Goal: Answer question/provide support: Share knowledge or assist other users

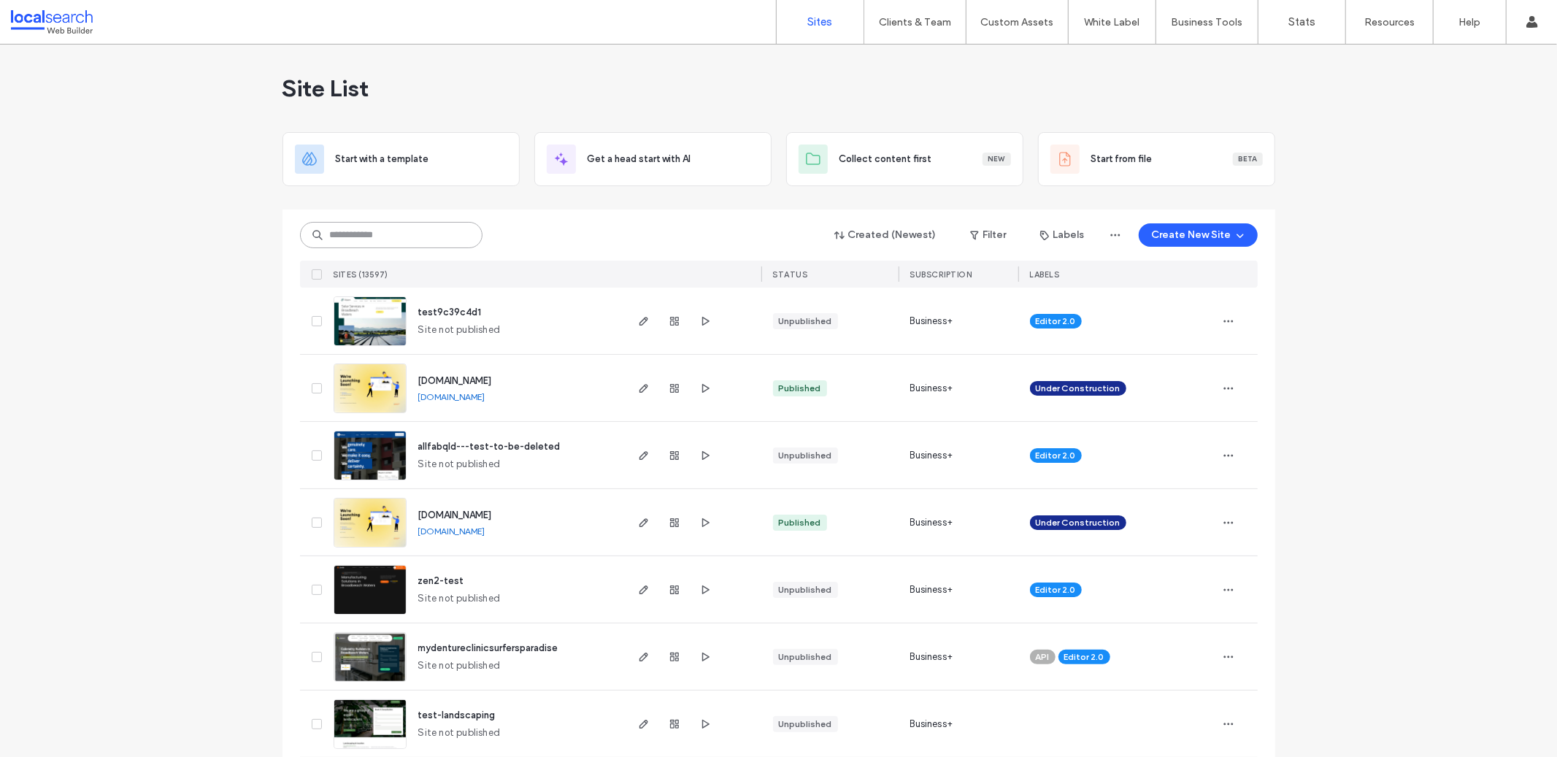
click at [430, 239] on input at bounding box center [391, 235] width 183 height 26
paste input "********"
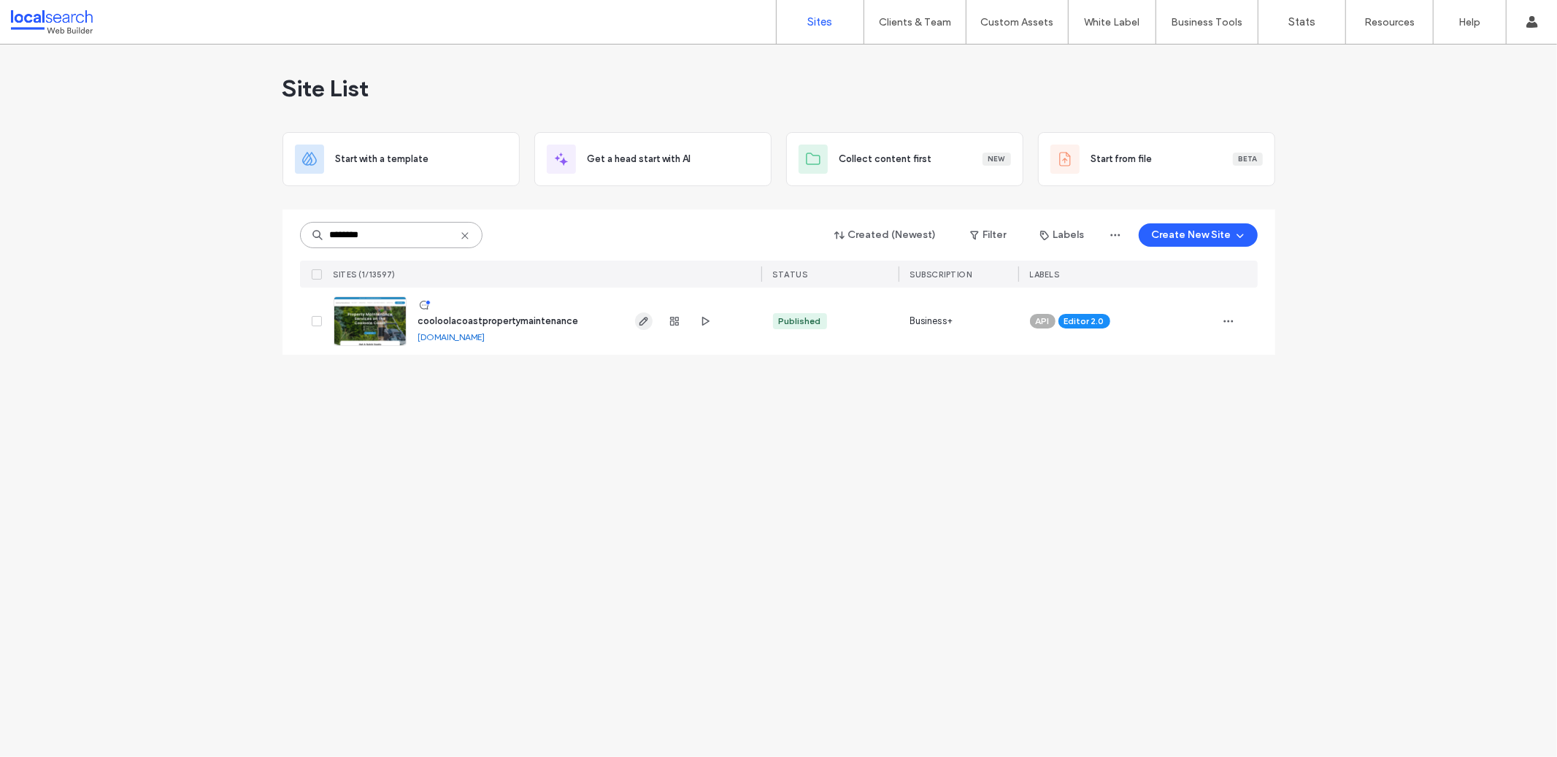
type input "********"
click at [640, 323] on use "button" at bounding box center [643, 321] width 9 height 9
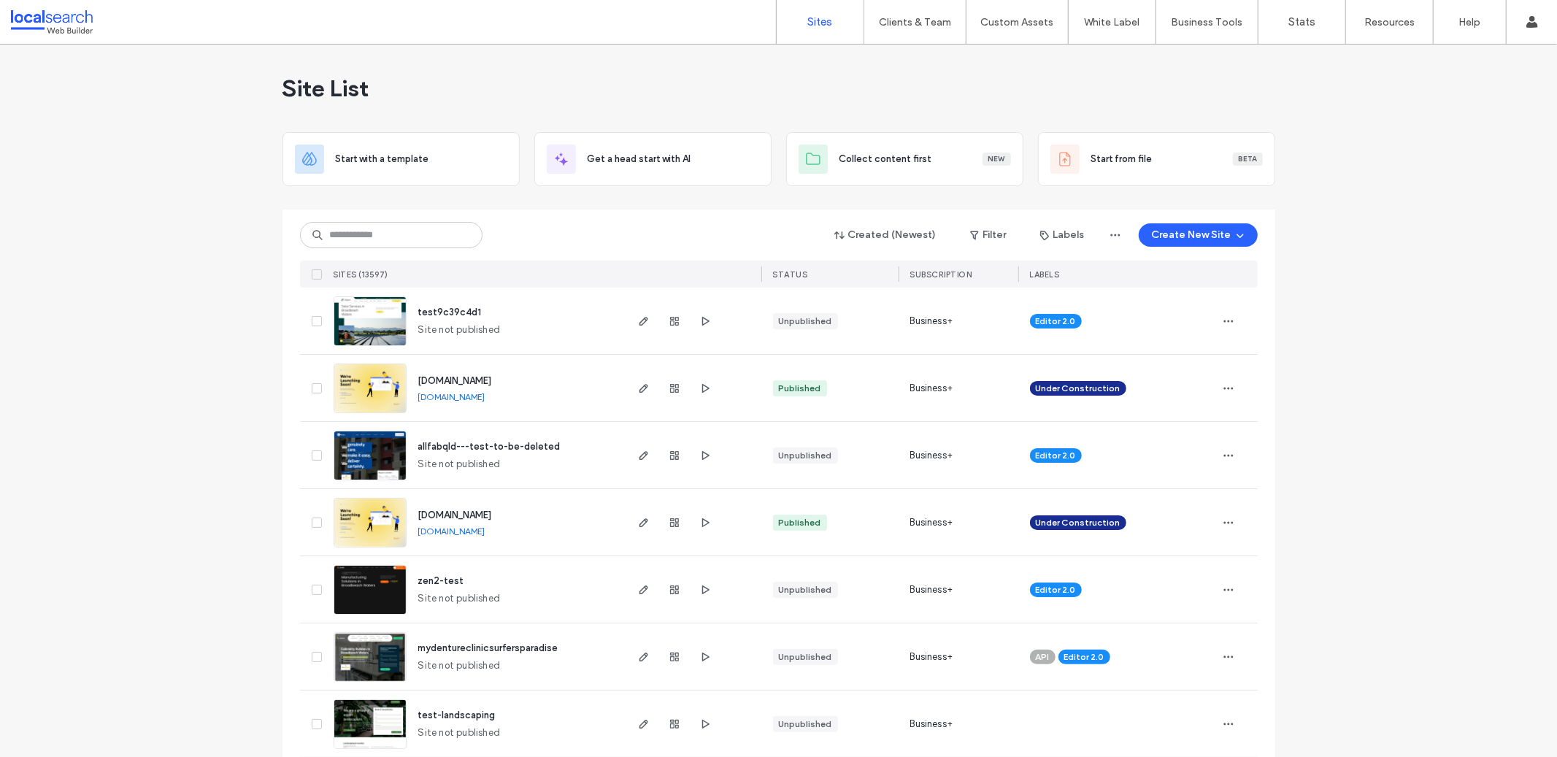
click at [323, 255] on div "Created (Newest) Filter Labels Create New Site SITES (13597) STATUS SUBSCRIPTIO…" at bounding box center [779, 249] width 958 height 78
click at [360, 237] on input at bounding box center [391, 235] width 183 height 26
paste input "********"
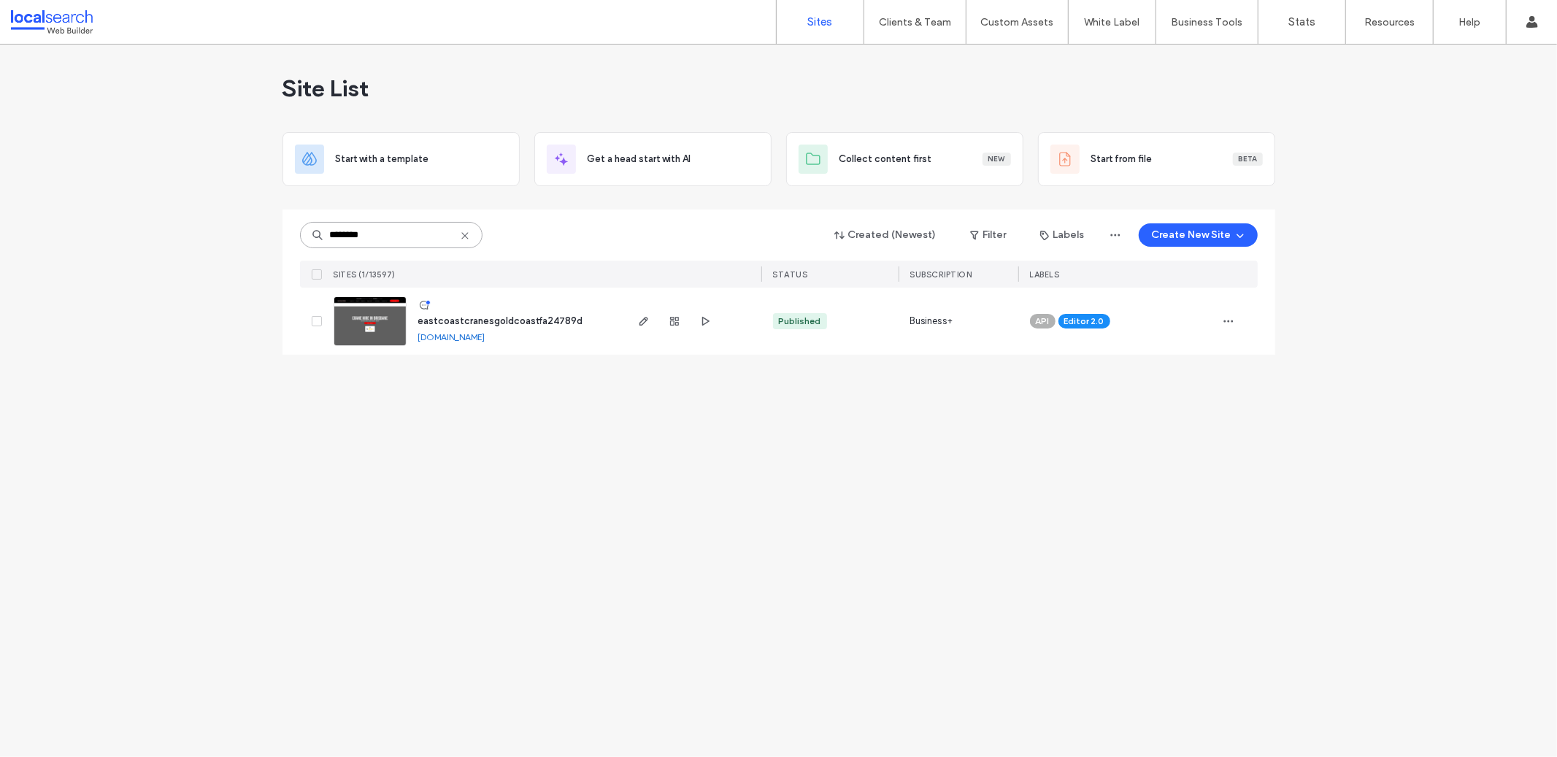
type input "********"
click at [626, 317] on div at bounding box center [693, 321] width 138 height 67
click at [643, 322] on icon "button" at bounding box center [644, 321] width 12 height 12
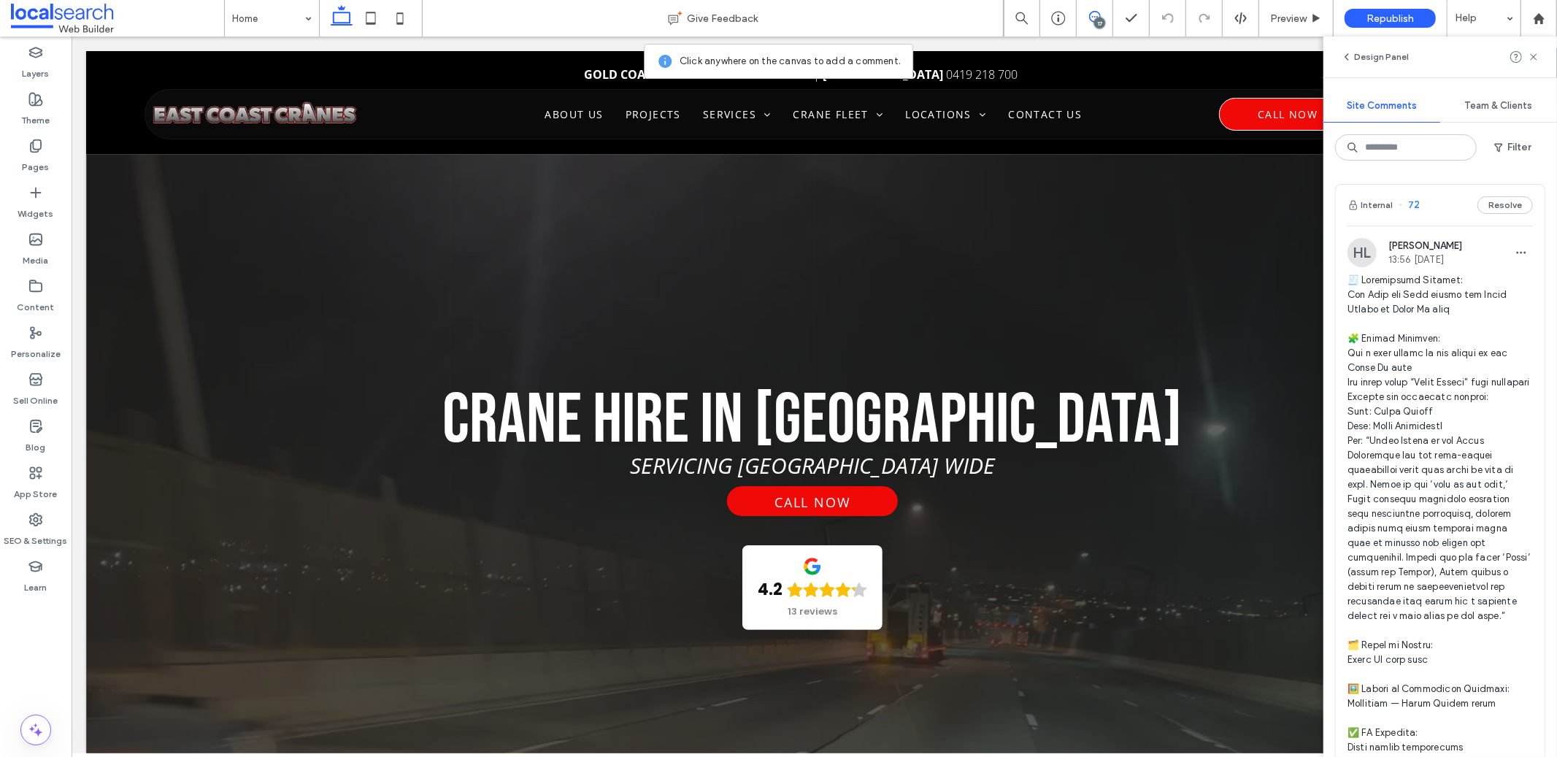
click at [1420, 307] on span at bounding box center [1440, 536] width 185 height 526
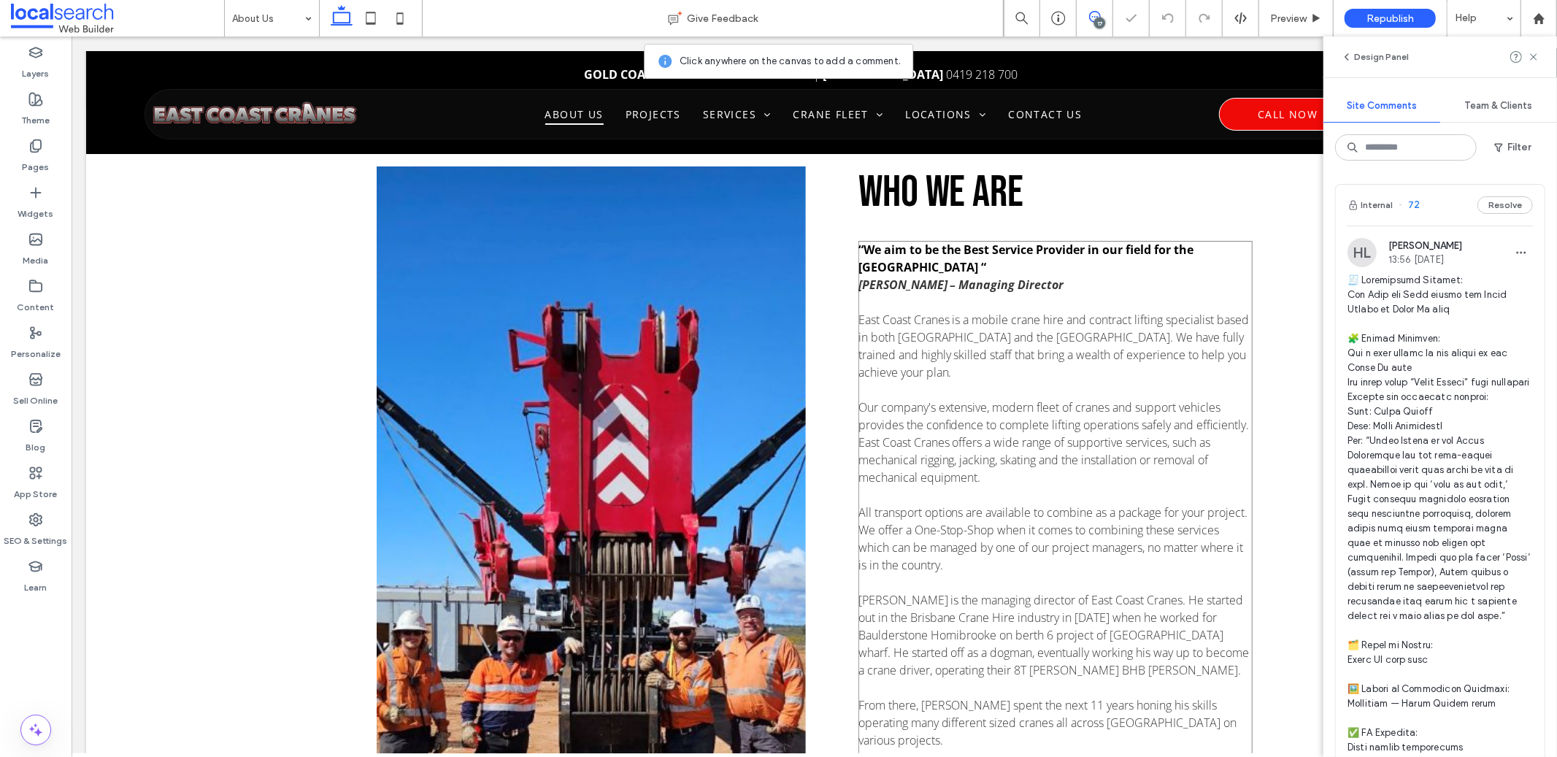
scroll to position [411, 0]
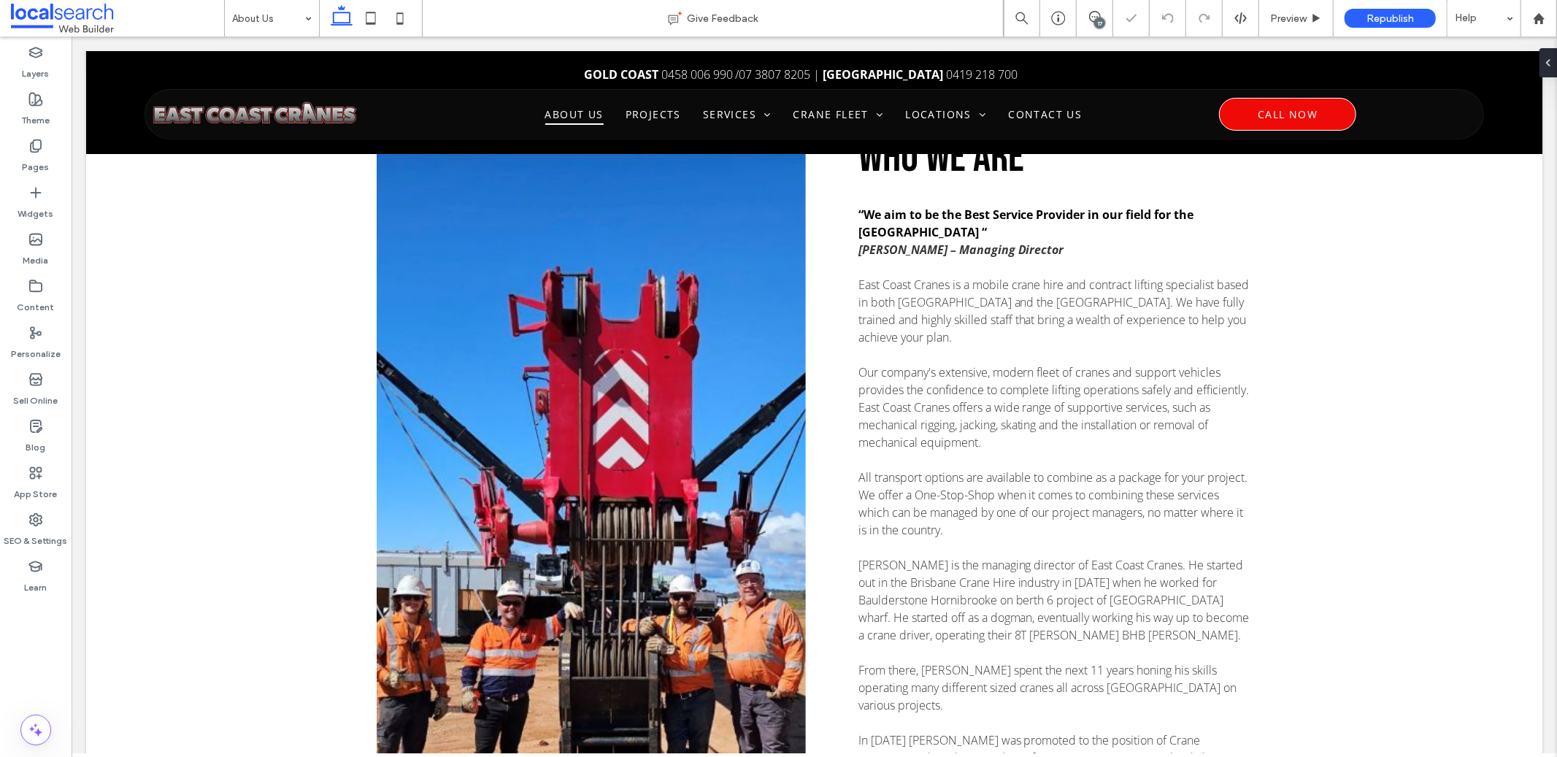
click at [1094, 20] on div "17" at bounding box center [1099, 23] width 11 height 11
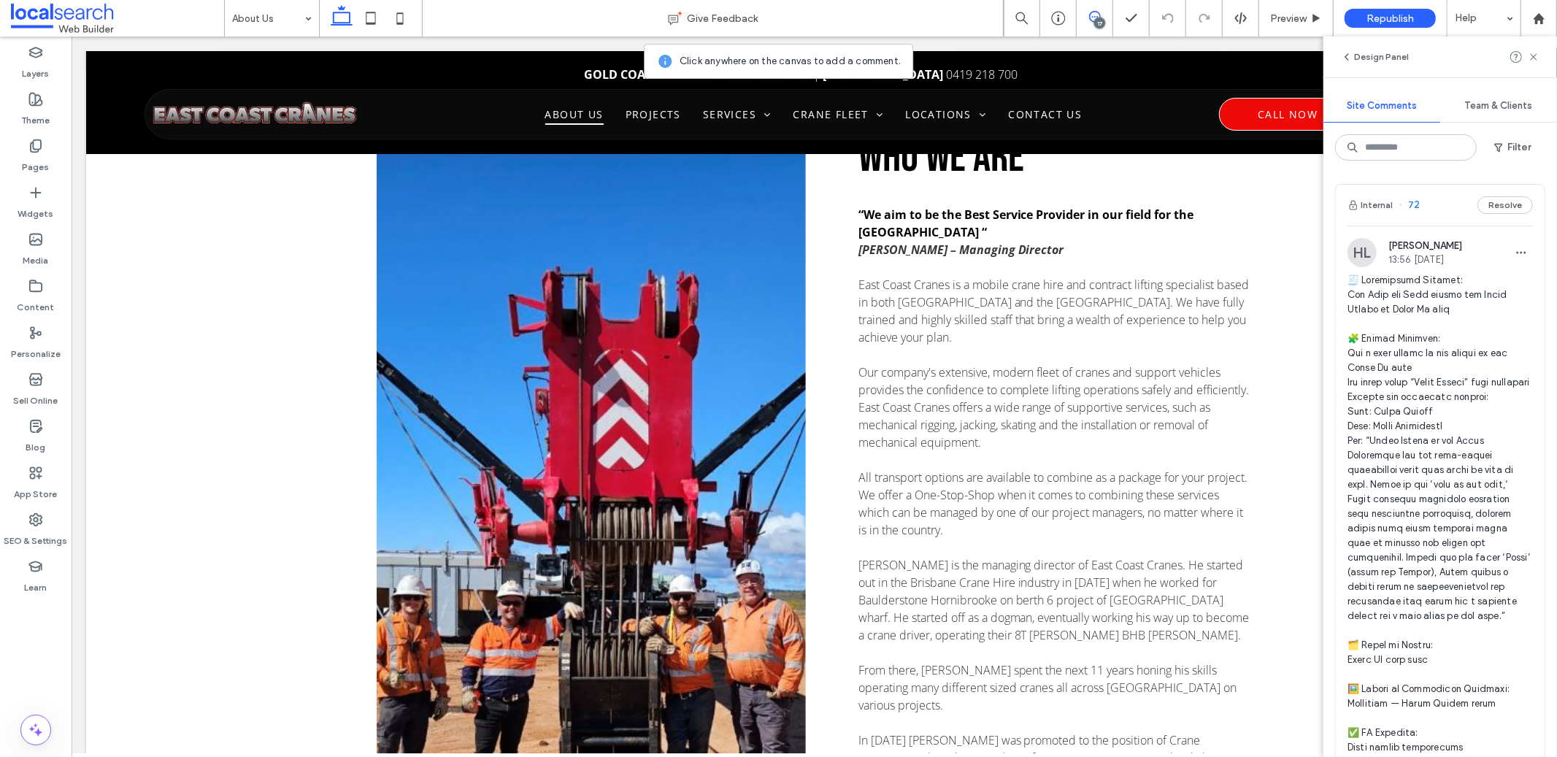
click at [1422, 307] on span at bounding box center [1440, 536] width 185 height 526
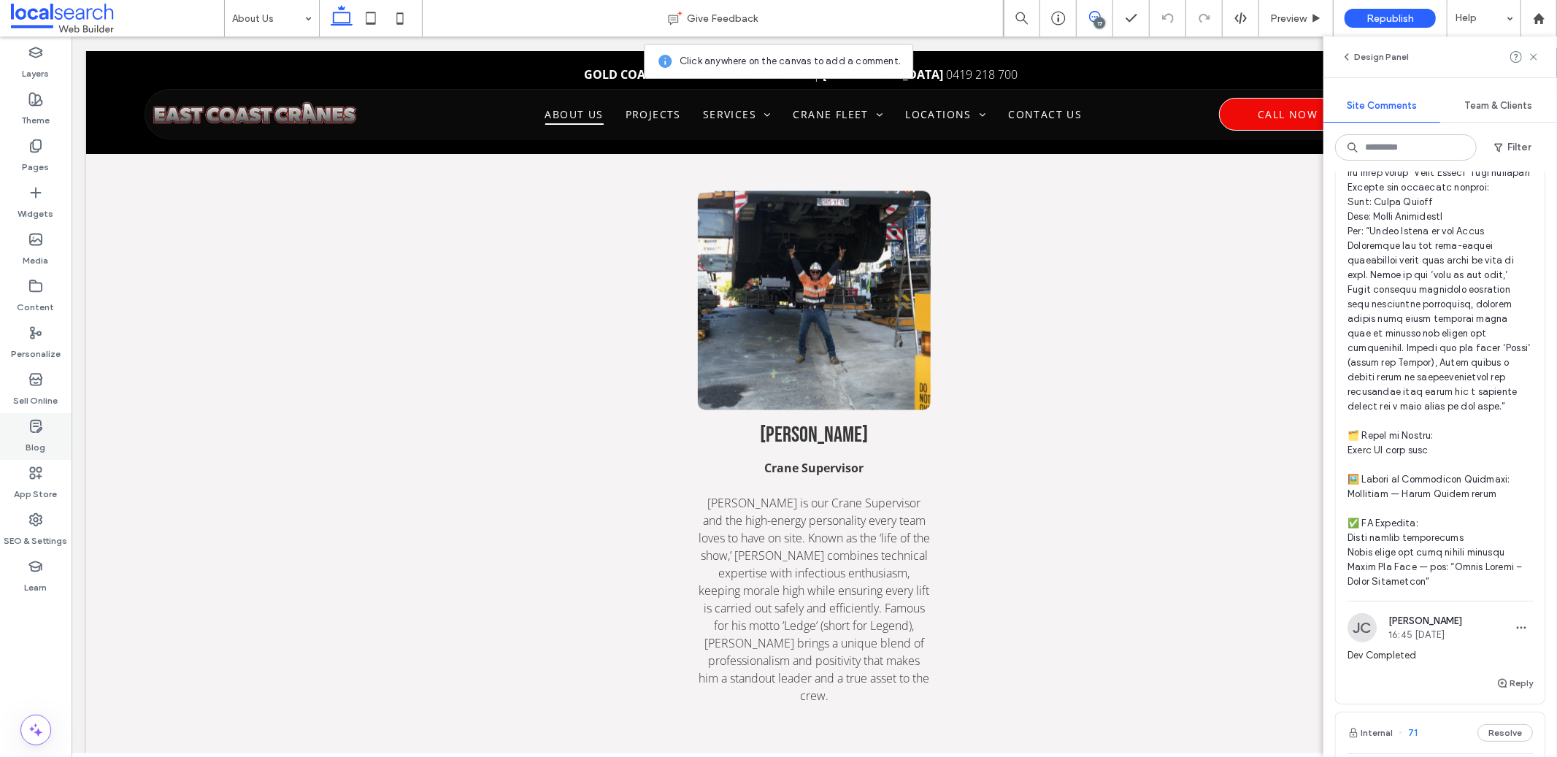
scroll to position [1944, 0]
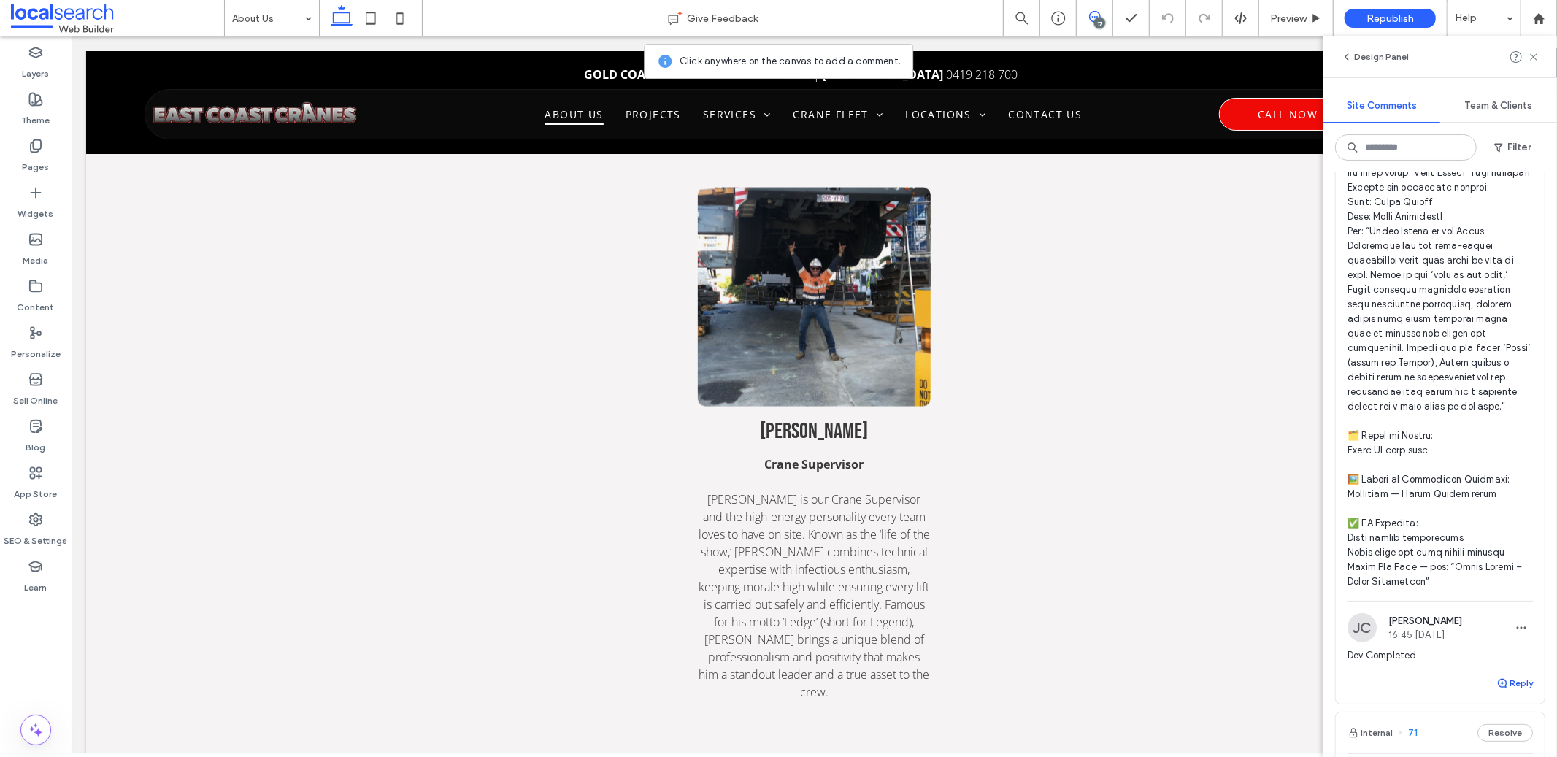
click at [1507, 692] on button "Reply" at bounding box center [1515, 684] width 37 height 18
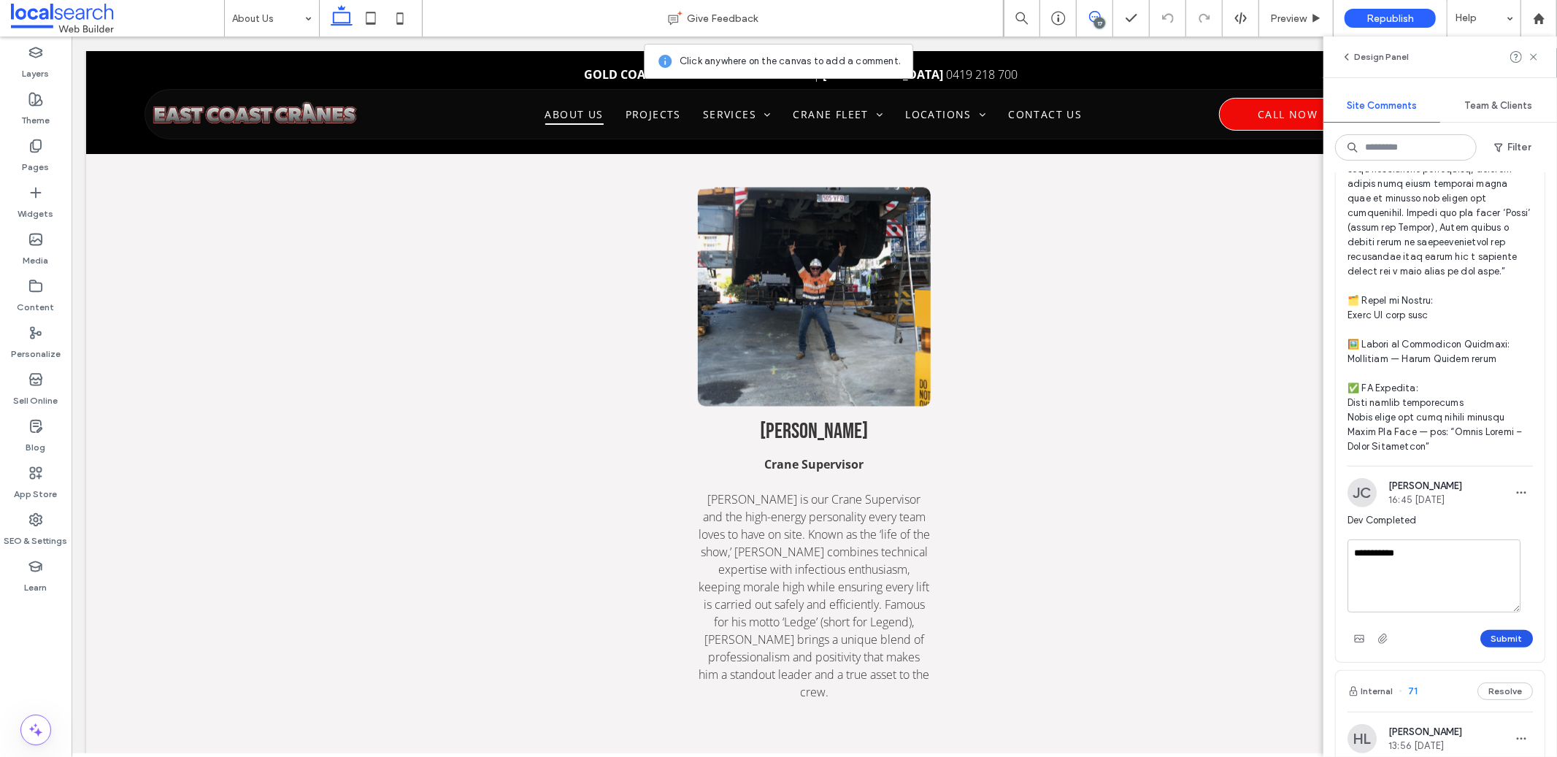
scroll to position [351, 0]
type textarea "**********"
click at [1503, 641] on button "Submit" at bounding box center [1507, 633] width 53 height 18
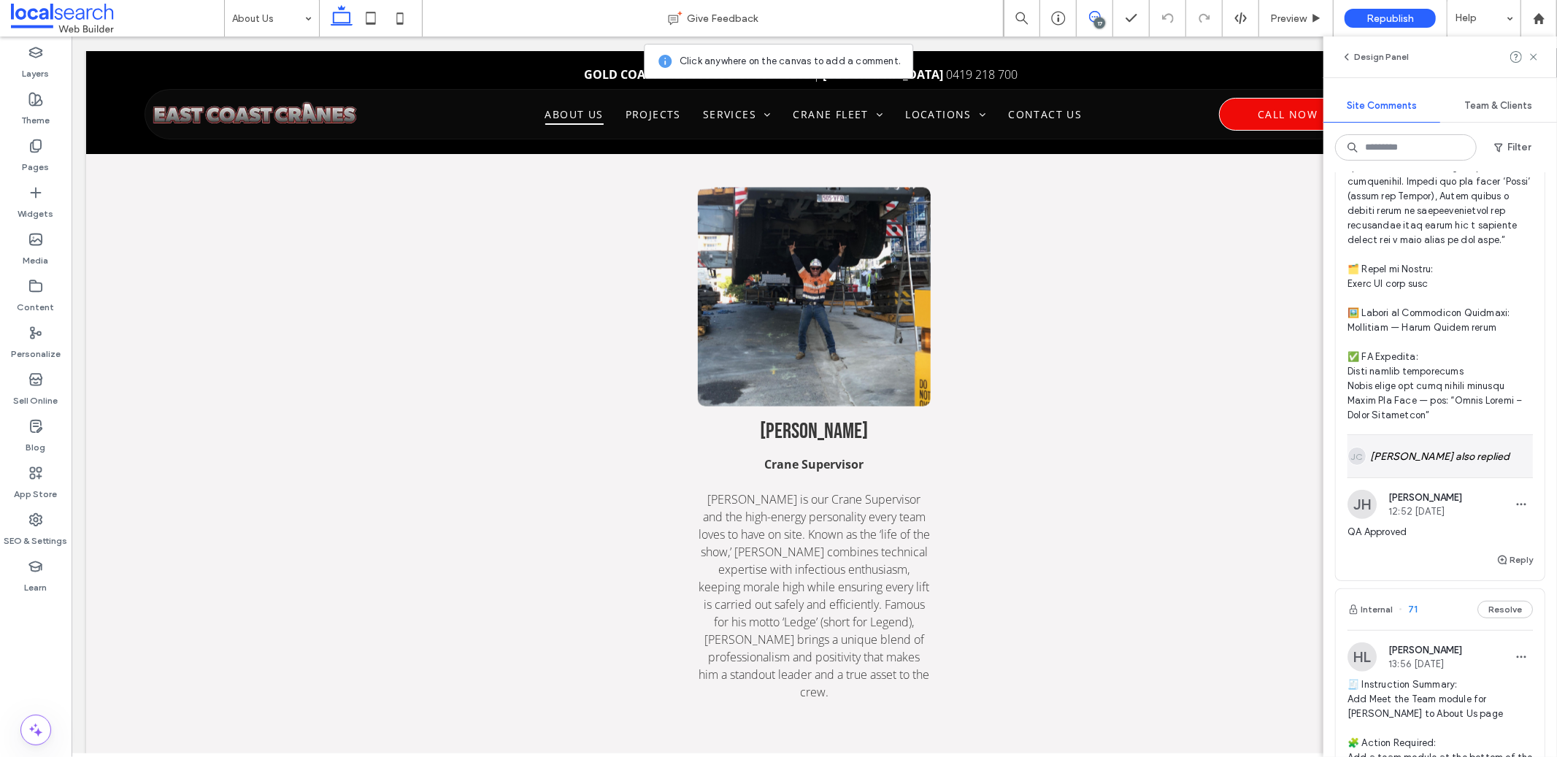
scroll to position [677, 0]
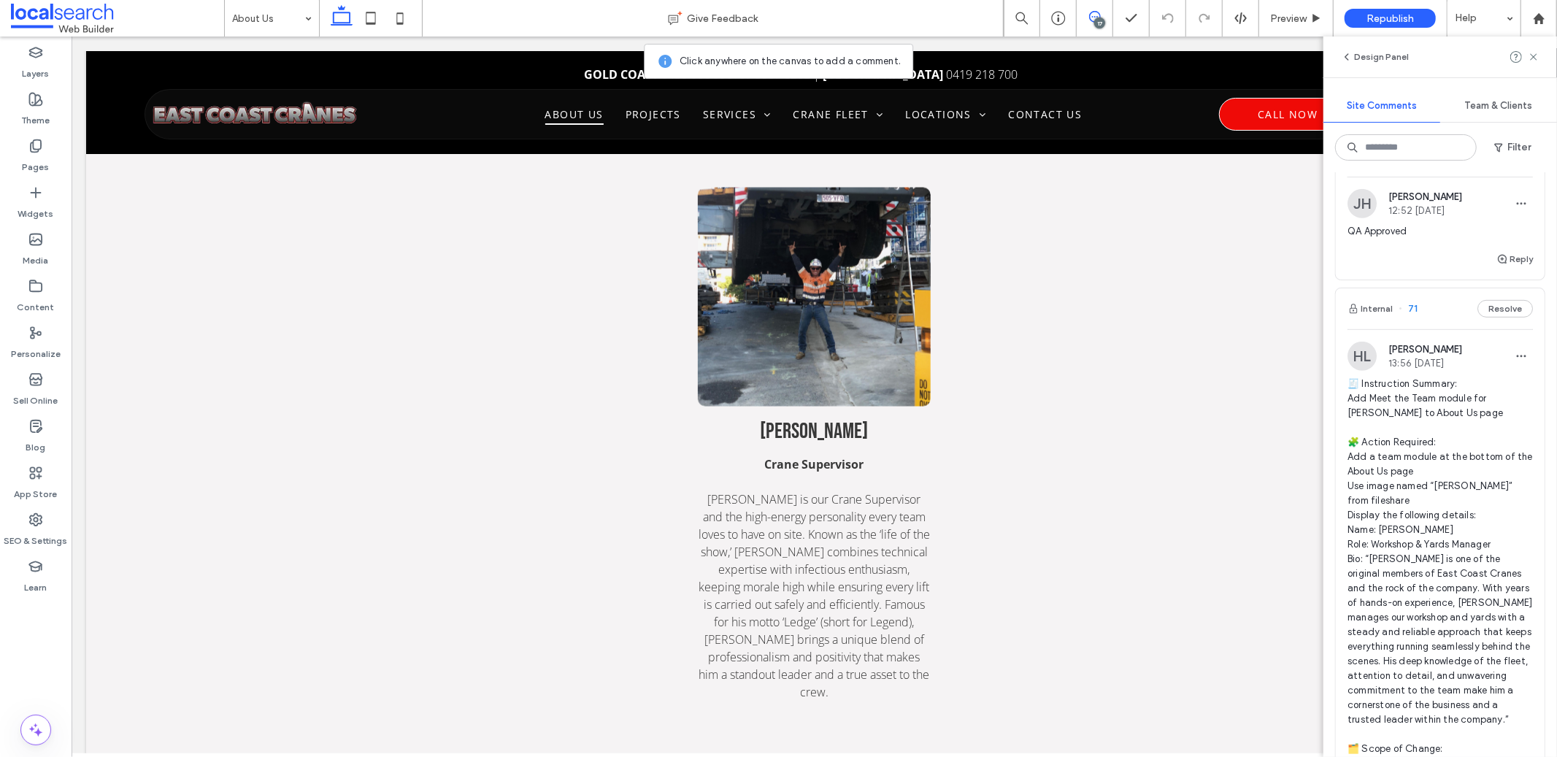
click at [1405, 413] on span "🧾 Instruction Summary: Add Meet the Team module for [PERSON_NAME] to About Us p…" at bounding box center [1440, 640] width 185 height 526
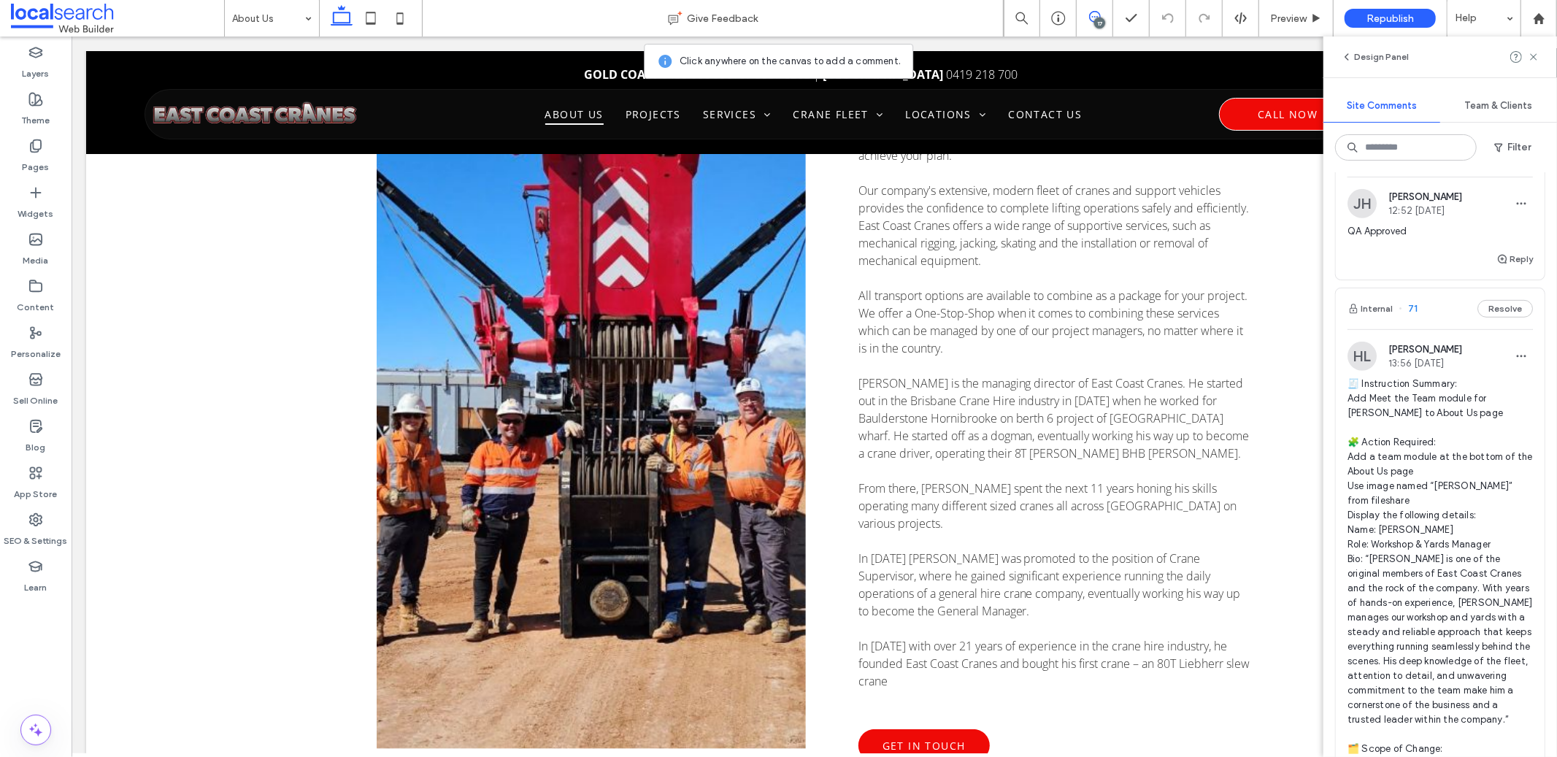
scroll to position [411, 0]
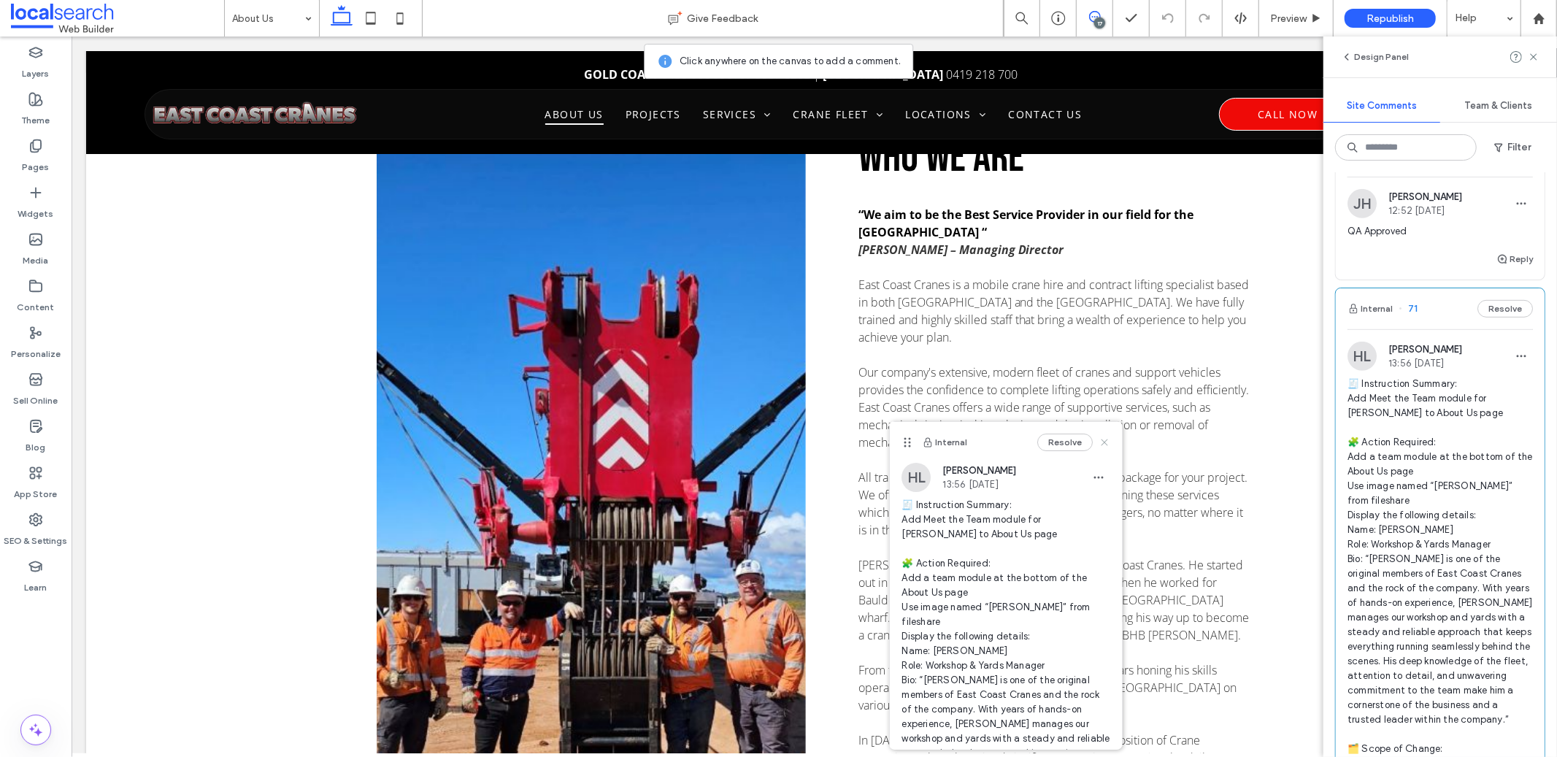
click at [1102, 443] on use at bounding box center [1105, 442] width 7 height 7
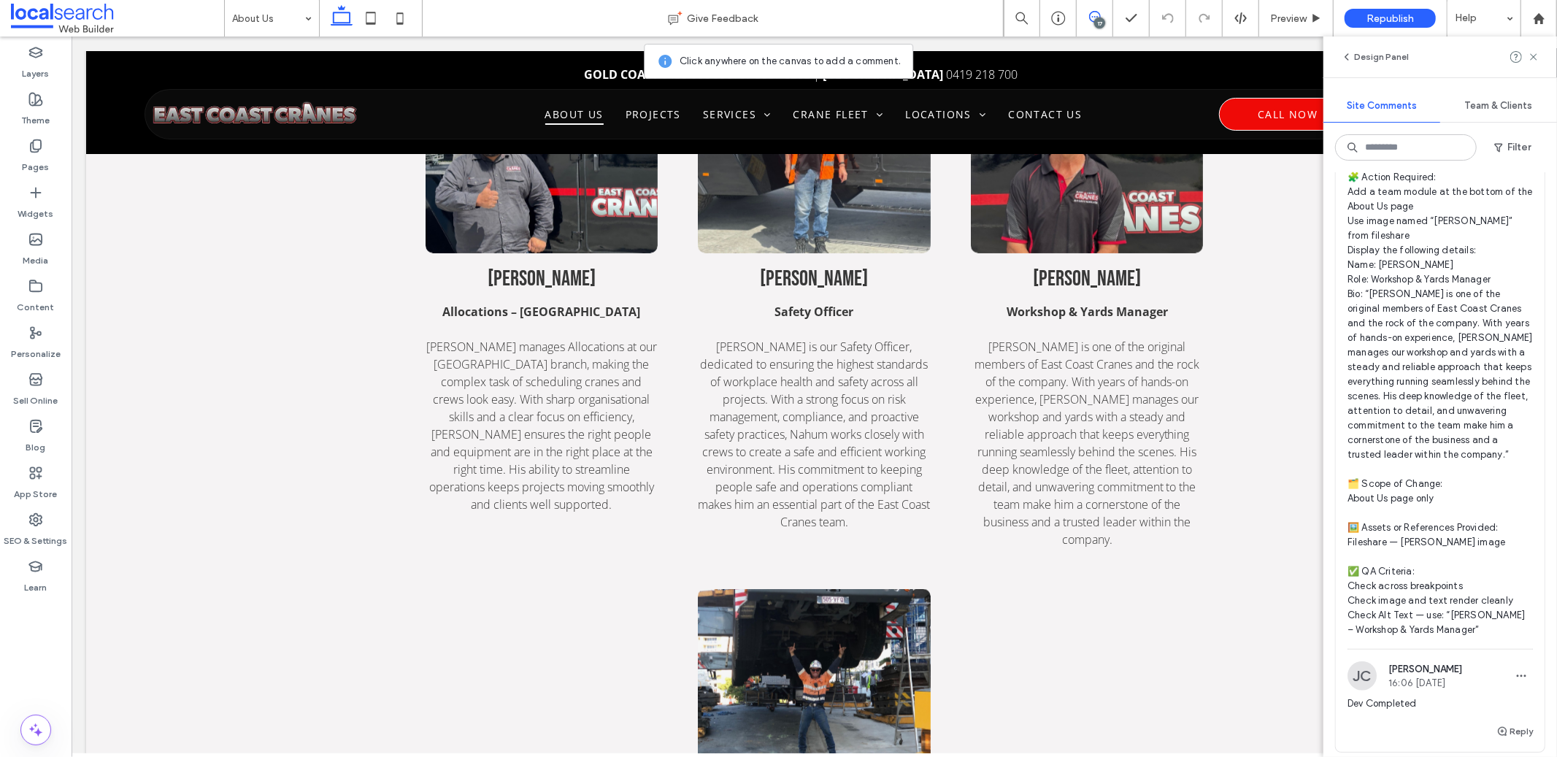
scroll to position [1217, 0]
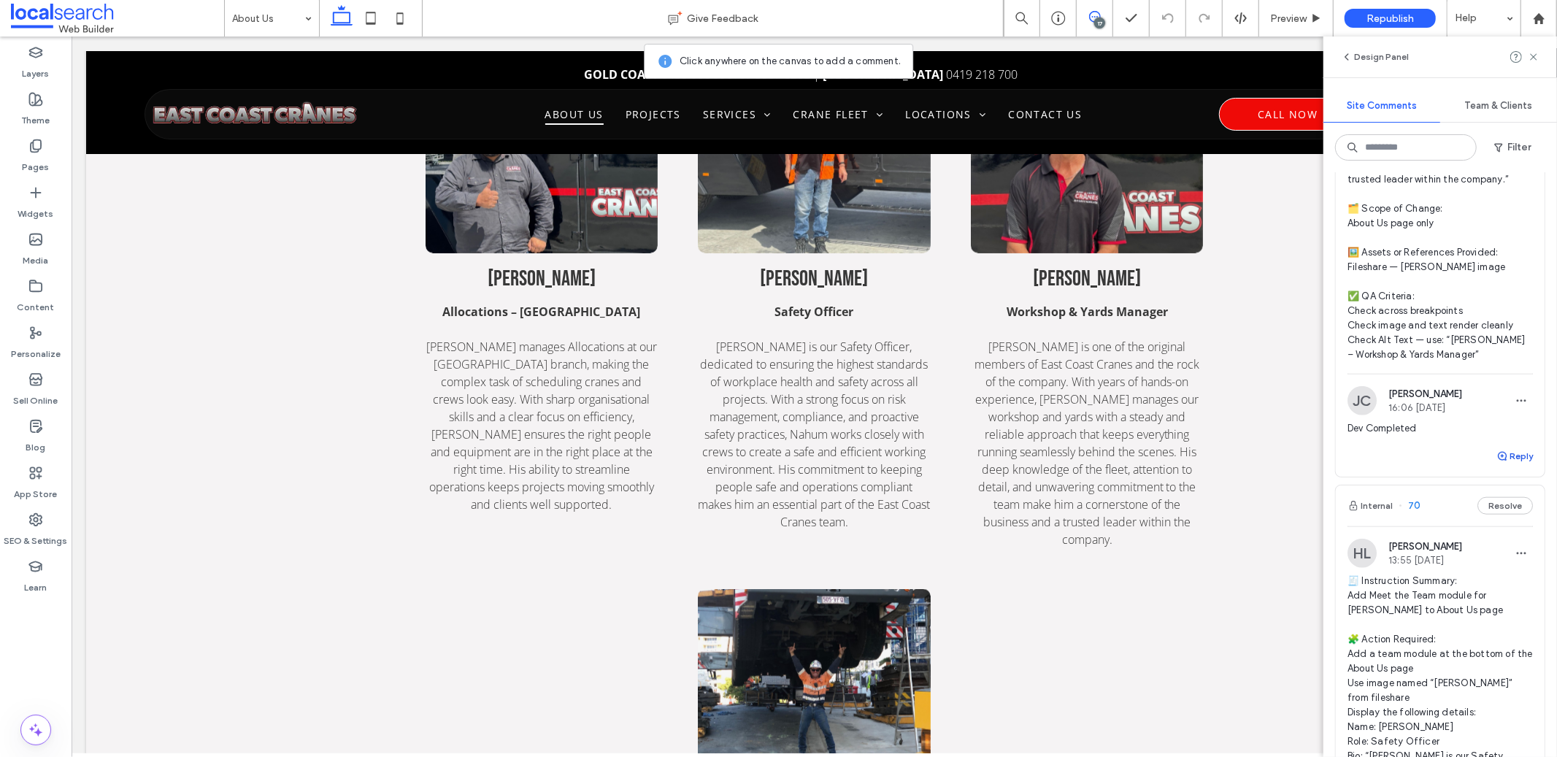
click at [1498, 461] on use "button" at bounding box center [1502, 456] width 9 height 9
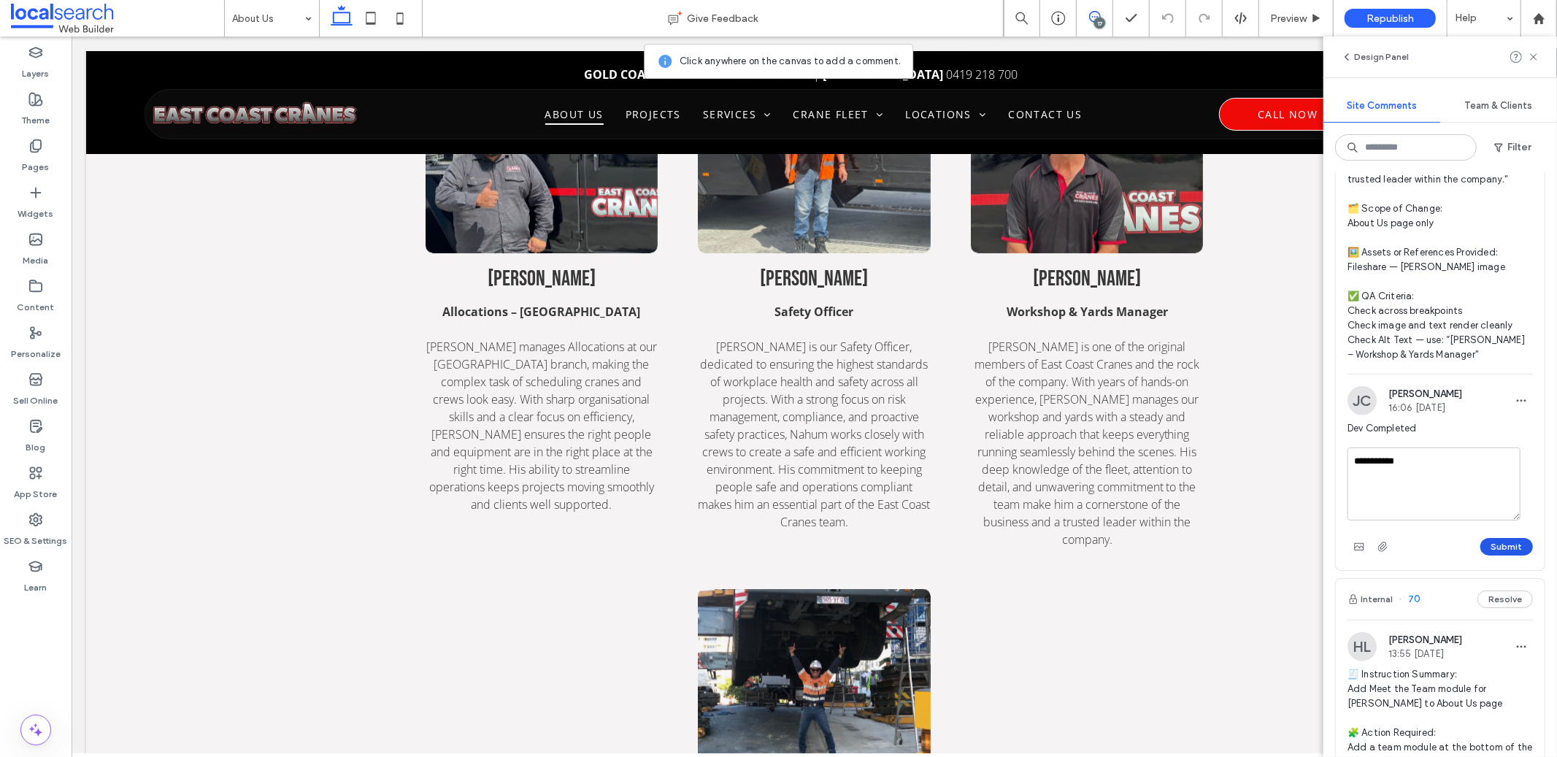
type textarea "**********"
click at [1508, 556] on button "Submit" at bounding box center [1507, 547] width 53 height 18
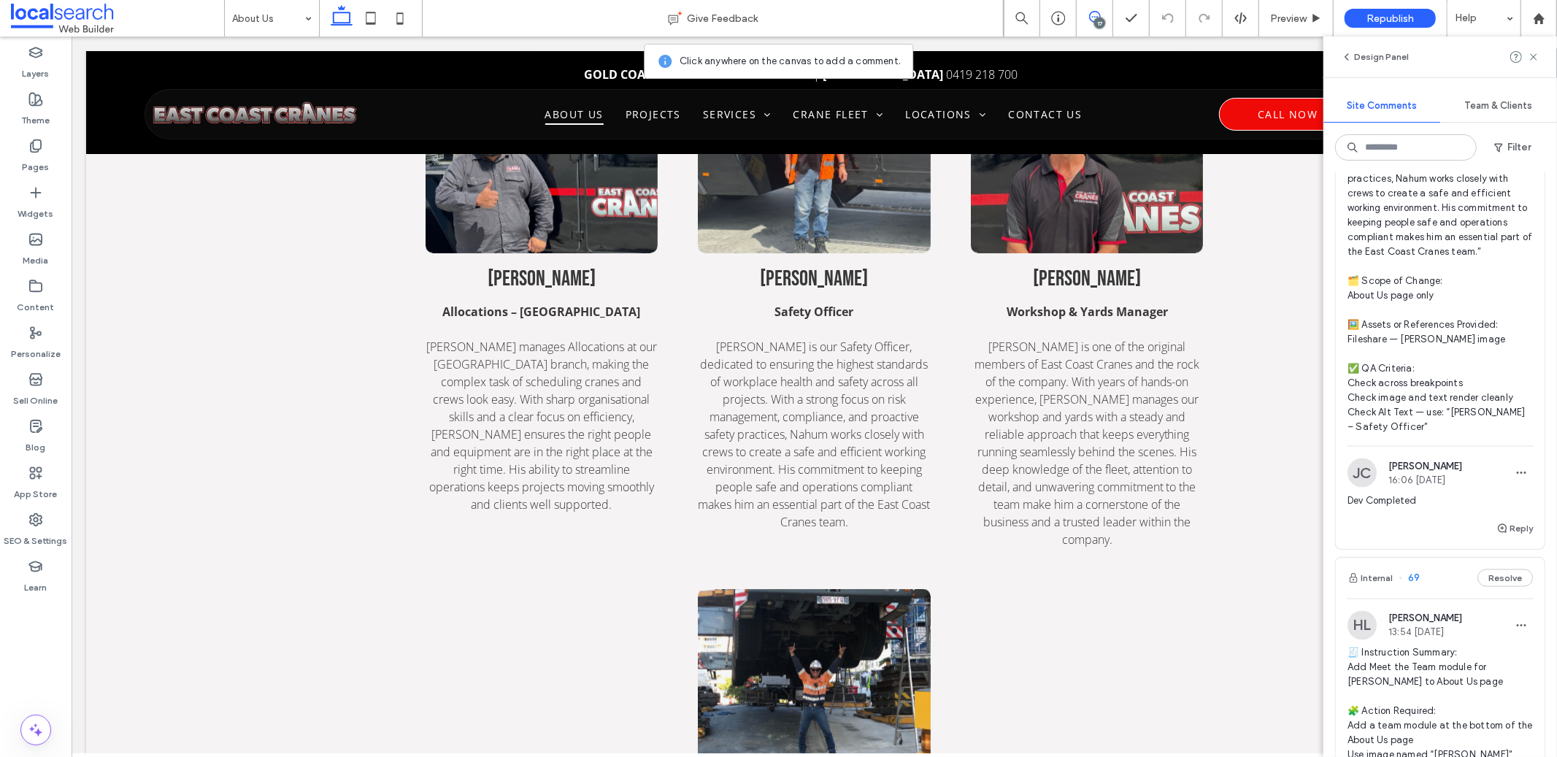
scroll to position [1941, 0]
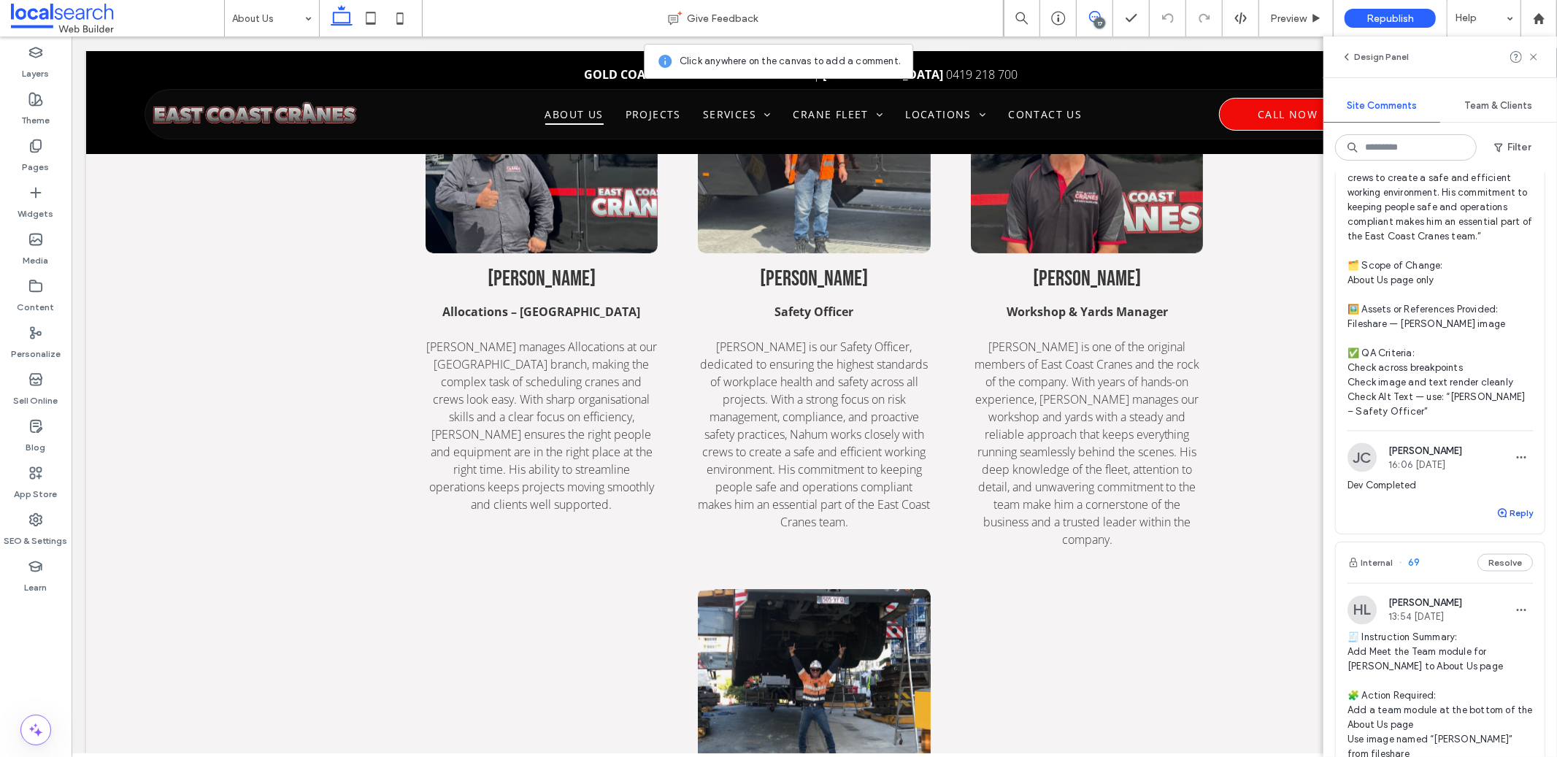
click at [1514, 522] on button "Reply" at bounding box center [1515, 514] width 37 height 18
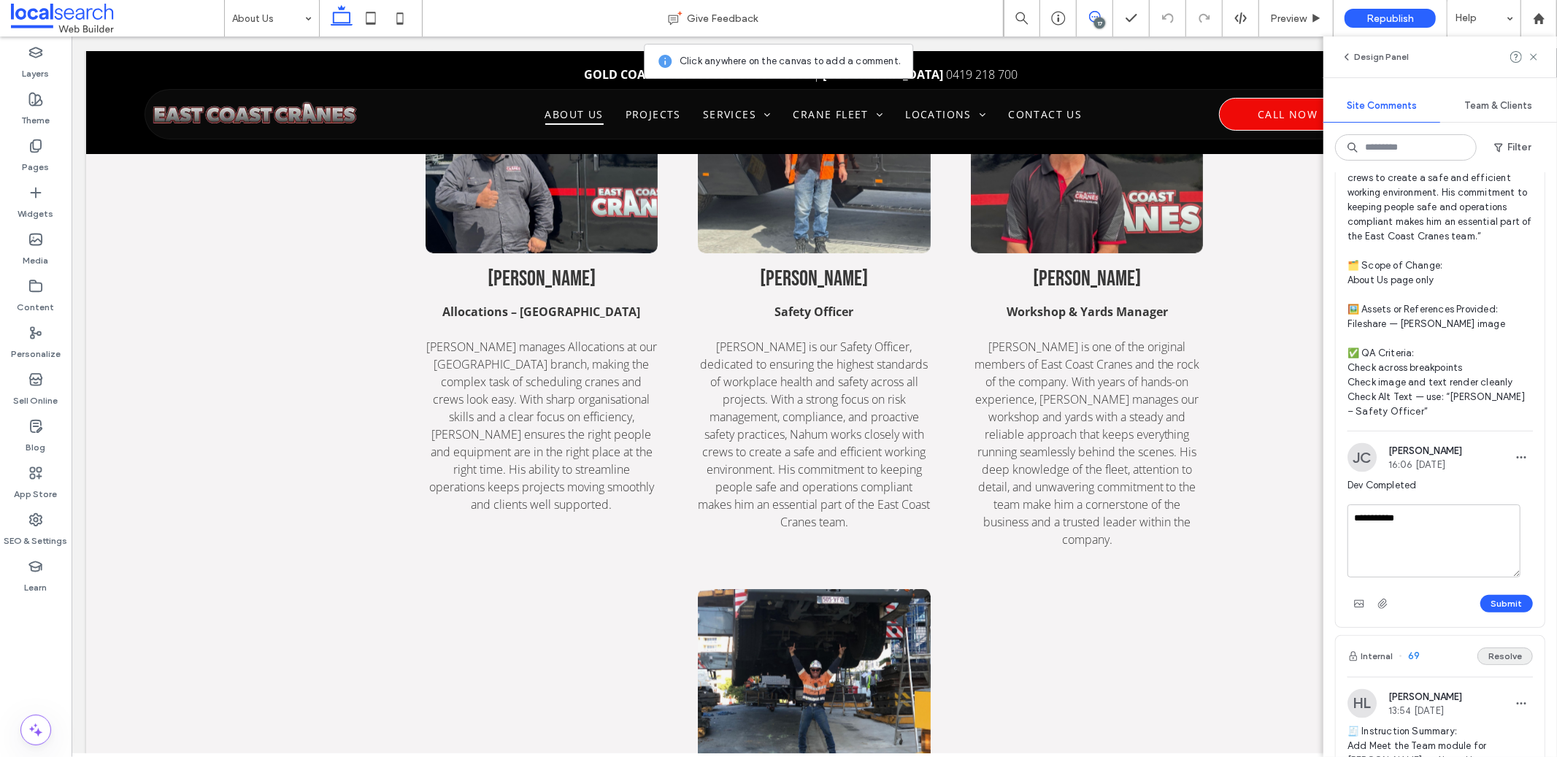
type textarea "**********"
click at [1489, 613] on button "Submit" at bounding box center [1507, 604] width 53 height 18
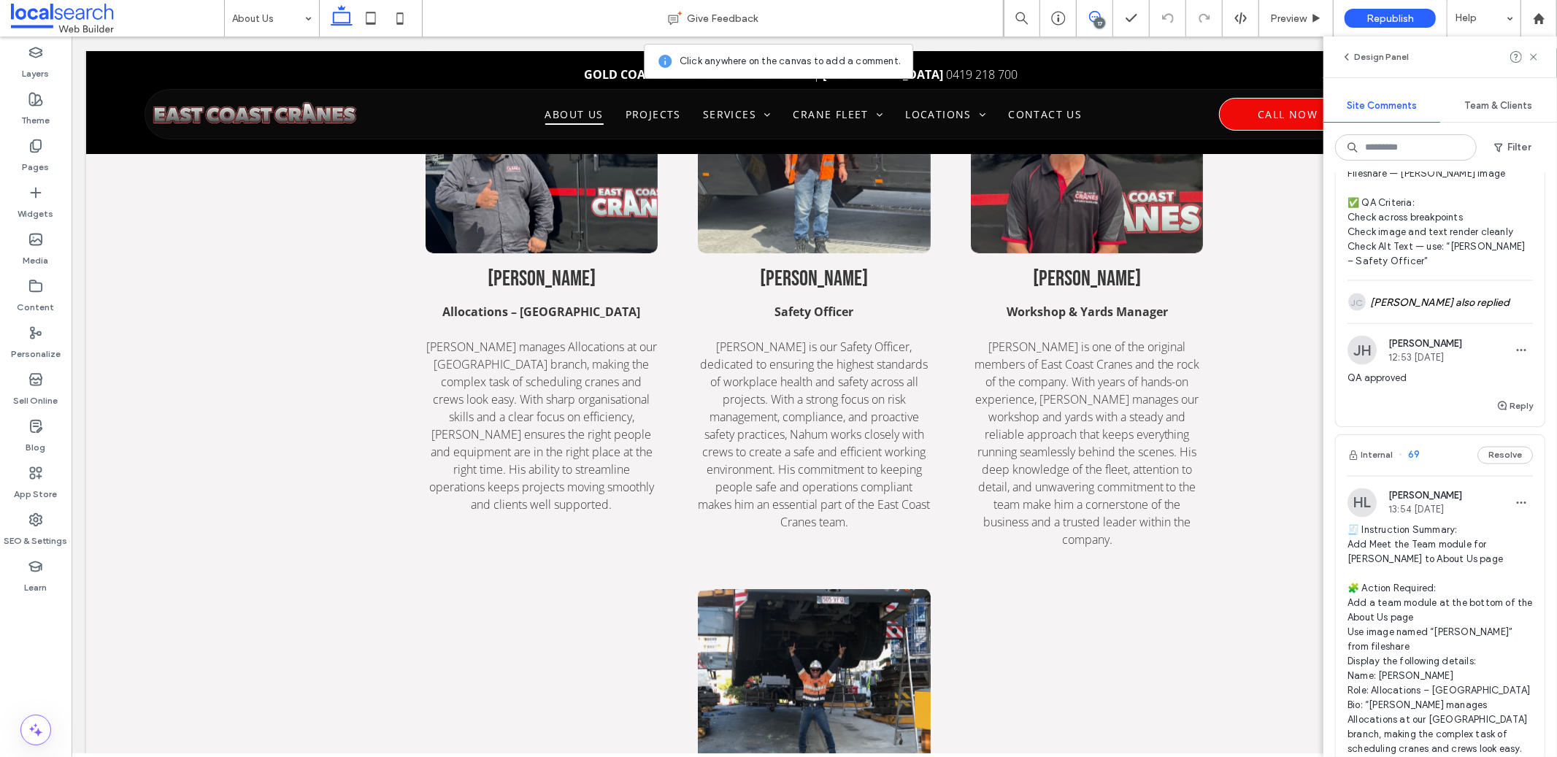
scroll to position [2092, 0]
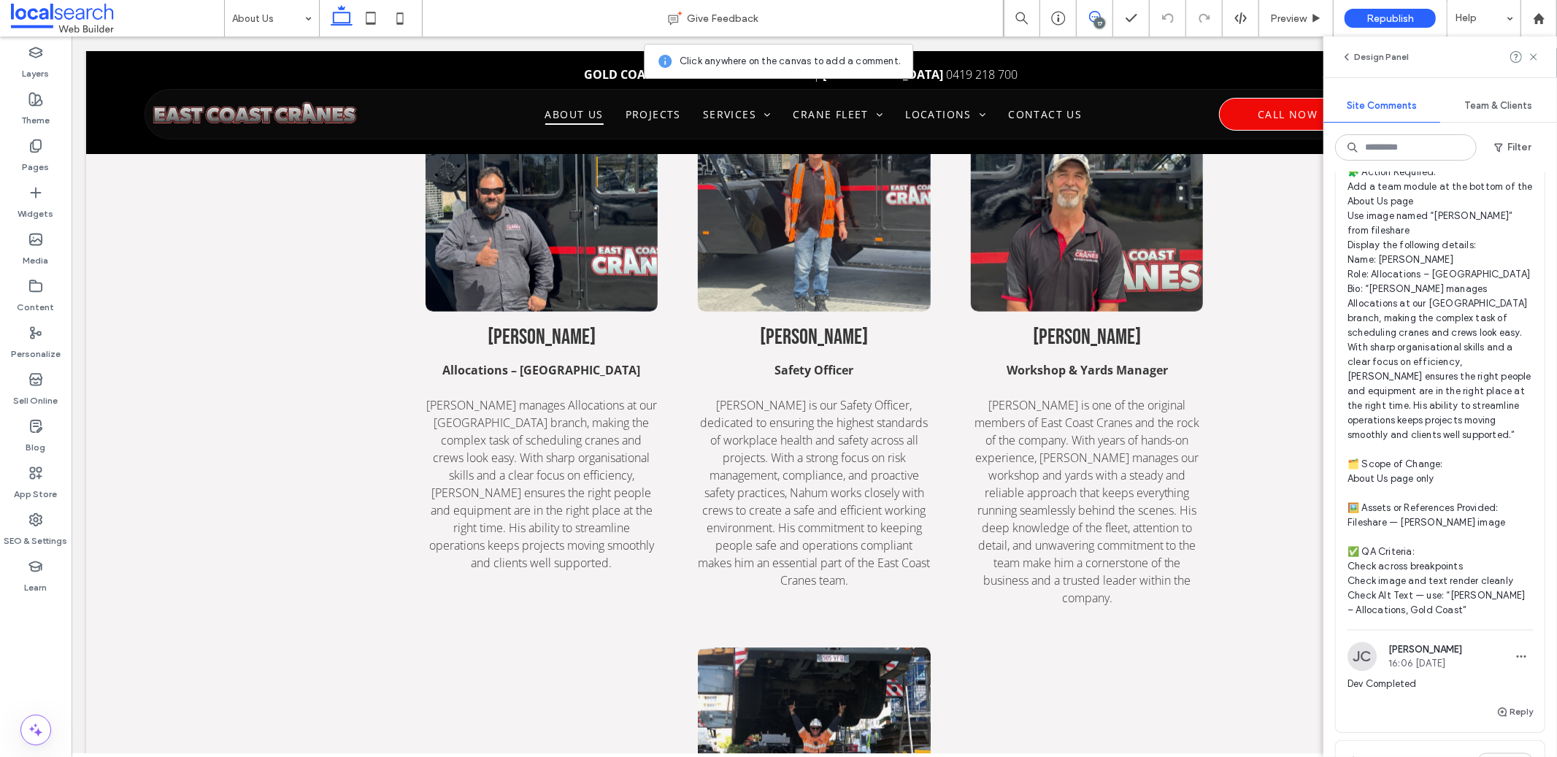
scroll to position [2522, 0]
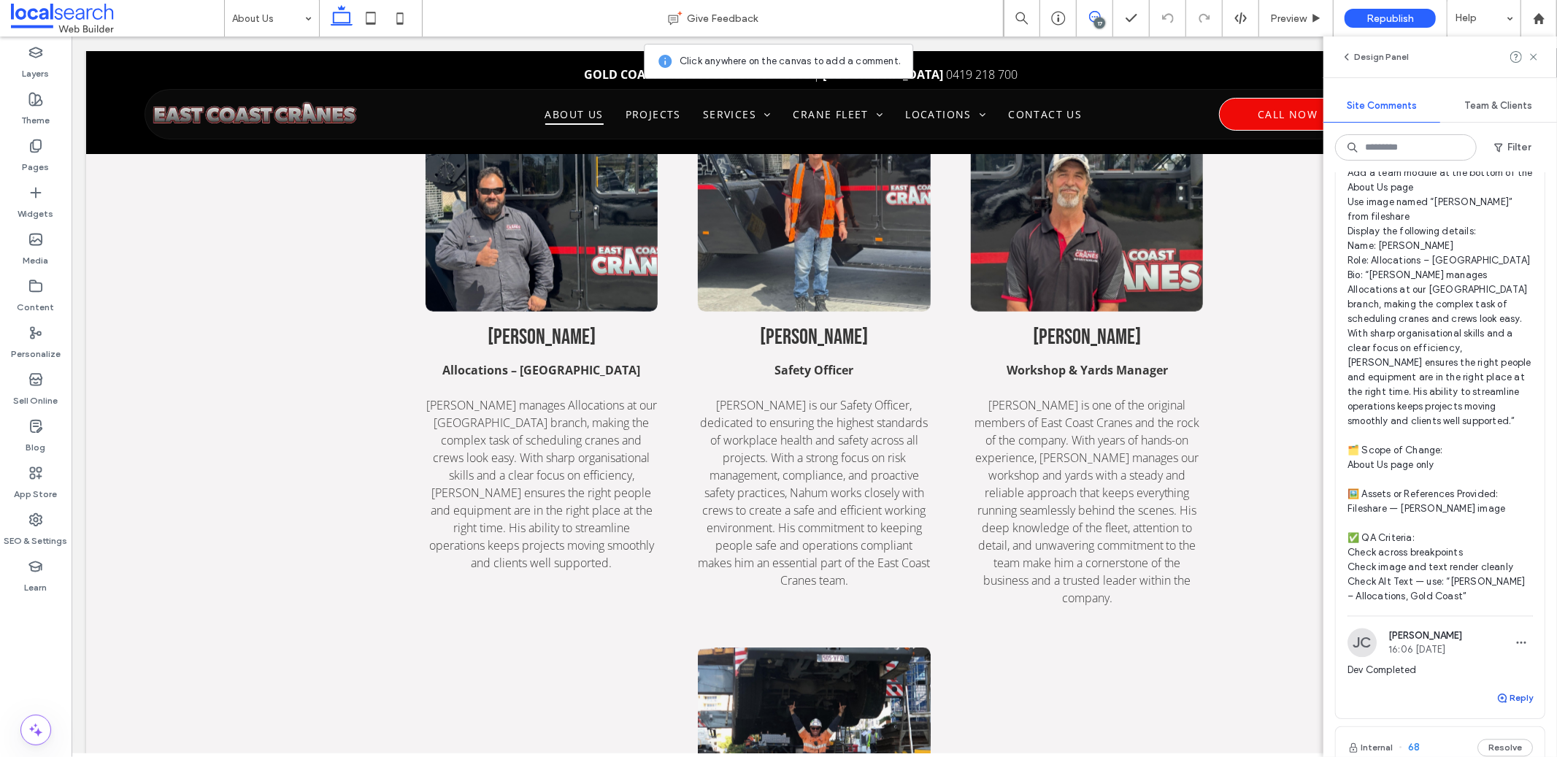
click at [1497, 704] on icon "button" at bounding box center [1503, 698] width 12 height 12
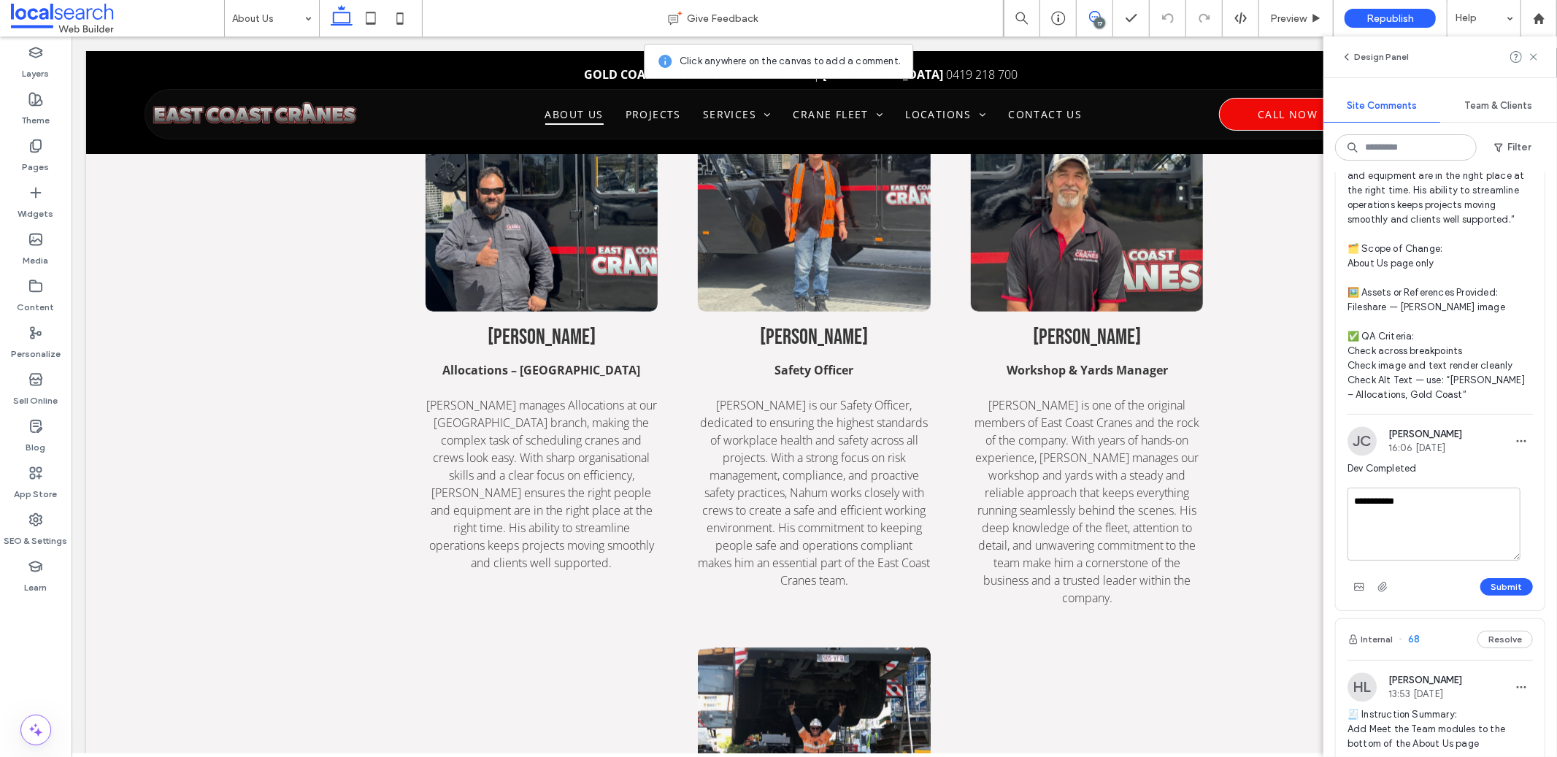
scroll to position [2845, 0]
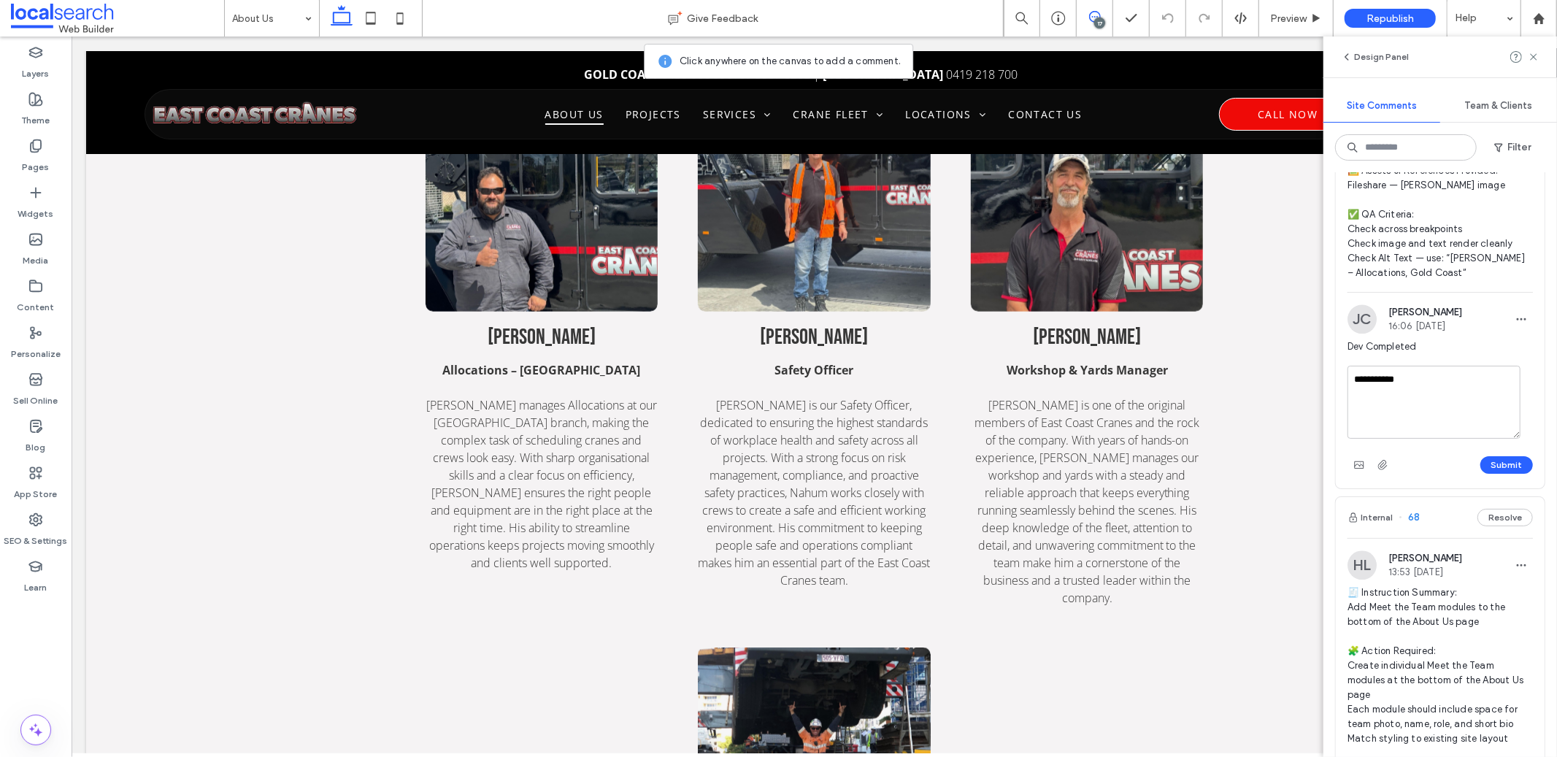
type textarea "**********"
click at [1499, 477] on div "Submit" at bounding box center [1440, 464] width 185 height 23
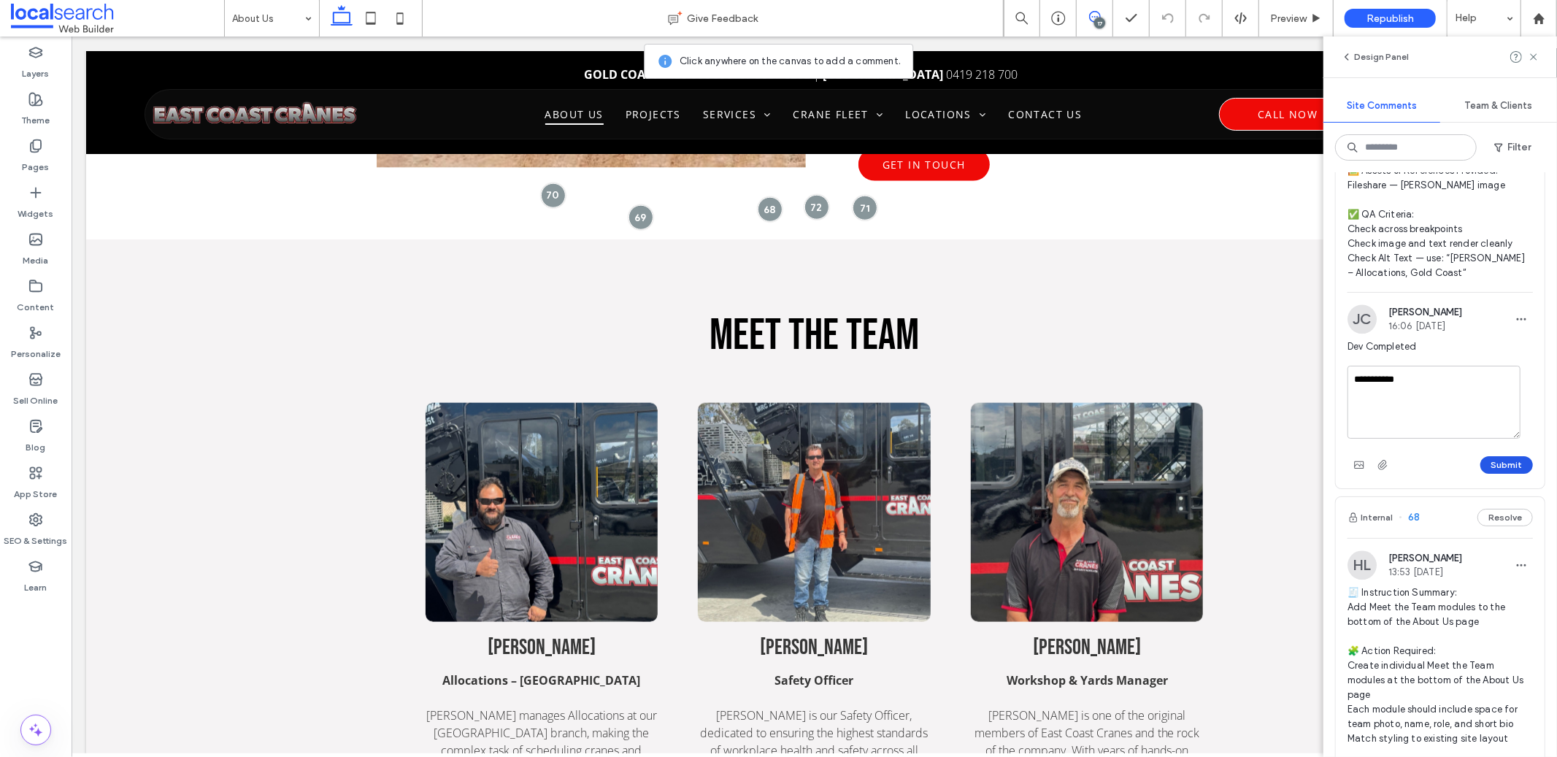
click at [1491, 474] on button "Submit" at bounding box center [1507, 465] width 53 height 18
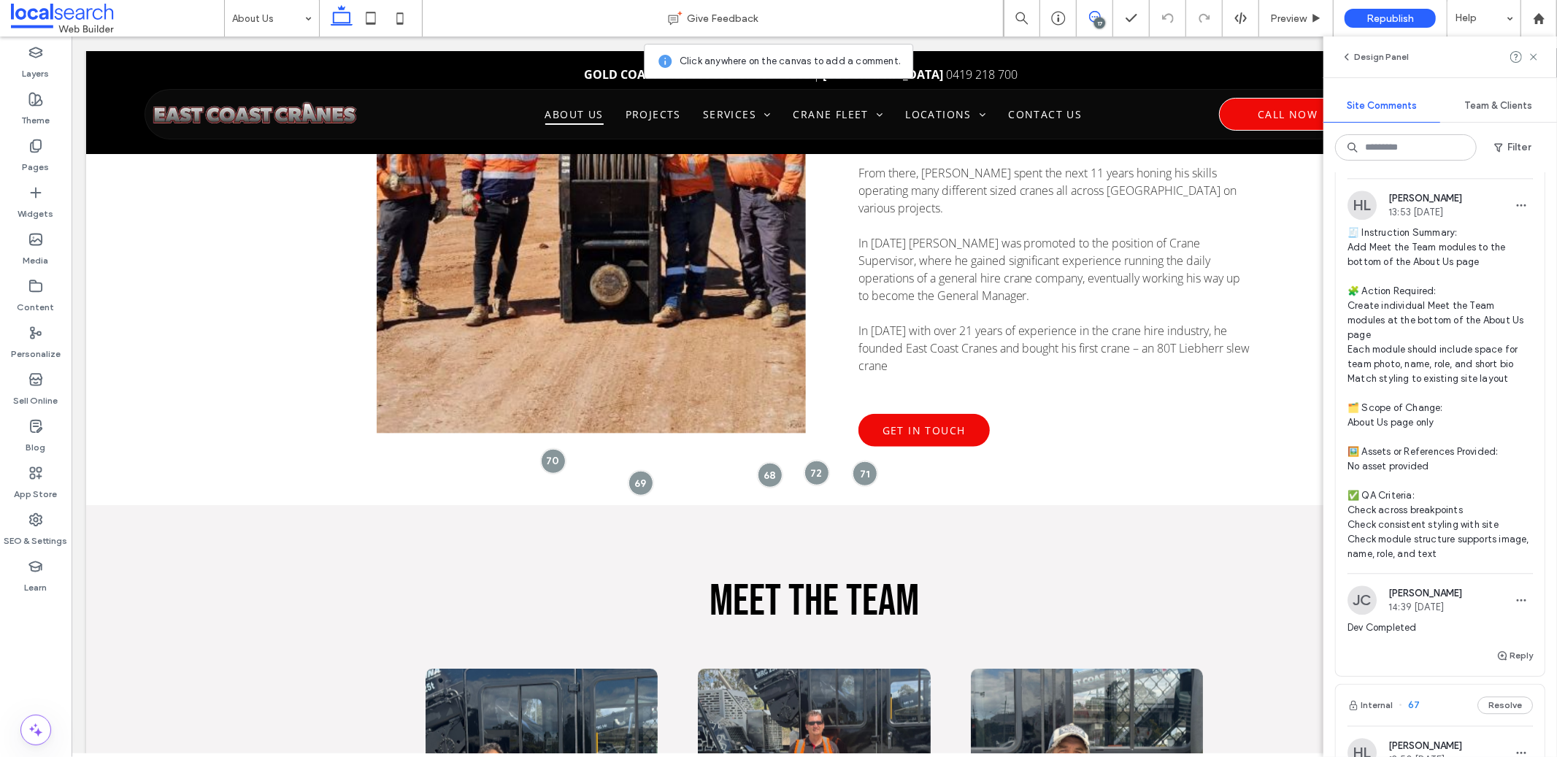
scroll to position [3157, 0]
click at [1438, 296] on span "🧾 Instruction Summary: Add Meet the Team modules to the bottom of the About Us …" at bounding box center [1440, 391] width 185 height 336
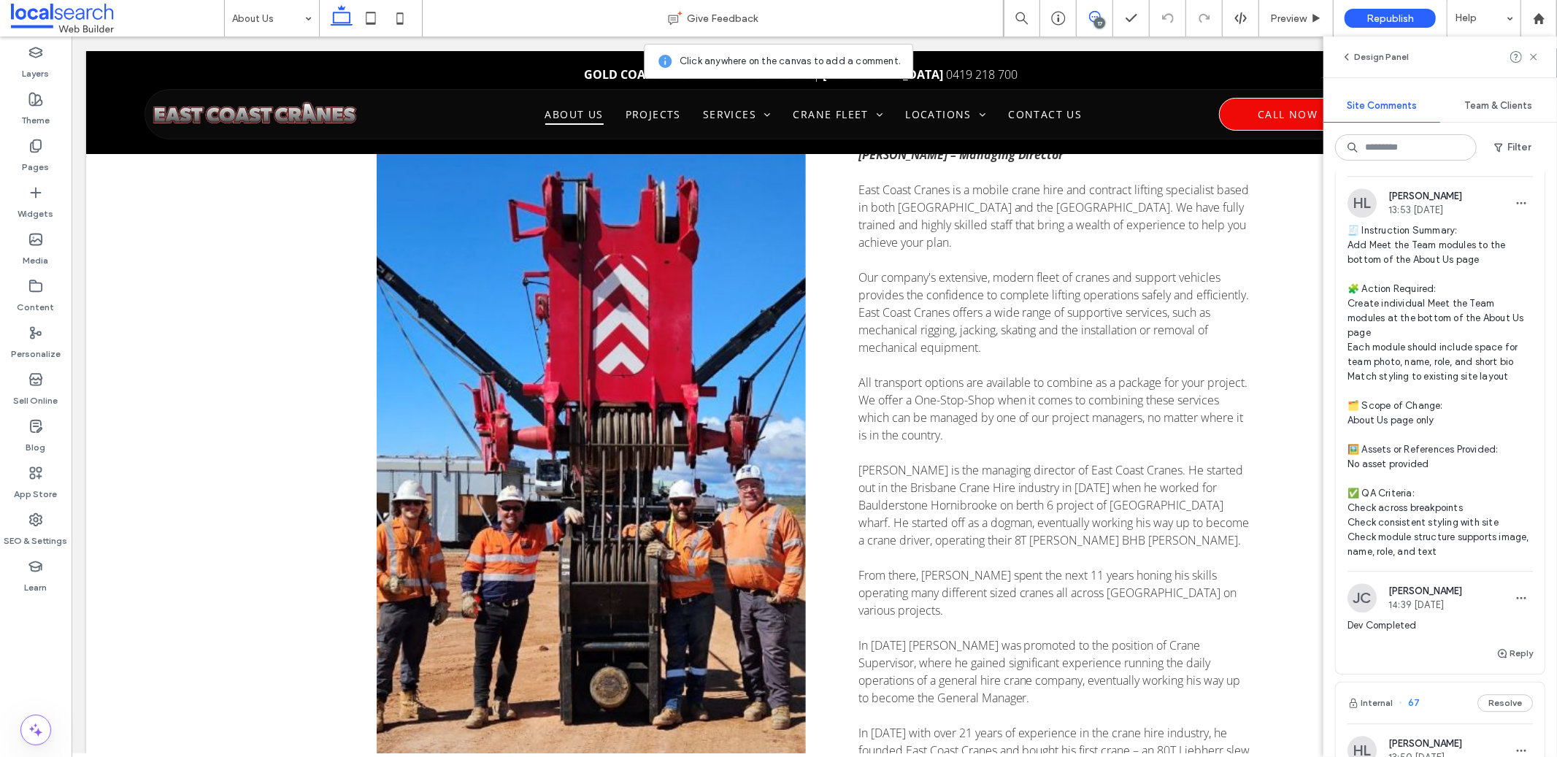
scroll to position [411, 0]
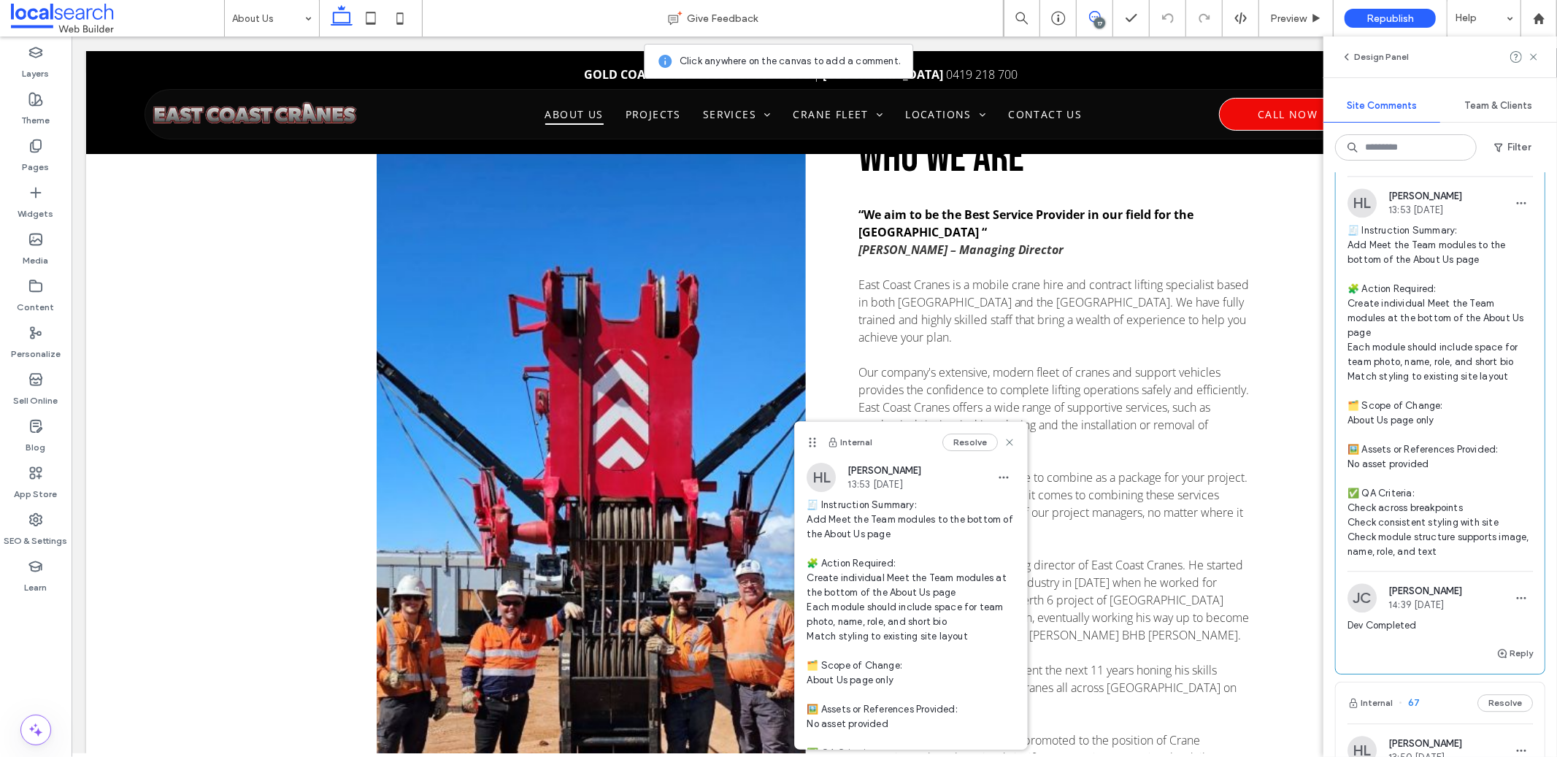
click at [1004, 444] on div "Internal Resolve" at bounding box center [911, 442] width 232 height 41
click at [1004, 443] on icon at bounding box center [1010, 443] width 12 height 12
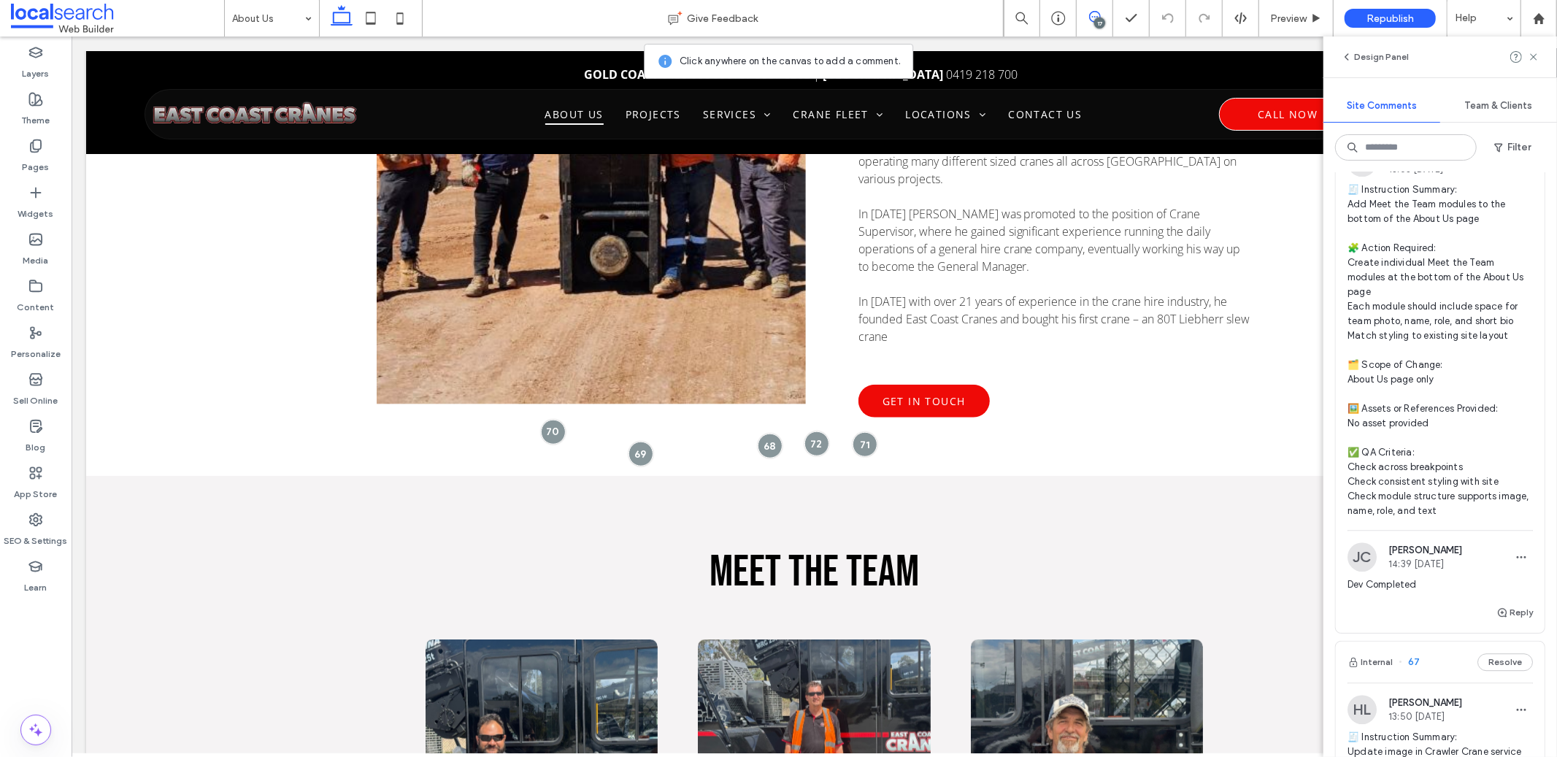
scroll to position [3267, 0]
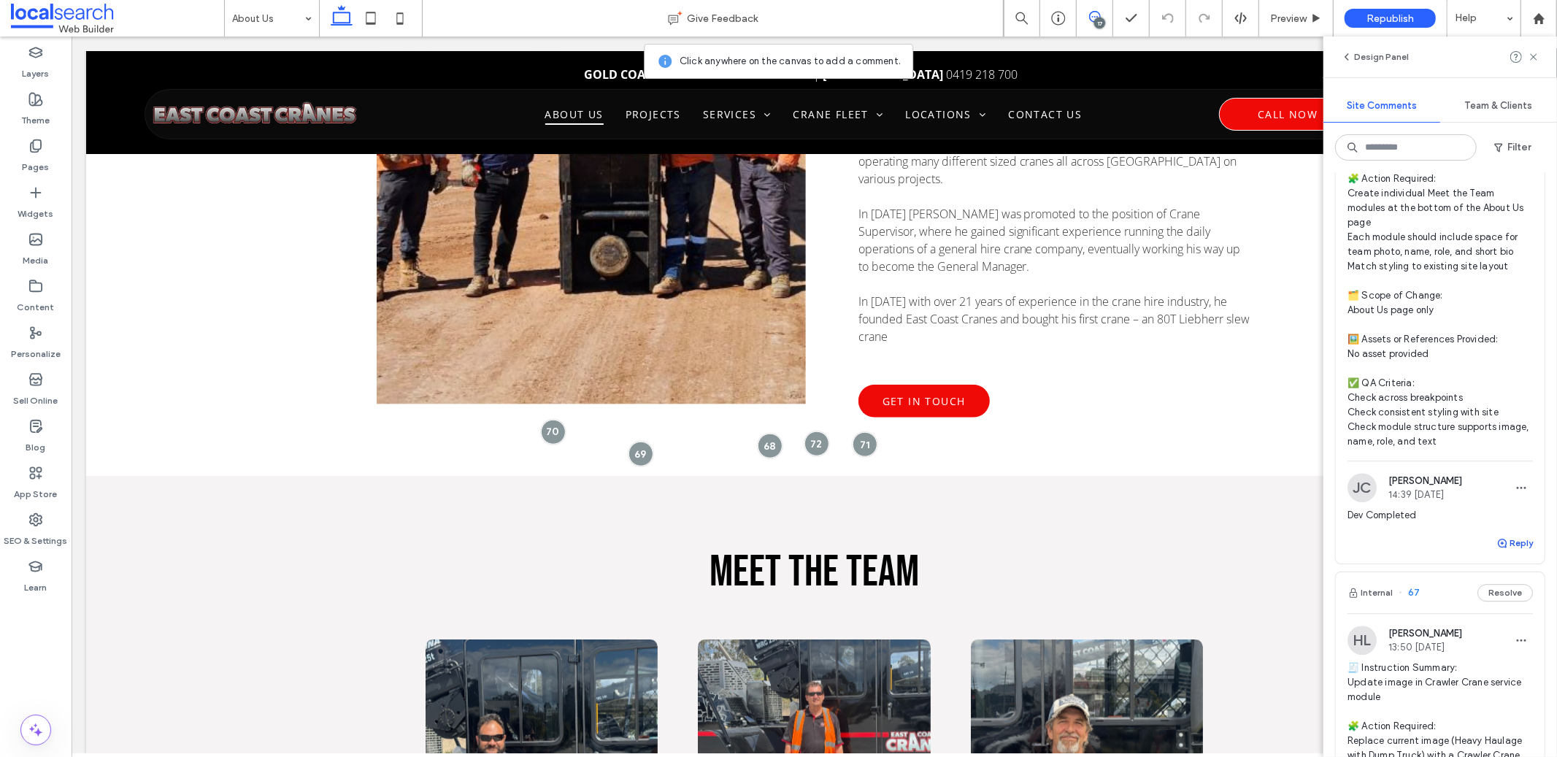
click at [1506, 552] on button "Reply" at bounding box center [1515, 543] width 37 height 18
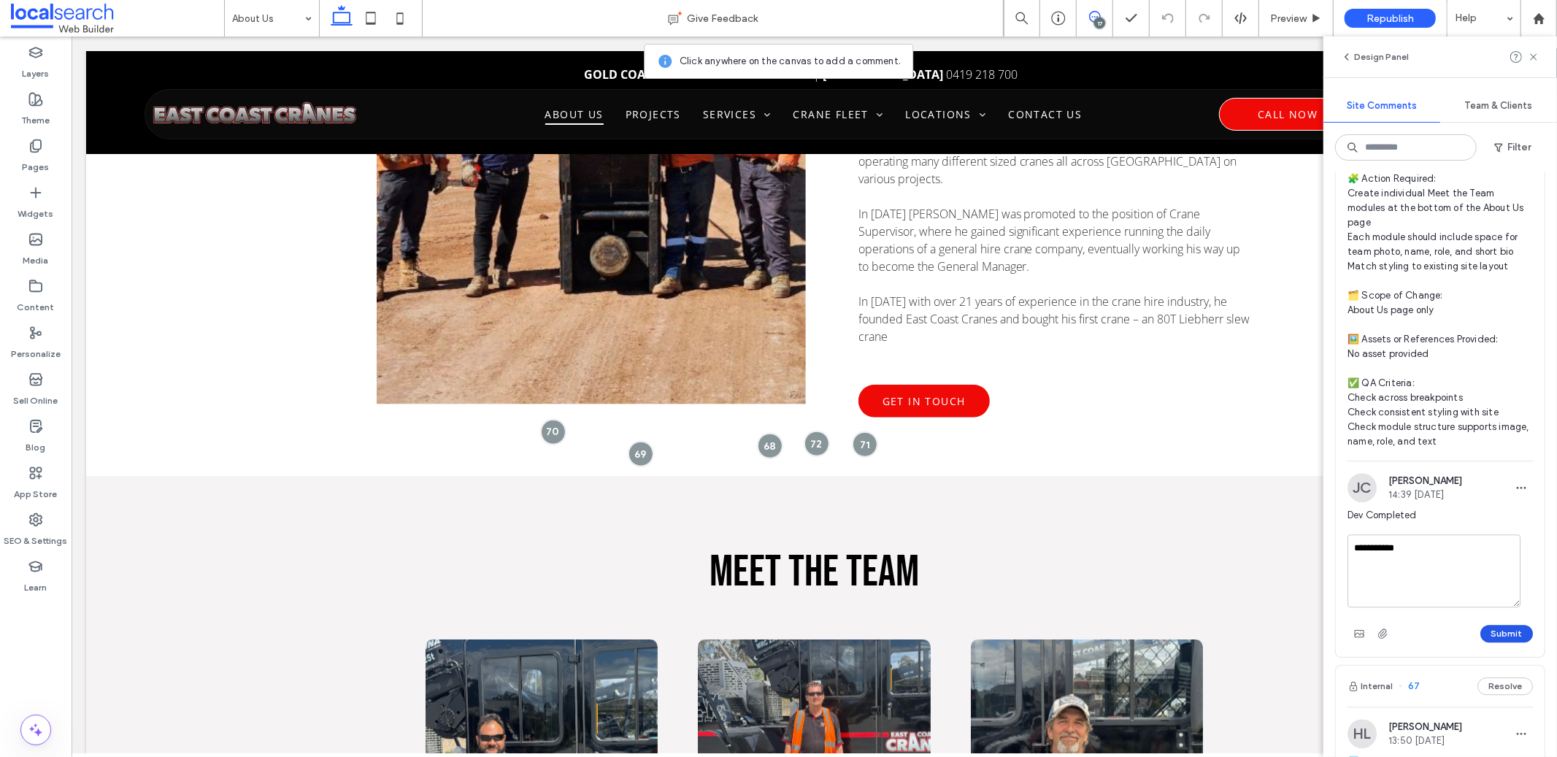
type textarea "**********"
click at [1501, 643] on button "Submit" at bounding box center [1507, 634] width 53 height 18
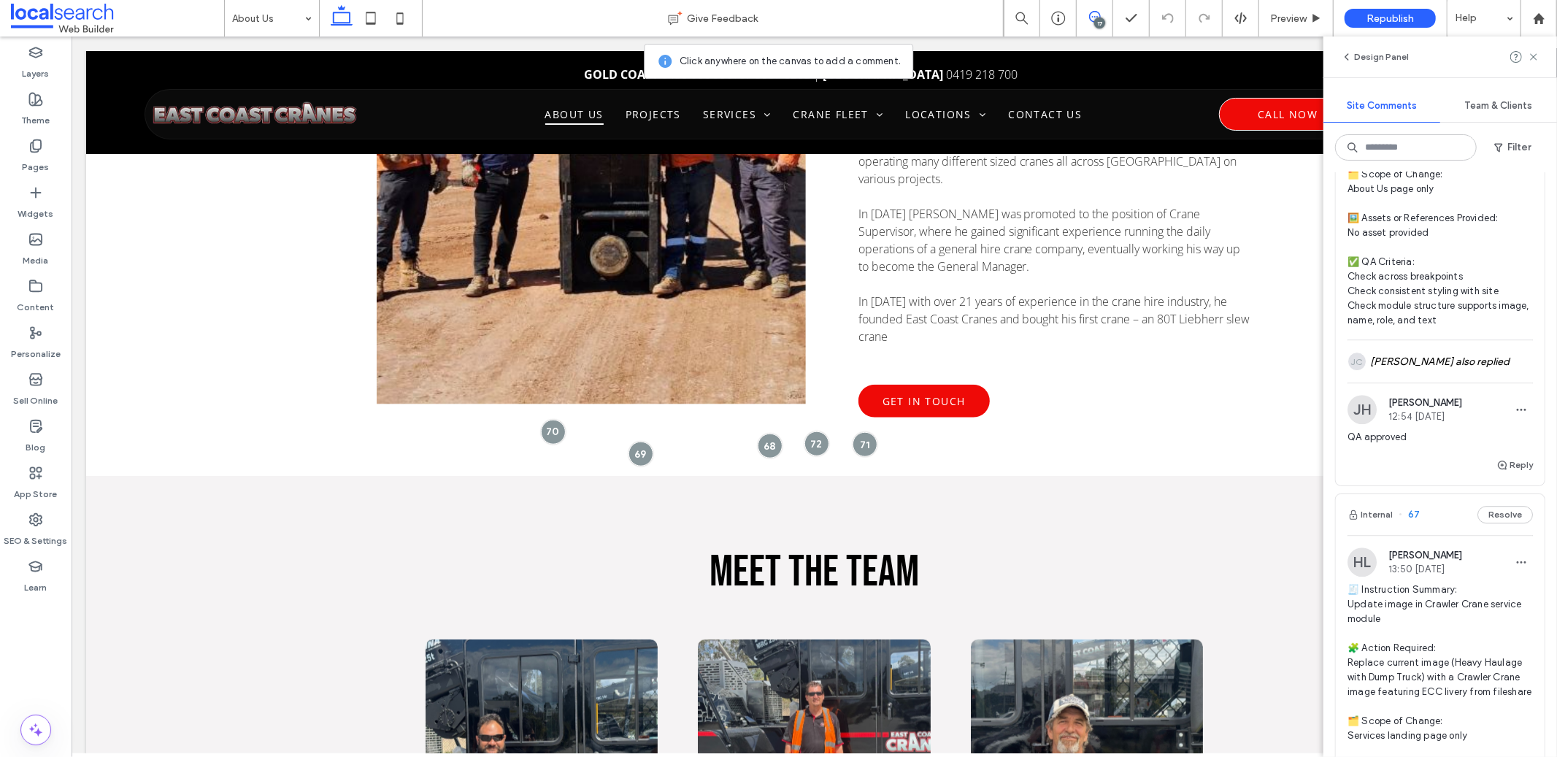
scroll to position [3568, 0]
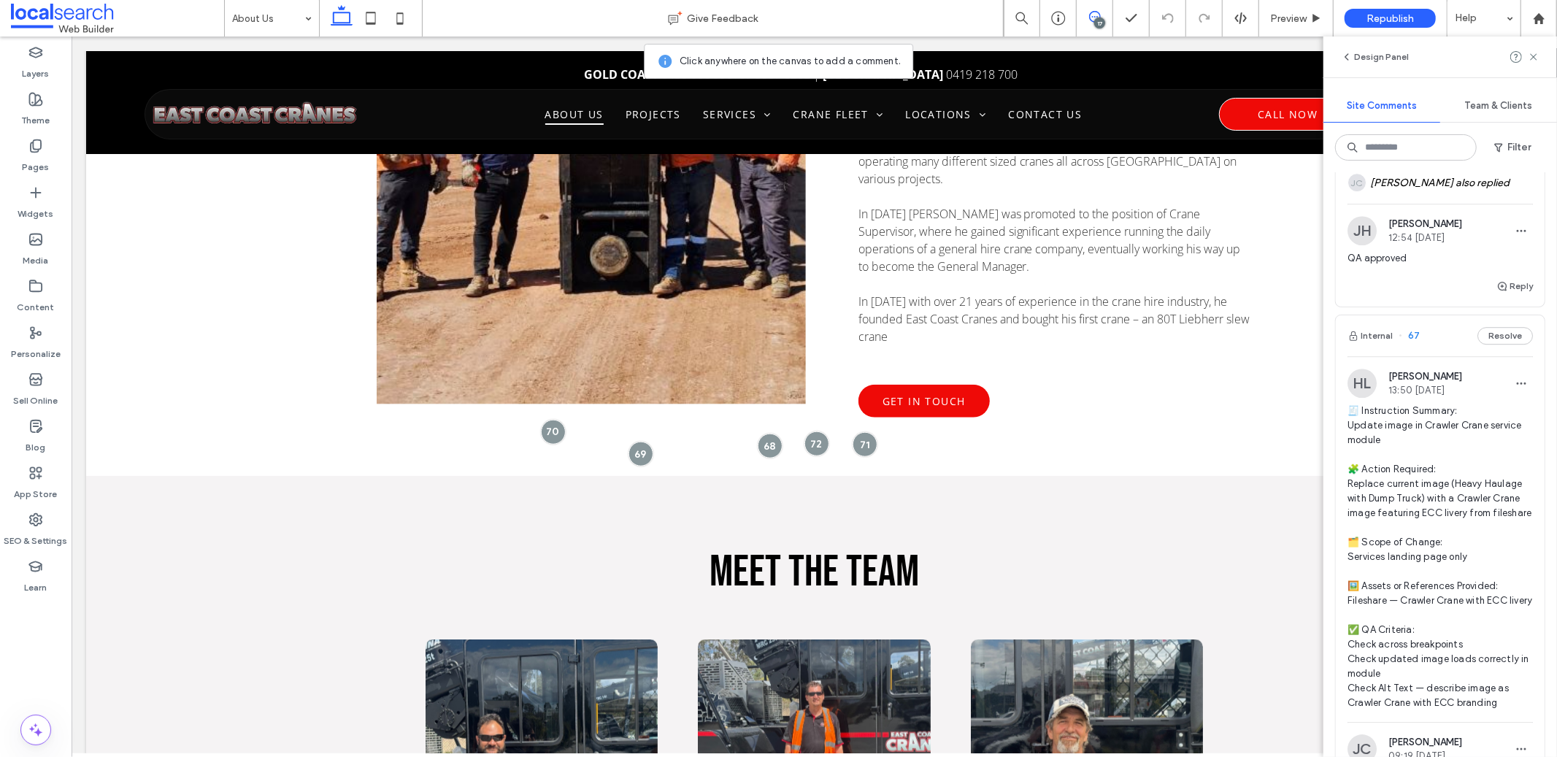
click at [1404, 472] on span "🧾 Instruction Summary: Update image in Crawler Crane service module 🧩 Action Re…" at bounding box center [1440, 557] width 185 height 307
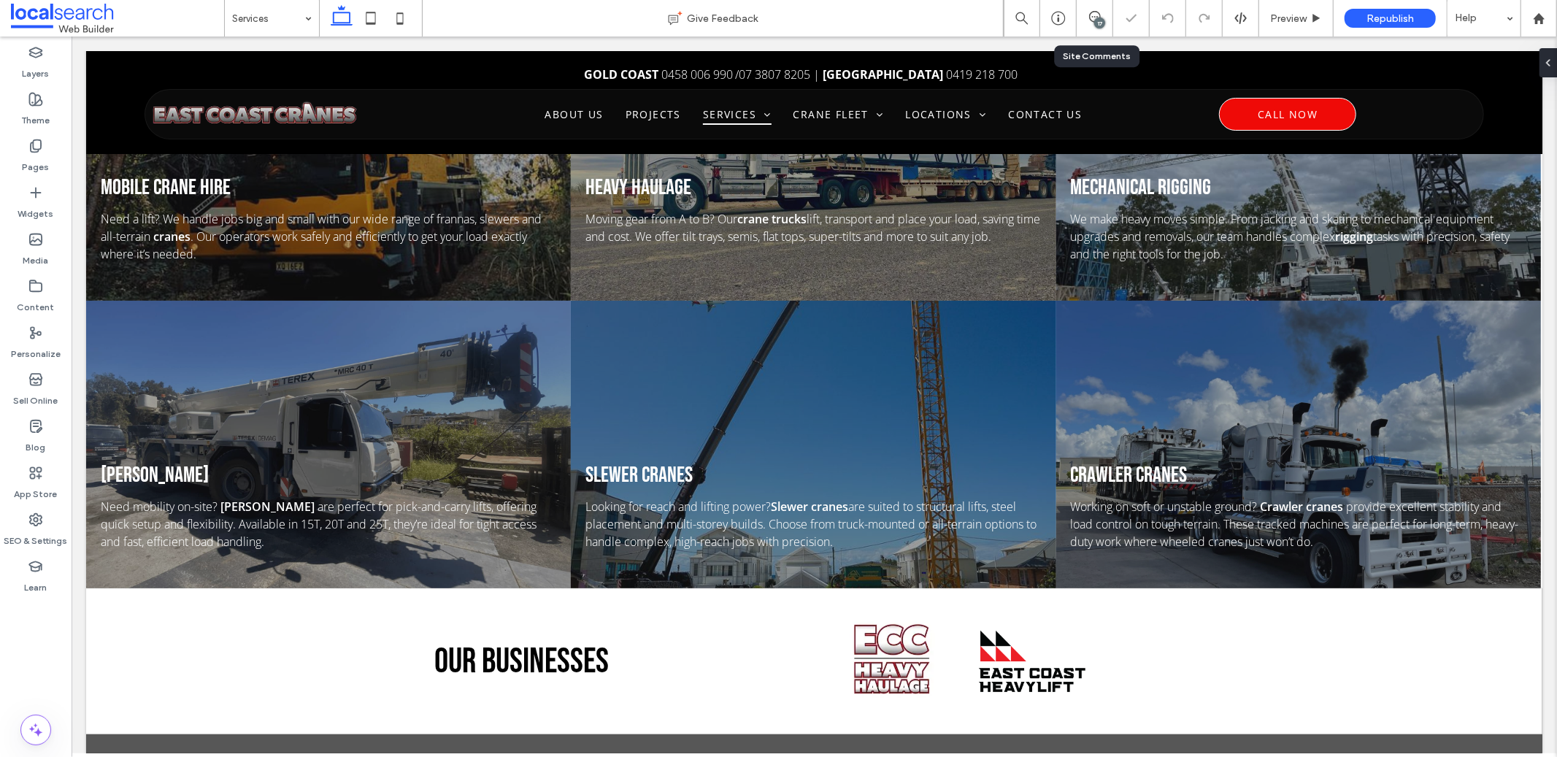
click at [1089, 23] on div "17" at bounding box center [1095, 18] width 36 height 15
click at [1092, 22] on icon at bounding box center [1095, 17] width 12 height 12
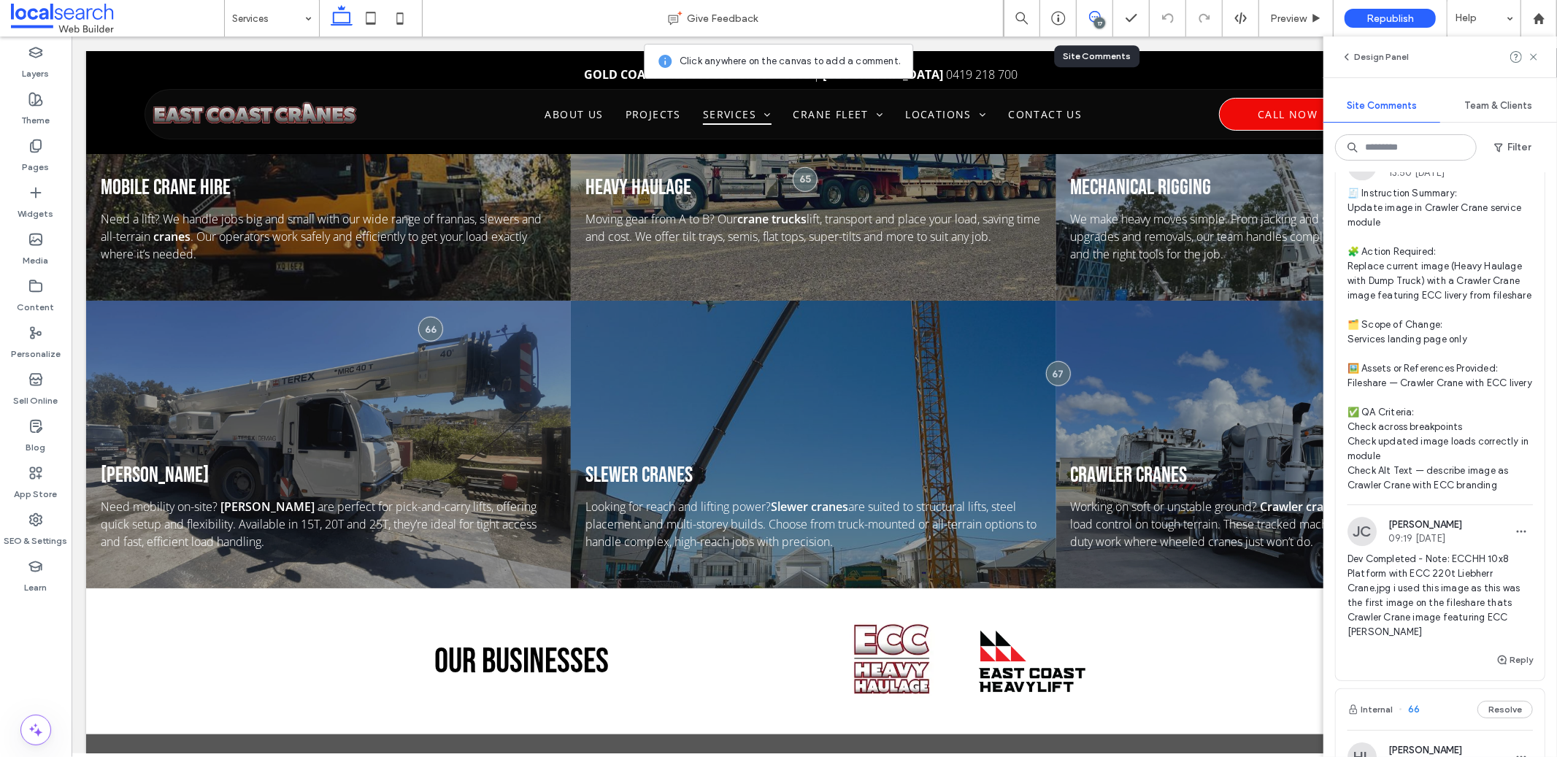
scroll to position [3817, 0]
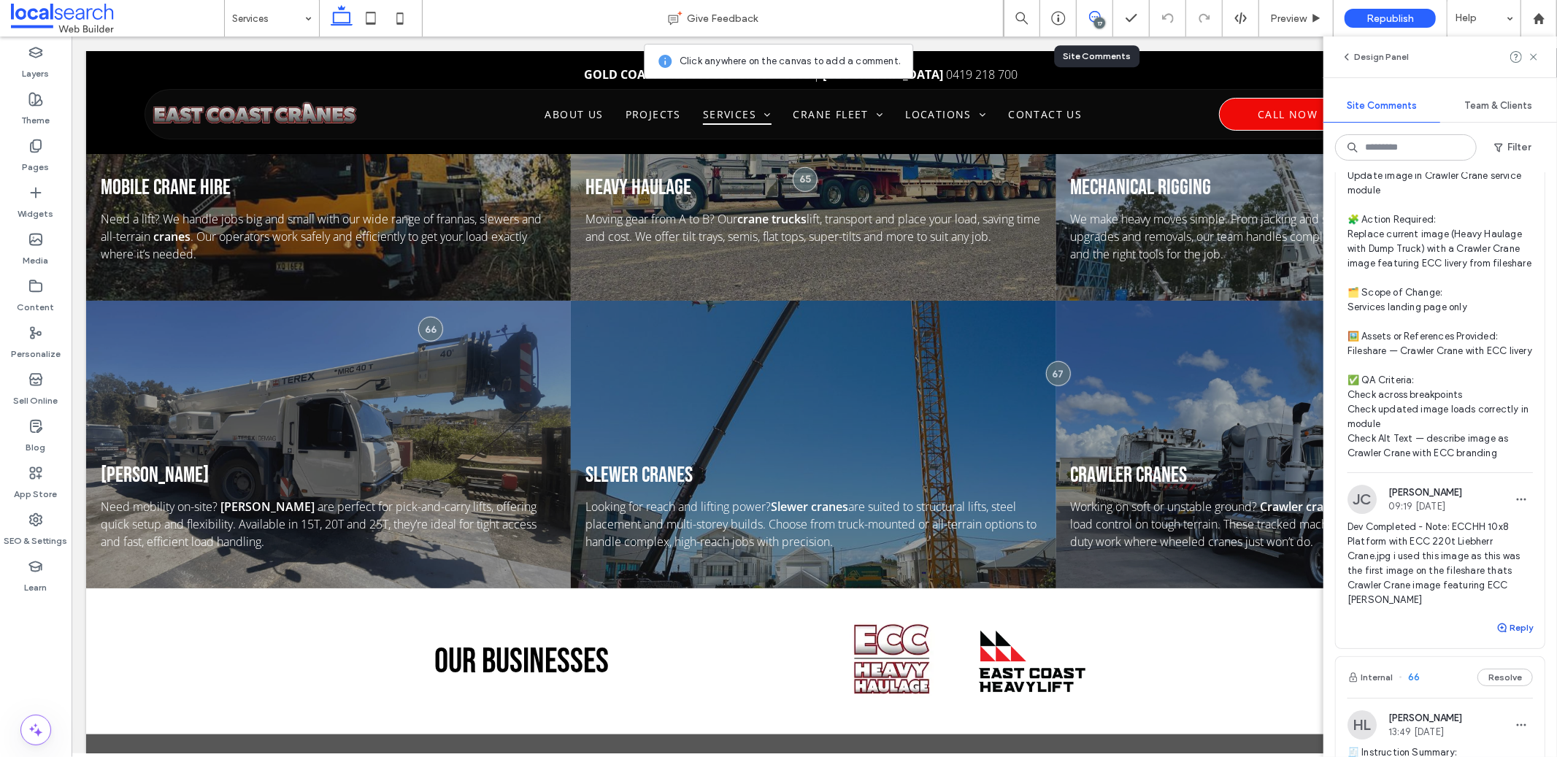
click at [1498, 637] on button "Reply" at bounding box center [1515, 628] width 37 height 18
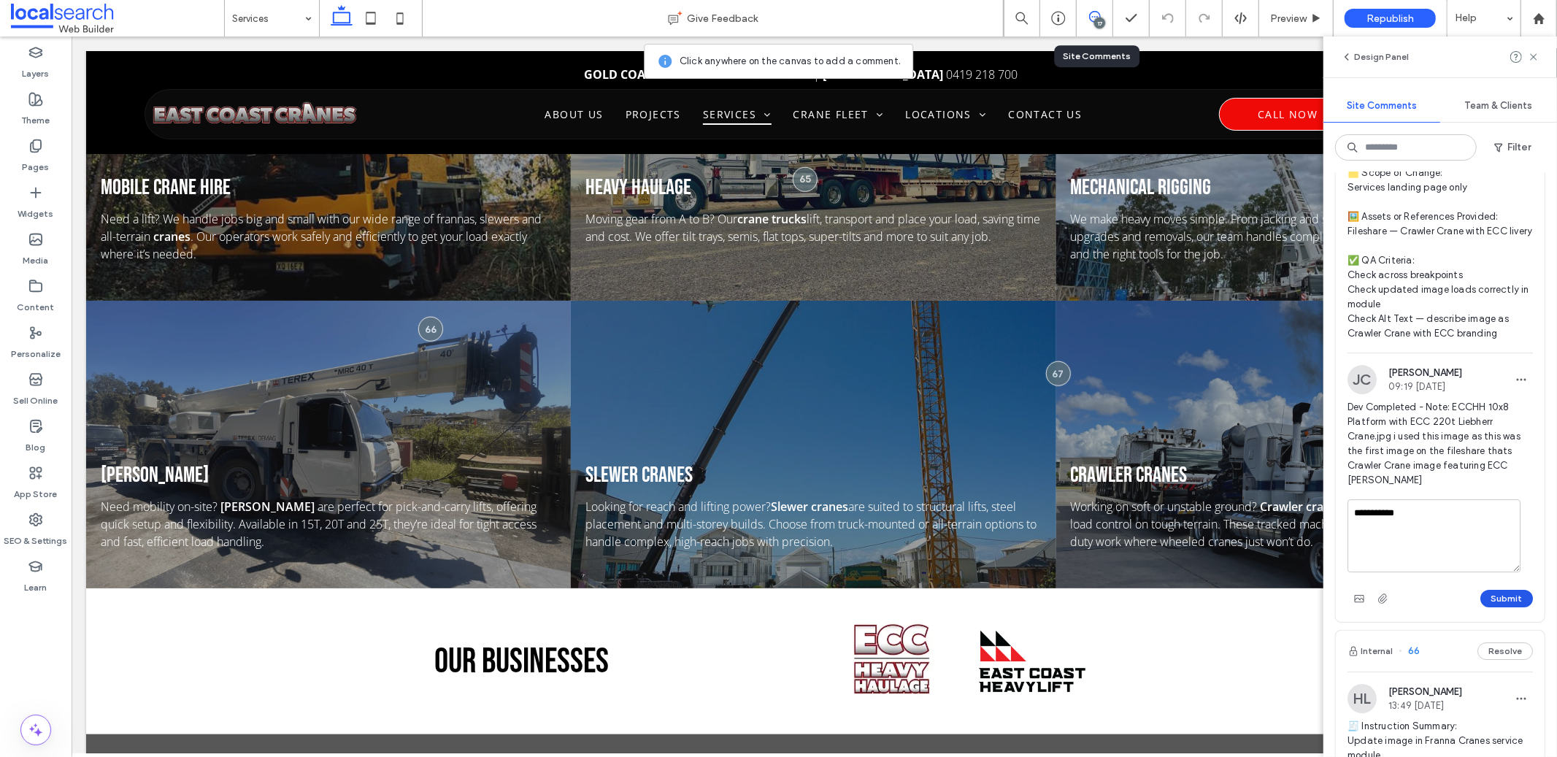
type textarea "**********"
click at [1501, 607] on button "Submit" at bounding box center [1507, 599] width 53 height 18
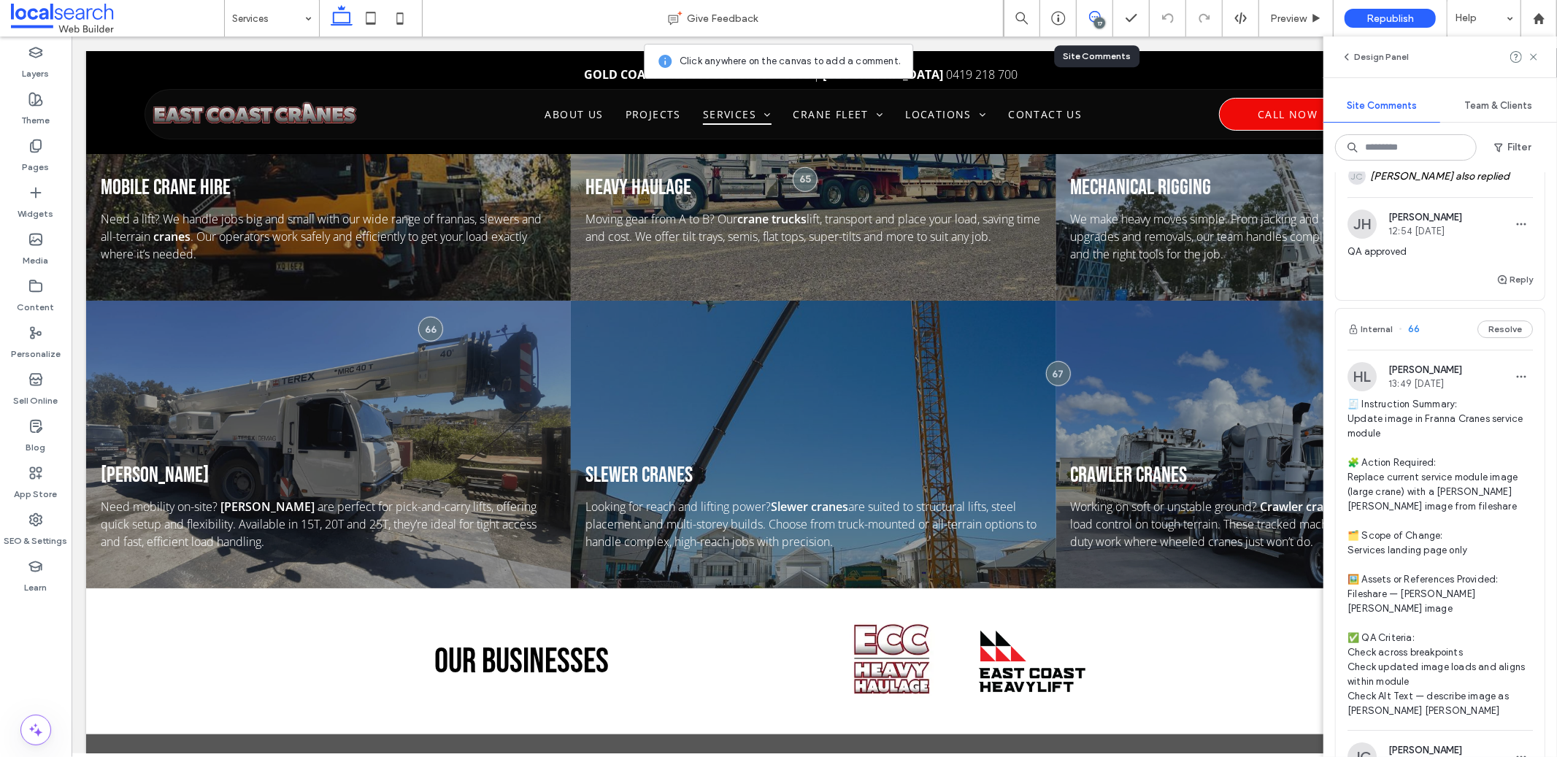
scroll to position [4263, 0]
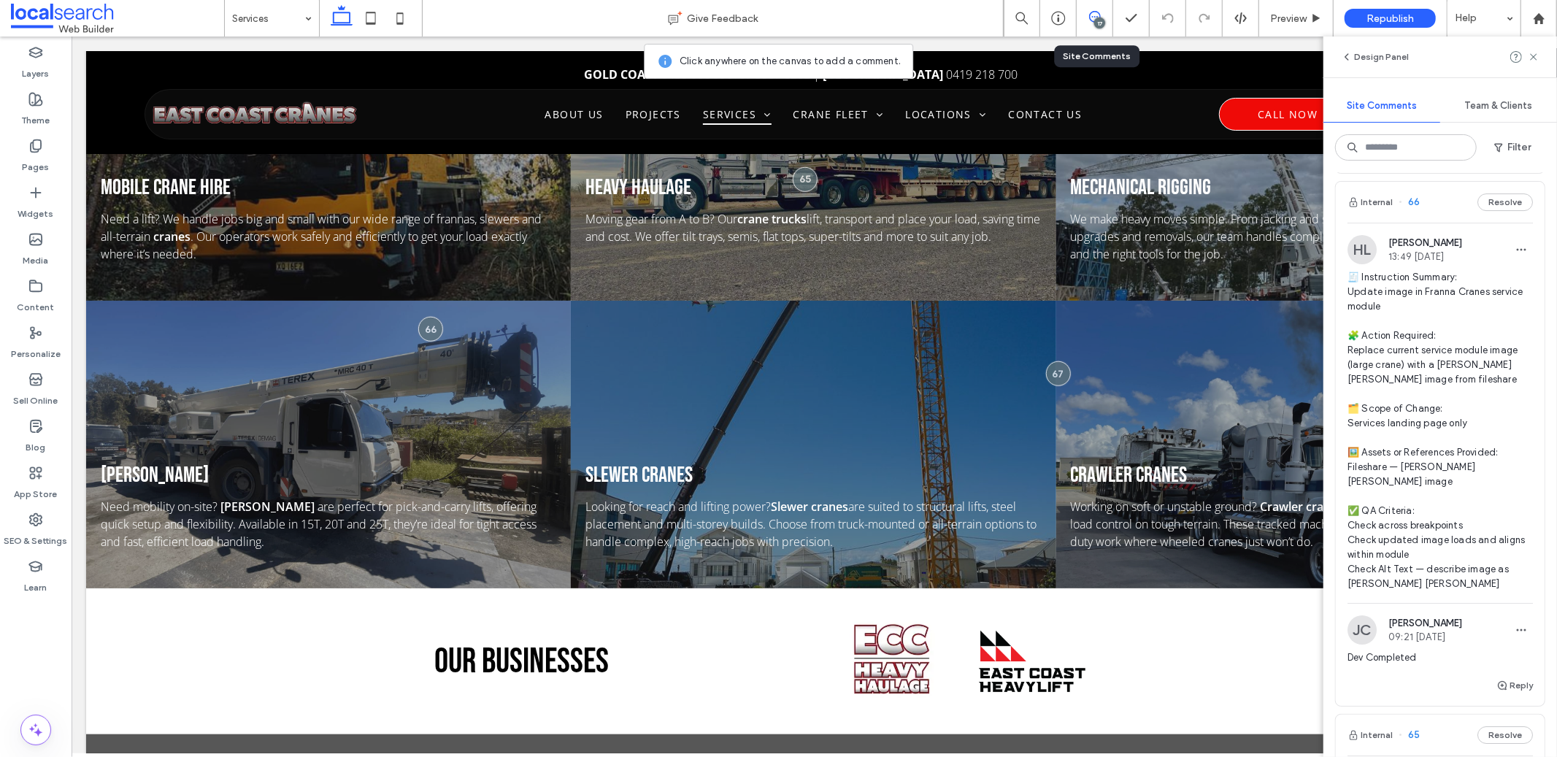
click at [1423, 370] on span "🧾 Instruction Summary: Update image in Franna Cranes service module 🧩 Action Re…" at bounding box center [1440, 430] width 185 height 321
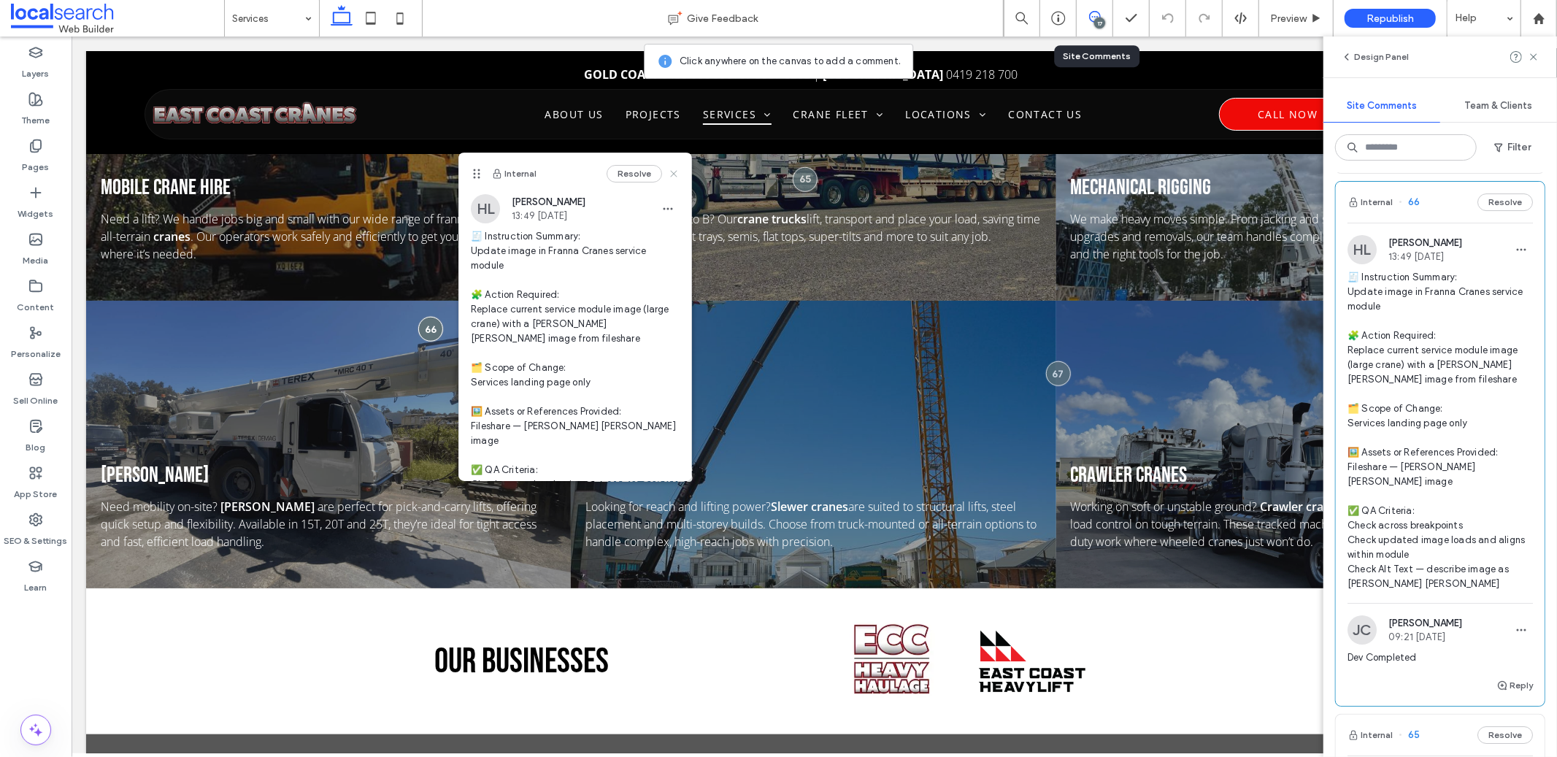
click at [668, 171] on icon at bounding box center [674, 174] width 12 height 12
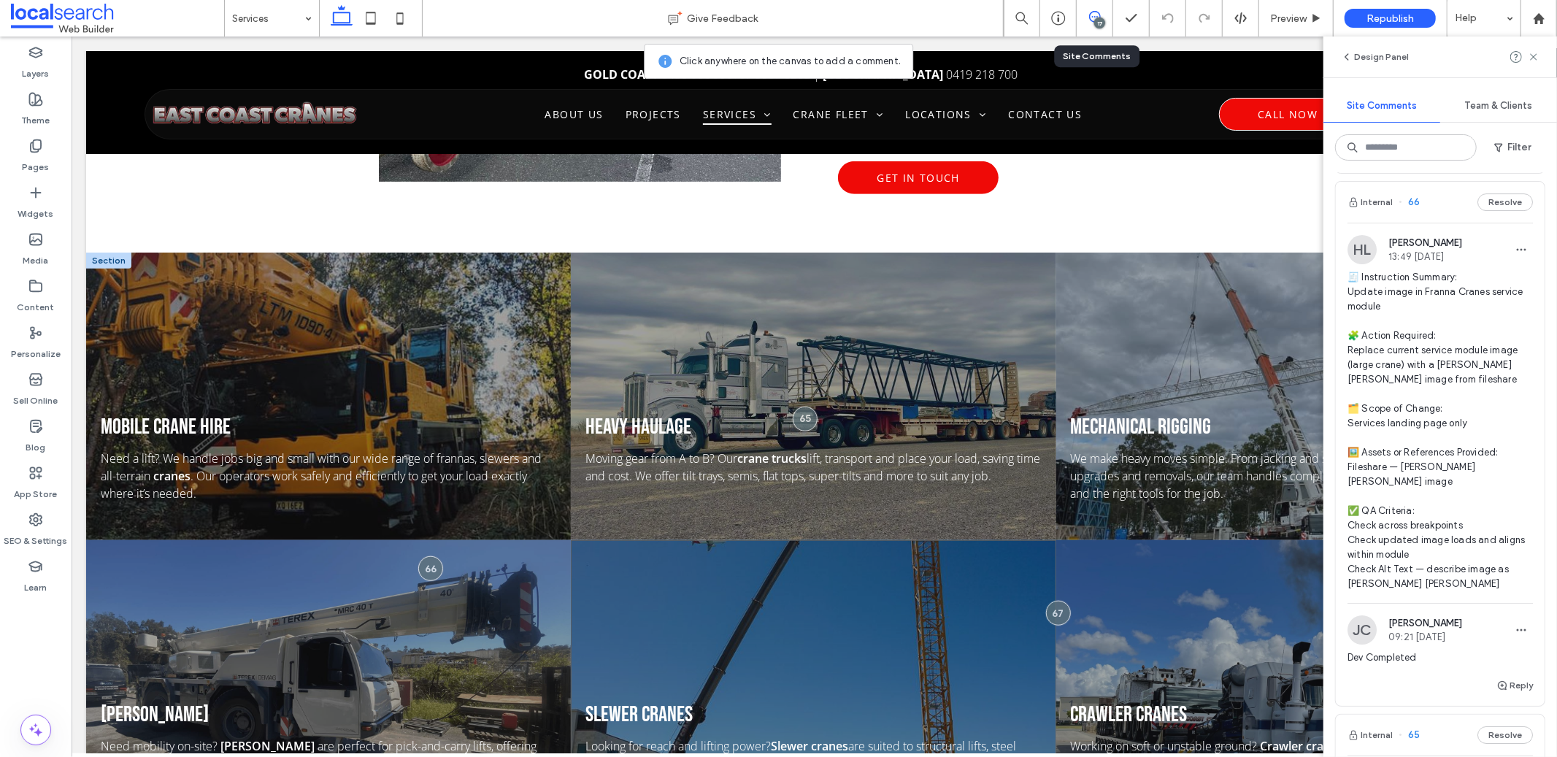
scroll to position [758, 0]
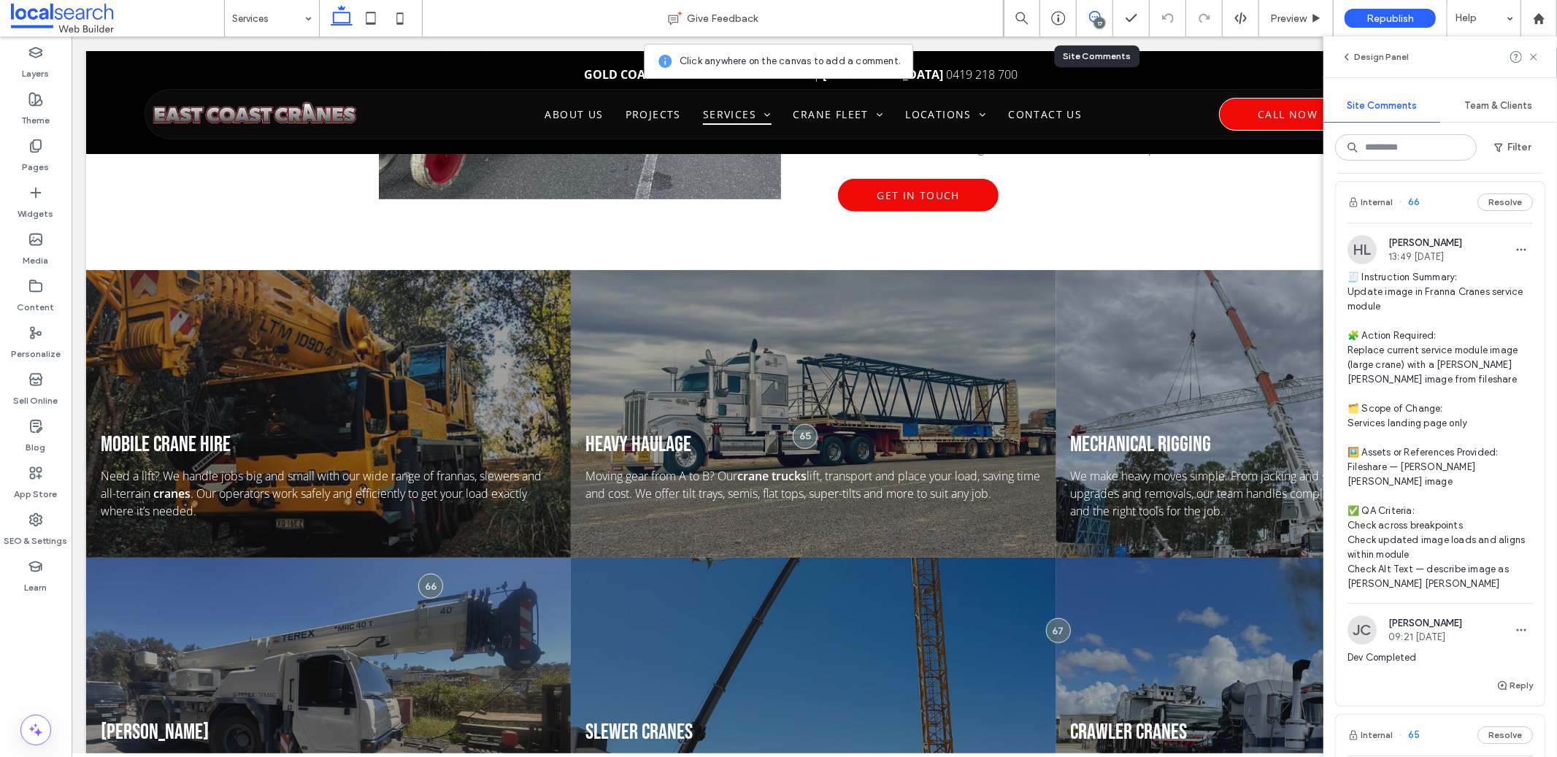
click at [1424, 410] on span "🧾 Instruction Summary: Update image in Franna Cranes service module 🧩 Action Re…" at bounding box center [1440, 430] width 185 height 321
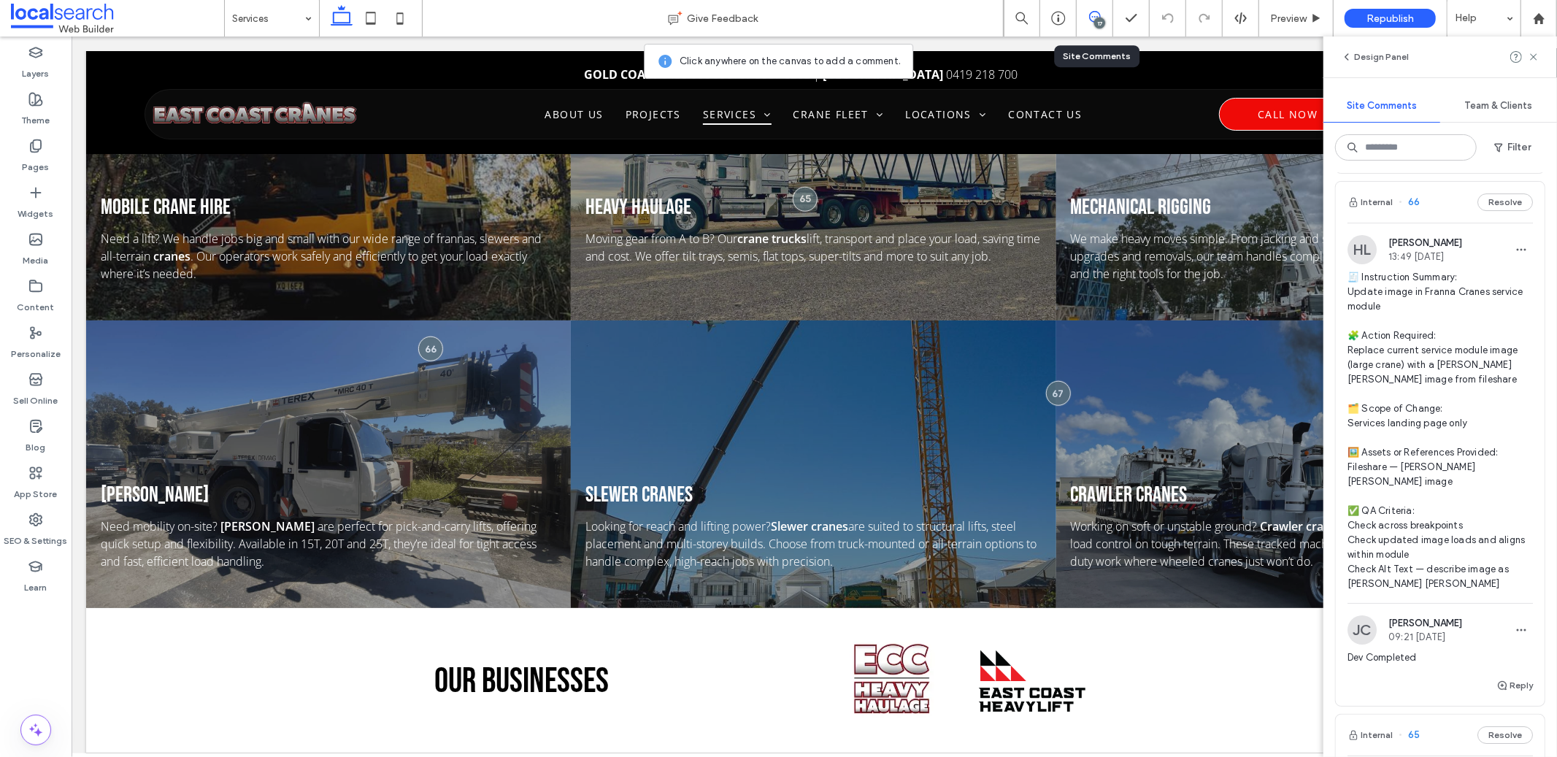
scroll to position [1015, 0]
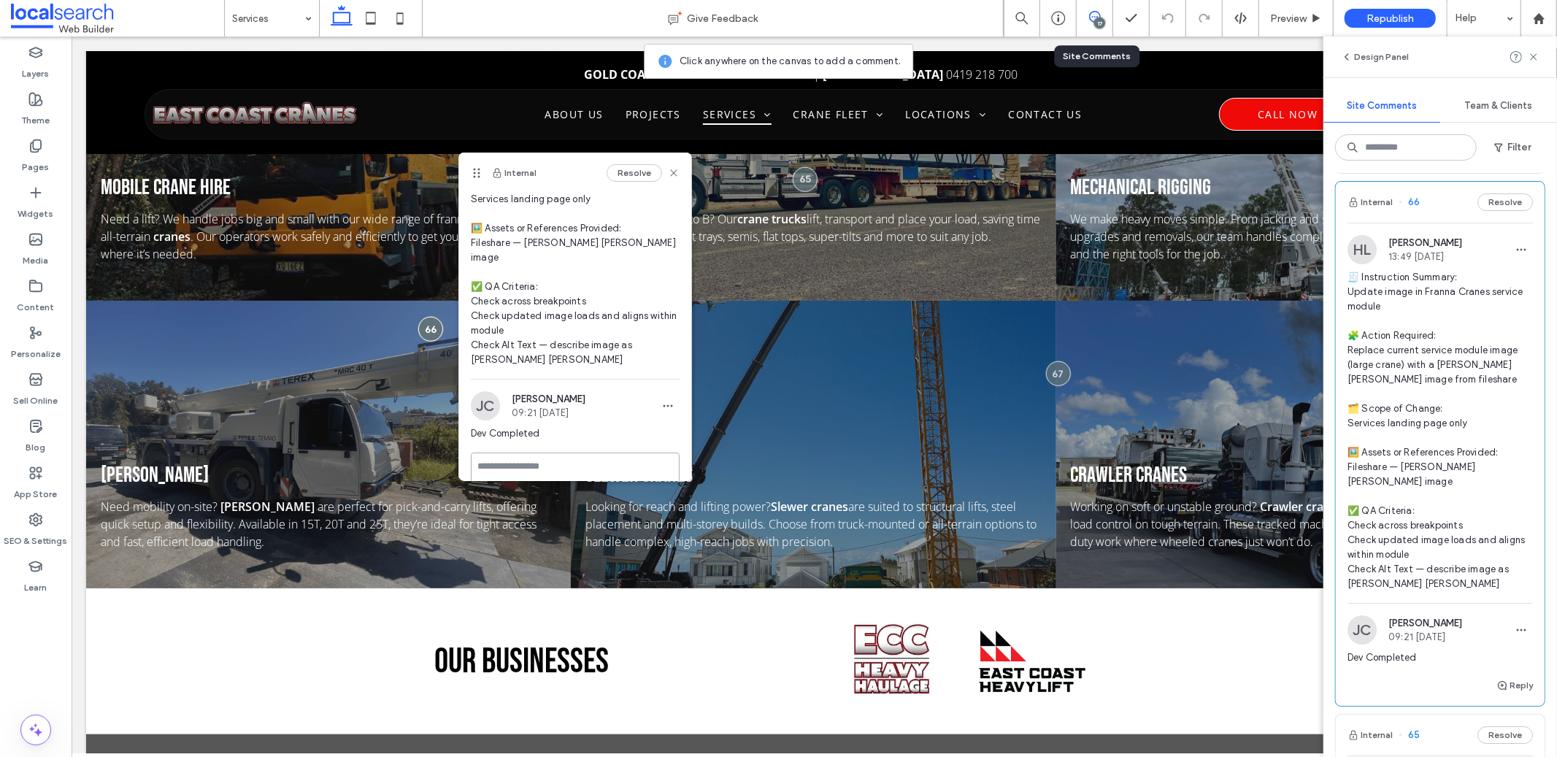
click at [565, 453] on textarea at bounding box center [575, 489] width 209 height 73
paste textarea "**********"
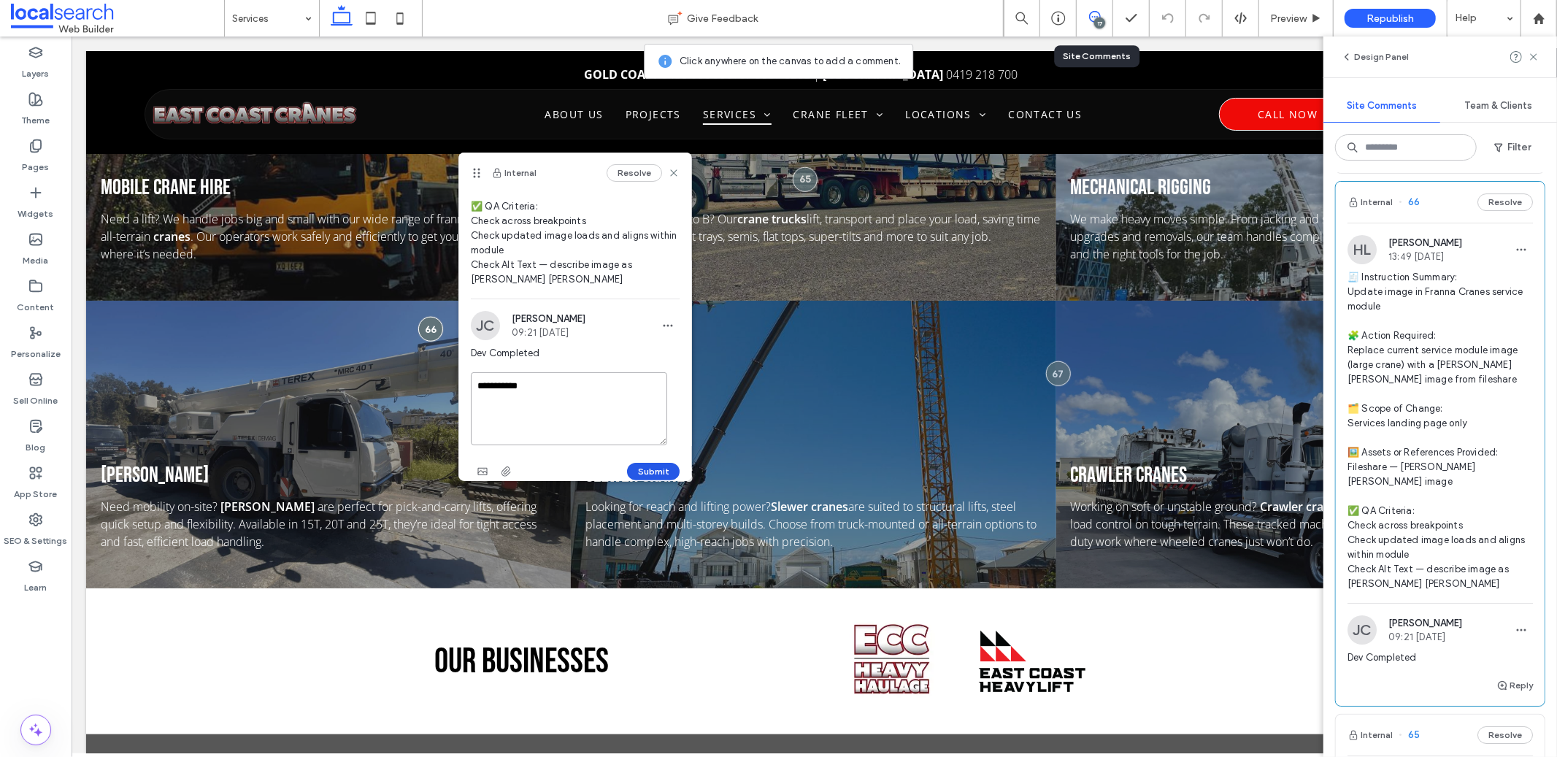
type textarea "**********"
click at [648, 463] on button "Submit" at bounding box center [653, 472] width 53 height 18
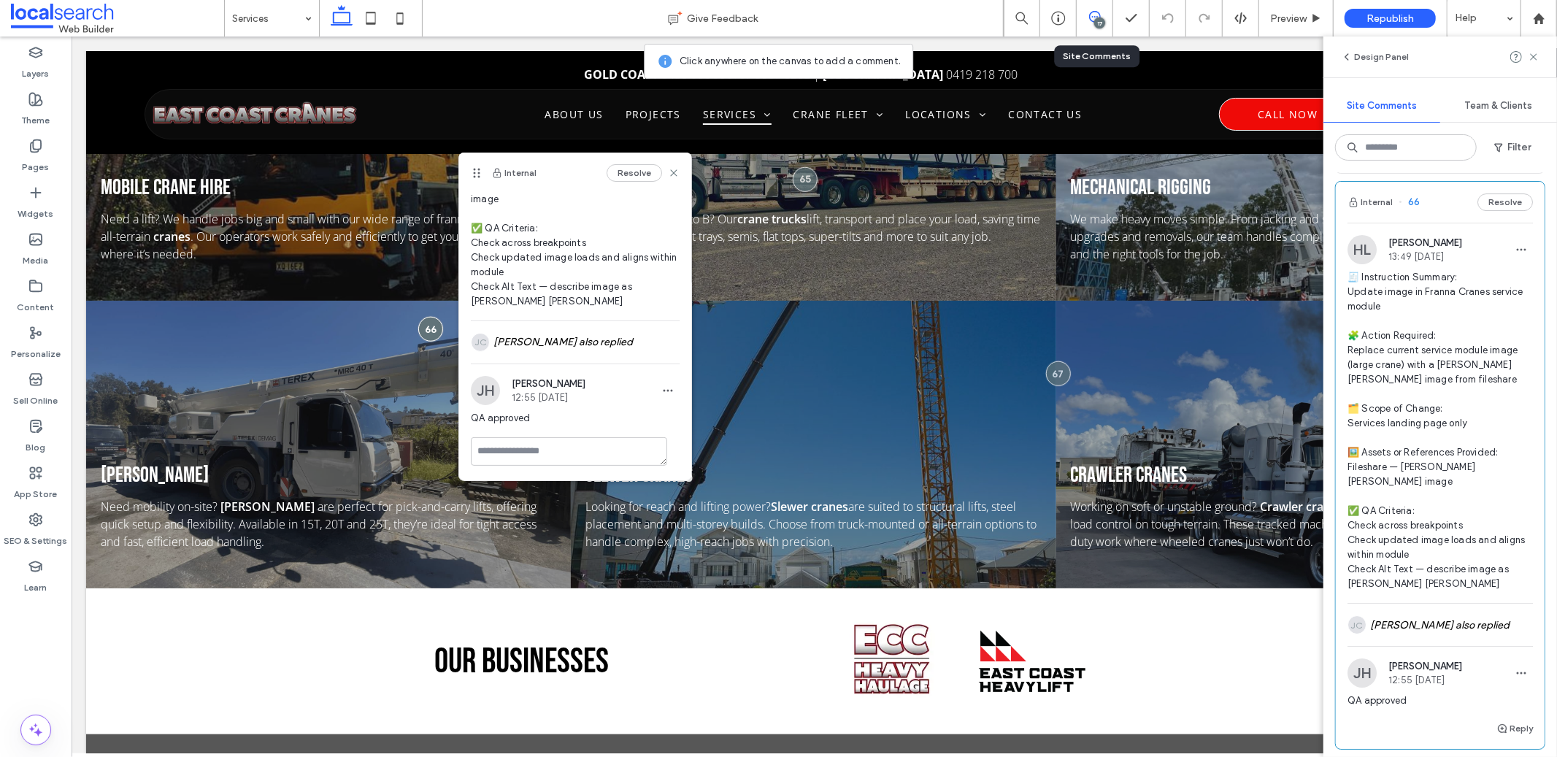
scroll to position [227, 0]
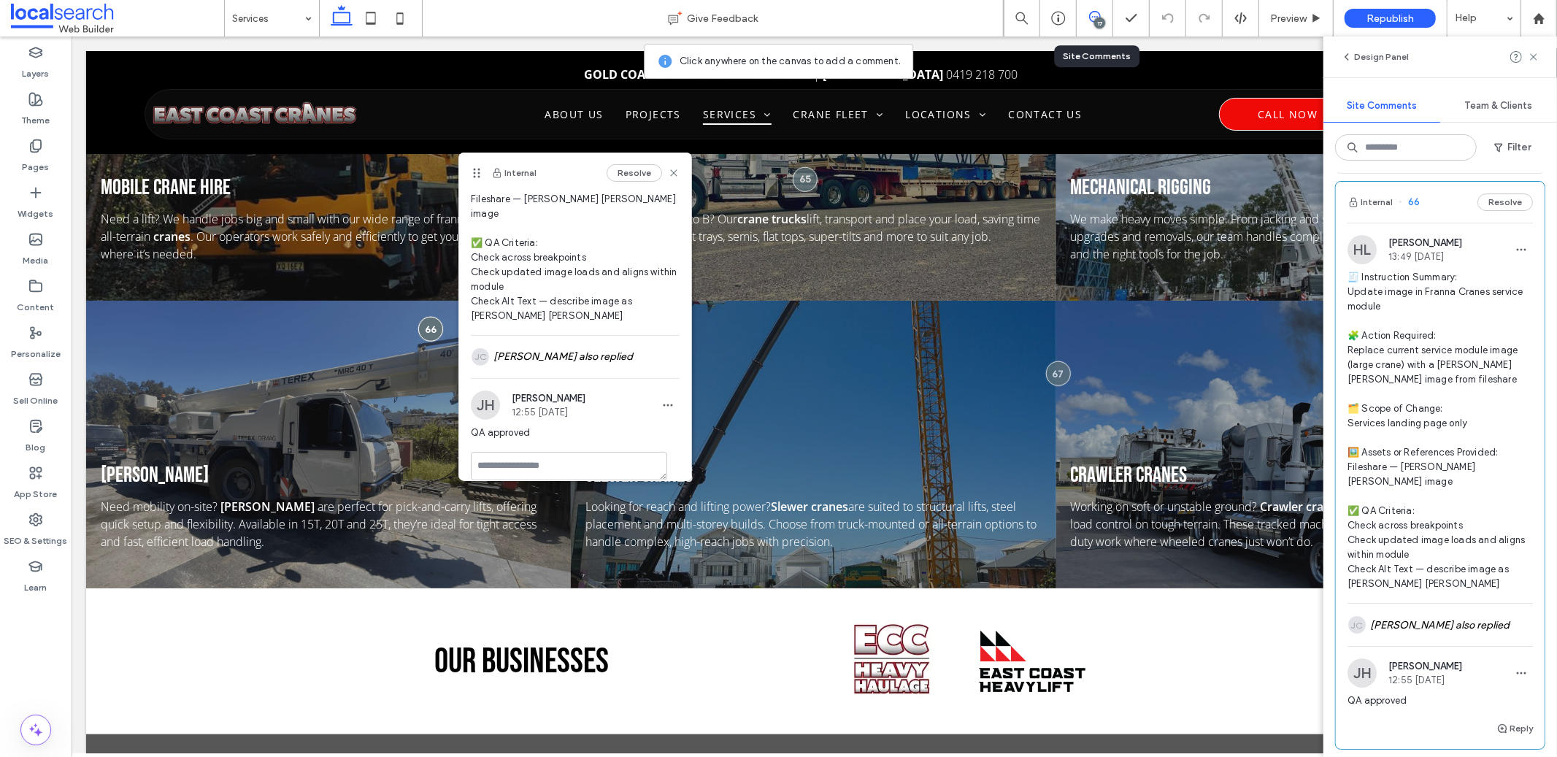
drag, startPoint x: 668, startPoint y: 170, endPoint x: 677, endPoint y: 104, distance: 67.0
click at [668, 170] on div "Internal Resolve" at bounding box center [575, 173] width 232 height 41
drag, startPoint x: 663, startPoint y: 174, endPoint x: 594, endPoint y: 138, distance: 78.0
click at [671, 174] on use at bounding box center [674, 172] width 7 height 7
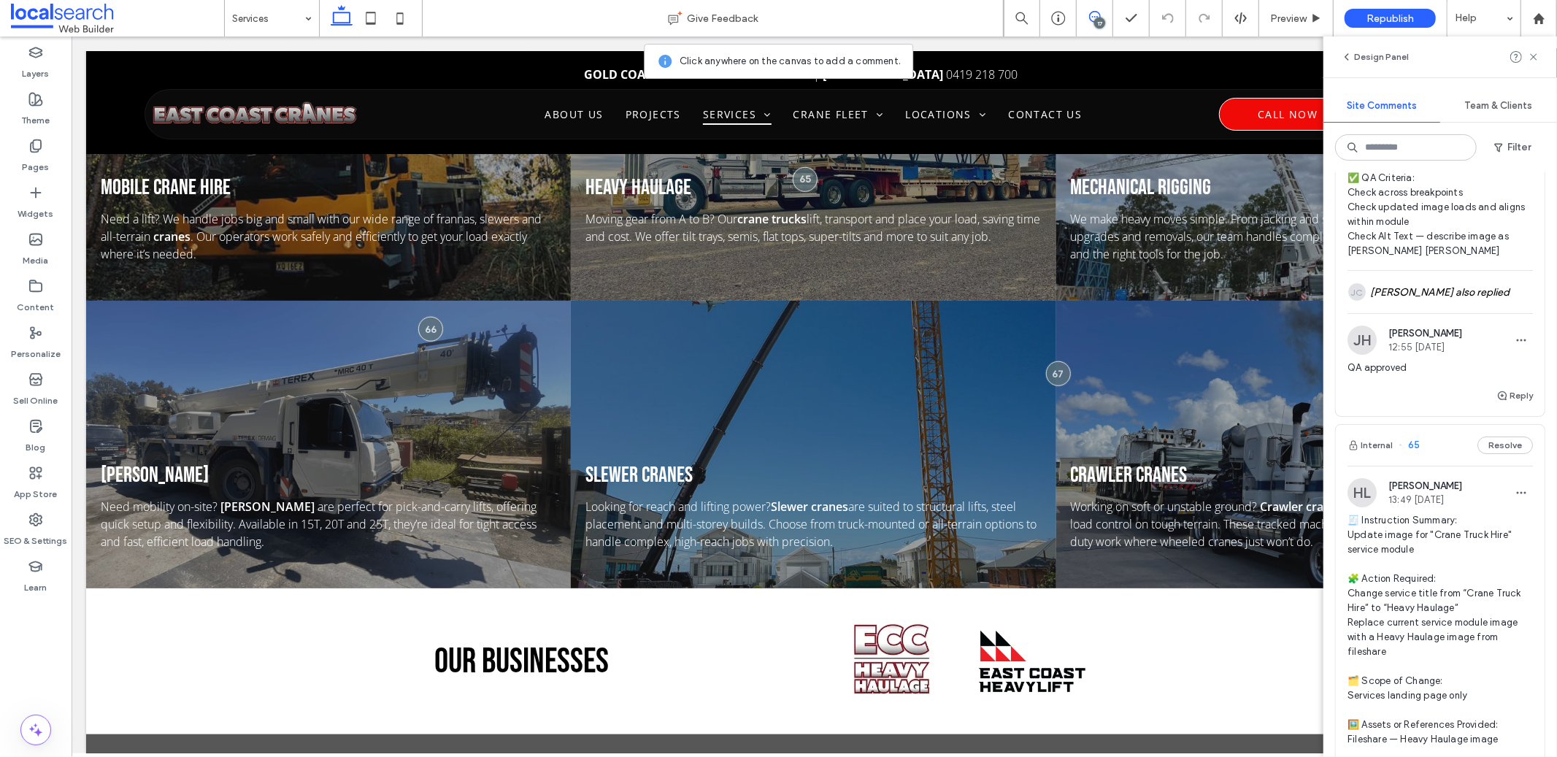
scroll to position [4666, 0]
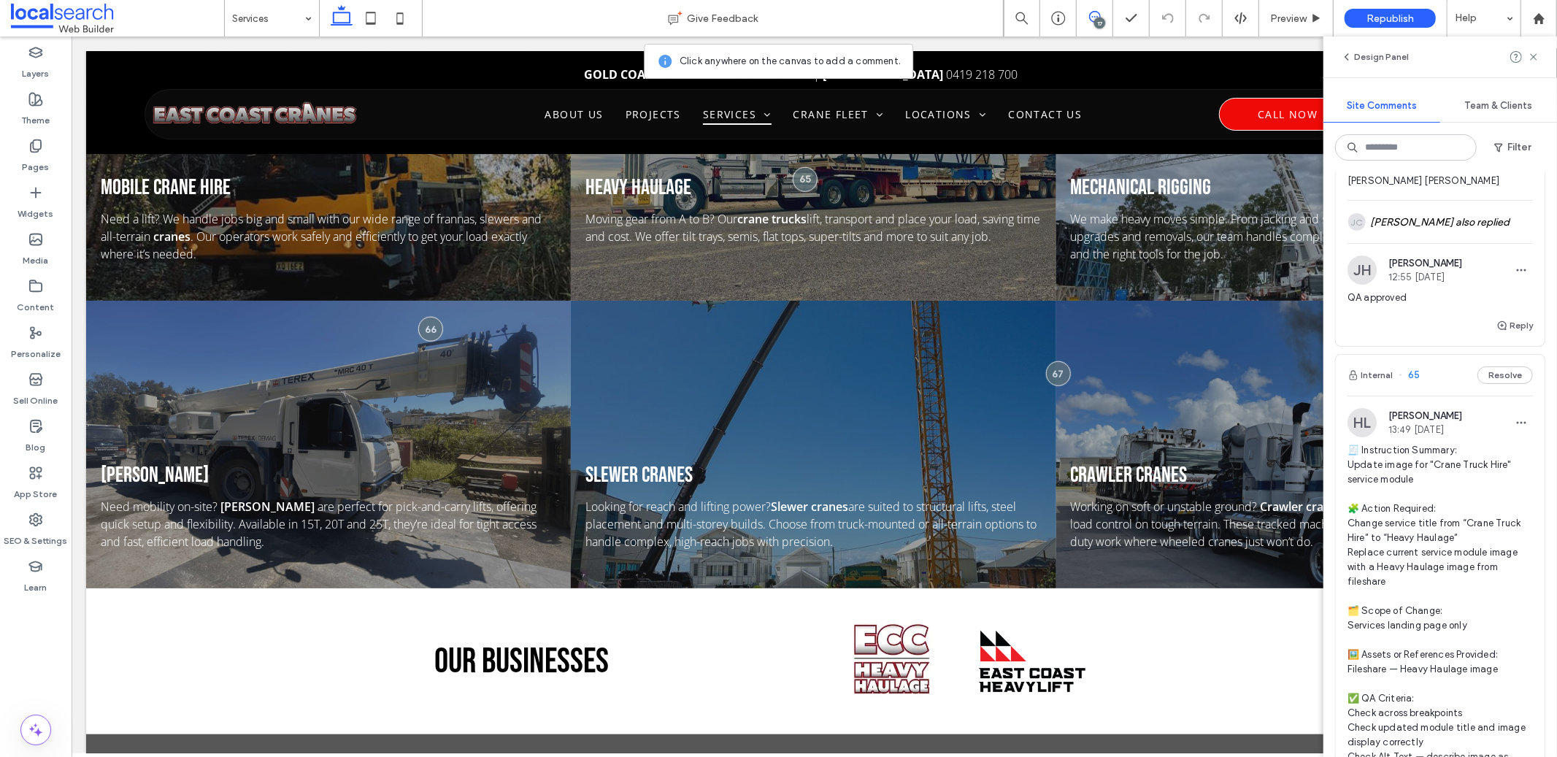
click at [1437, 520] on span "🧾 Instruction Summary: Update image for "Crane Truck Hire" service module 🧩 Act…" at bounding box center [1440, 611] width 185 height 336
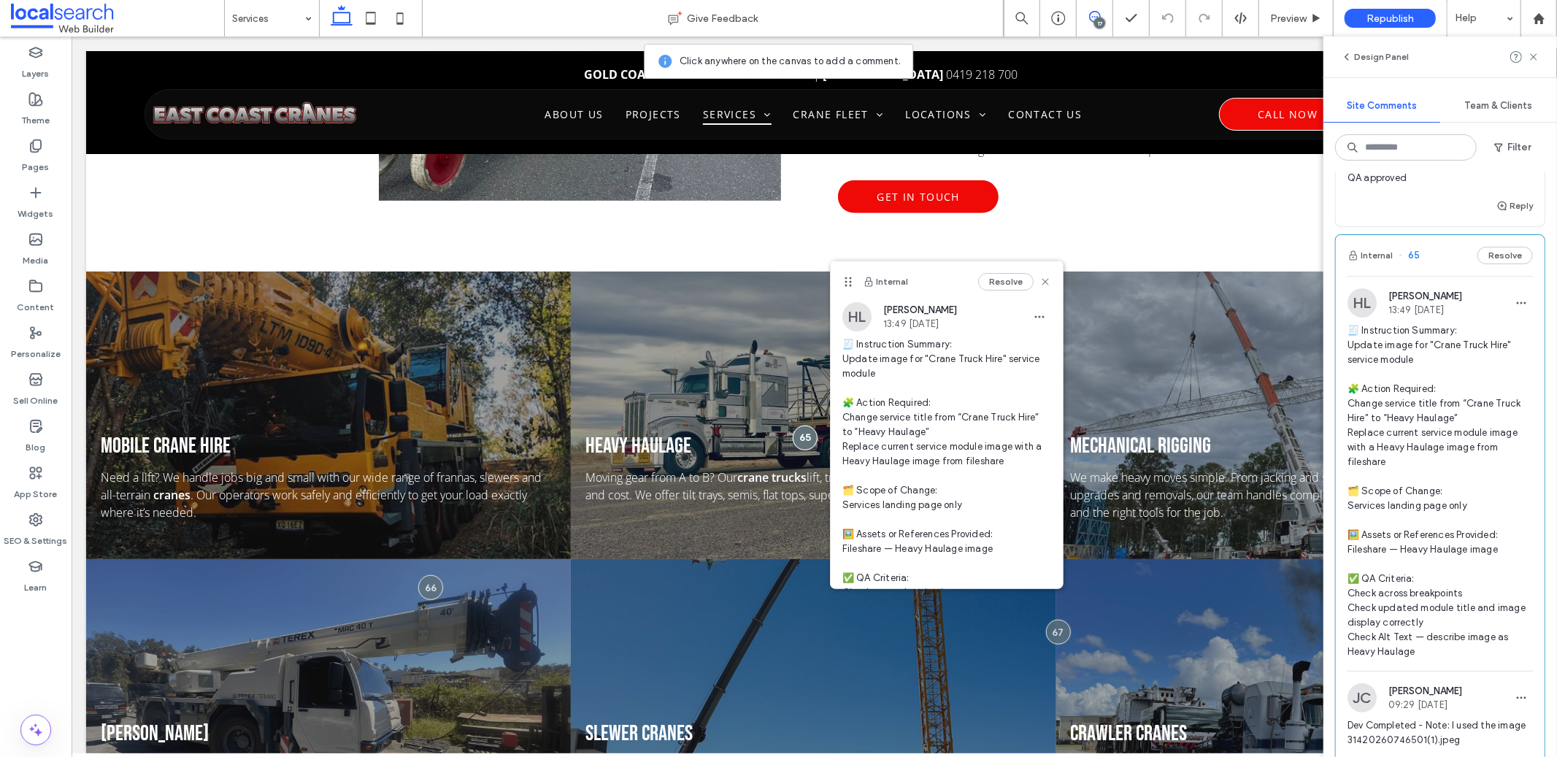
scroll to position [4791, 0]
click at [1040, 282] on icon at bounding box center [1046, 282] width 12 height 12
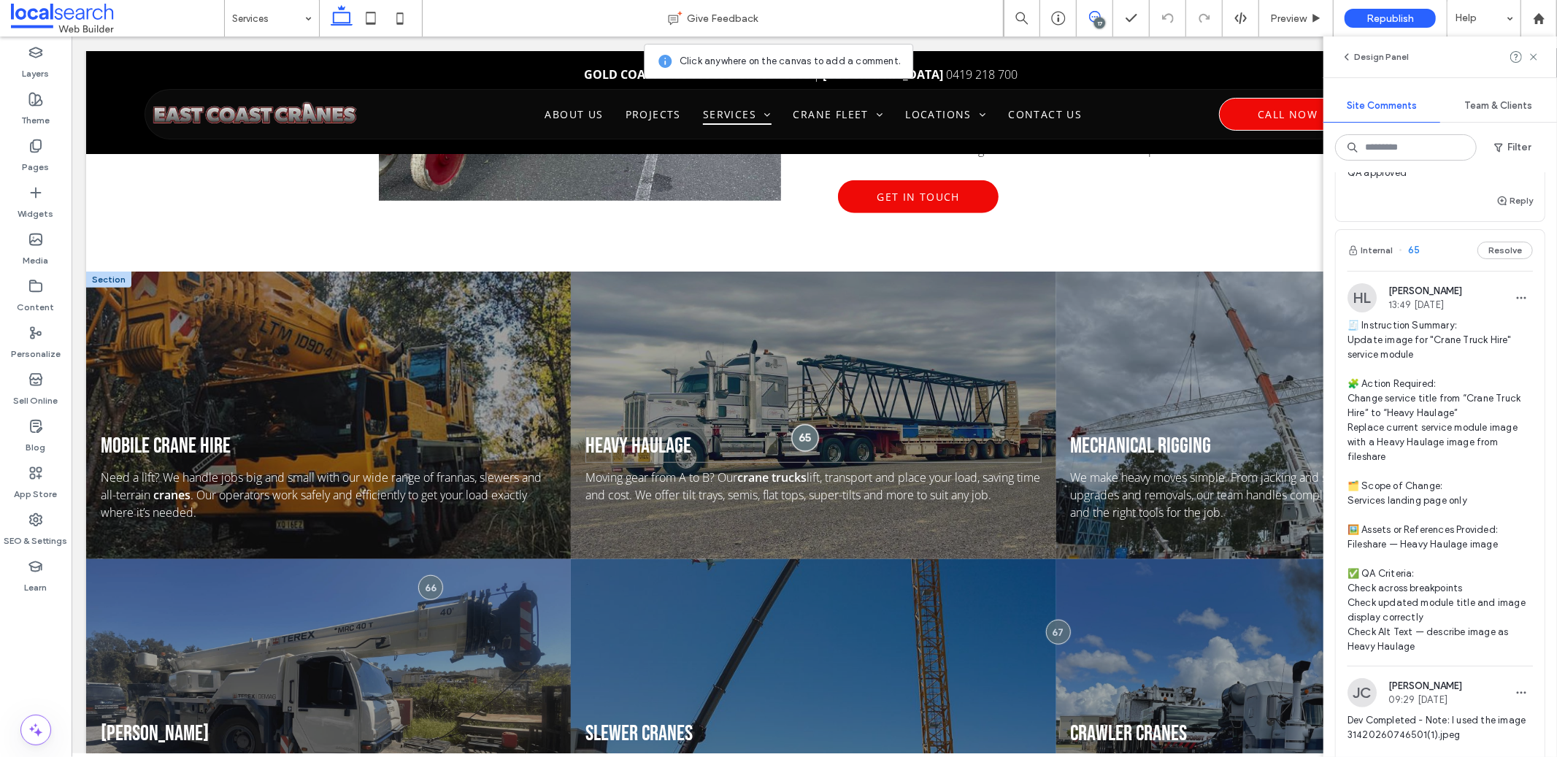
click at [792, 423] on div at bounding box center [804, 436] width 27 height 27
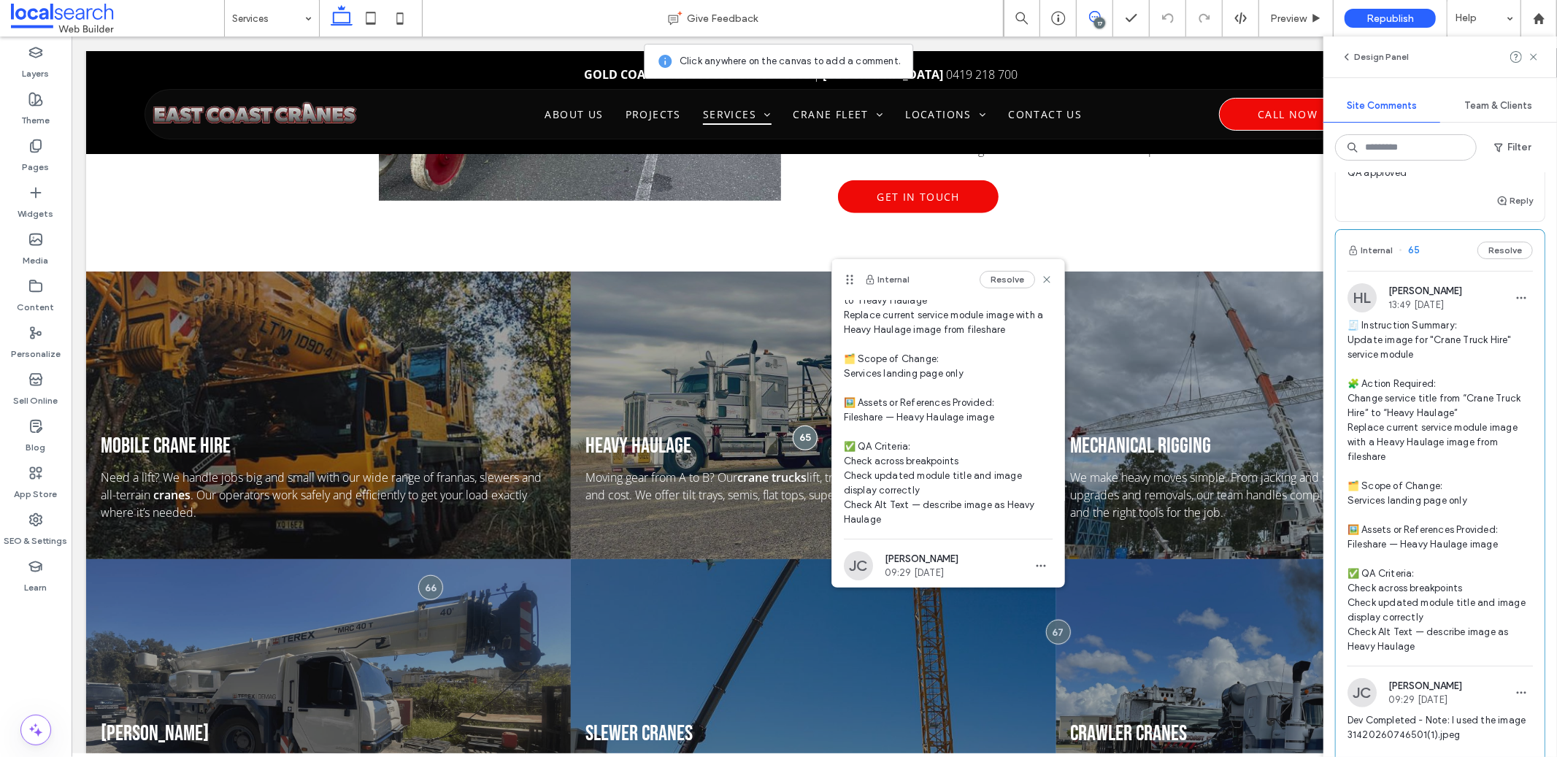
scroll to position [212, 0]
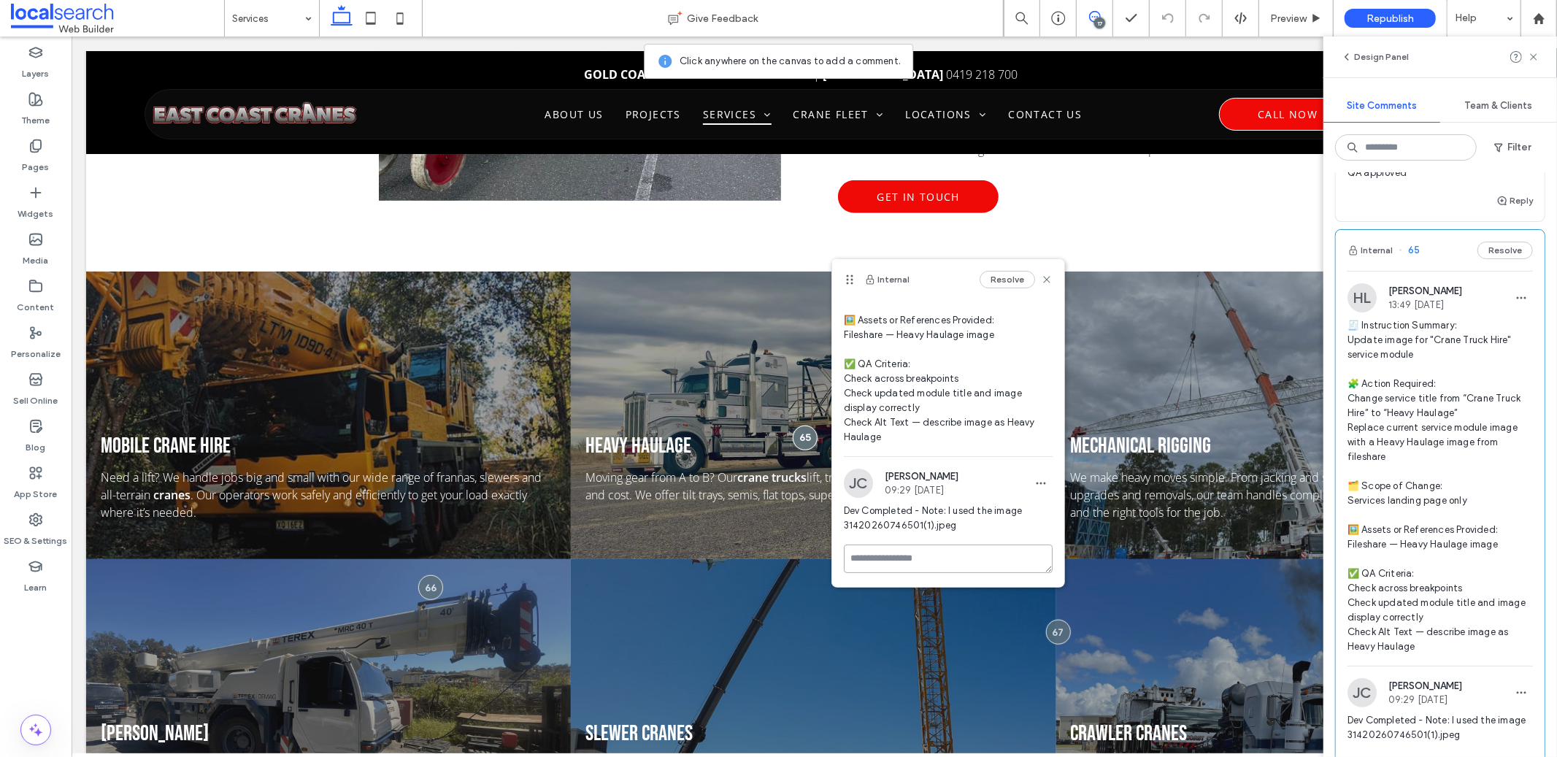
click at [918, 568] on textarea at bounding box center [948, 559] width 209 height 28
paste textarea "**********"
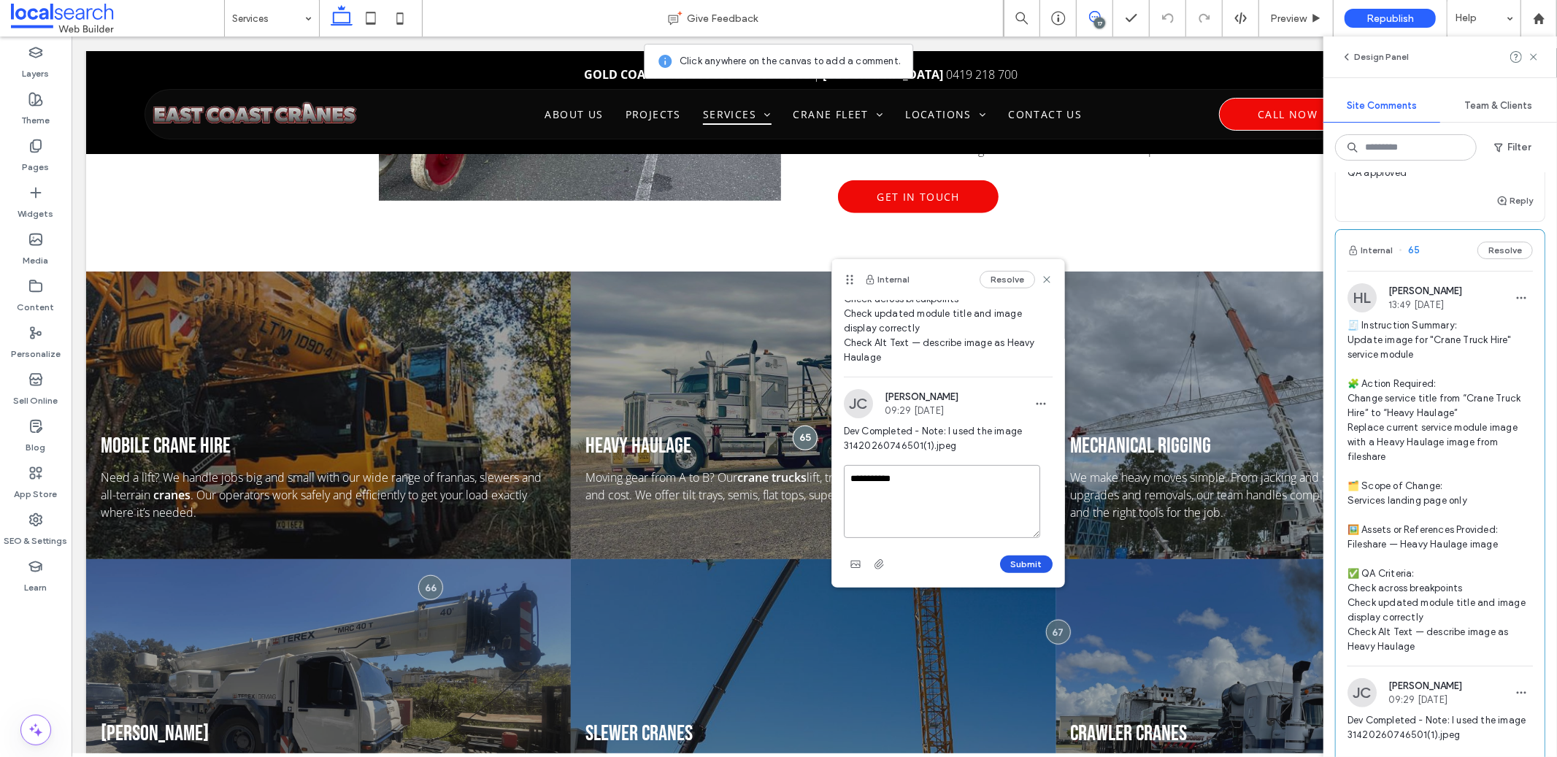
type textarea "**********"
click at [1030, 561] on button "Submit" at bounding box center [1026, 565] width 53 height 18
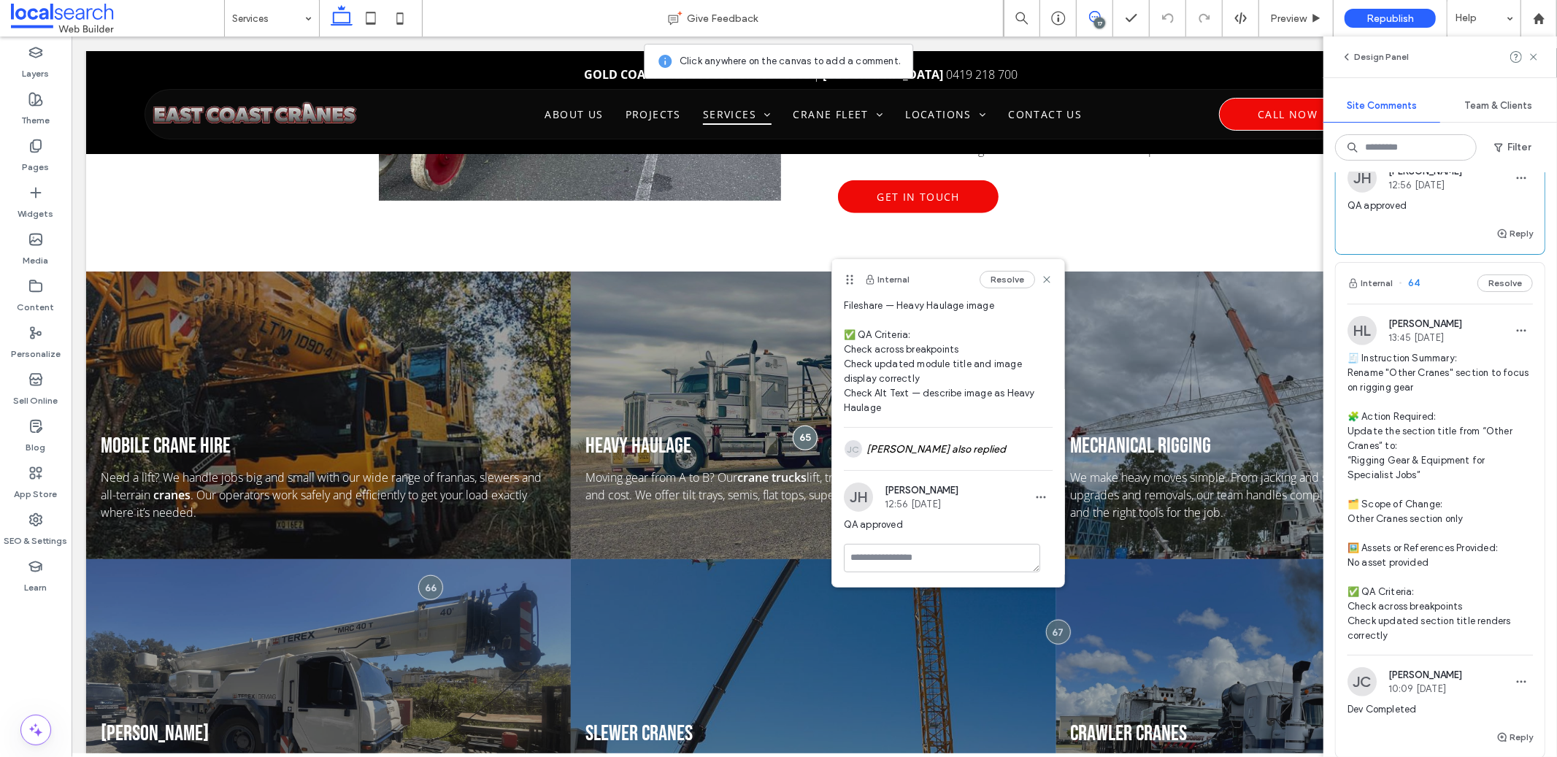
scroll to position [5370, 0]
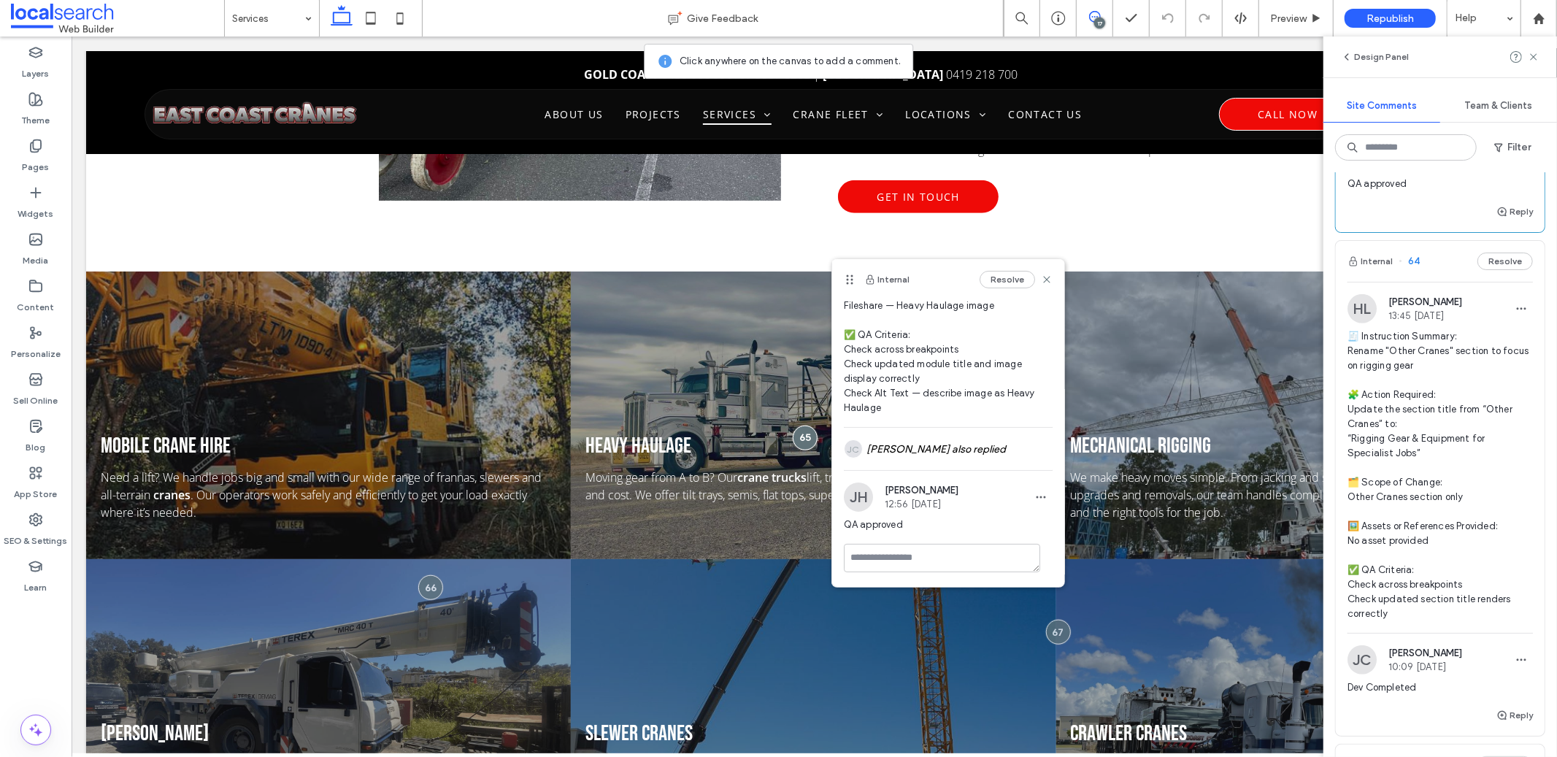
click at [1396, 420] on span "🧾 Instruction Summary: Rename "Other Cranes" section to focus on rigging gear 🧩…" at bounding box center [1440, 475] width 185 height 292
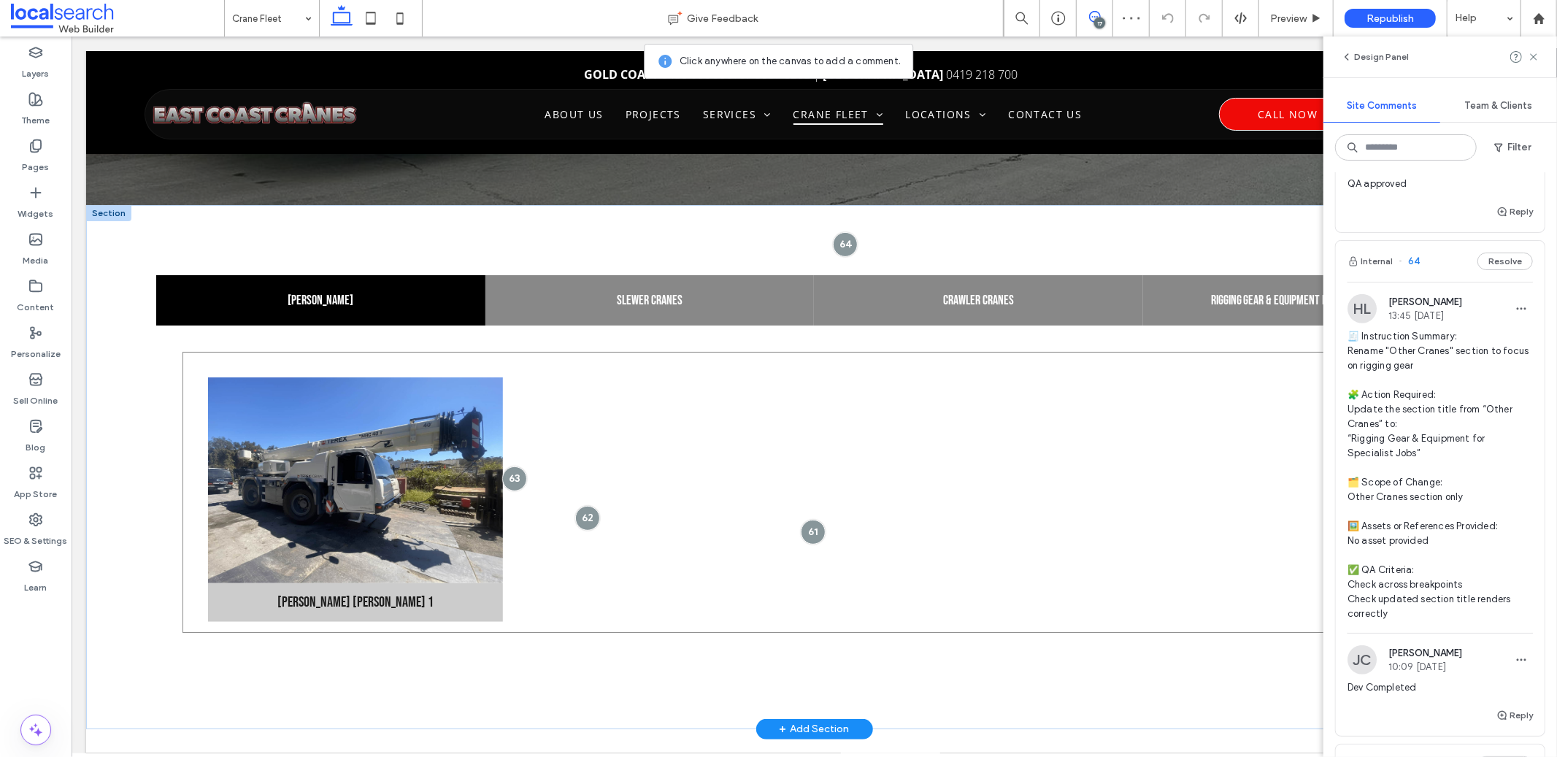
scroll to position [215, 0]
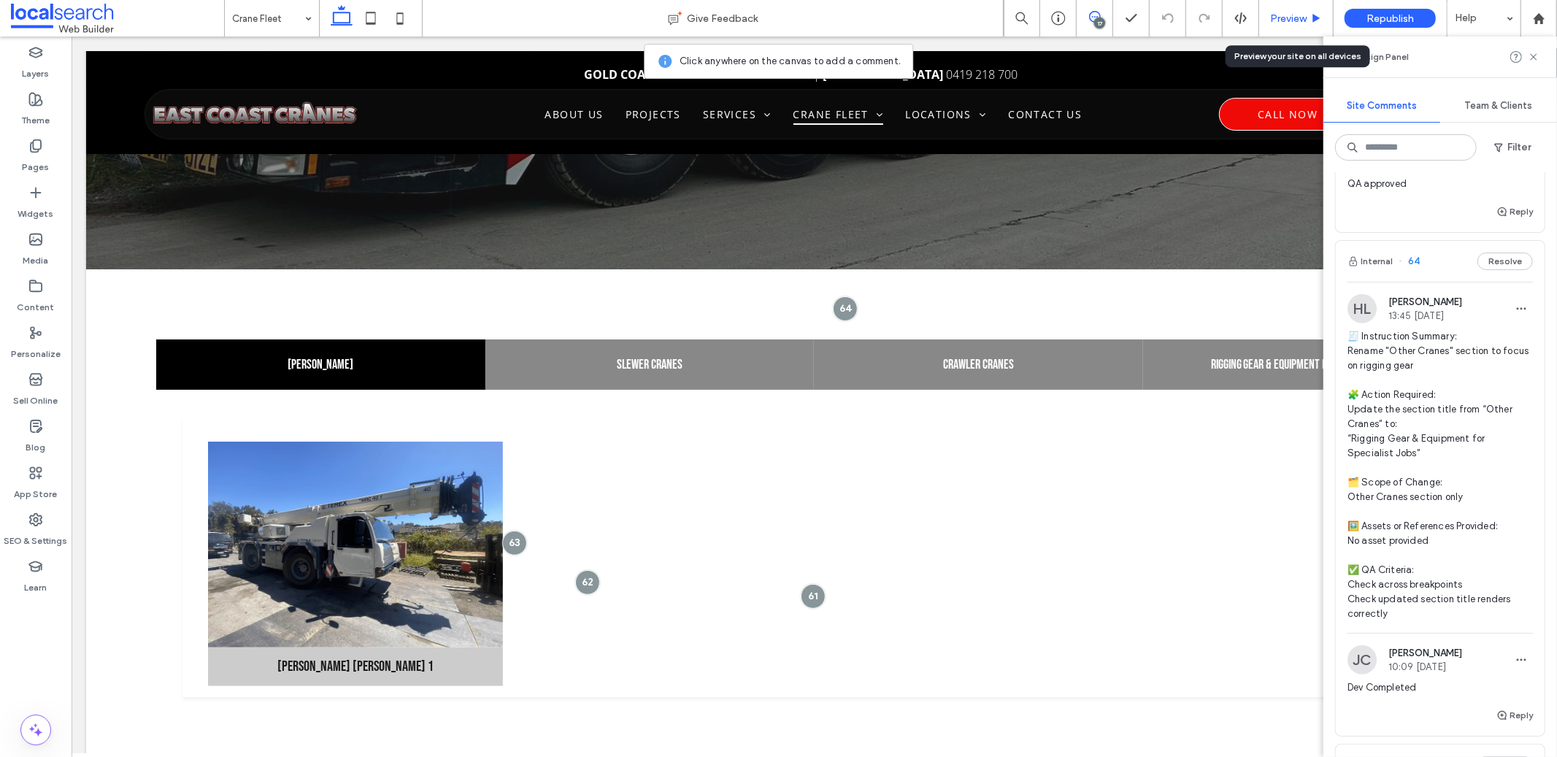
click at [1285, 21] on span "Preview" at bounding box center [1288, 18] width 37 height 12
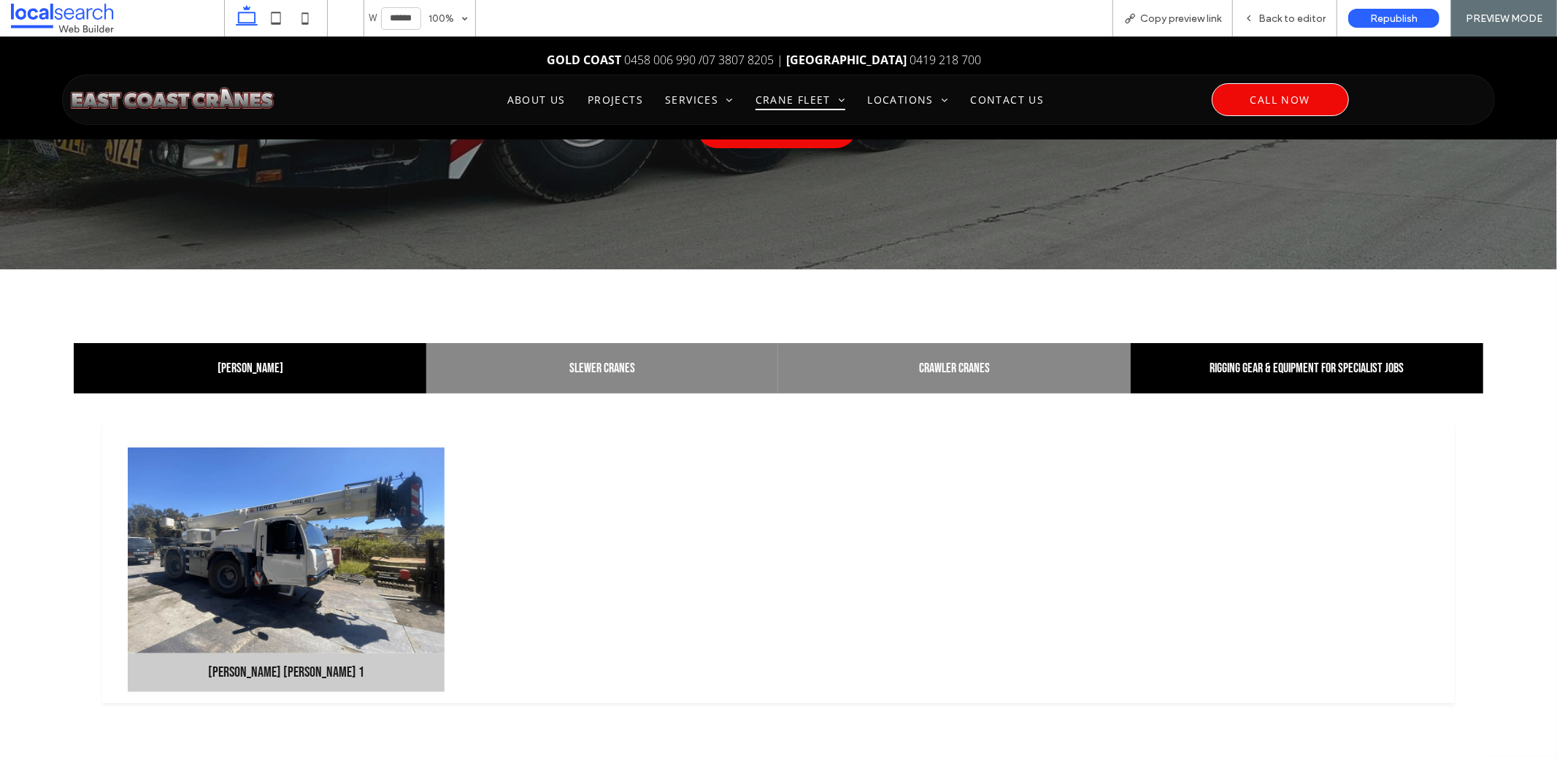
click at [1282, 369] on h4 "Rigging Gear & Equipment for Specialist Jobs" at bounding box center [1307, 367] width 335 height 15
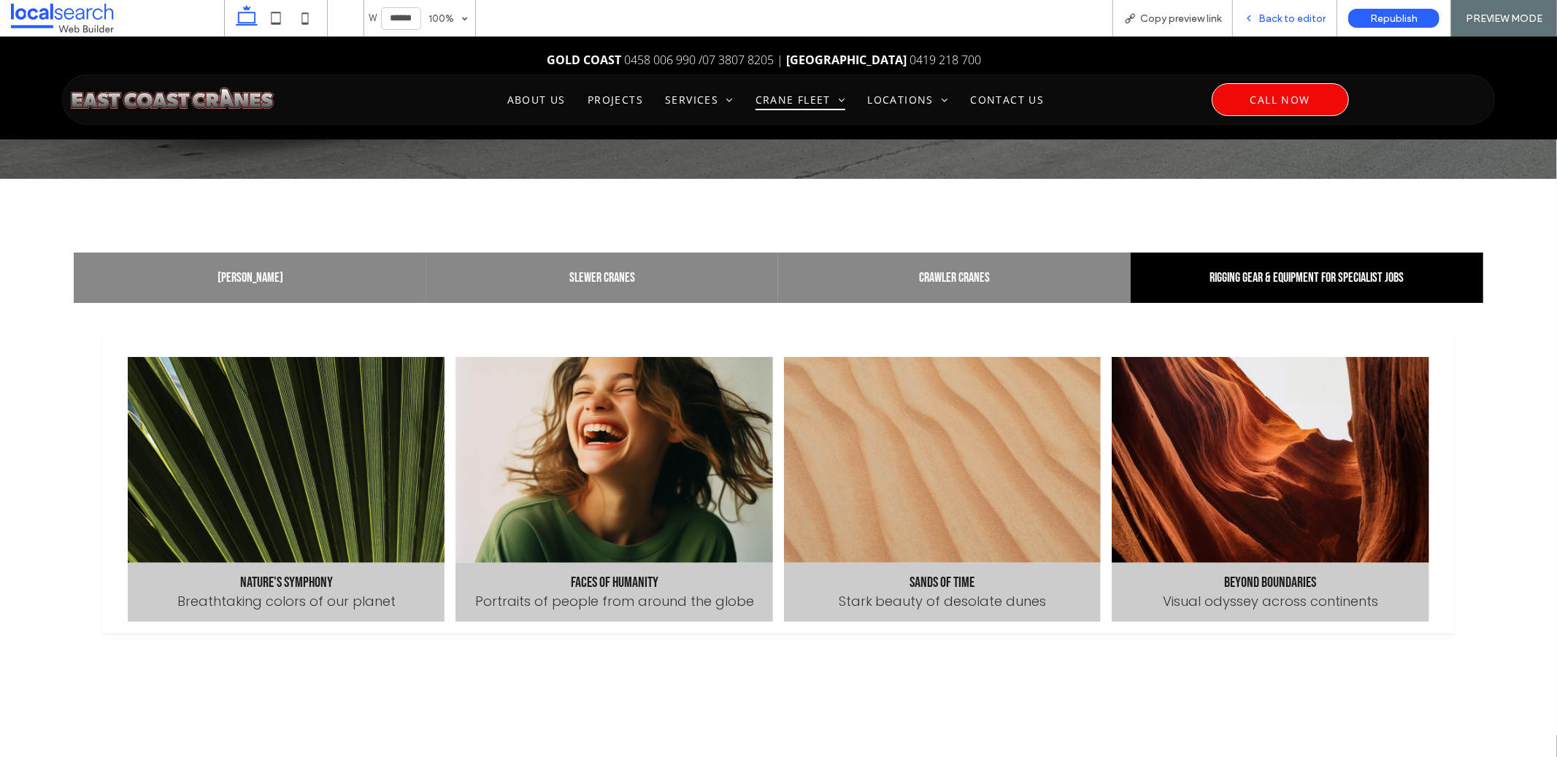
click at [1249, 15] on icon at bounding box center [1249, 18] width 10 height 10
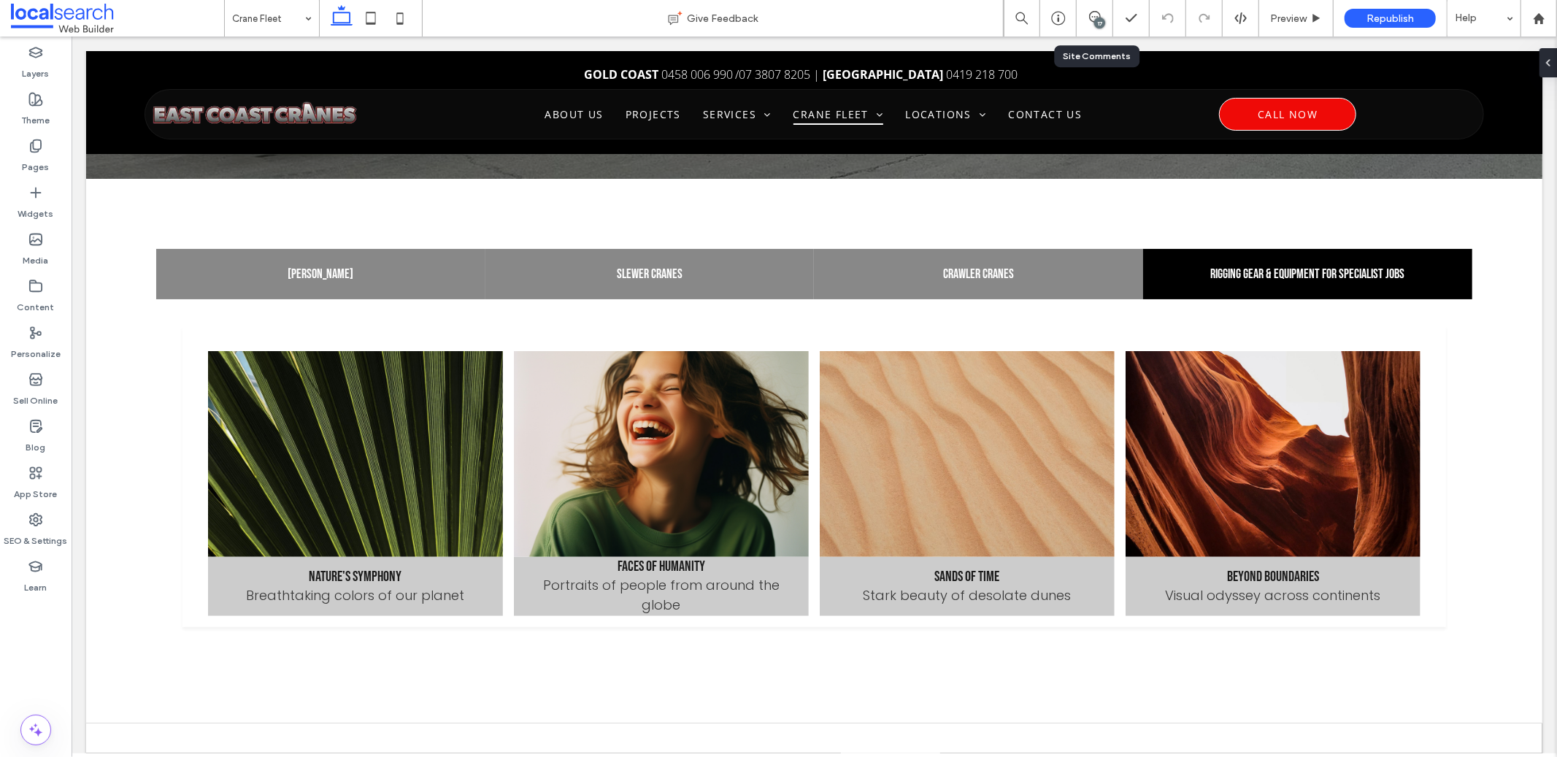
click at [1097, 22] on div "17" at bounding box center [1099, 23] width 11 height 11
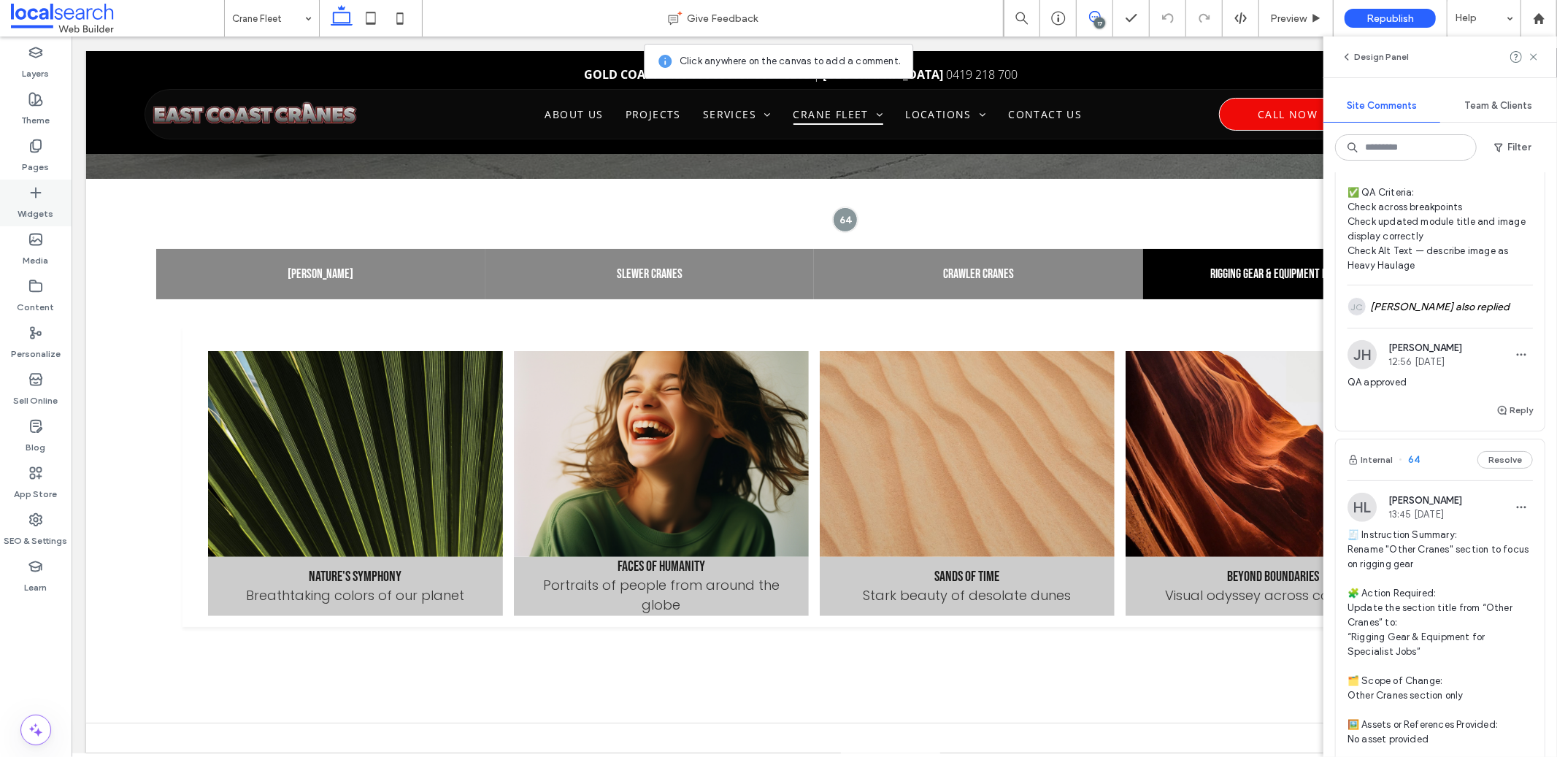
scroll to position [5459, 0]
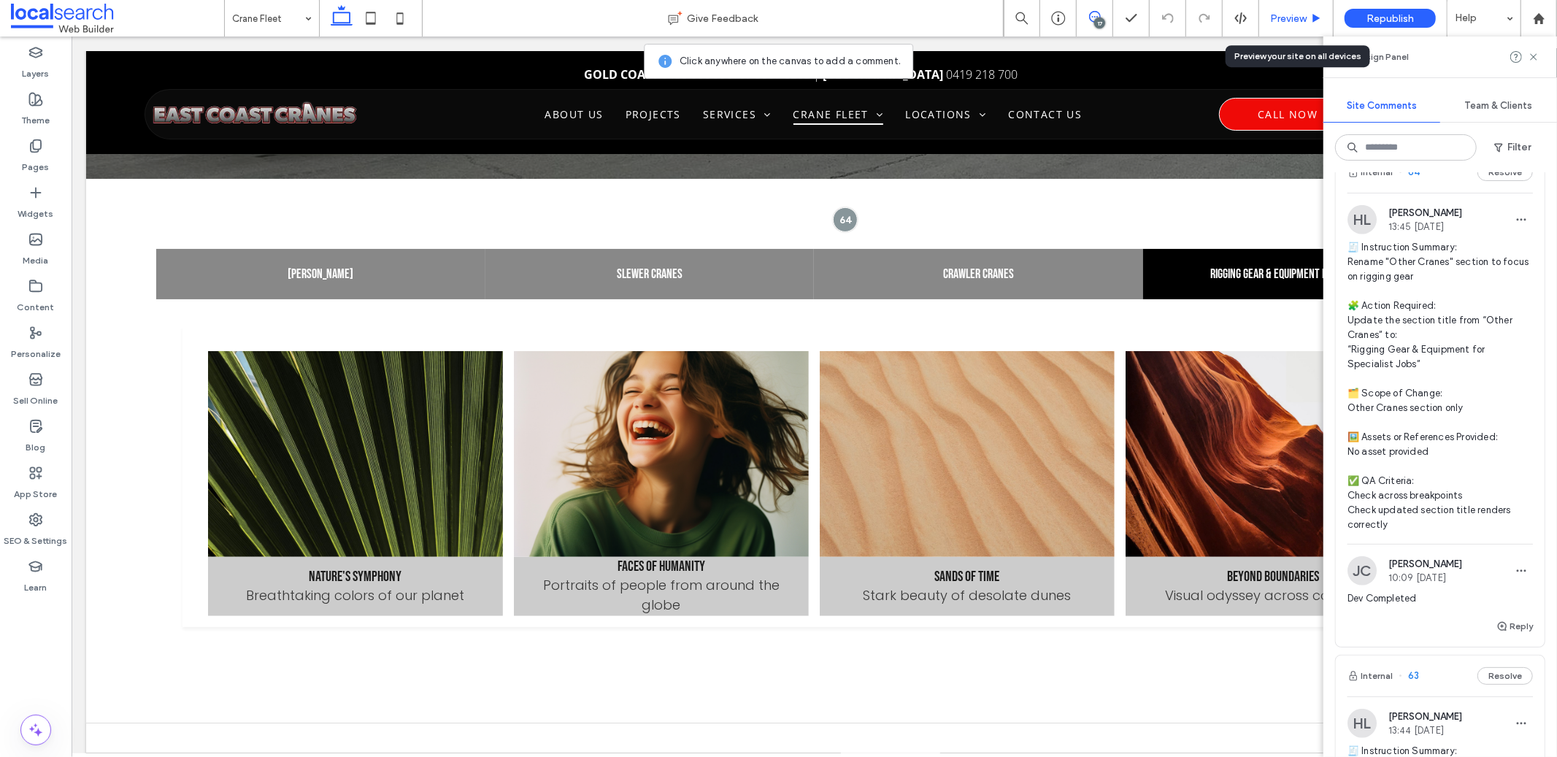
click at [1278, 26] on div "Preview" at bounding box center [1297, 18] width 74 height 37
click at [1277, 26] on div "Preview" at bounding box center [1297, 18] width 74 height 37
click at [1277, 23] on span "Preview" at bounding box center [1288, 18] width 37 height 12
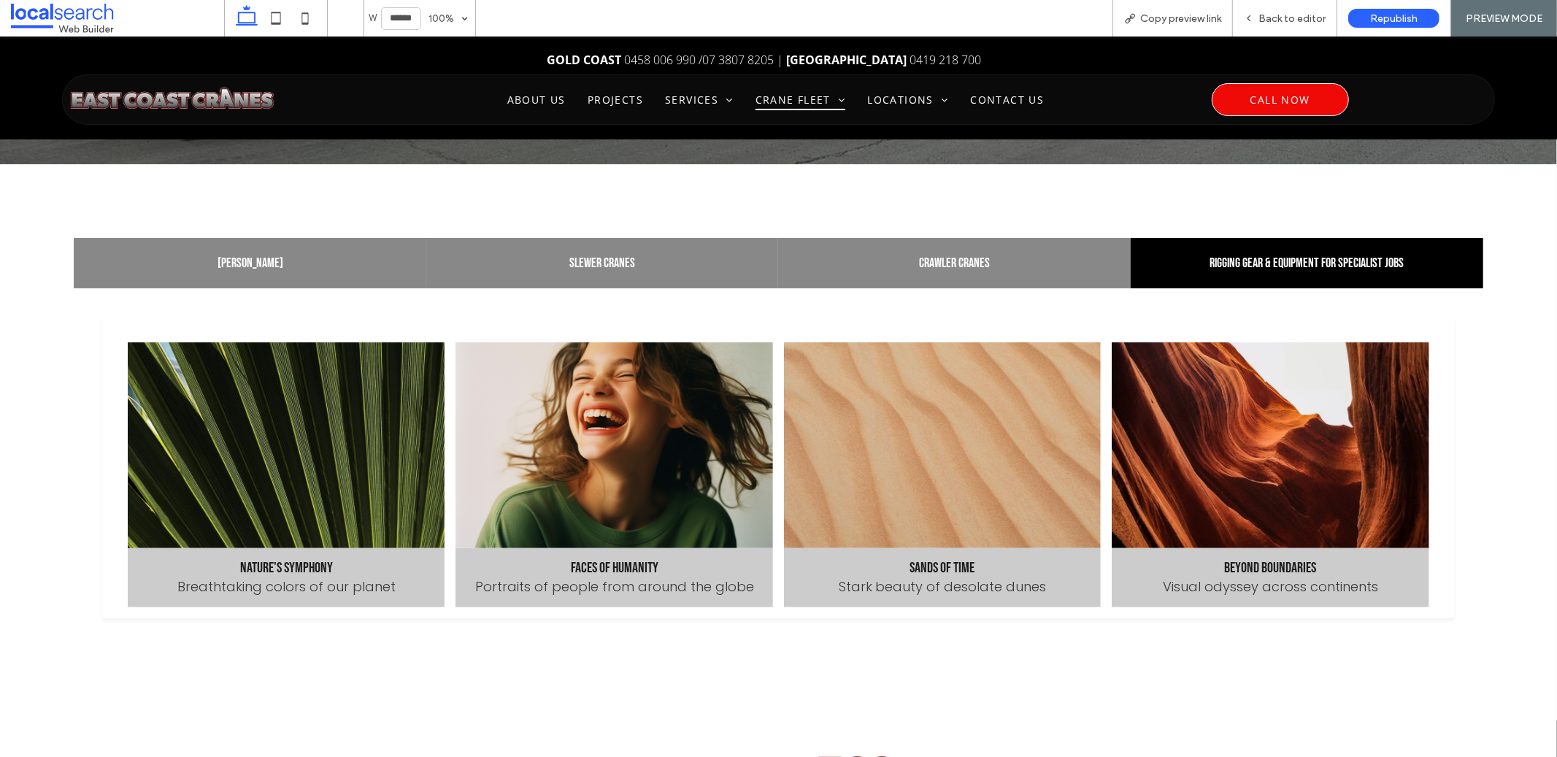
scroll to position [291, 0]
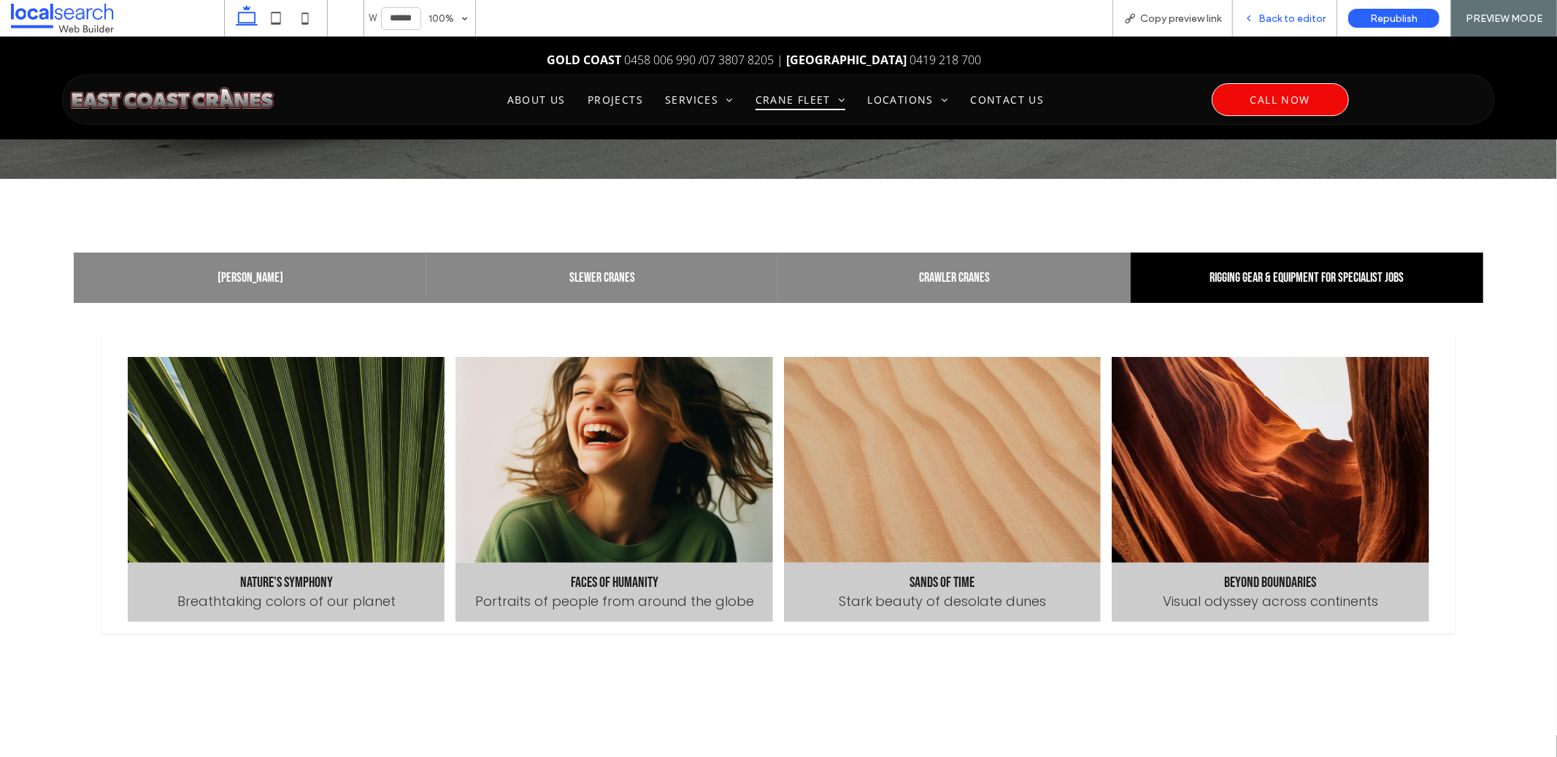
click at [1260, 24] on div "Back to editor" at bounding box center [1285, 18] width 104 height 37
click at [1265, 9] on div "Back to editor" at bounding box center [1285, 18] width 104 height 37
click at [1264, 14] on span "Back to editor" at bounding box center [1292, 18] width 67 height 12
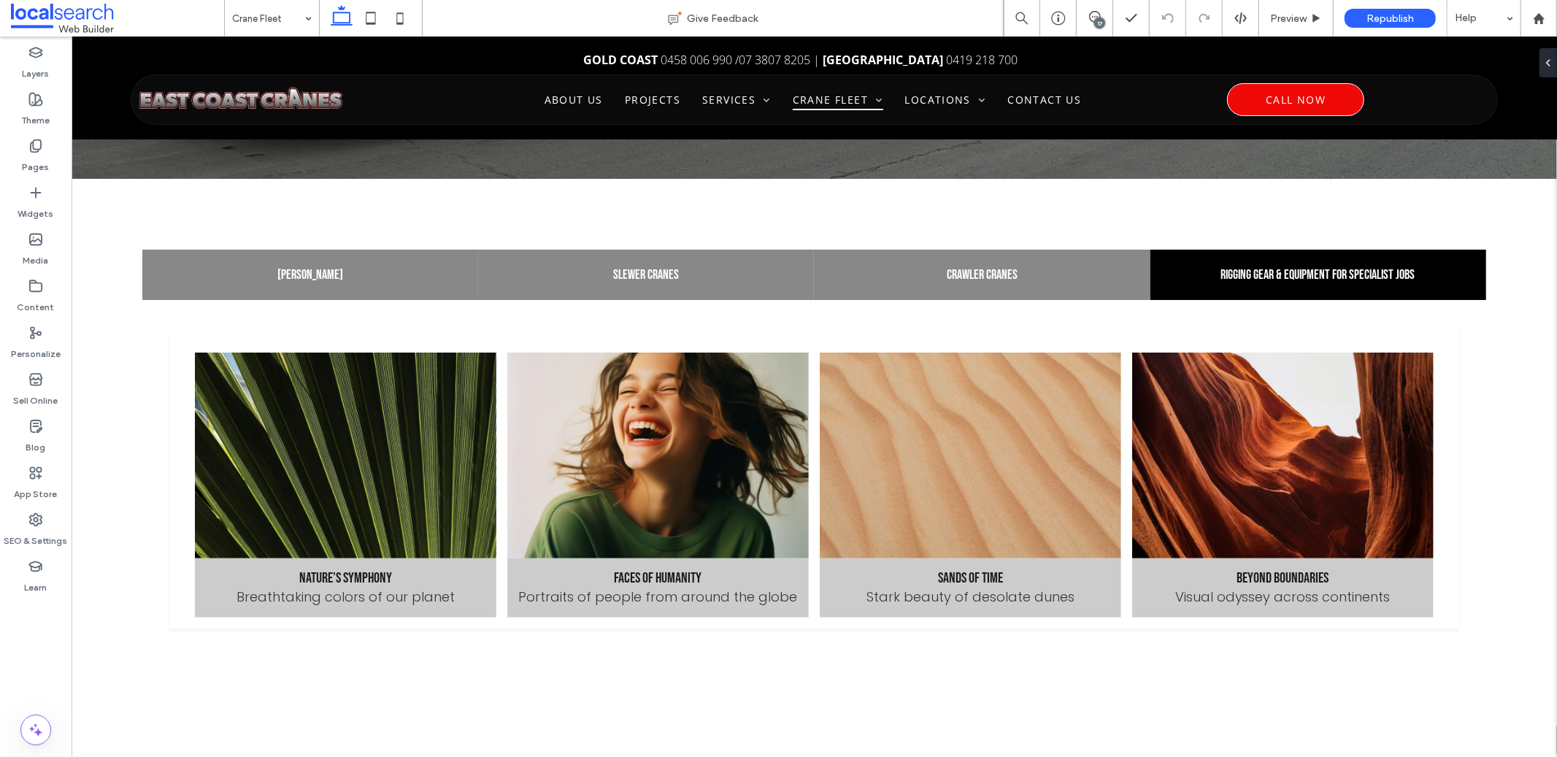
scroll to position [305, 0]
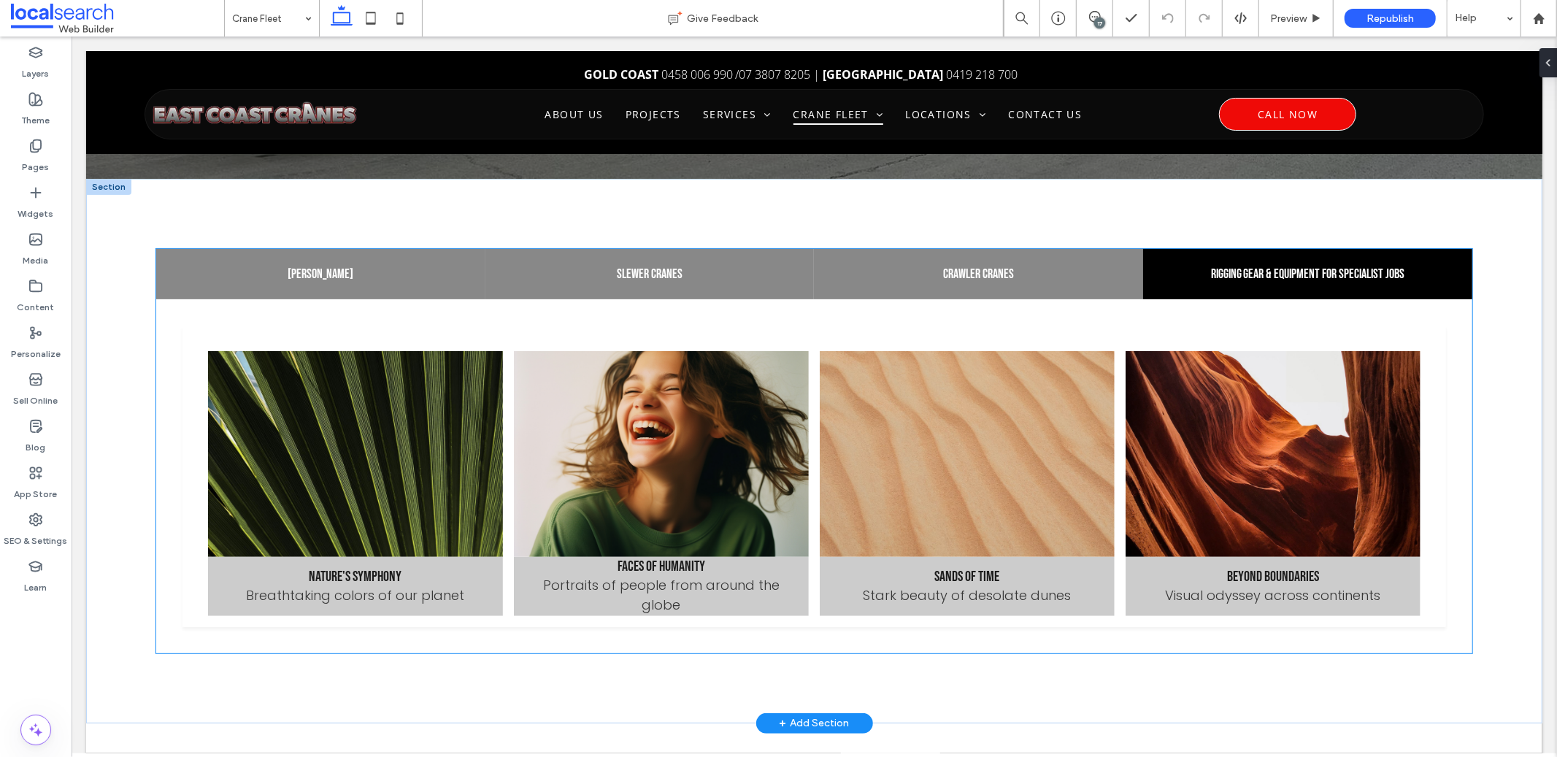
click at [1029, 417] on link at bounding box center [966, 453] width 295 height 206
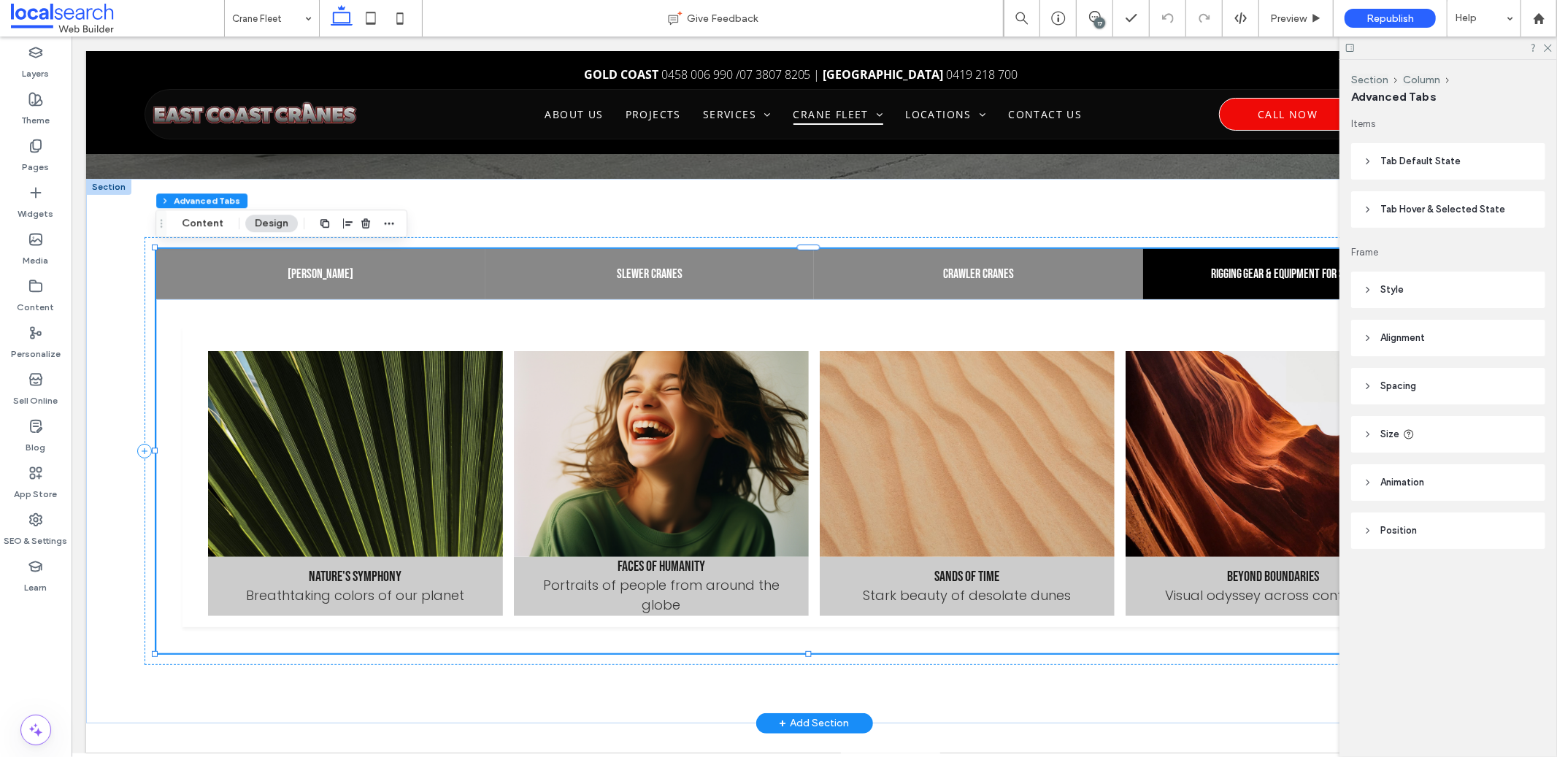
click at [1029, 417] on link at bounding box center [966, 453] width 295 height 206
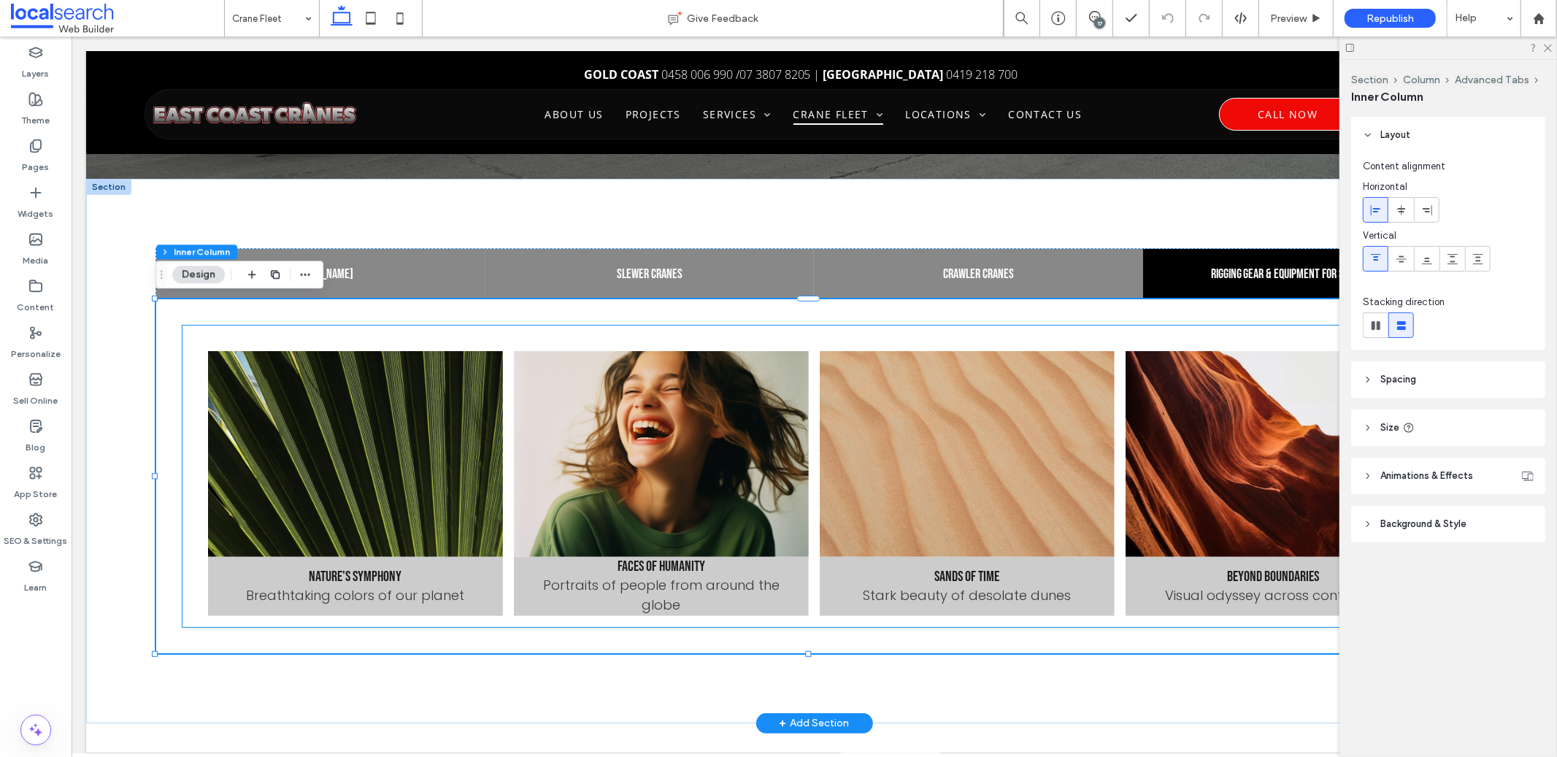
click at [999, 412] on link at bounding box center [966, 453] width 295 height 206
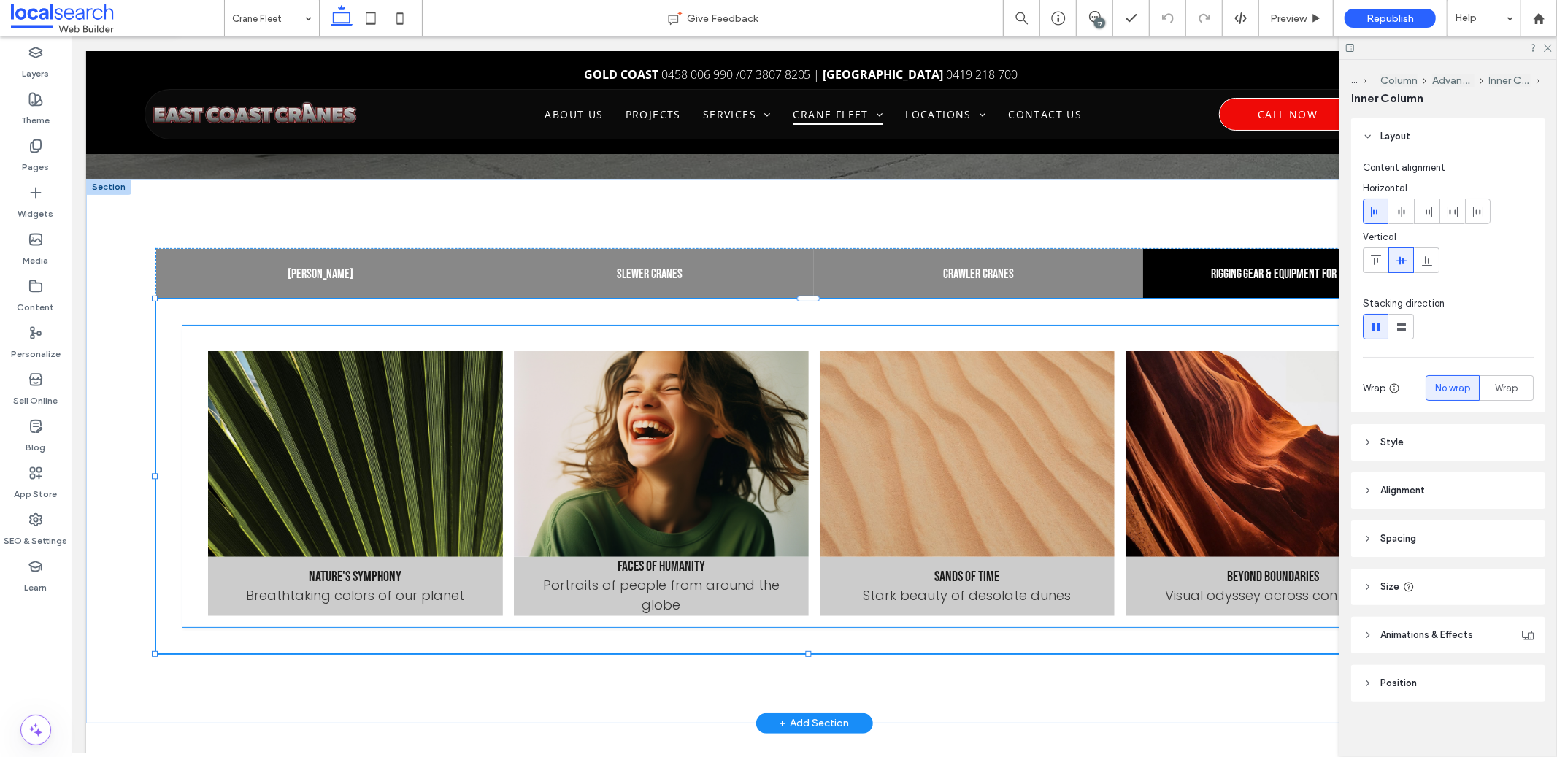
type input "**"
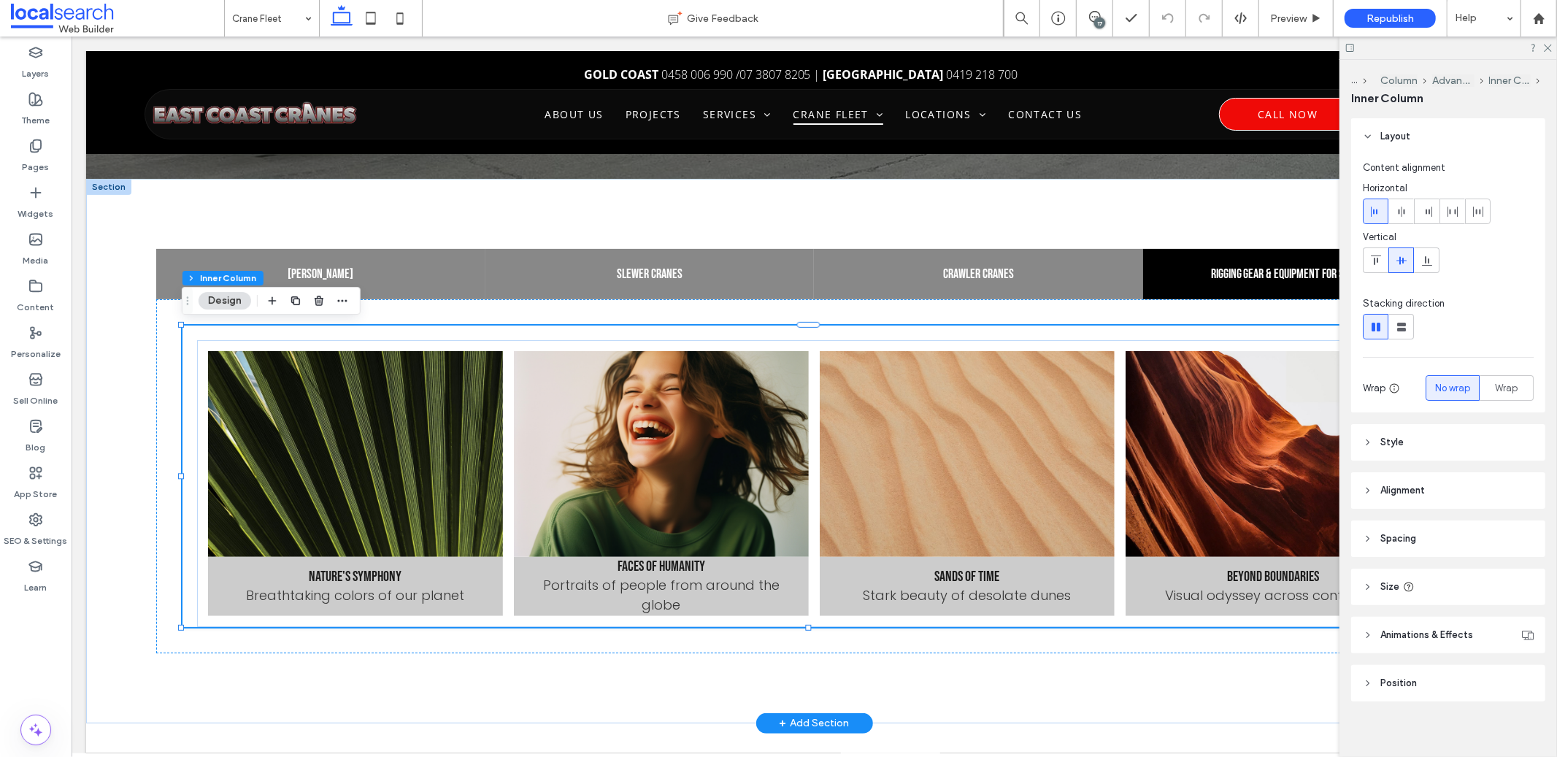
click at [999, 412] on link at bounding box center [966, 453] width 295 height 206
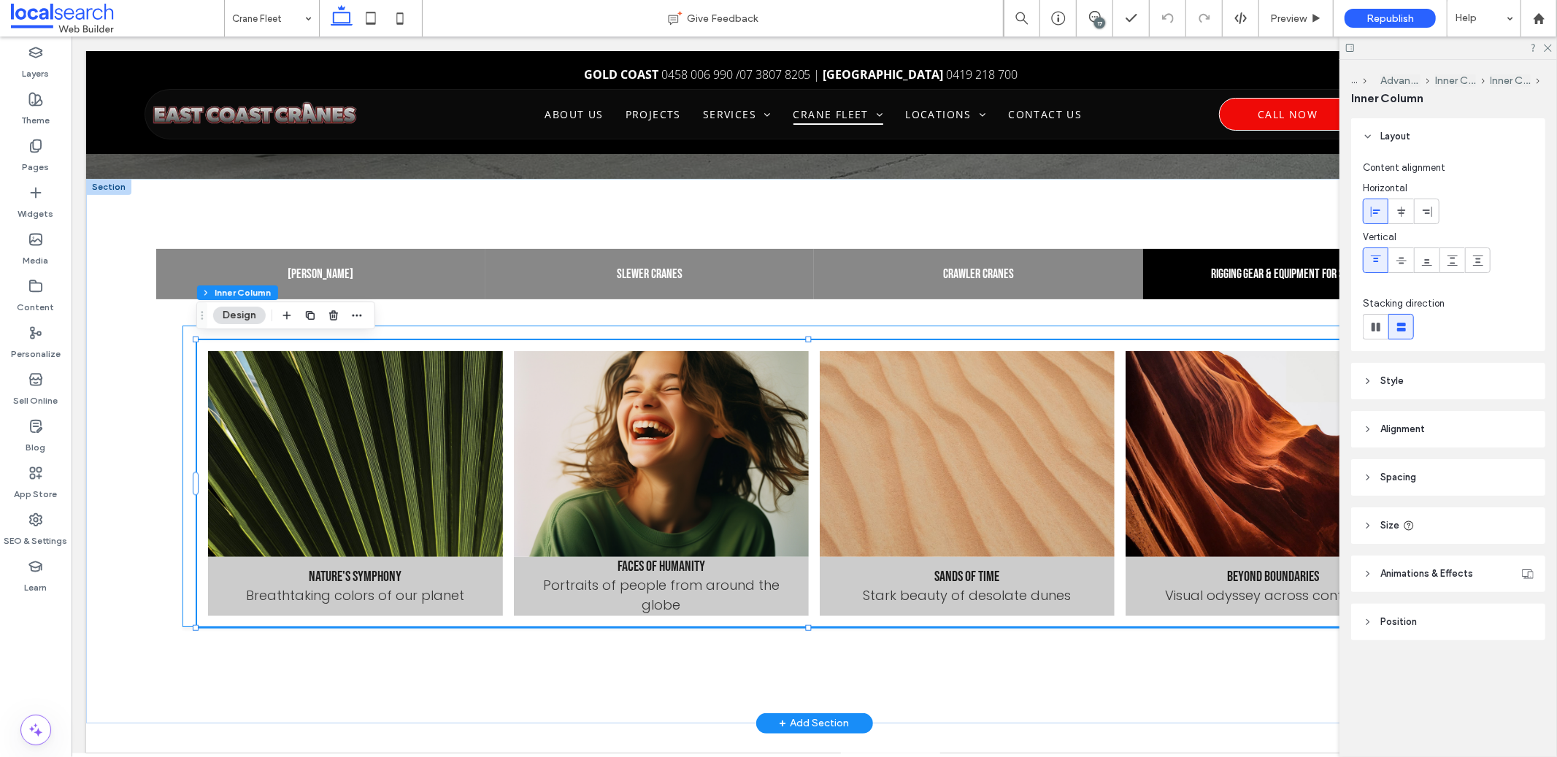
click at [999, 412] on link at bounding box center [966, 453] width 295 height 206
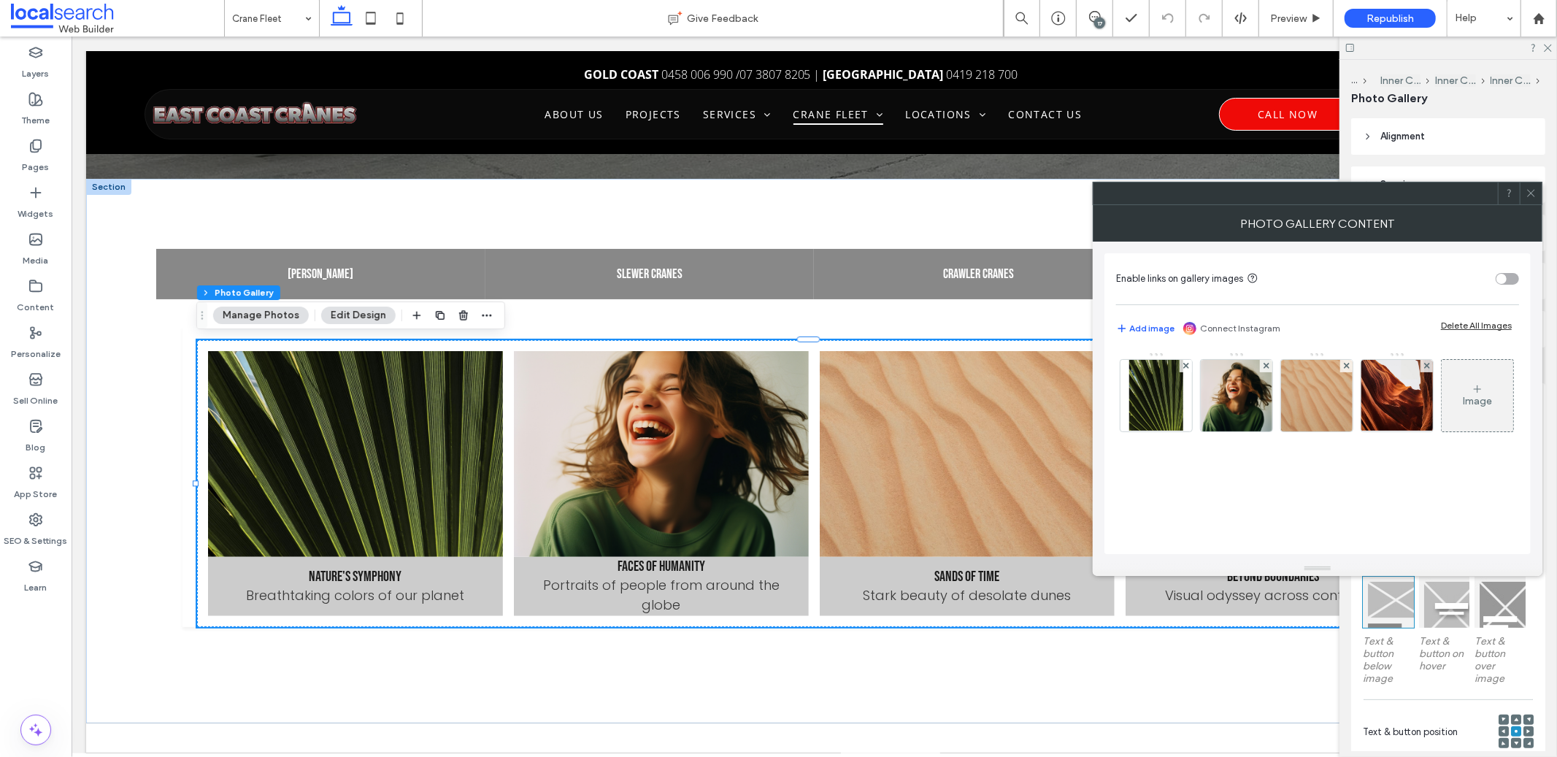
click at [1534, 196] on use at bounding box center [1530, 193] width 7 height 7
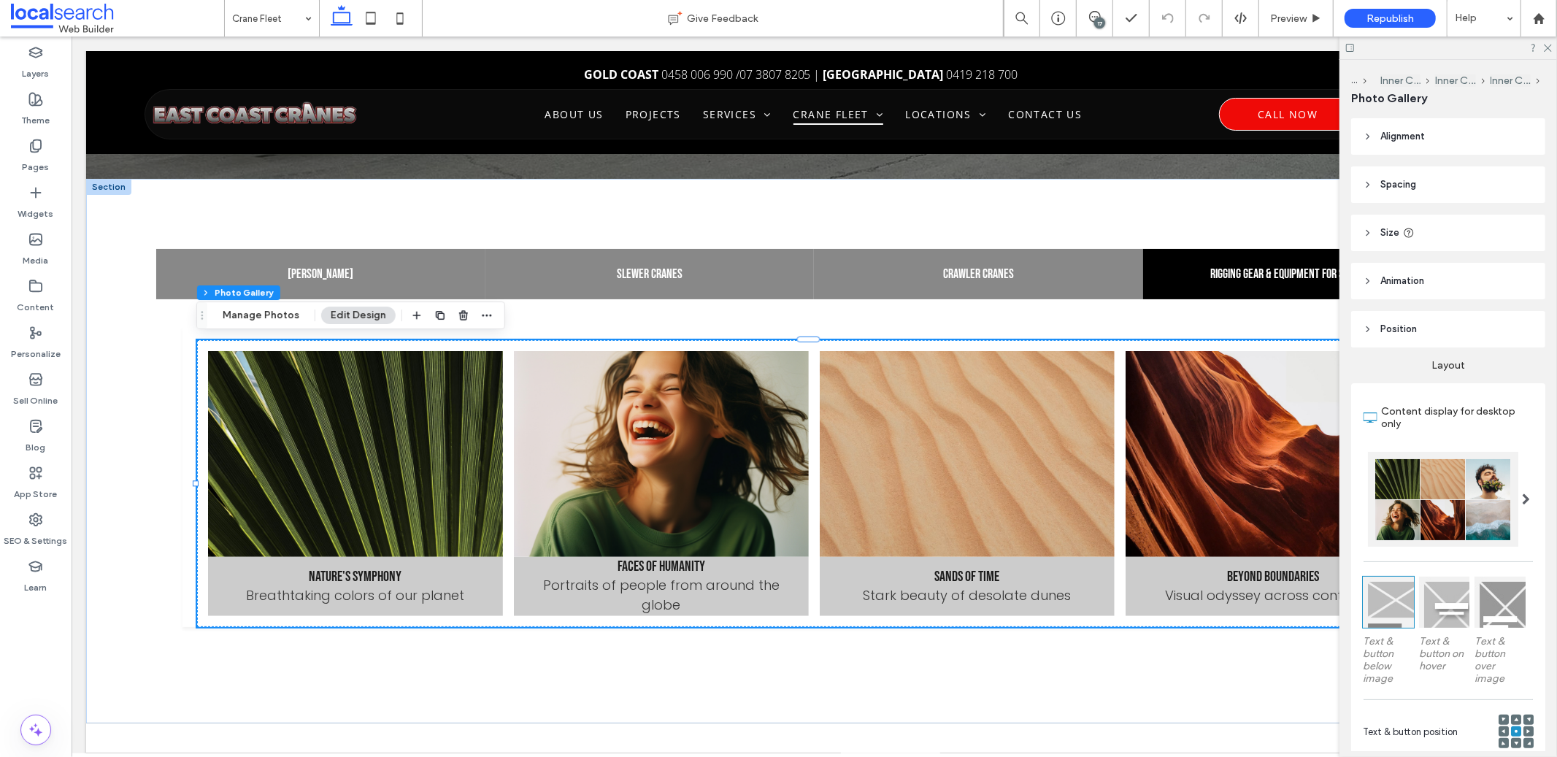
click at [1104, 23] on div "17" at bounding box center [1099, 23] width 11 height 11
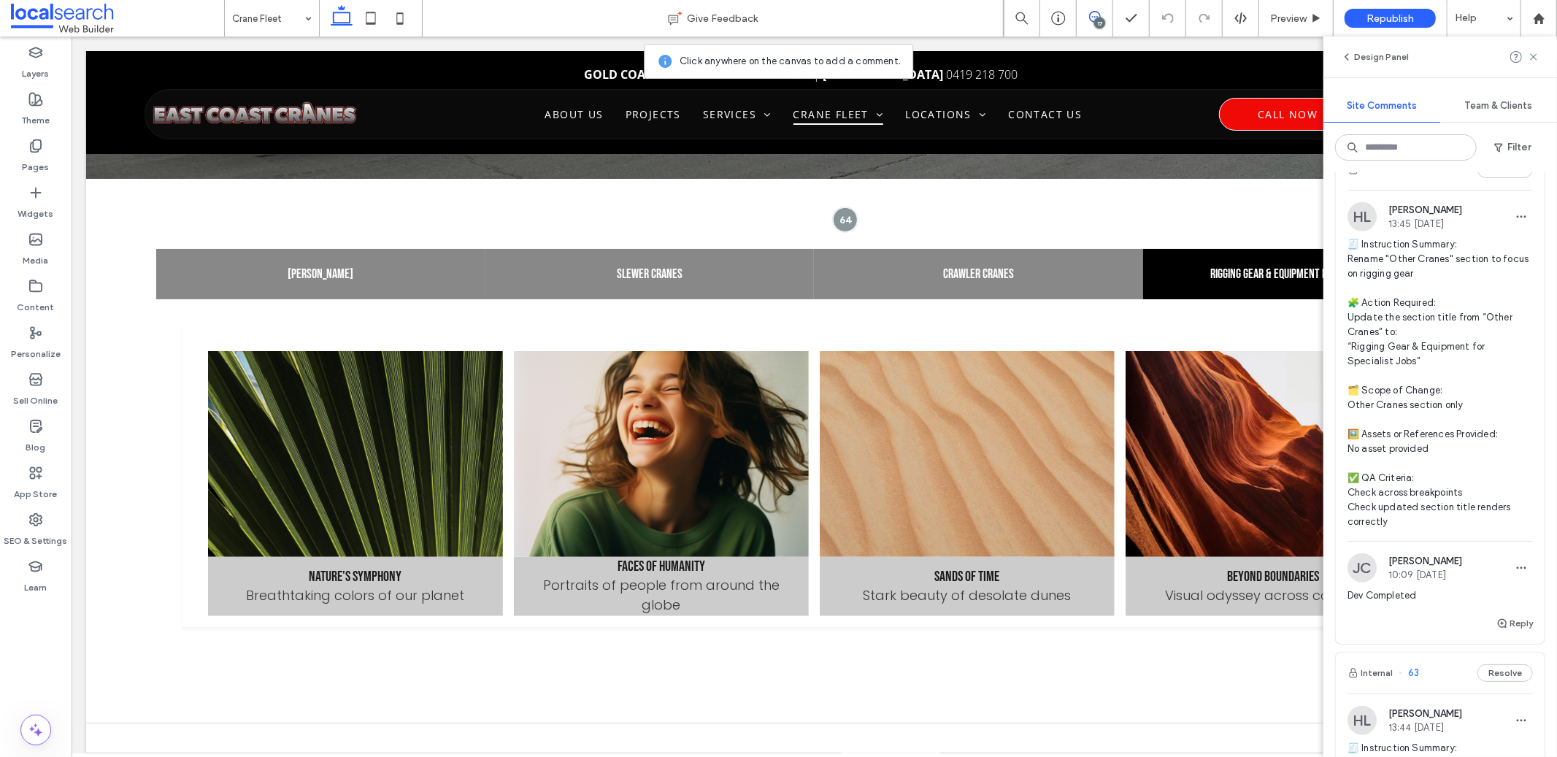
scroll to position [5451, 0]
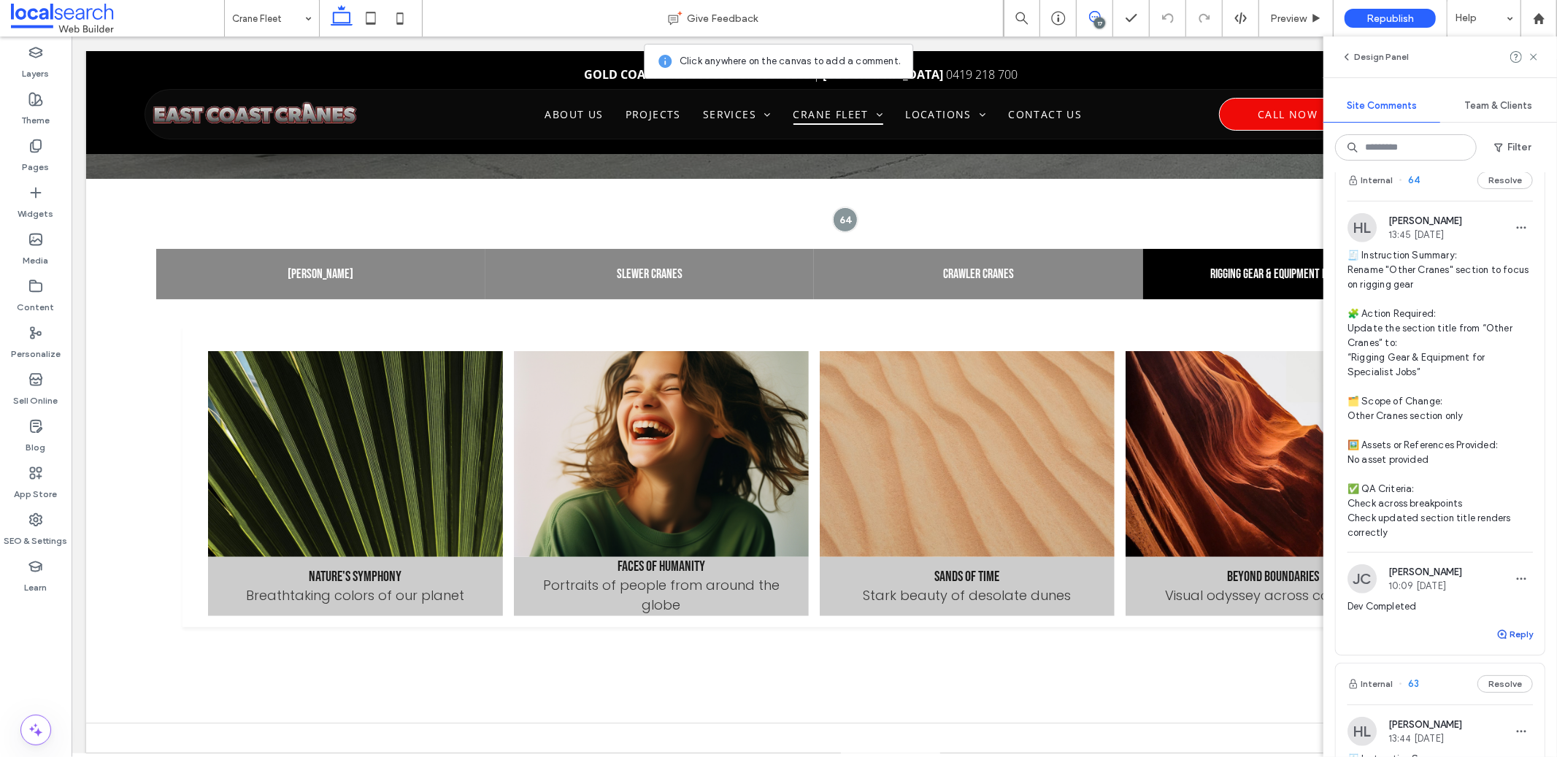
click at [1503, 643] on button "Reply" at bounding box center [1515, 635] width 37 height 18
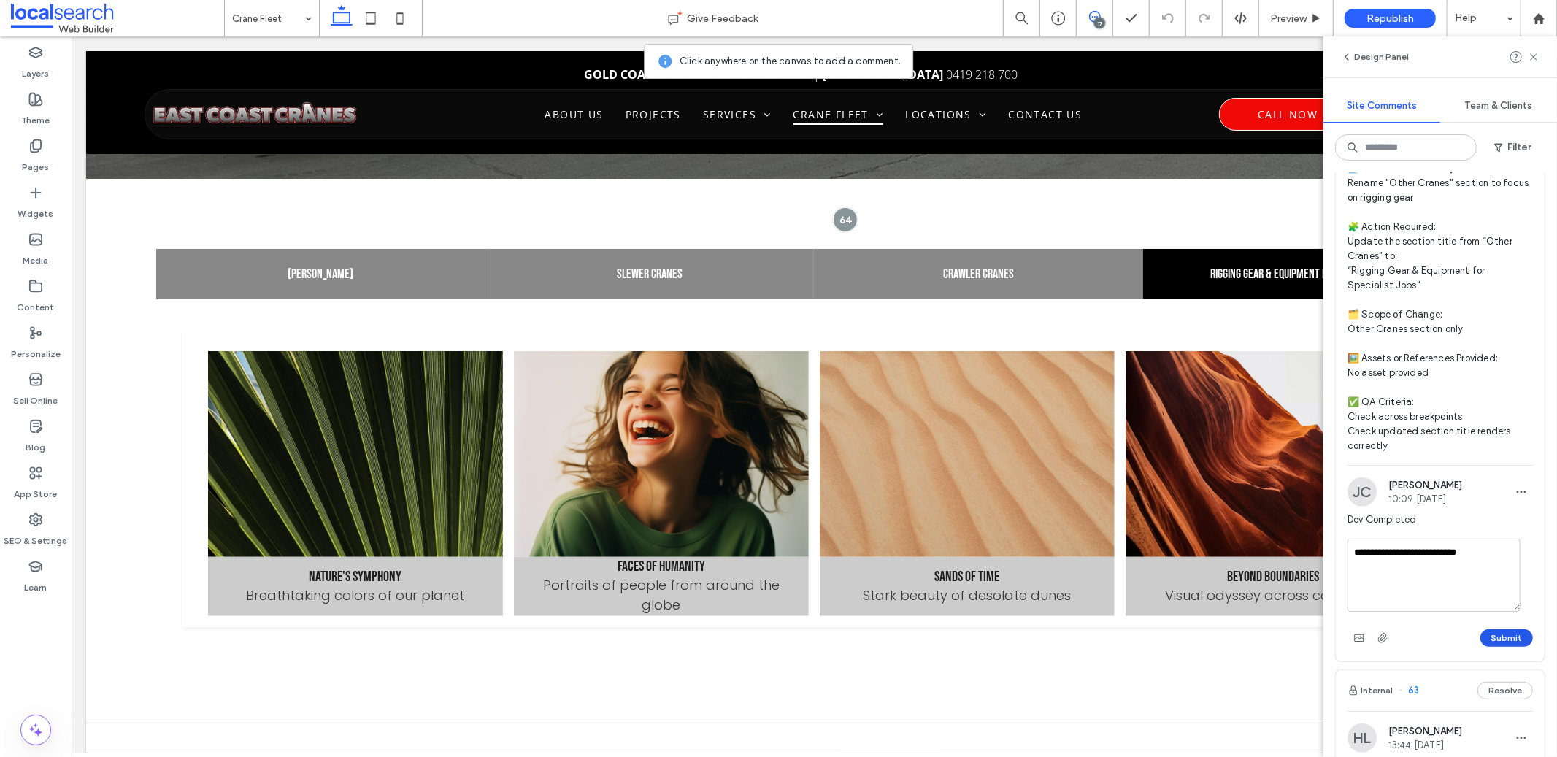
type textarea "**********"
click at [1514, 647] on button "Submit" at bounding box center [1507, 638] width 53 height 18
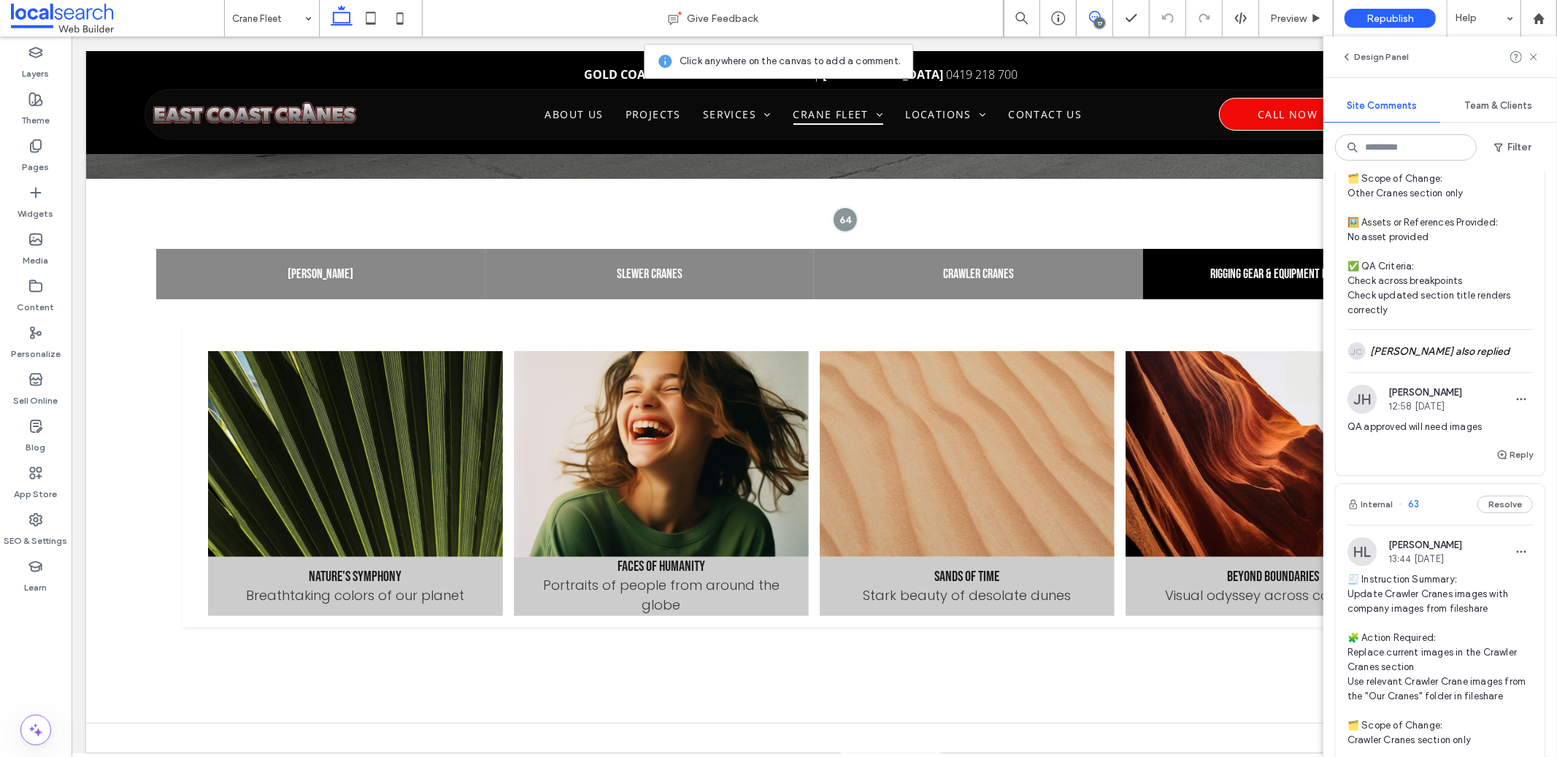
scroll to position [5859, 0]
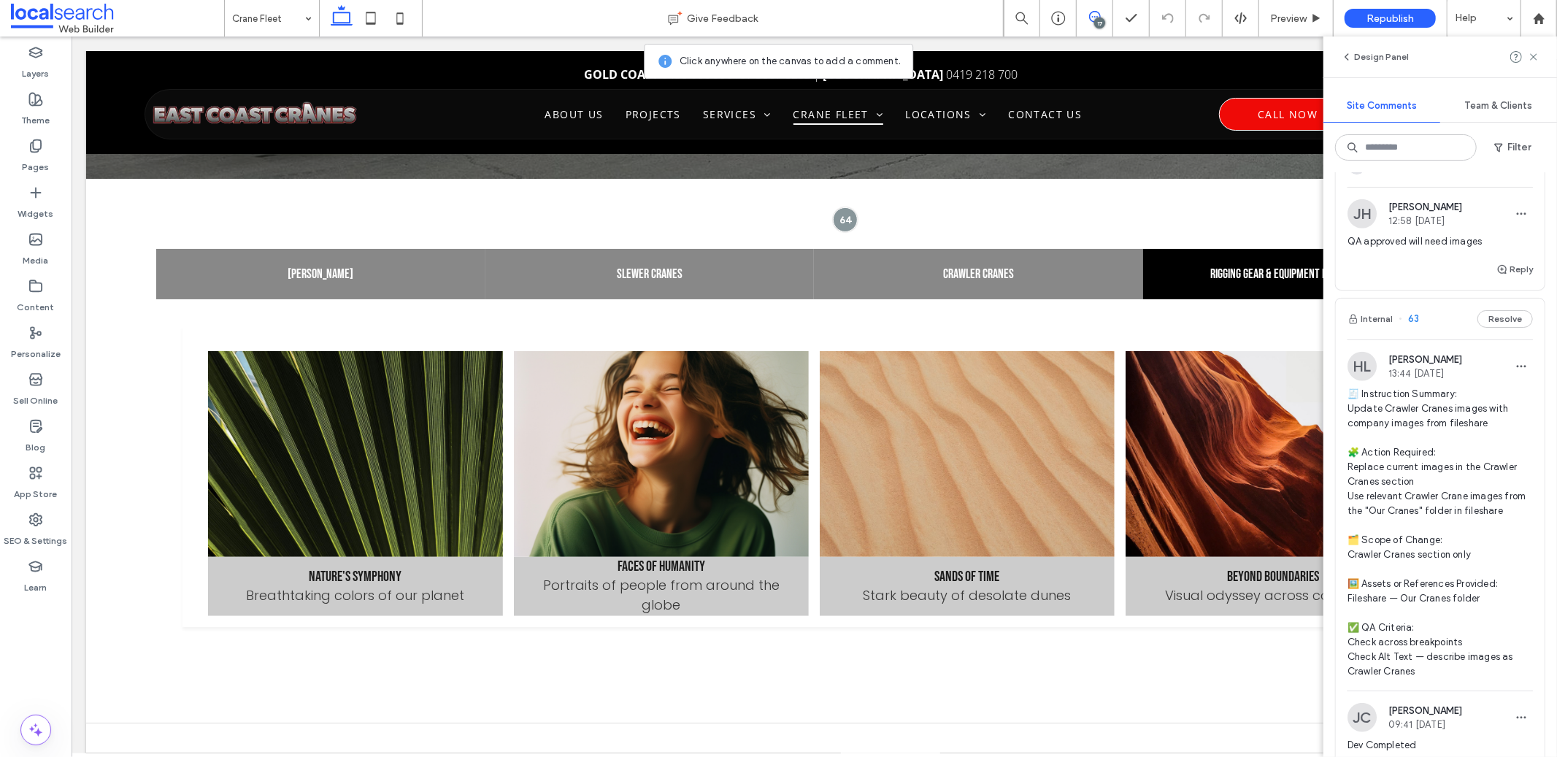
click at [1400, 471] on span "🧾 Instruction Summary: Update Crawler Cranes images with company images from fi…" at bounding box center [1440, 533] width 185 height 292
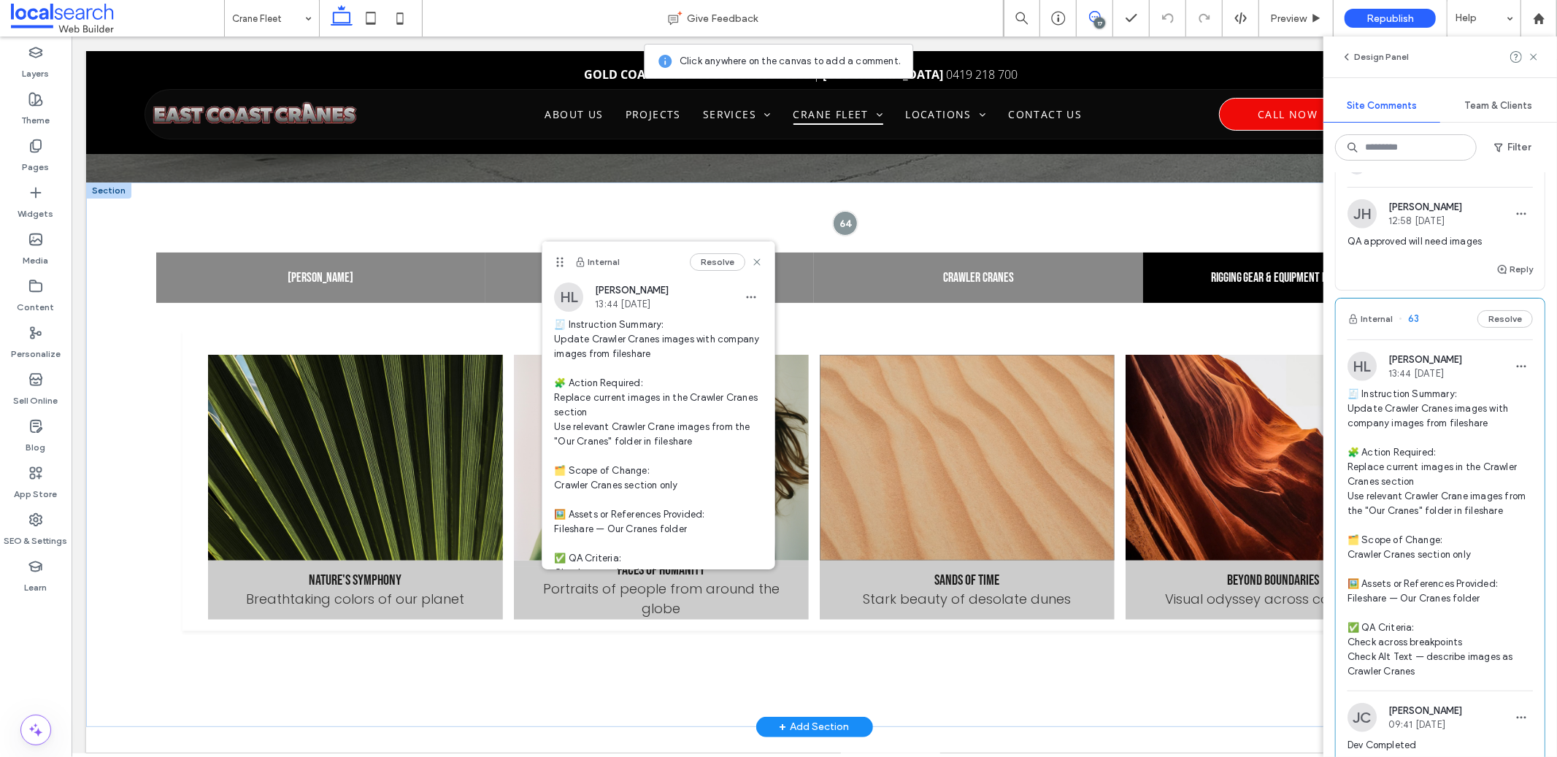
scroll to position [298, 0]
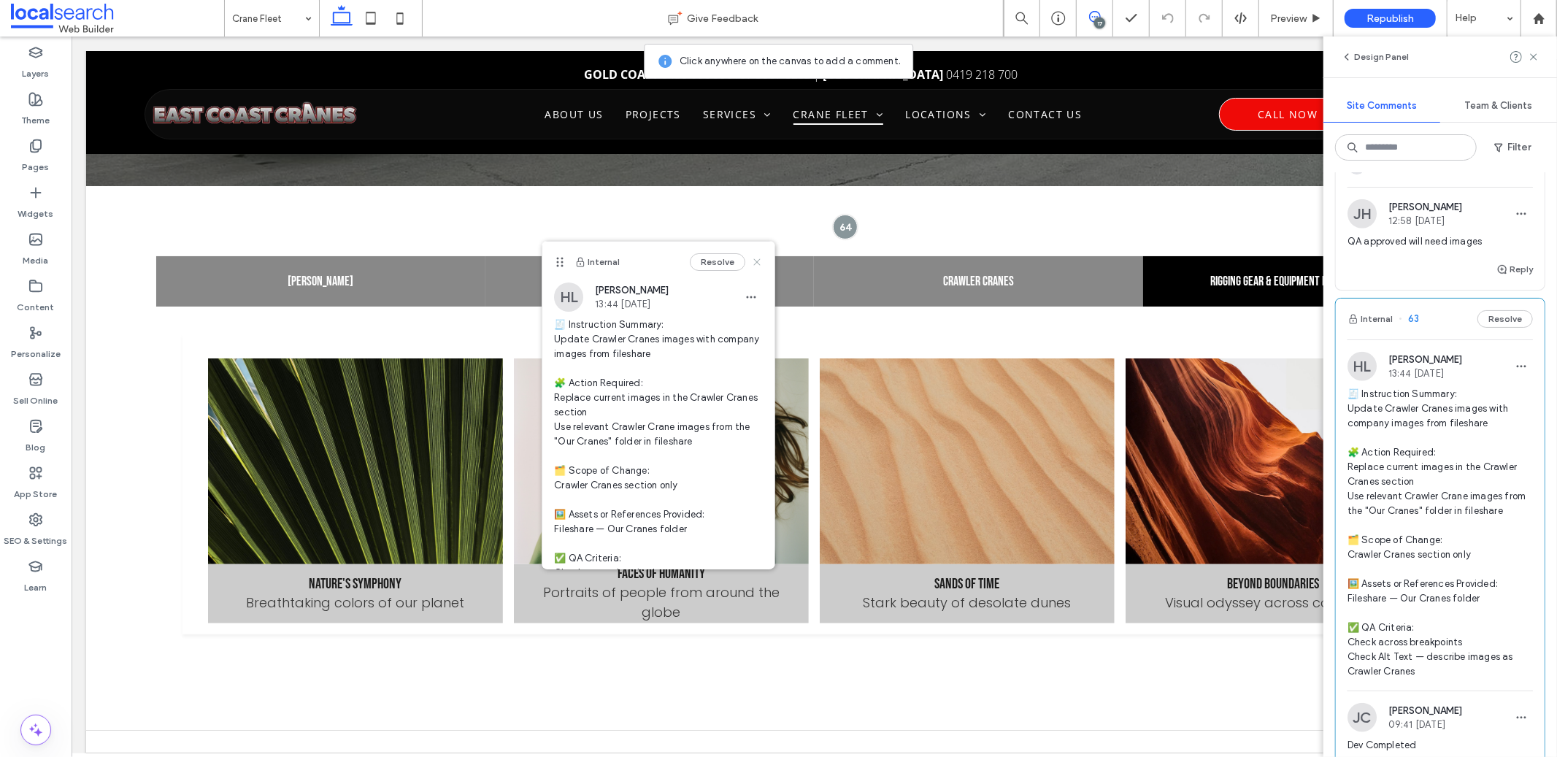
drag, startPoint x: 741, startPoint y: 262, endPoint x: 679, endPoint y: 229, distance: 70.6
click at [751, 262] on icon at bounding box center [757, 262] width 12 height 12
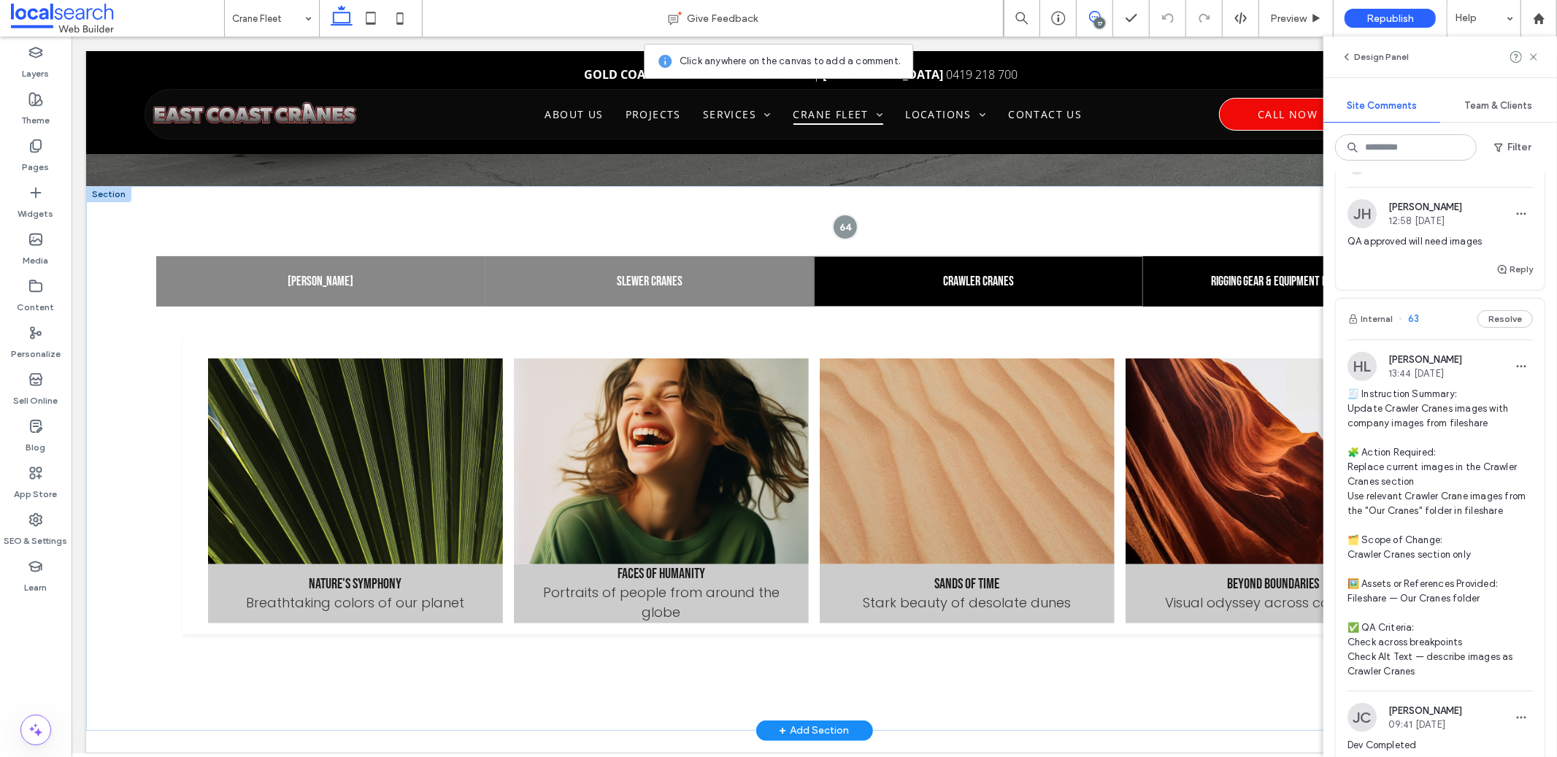
click at [940, 288] on div "Crawler Cranes" at bounding box center [977, 281] width 329 height 50
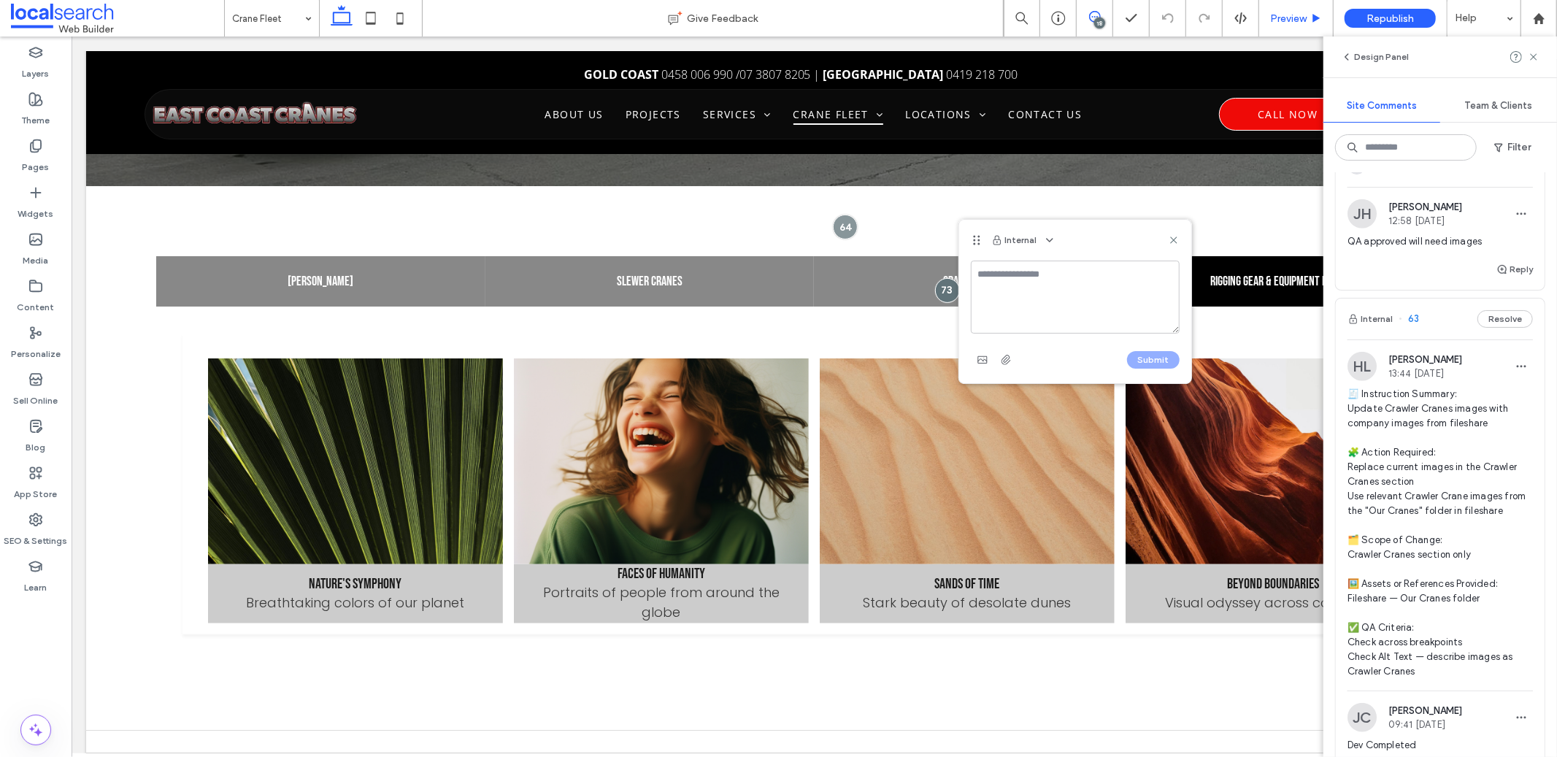
click at [1293, 14] on span "Preview" at bounding box center [1288, 18] width 37 height 12
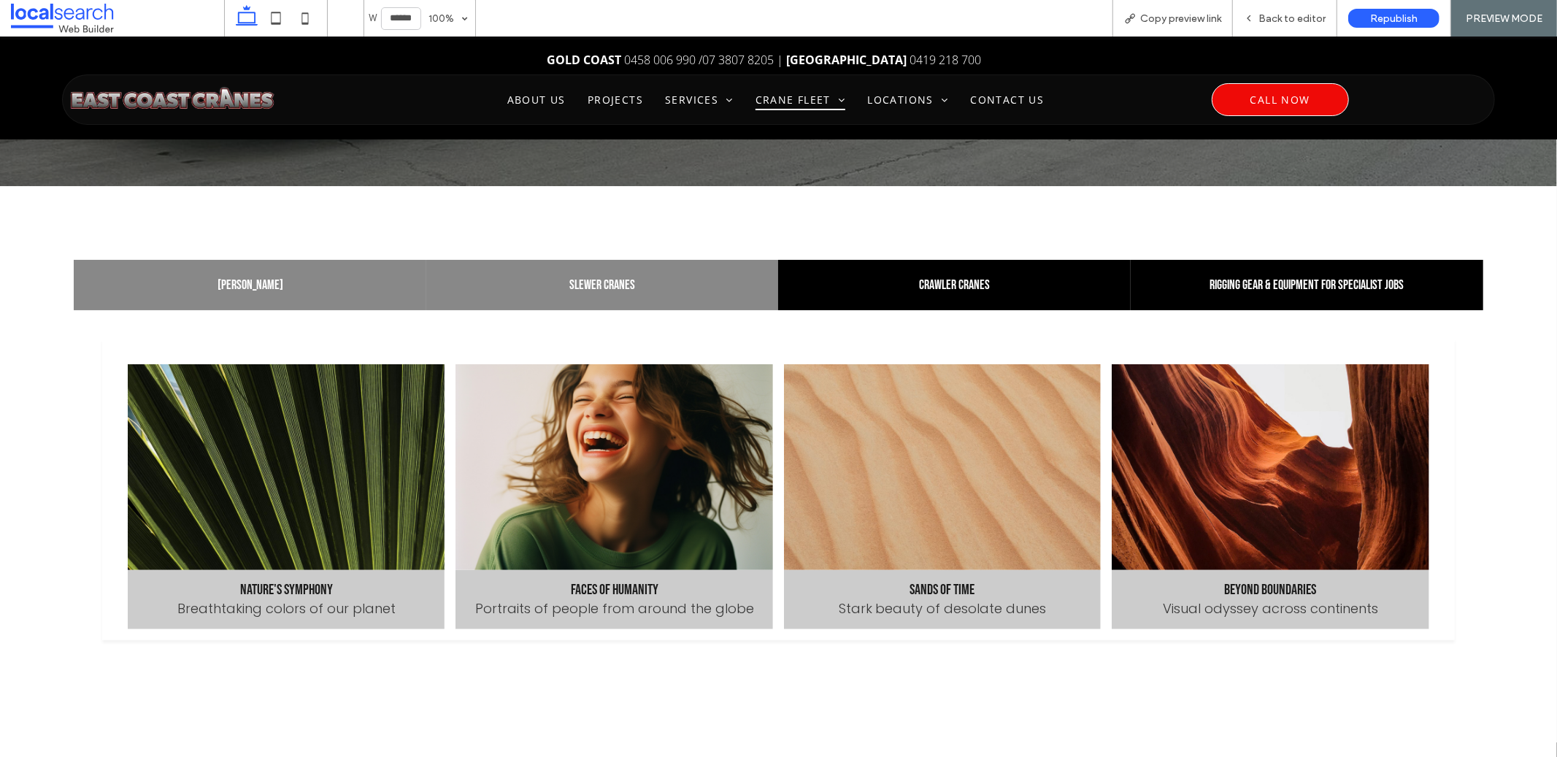
click at [910, 281] on h4 "Crawler Cranes" at bounding box center [954, 284] width 335 height 15
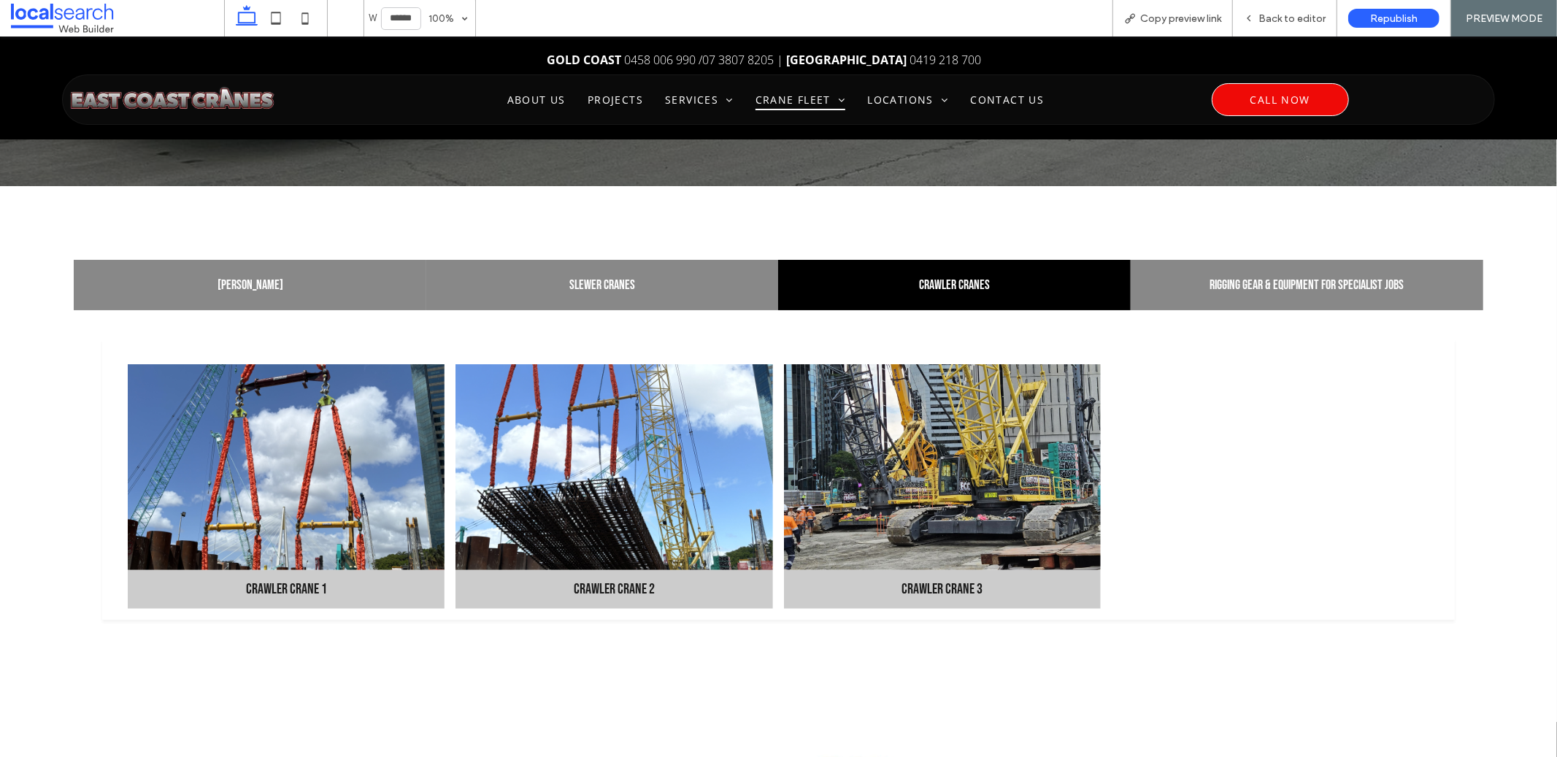
scroll to position [283, 0]
click at [415, 487] on link at bounding box center [287, 467] width 318 height 206
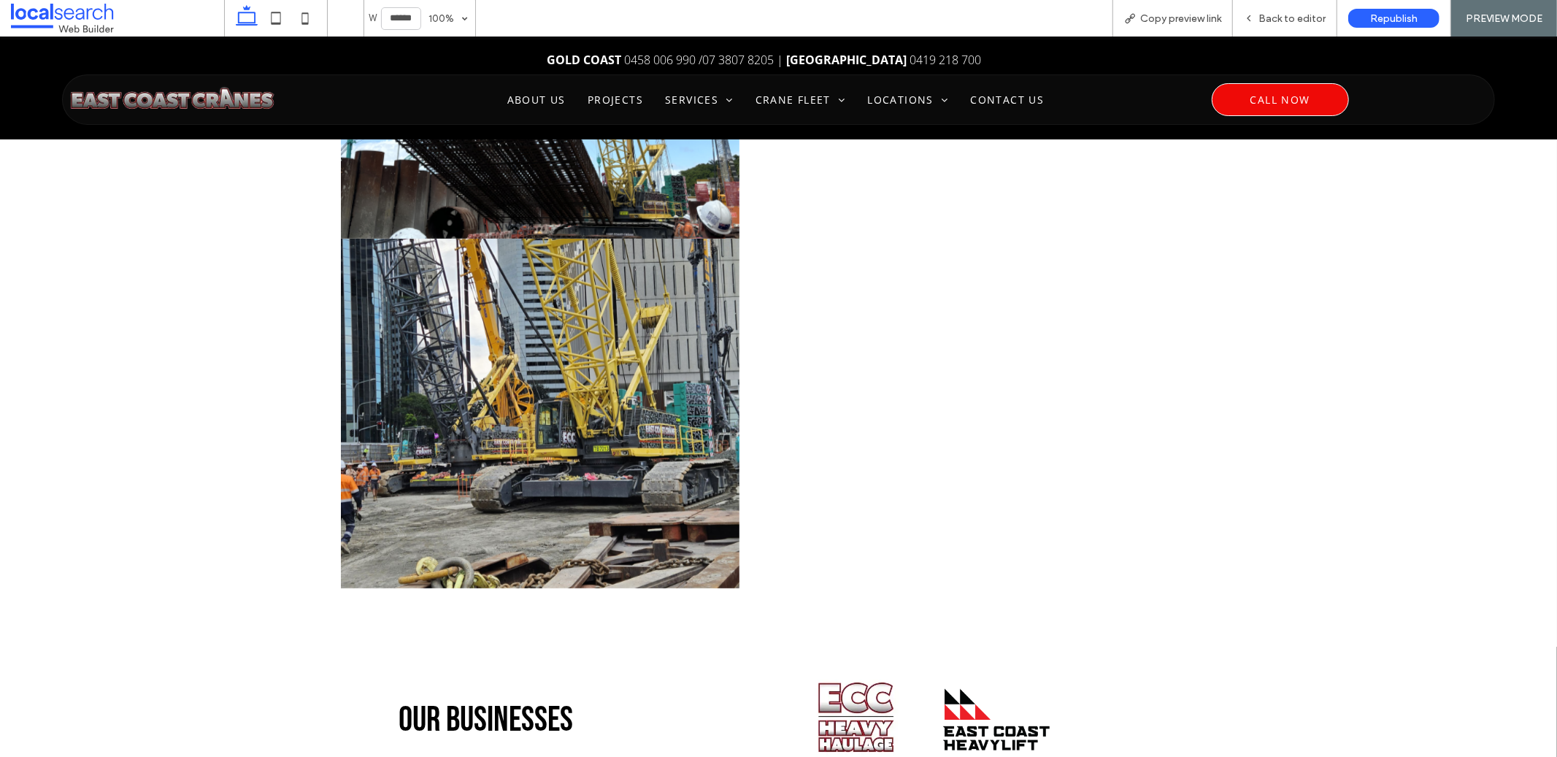
scroll to position [616, 0]
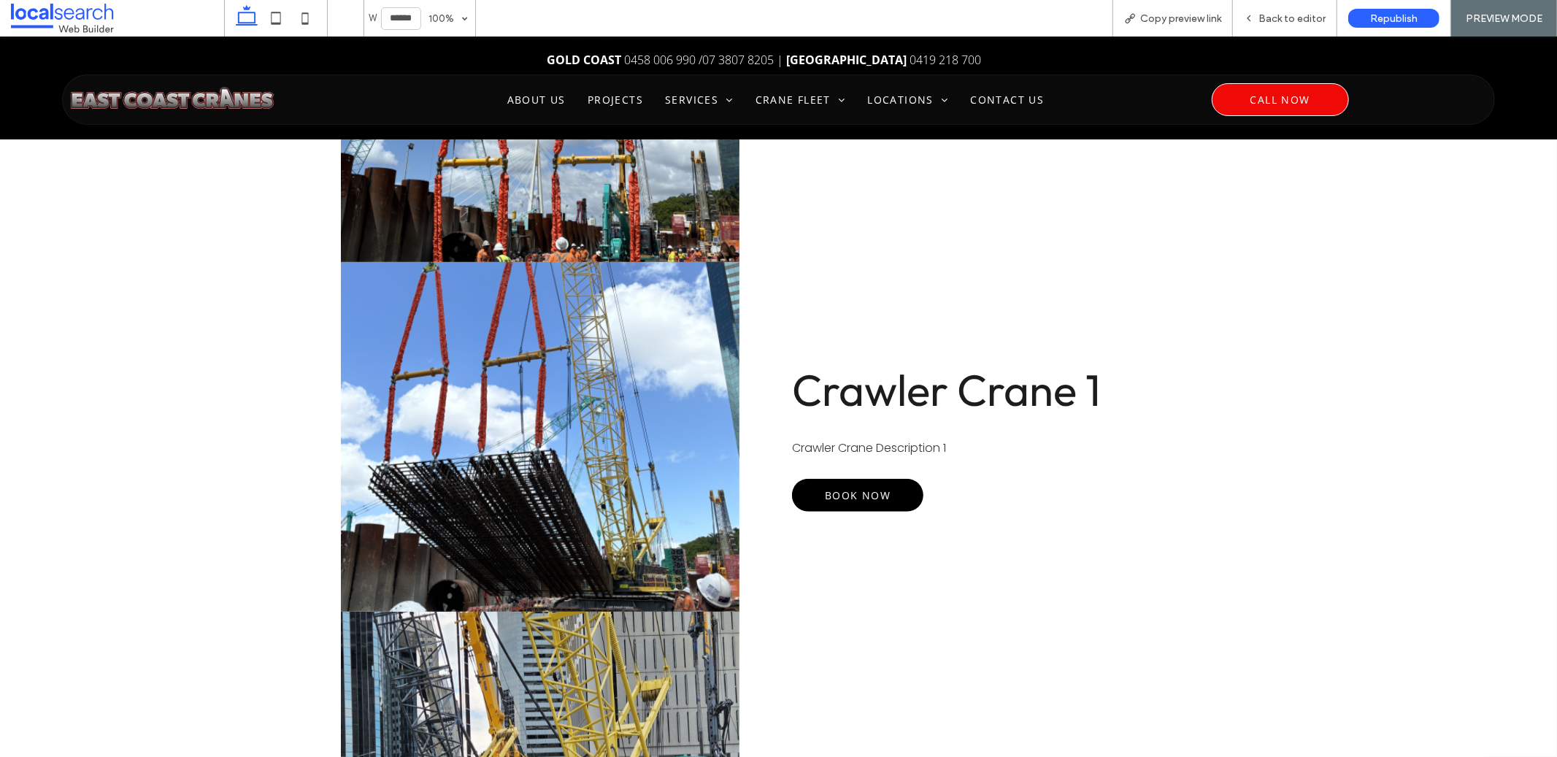
drag, startPoint x: 856, startPoint y: 486, endPoint x: 847, endPoint y: 516, distance: 31.2
click at [856, 486] on span "Book Now" at bounding box center [858, 494] width 129 height 28
click at [1289, 8] on div "Back to editor" at bounding box center [1285, 18] width 104 height 37
click at [1284, 9] on div "Back to editor" at bounding box center [1285, 18] width 104 height 37
click at [1254, 20] on icon at bounding box center [1249, 18] width 10 height 10
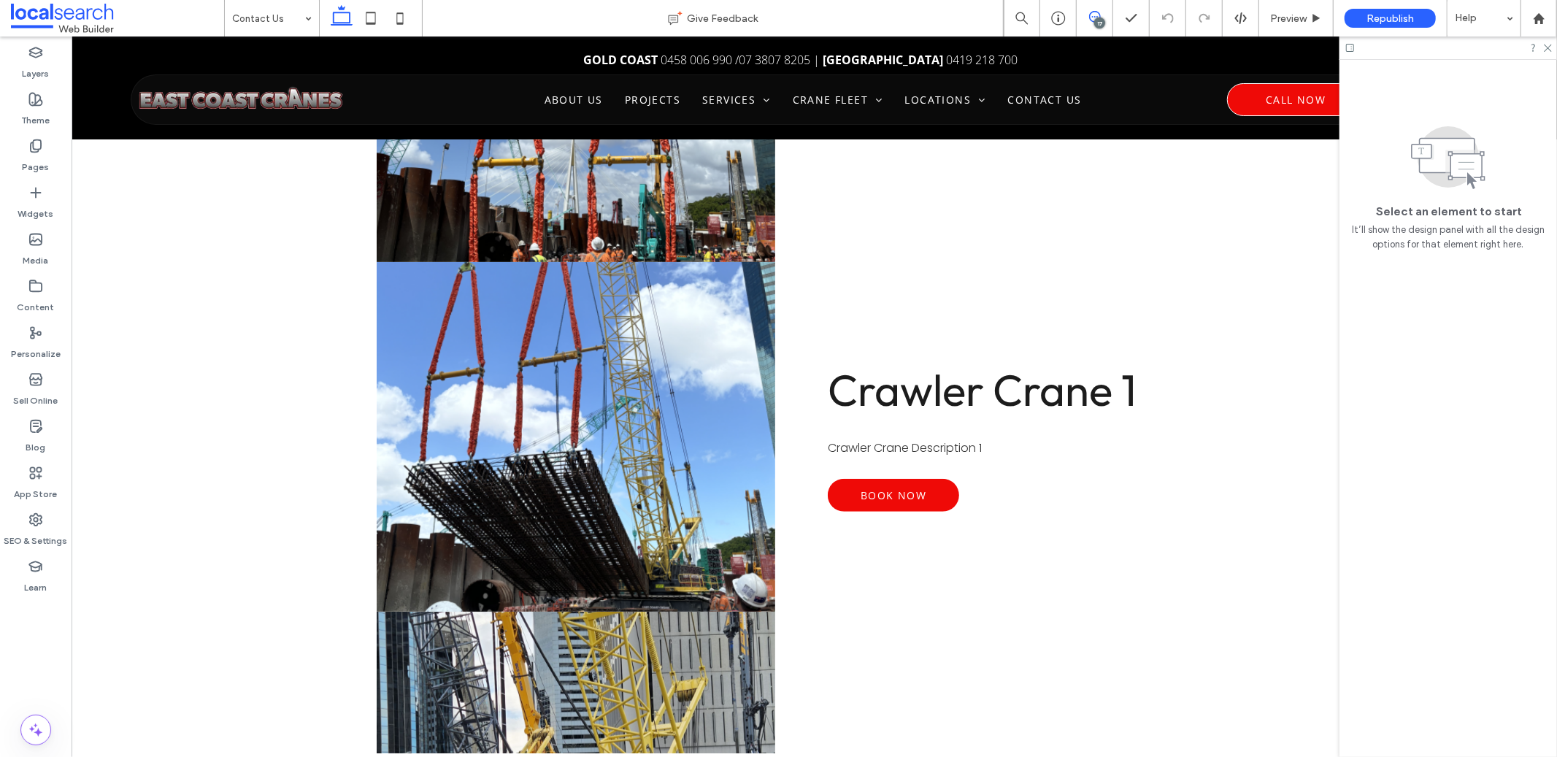
click at [1092, 15] on icon at bounding box center [1095, 17] width 12 height 12
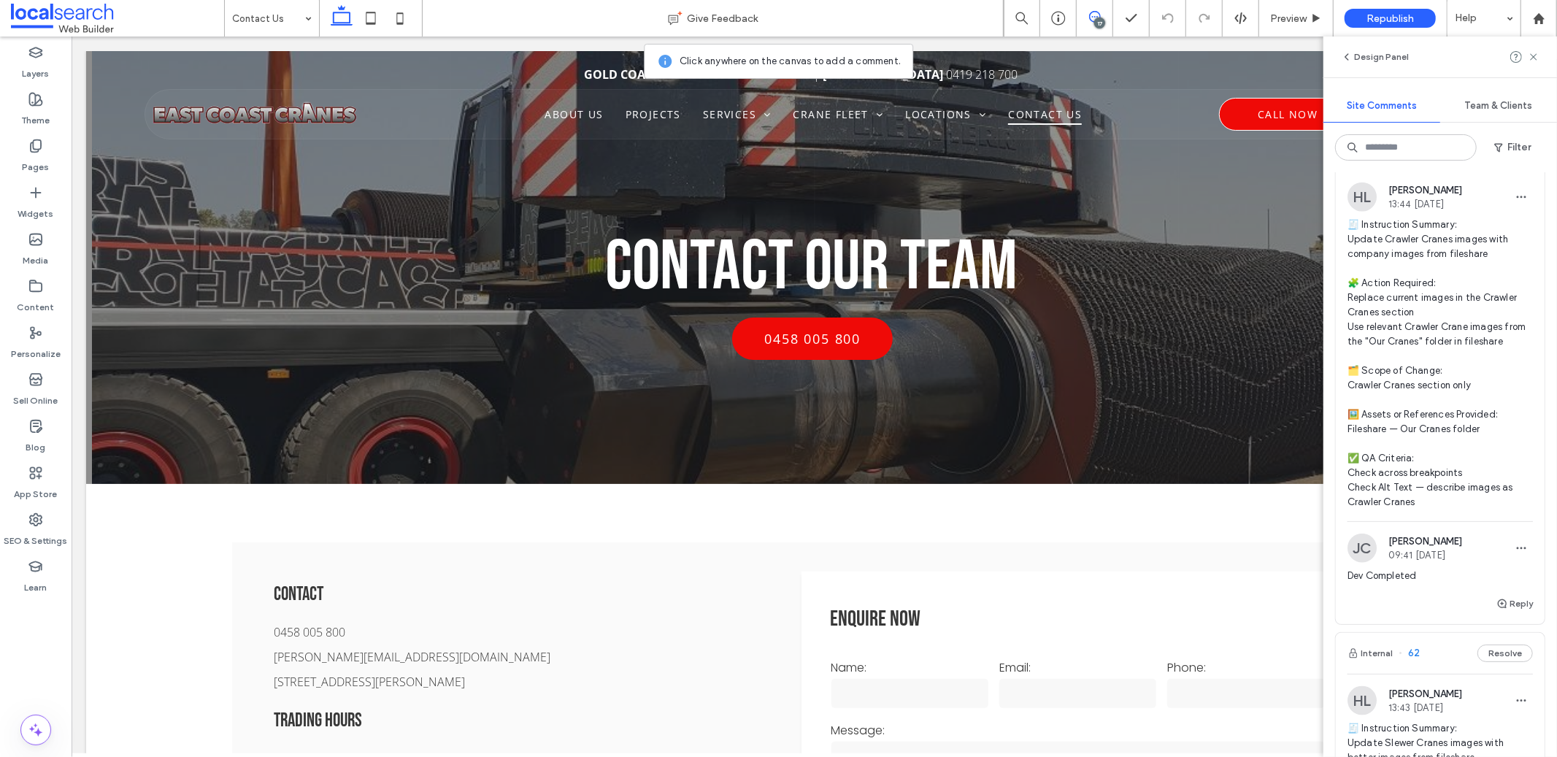
scroll to position [6020, 0]
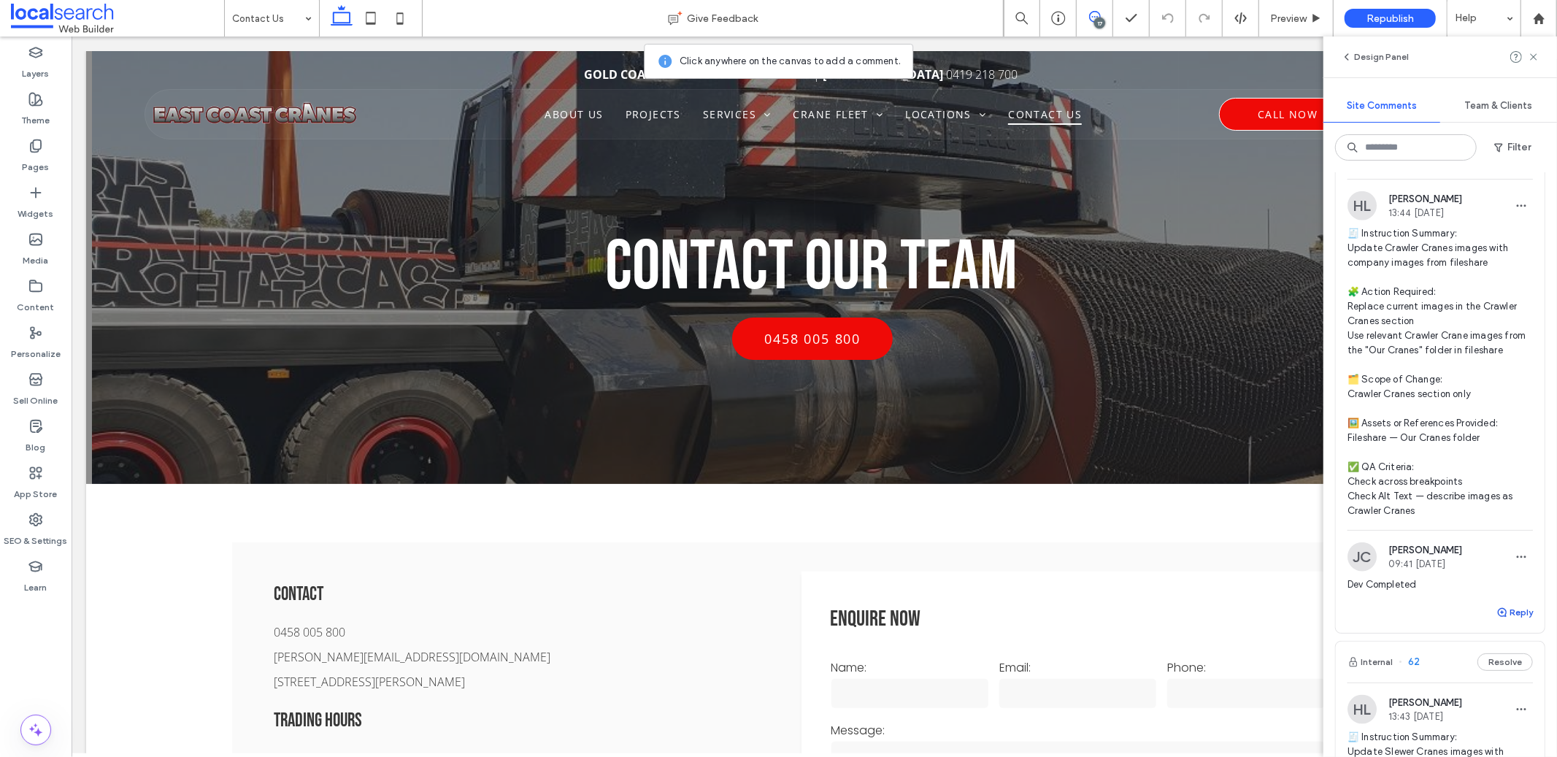
click at [1498, 621] on button "Reply" at bounding box center [1515, 613] width 37 height 18
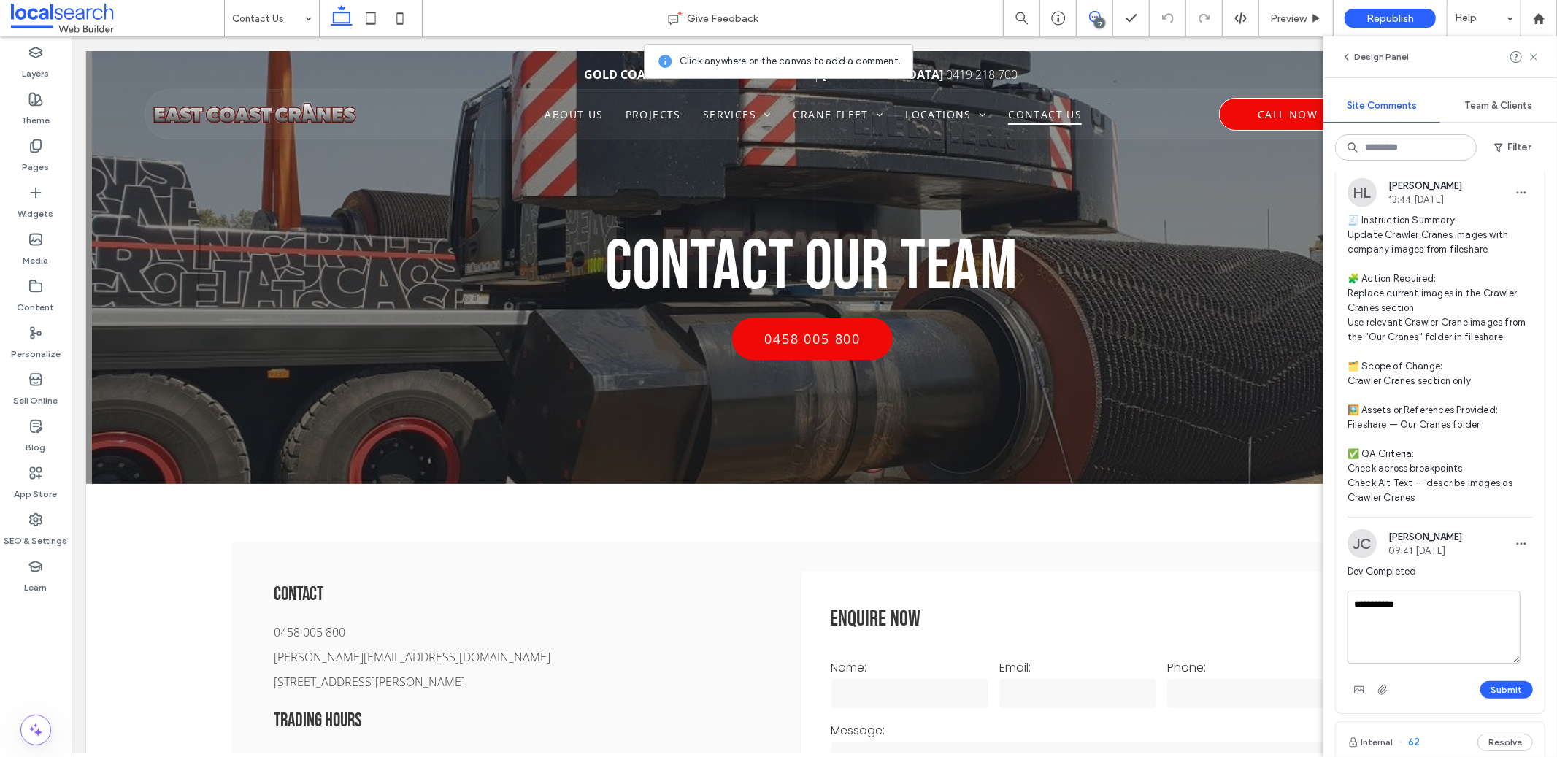
scroll to position [6051, 0]
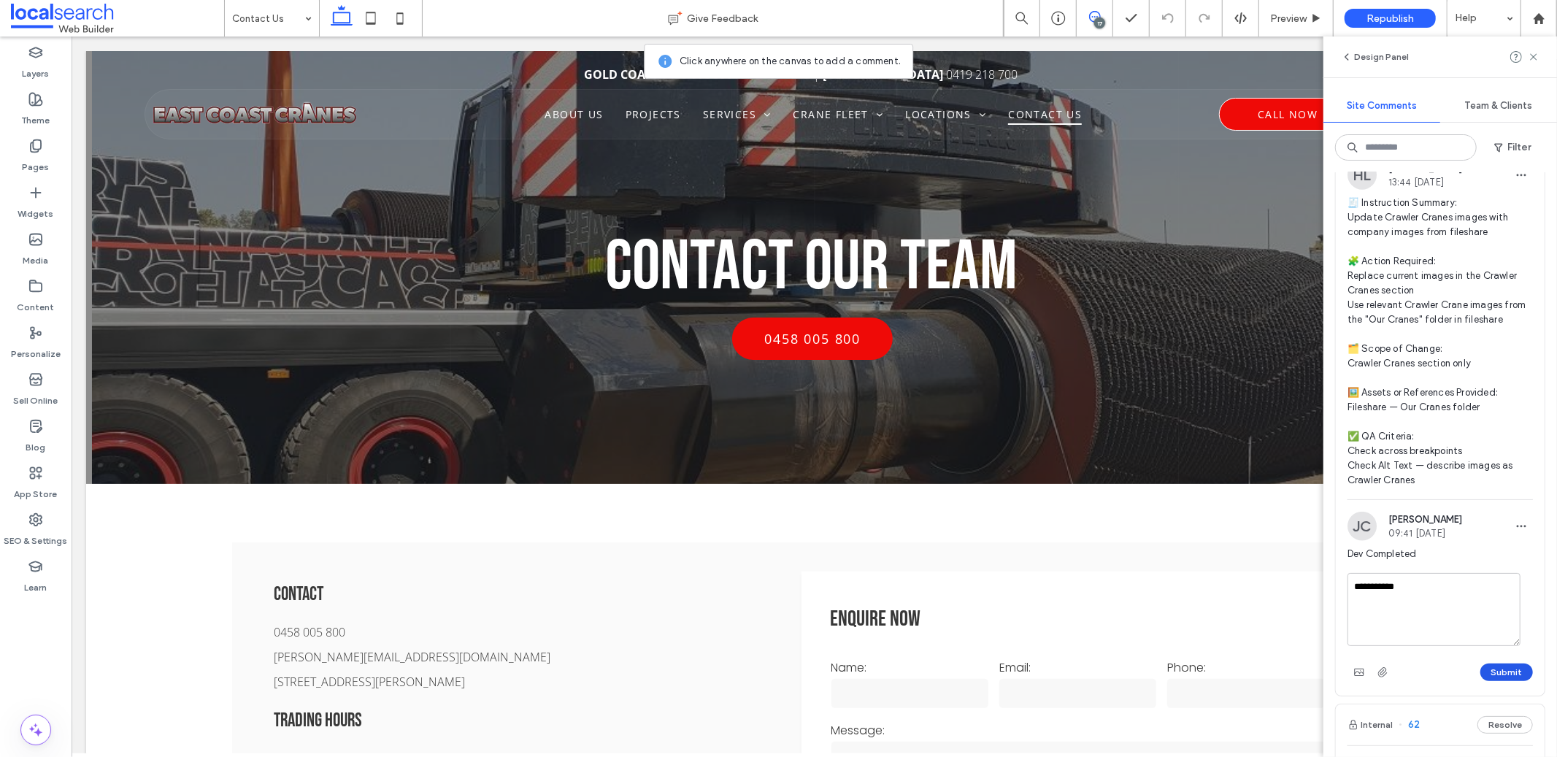
type textarea "**********"
click at [1508, 681] on button "Submit" at bounding box center [1507, 673] width 53 height 18
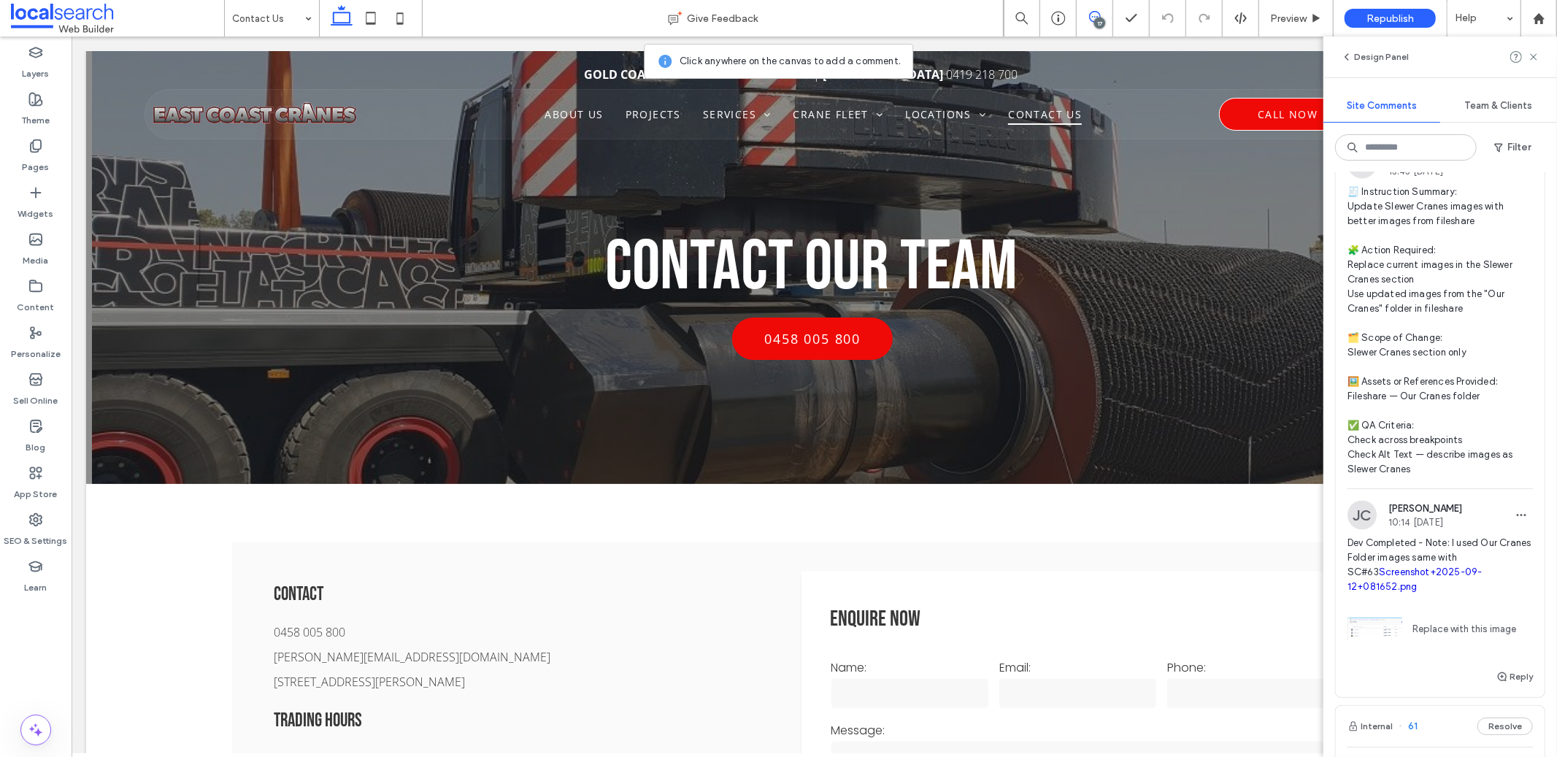
scroll to position [6606, 0]
click at [1407, 272] on span "🧾 Instruction Summary: Update Slewer Cranes images with better images from file…" at bounding box center [1440, 334] width 185 height 292
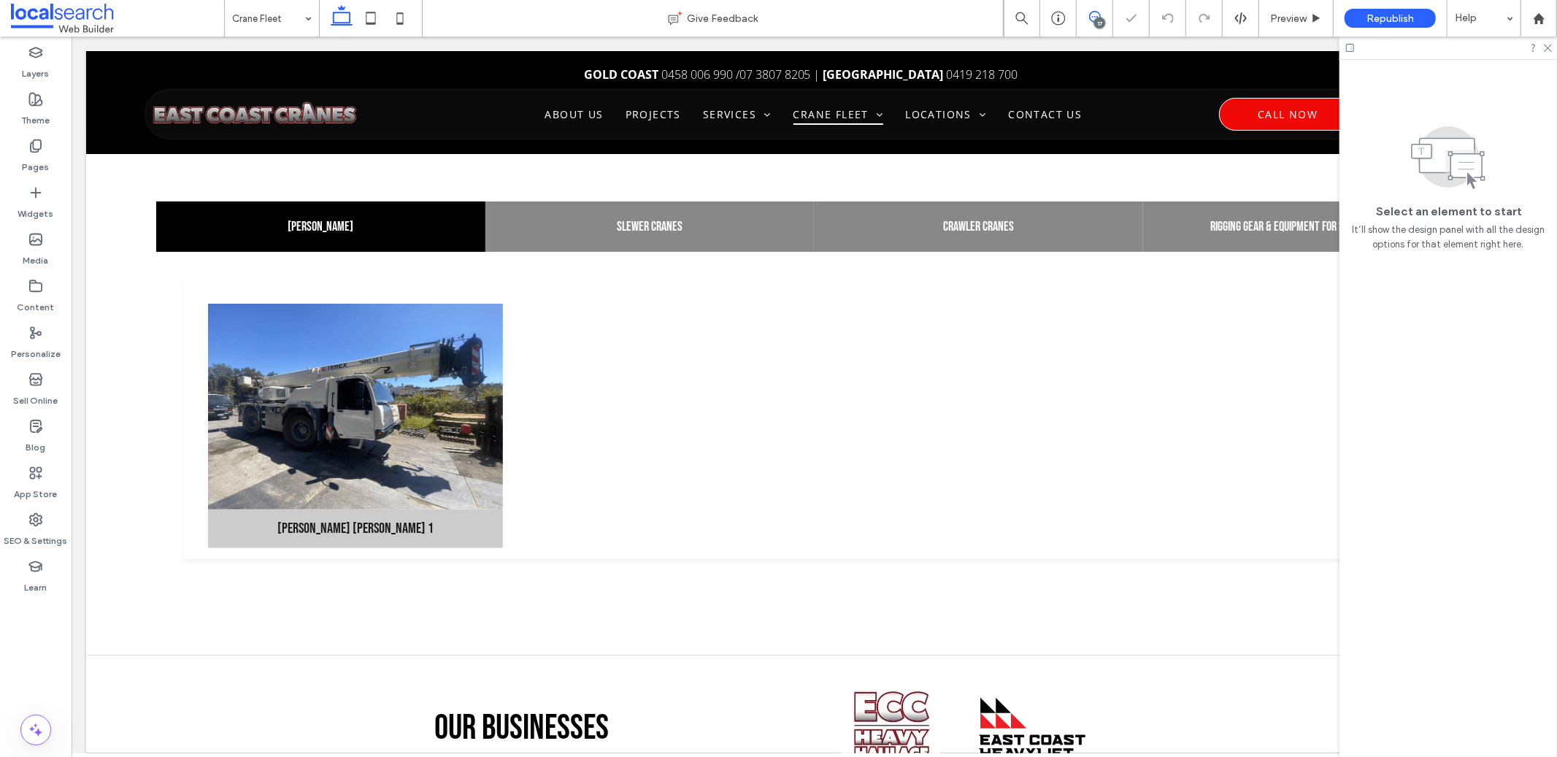
click at [1102, 14] on span at bounding box center [1095, 17] width 36 height 12
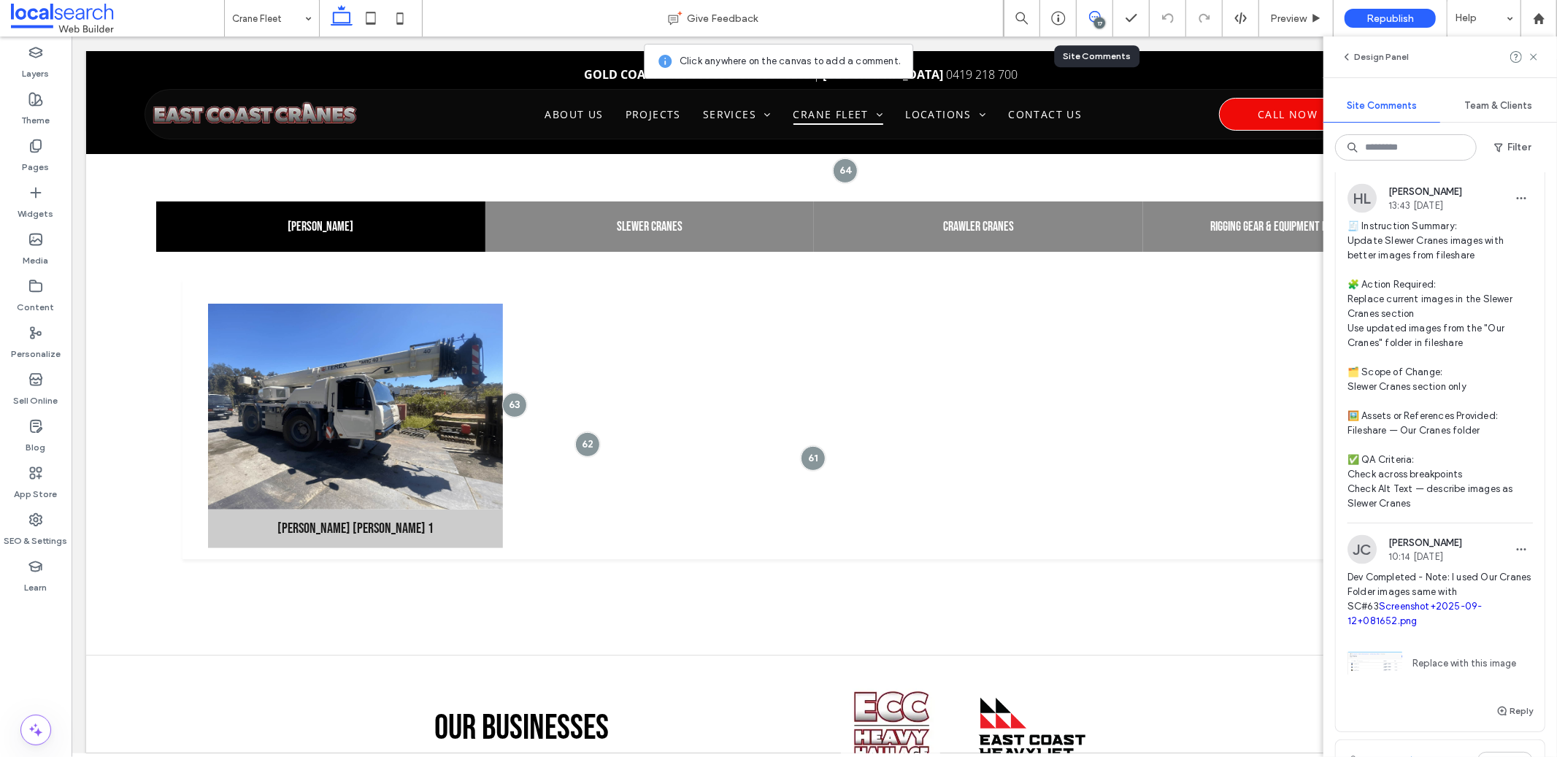
scroll to position [6572, 0]
click at [1281, 17] on span "Preview" at bounding box center [1288, 18] width 37 height 12
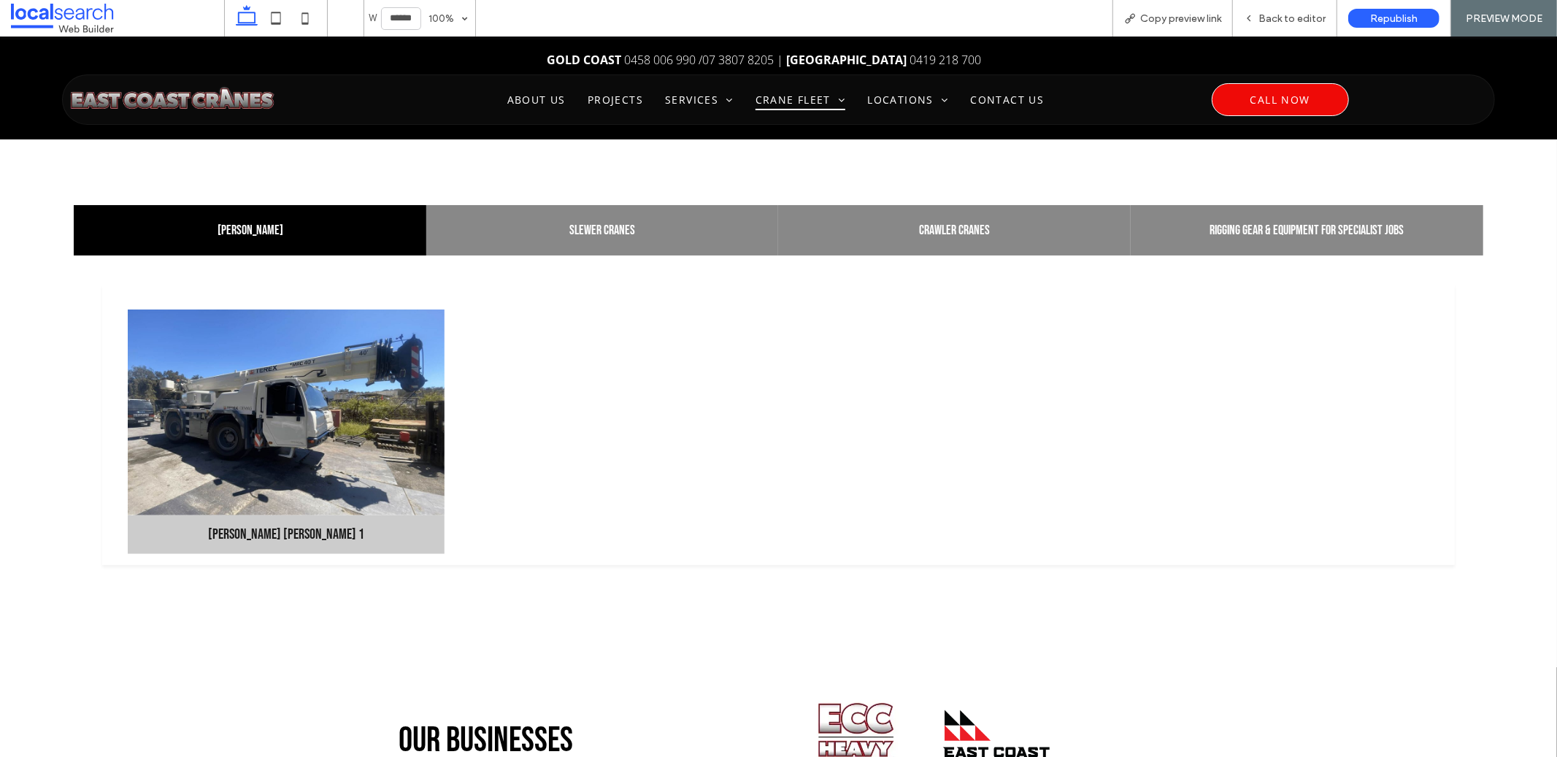
click at [629, 199] on div "Franna Cranes Slewer Cranes Crawler Cranes Rigging Gear & Equipment for Special…" at bounding box center [778, 398] width 1433 height 411
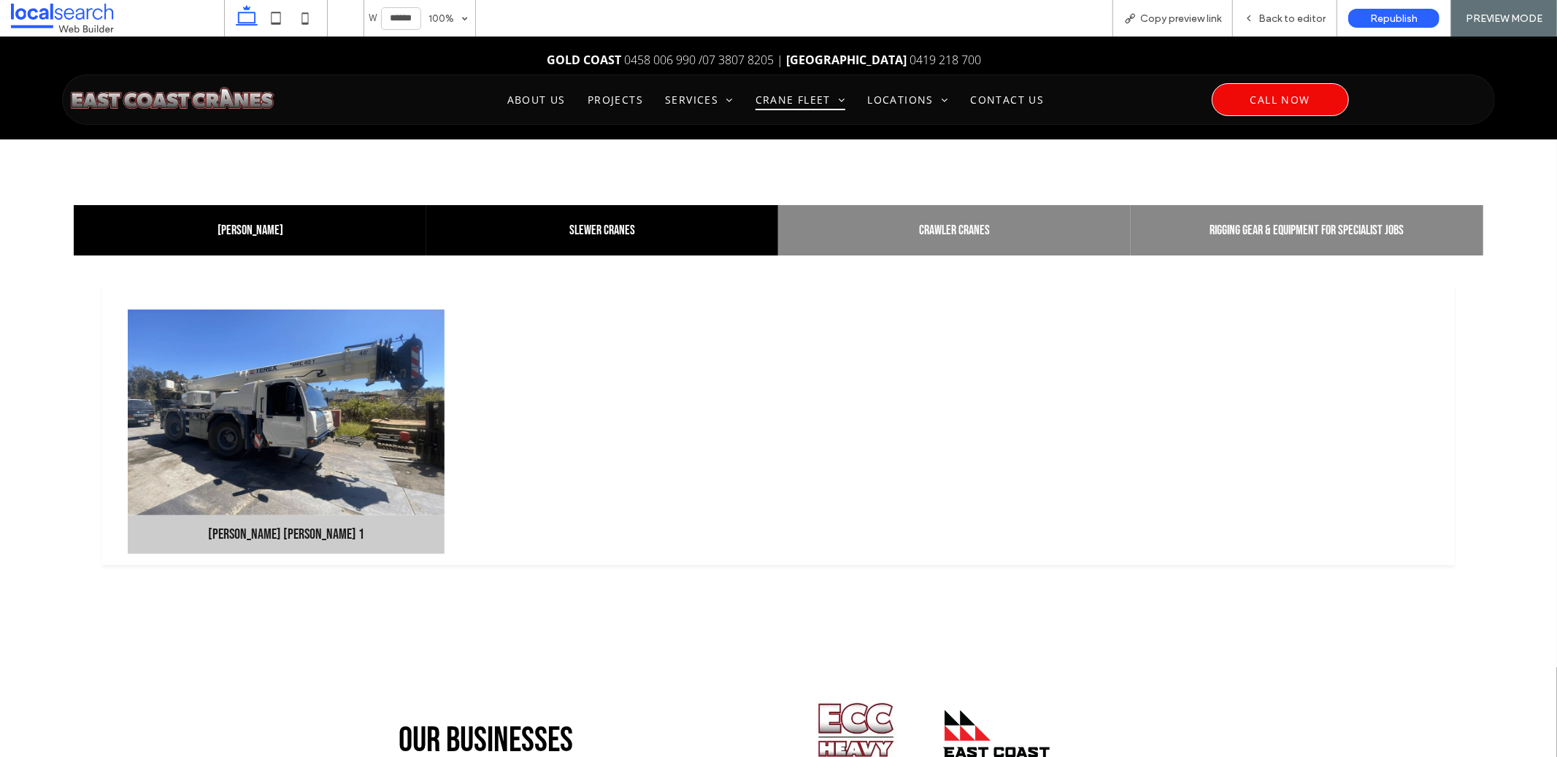
click at [618, 220] on div "Slewer Cranes" at bounding box center [602, 229] width 353 height 50
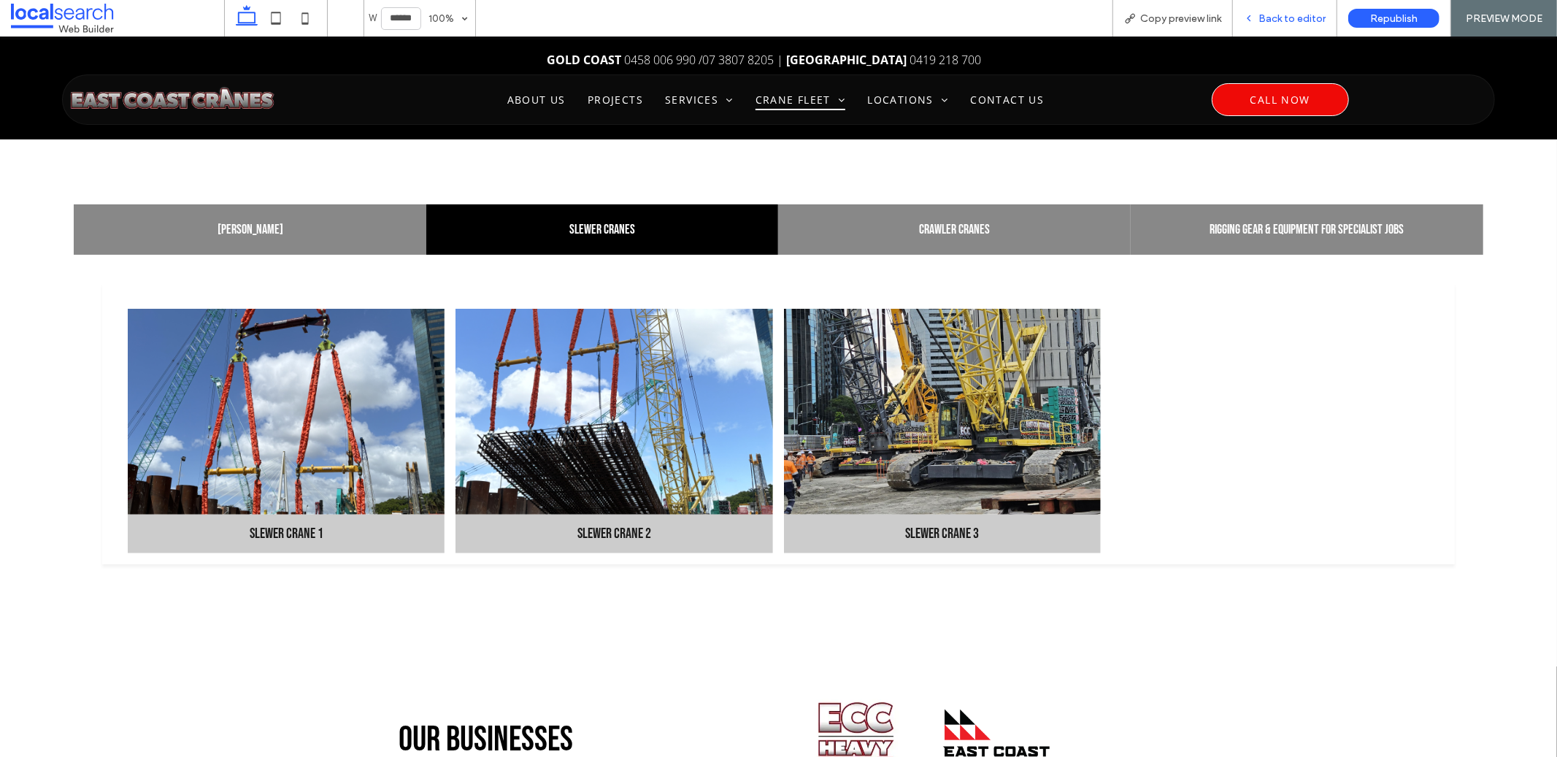
click at [1276, 19] on span "Back to editor" at bounding box center [1292, 18] width 67 height 12
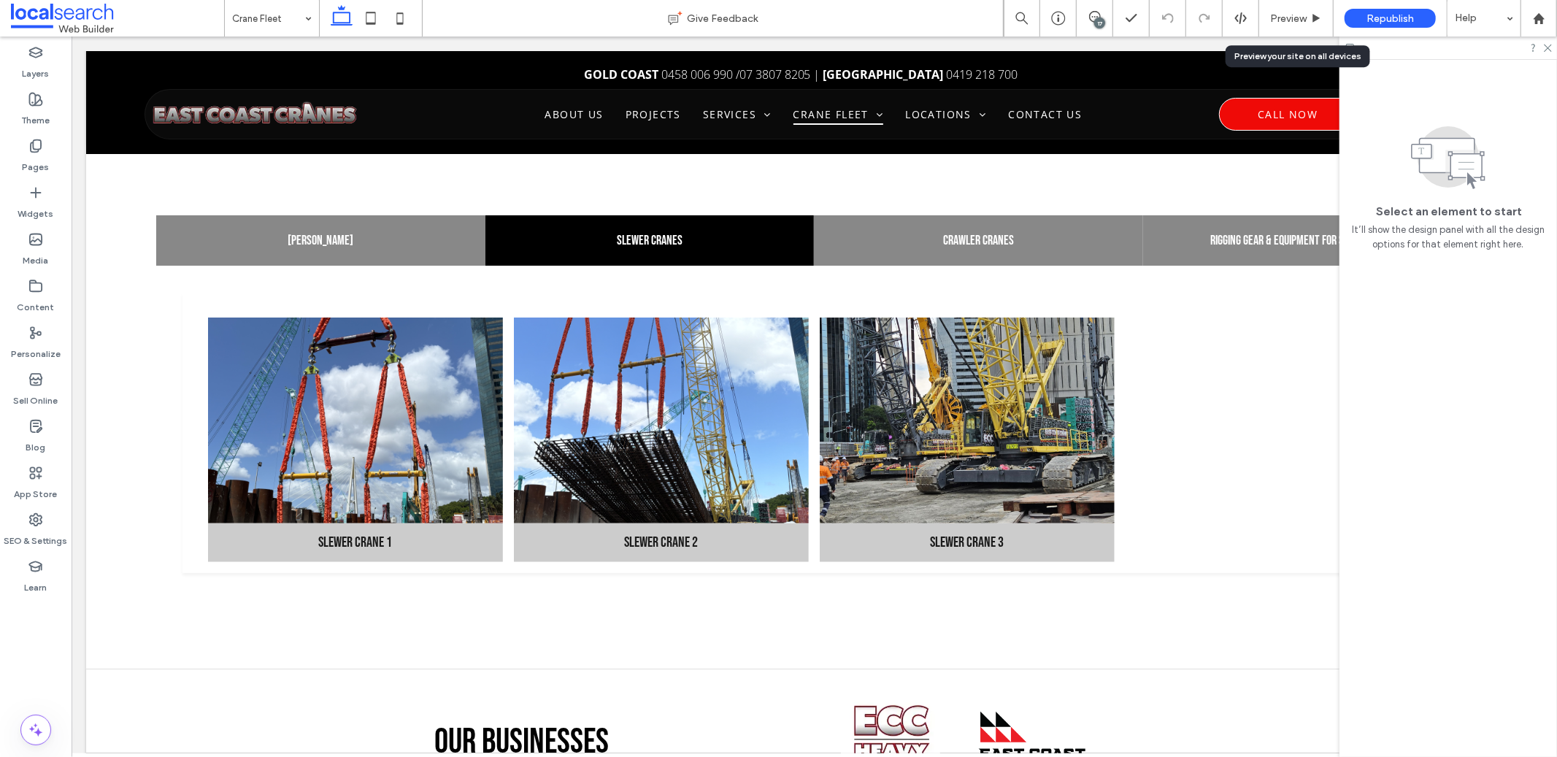
scroll to position [353, 0]
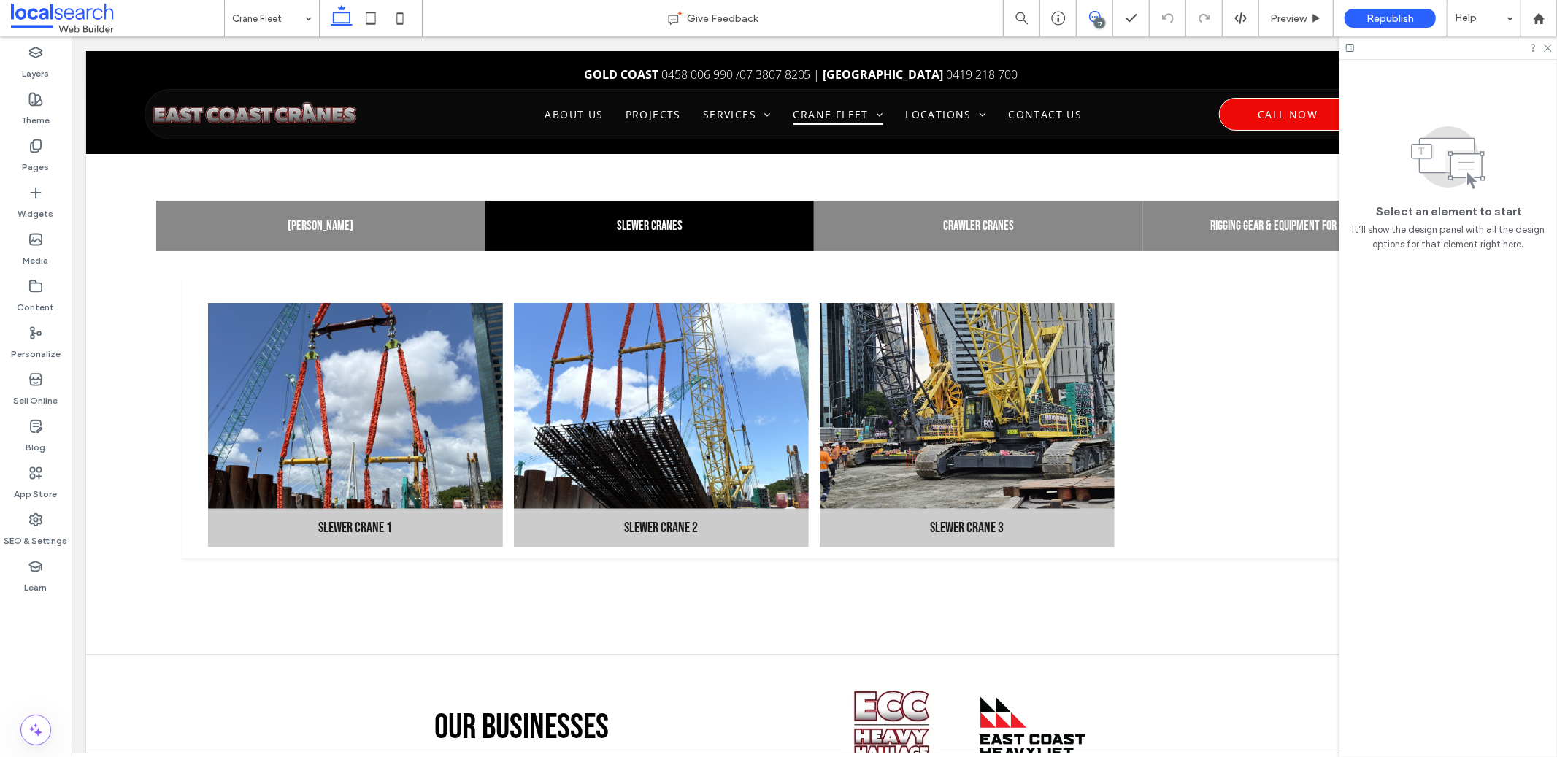
click at [1091, 23] on icon at bounding box center [1095, 17] width 12 height 12
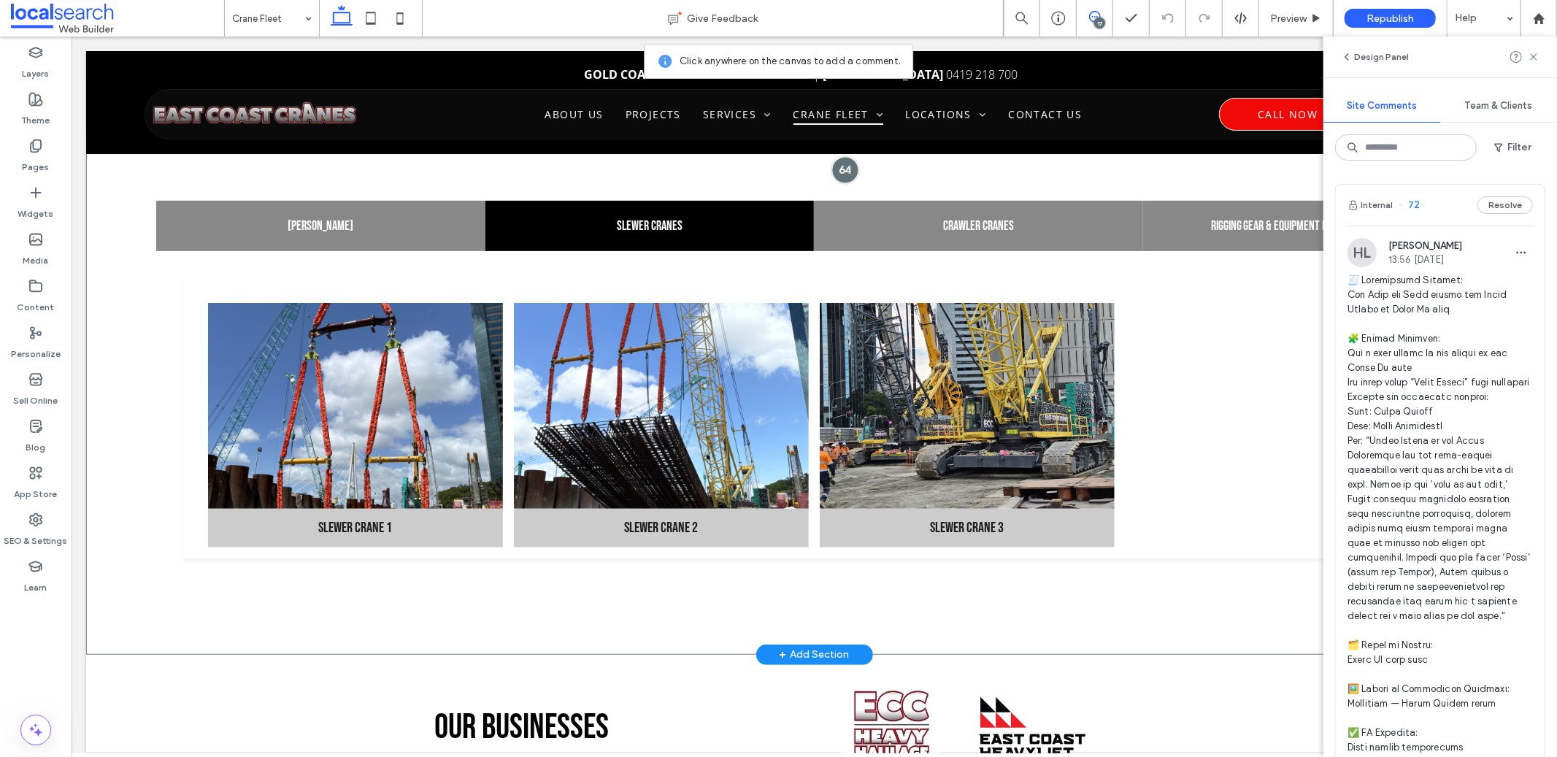
click at [839, 177] on div at bounding box center [845, 169] width 27 height 27
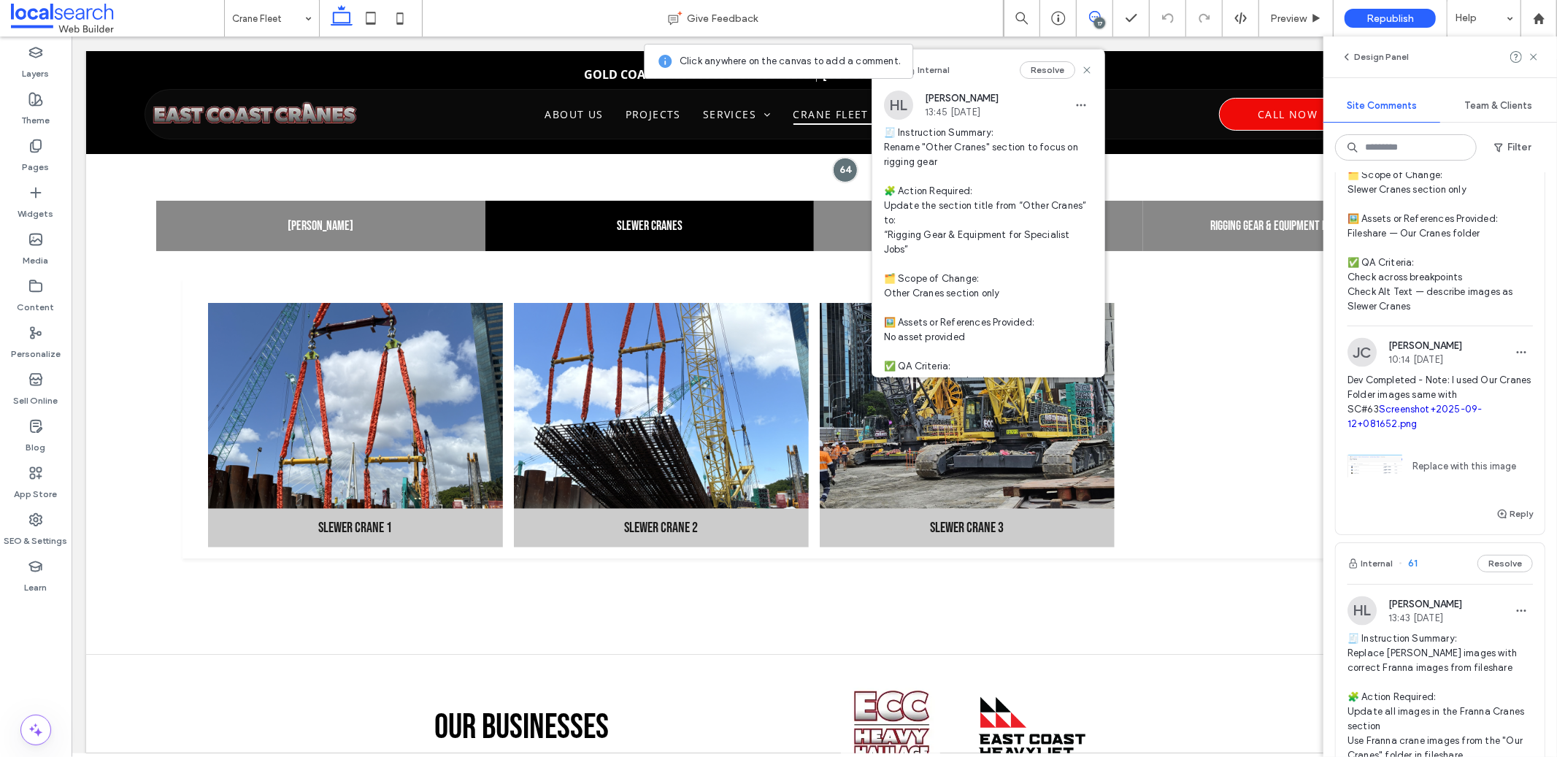
scroll to position [6768, 0]
click at [1508, 526] on button "Reply" at bounding box center [1515, 517] width 37 height 18
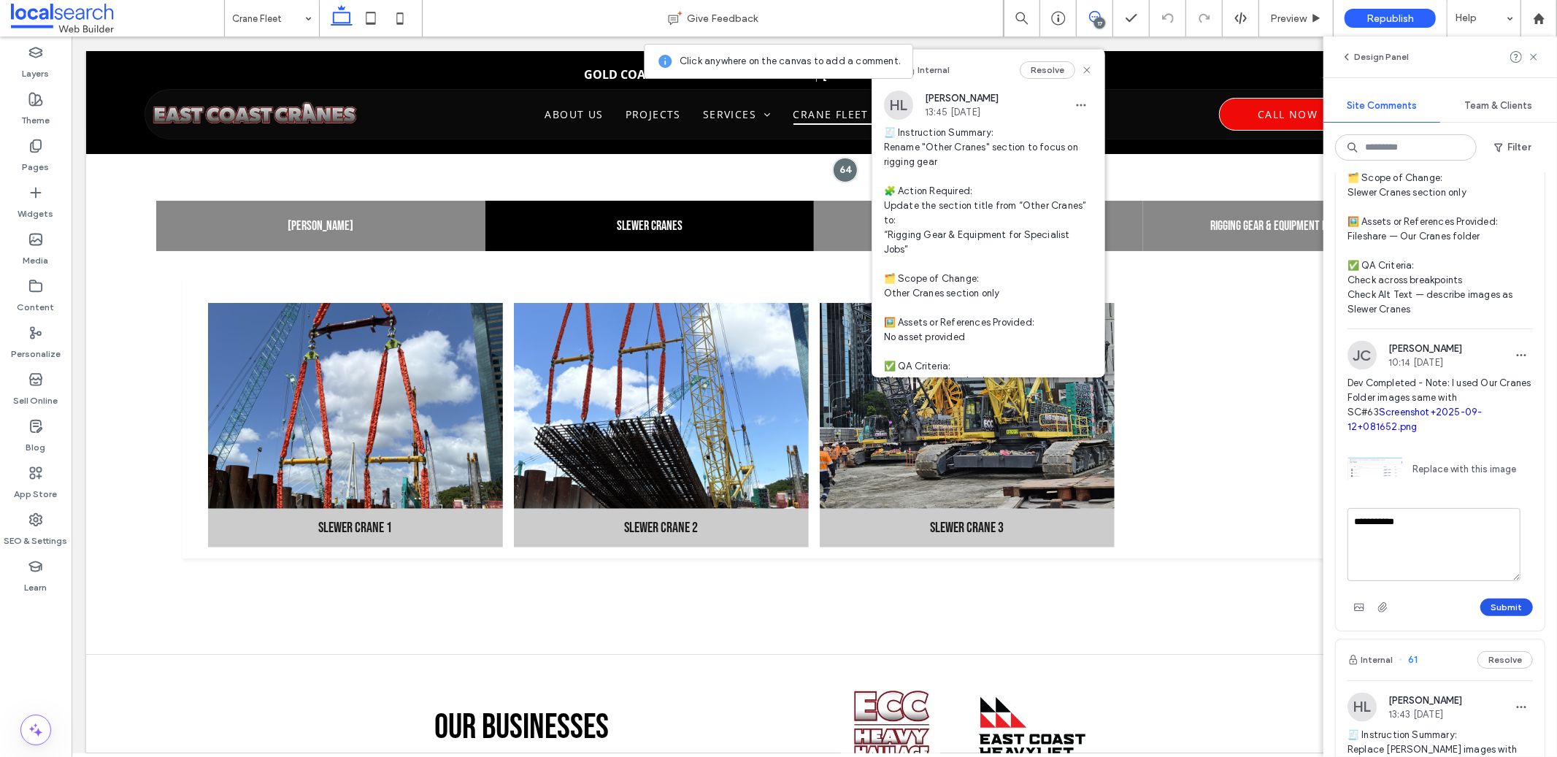
type textarea "**********"
click at [1481, 616] on button "Submit" at bounding box center [1507, 608] width 53 height 18
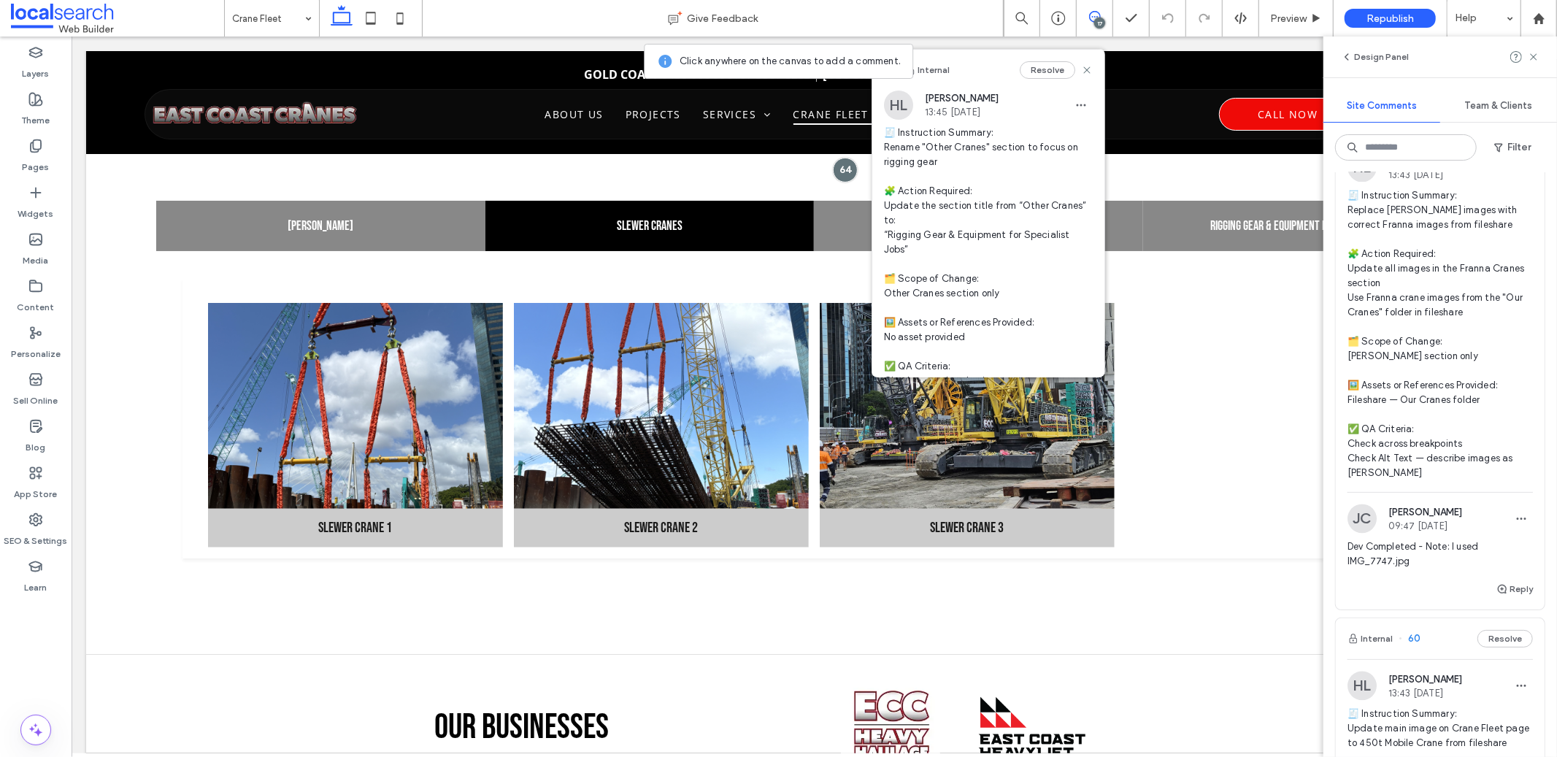
scroll to position [7123, 0]
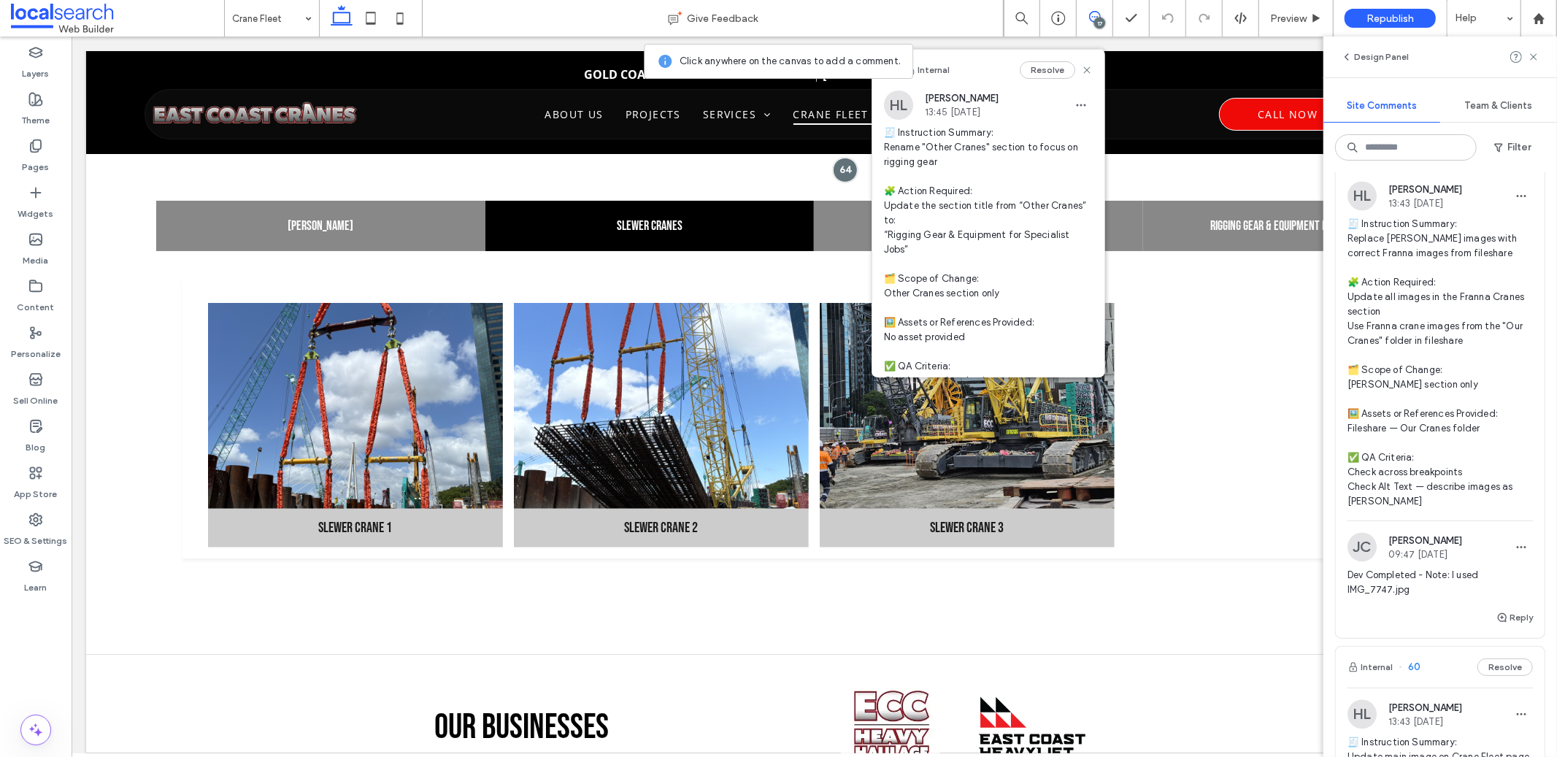
click at [1400, 313] on span "🧾 Instruction Summary: Replace [PERSON_NAME] images with correct Franna images …" at bounding box center [1440, 363] width 185 height 292
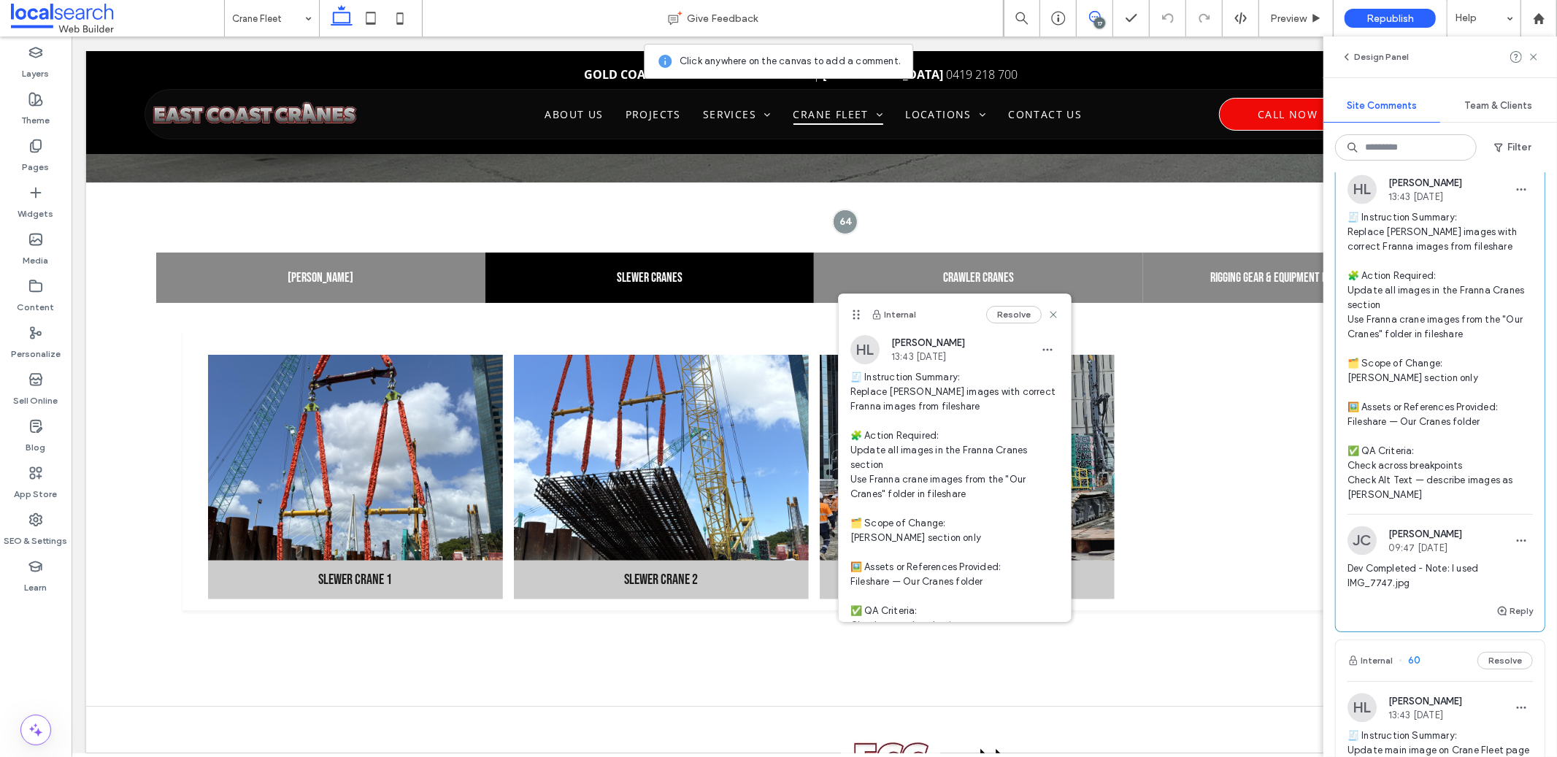
scroll to position [7421, 0]
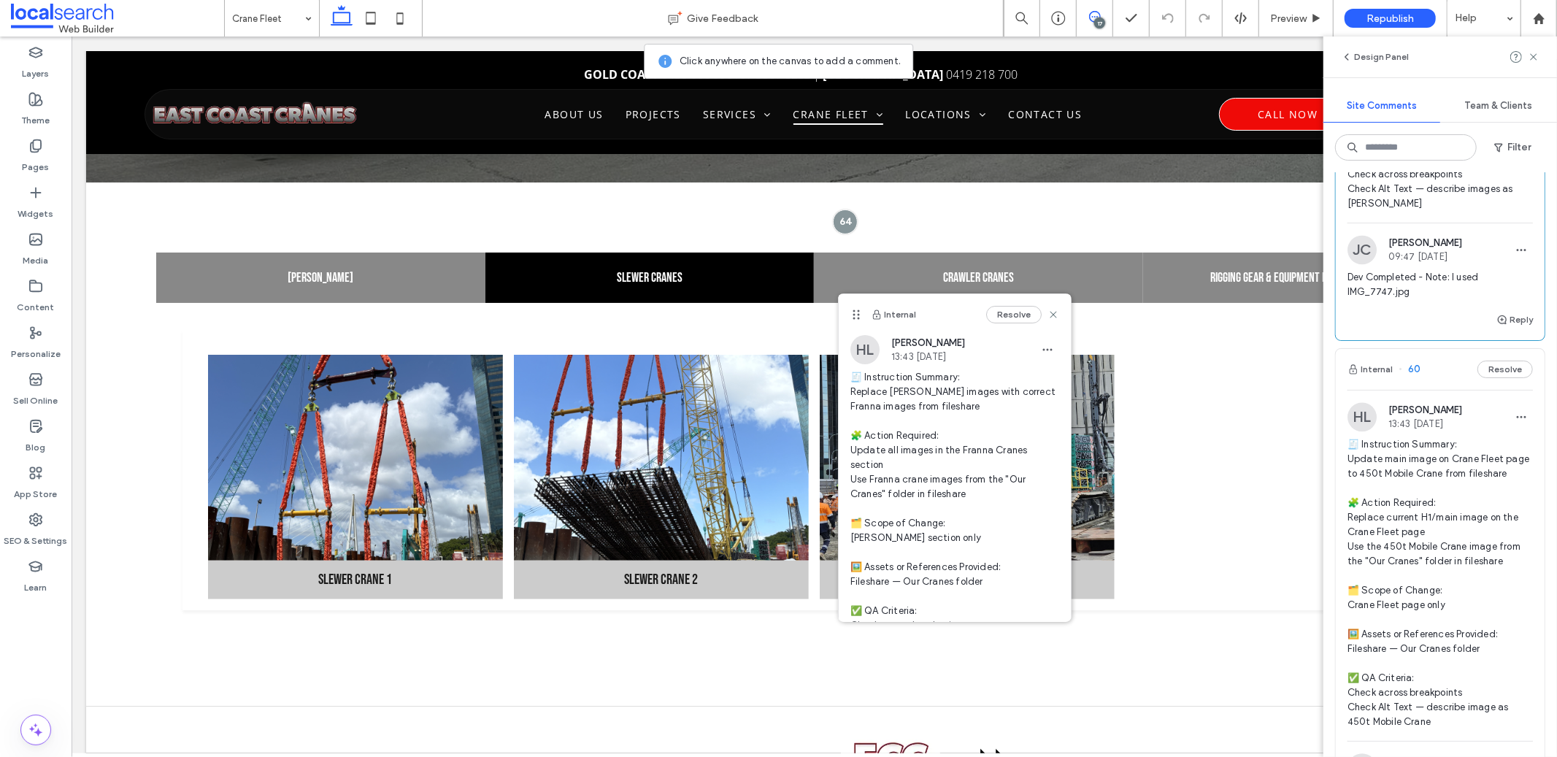
click at [1430, 529] on span "🧾 Instruction Summary: Update main image on Crane Fleet page to 450t Mobile Cra…" at bounding box center [1440, 583] width 185 height 292
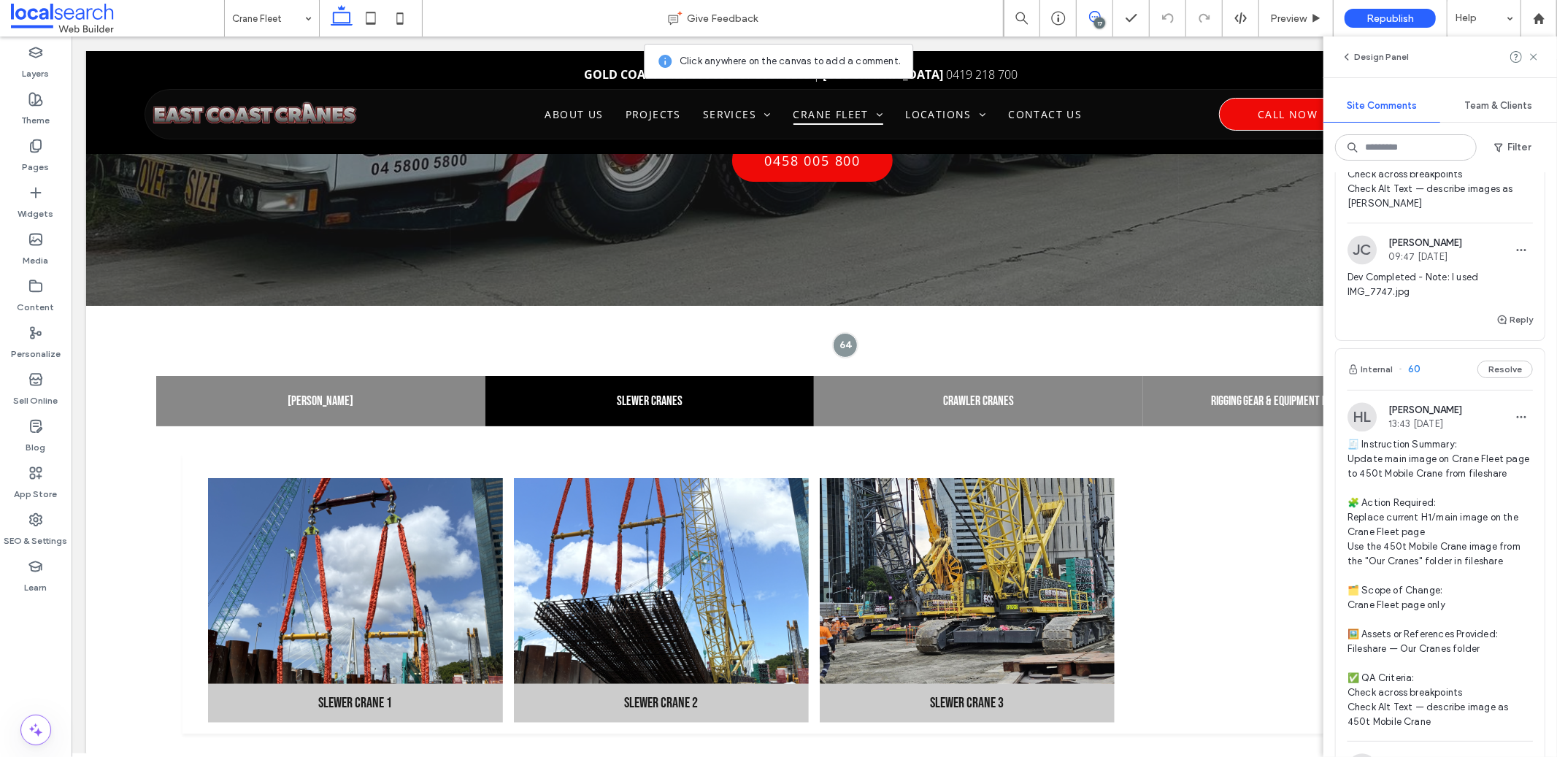
scroll to position [0, 0]
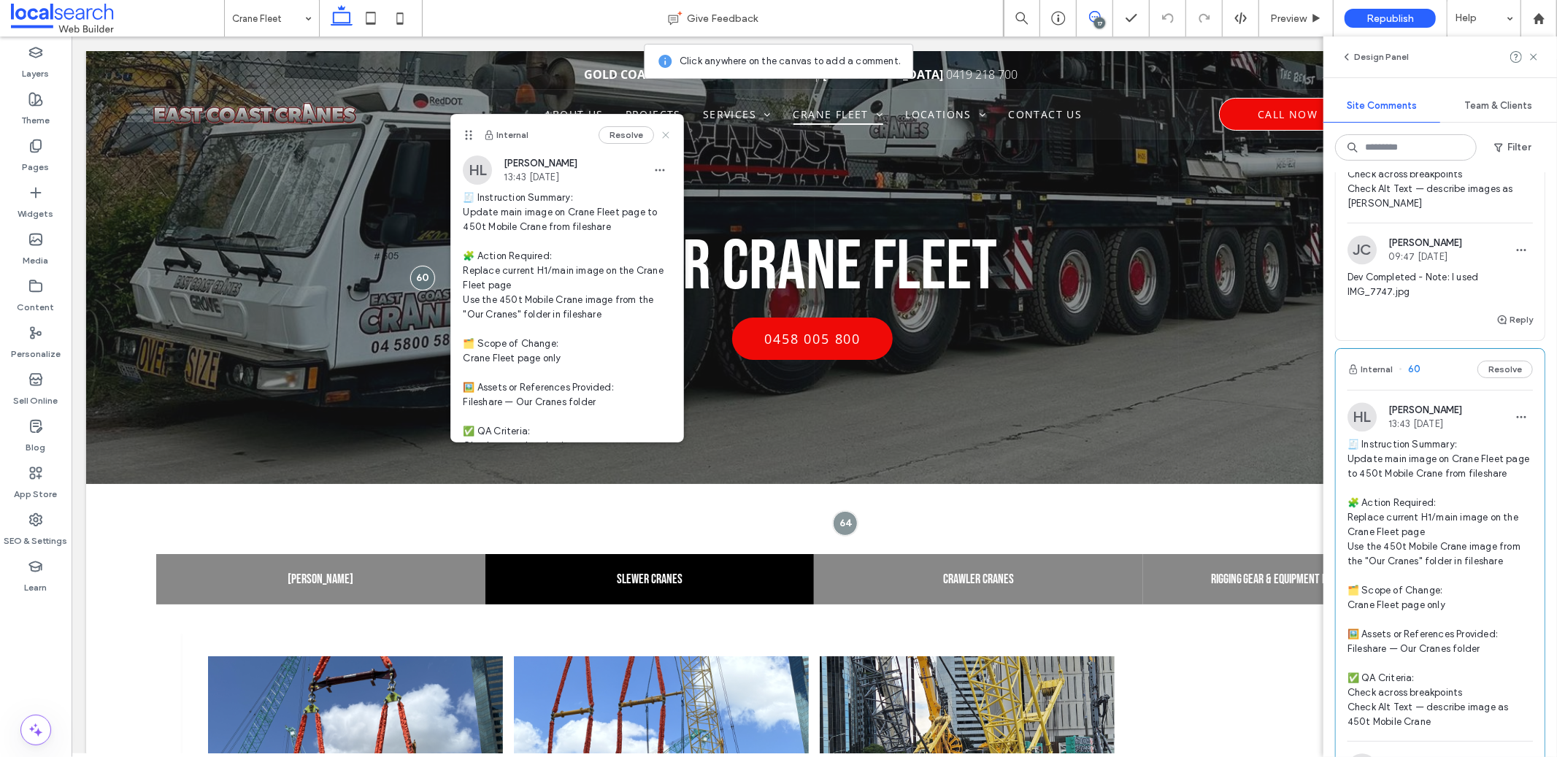
click at [660, 129] on icon at bounding box center [666, 135] width 12 height 12
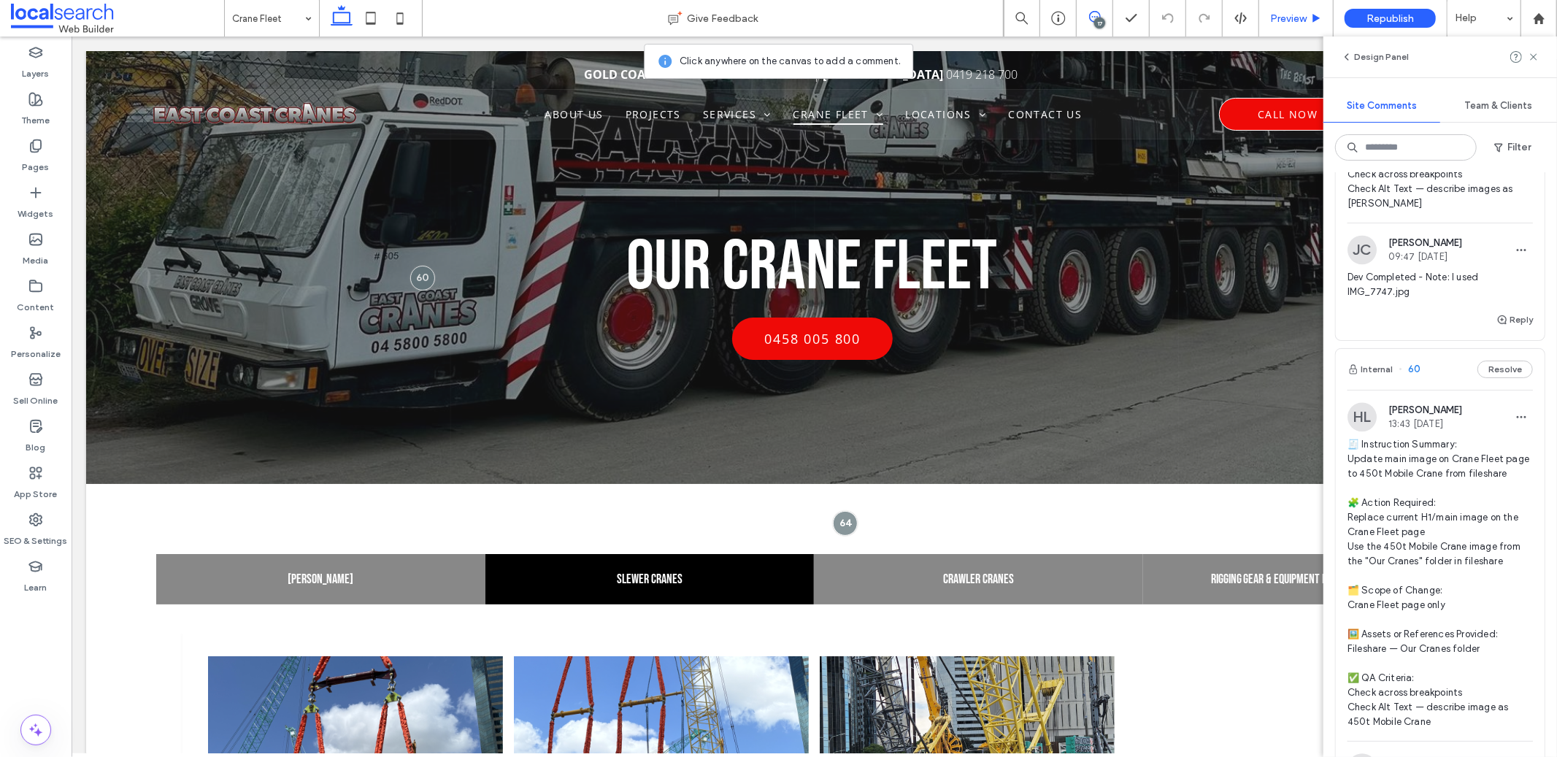
click at [1287, 7] on div "Preview" at bounding box center [1297, 18] width 74 height 37
click at [1287, 16] on span "Preview" at bounding box center [1288, 18] width 37 height 12
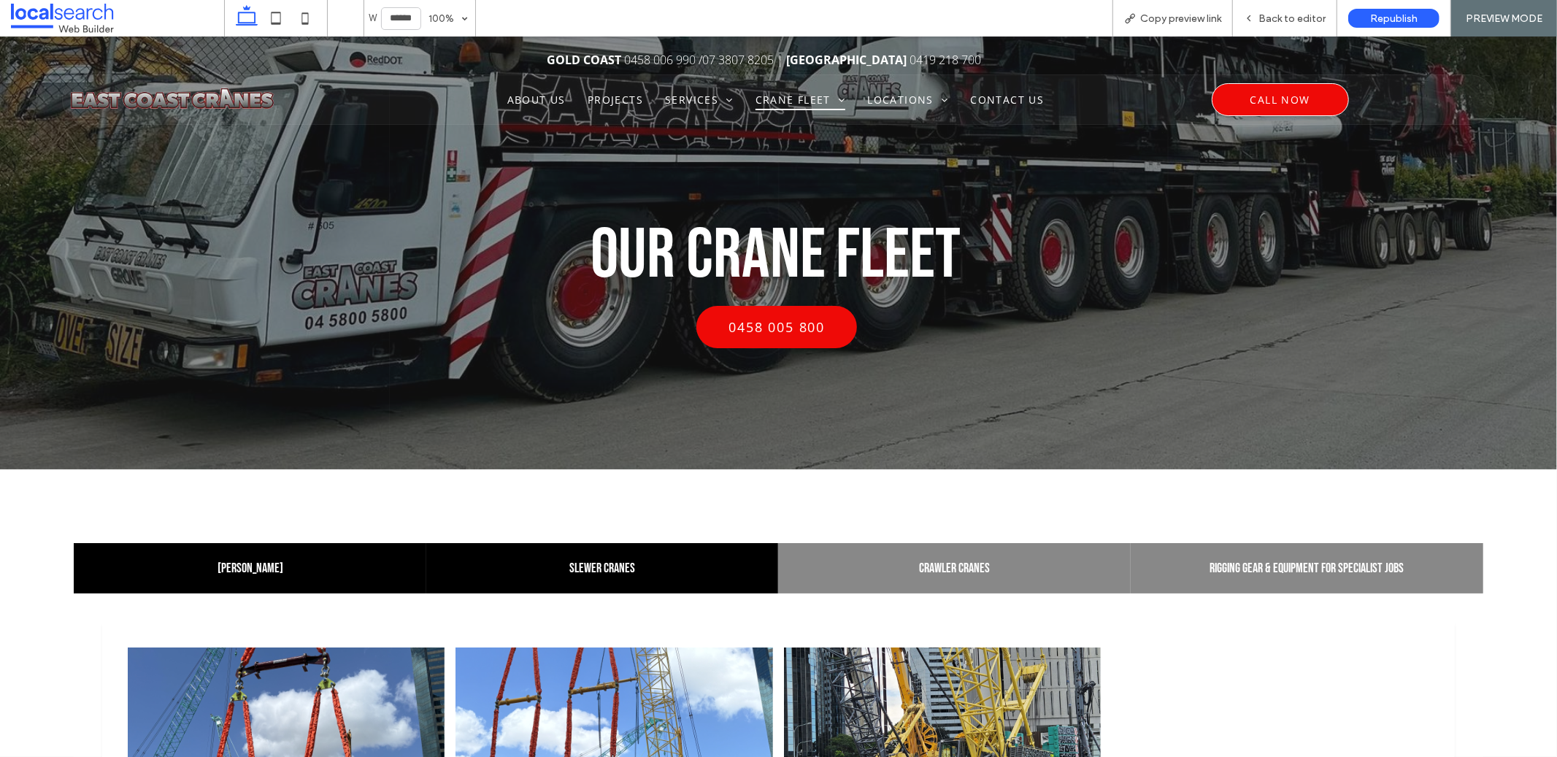
click at [334, 571] on h4 "[PERSON_NAME]" at bounding box center [250, 567] width 335 height 15
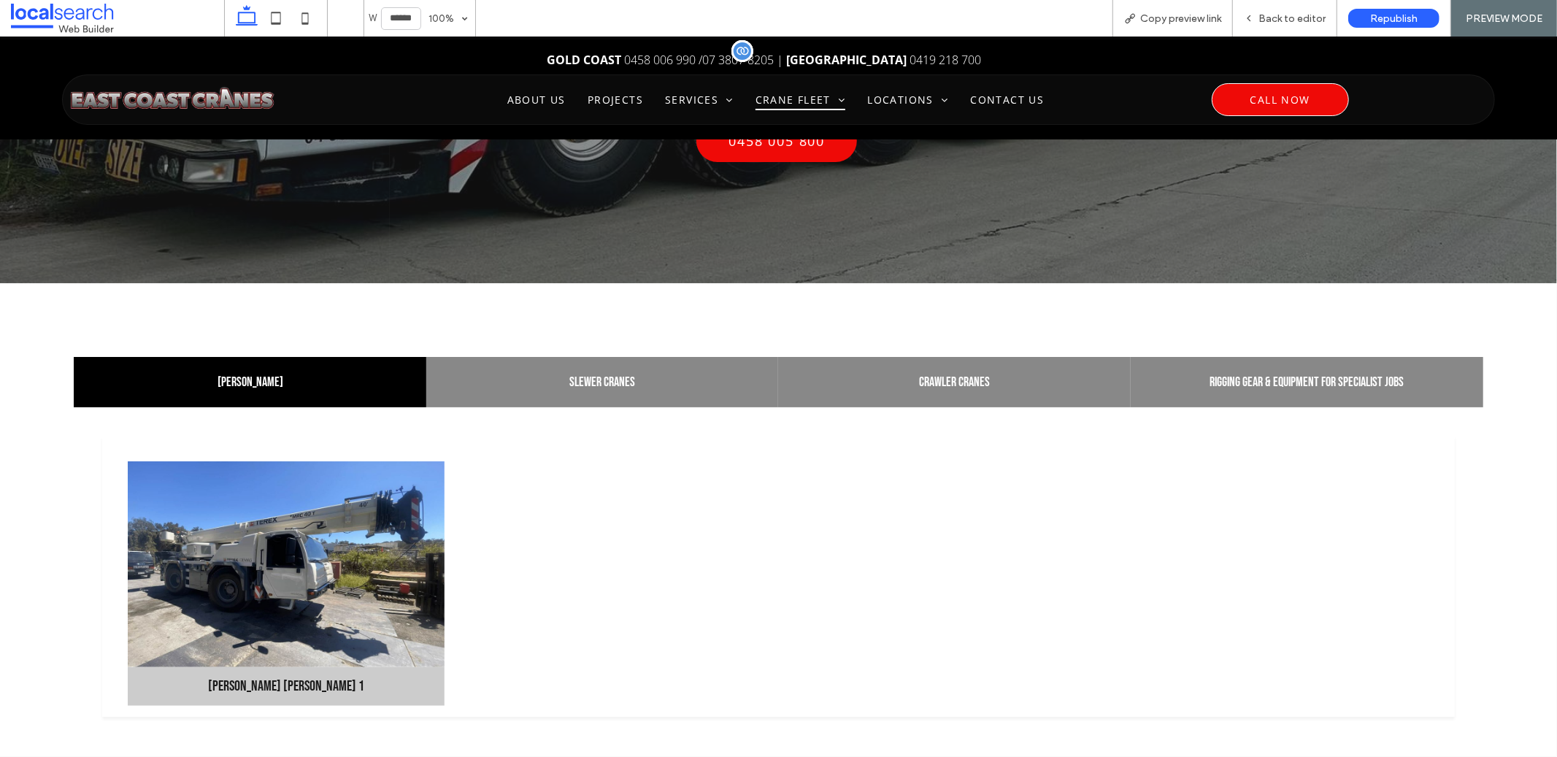
scroll to position [185, 0]
click at [1254, 8] on div "Back to editor" at bounding box center [1285, 18] width 104 height 37
click at [1270, 17] on span "Back to editor" at bounding box center [1292, 18] width 67 height 12
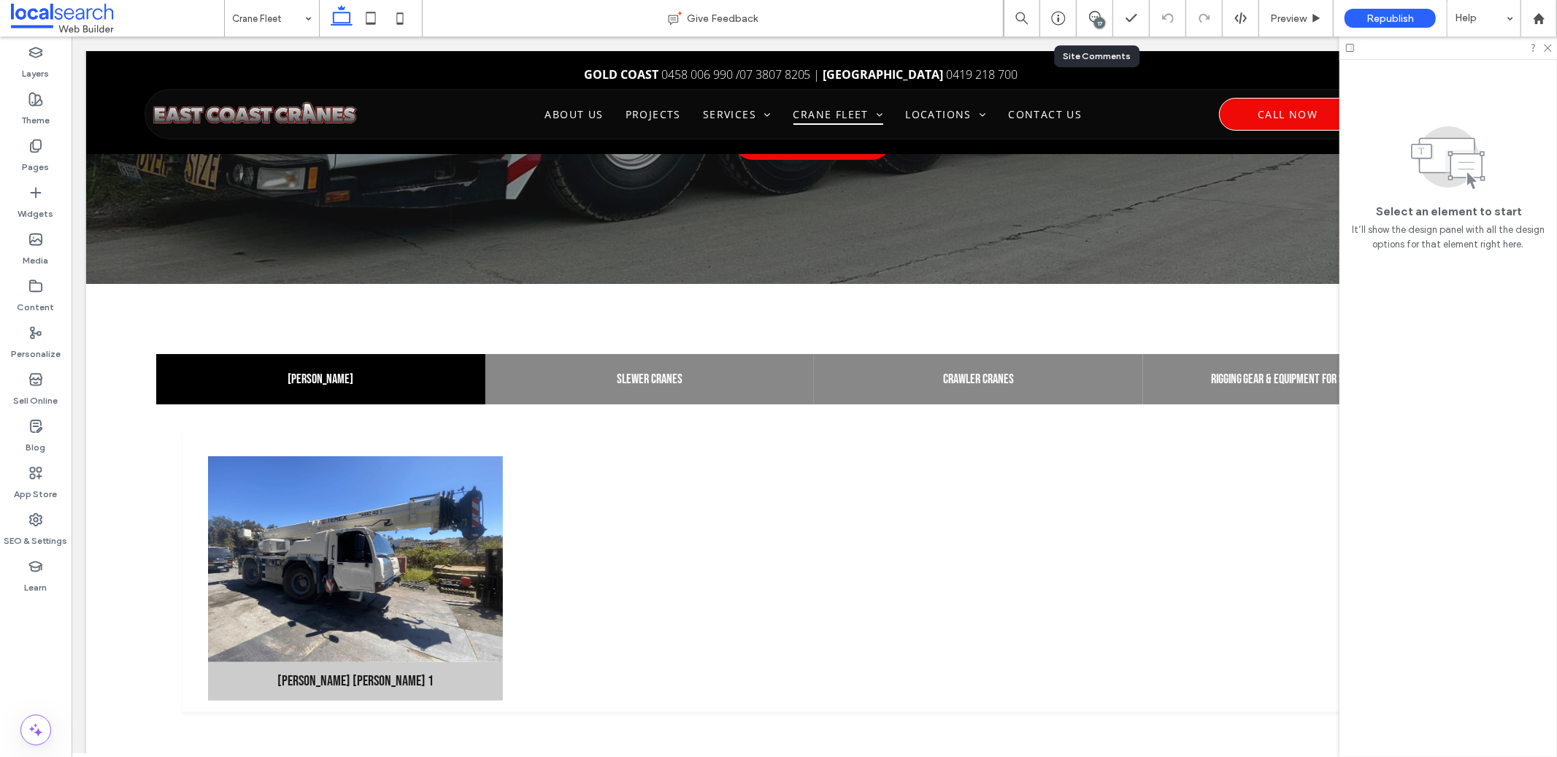
click at [1086, 25] on div "17" at bounding box center [1095, 18] width 36 height 15
click at [1090, 22] on icon at bounding box center [1095, 17] width 12 height 12
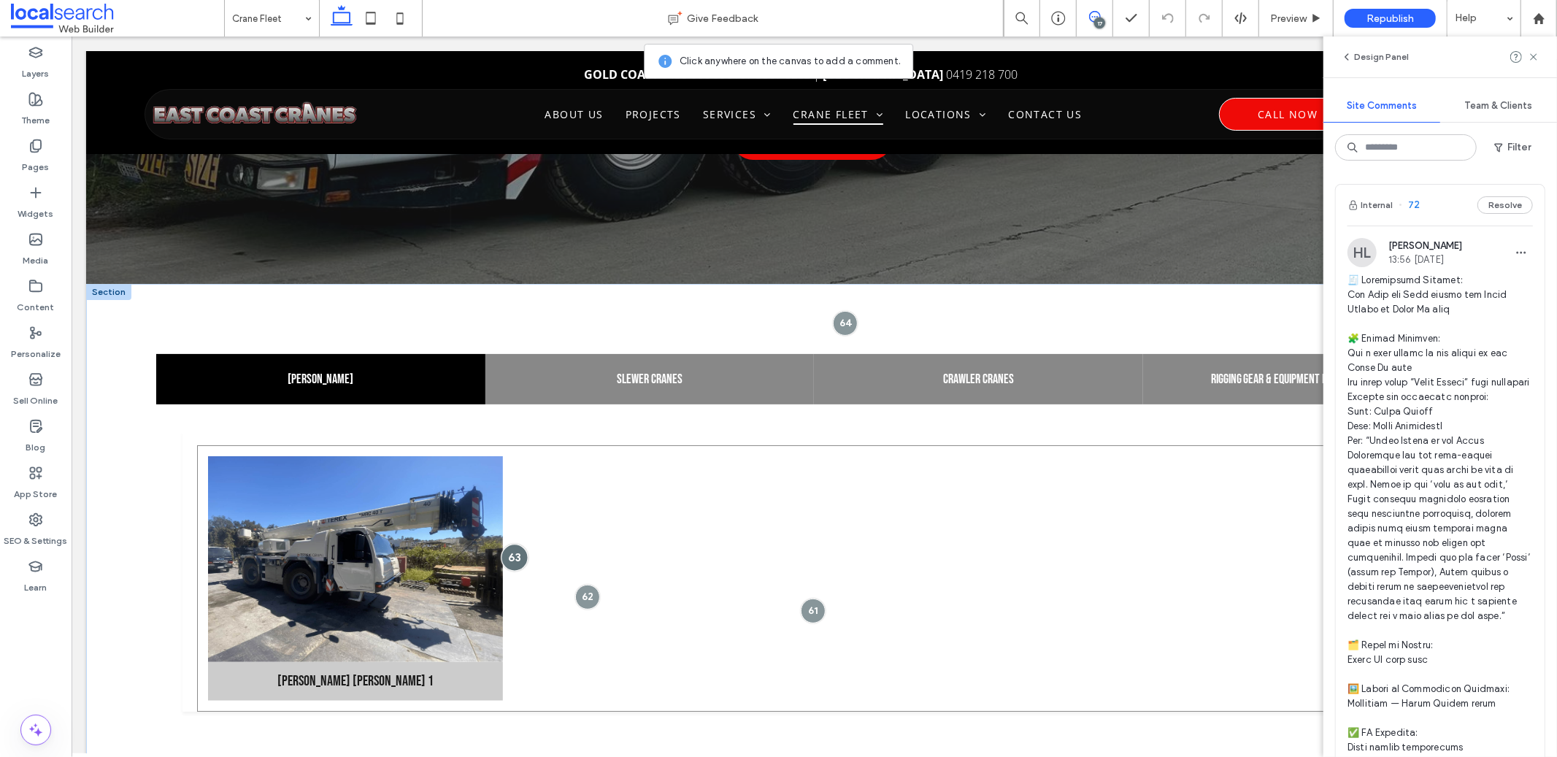
click at [508, 553] on div at bounding box center [513, 556] width 27 height 27
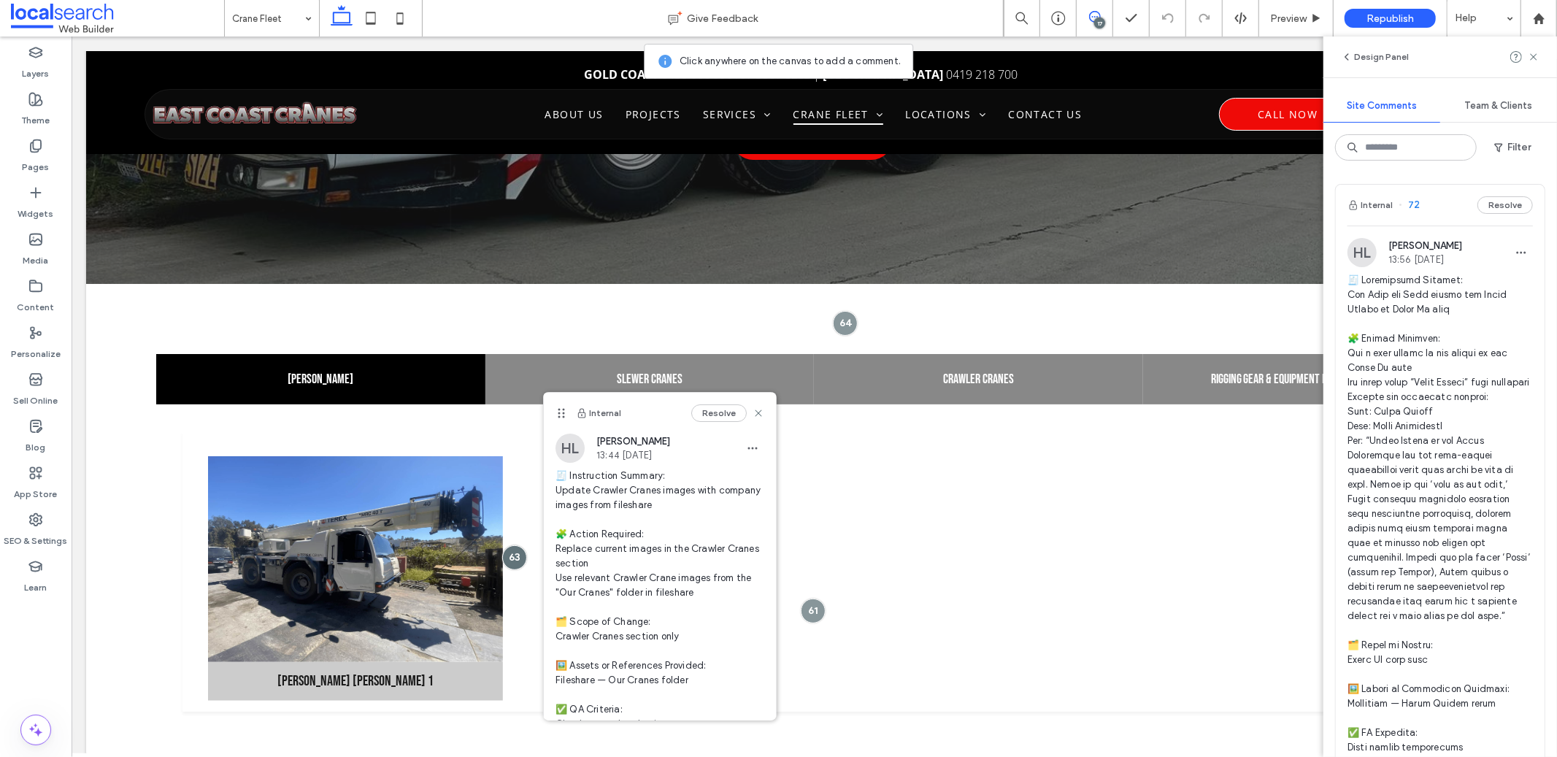
scroll to position [3, 0]
click at [755, 414] on use at bounding box center [758, 412] width 7 height 7
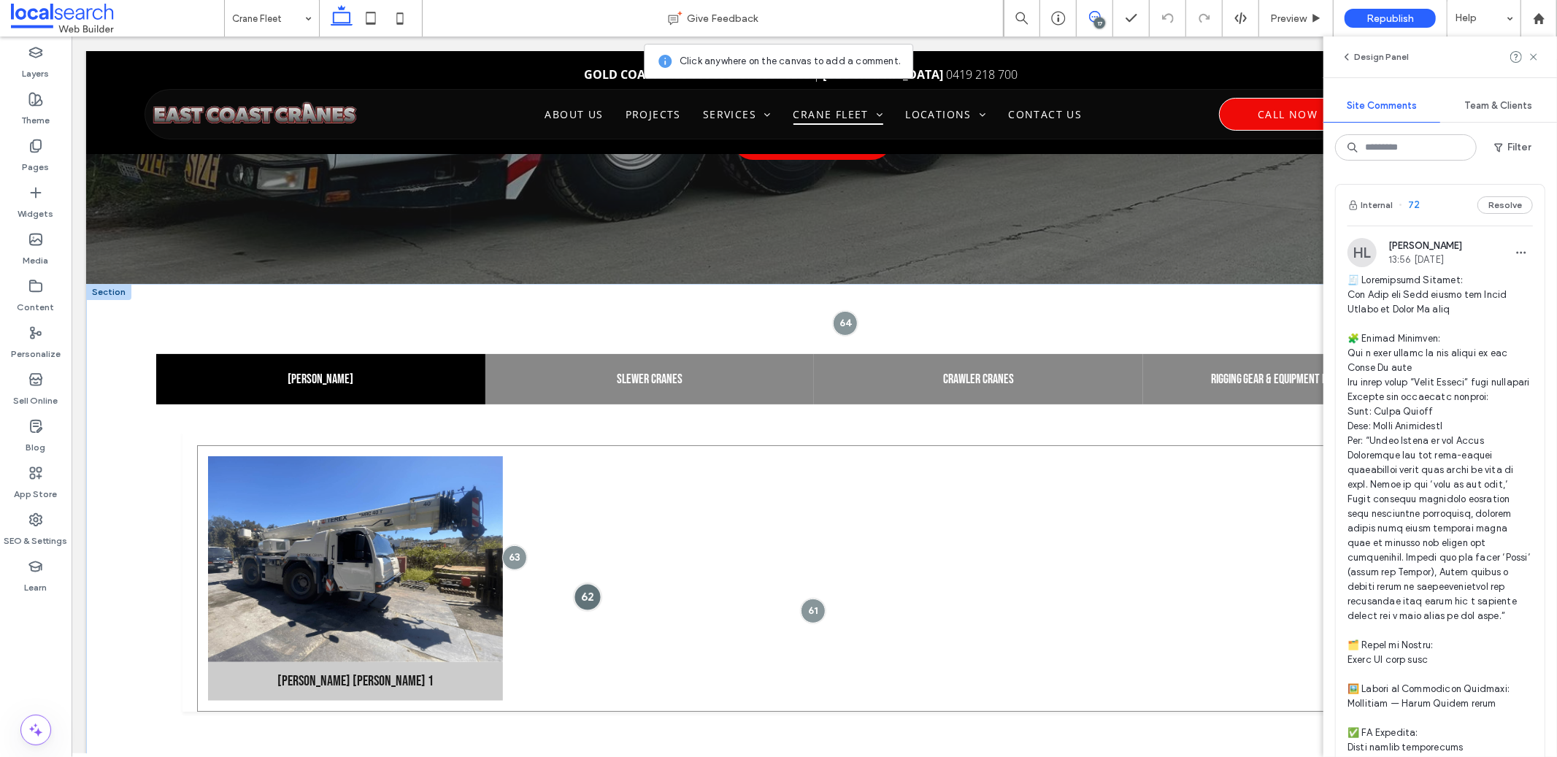
click at [578, 598] on div at bounding box center [586, 596] width 27 height 27
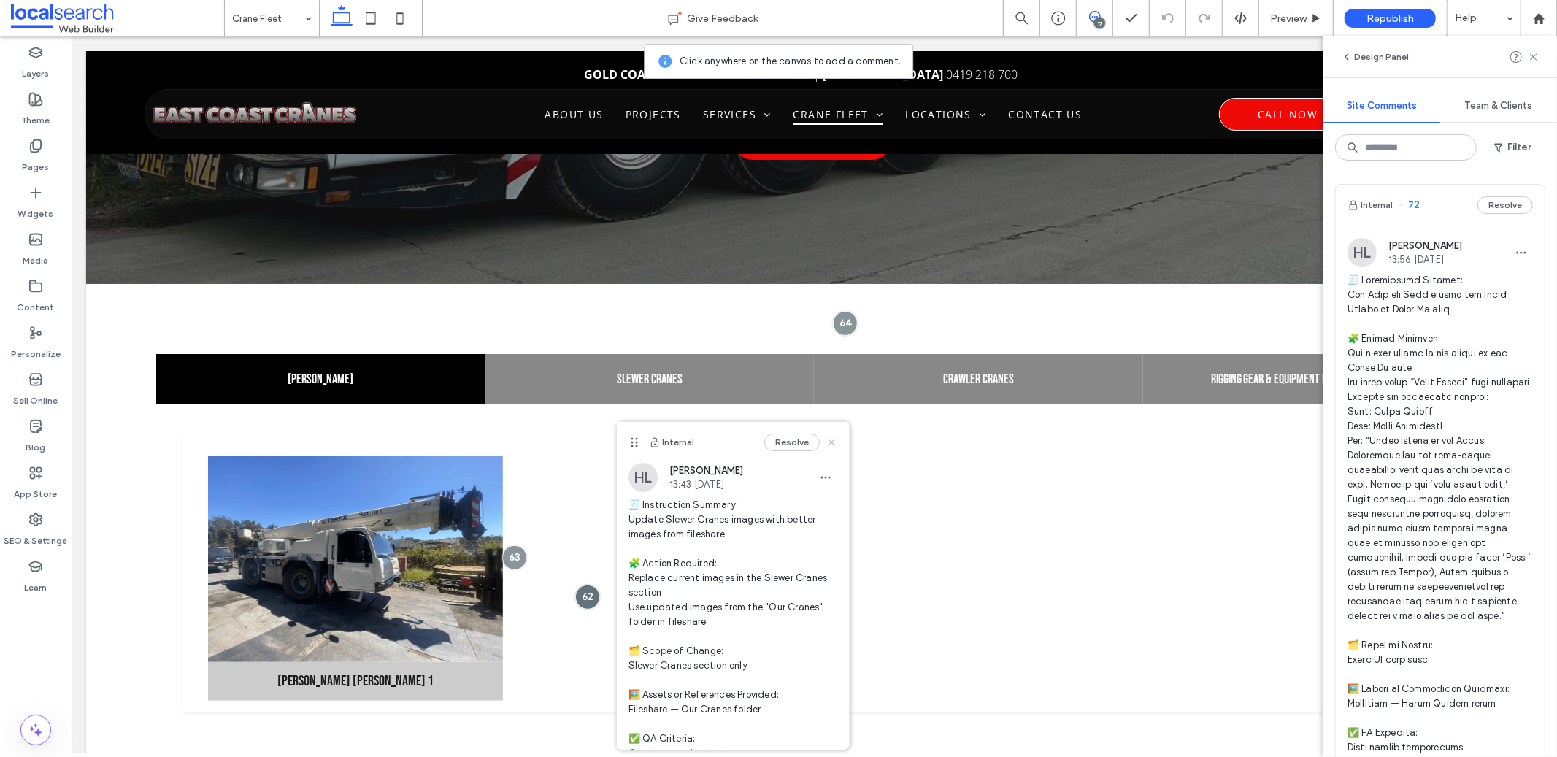
click at [828, 443] on use at bounding box center [831, 442] width 7 height 7
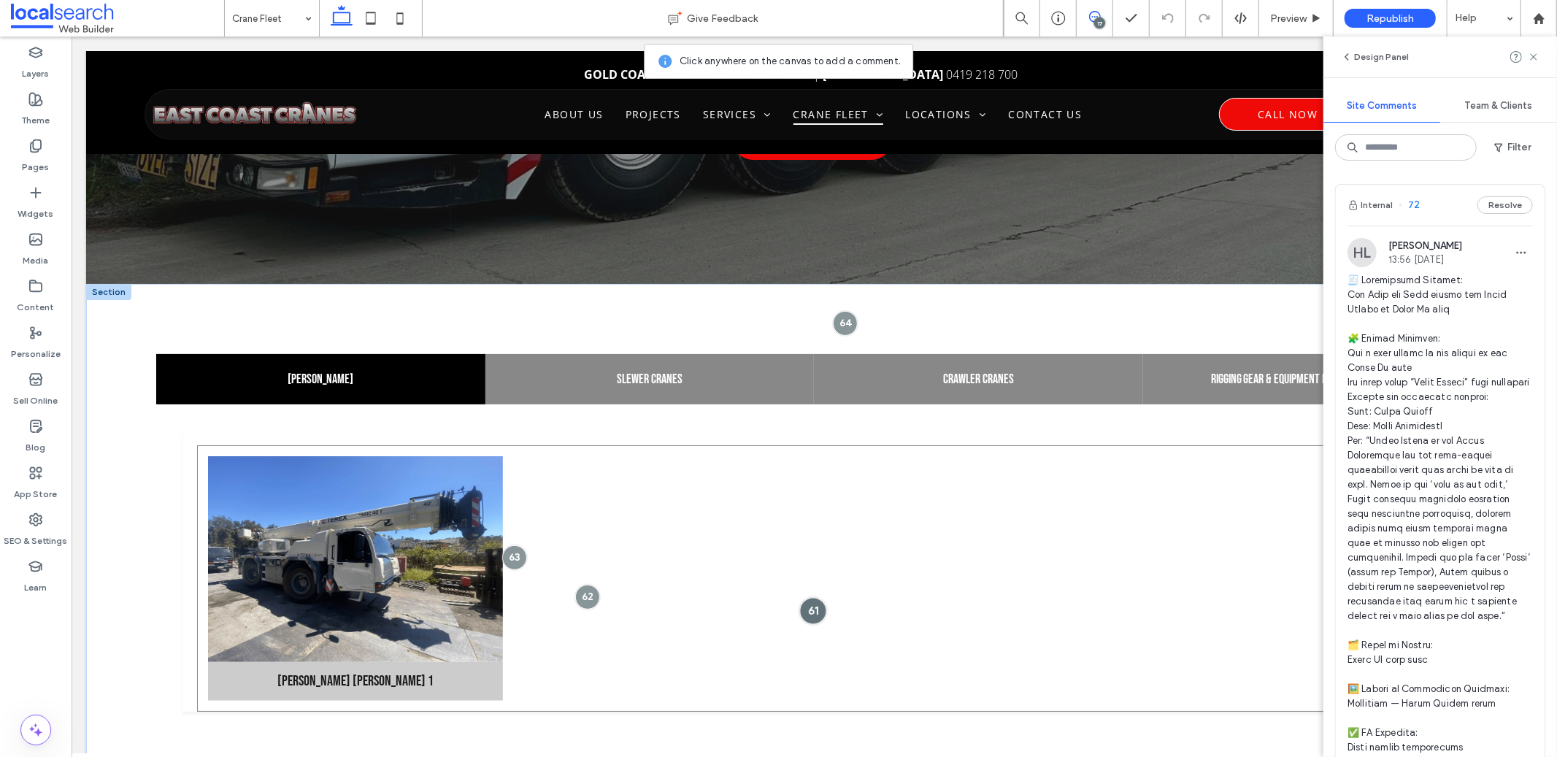
click at [809, 612] on div at bounding box center [812, 610] width 27 height 27
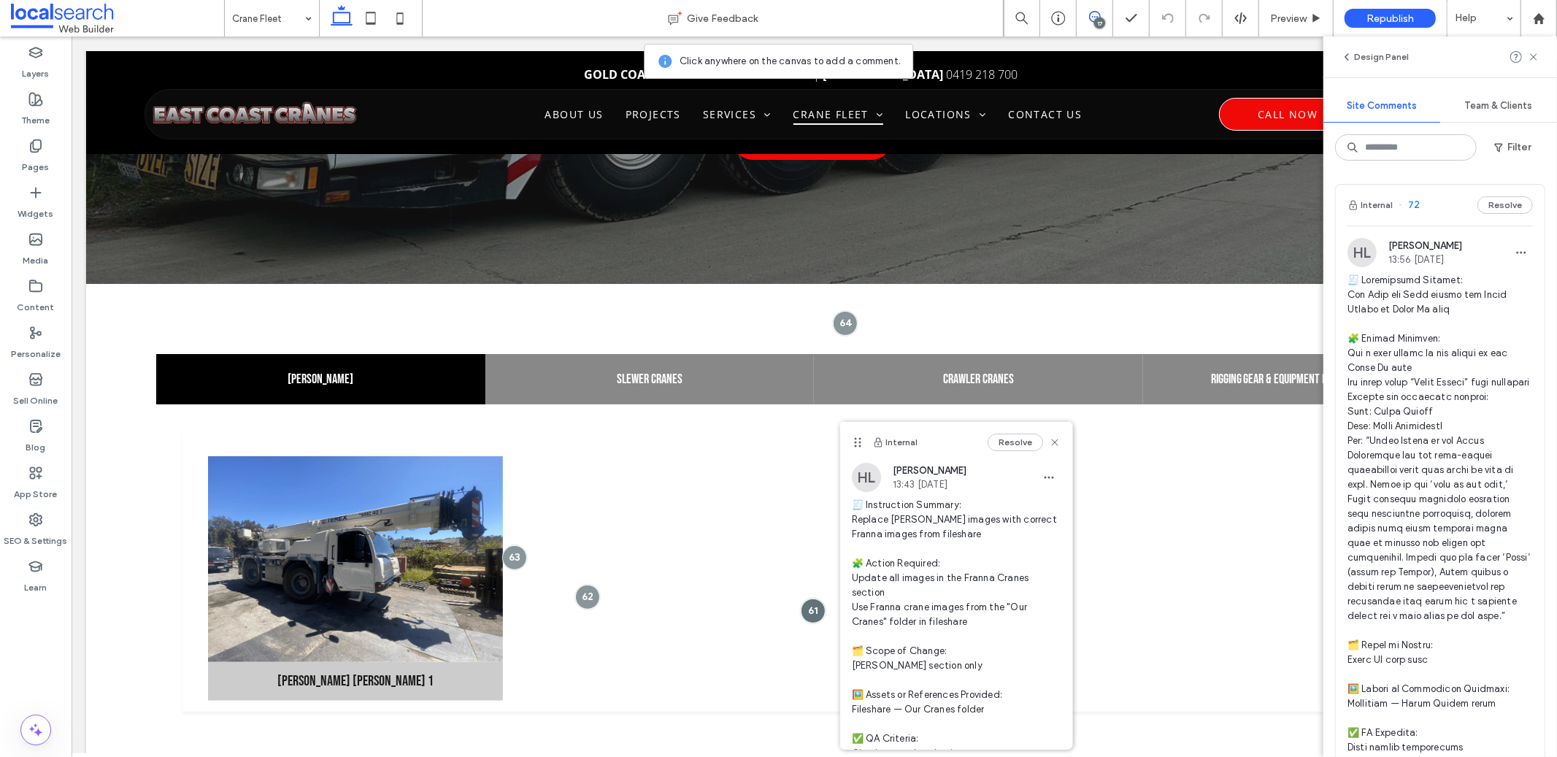
scroll to position [169, 0]
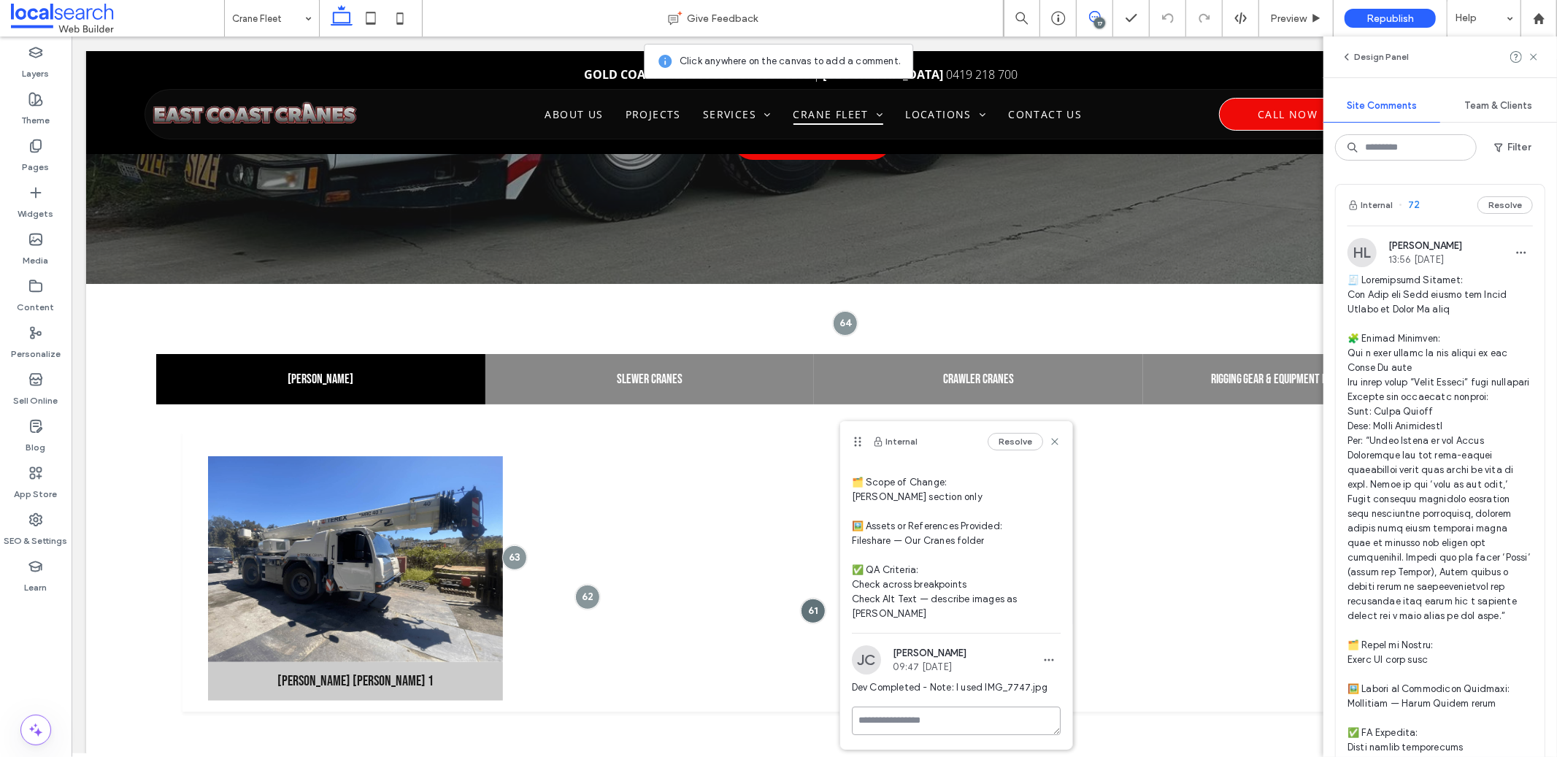
click at [911, 718] on textarea at bounding box center [956, 721] width 209 height 28
paste textarea "**********"
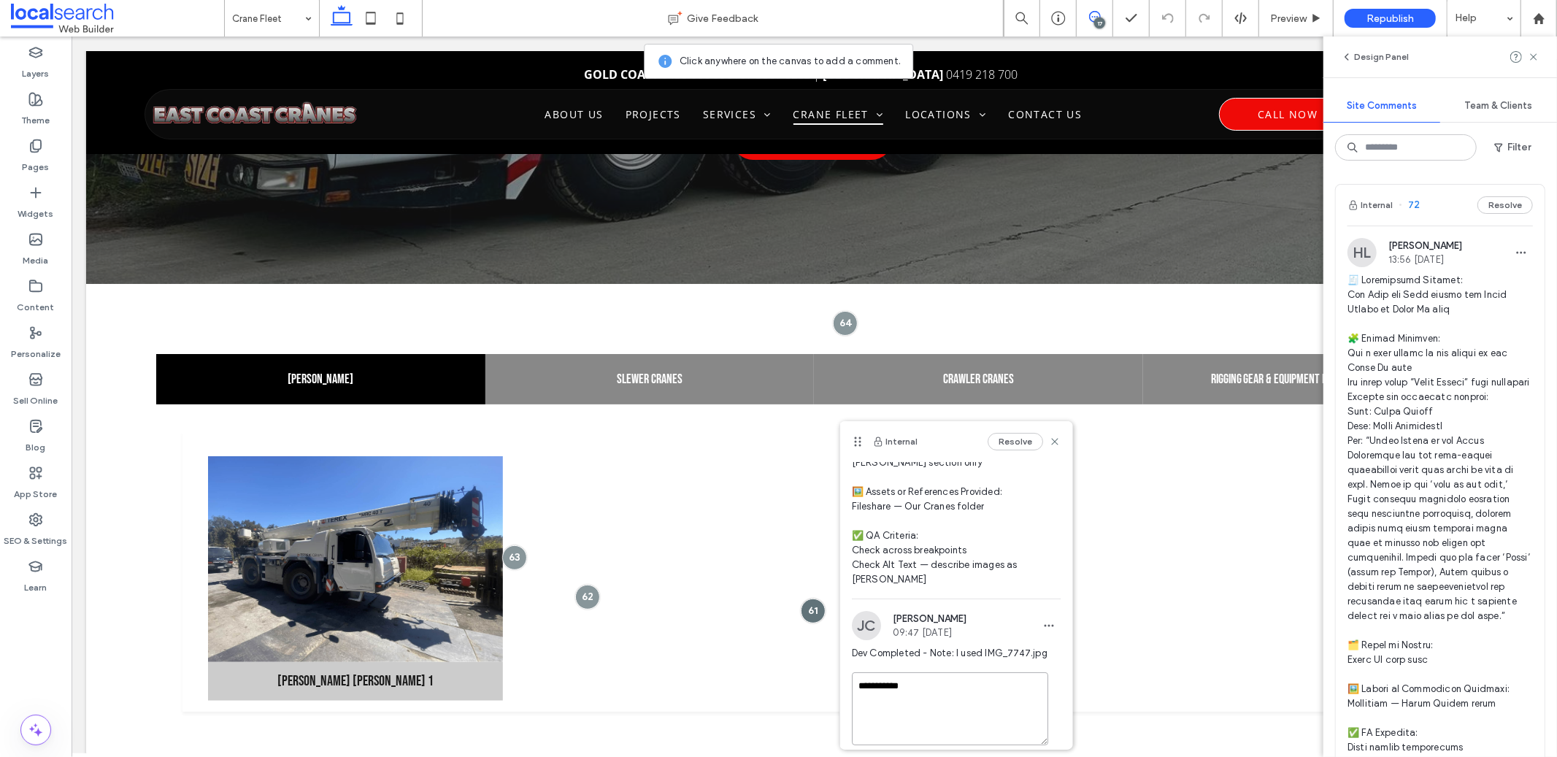
scroll to position [249, 0]
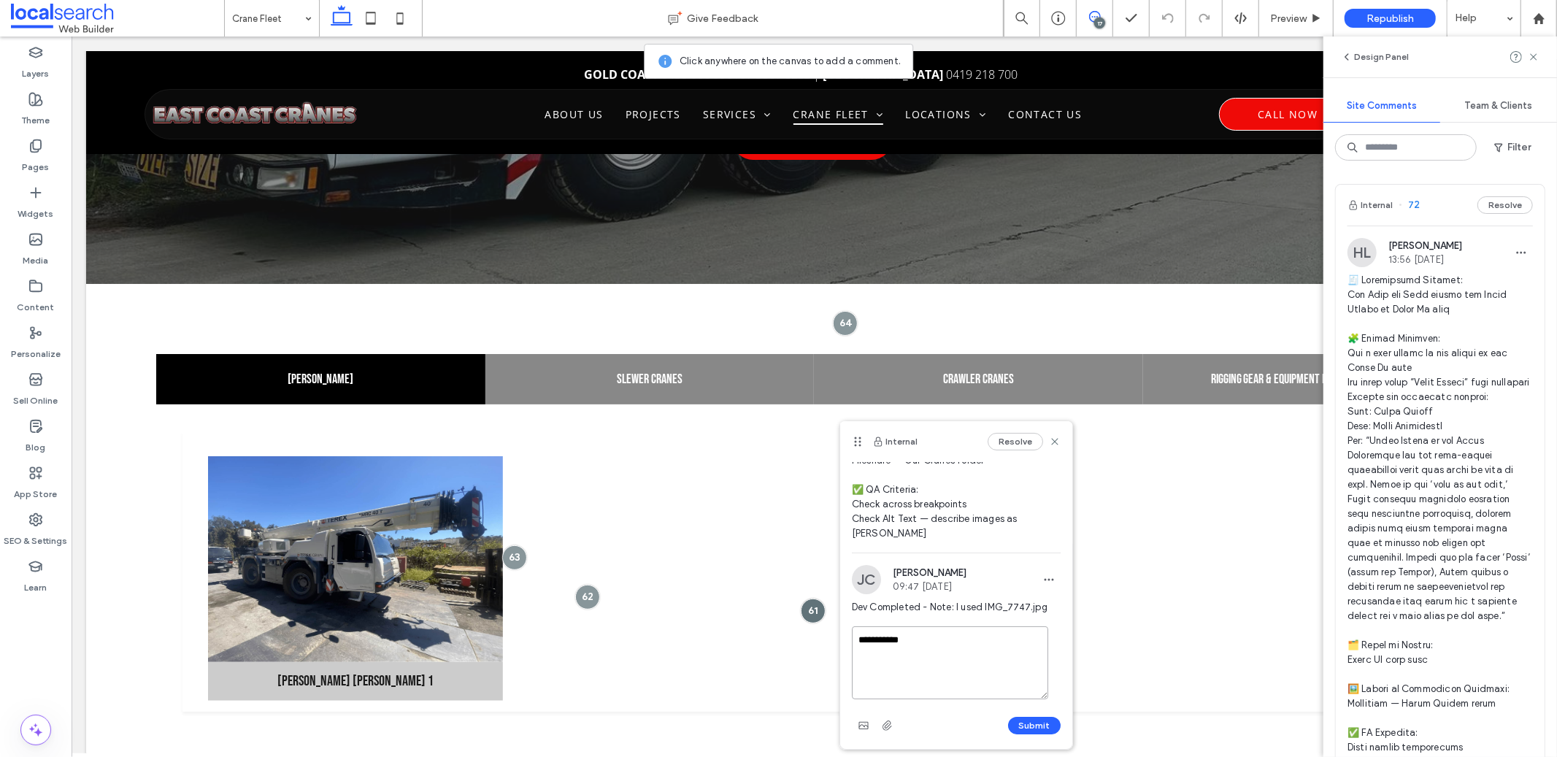
type textarea "**********"
click at [1018, 734] on div "Submit" at bounding box center [956, 725] width 209 height 23
click at [1020, 729] on button "Submit" at bounding box center [1034, 726] width 53 height 18
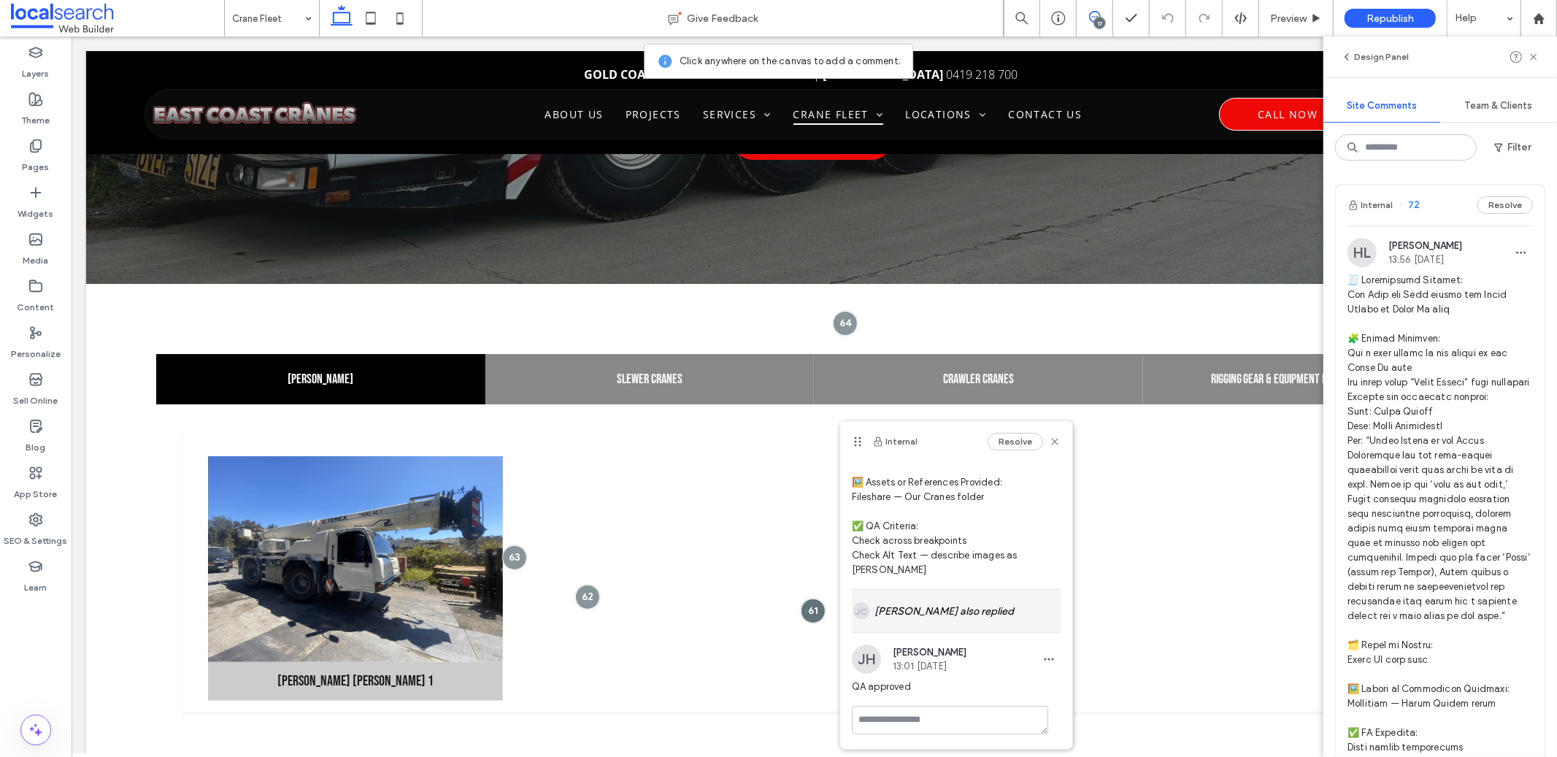
scroll to position [212, 0]
click at [1318, 30] on div "Preview" at bounding box center [1297, 18] width 74 height 37
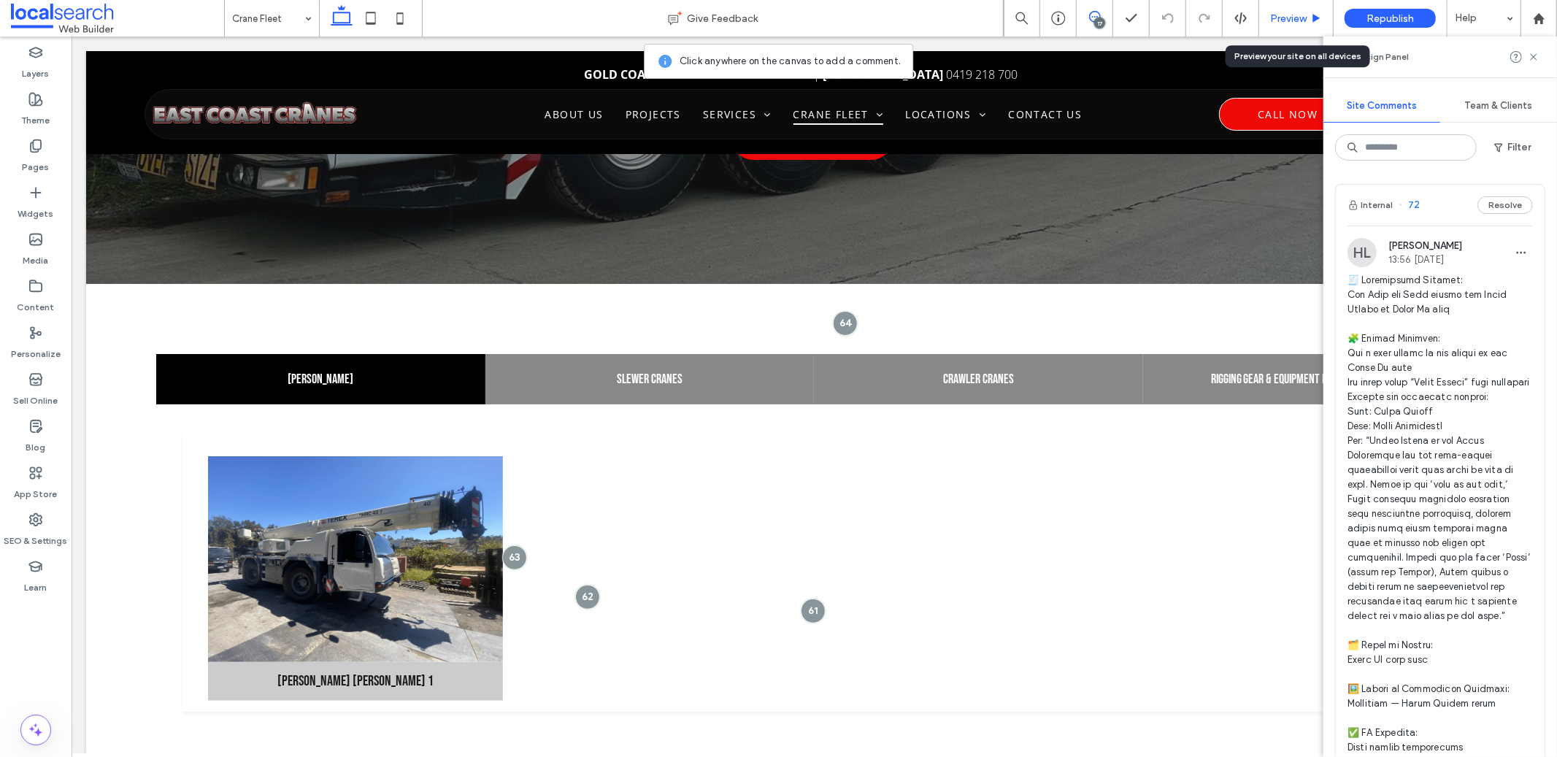
click at [1306, 24] on div "Preview" at bounding box center [1297, 18] width 74 height 37
click at [1303, 23] on span "Preview" at bounding box center [1288, 18] width 37 height 12
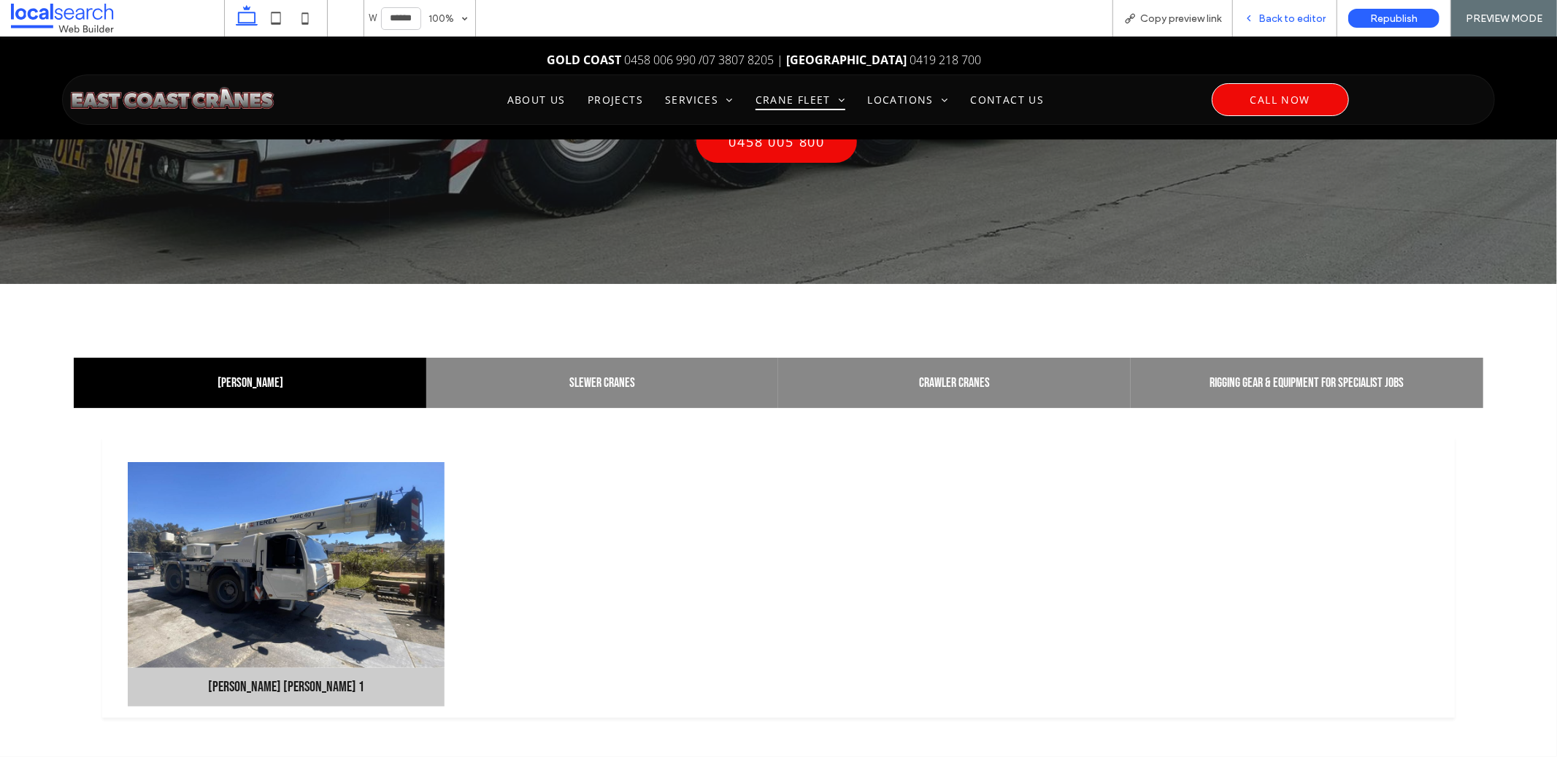
click at [1299, 23] on span "Back to editor" at bounding box center [1292, 18] width 67 height 12
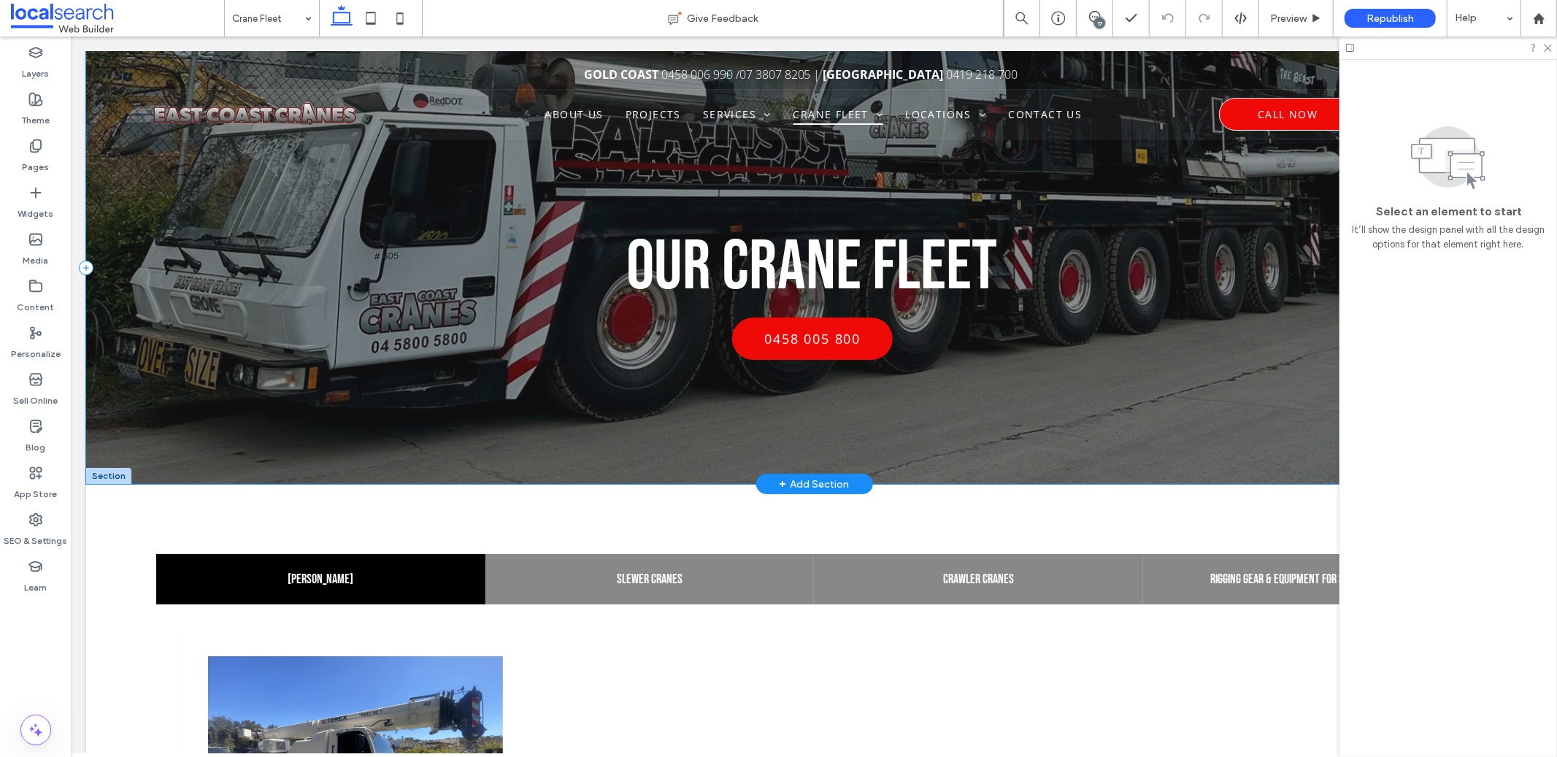
click at [296, 467] on div "Our Crane Fleet 0458 005 800" at bounding box center [813, 266] width 1457 height 433
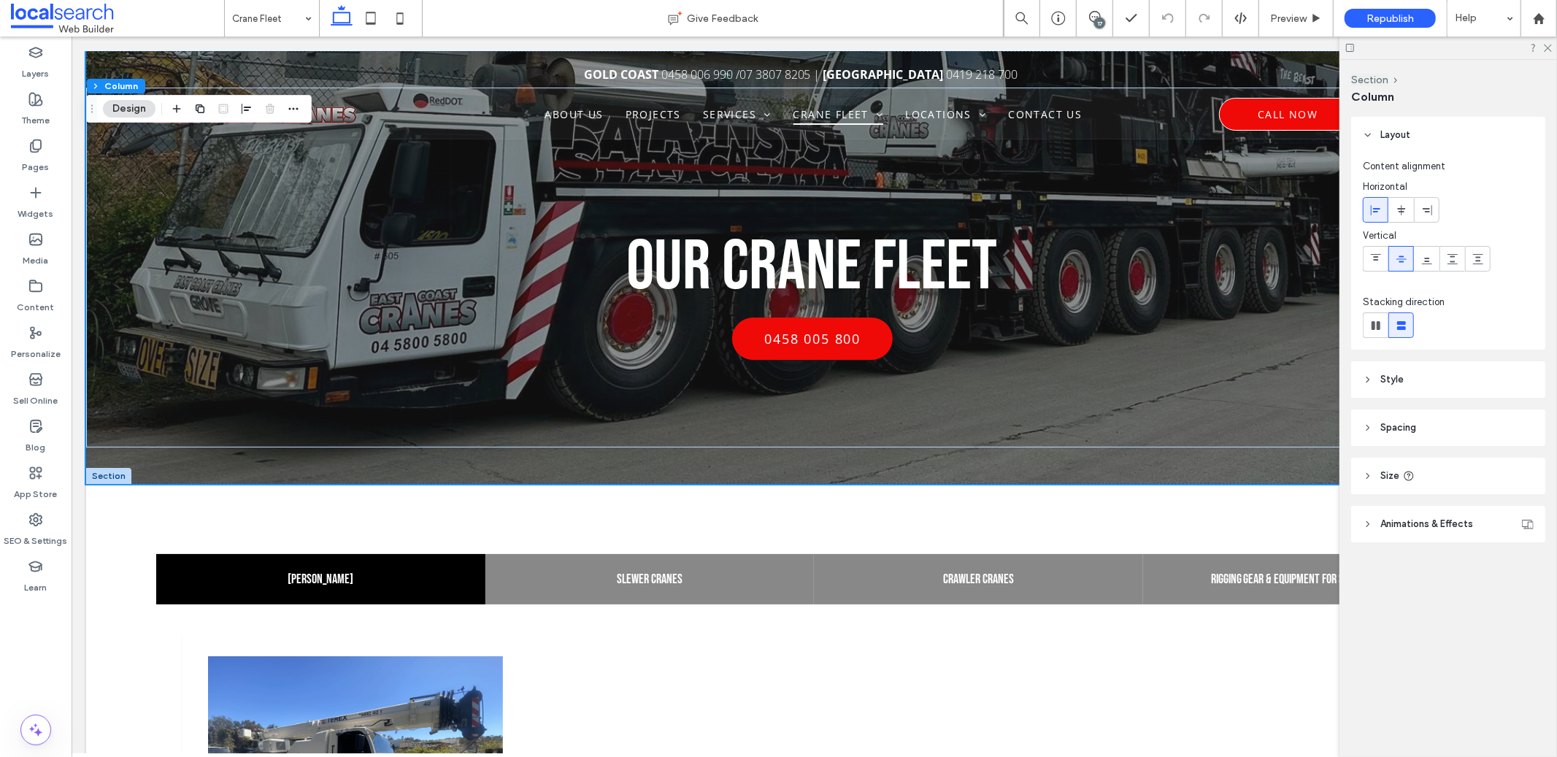
click at [1446, 537] on header "Animations & Effects" at bounding box center [1449, 524] width 194 height 37
click at [1433, 391] on header "Style" at bounding box center [1449, 379] width 194 height 37
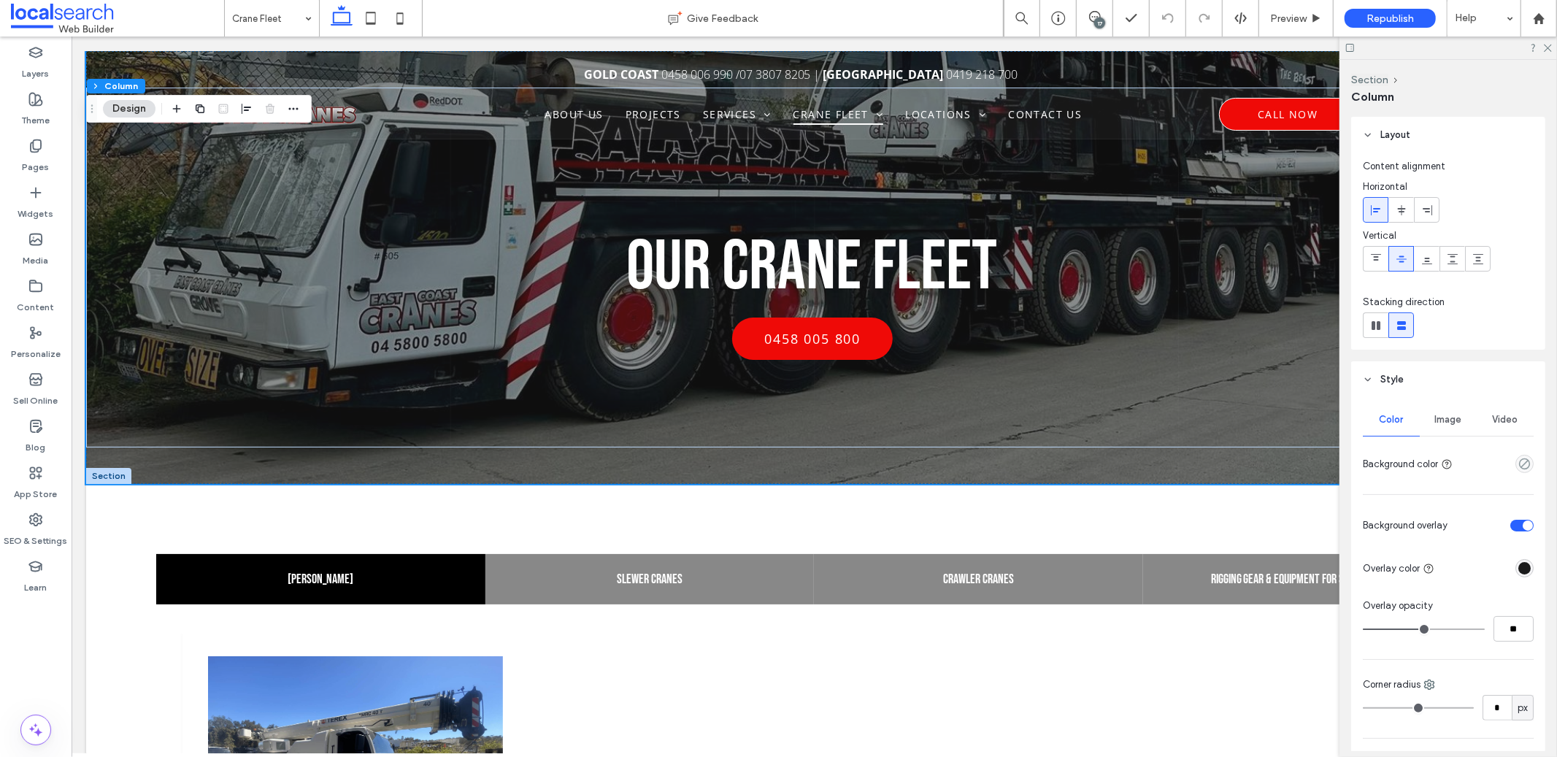
click at [1455, 419] on span "Image" at bounding box center [1448, 420] width 27 height 12
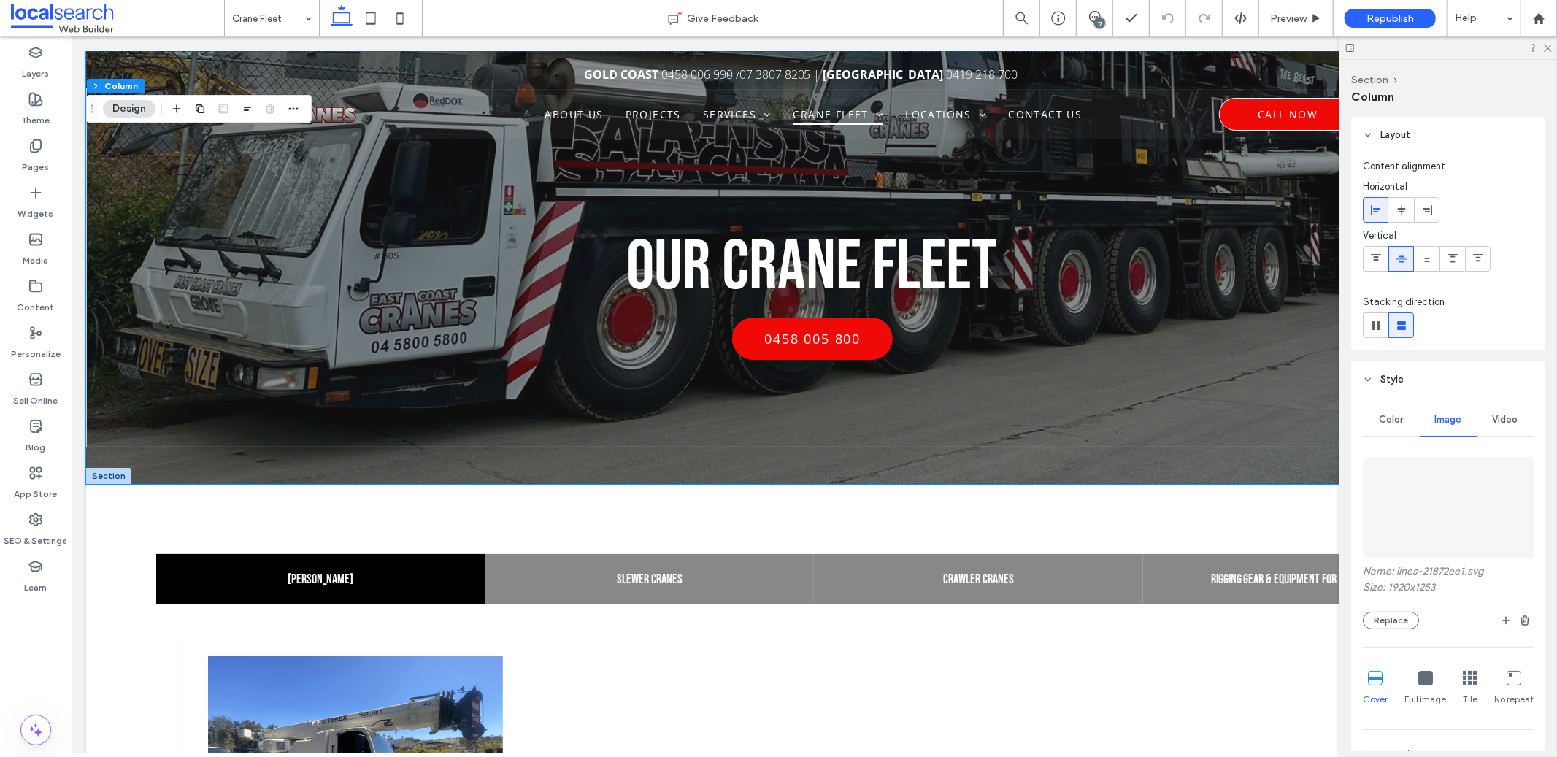
click at [1437, 571] on label "Name: lines-21872ee1.svg" at bounding box center [1448, 573] width 171 height 16
click at [1094, 11] on icon at bounding box center [1095, 17] width 12 height 12
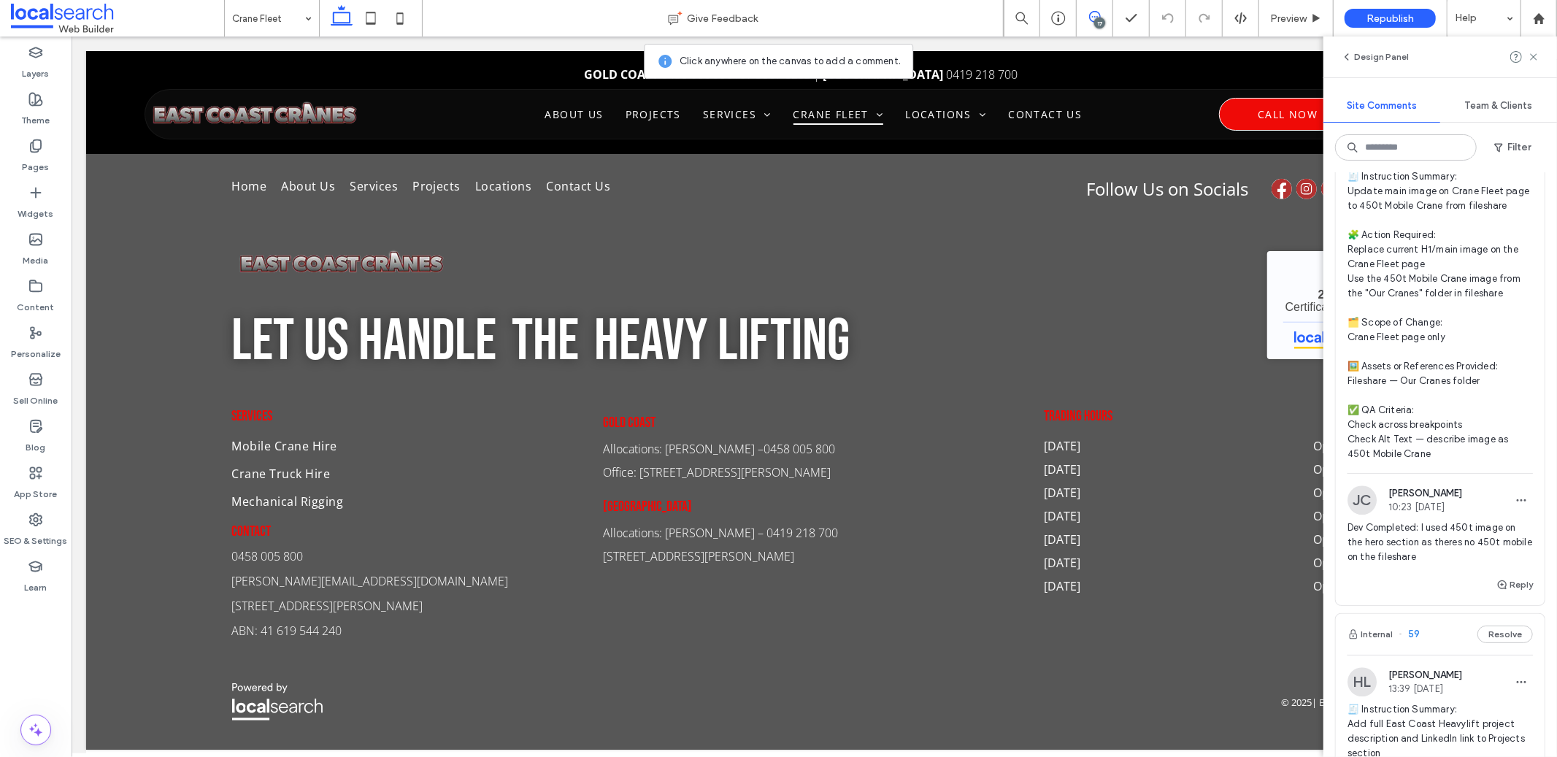
scroll to position [7692, 0]
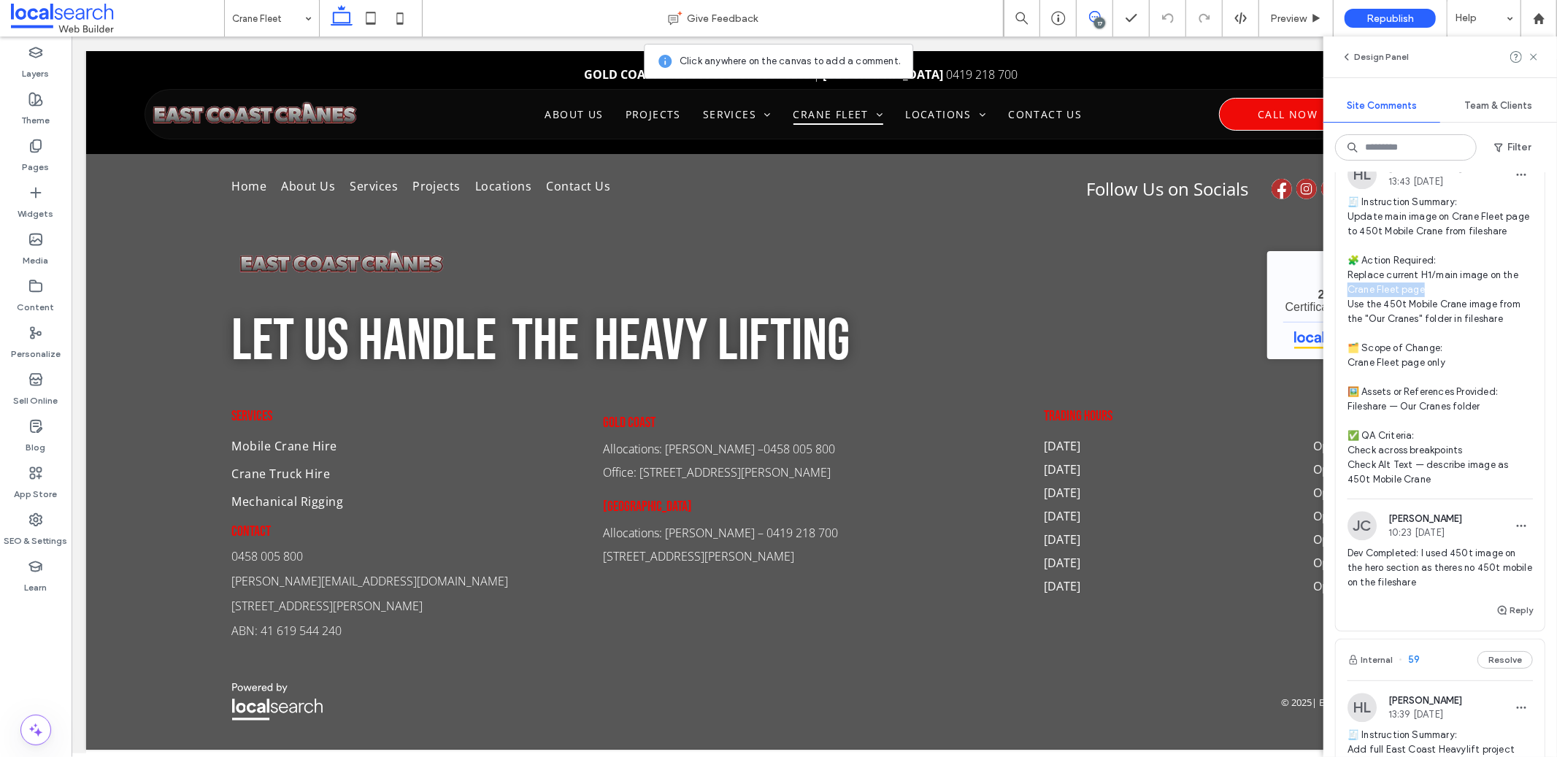
drag, startPoint x: 1347, startPoint y: 368, endPoint x: 1425, endPoint y: 362, distance: 78.3
click at [1425, 362] on span "🧾 Instruction Summary: Update main image on Crane Fleet page to 450t Mobile Cra…" at bounding box center [1440, 341] width 185 height 292
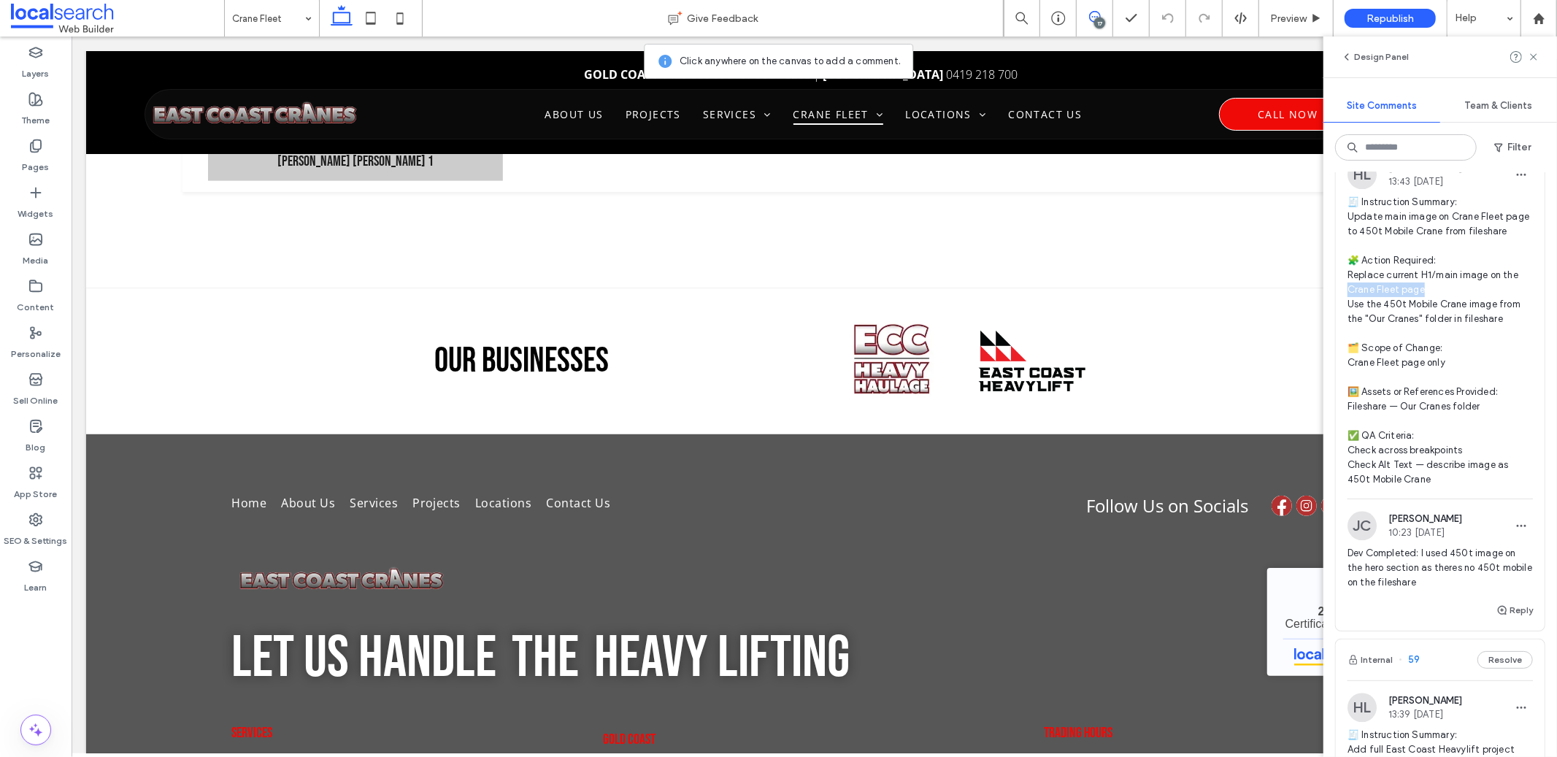
scroll to position [0, 0]
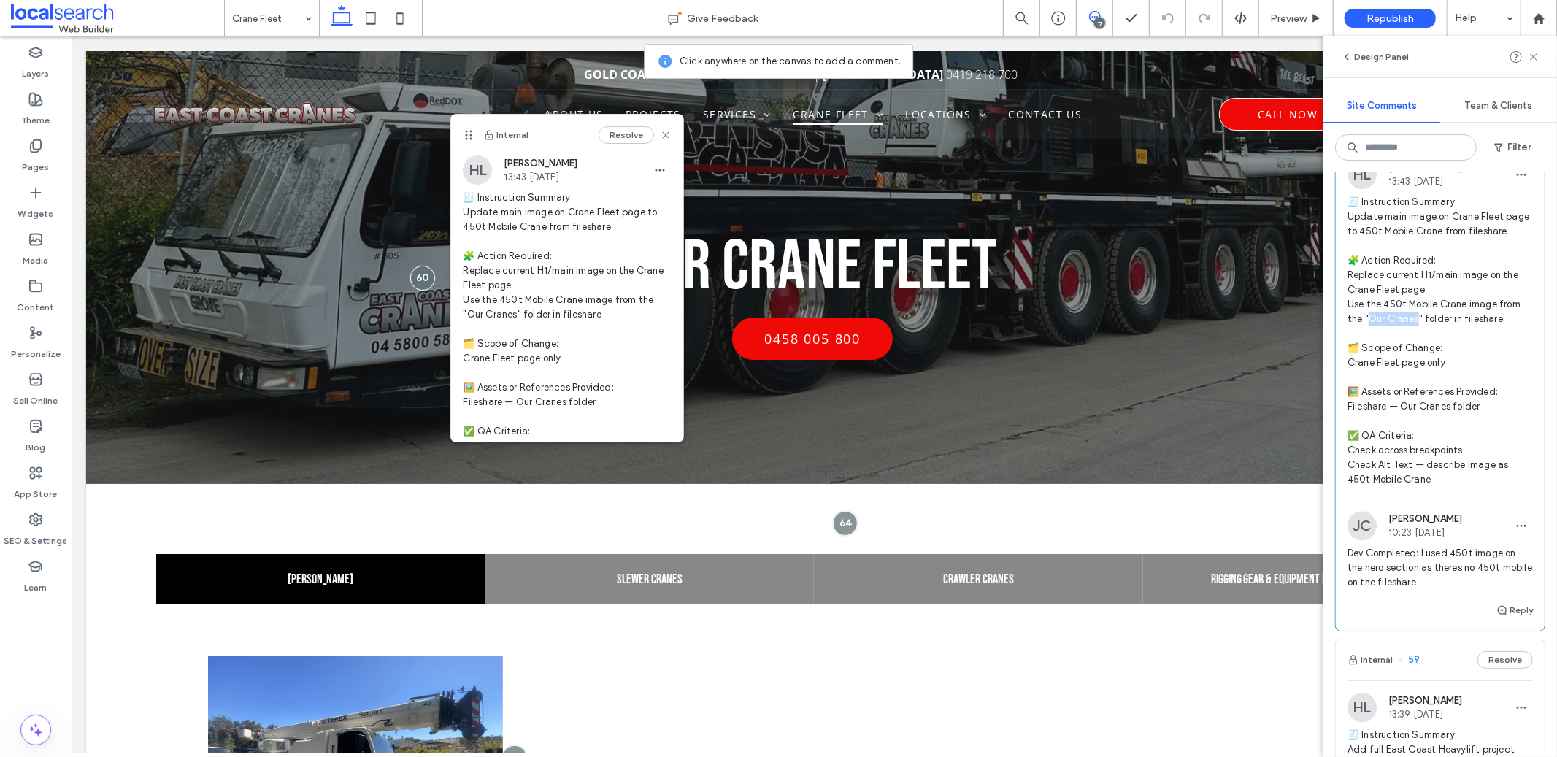
copy span "r Cranes""
drag, startPoint x: 1370, startPoint y: 396, endPoint x: 1418, endPoint y: 396, distance: 48.2
click at [1418, 396] on span "🧾 Instruction Summary: Update main image on Crane Fleet page to 450t Mobile Cra…" at bounding box center [1440, 341] width 185 height 292
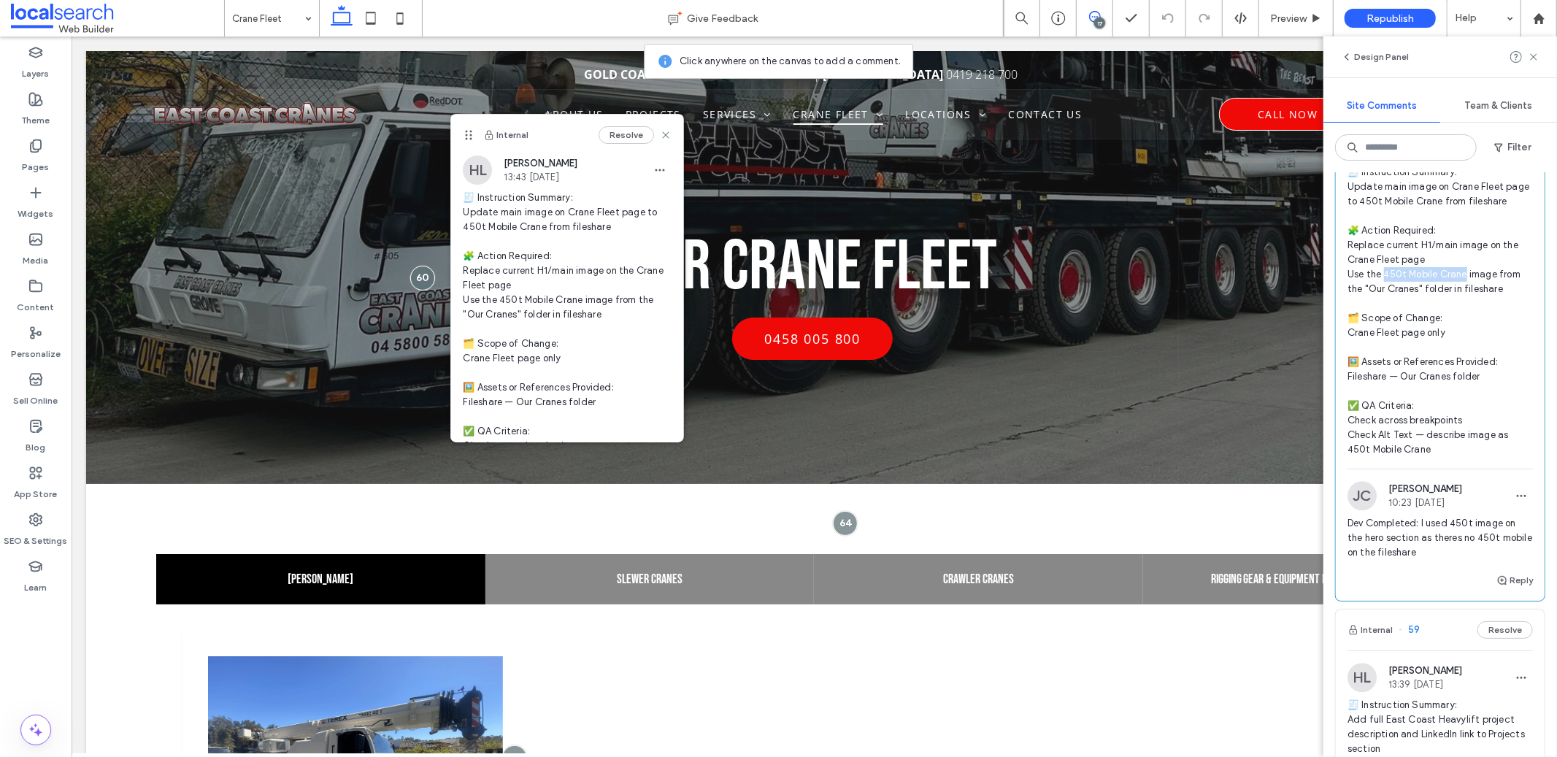
drag, startPoint x: 1385, startPoint y: 357, endPoint x: 1464, endPoint y: 357, distance: 78.9
click at [1464, 357] on span "🧾 Instruction Summary: Update main image on Crane Fleet page to 450t Mobile Cra…" at bounding box center [1440, 311] width 185 height 292
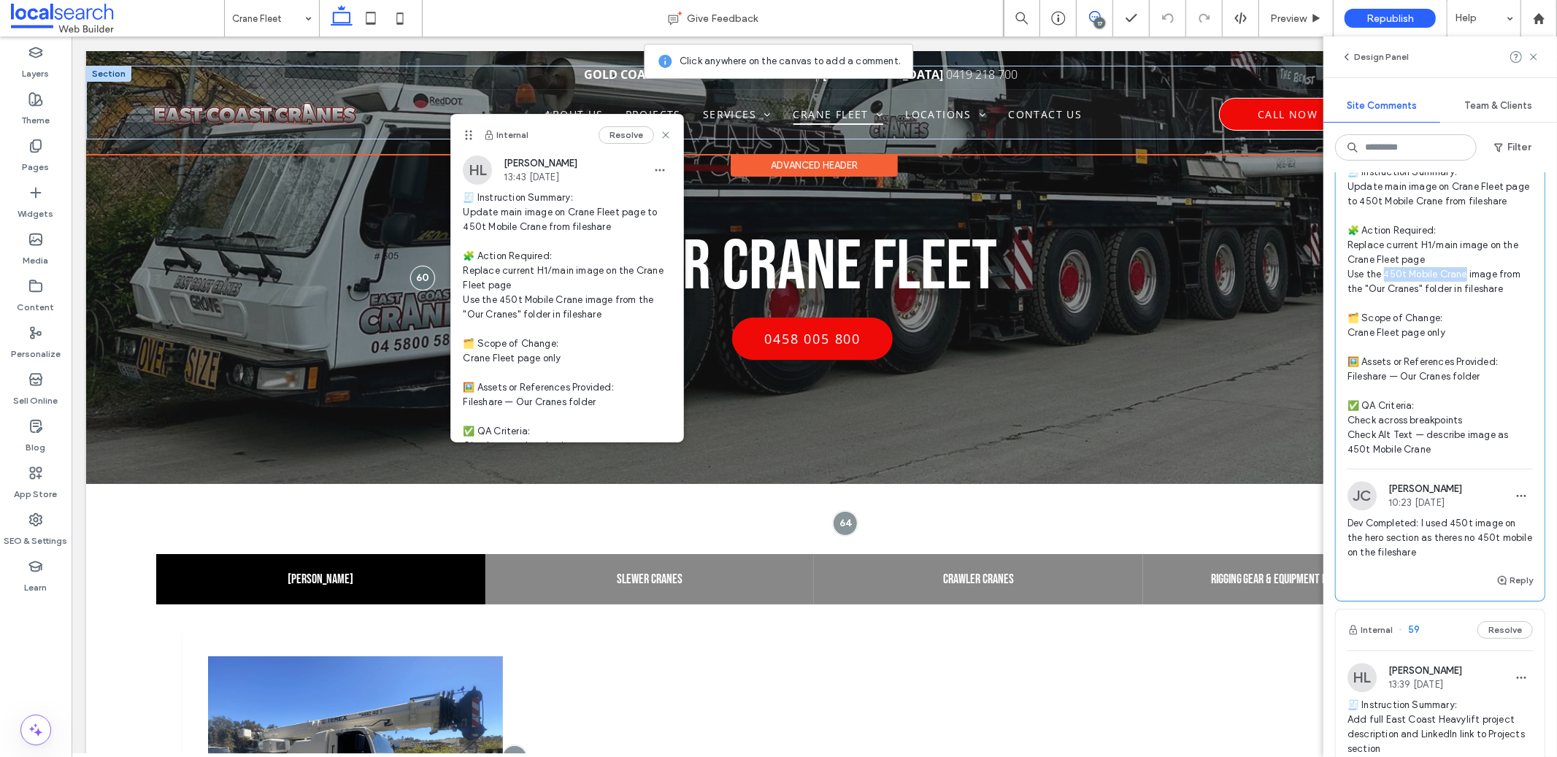
copy span "0t Mobile Crane i"
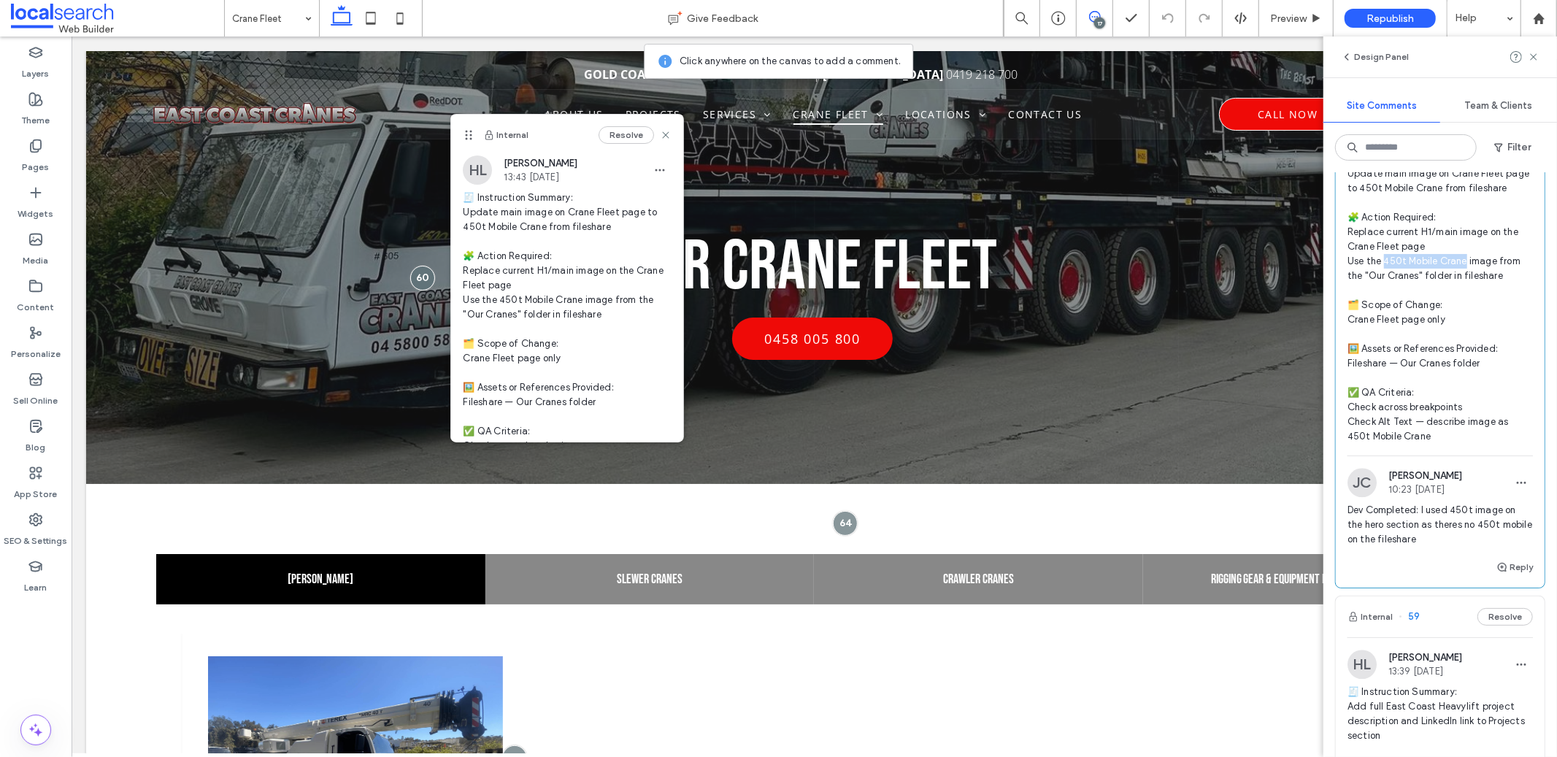
scroll to position [7825, 0]
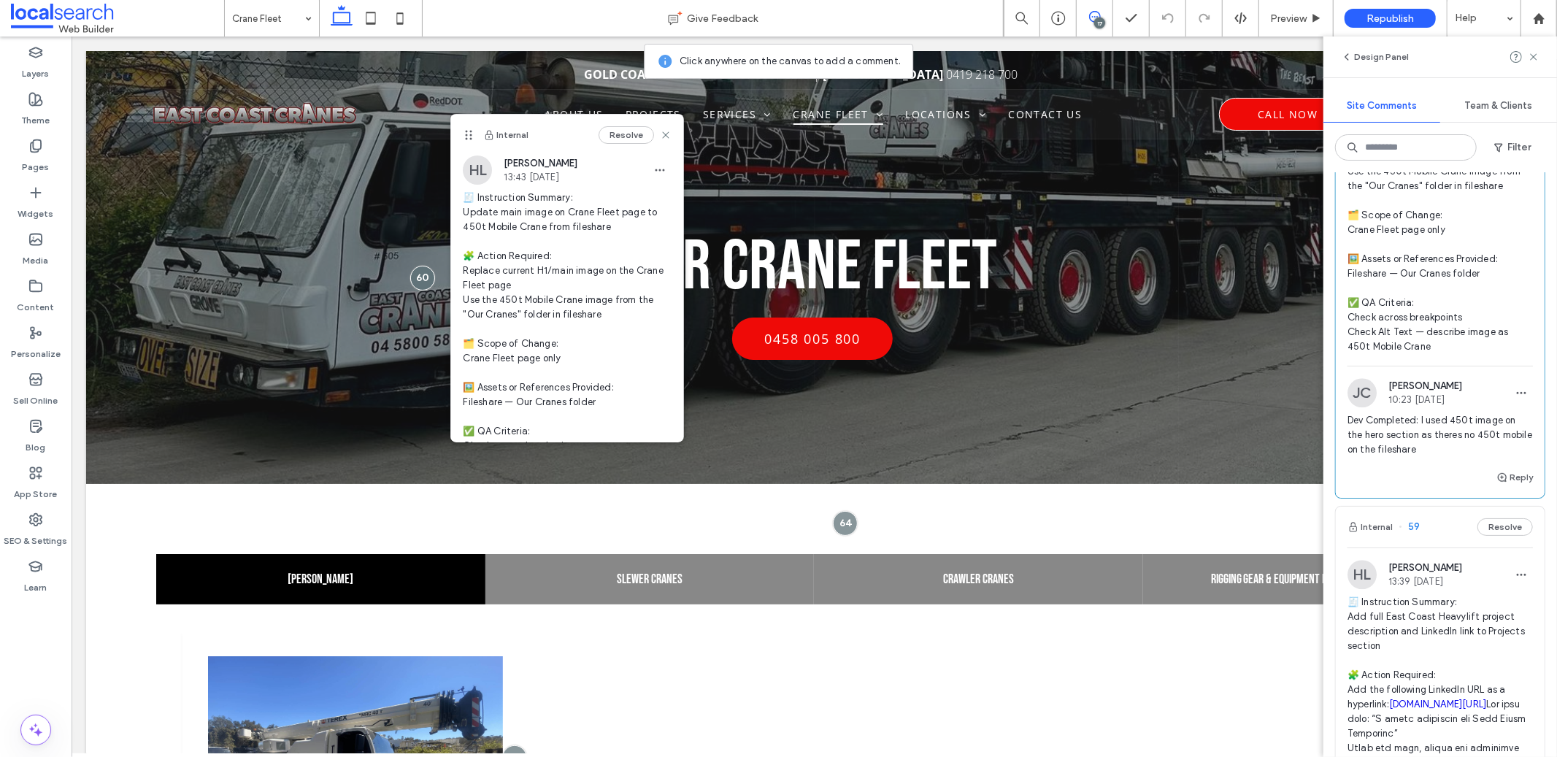
click at [1497, 486] on div "Reply" at bounding box center [1515, 478] width 37 height 18
click at [1498, 482] on use "button" at bounding box center [1502, 477] width 9 height 9
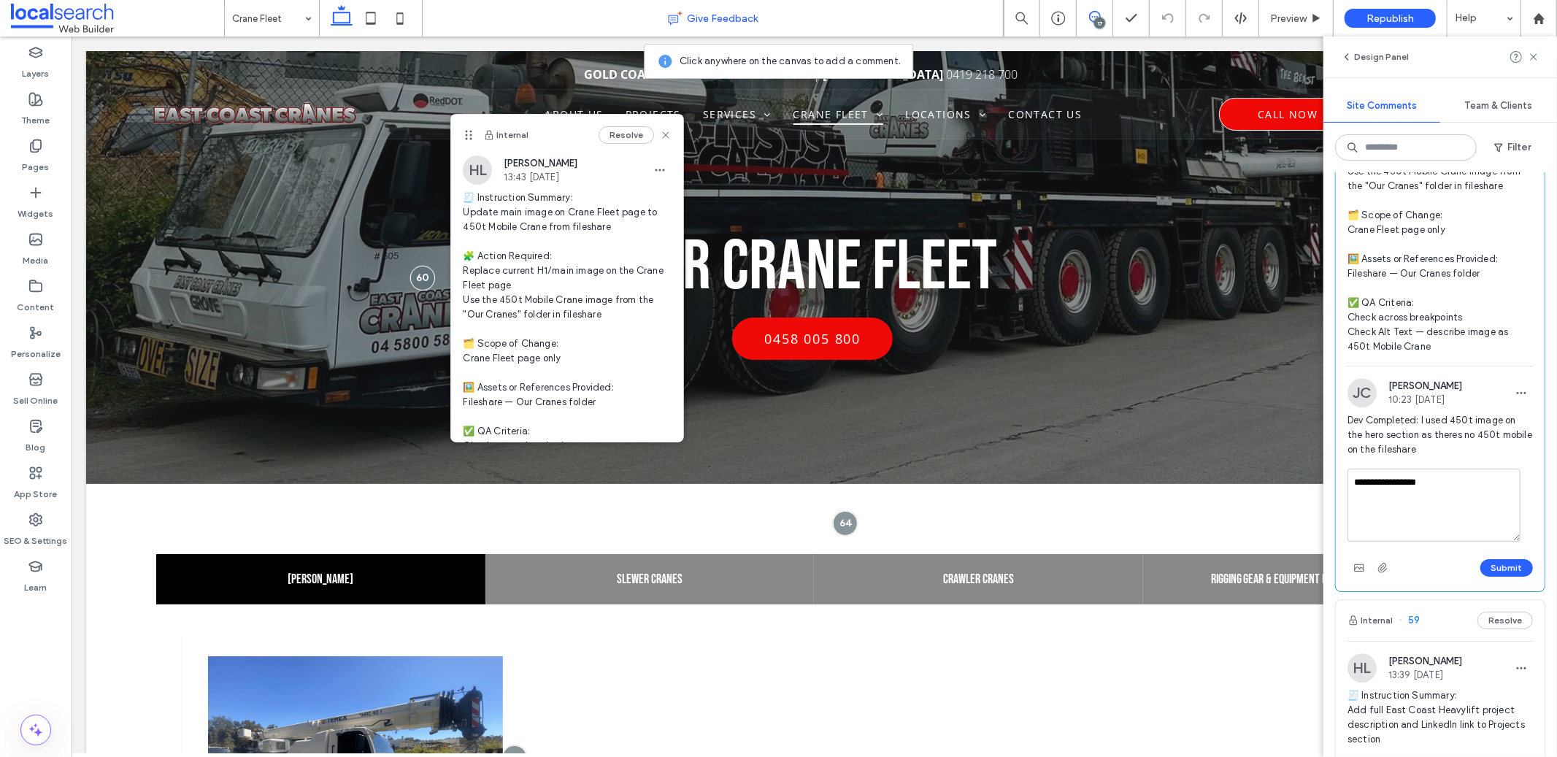
type textarea "**********"
click at [1314, 4] on div "Preview" at bounding box center [1297, 18] width 74 height 37
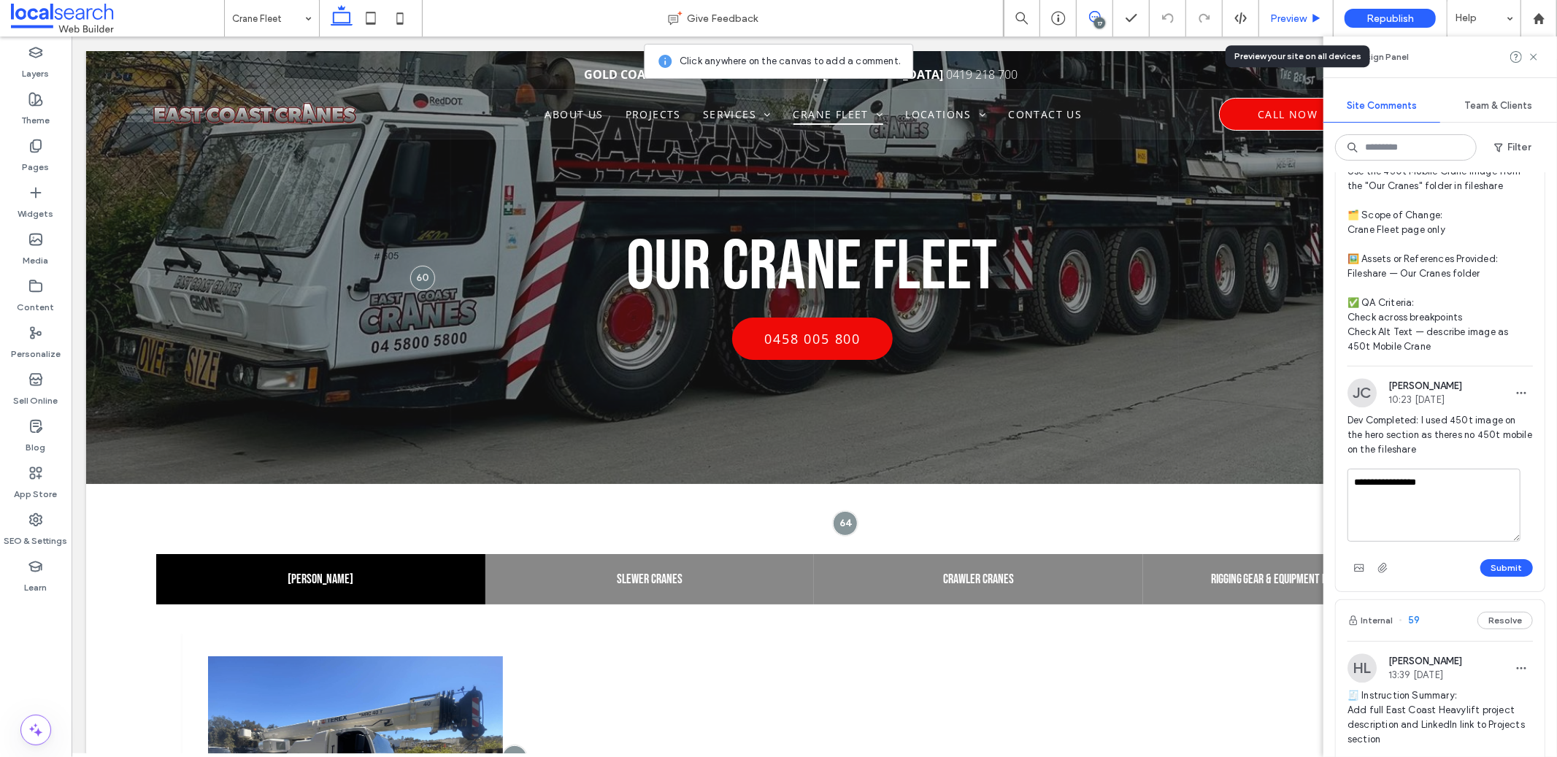
click at [1305, 10] on div "Preview" at bounding box center [1297, 18] width 74 height 37
click at [1301, 12] on span "Preview" at bounding box center [1288, 18] width 37 height 12
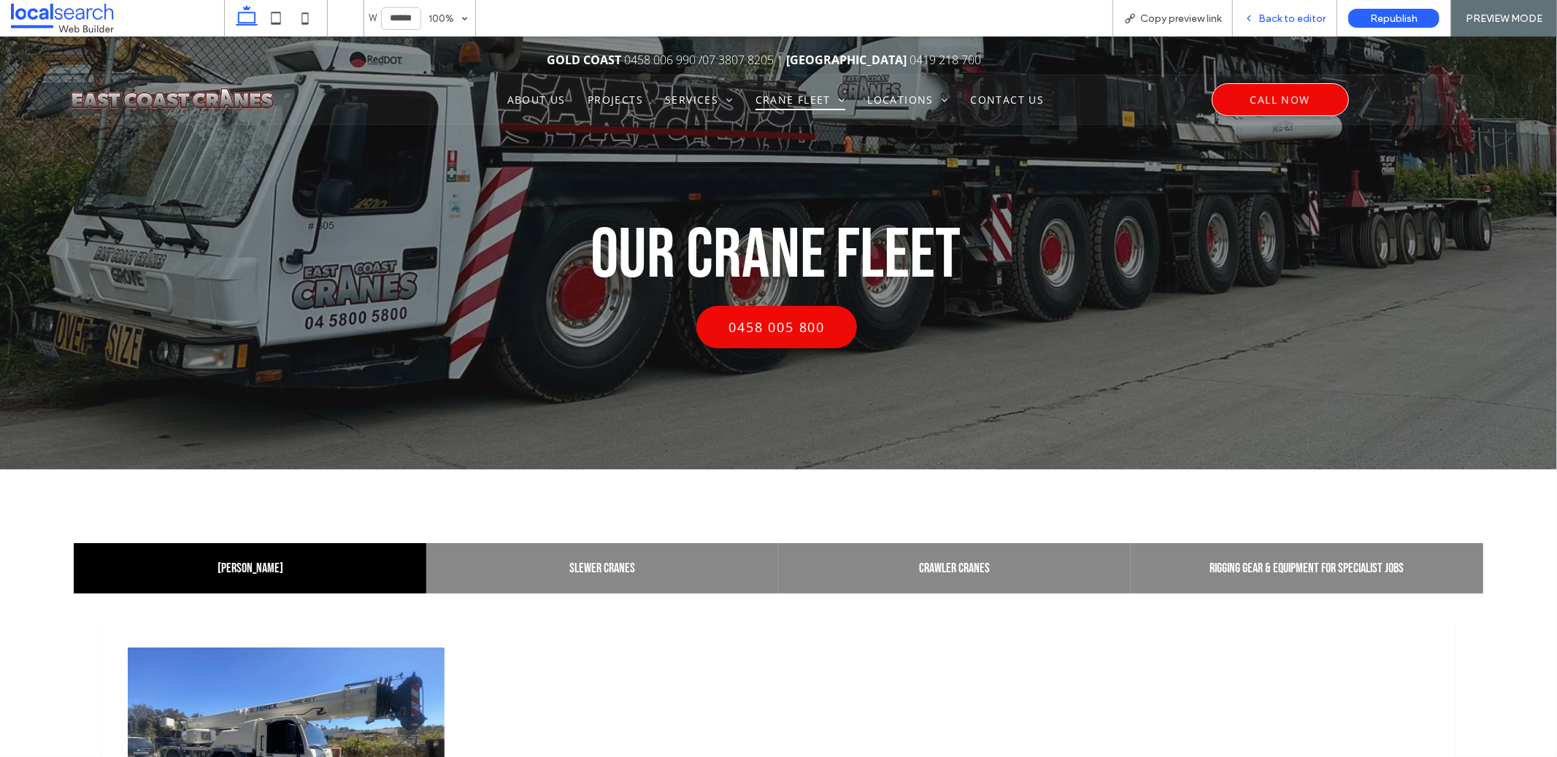
click at [1300, 12] on span "Back to editor" at bounding box center [1292, 18] width 67 height 12
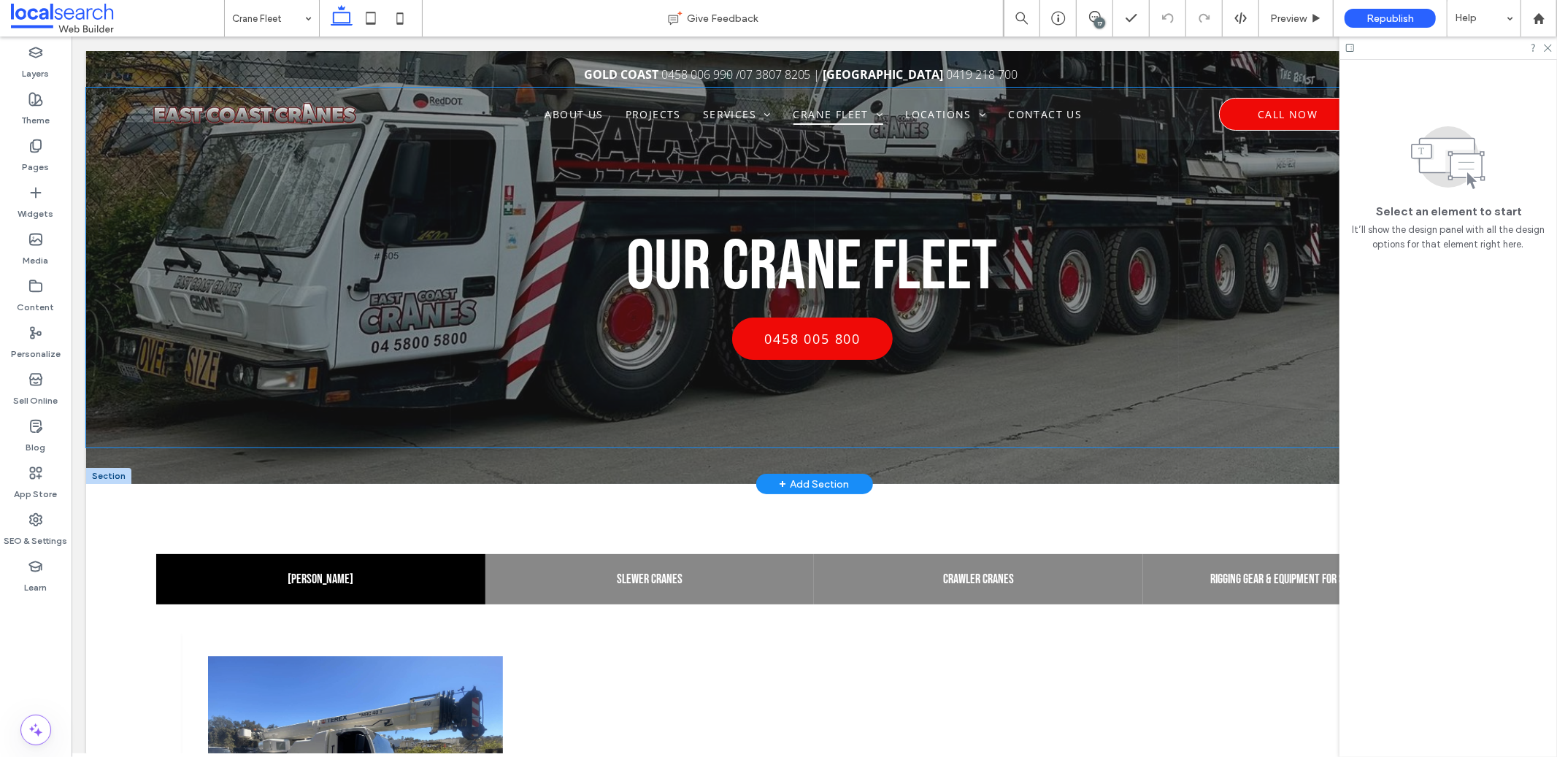
click at [243, 202] on div "Our Crane Fleet 0458 005 800" at bounding box center [813, 267] width 1457 height 360
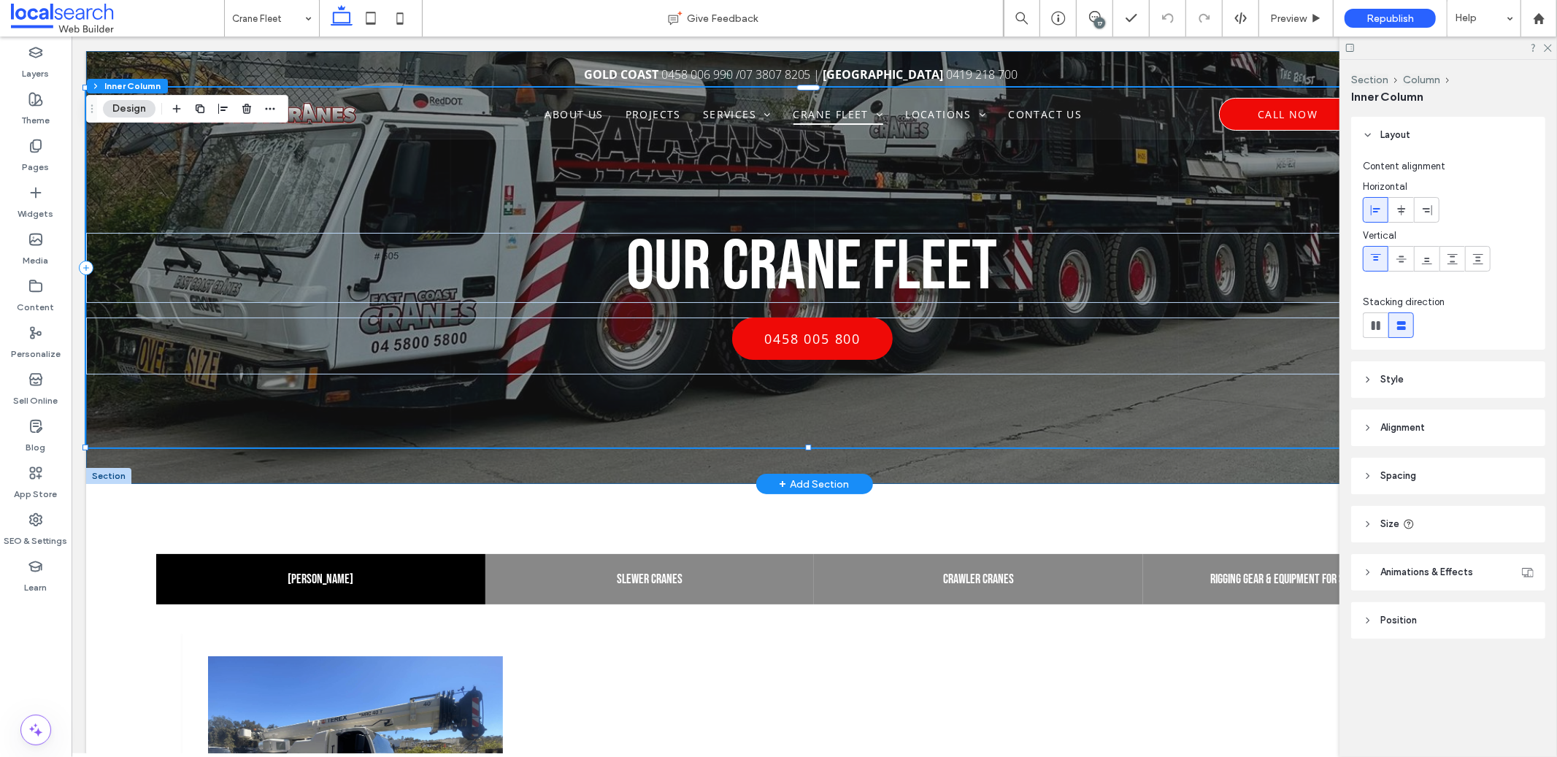
click at [1217, 459] on div "Our Crane Fleet 0458 005 800" at bounding box center [813, 266] width 1457 height 433
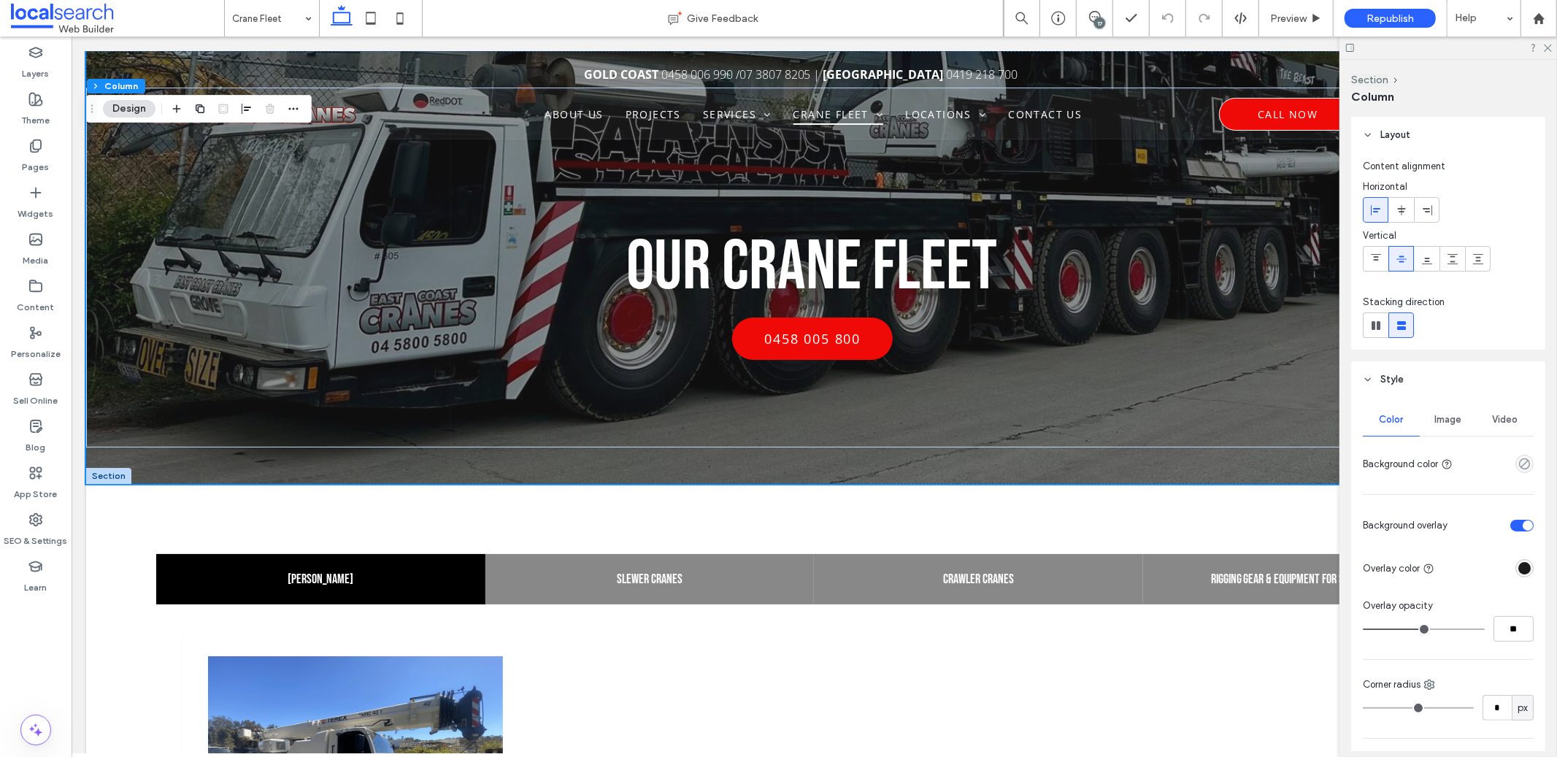
click at [1446, 420] on span "Image" at bounding box center [1448, 420] width 27 height 12
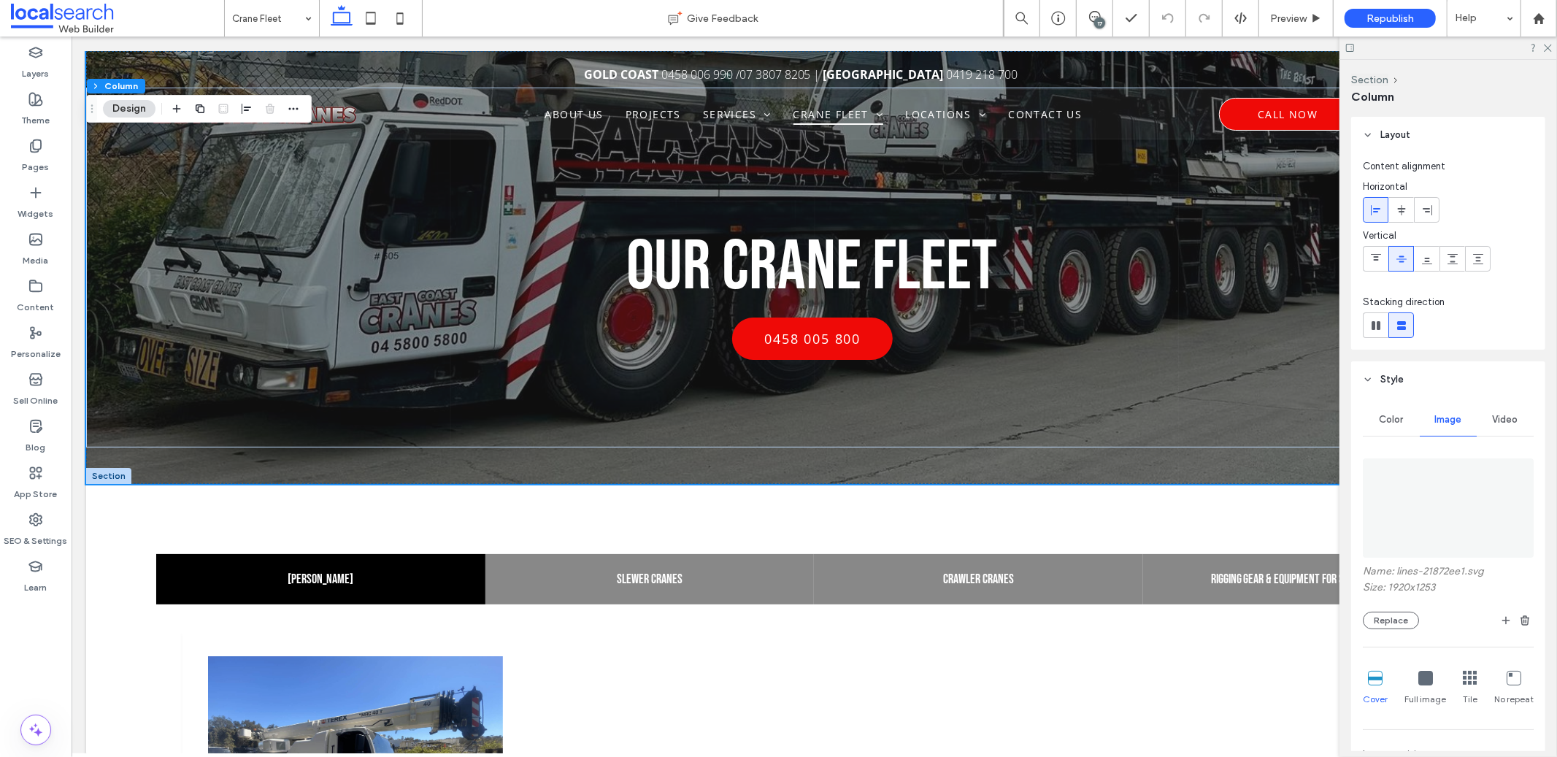
click at [1442, 499] on img at bounding box center [1448, 508] width 171 height 99
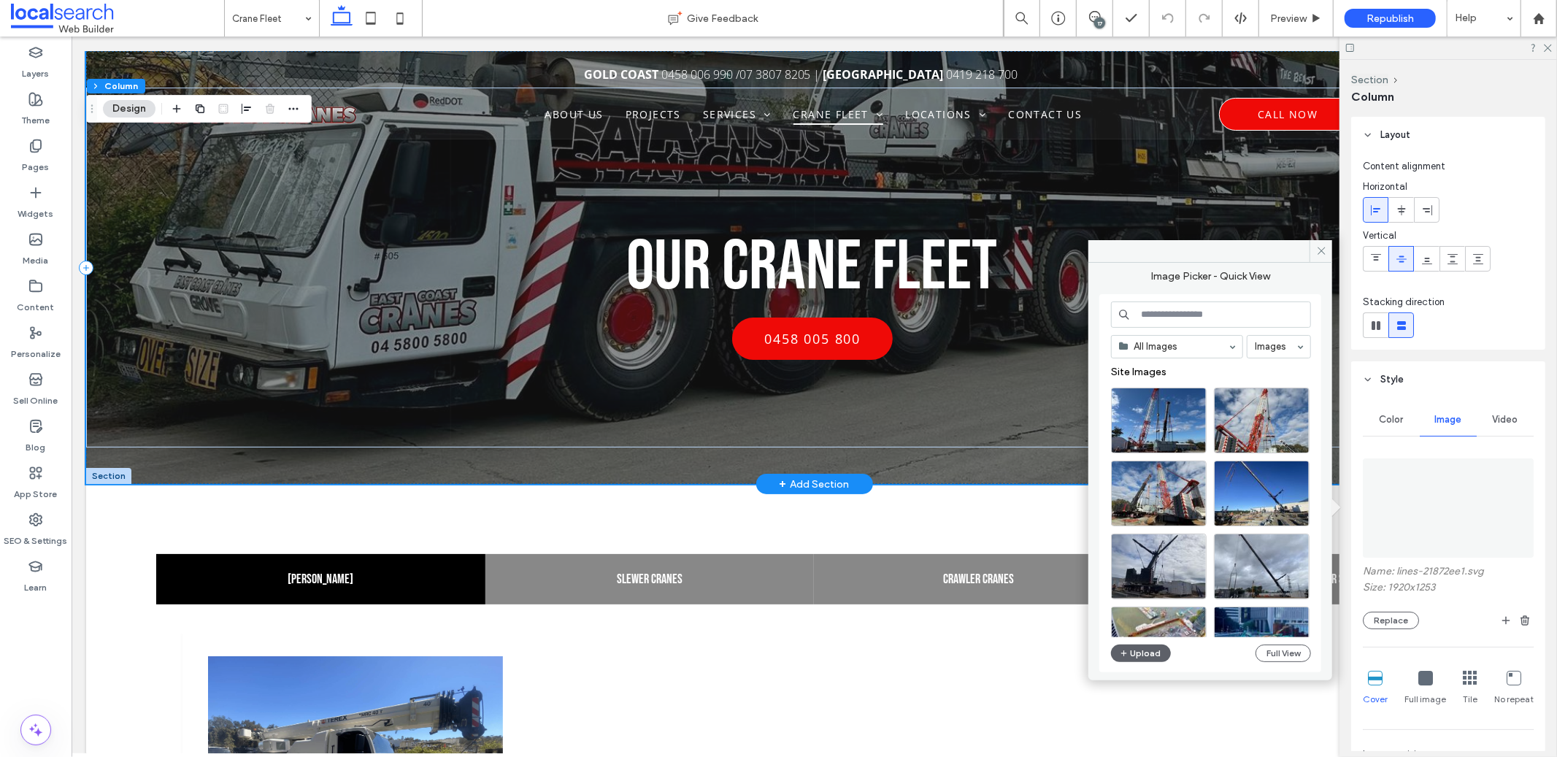
click at [544, 470] on div "Our Crane Fleet 0458 005 800" at bounding box center [813, 266] width 1457 height 433
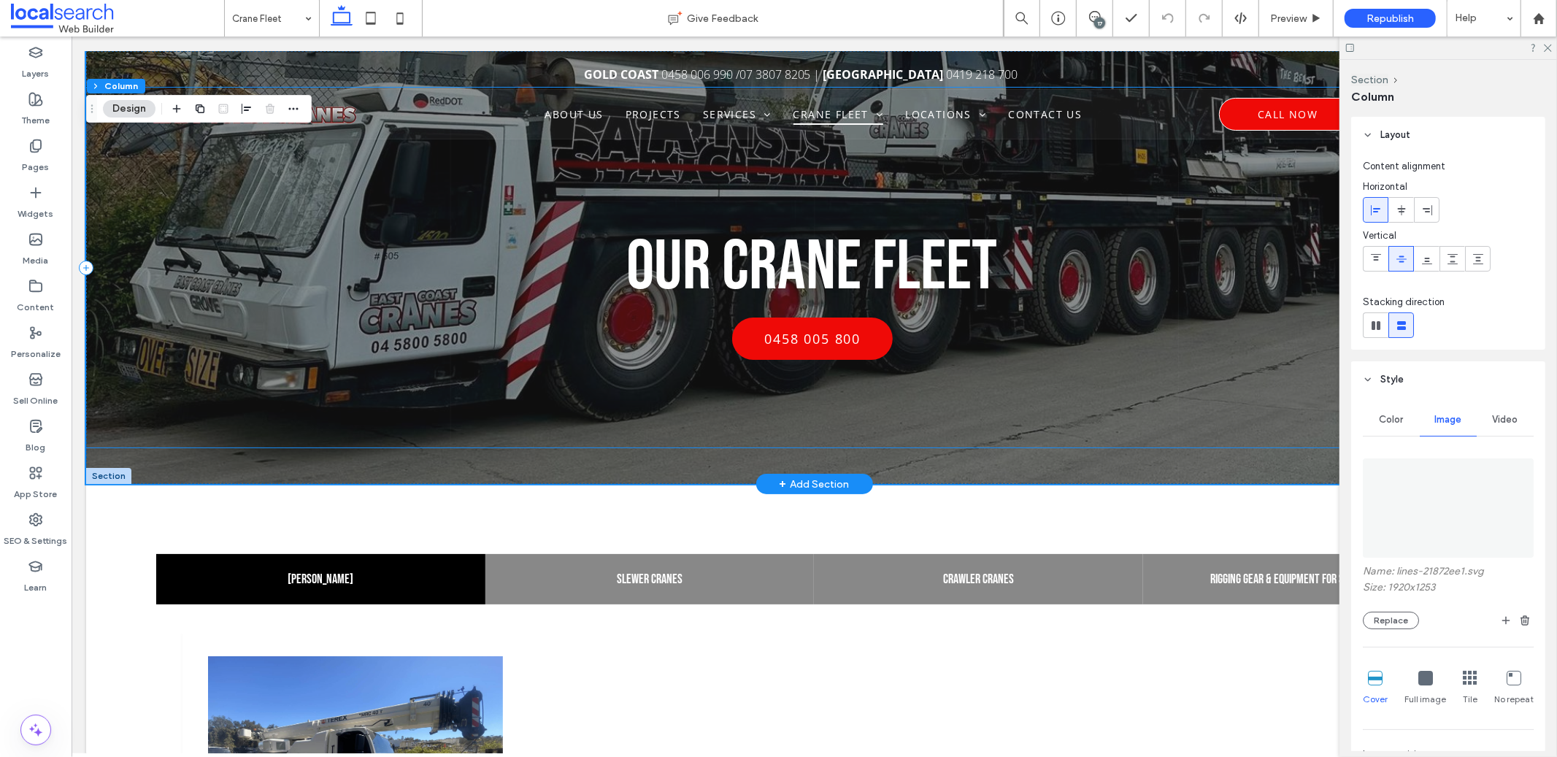
click at [380, 325] on div "0458 005 800" at bounding box center [812, 345] width 1454 height 57
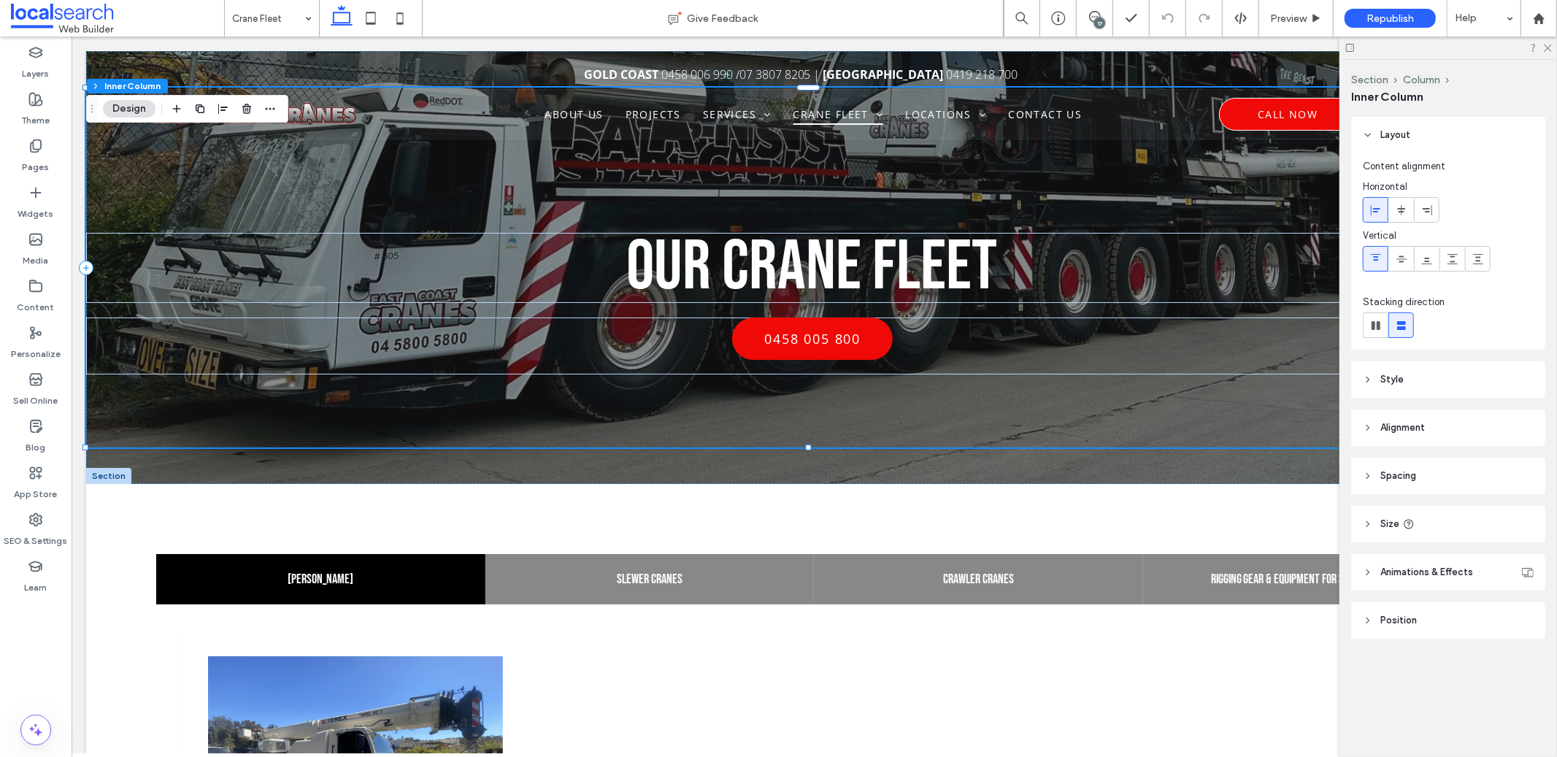
click at [1411, 378] on header "Style" at bounding box center [1449, 379] width 194 height 37
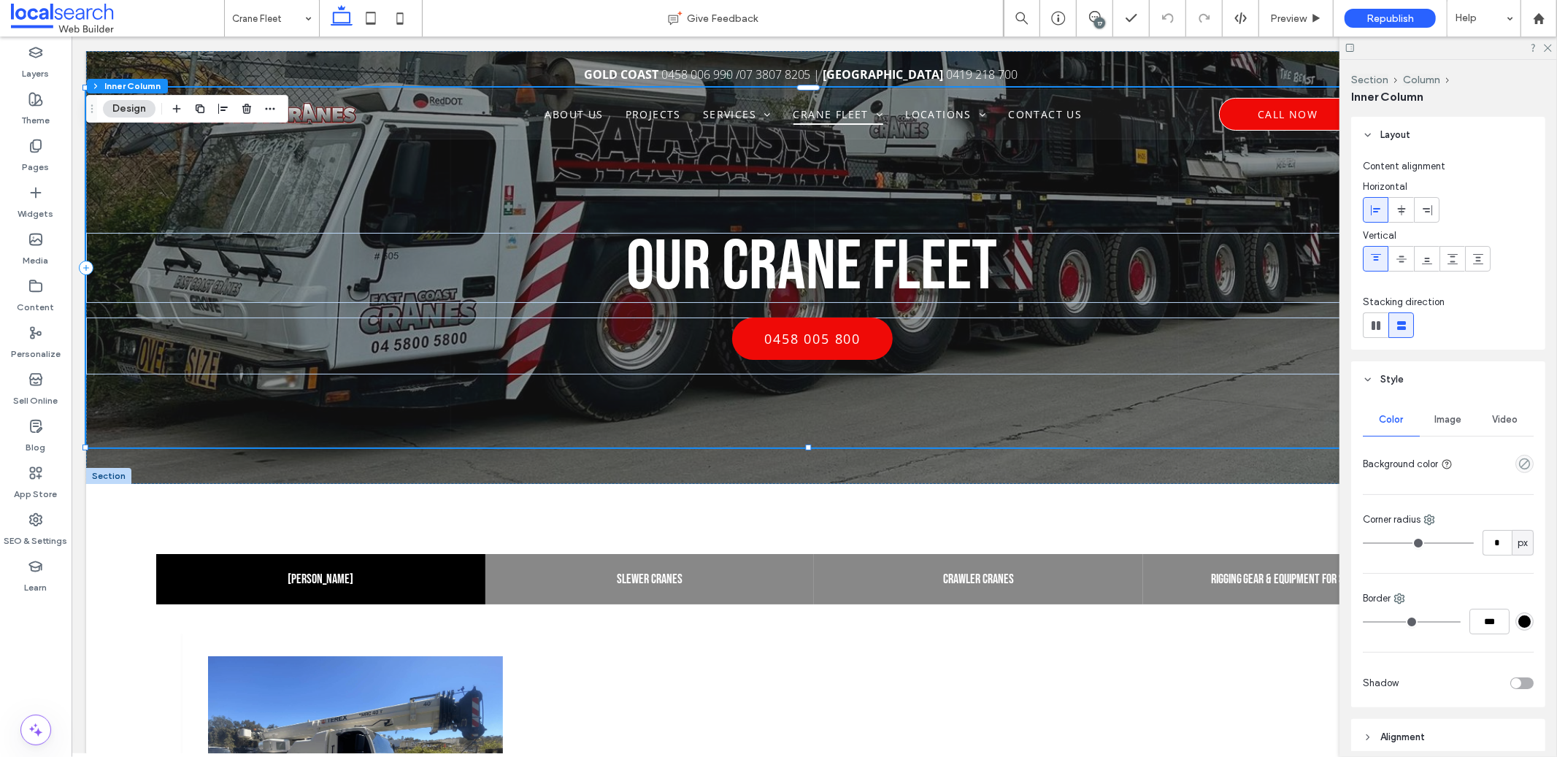
click at [1458, 428] on div "Image" at bounding box center [1448, 420] width 57 height 32
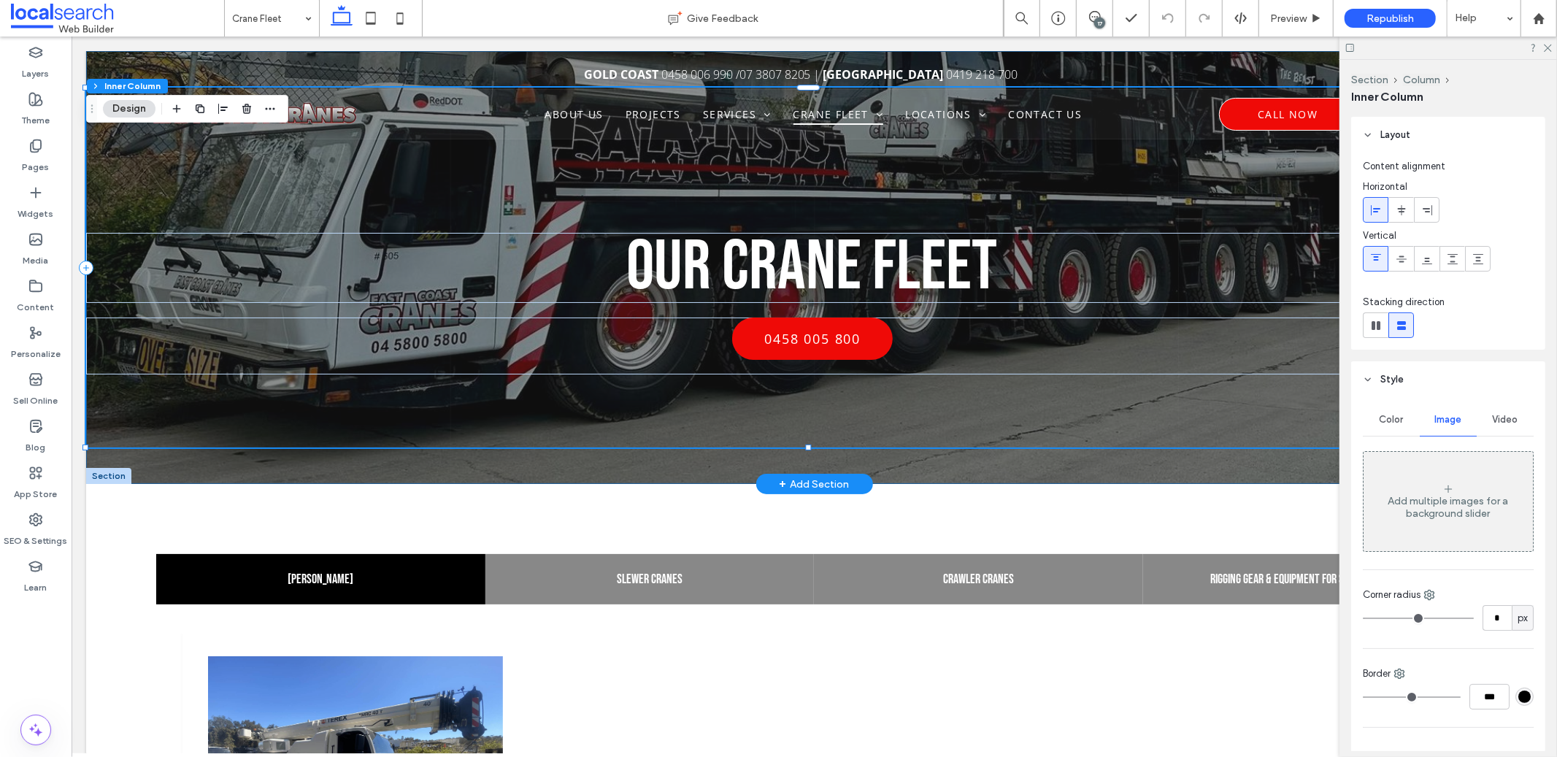
click at [612, 469] on div "Our Crane Fleet 0458 005 800" at bounding box center [813, 266] width 1457 height 433
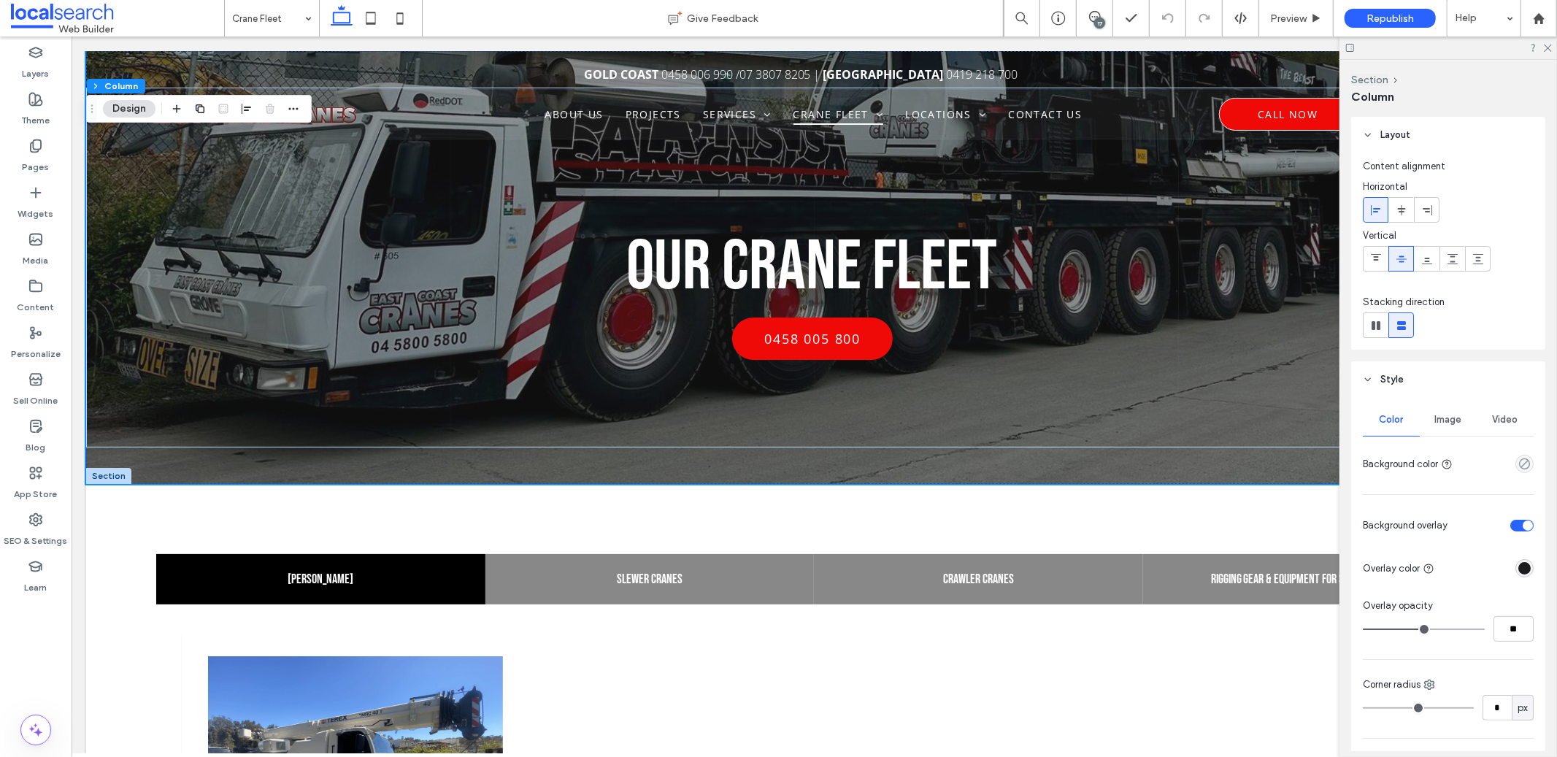
click at [1436, 430] on div "Image" at bounding box center [1448, 420] width 57 height 32
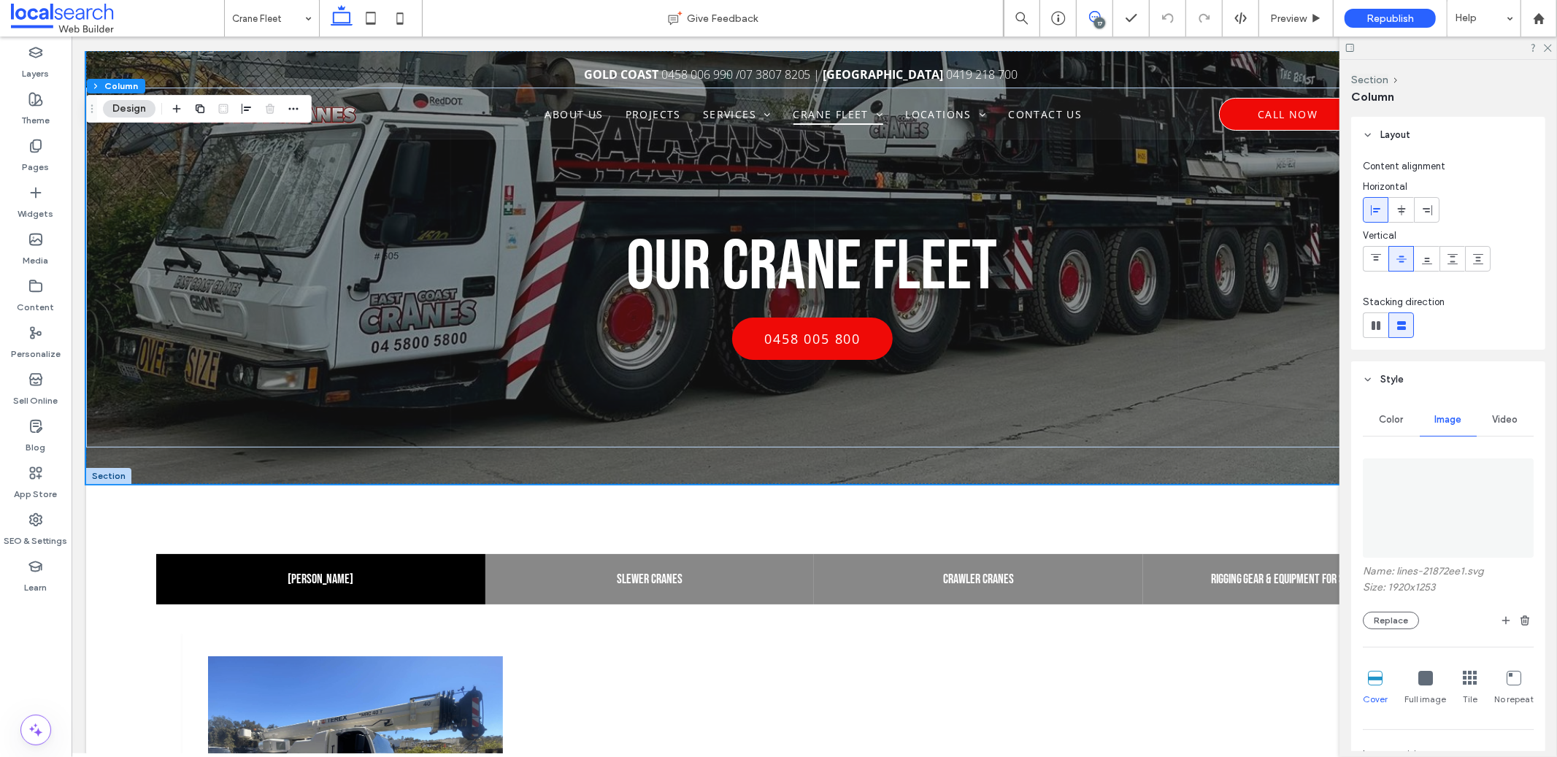
click at [1098, 15] on icon at bounding box center [1095, 17] width 12 height 12
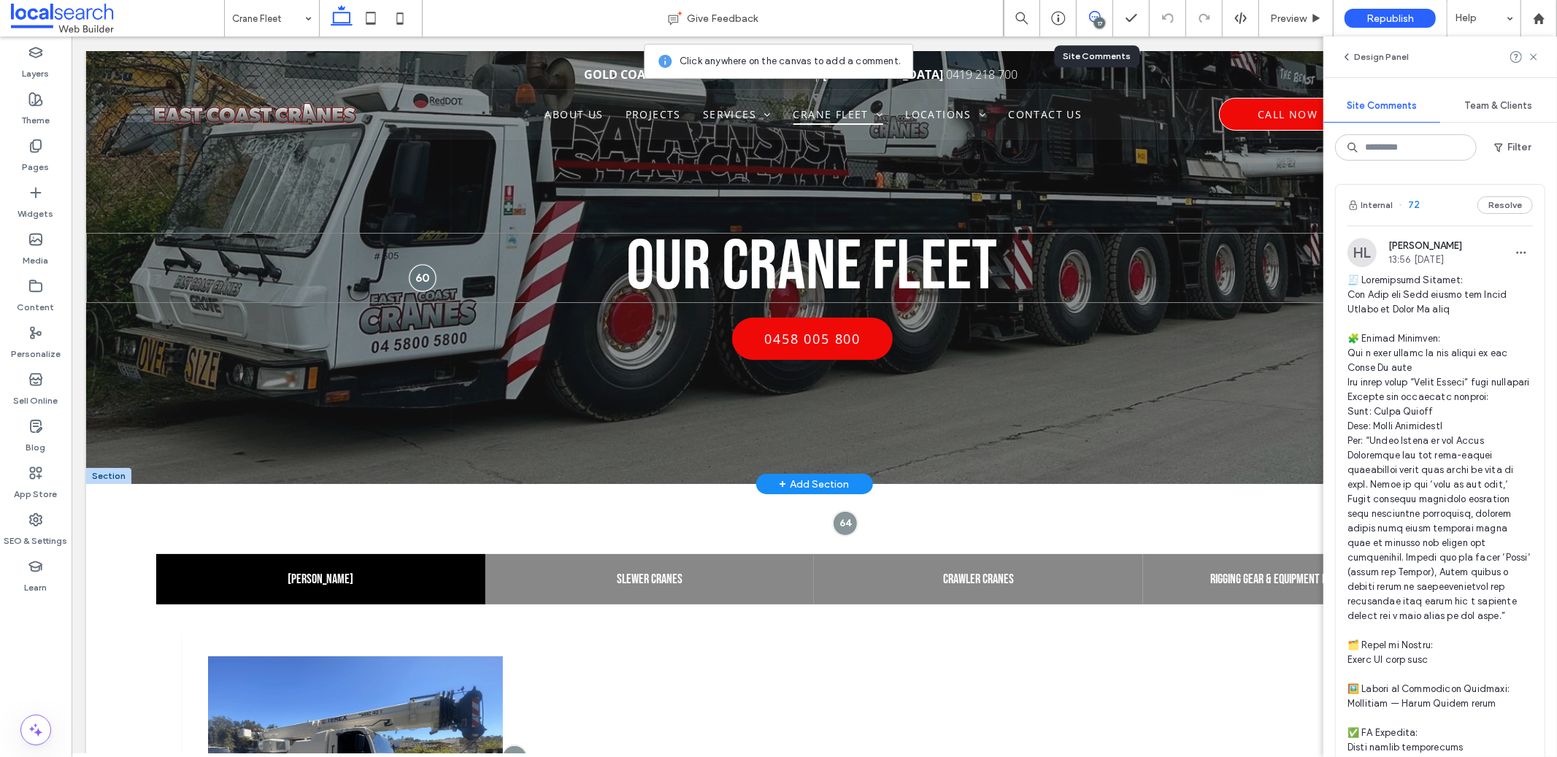
click at [423, 277] on div at bounding box center [422, 277] width 27 height 27
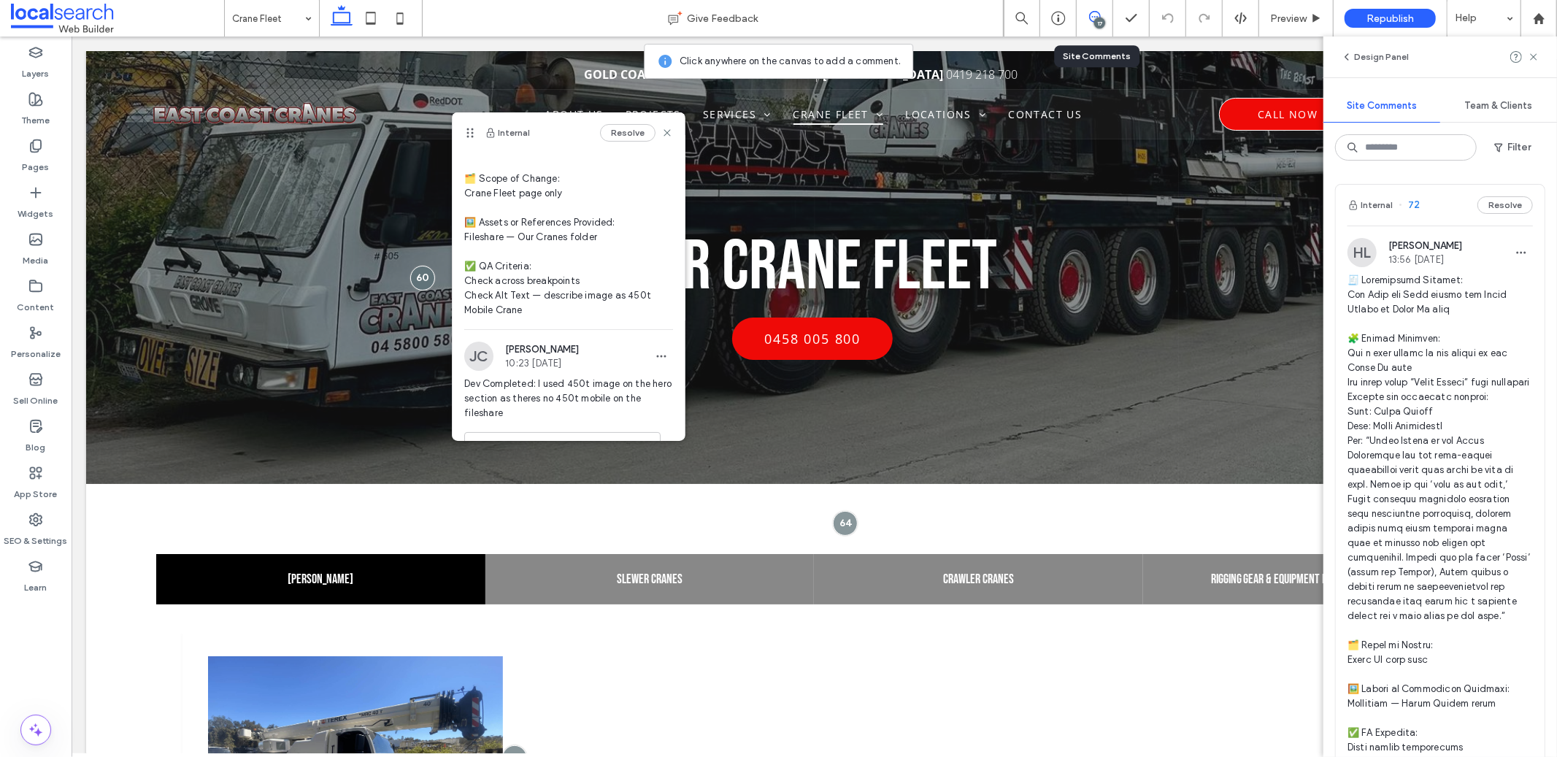
scroll to position [198, 0]
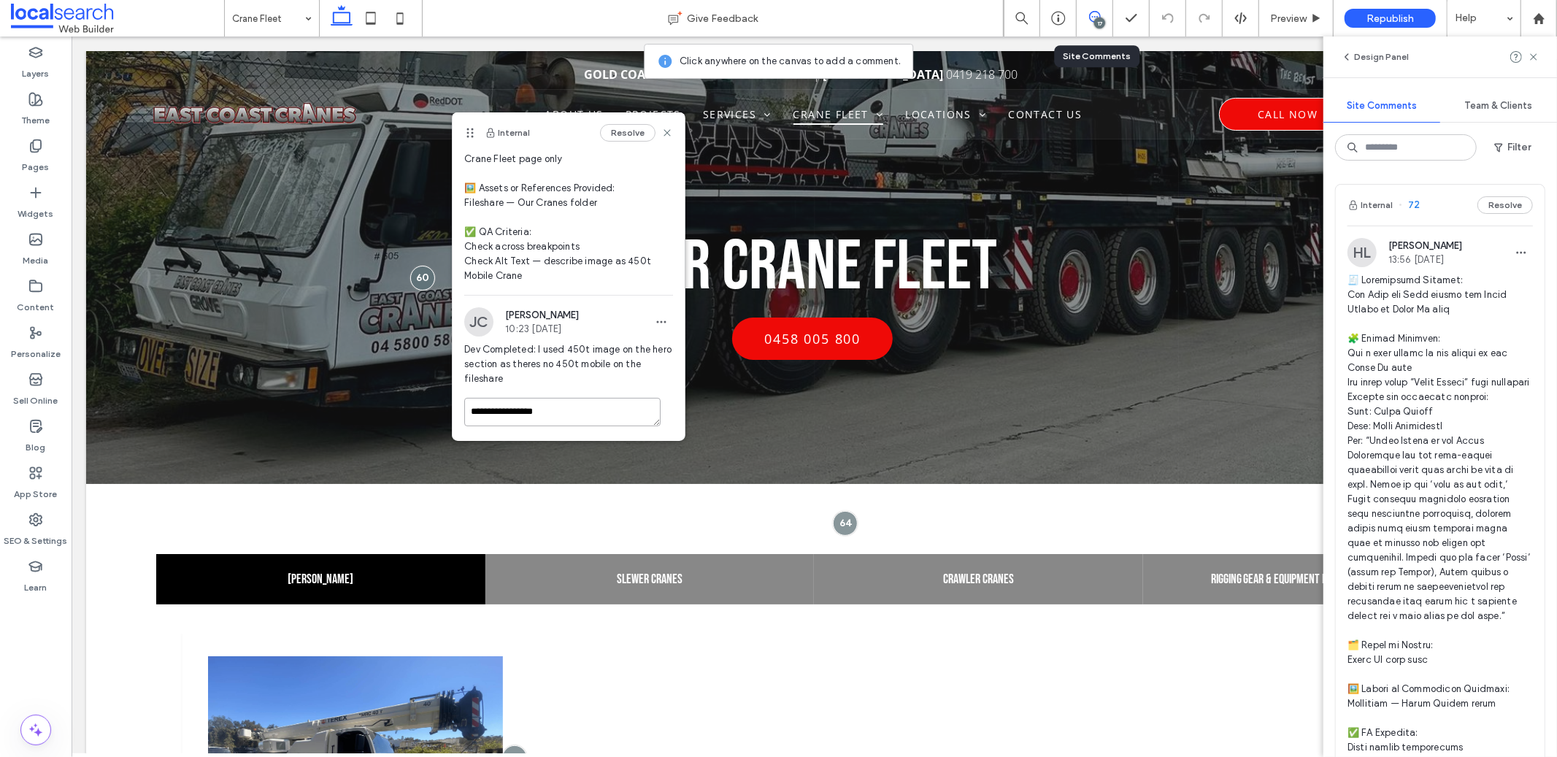
click at [605, 408] on textarea "**********" at bounding box center [562, 412] width 196 height 28
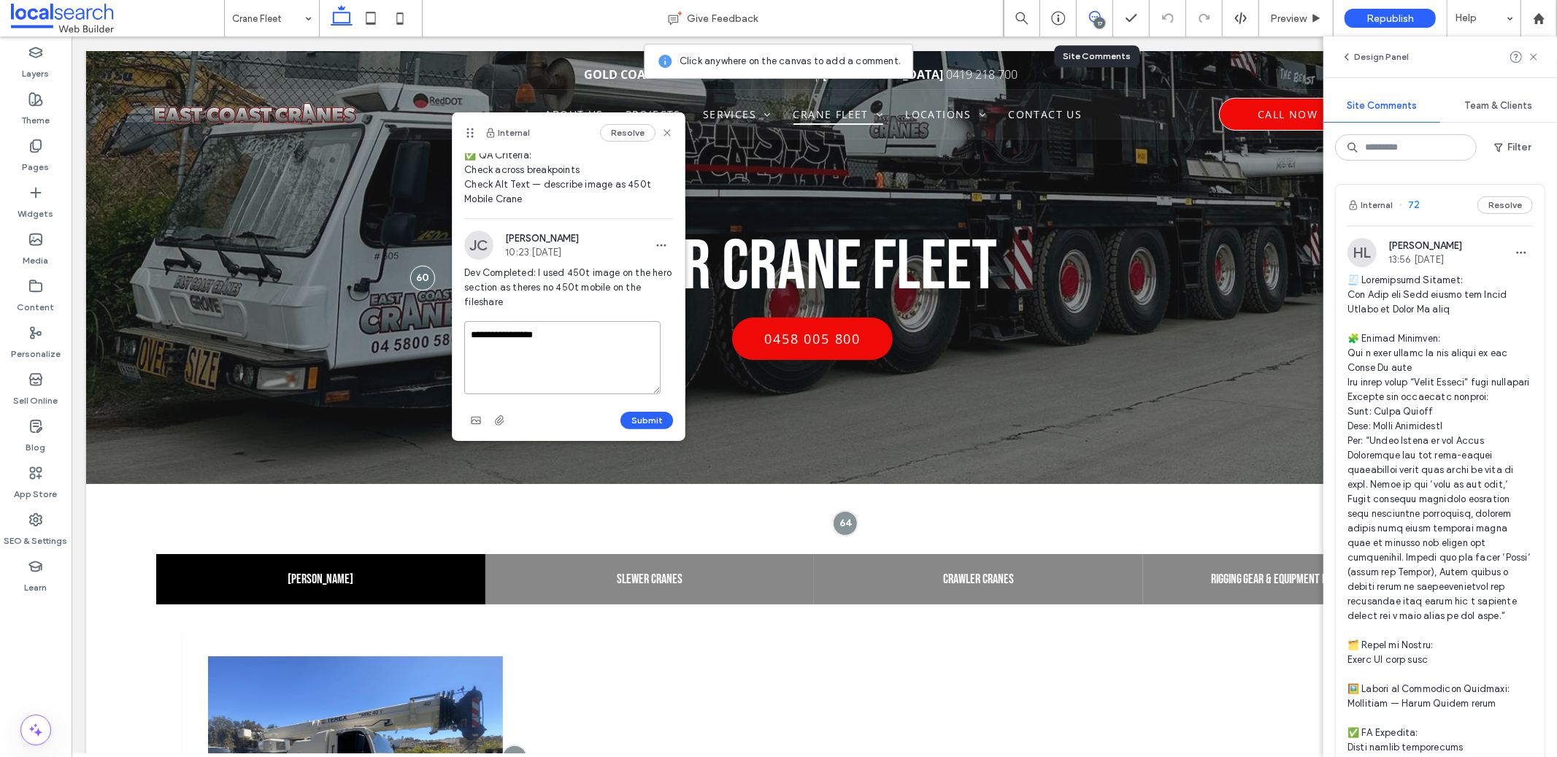
scroll to position [278, 0]
type textarea "********"
click at [621, 418] on button "Submit" at bounding box center [647, 417] width 53 height 18
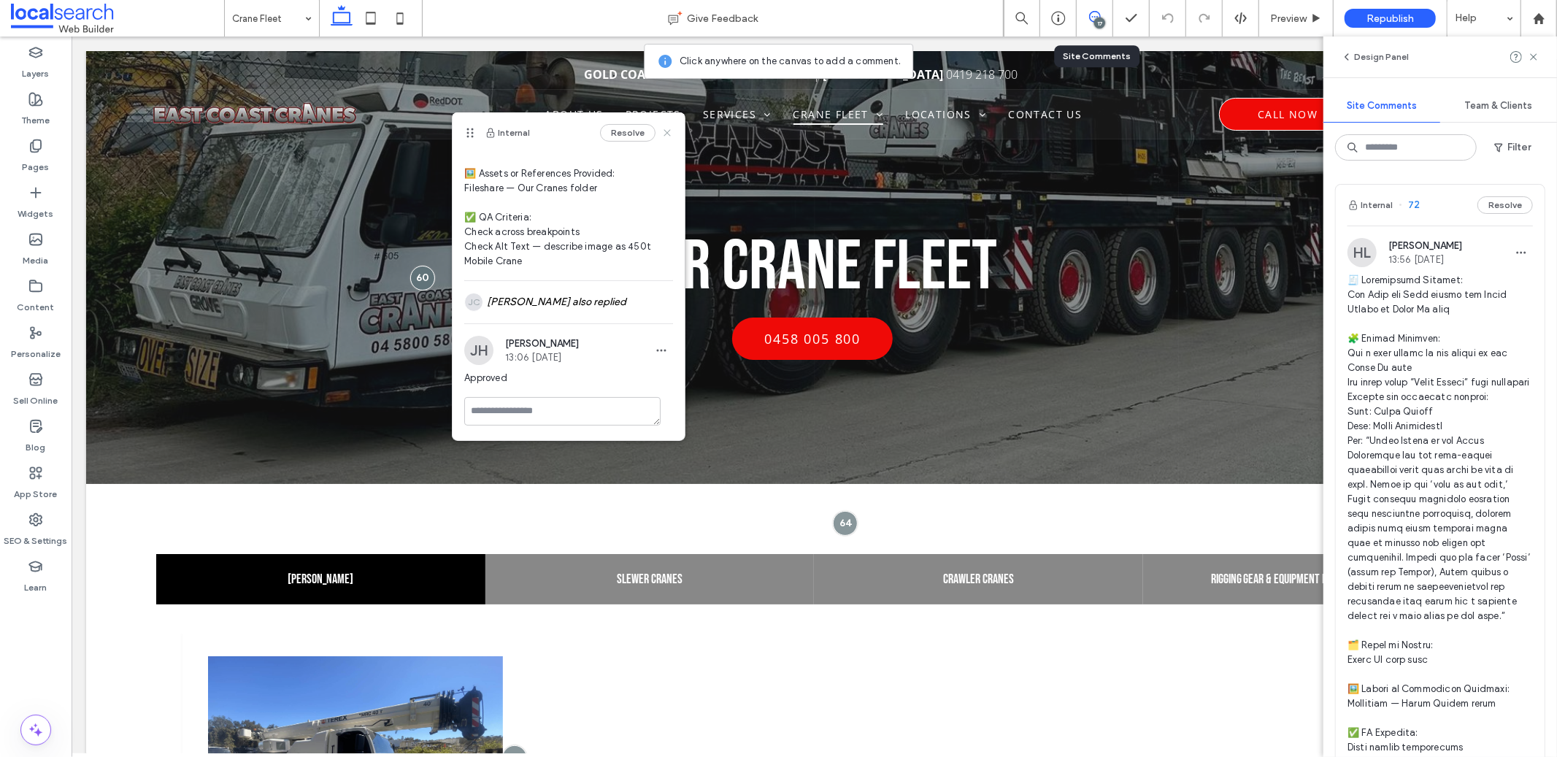
click at [664, 133] on use at bounding box center [667, 132] width 7 height 7
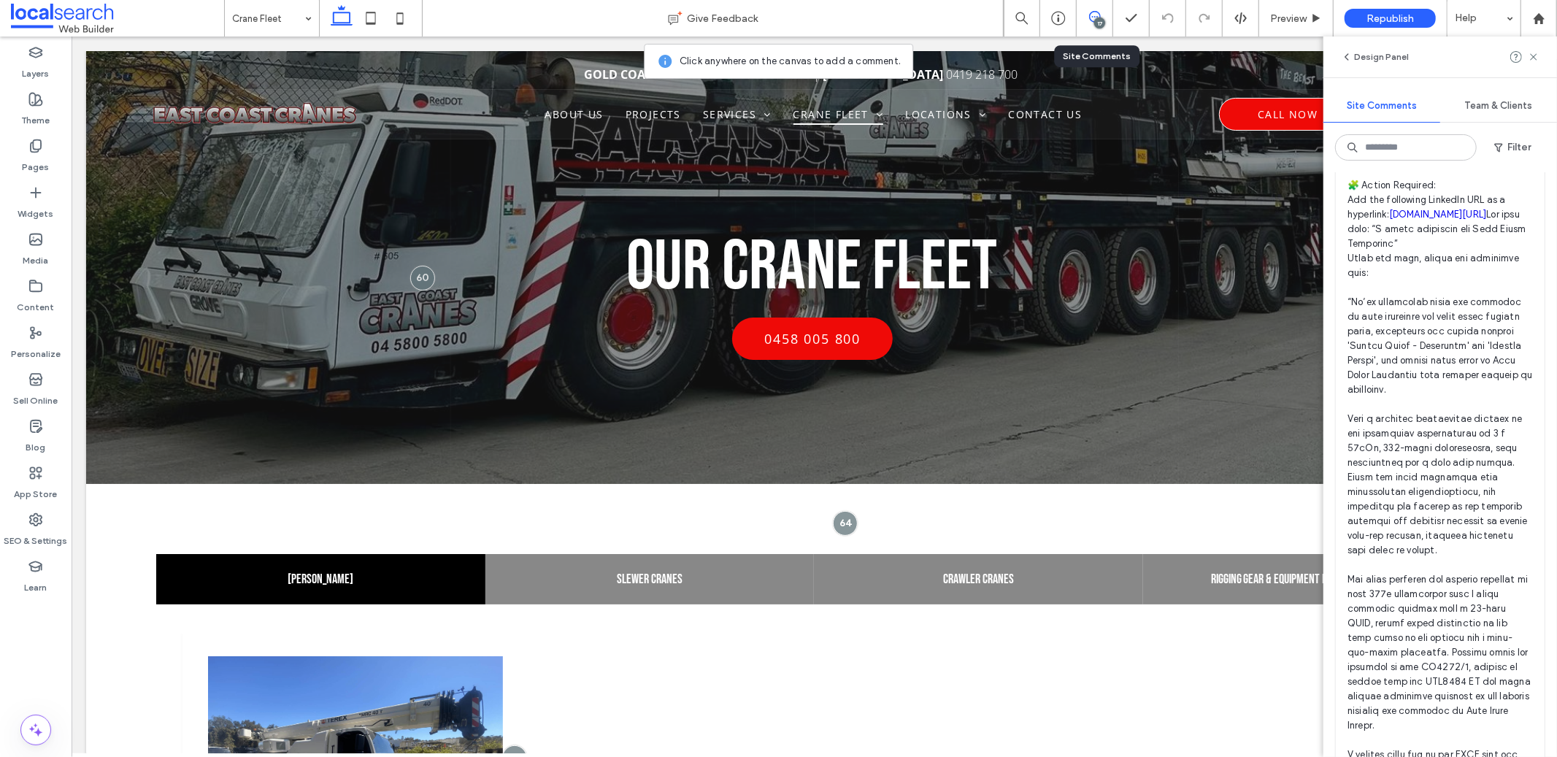
scroll to position [8326, 0]
click at [1435, 206] on span "🧾 Instruction Summary: Add full East Coast Heavylift project description and Li…" at bounding box center [1440, 539] width 185 height 862
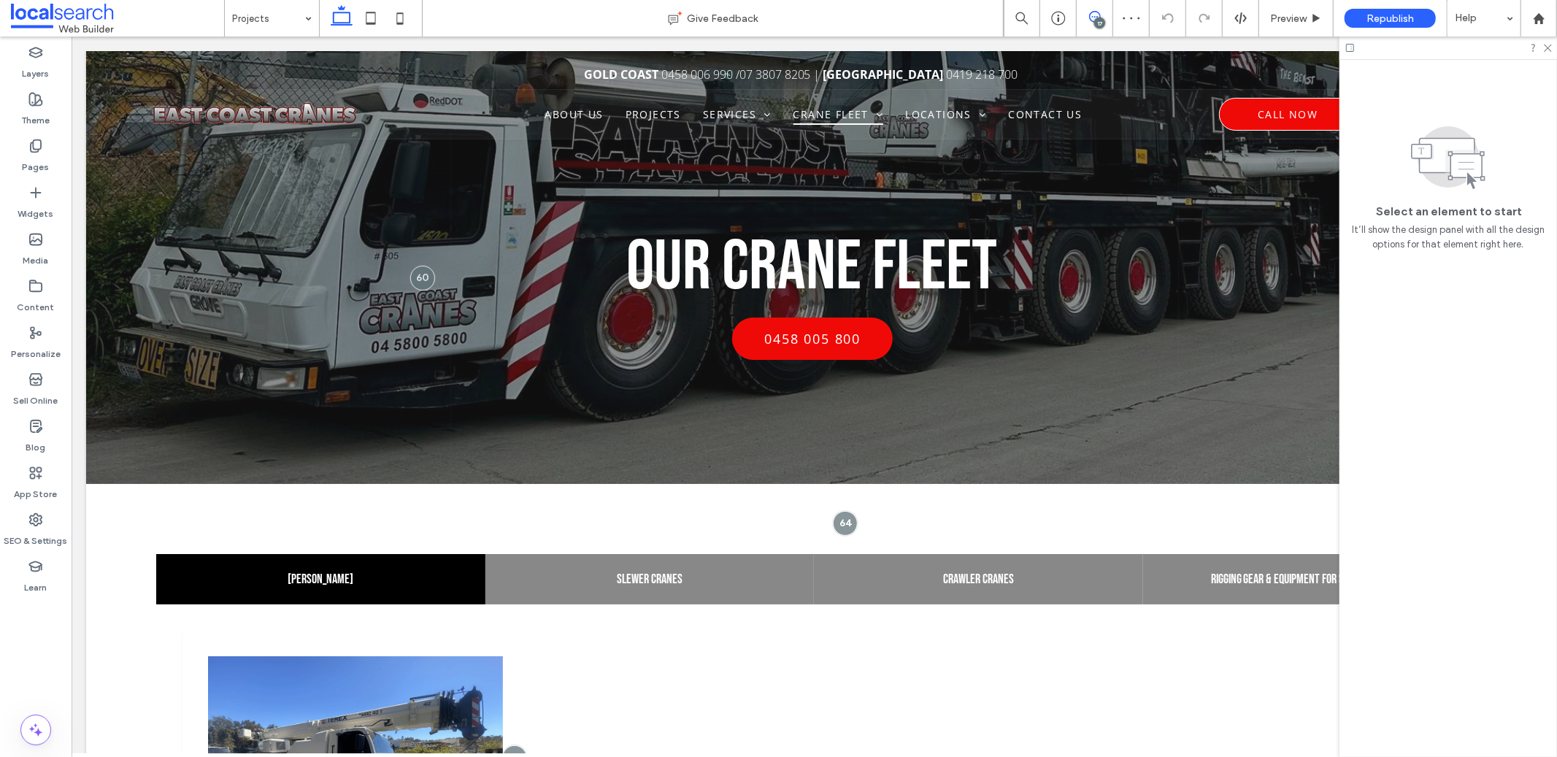
click at [1094, 12] on icon at bounding box center [1095, 17] width 12 height 12
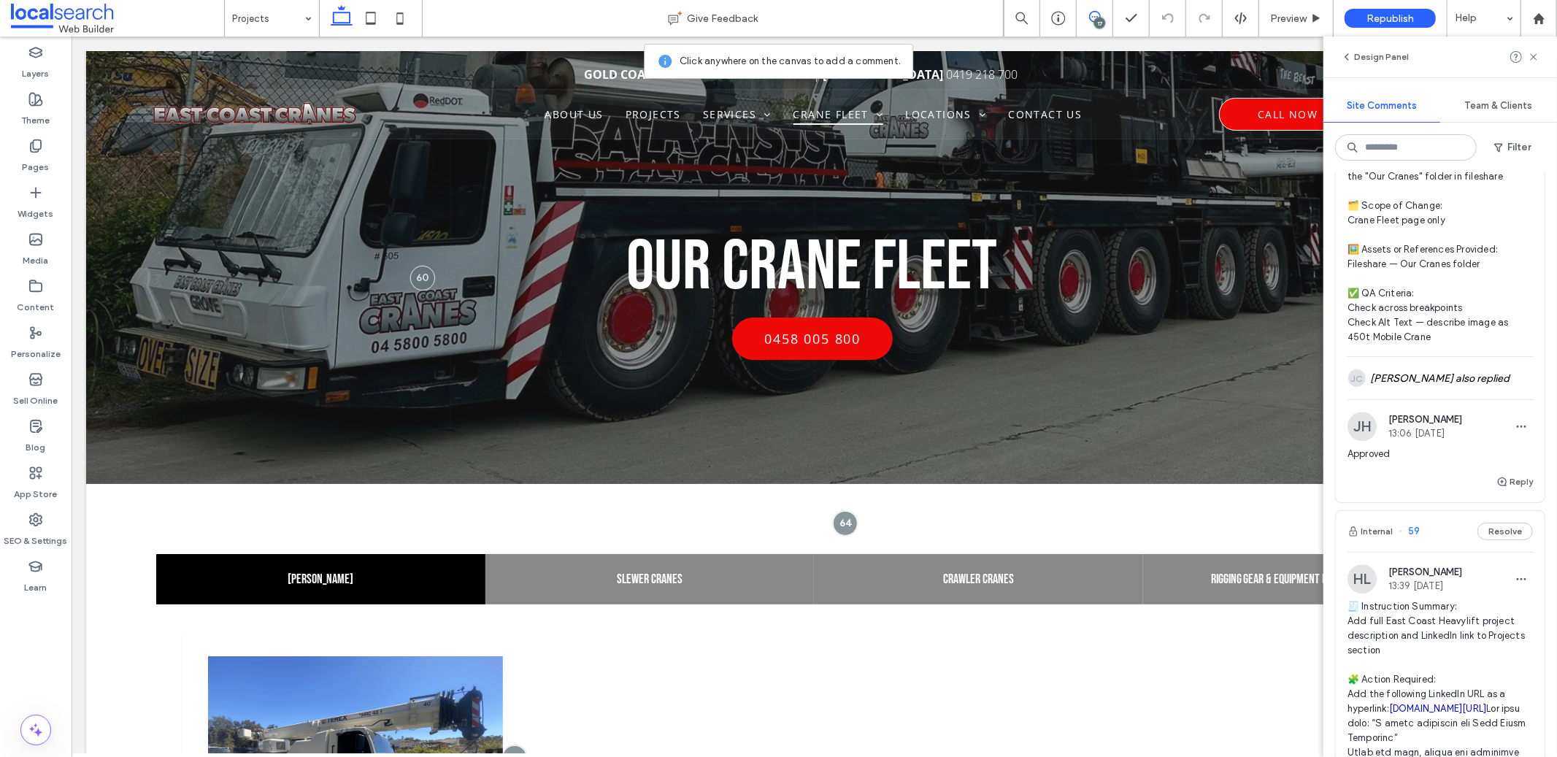
scroll to position [8376, 0]
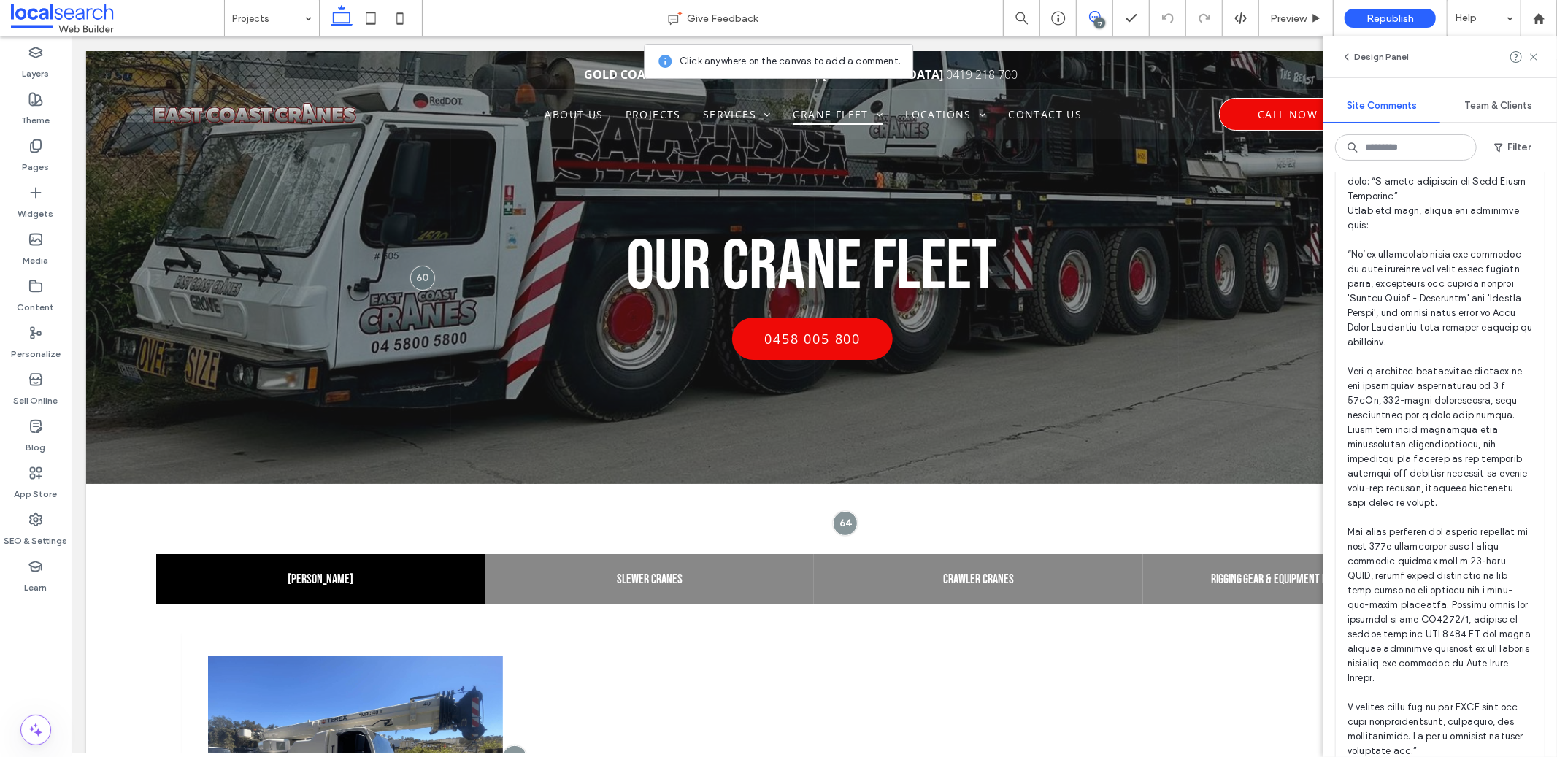
click at [1438, 451] on span "🧾 Instruction Summary: Add full East Coast Heavylift project description and Li…" at bounding box center [1440, 489] width 185 height 862
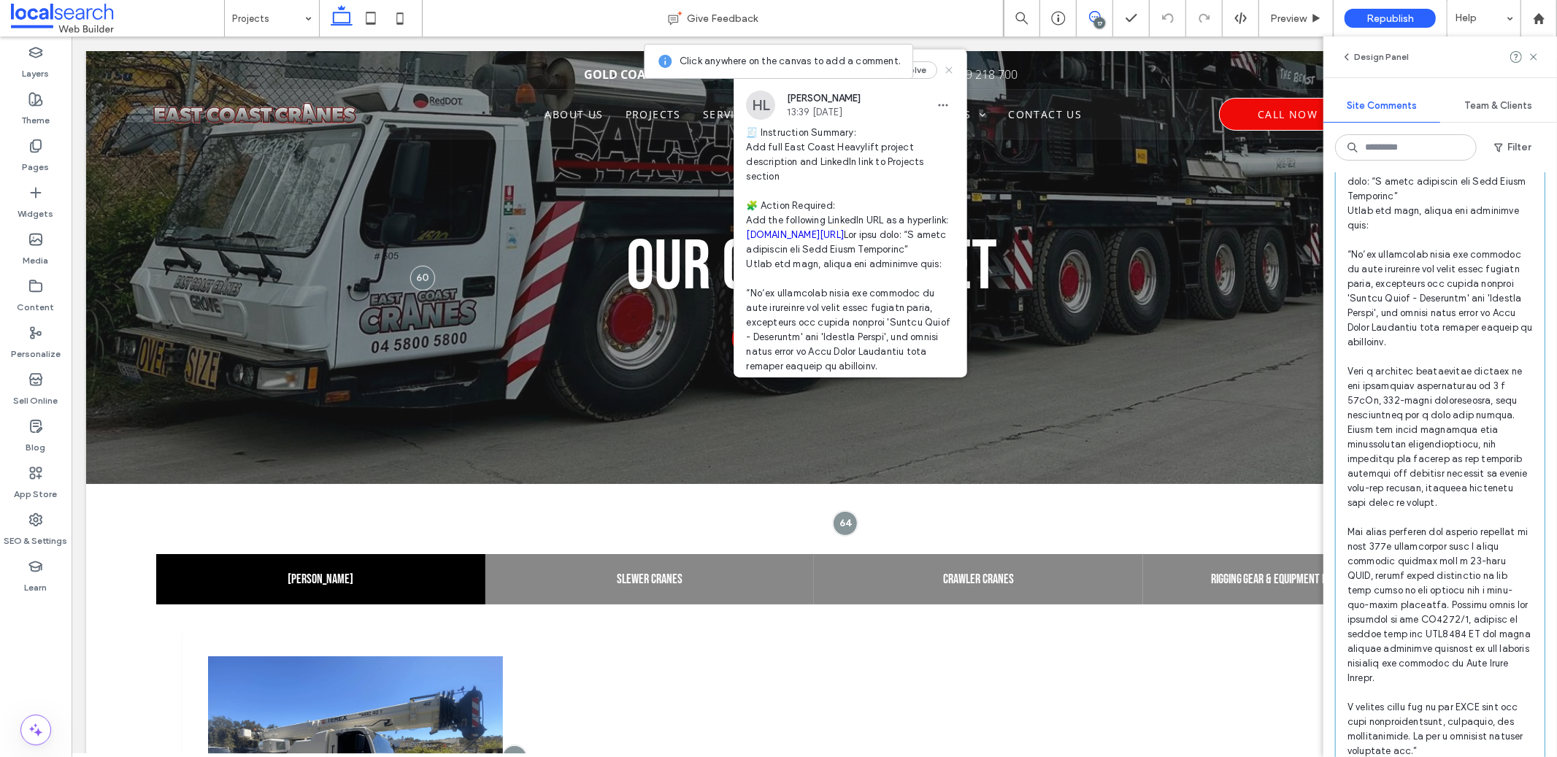
click at [943, 72] on icon at bounding box center [949, 70] width 12 height 12
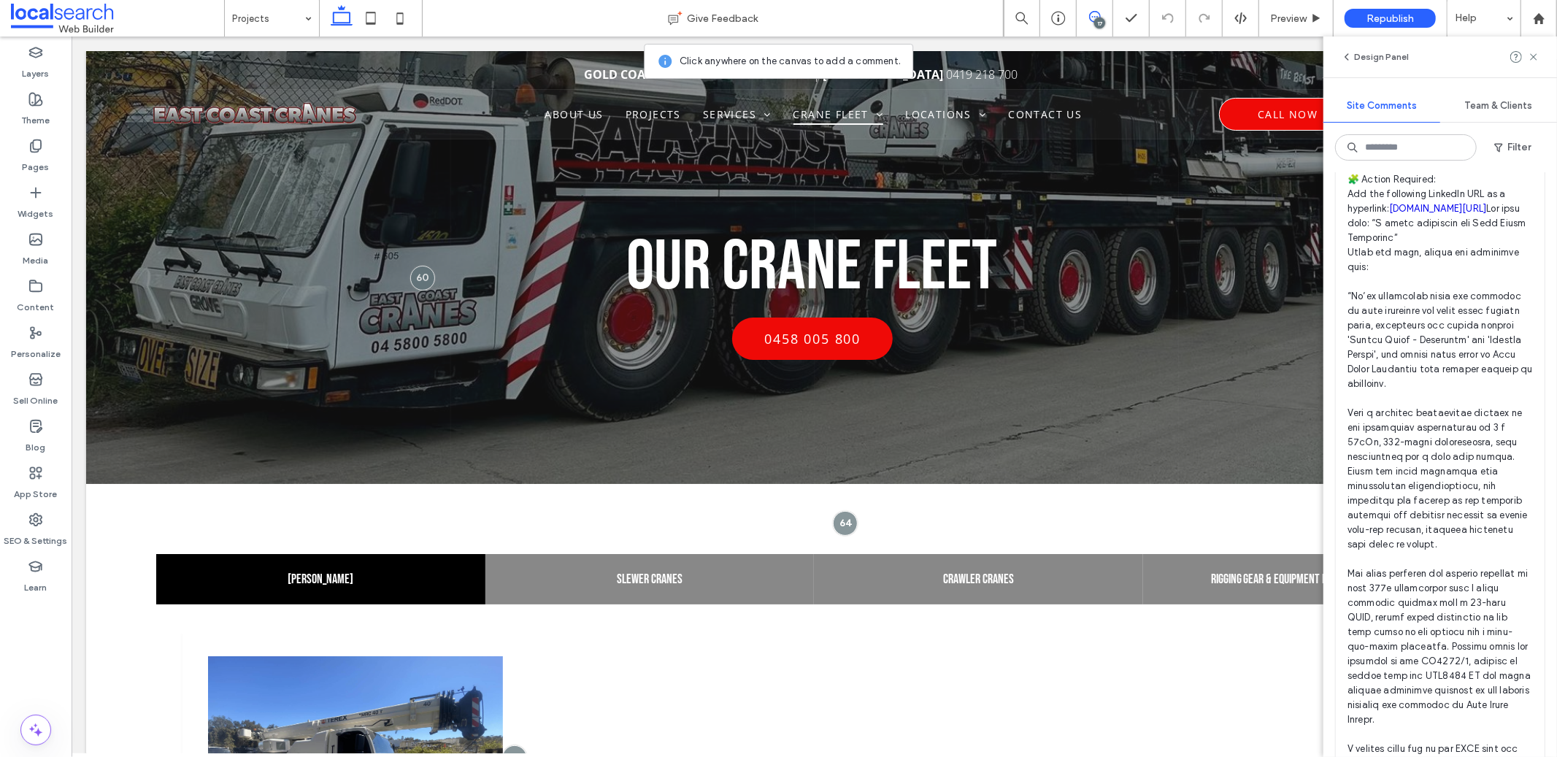
scroll to position [8251, 0]
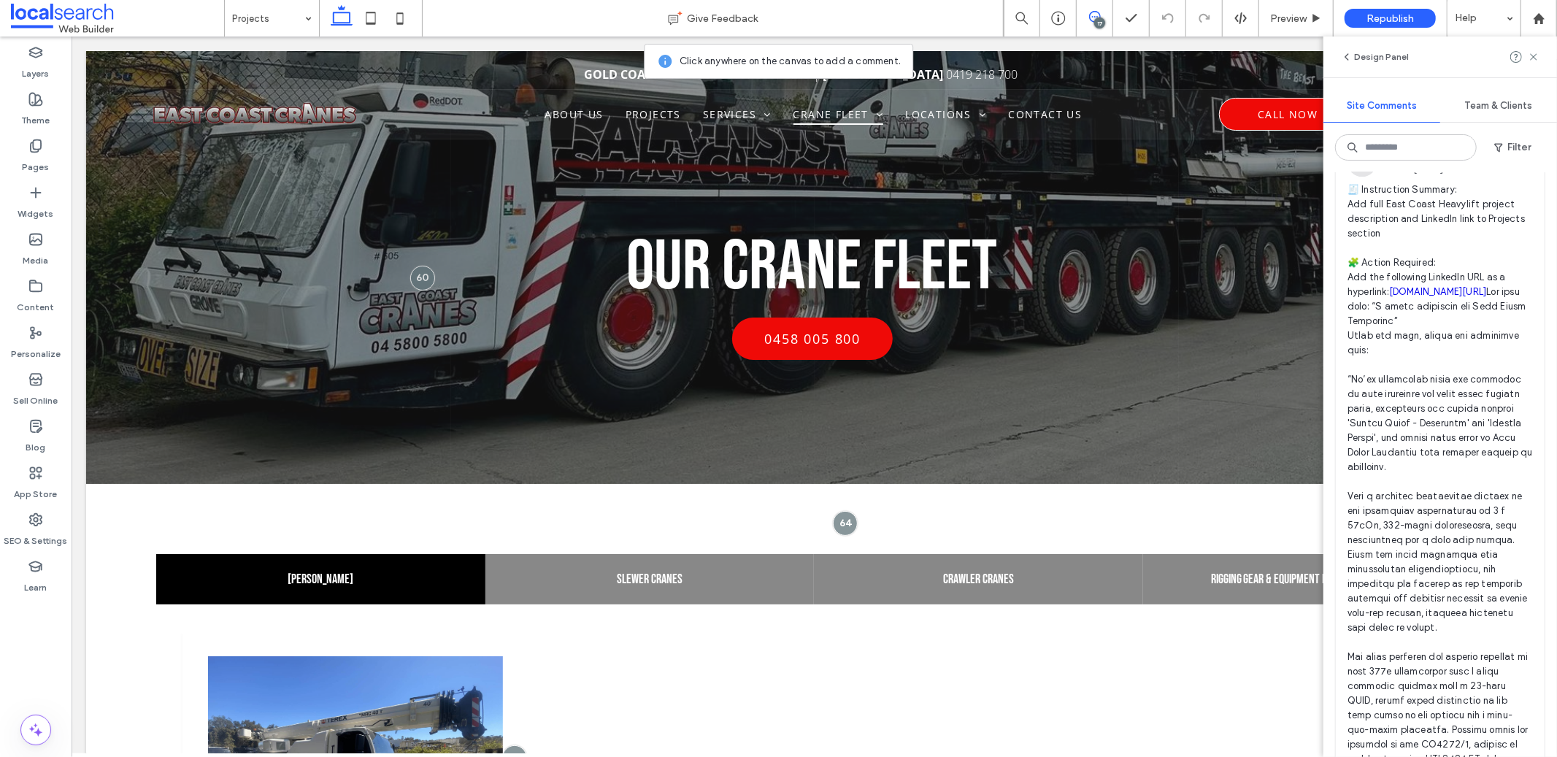
click at [1386, 580] on span "🧾 Instruction Summary: Add full East Coast Heavylift project description and Li…" at bounding box center [1440, 614] width 185 height 862
click at [1298, 21] on span "Preview" at bounding box center [1288, 18] width 37 height 12
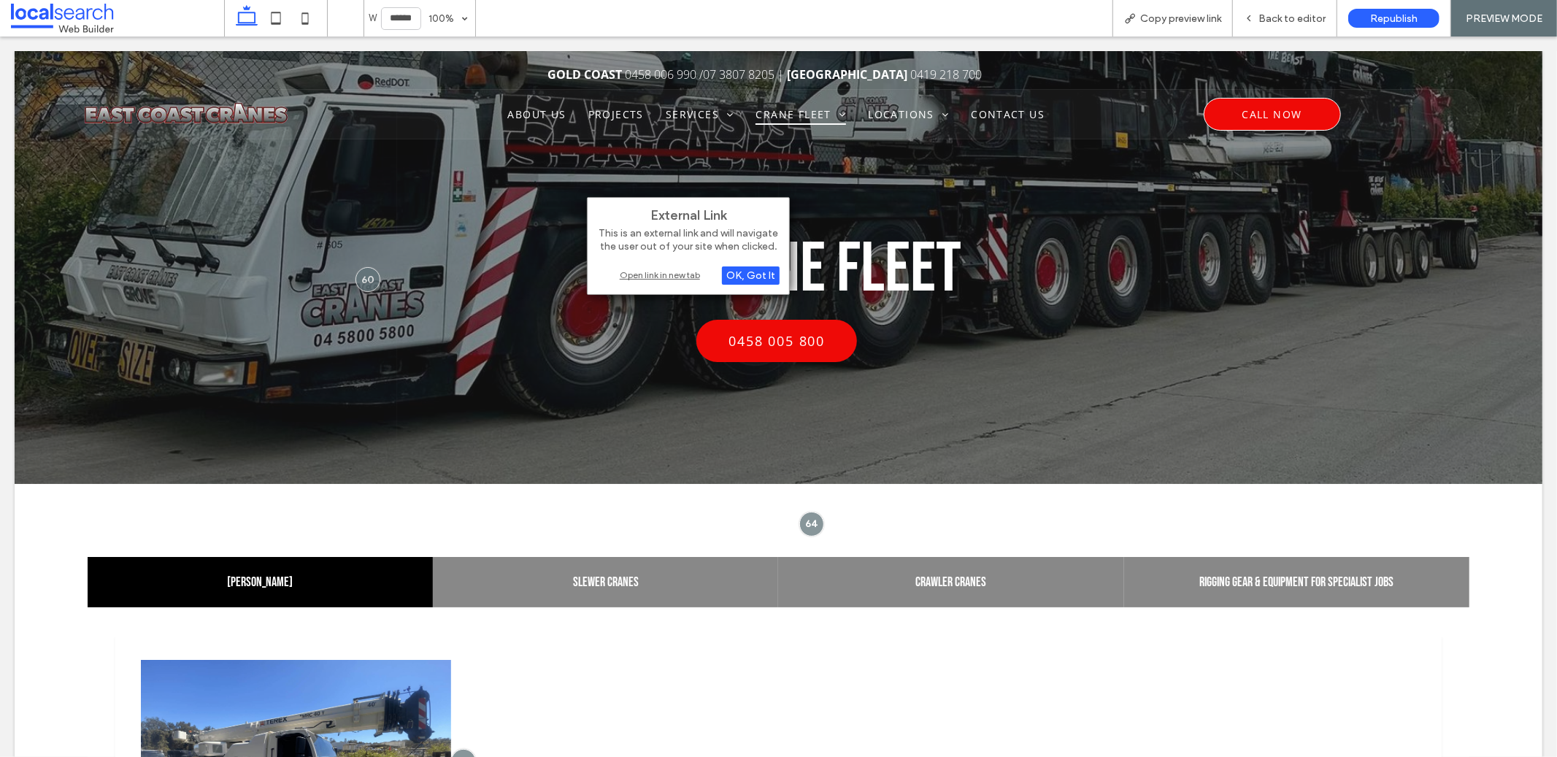
click at [618, 275] on div "Open link in new tab" at bounding box center [688, 274] width 183 height 15
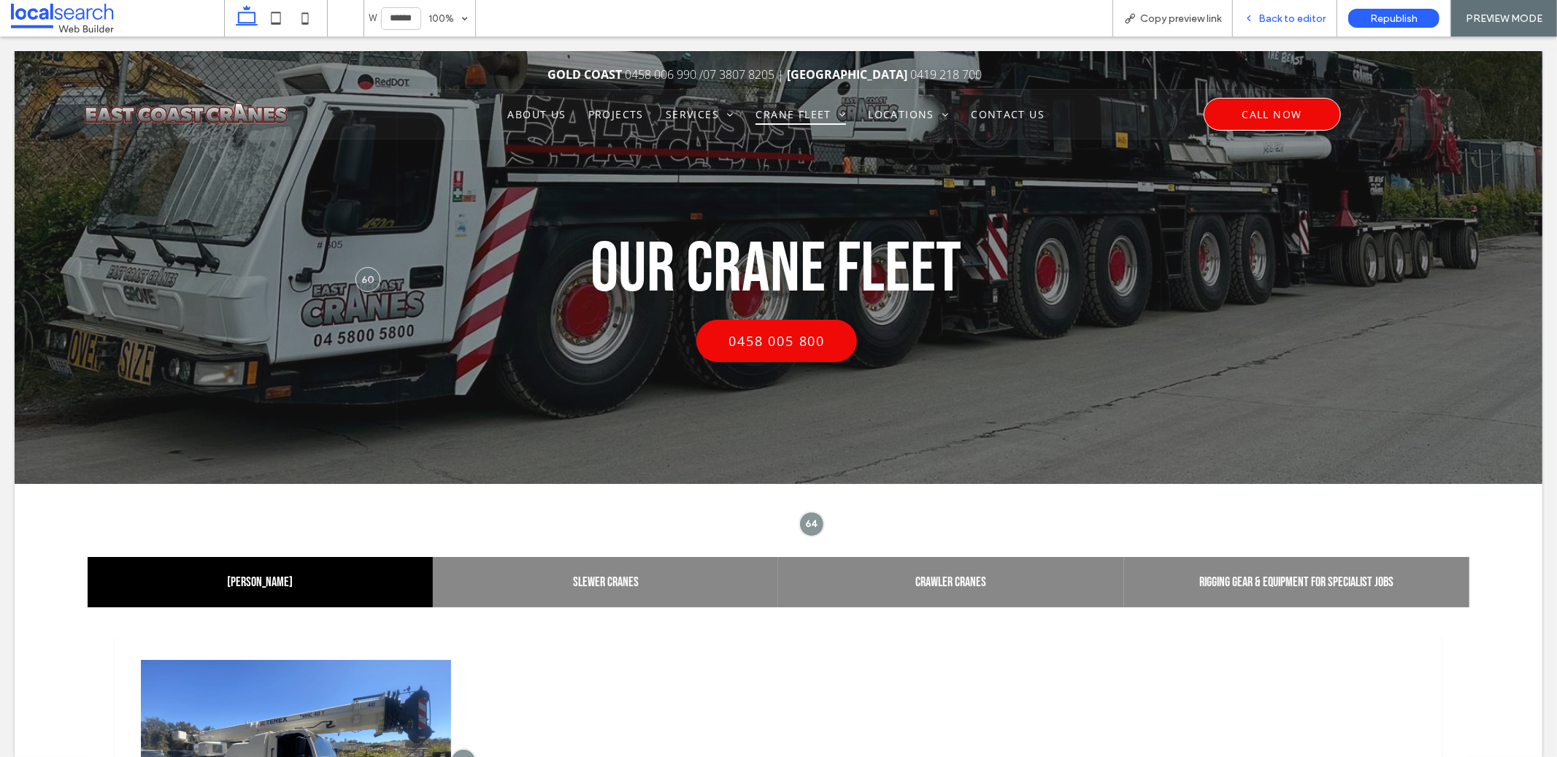
click at [1270, 18] on span "Back to editor" at bounding box center [1292, 18] width 67 height 12
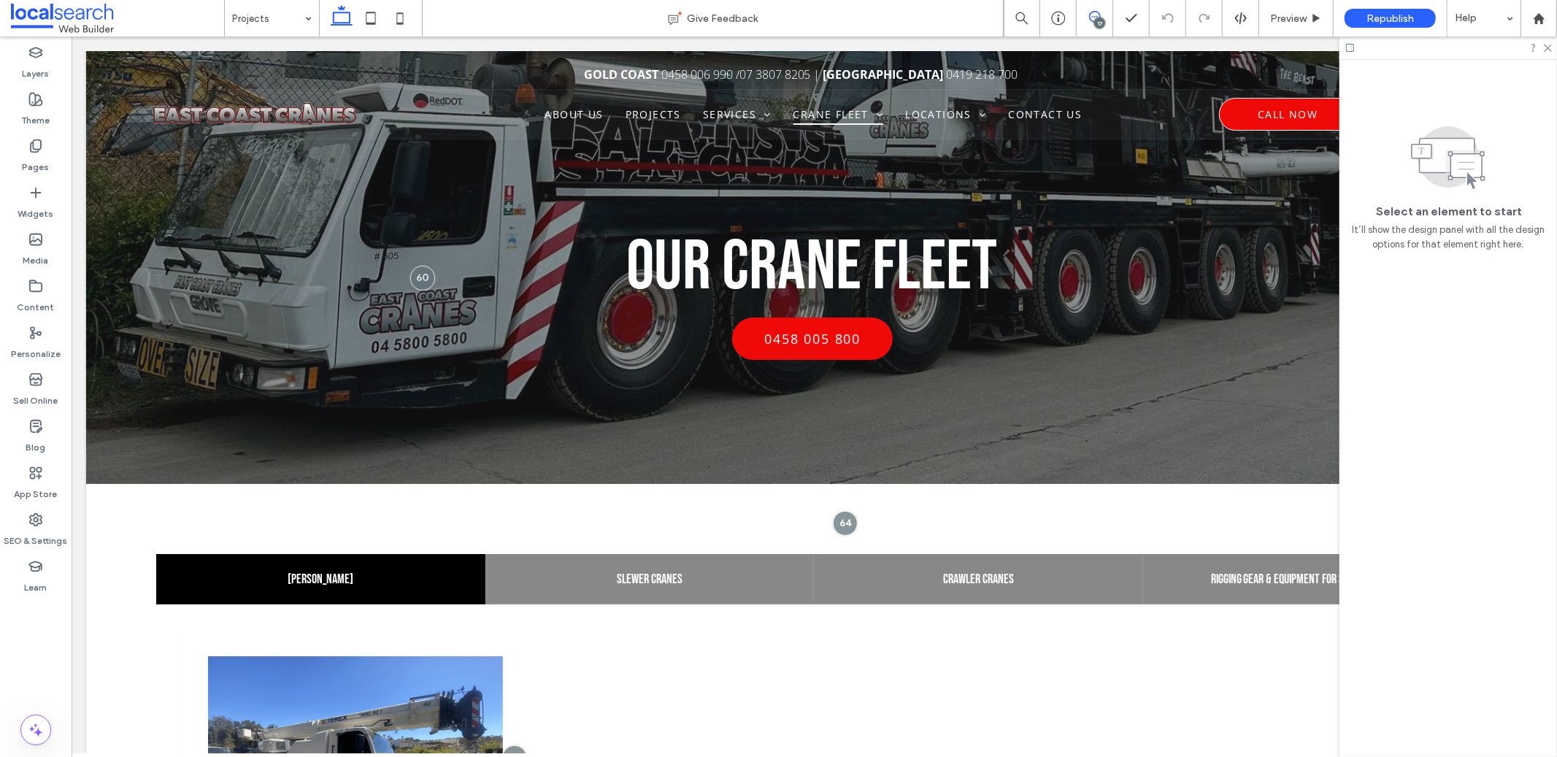
click at [1089, 15] on icon at bounding box center [1095, 17] width 12 height 12
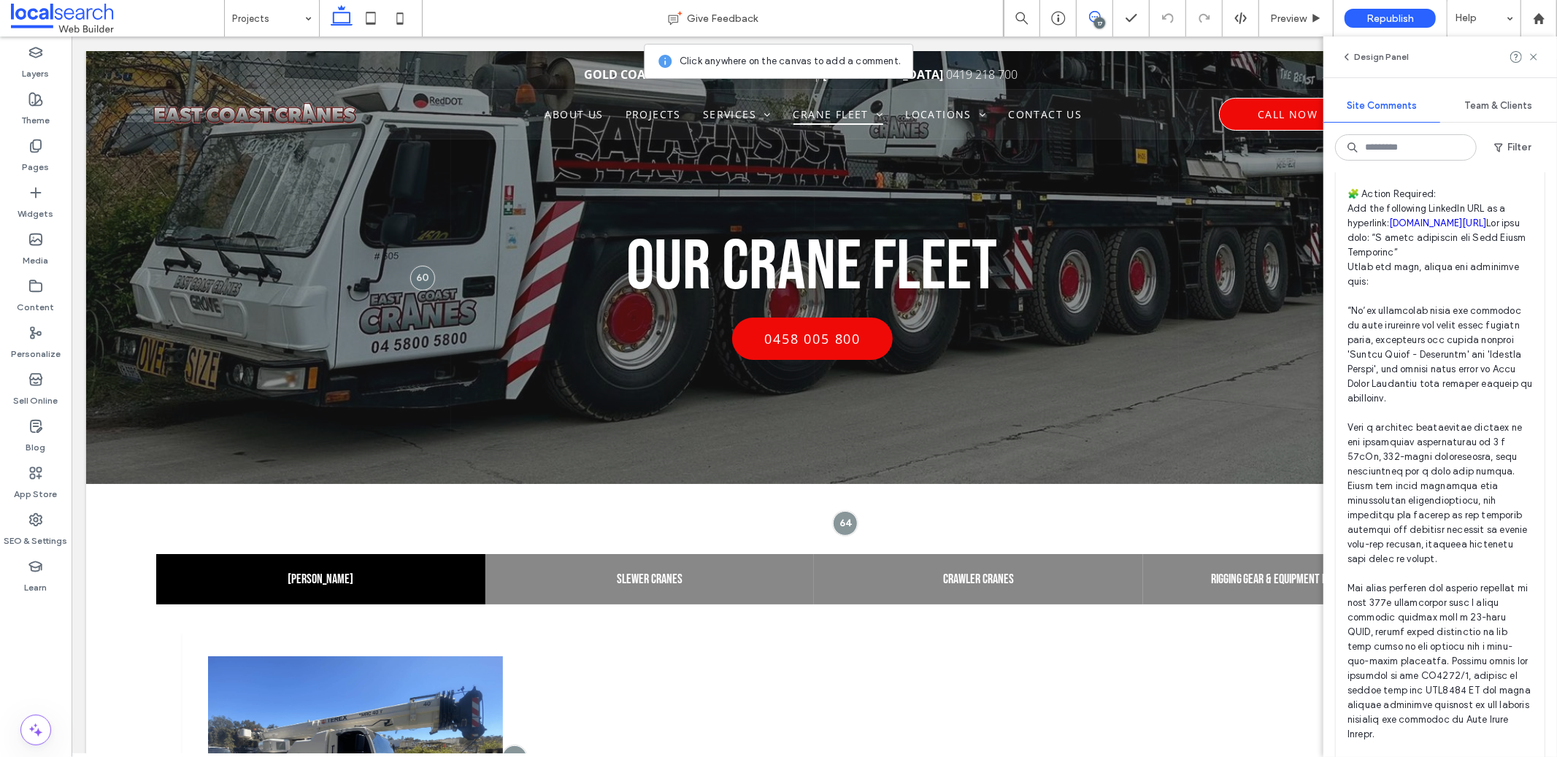
scroll to position [9067, 0]
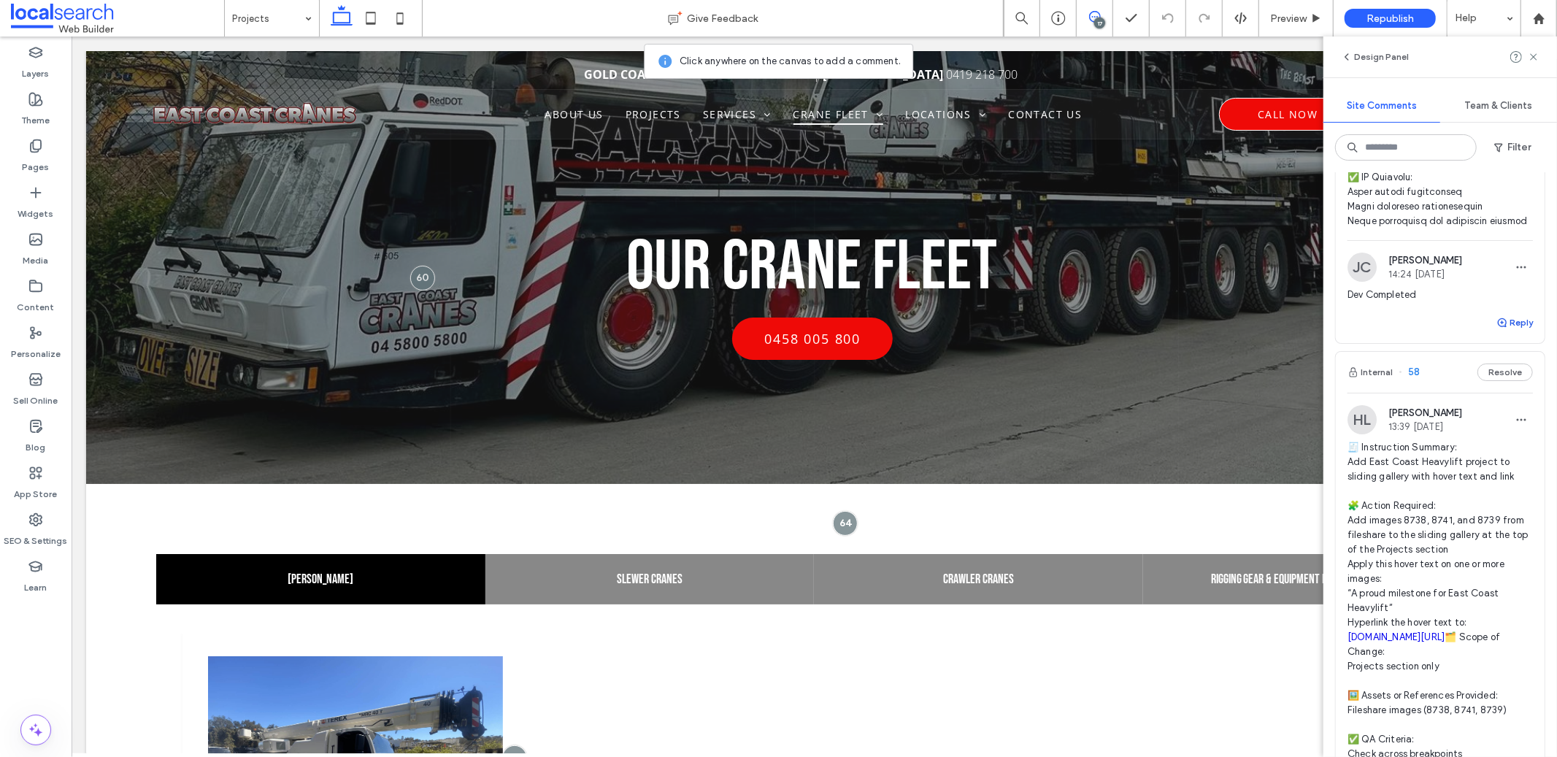
click at [1515, 331] on button "Reply" at bounding box center [1515, 323] width 37 height 18
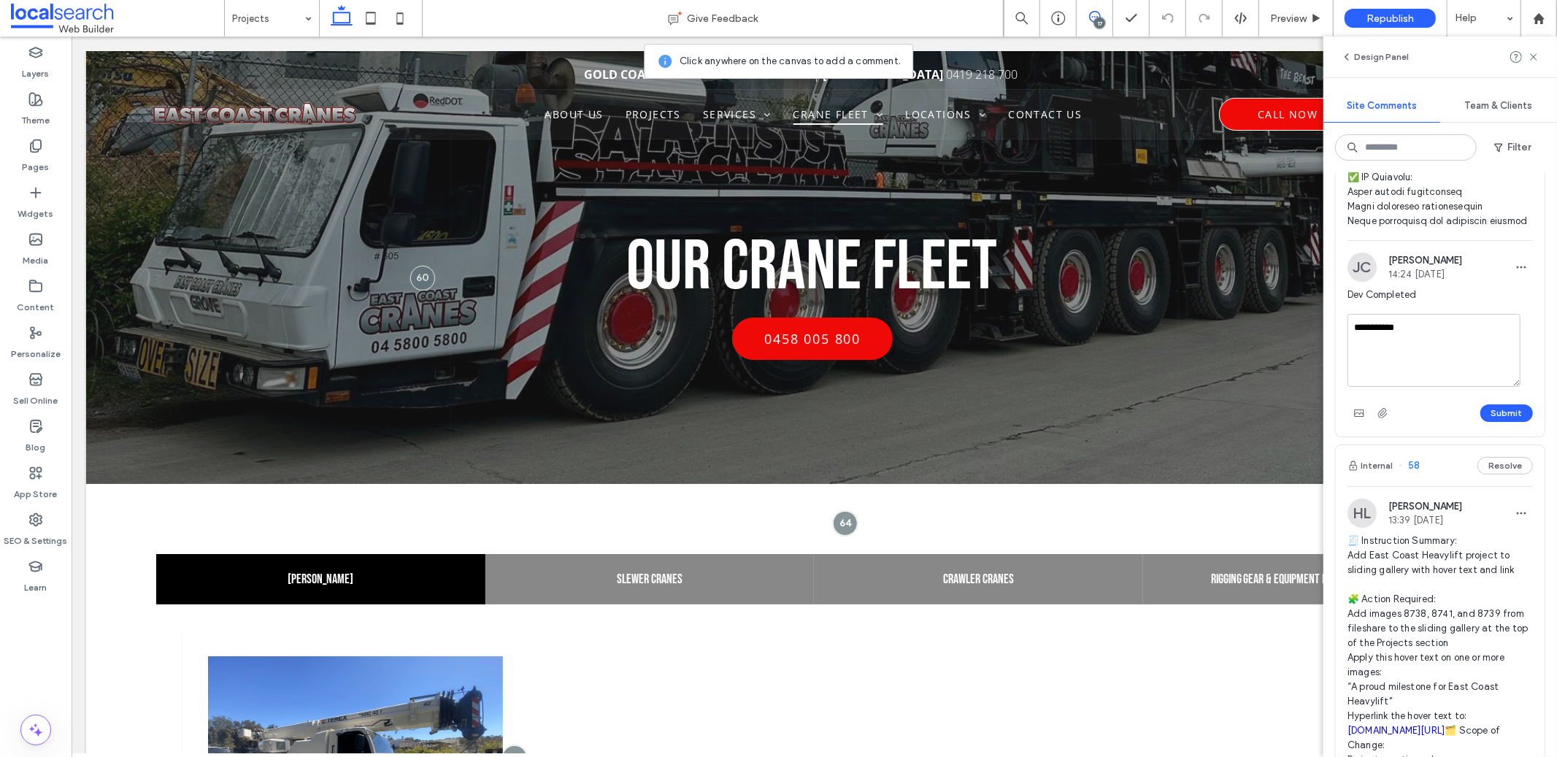
type textarea "**********"
click at [1489, 425] on div "Submit" at bounding box center [1440, 413] width 185 height 23
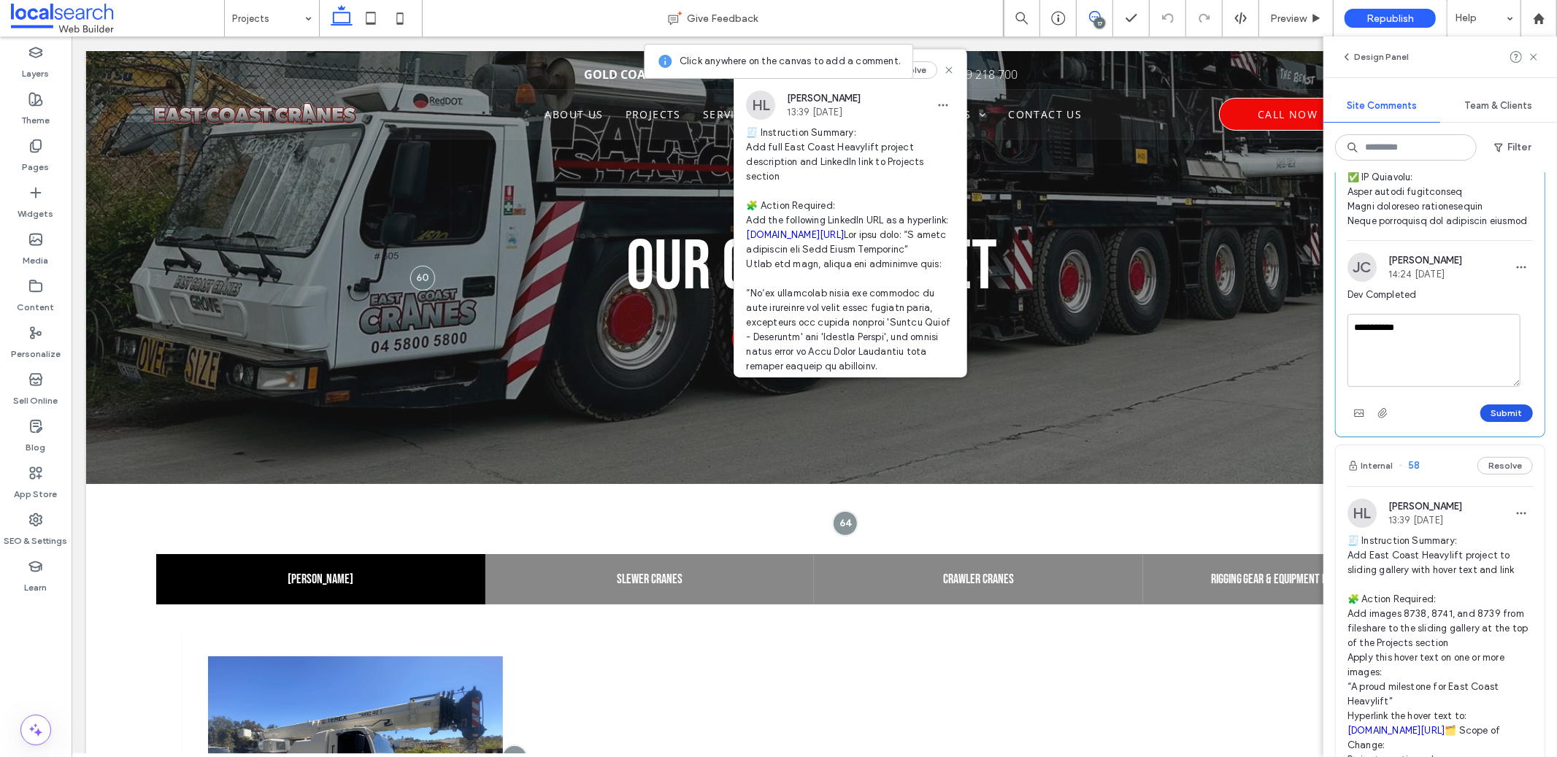
click at [1493, 422] on button "Submit" at bounding box center [1507, 414] width 53 height 18
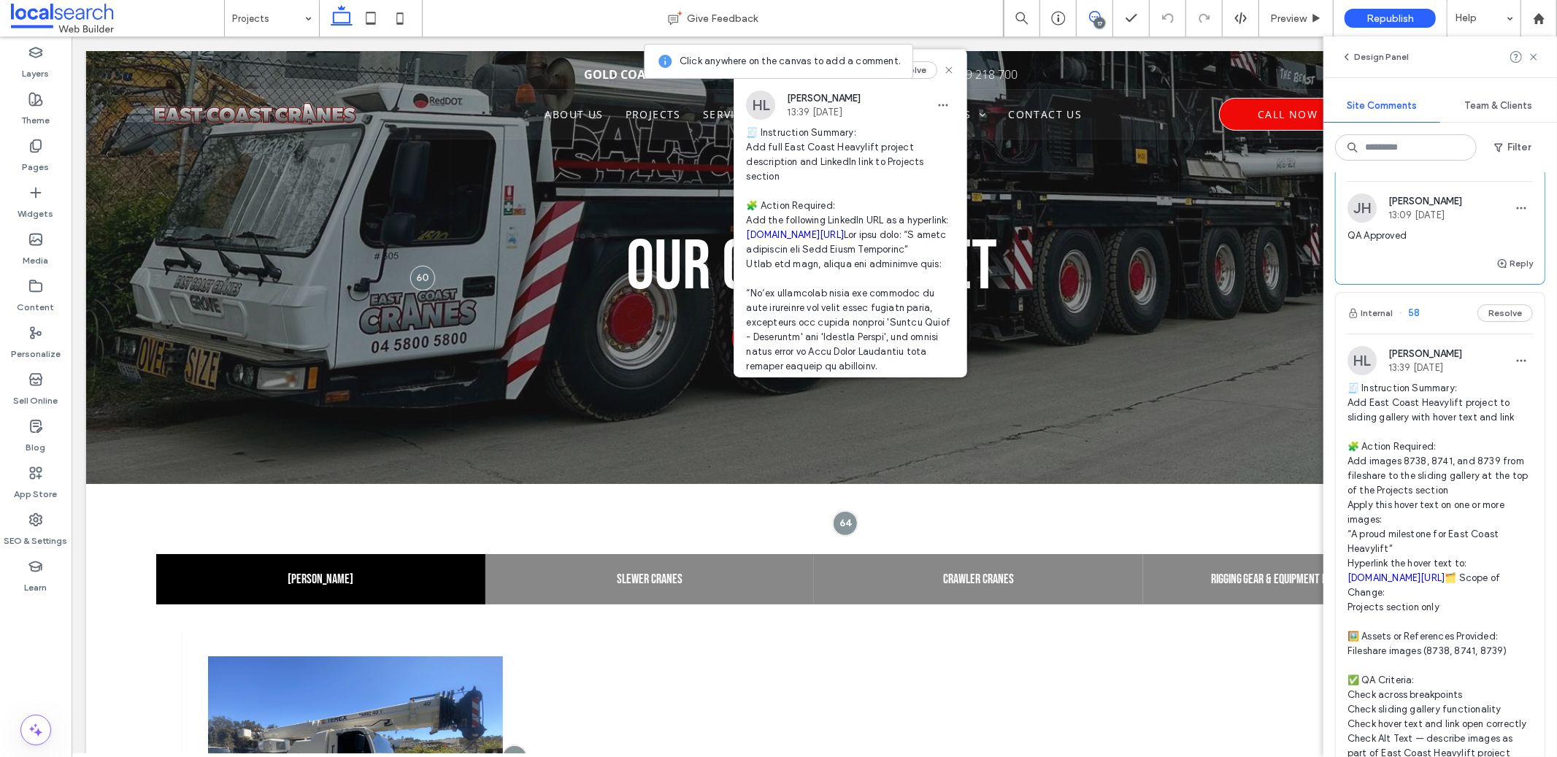
scroll to position [9184, 0]
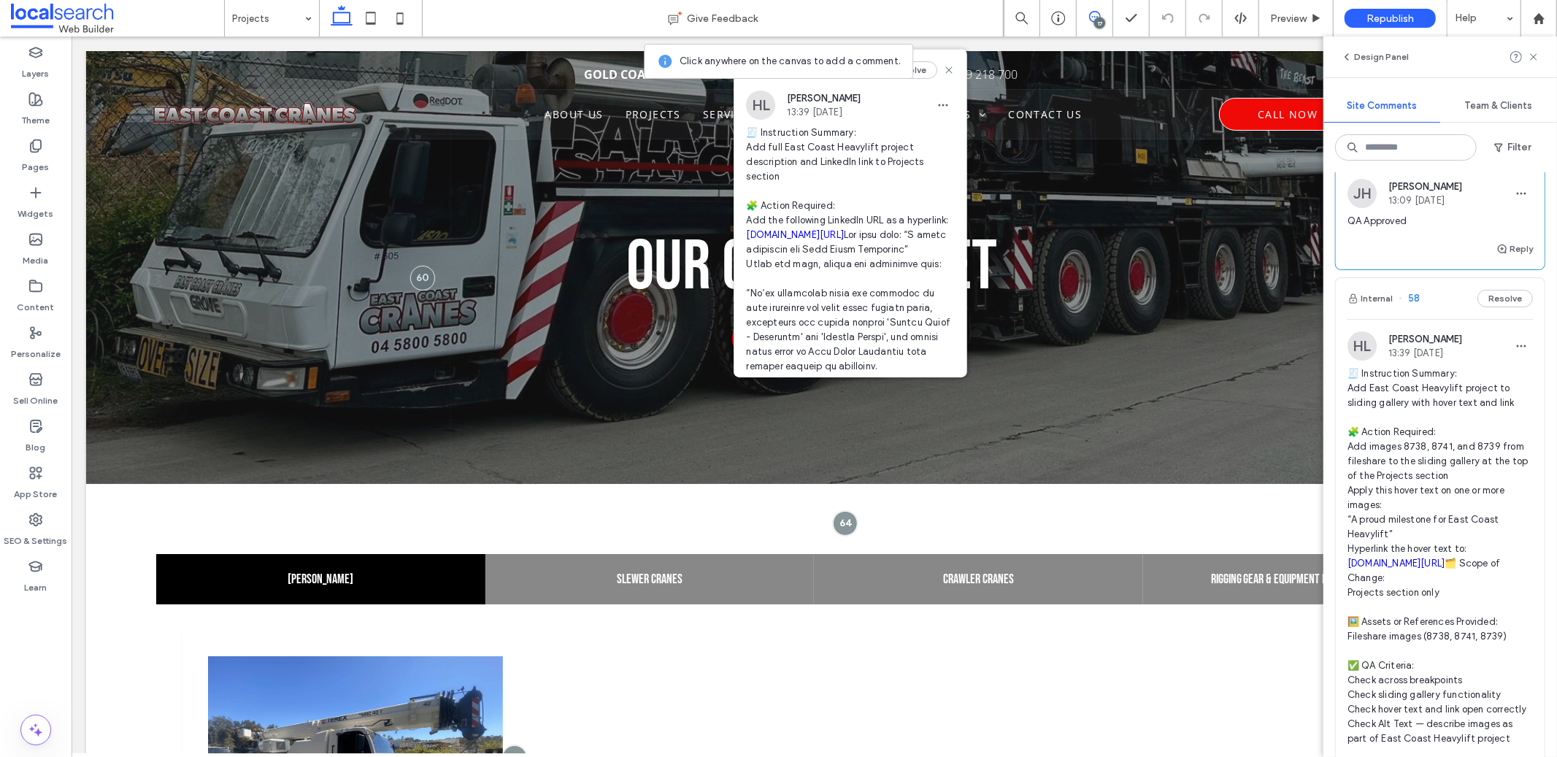
click at [1460, 589] on span "🧾 Instruction Summary: Add East Coast Heavylift project to sliding gallery with…" at bounding box center [1440, 557] width 185 height 380
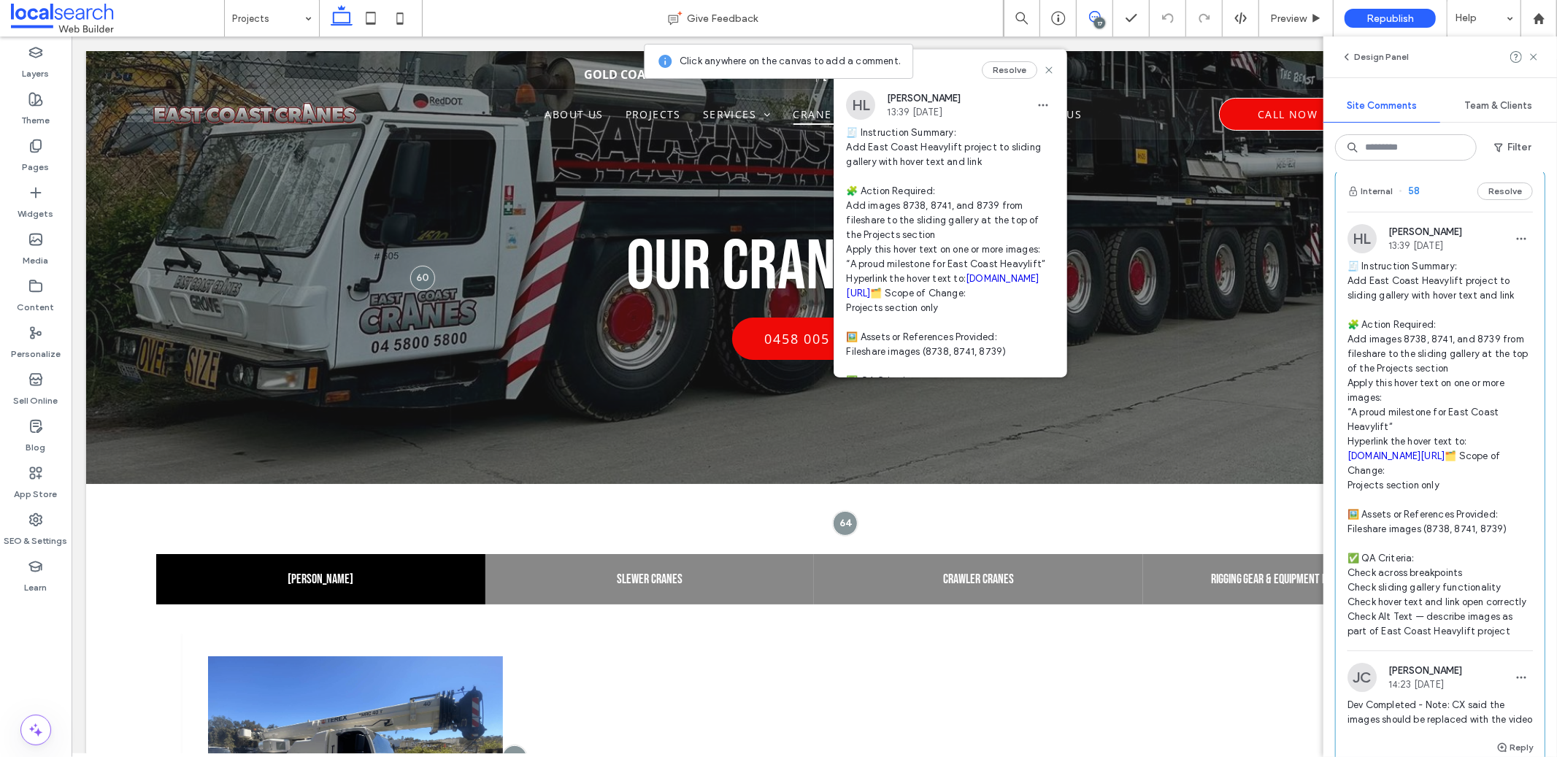
scroll to position [9276, 0]
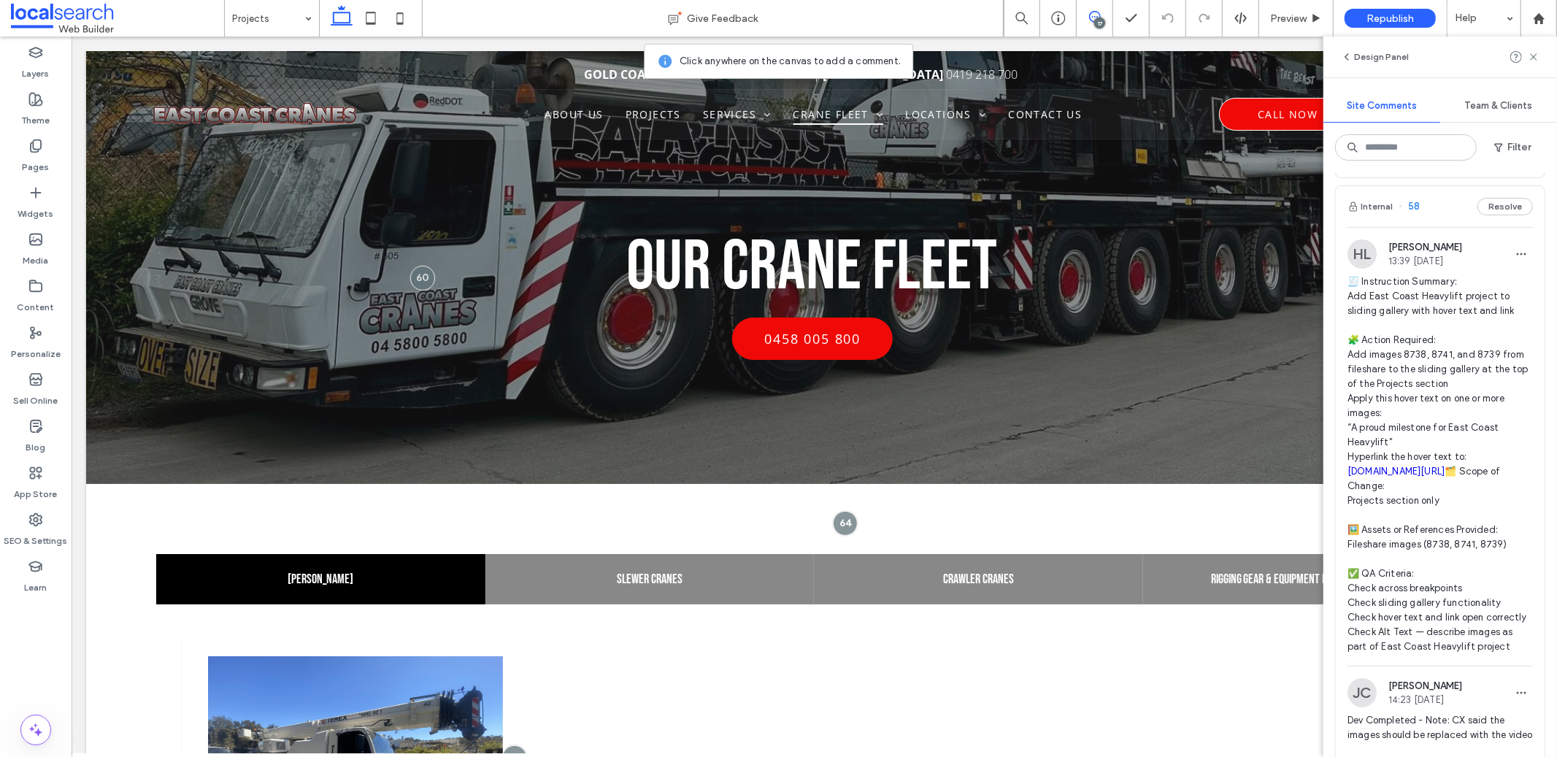
click at [1408, 478] on span "🧾 Instruction Summary: Add East Coast Heavylift project to sliding gallery with…" at bounding box center [1440, 465] width 185 height 380
click at [1454, 475] on span "🧾 Instruction Summary: Add East Coast Heavylift project to sliding gallery with…" at bounding box center [1440, 465] width 185 height 380
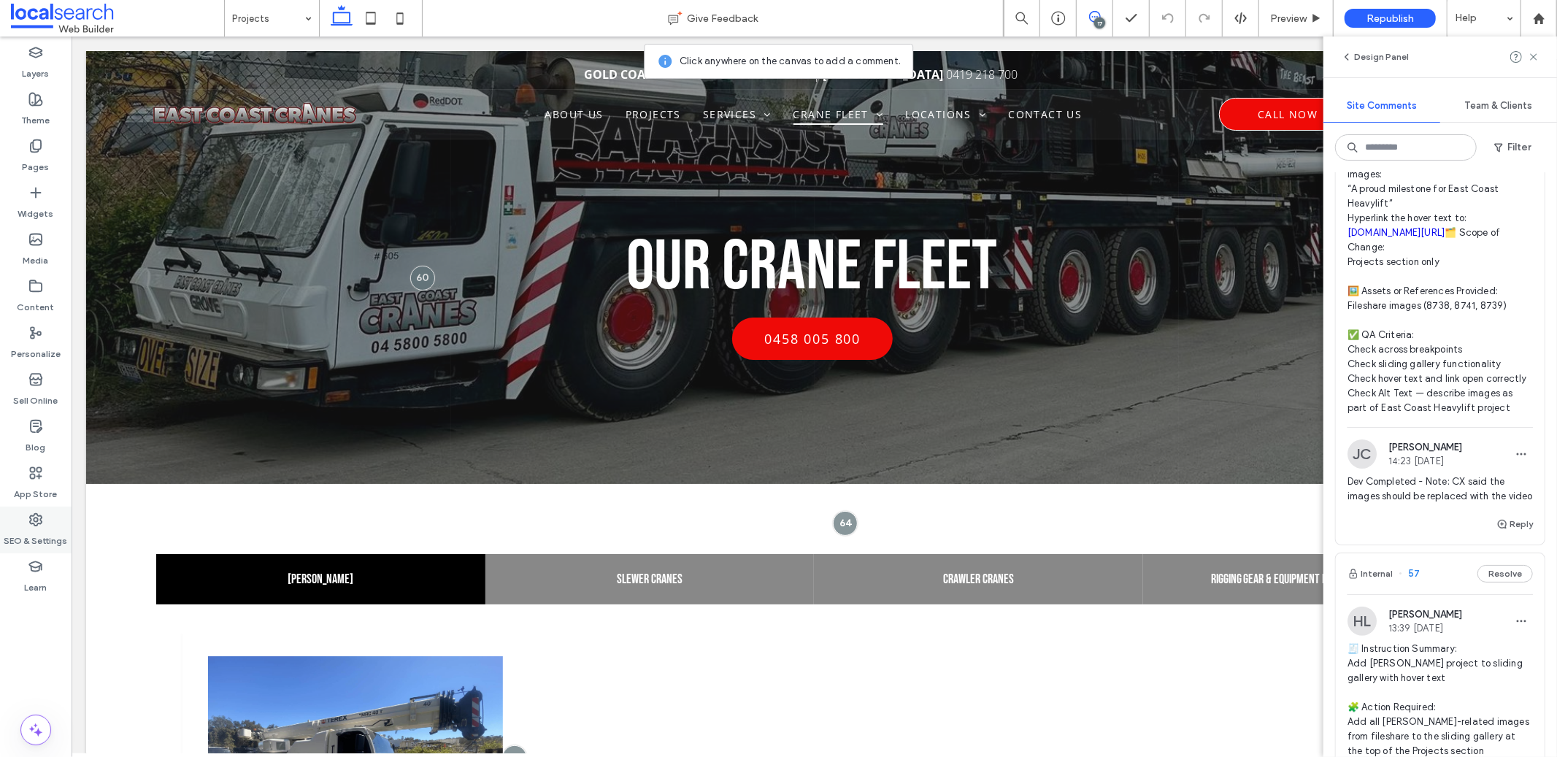
scroll to position [9441, 0]
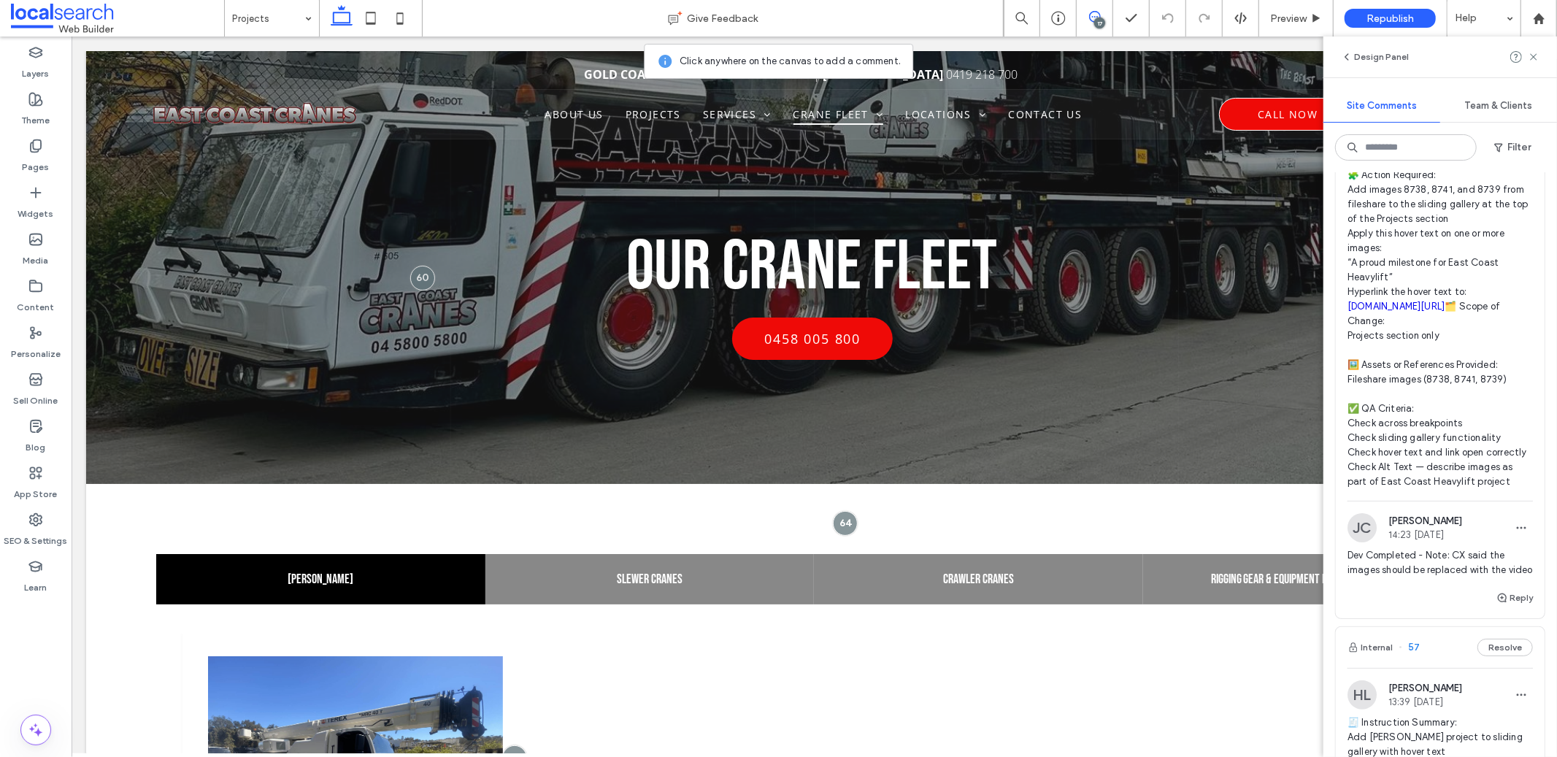
click at [1433, 311] on span "🧾 Instruction Summary: Add East Coast Heavylift project to sliding gallery with…" at bounding box center [1440, 300] width 185 height 380
click at [1408, 325] on span "🧾 Instruction Summary: Add East Coast Heavylift project to sliding gallery with…" at bounding box center [1440, 300] width 185 height 380
click at [1293, 18] on span "Preview" at bounding box center [1288, 18] width 37 height 12
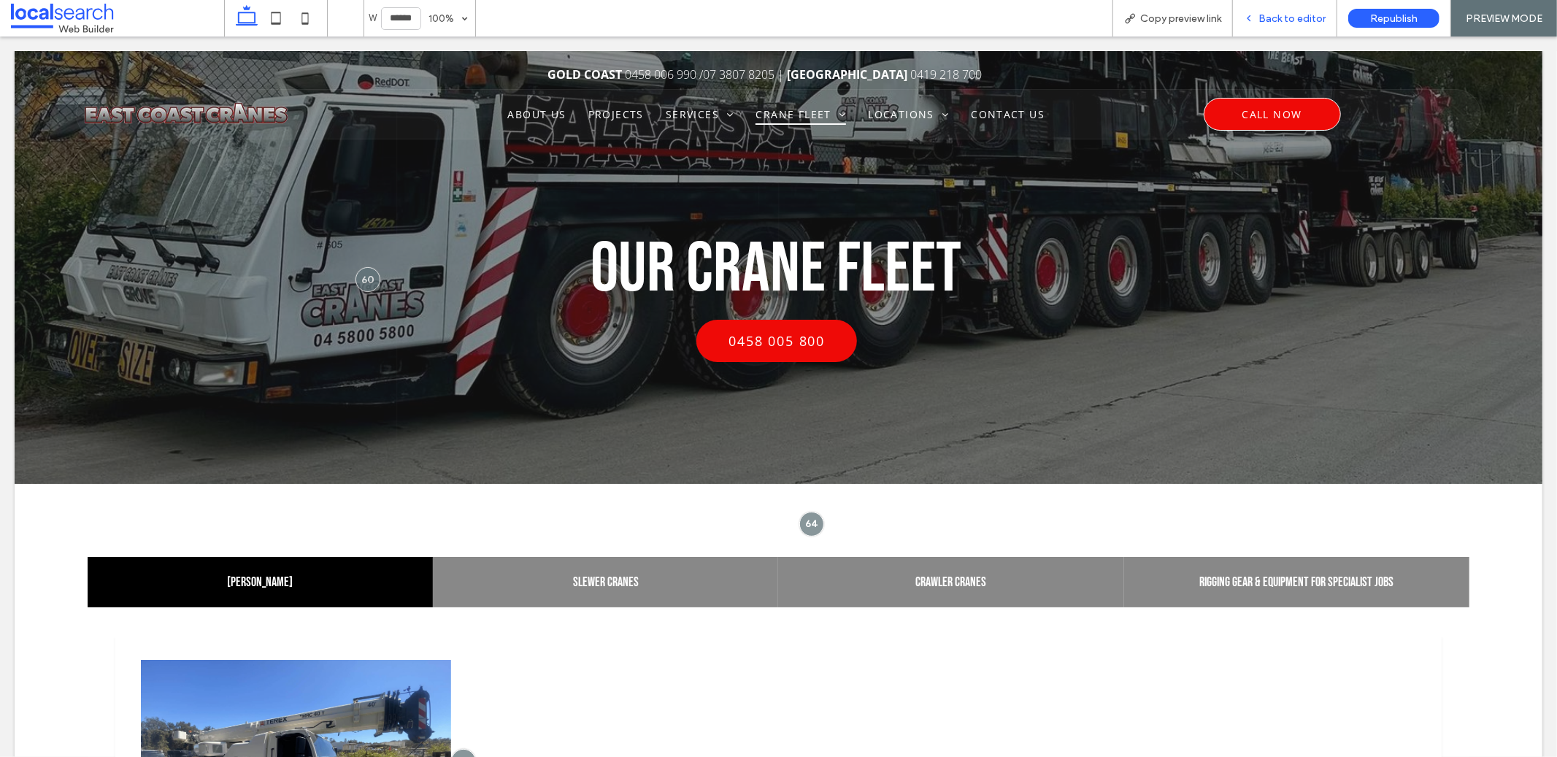
click at [1276, 29] on div "Back to editor" at bounding box center [1285, 18] width 104 height 37
click at [1270, 12] on span "Back to editor" at bounding box center [1292, 18] width 67 height 12
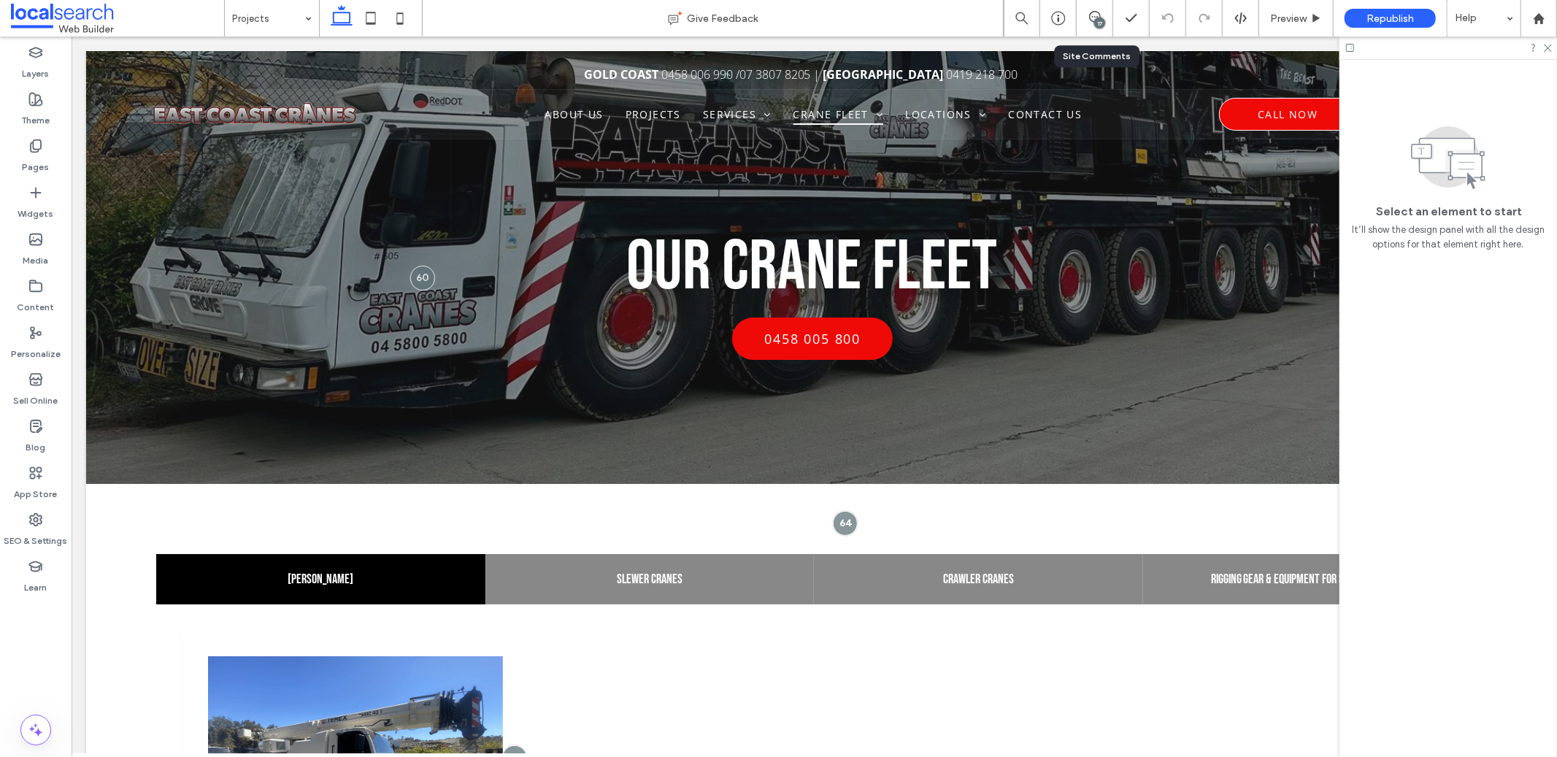
click at [1093, 8] on div "17" at bounding box center [1095, 18] width 37 height 37
click at [1097, 14] on icon at bounding box center [1095, 17] width 12 height 12
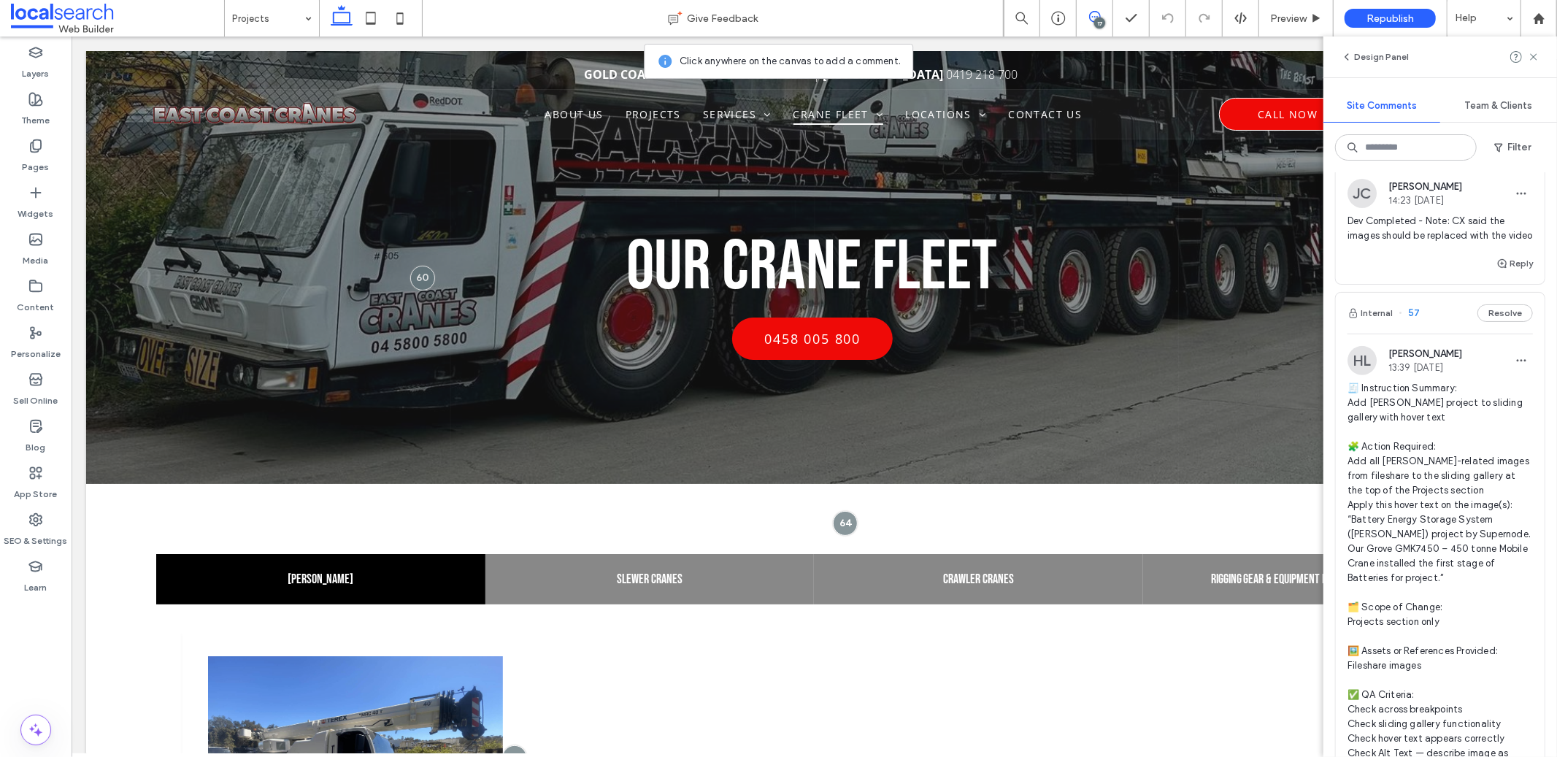
scroll to position [9828, 0]
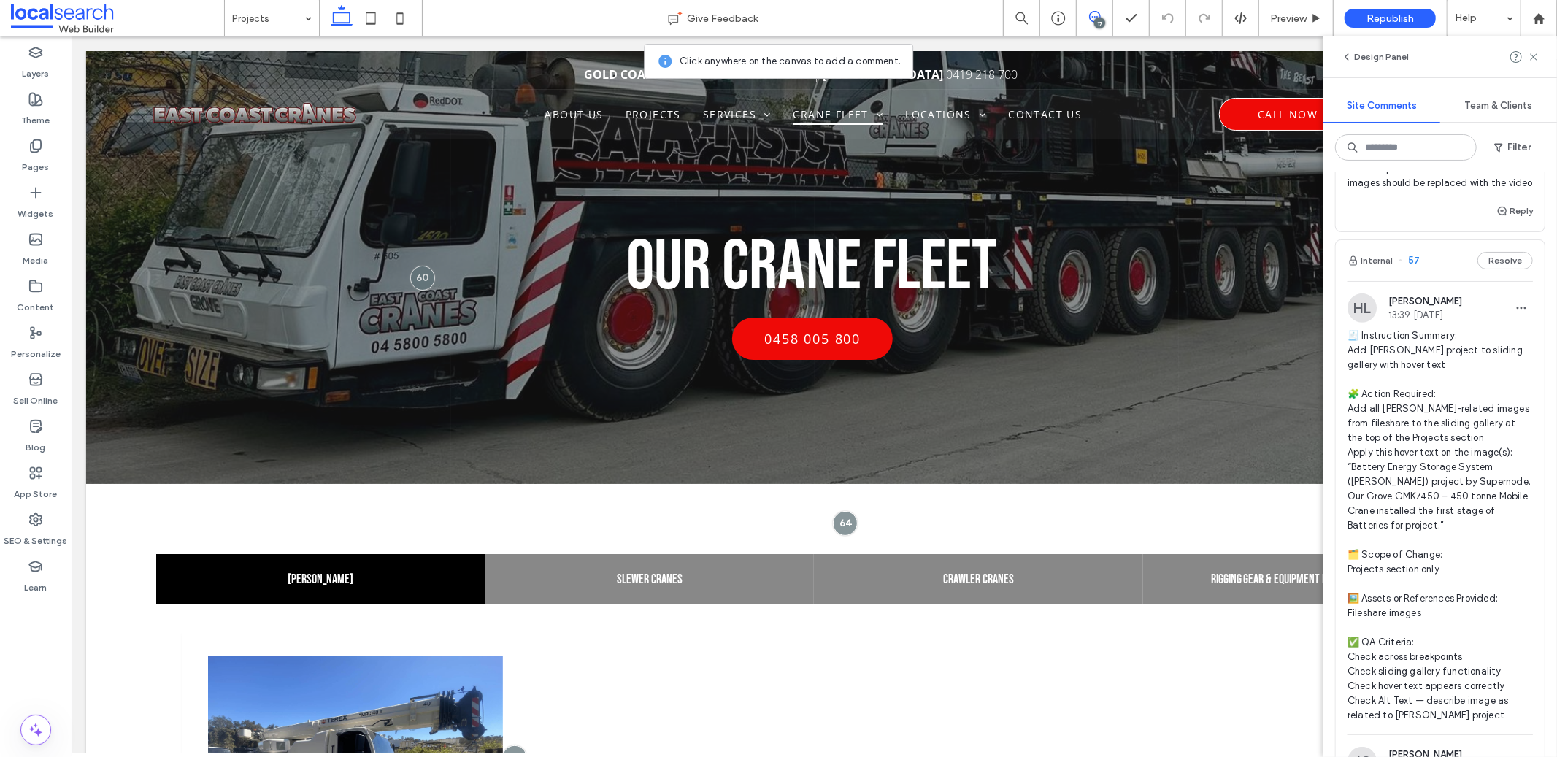
click at [1521, 220] on div "Reply" at bounding box center [1515, 211] width 37 height 18
click at [1510, 220] on button "Reply" at bounding box center [1515, 211] width 37 height 18
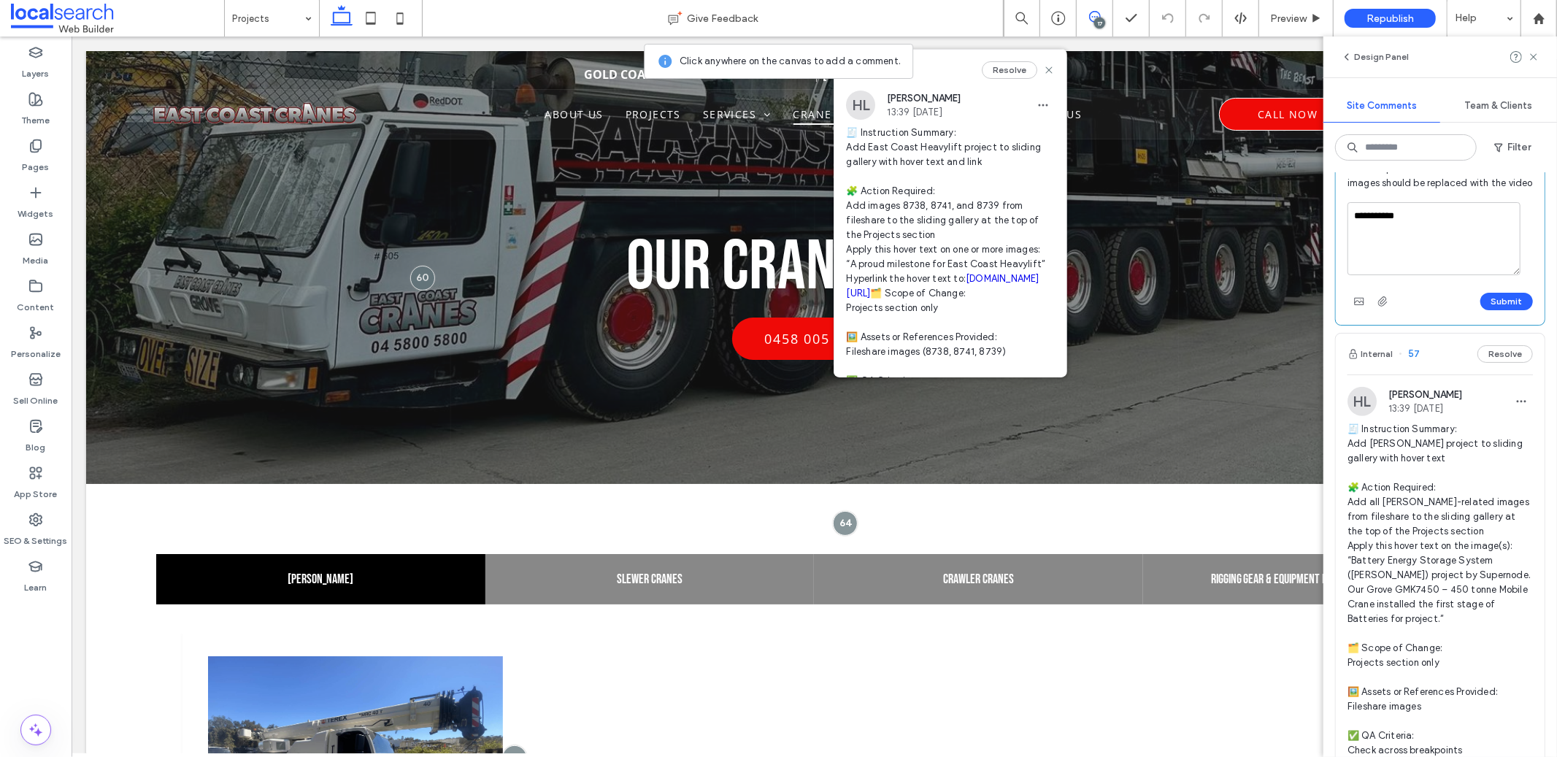
type textarea "**********"
click at [1506, 313] on div "Submit" at bounding box center [1440, 301] width 185 height 23
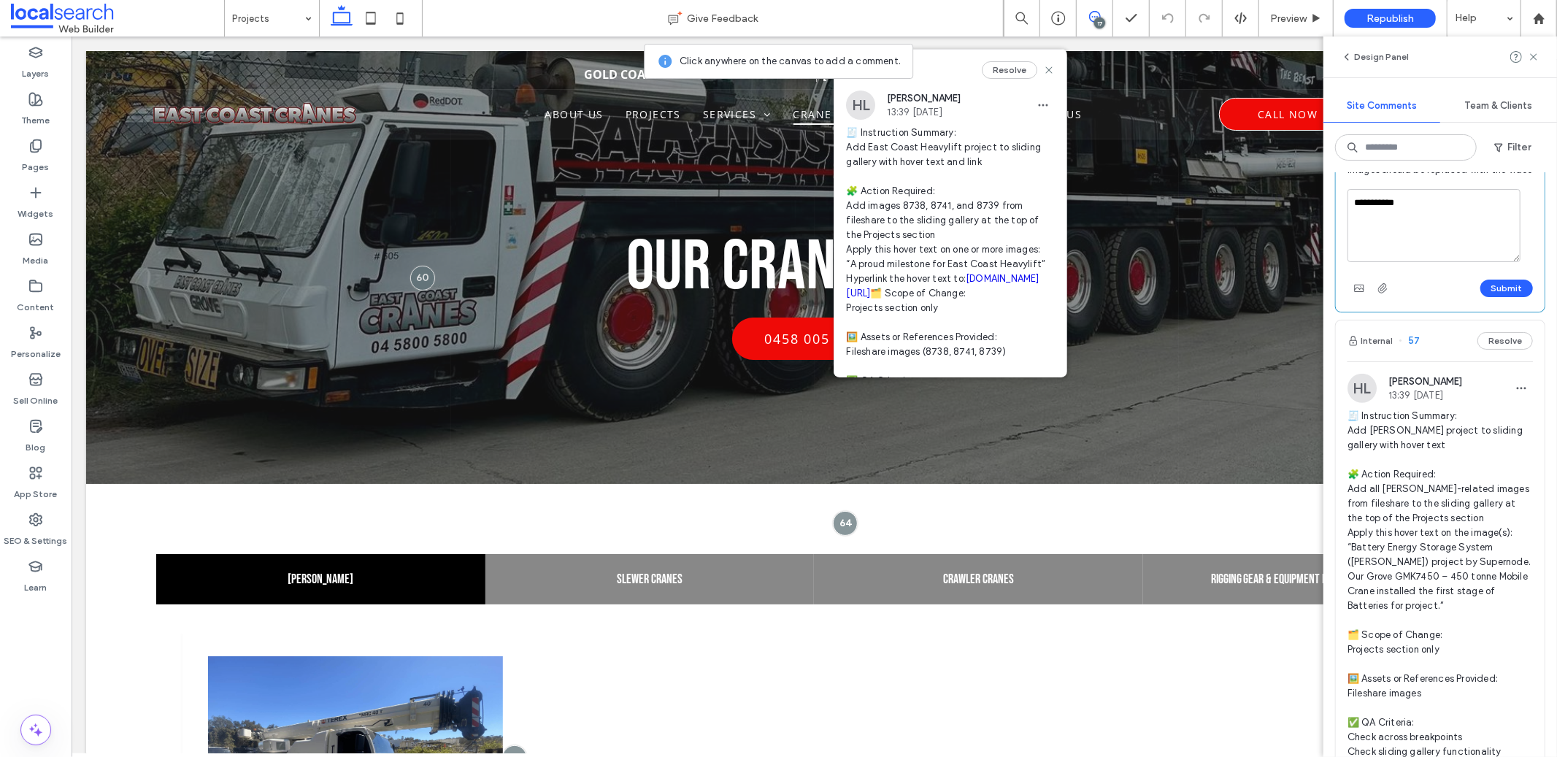
scroll to position [9858, 0]
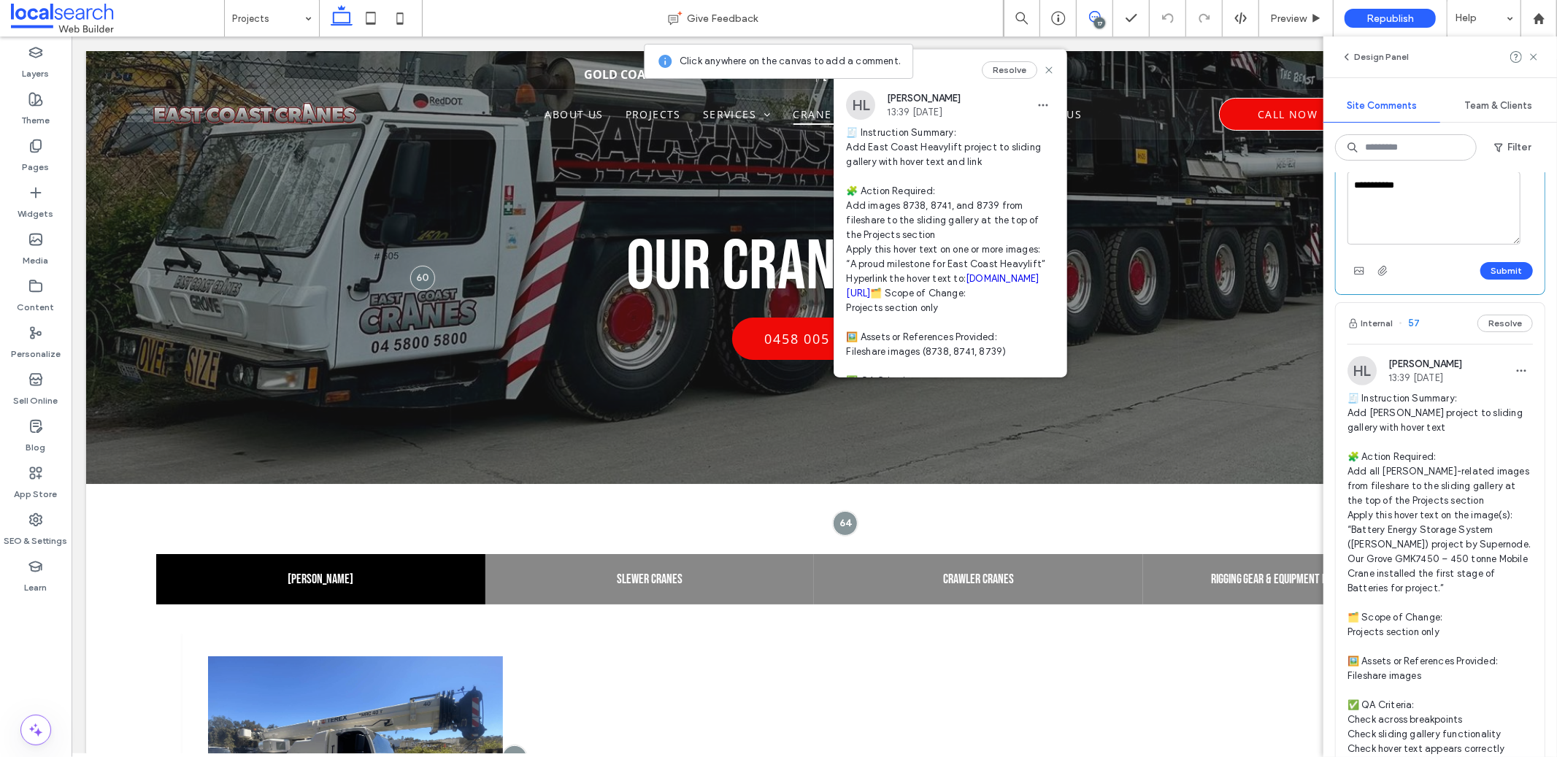
click at [1495, 283] on div "Submit" at bounding box center [1440, 270] width 185 height 23
click at [1496, 280] on button "Submit" at bounding box center [1507, 271] width 53 height 18
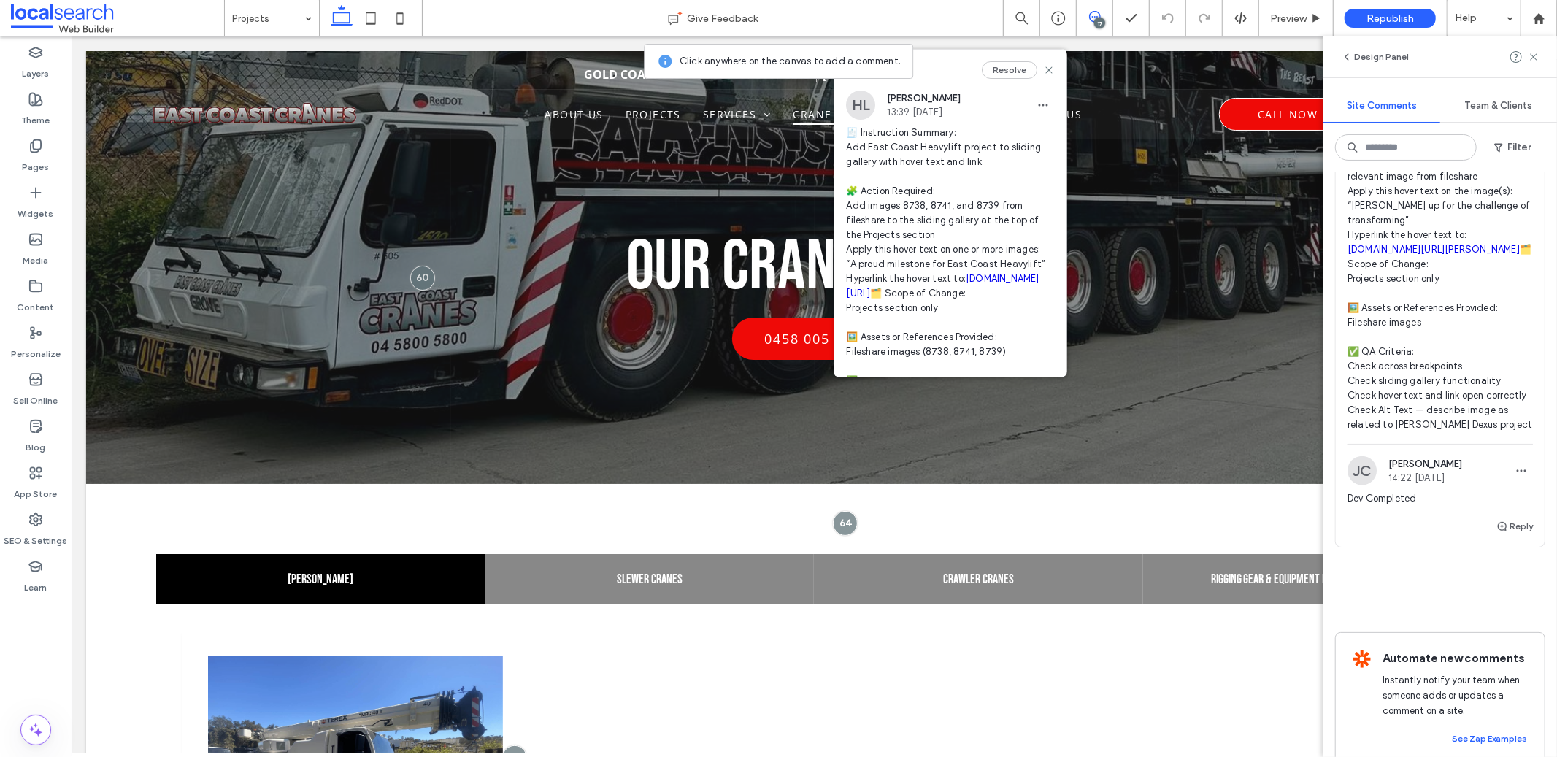
scroll to position [10158, 0]
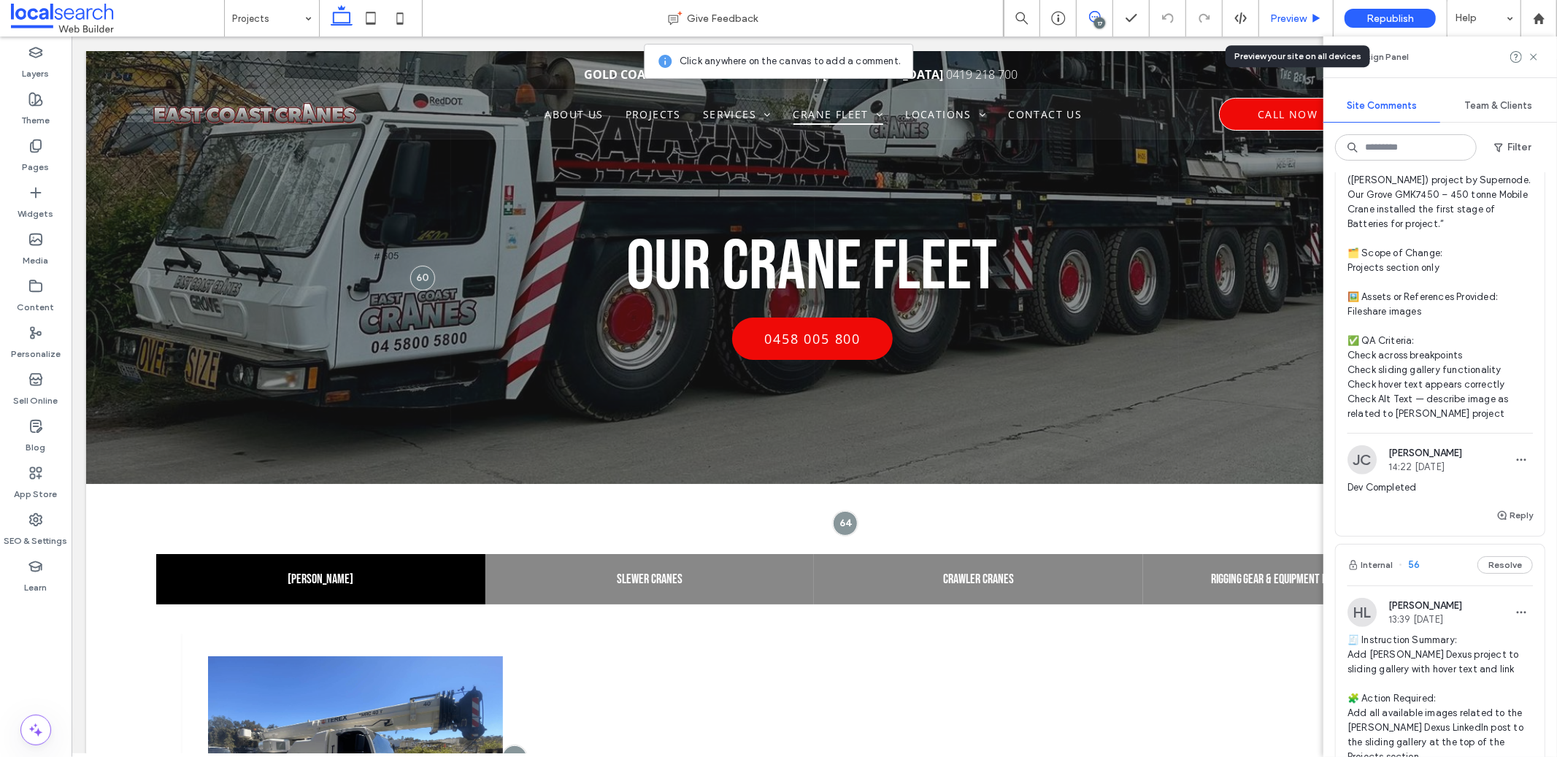
click at [1292, 19] on span "Preview" at bounding box center [1288, 18] width 37 height 12
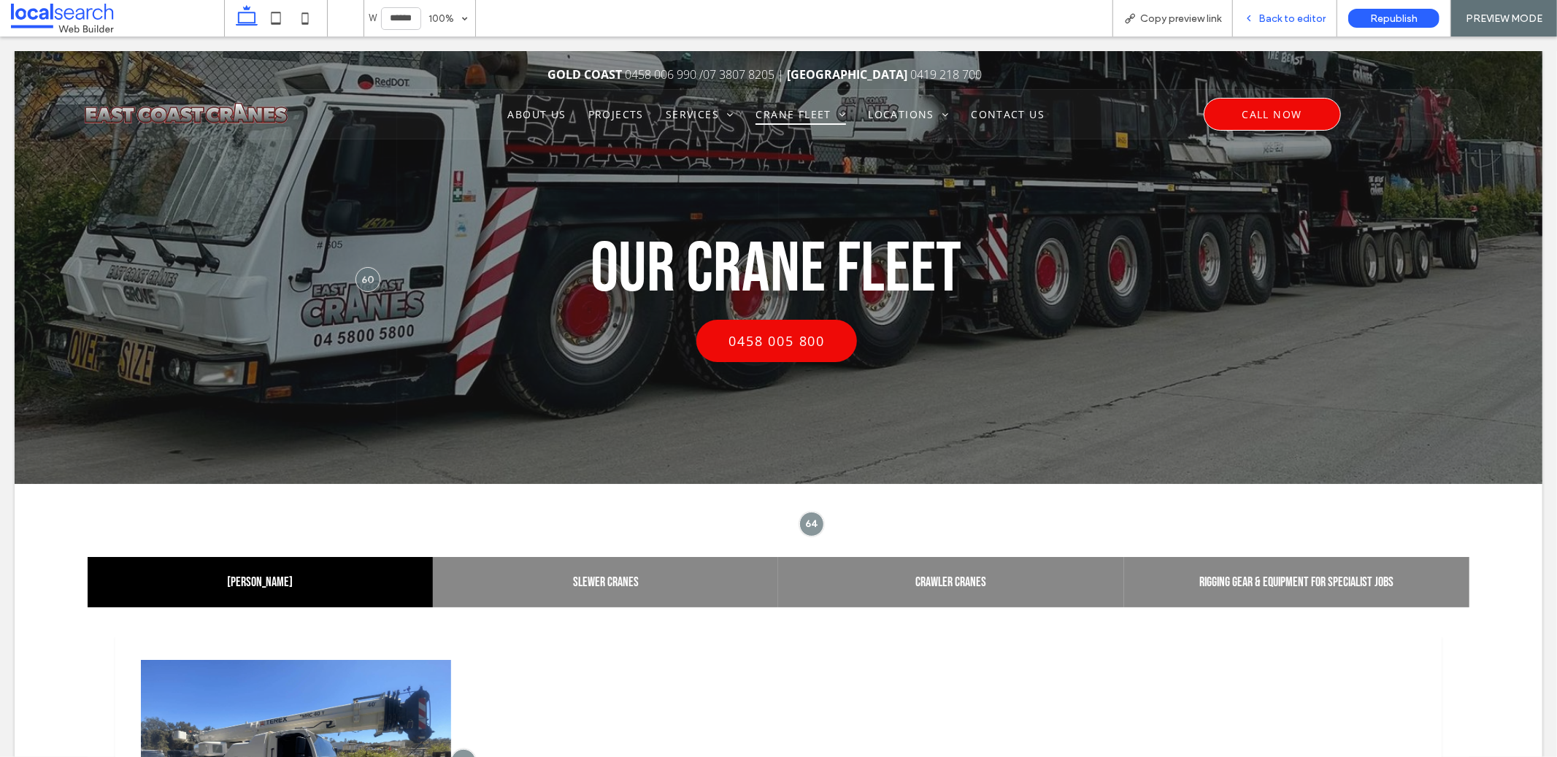
click at [1281, 23] on span "Back to editor" at bounding box center [1292, 18] width 67 height 12
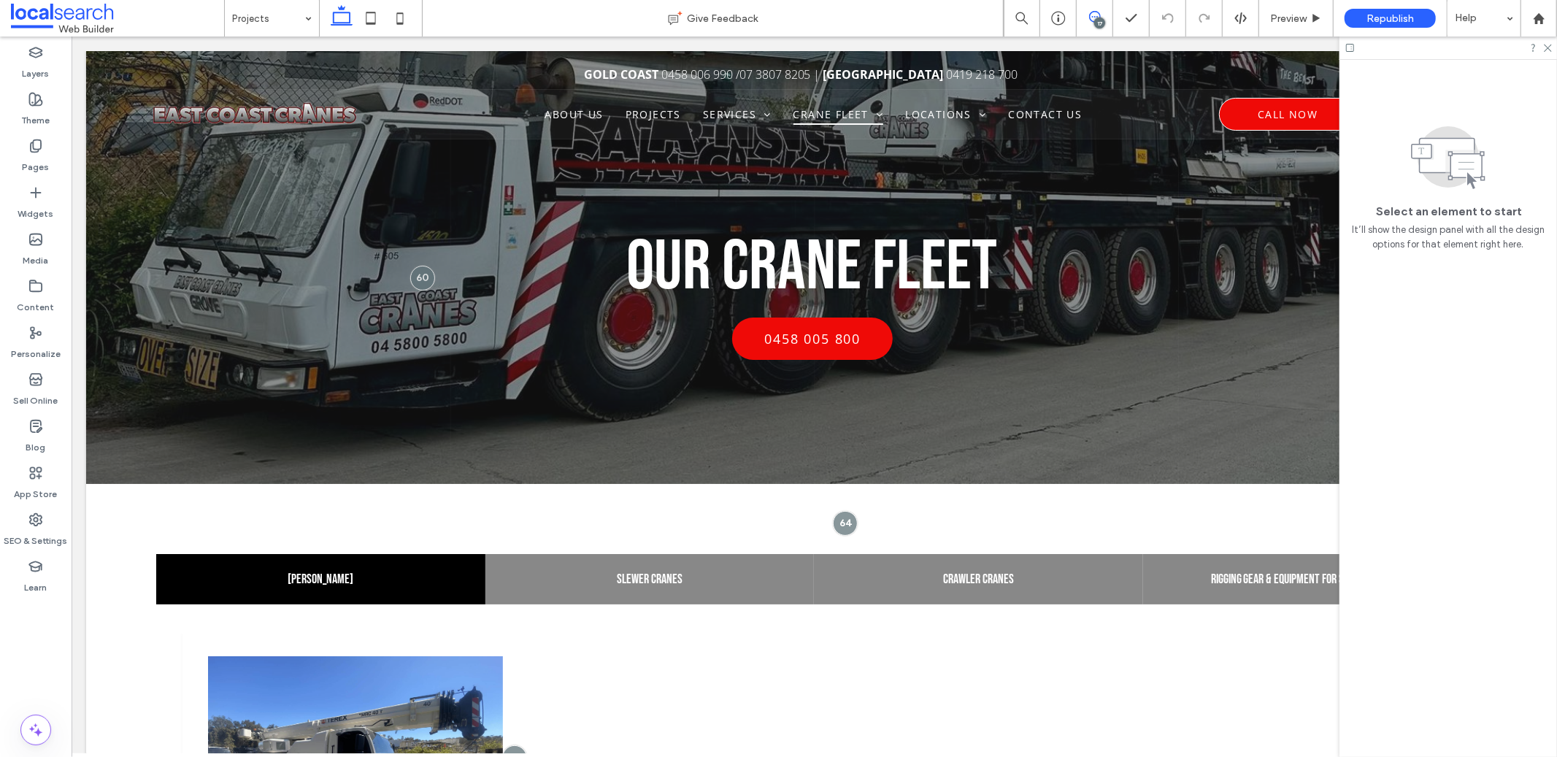
click at [1092, 21] on use at bounding box center [1095, 17] width 12 height 12
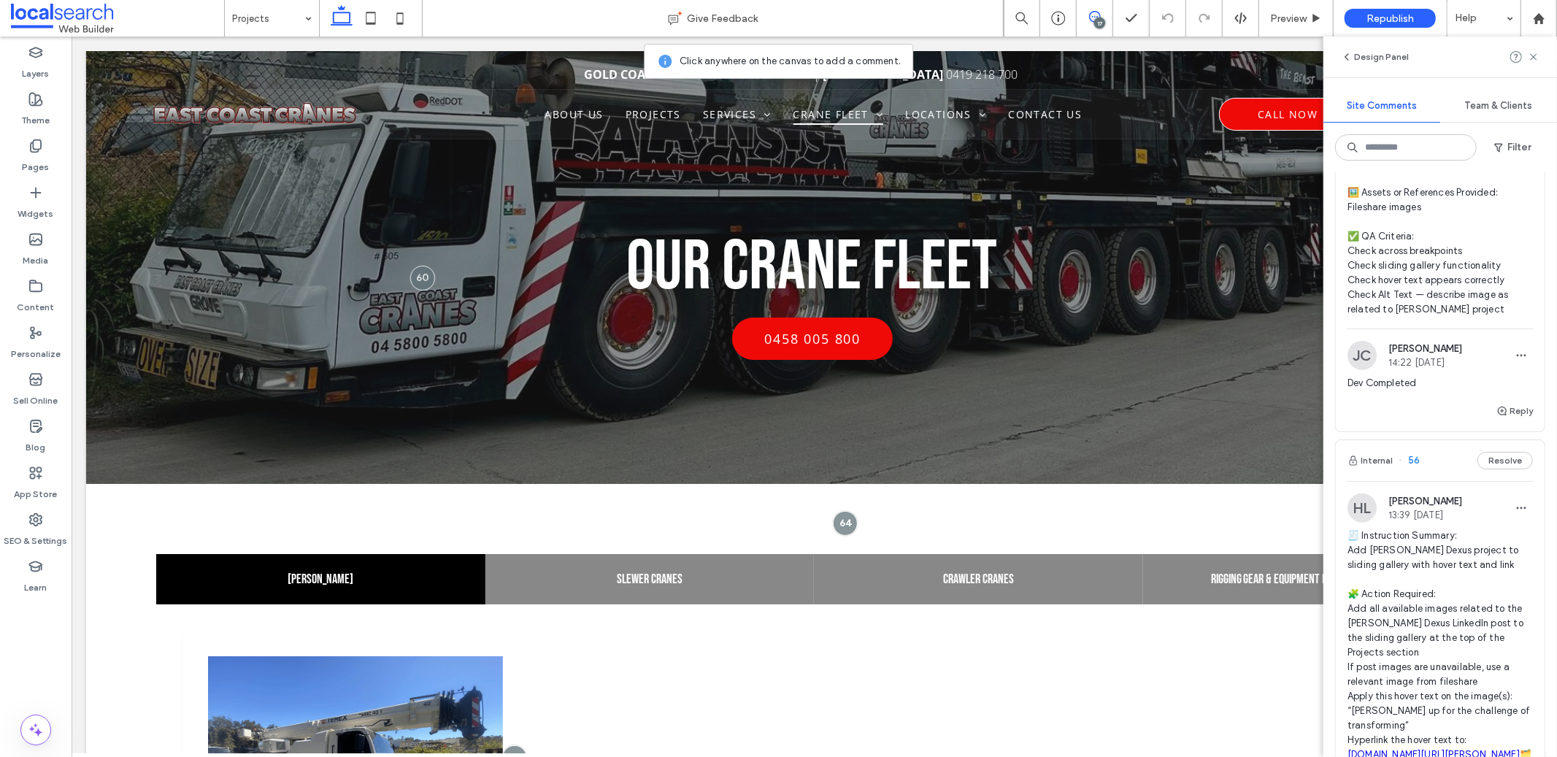
scroll to position [9992, 0]
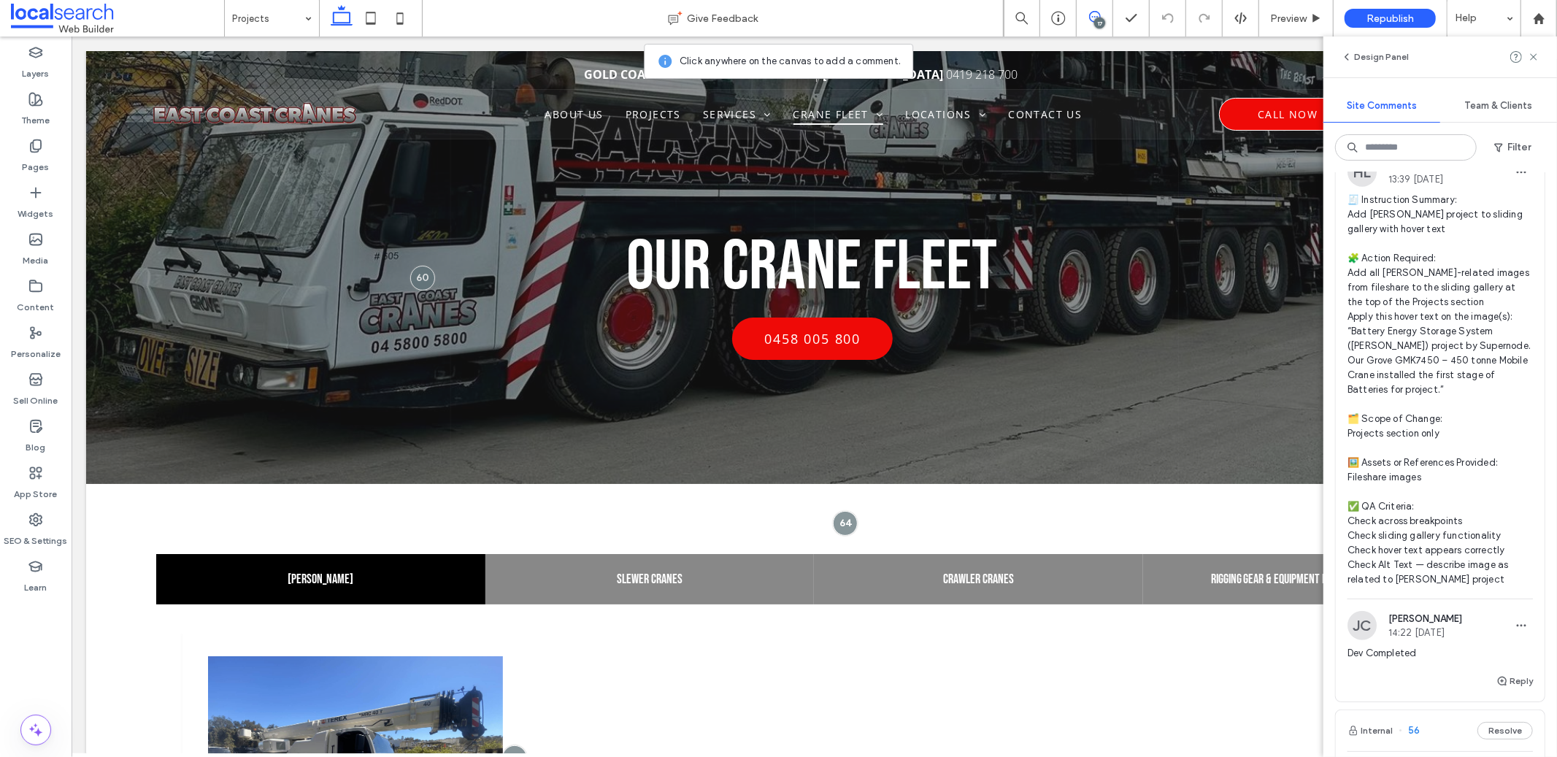
click at [1429, 526] on span "🧾 Instruction Summary: Add BESS project to sliding gallery with hover text 🧩 Ac…" at bounding box center [1440, 390] width 185 height 394
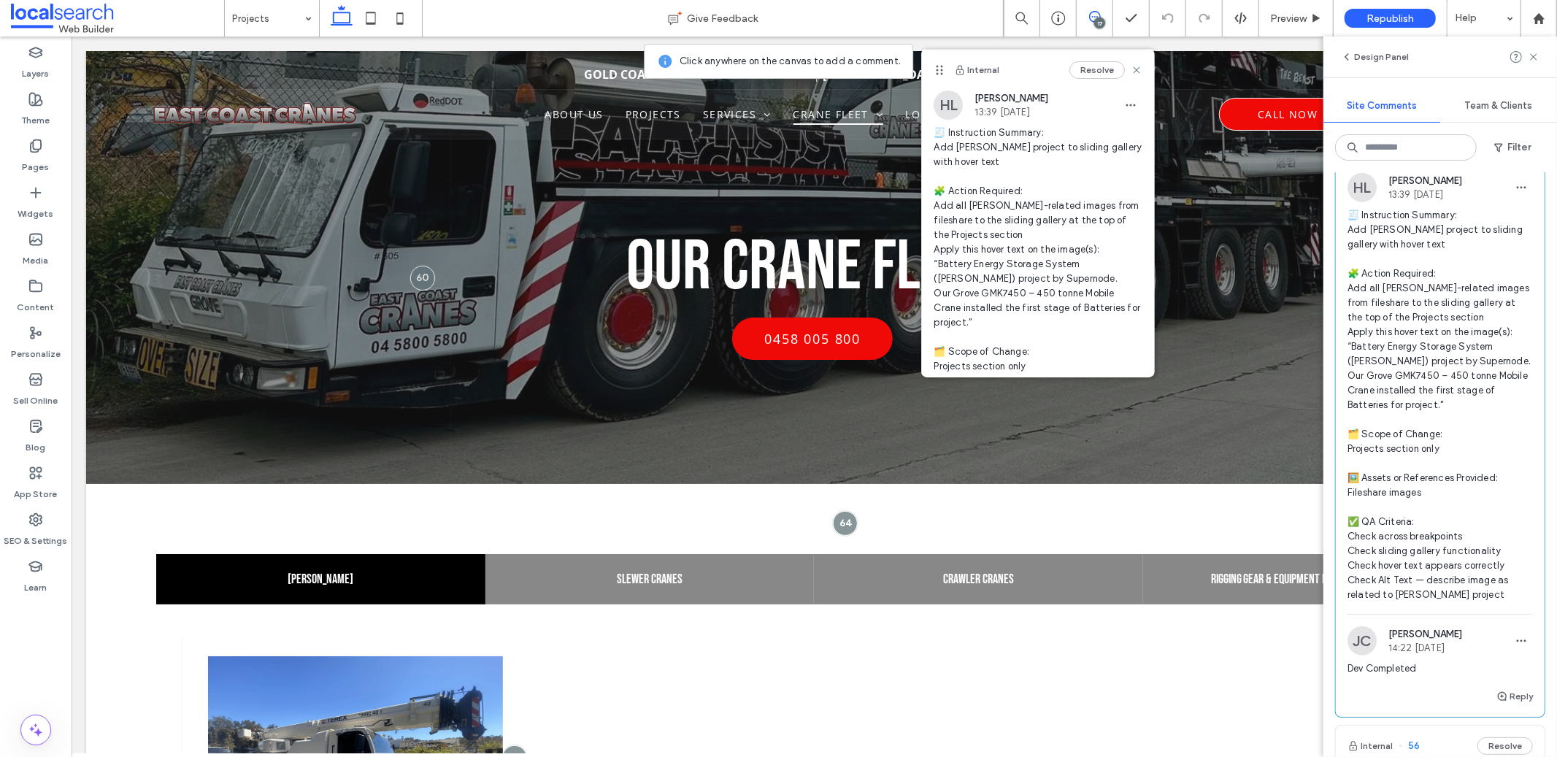
scroll to position [9978, 0]
click at [1441, 518] on span "🧾 Instruction Summary: Add BESS project to sliding gallery with hover text 🧩 Ac…" at bounding box center [1440, 404] width 185 height 394
click at [1134, 71] on use at bounding box center [1137, 69] width 7 height 7
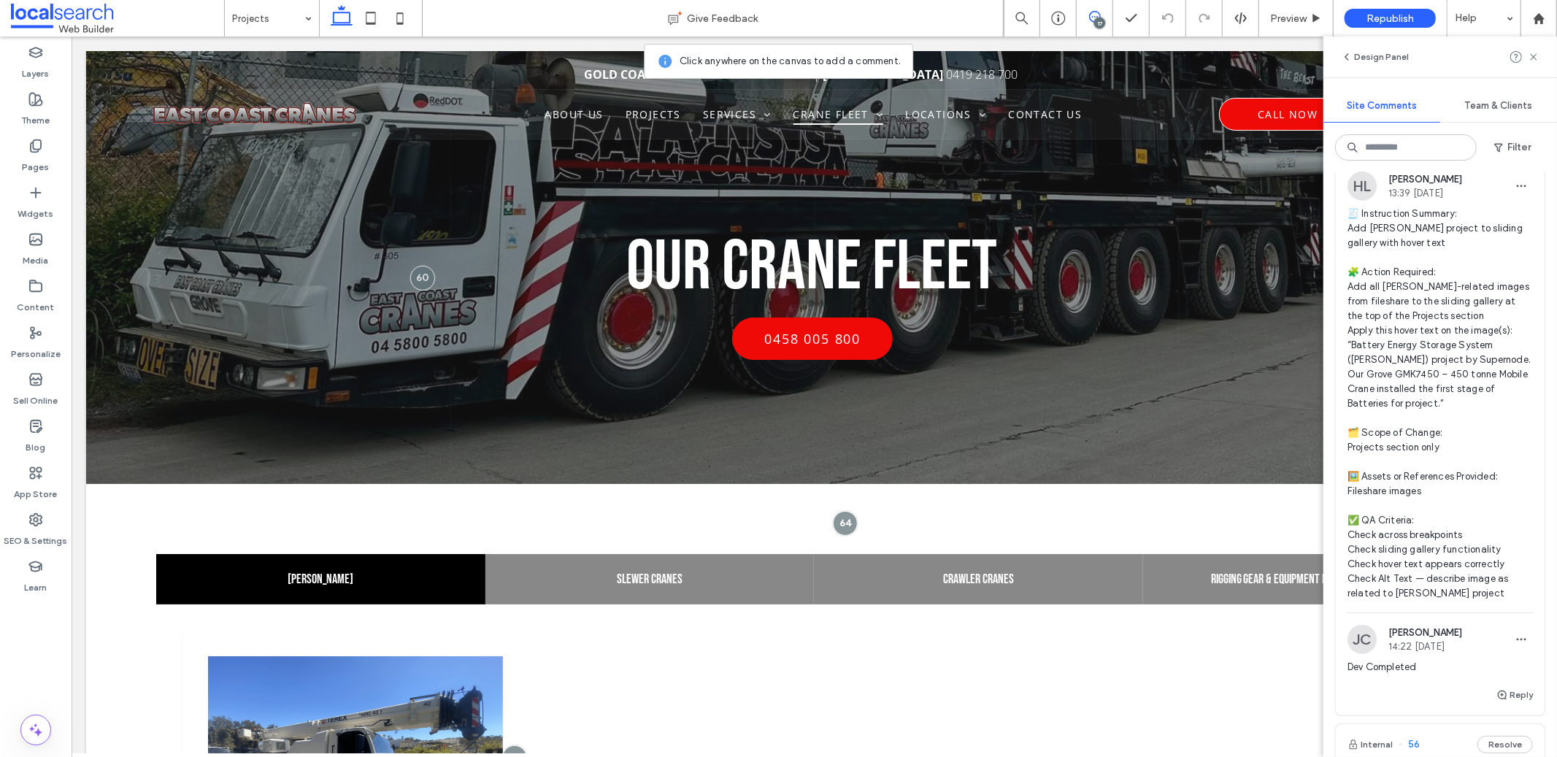
click at [1404, 599] on span "🧾 Instruction Summary: Add BESS project to sliding gallery with hover text 🧩 Ac…" at bounding box center [1440, 404] width 185 height 394
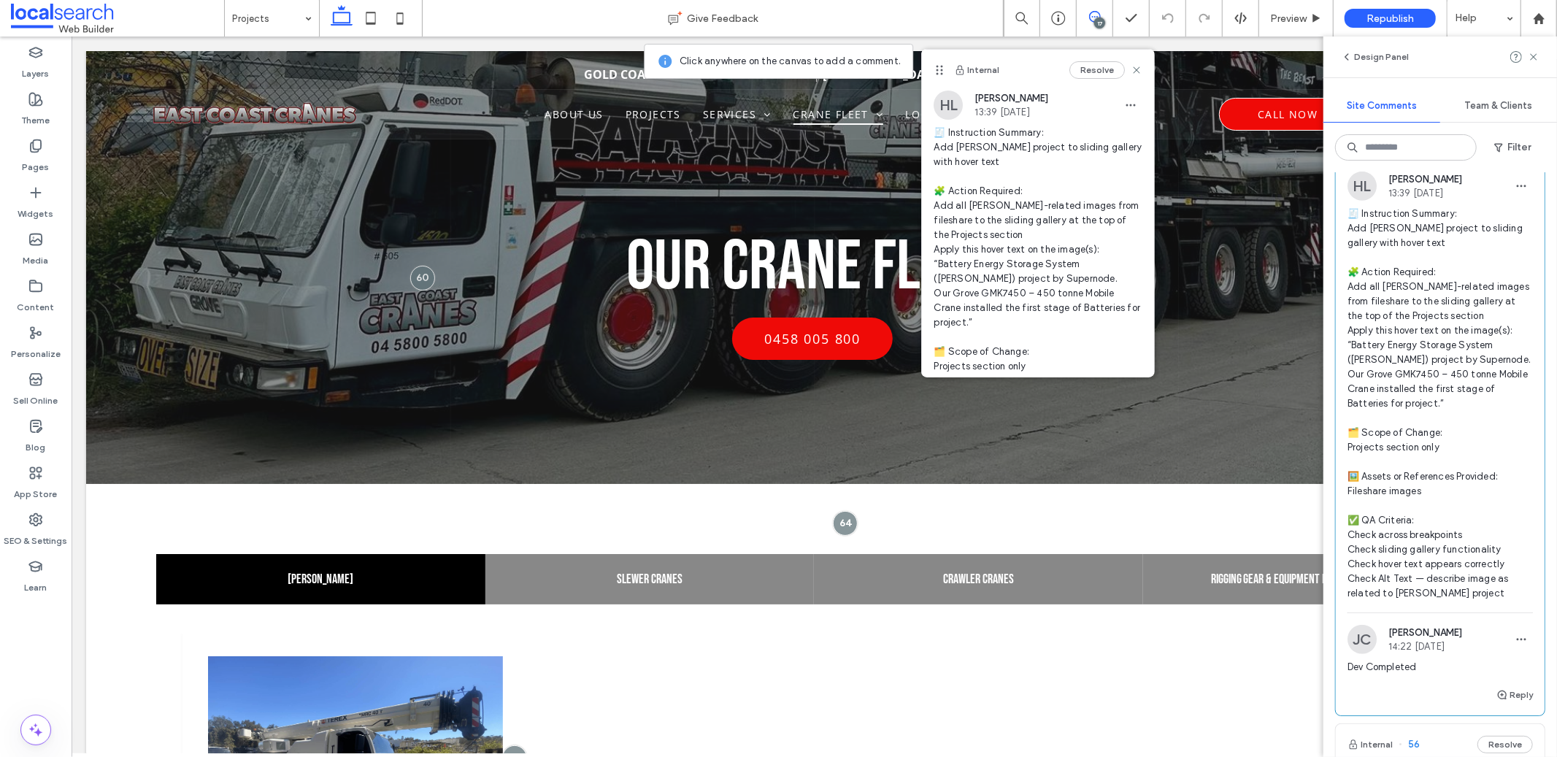
click at [1414, 583] on span "🧾 Instruction Summary: Add BESS project to sliding gallery with hover text 🧩 Ac…" at bounding box center [1440, 404] width 185 height 394
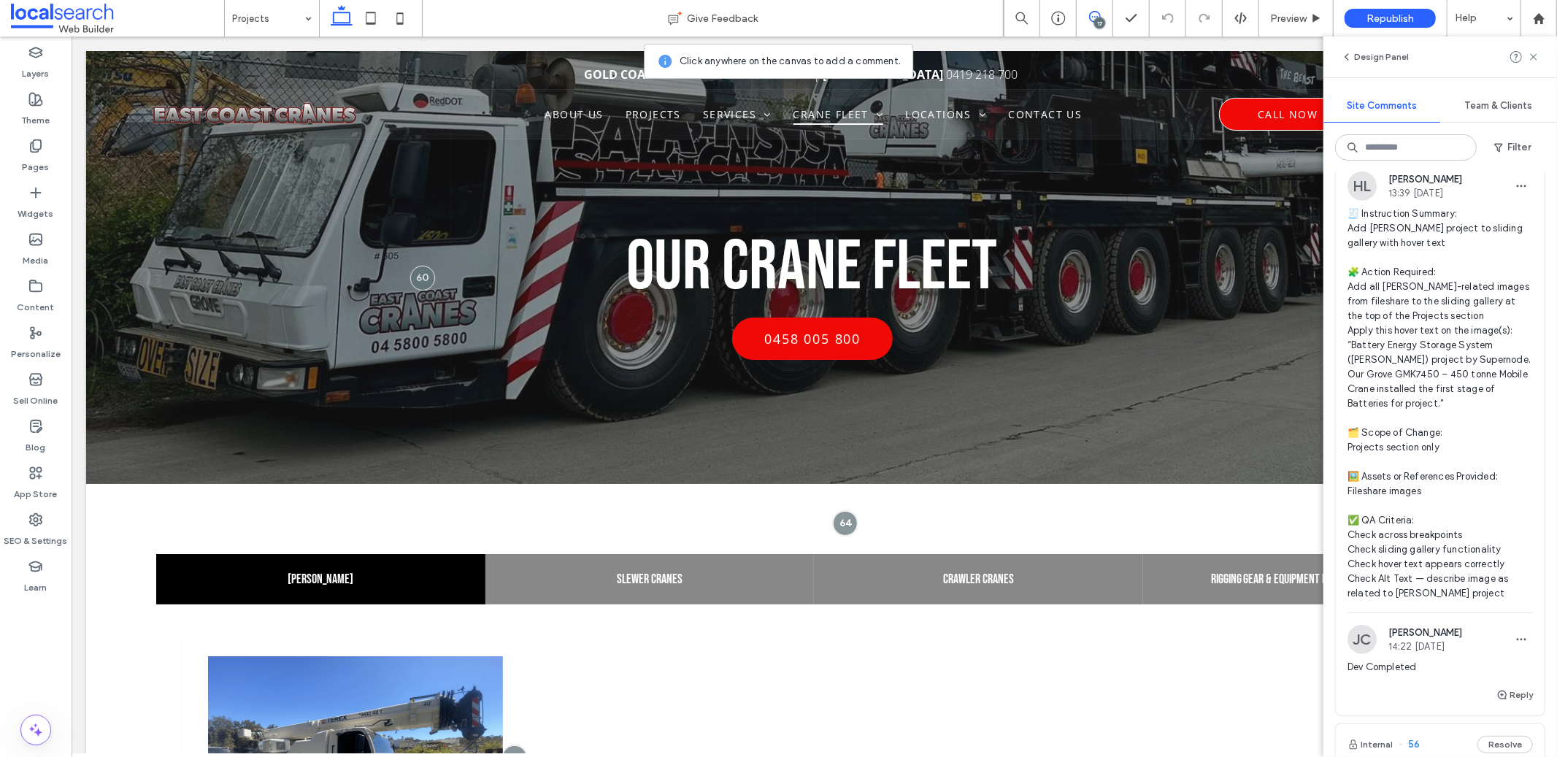
click at [1462, 601] on span "🧾 Instruction Summary: Add BESS project to sliding gallery with hover text 🧩 Ac…" at bounding box center [1440, 404] width 185 height 394
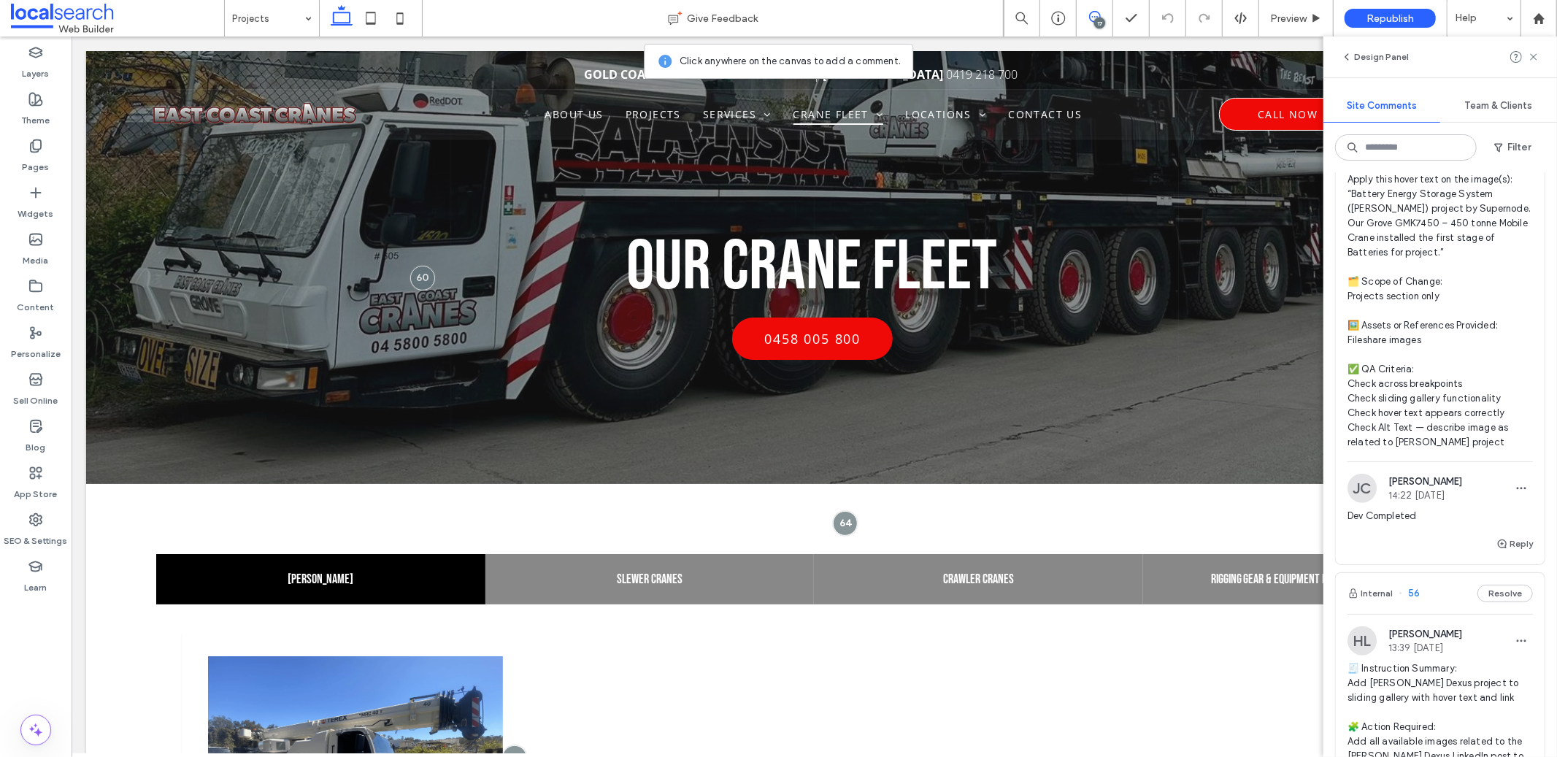
scroll to position [10342, 0]
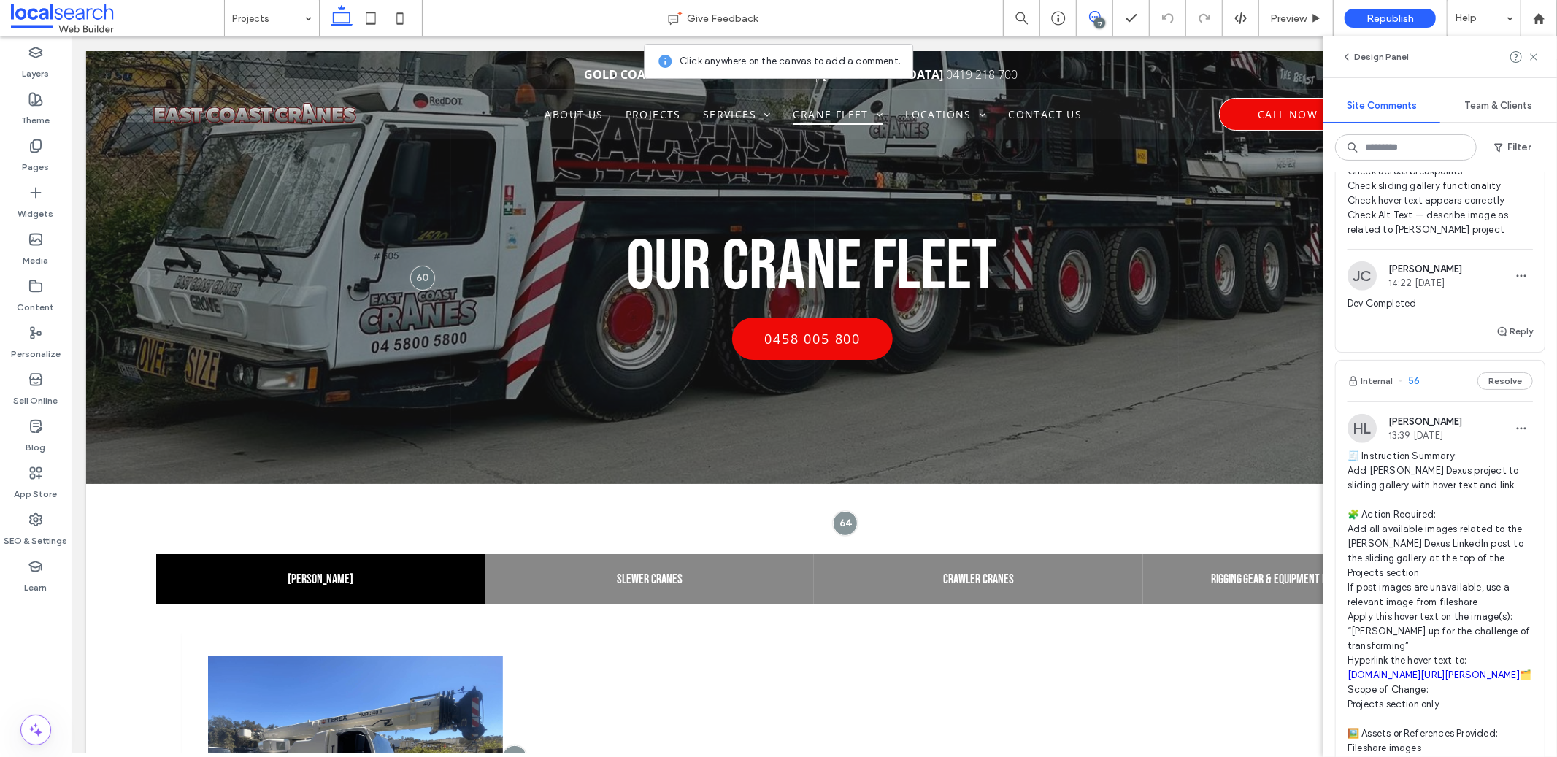
click at [1517, 340] on div "Reply" at bounding box center [1515, 332] width 37 height 18
click at [1514, 340] on button "Reply" at bounding box center [1515, 332] width 37 height 18
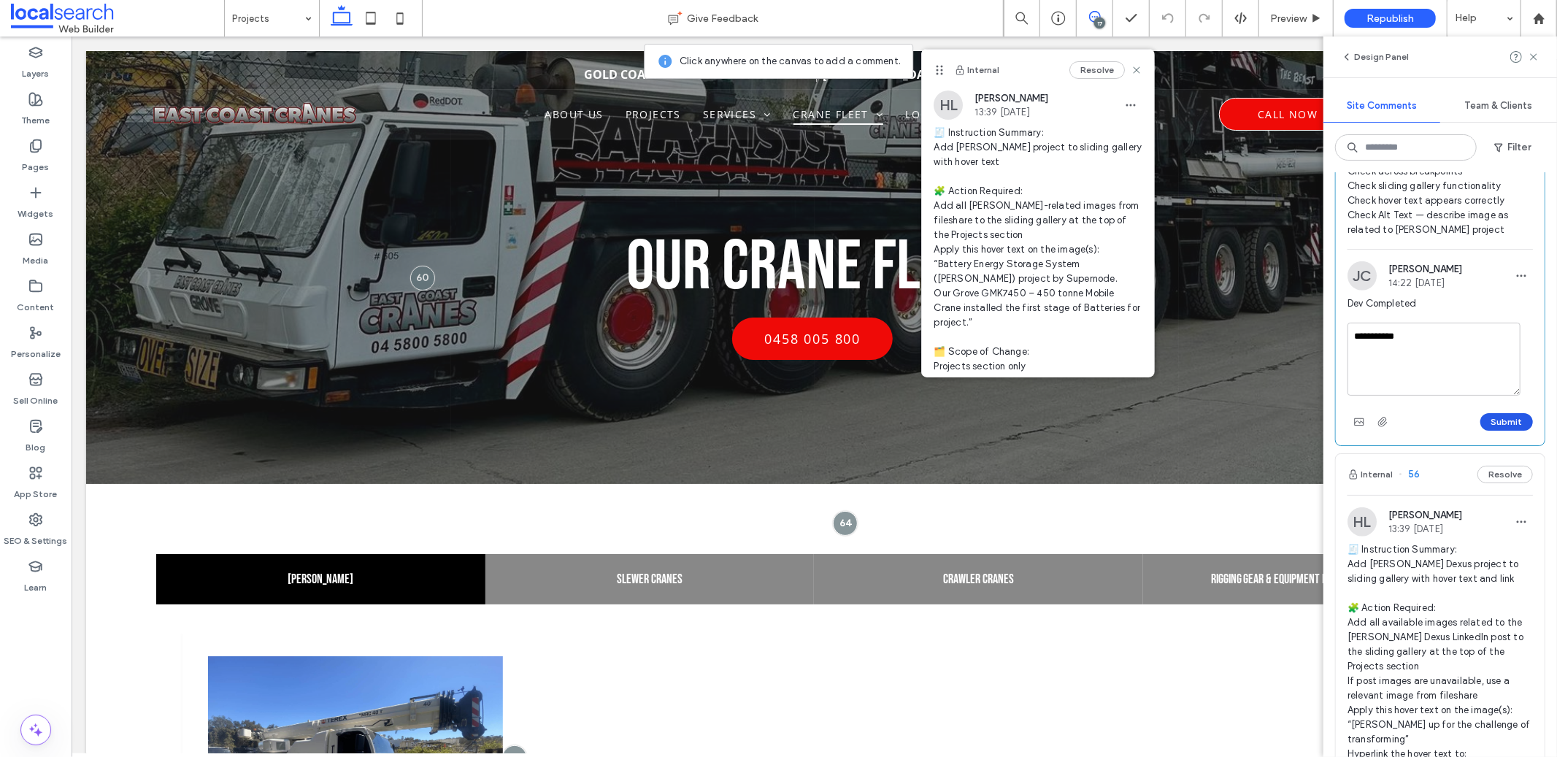
type textarea "**********"
click at [1508, 431] on button "Submit" at bounding box center [1507, 422] width 53 height 18
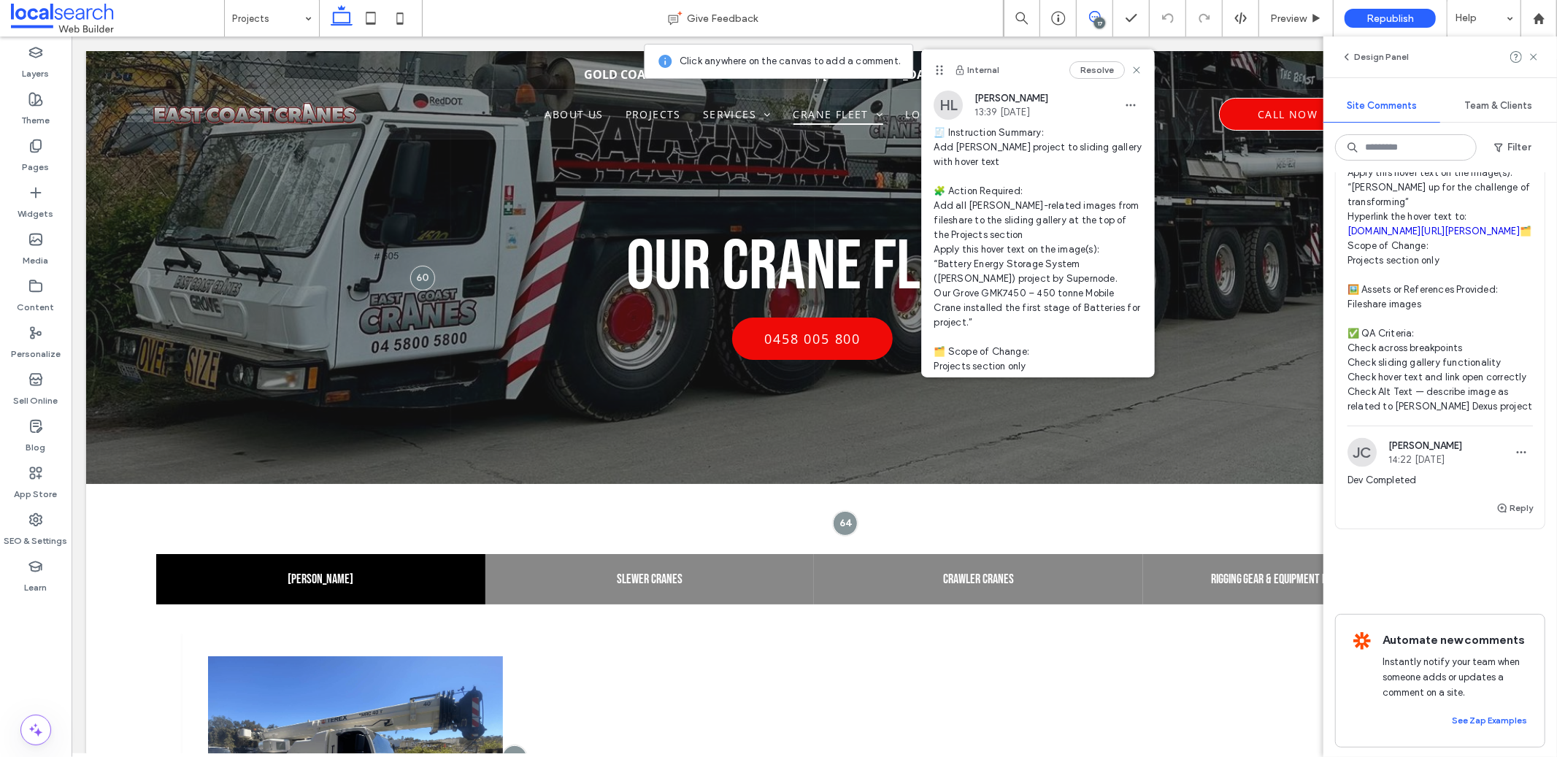
scroll to position [10816, 0]
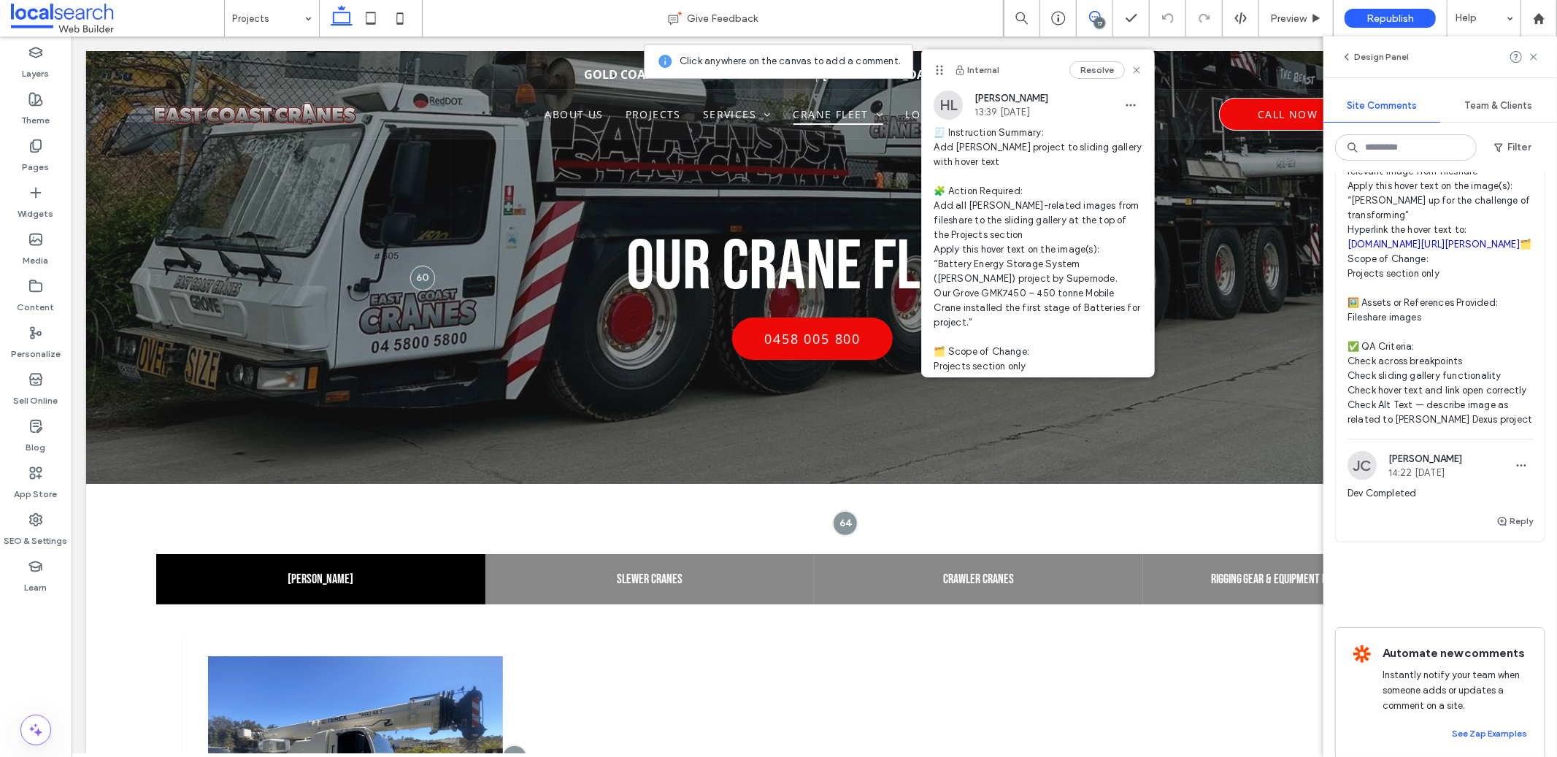
click at [1425, 348] on span "🧾 Instruction Summary: Add John Holland Dexus project to sliding gallery with h…" at bounding box center [1440, 222] width 185 height 409
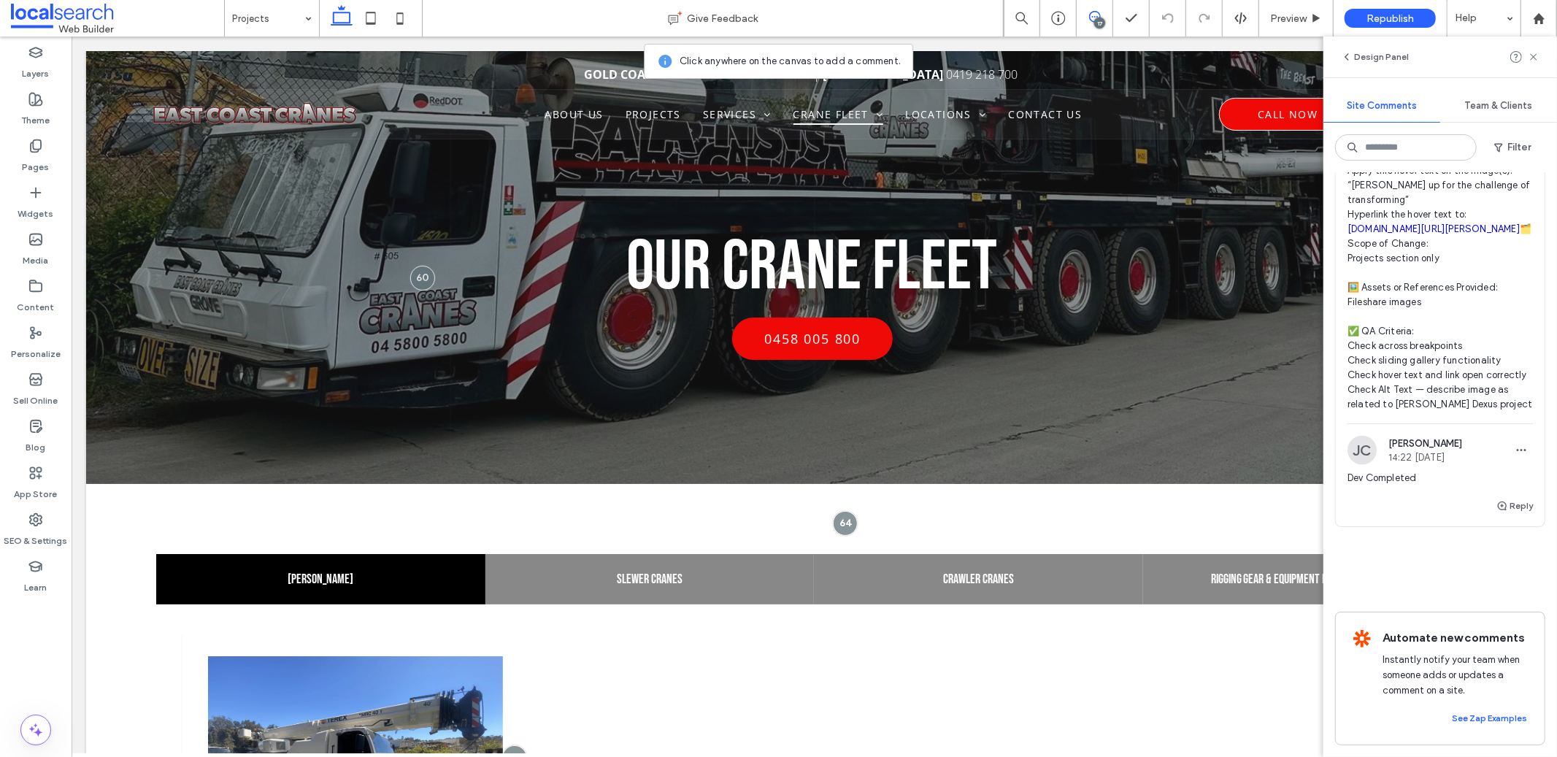
scroll to position [11142, 0]
click at [1514, 515] on button "Reply" at bounding box center [1515, 506] width 37 height 18
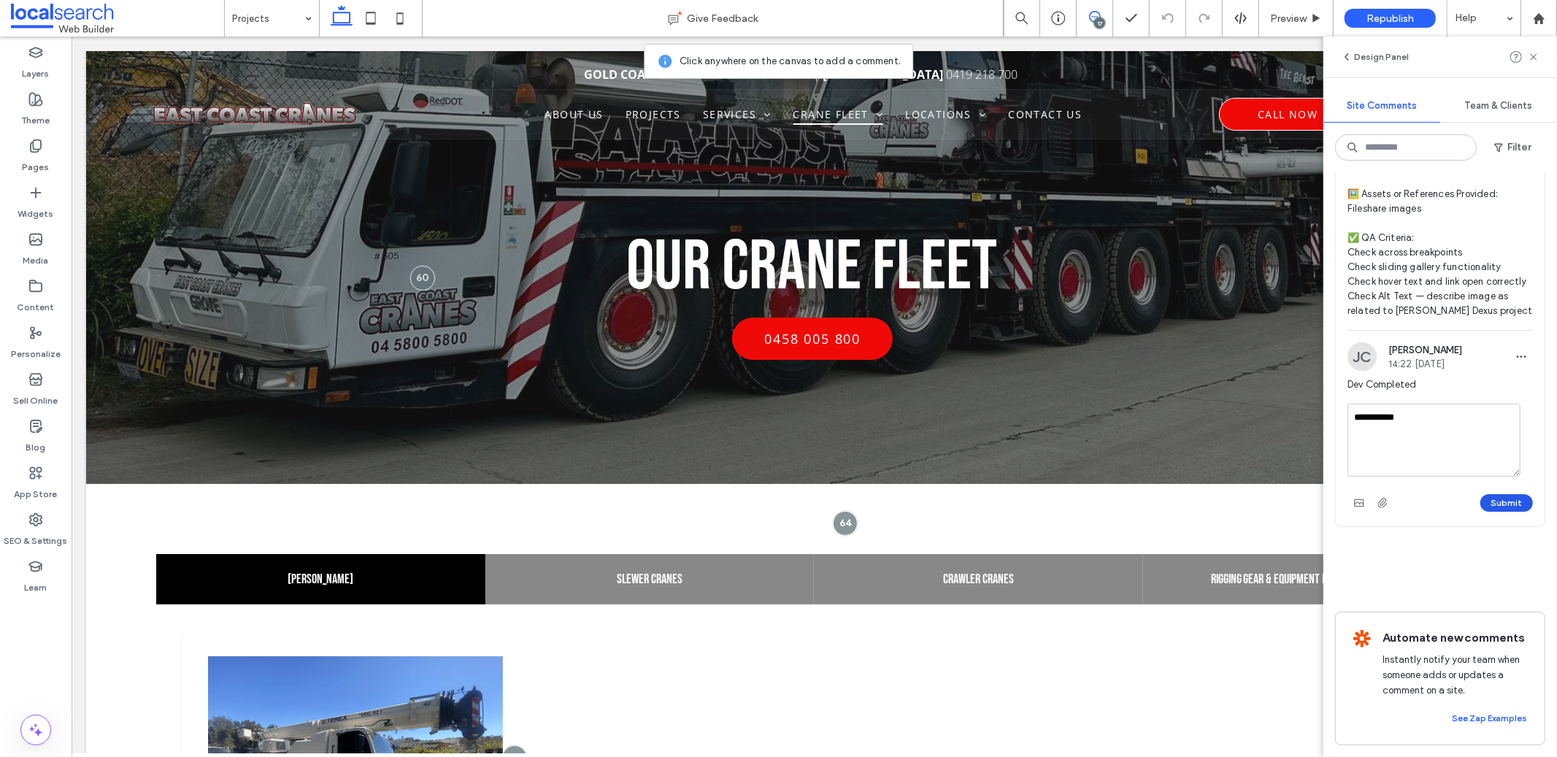
type textarea "**********"
click at [1506, 512] on button "Submit" at bounding box center [1507, 503] width 53 height 18
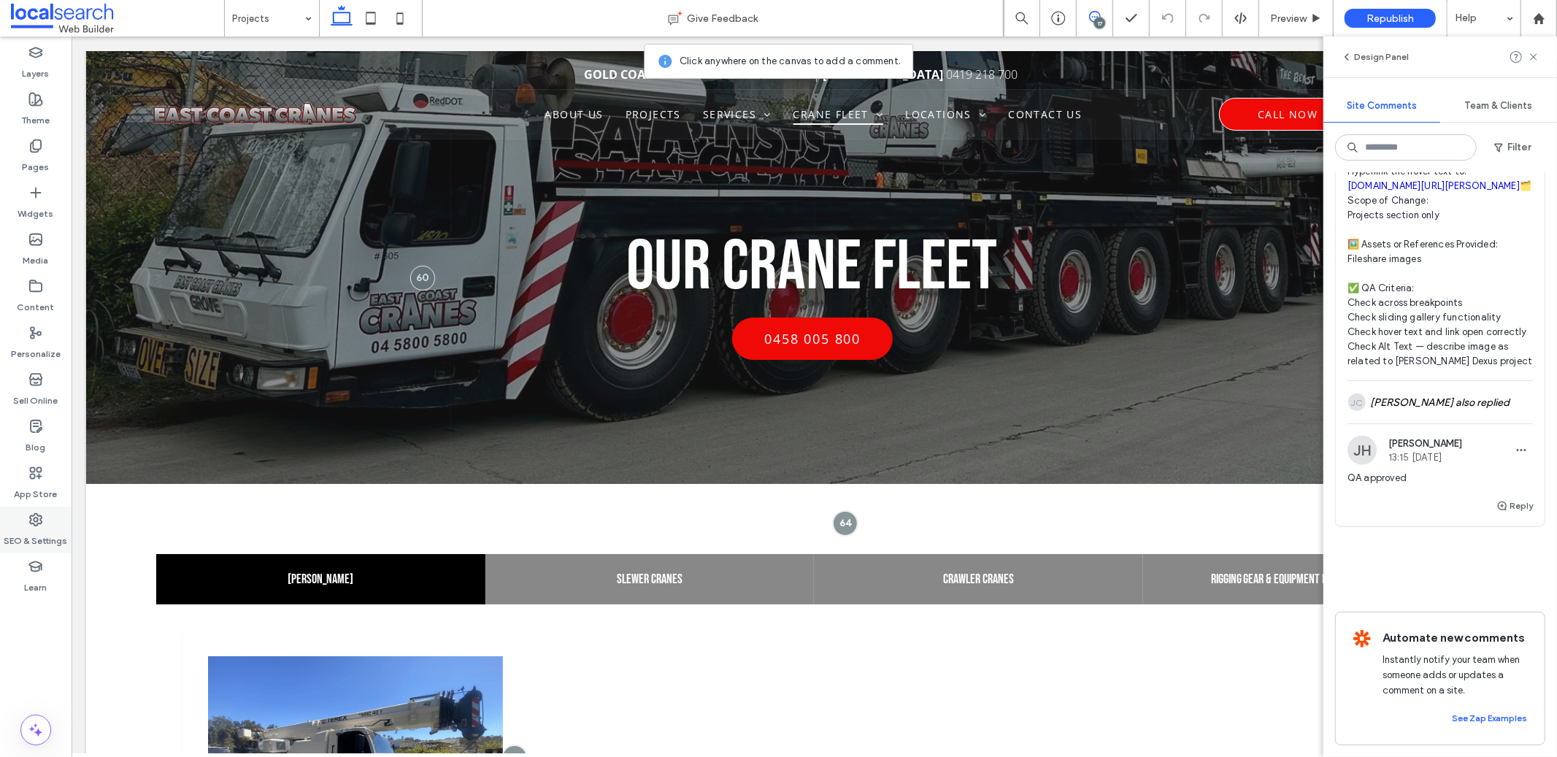
click at [46, 515] on div "SEO & Settings" at bounding box center [36, 530] width 72 height 47
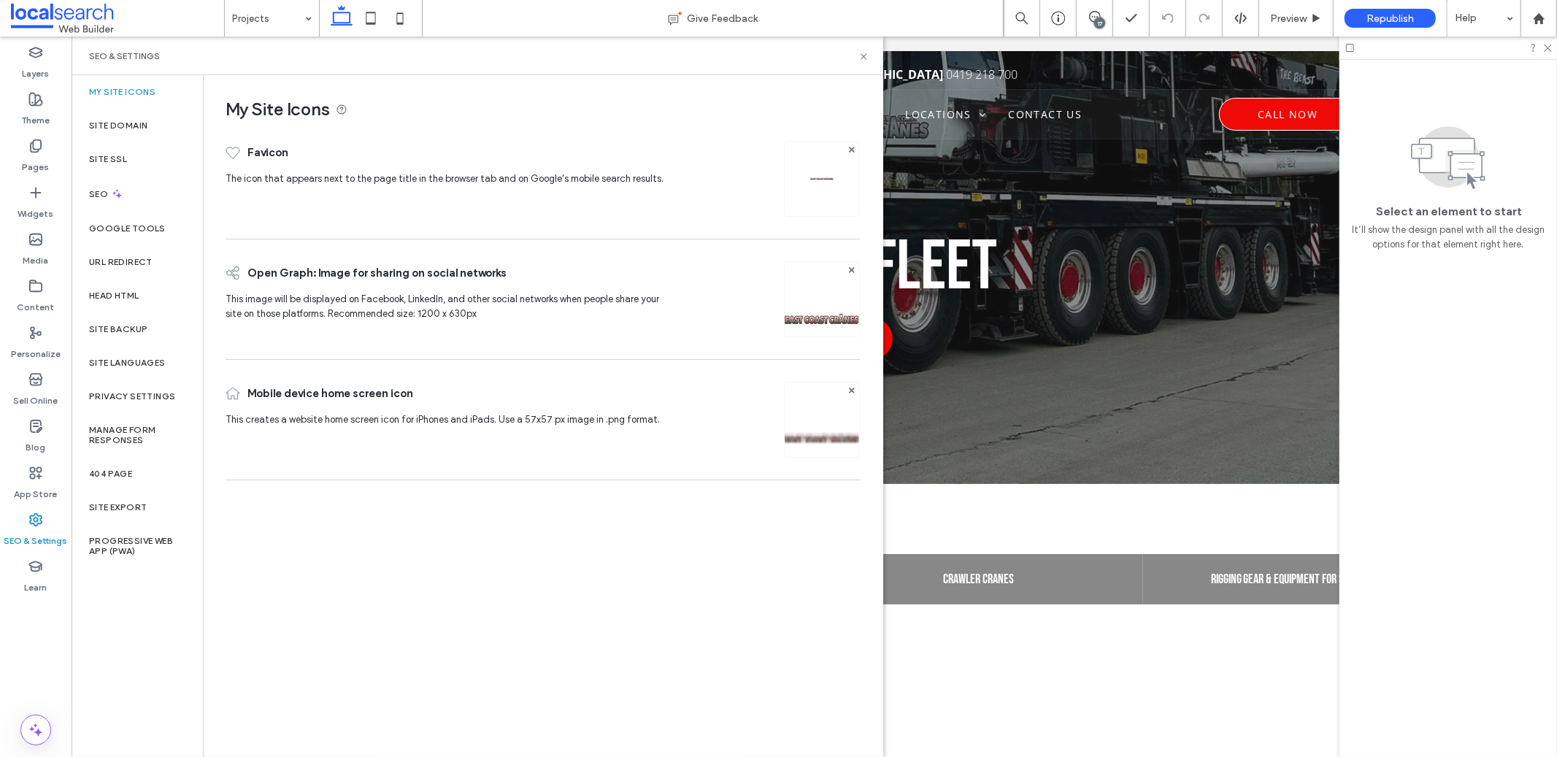
scroll to position [0, 0]
click at [372, 24] on icon at bounding box center [370, 18] width 29 height 29
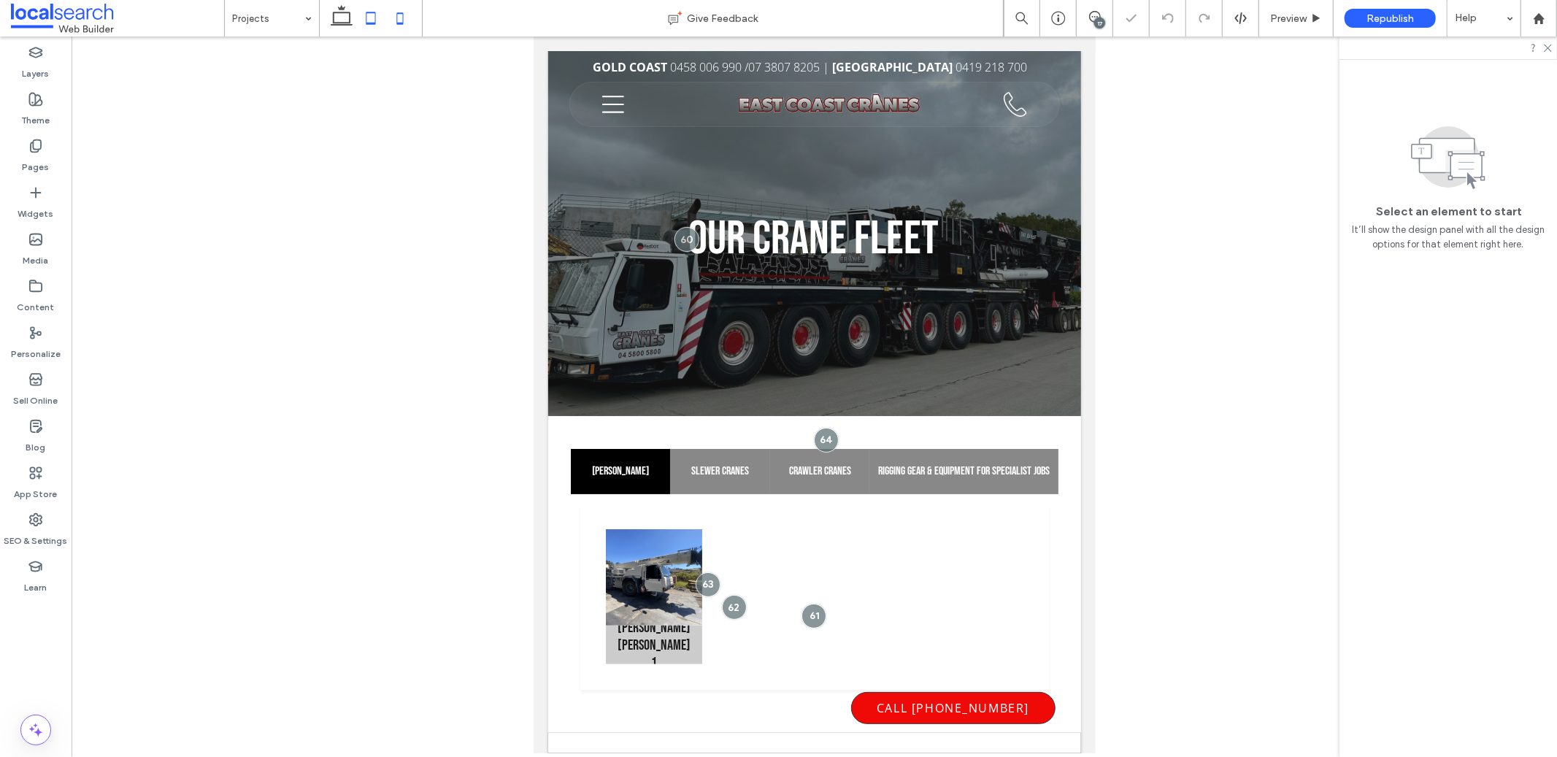
click at [406, 17] on icon at bounding box center [400, 18] width 29 height 29
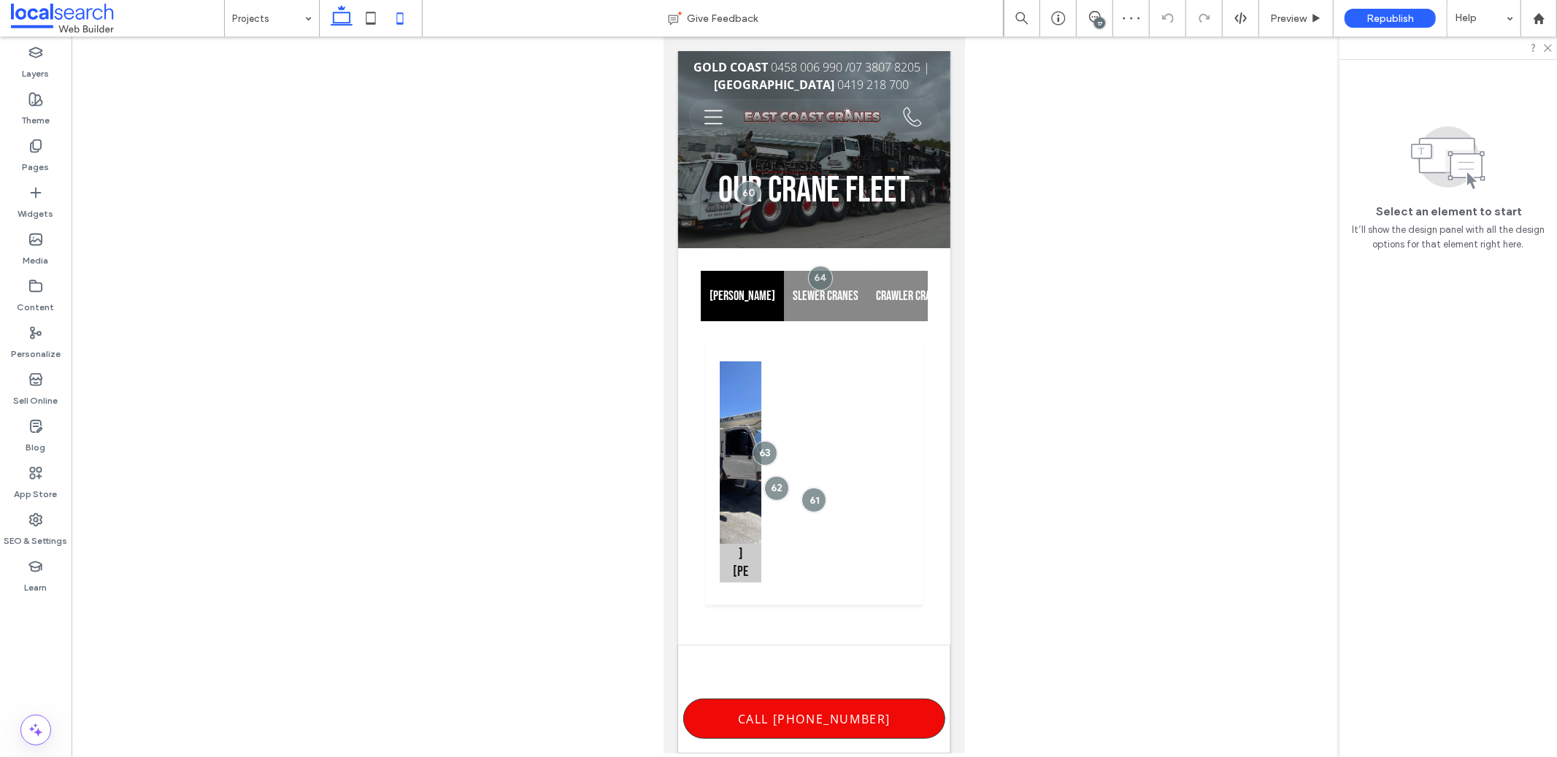
click at [335, 12] on use at bounding box center [342, 15] width 22 height 20
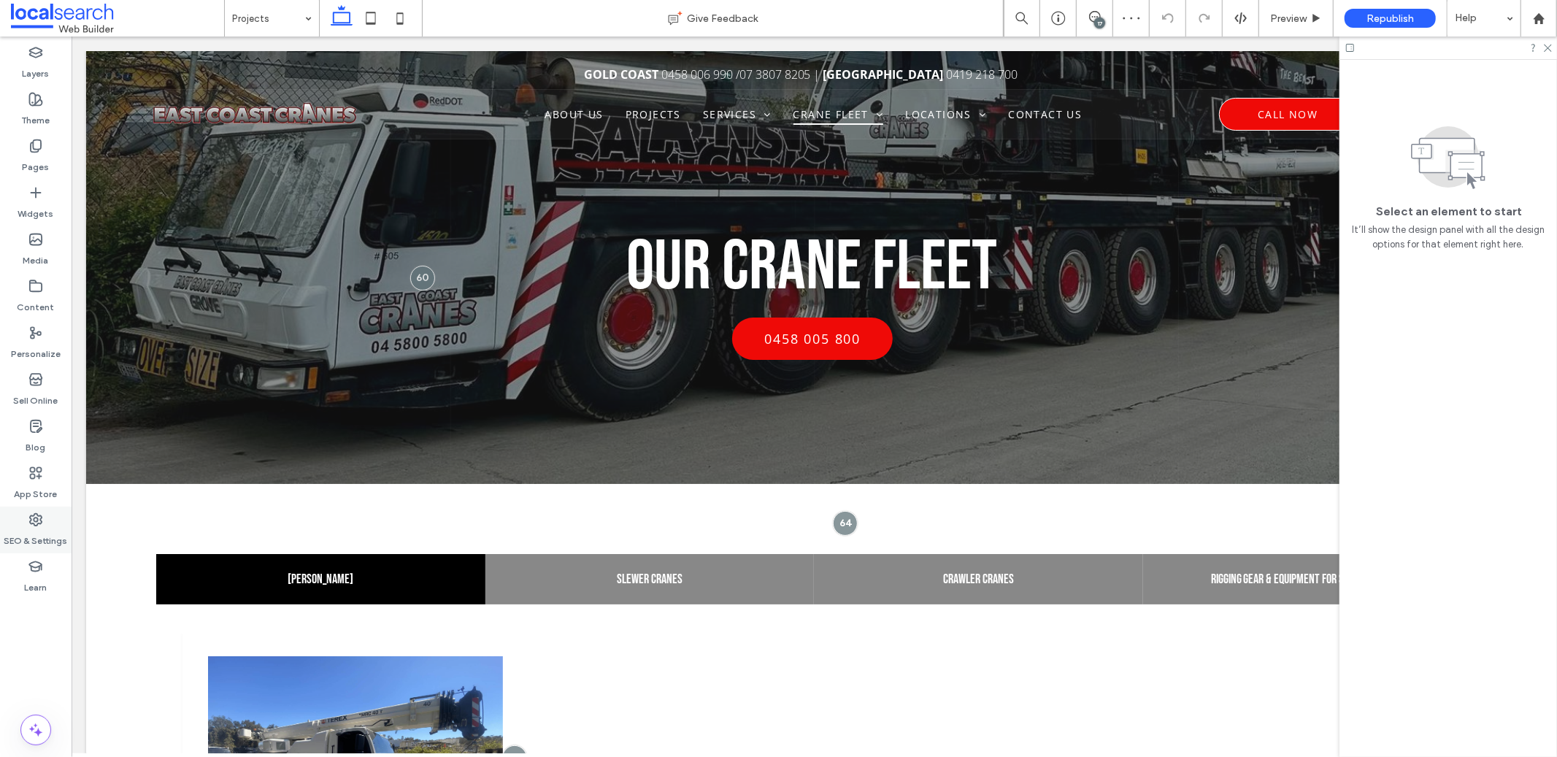
click at [38, 510] on div "SEO & Settings" at bounding box center [36, 530] width 72 height 47
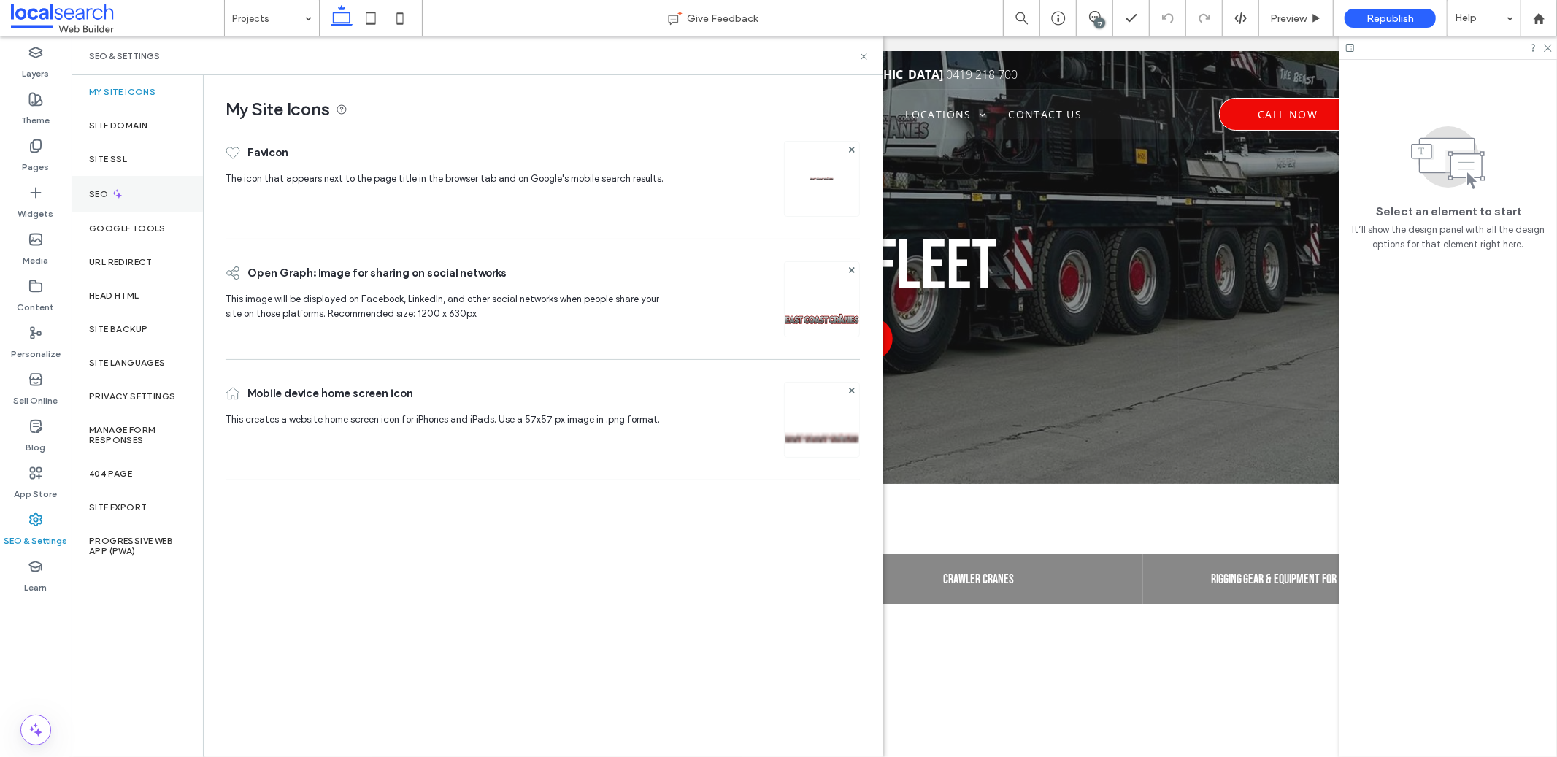
click at [132, 206] on div "SEO" at bounding box center [137, 194] width 131 height 36
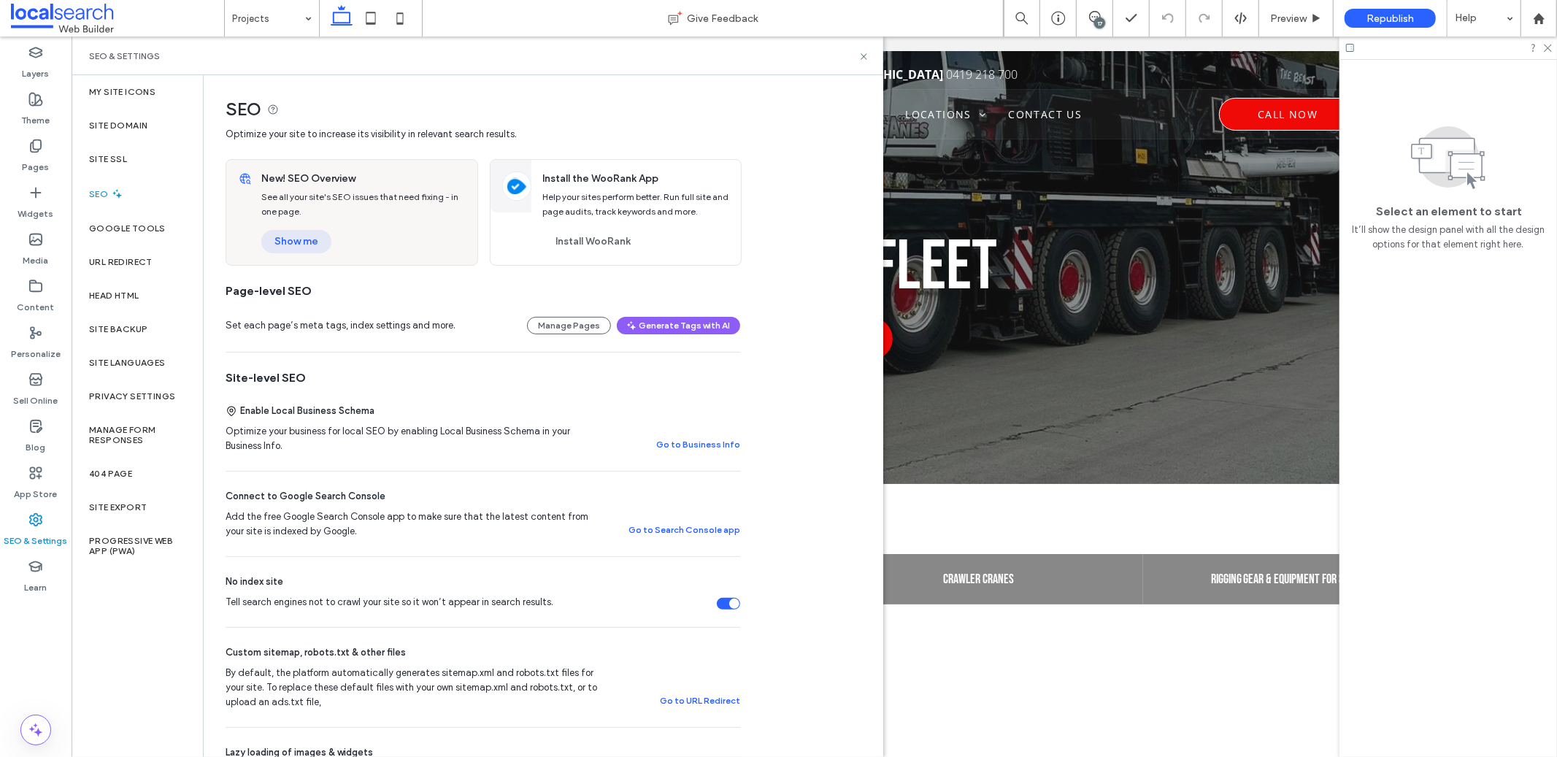
click at [297, 243] on button "Show me" at bounding box center [296, 241] width 70 height 23
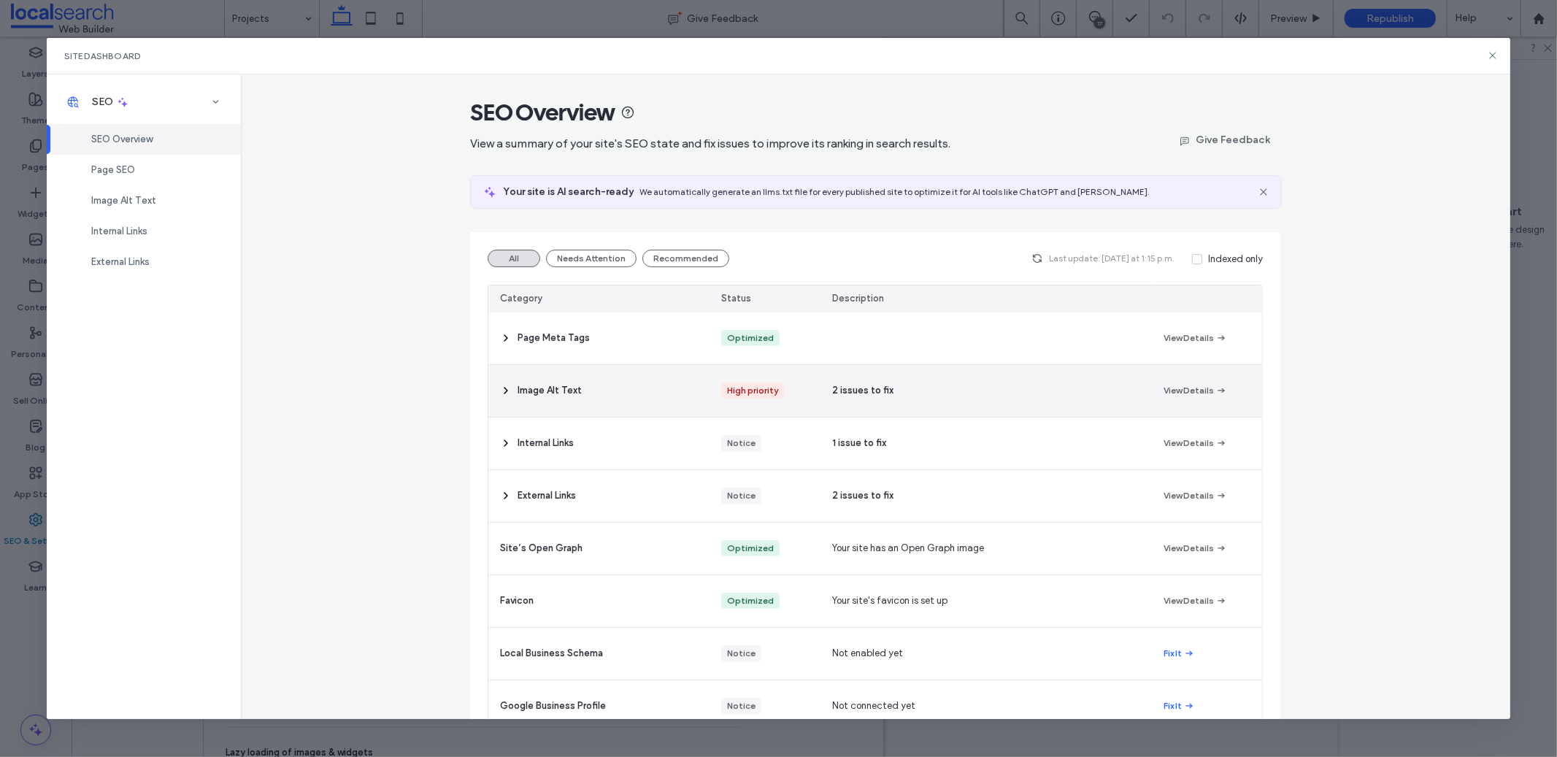
click at [929, 403] on div "2 issues to fix" at bounding box center [986, 391] width 331 height 52
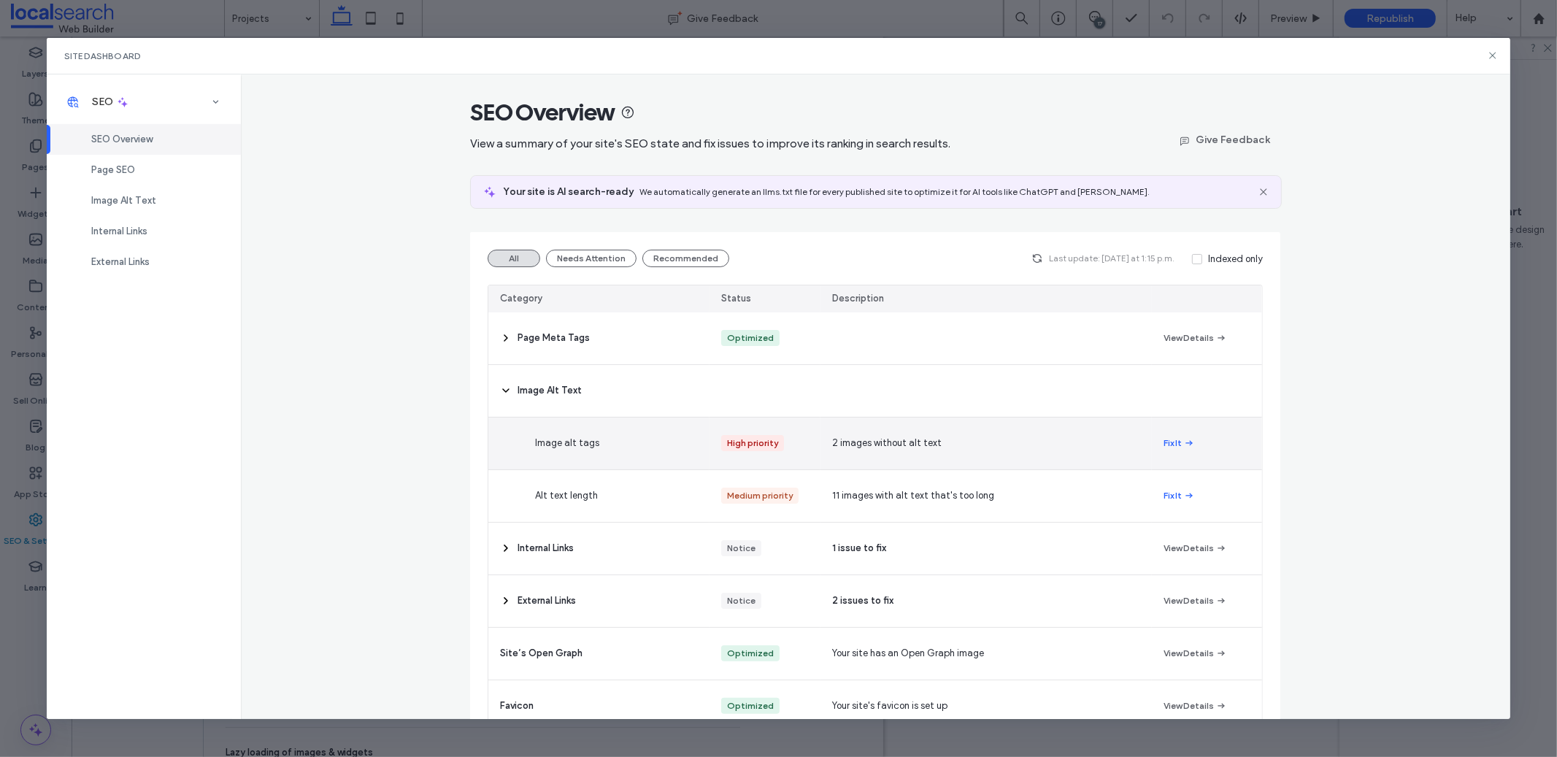
click at [1161, 464] on div "Fix It" at bounding box center [1207, 444] width 110 height 52
click at [1190, 447] on div "Fix It" at bounding box center [1207, 444] width 110 height 52
click at [1193, 441] on div "Fix It" at bounding box center [1207, 444] width 110 height 52
click at [1164, 445] on button "Fix It" at bounding box center [1179, 443] width 31 height 18
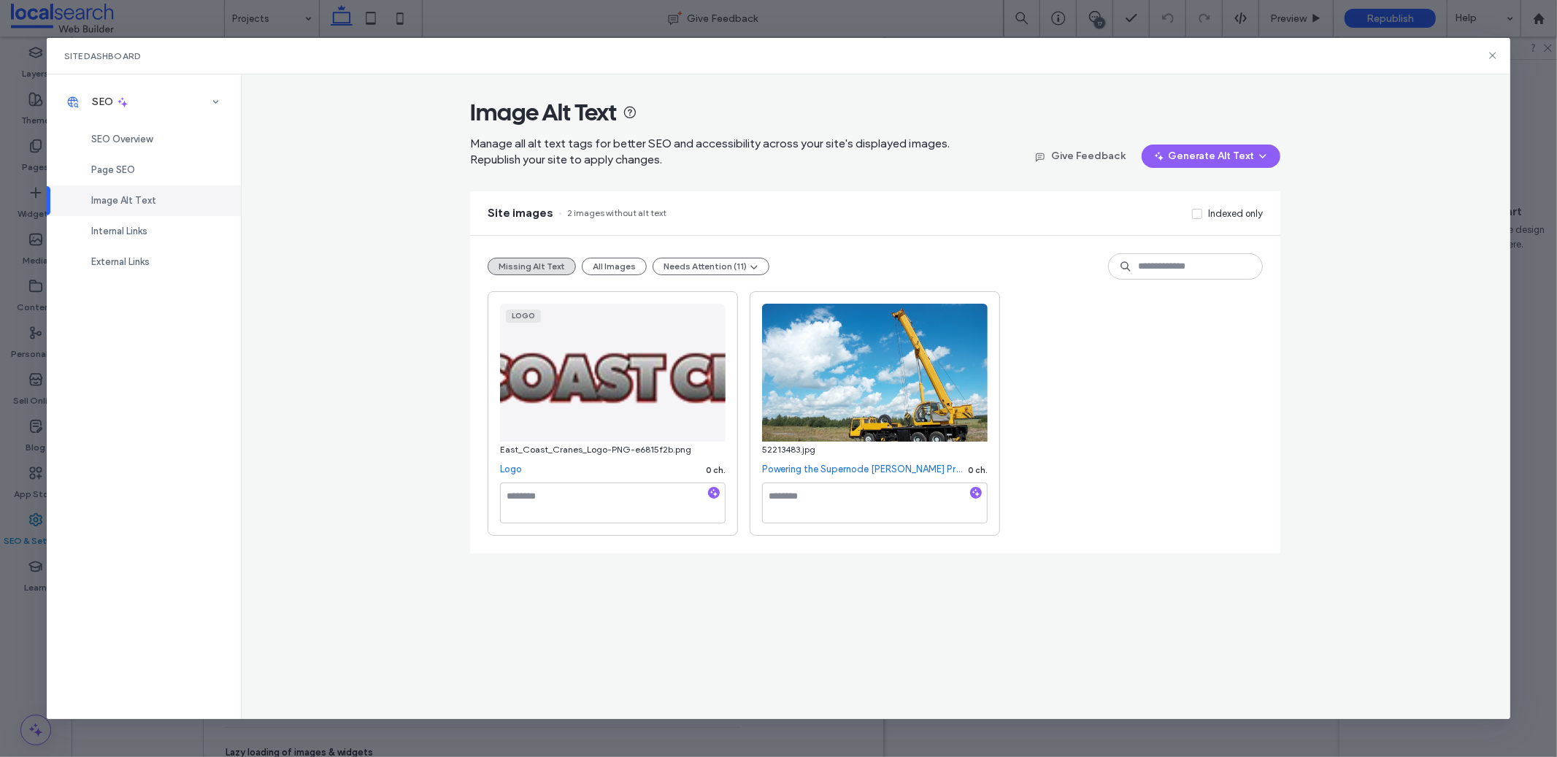
click at [718, 488] on icon "button" at bounding box center [714, 493] width 10 height 10
click at [979, 493] on icon "button" at bounding box center [976, 493] width 10 height 10
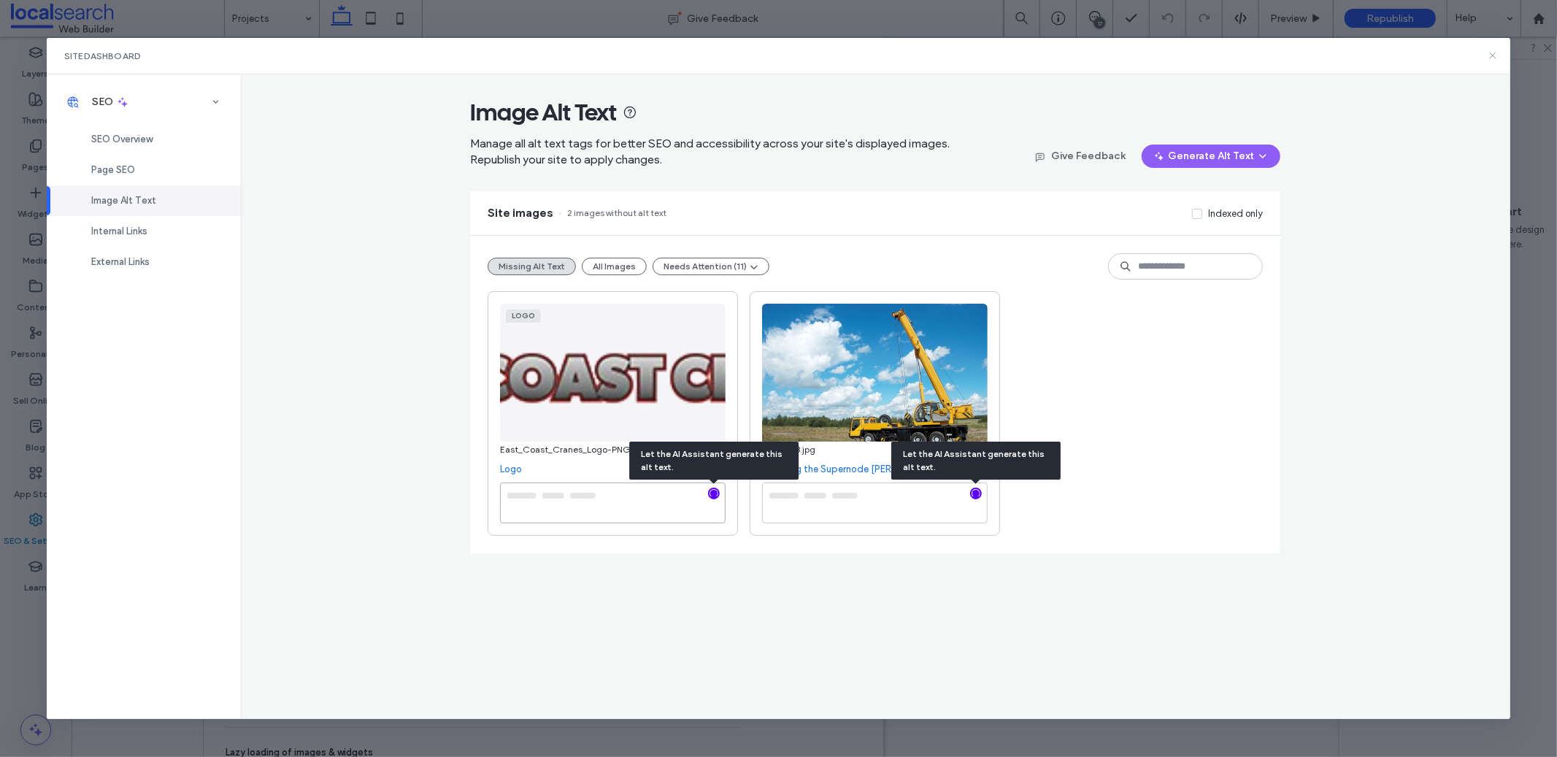
type textarea "**********"
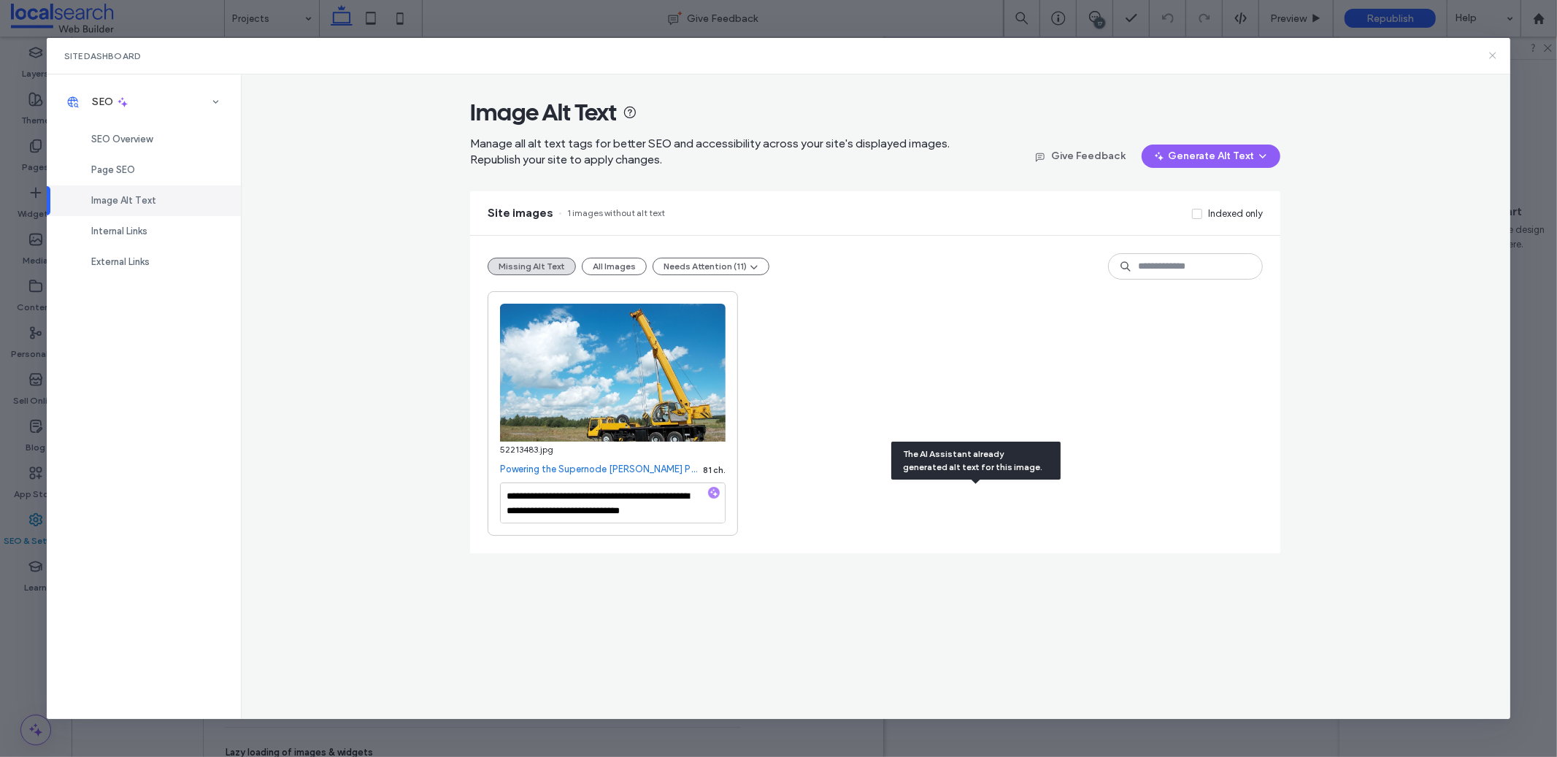
click at [1491, 58] on icon at bounding box center [1493, 56] width 12 height 12
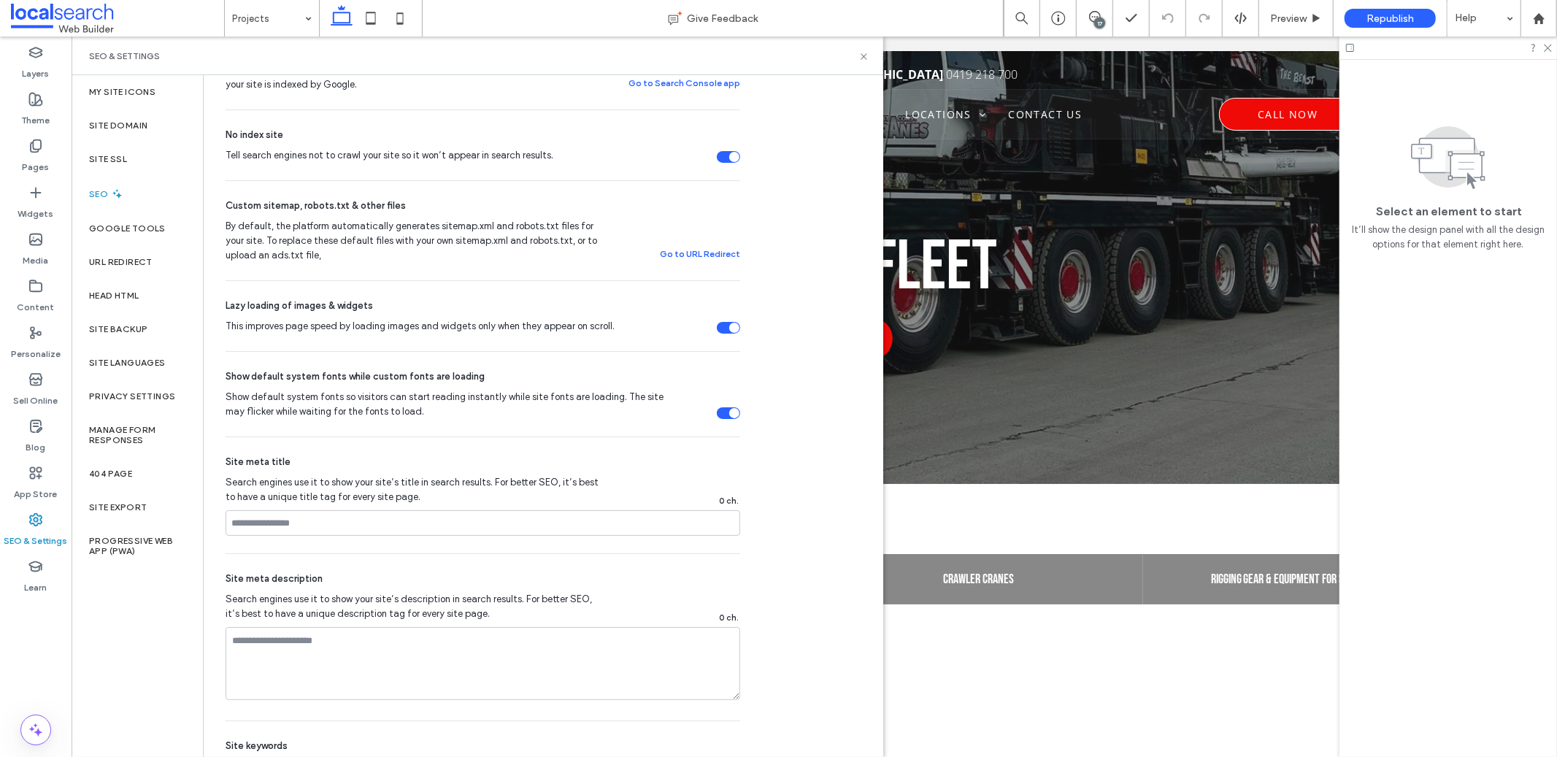
scroll to position [605, 0]
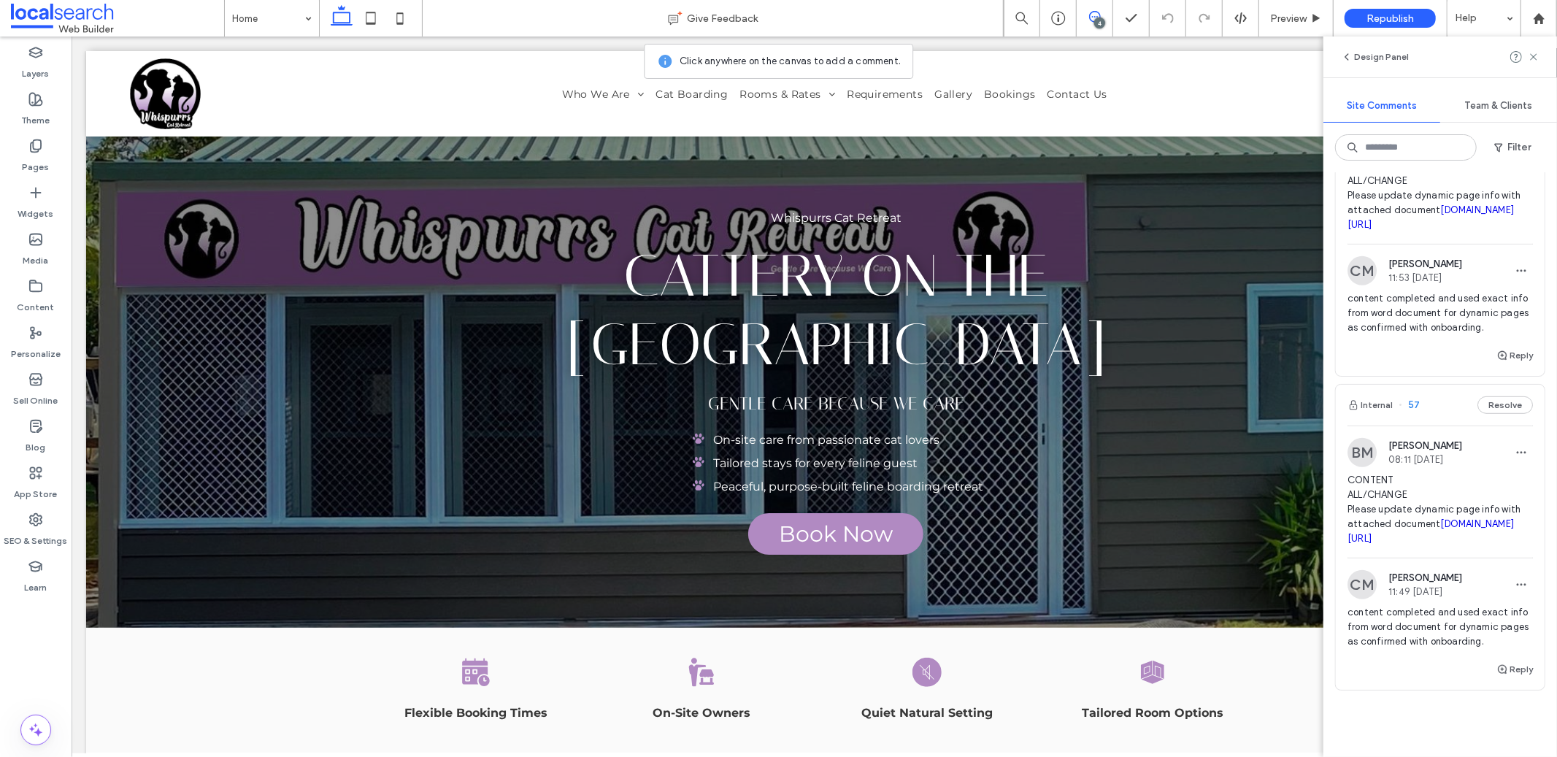
scroll to position [1024, 0]
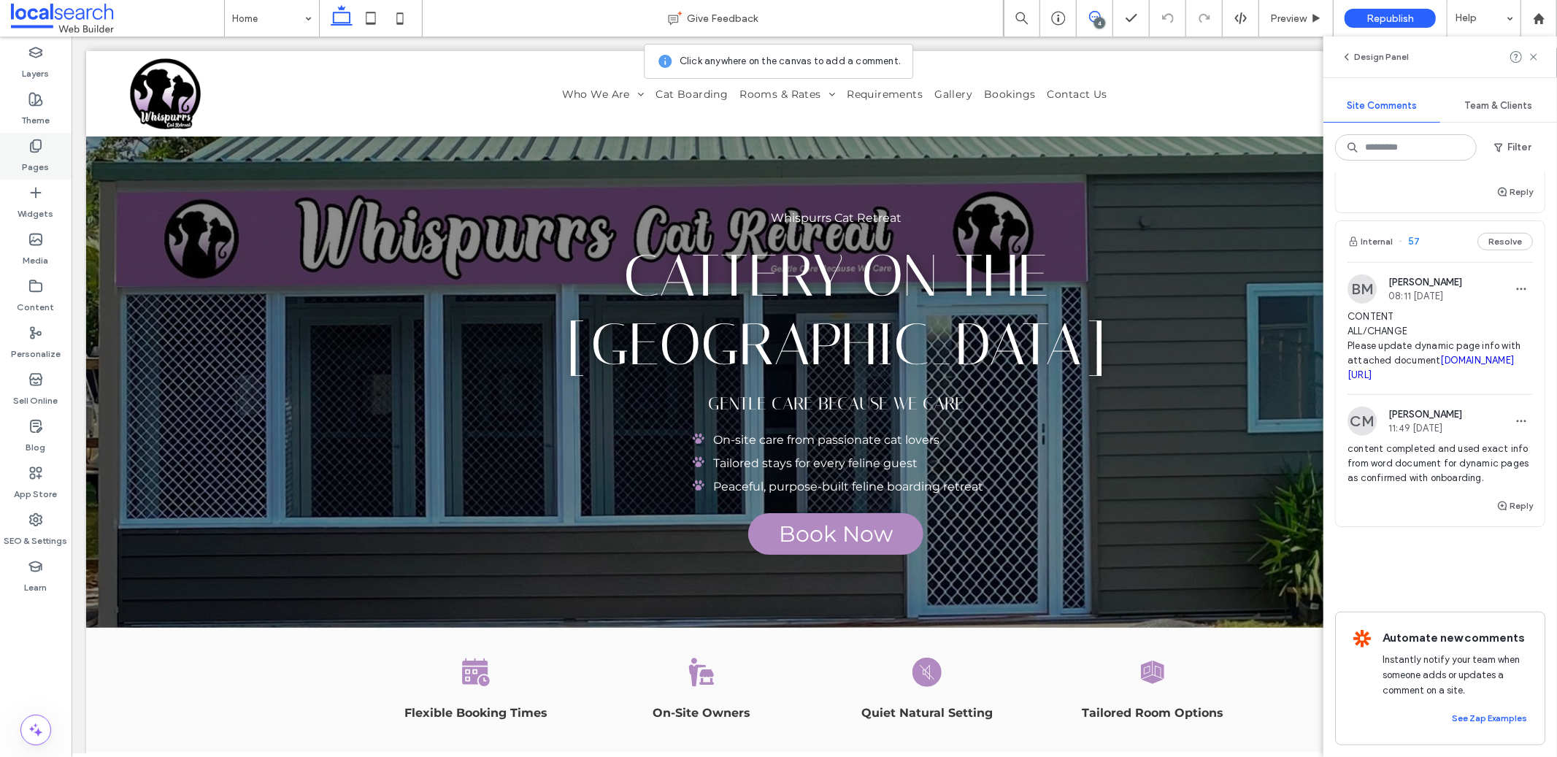
click at [34, 158] on label "Pages" at bounding box center [36, 163] width 27 height 20
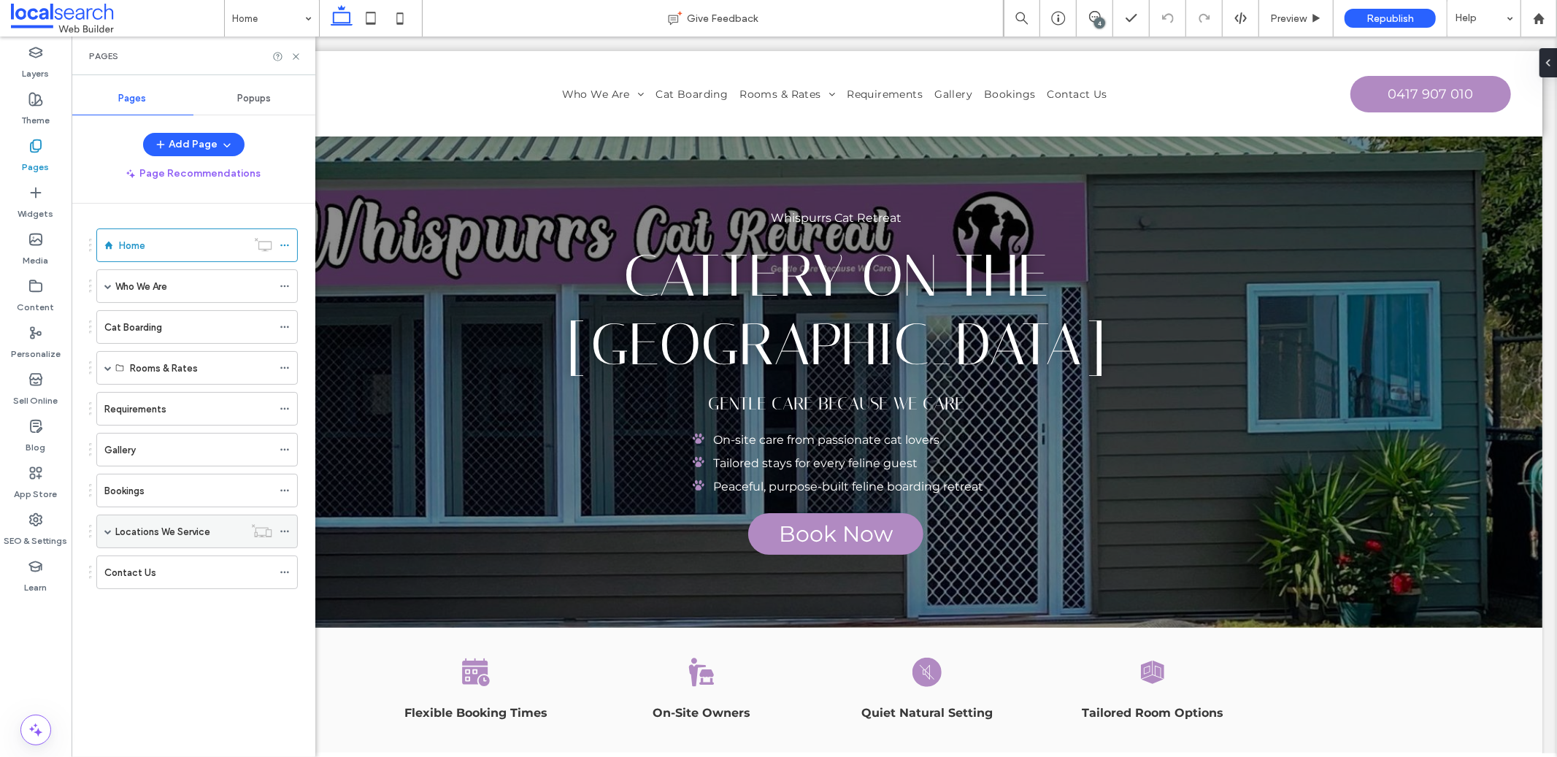
click at [106, 532] on span at bounding box center [107, 531] width 7 height 7
click at [1103, 20] on div "4" at bounding box center [1099, 23] width 11 height 11
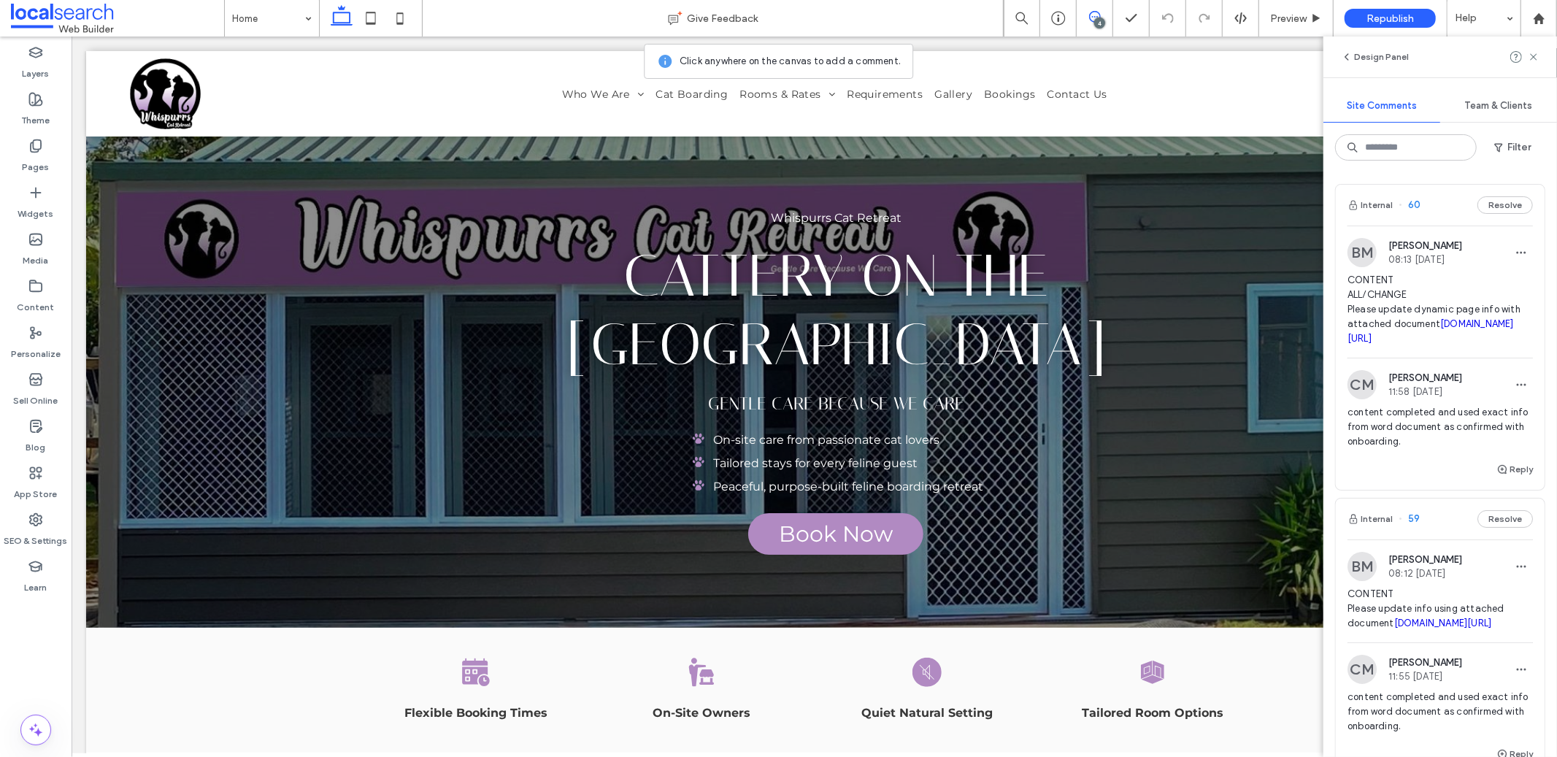
click at [1416, 302] on span "CONTENT ALL/CHANGE Please update dynamic page info with attached document [DOMA…" at bounding box center [1440, 309] width 185 height 73
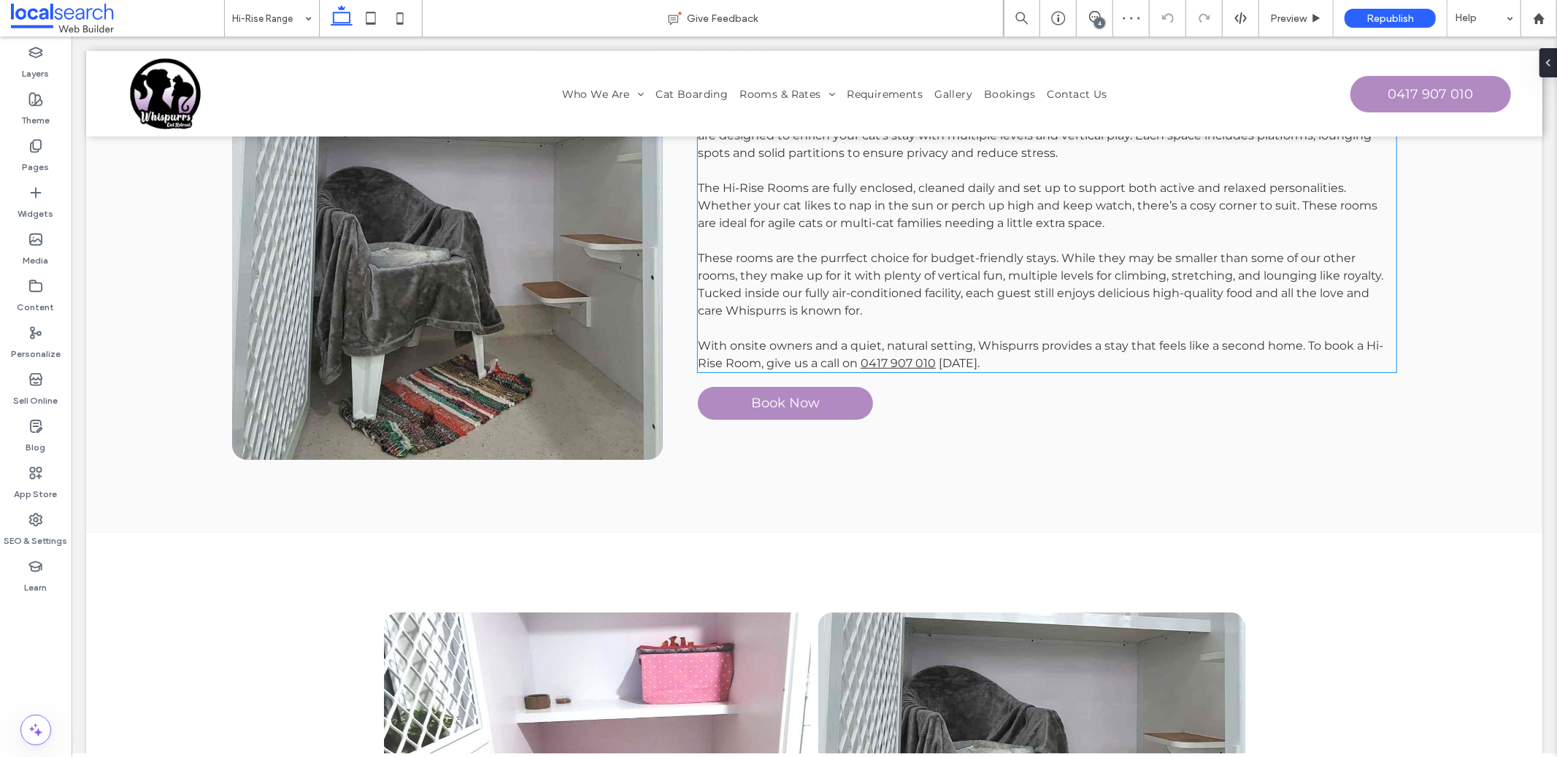
scroll to position [253, 0]
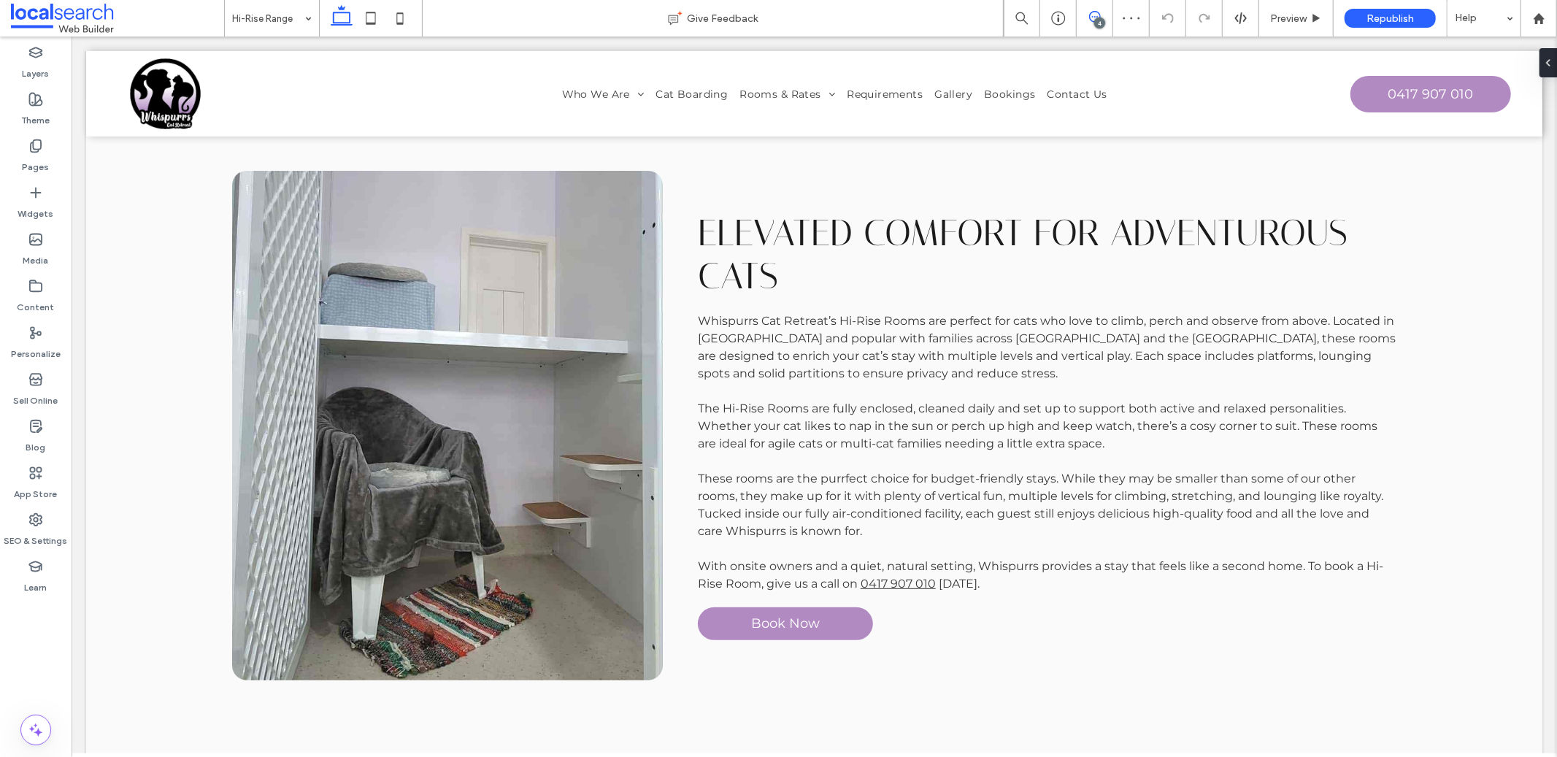
click at [1102, 15] on span at bounding box center [1095, 17] width 36 height 12
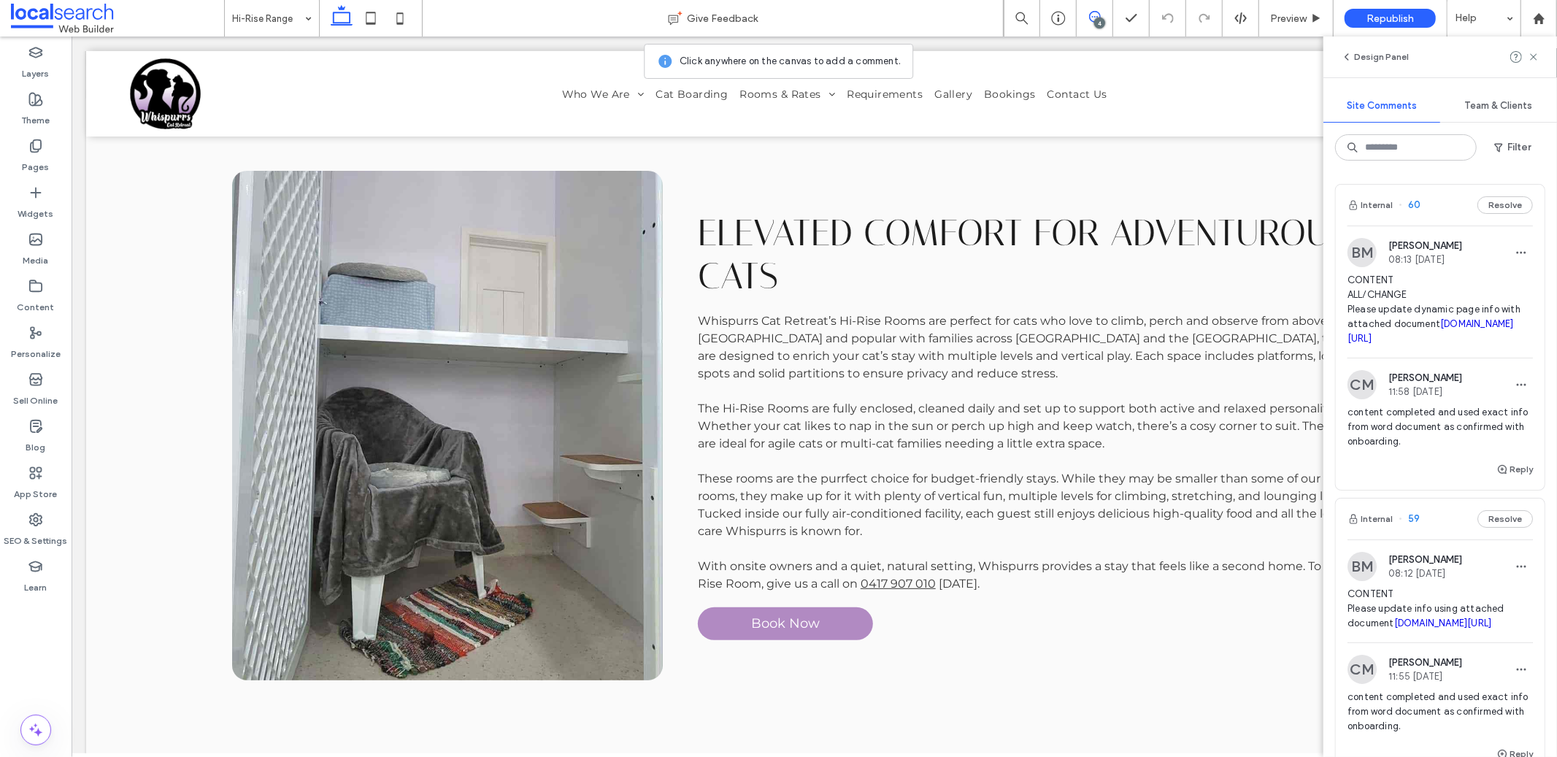
click at [1402, 300] on span "CONTENT ALL/CHANGE Please update dynamic page info with attached document [DOMA…" at bounding box center [1440, 309] width 185 height 73
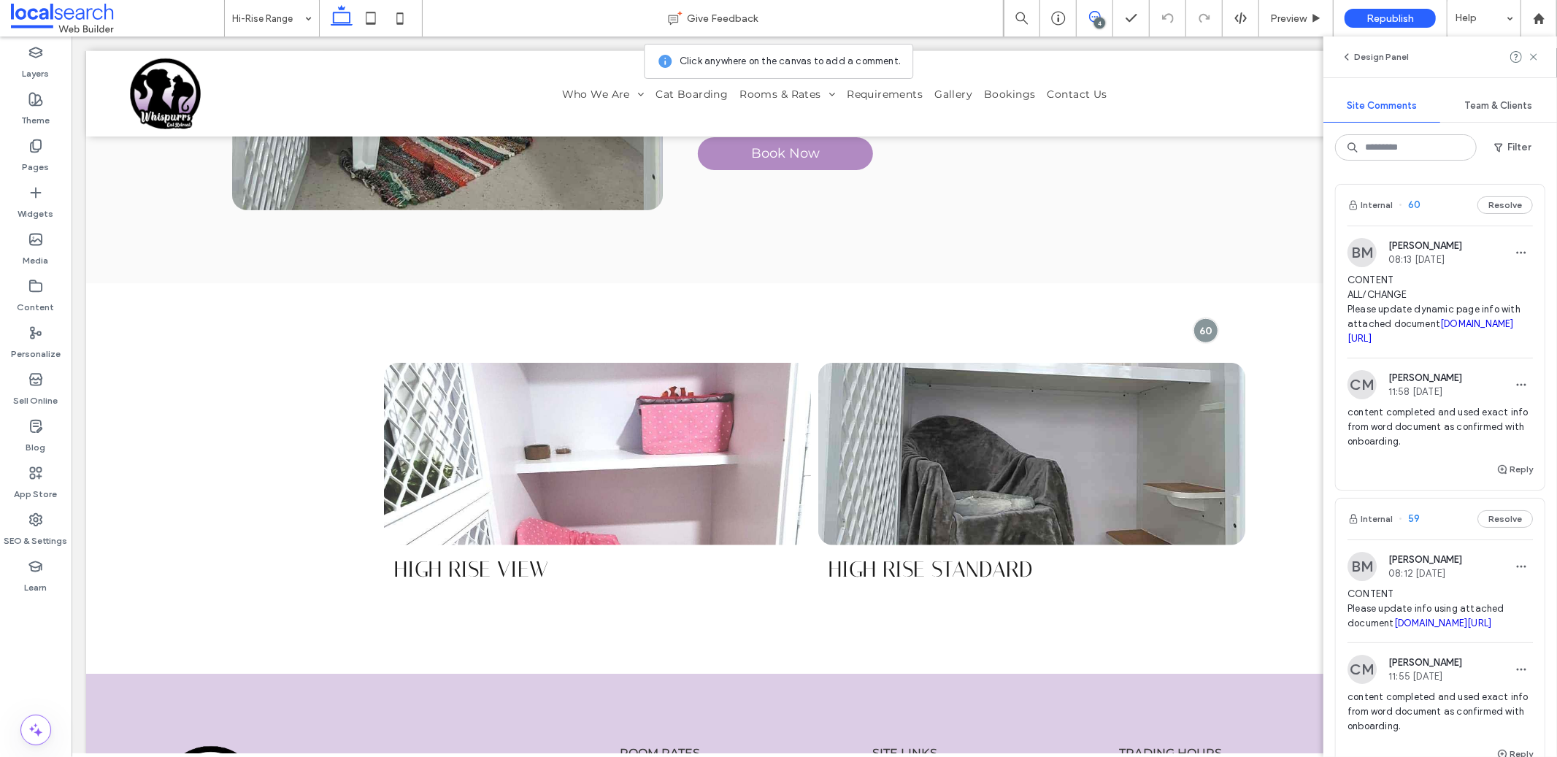
scroll to position [762, 0]
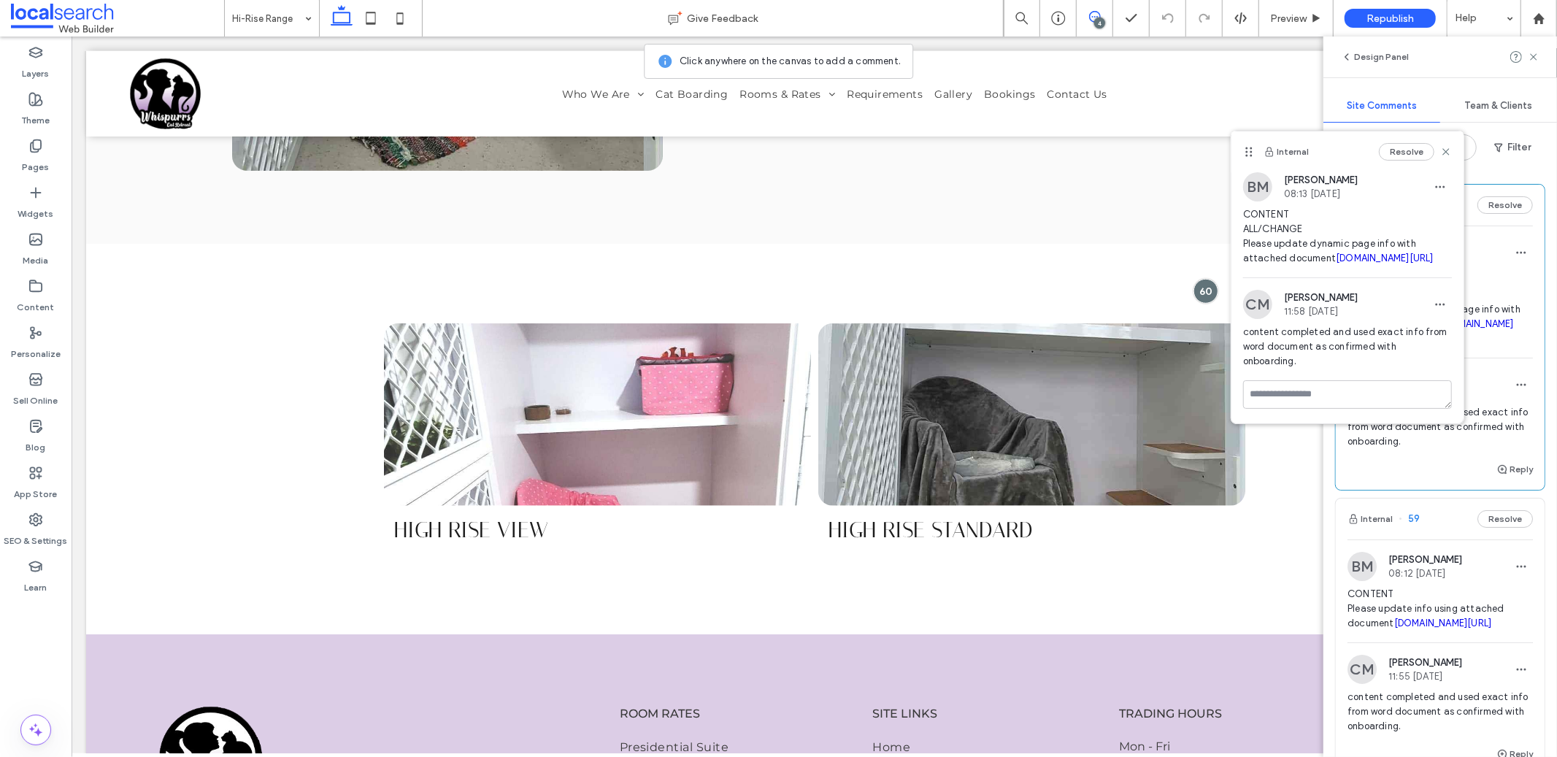
click at [1398, 622] on span "CONTENT Please update info using attached document [DOMAIN_NAME][URL]" at bounding box center [1440, 609] width 185 height 44
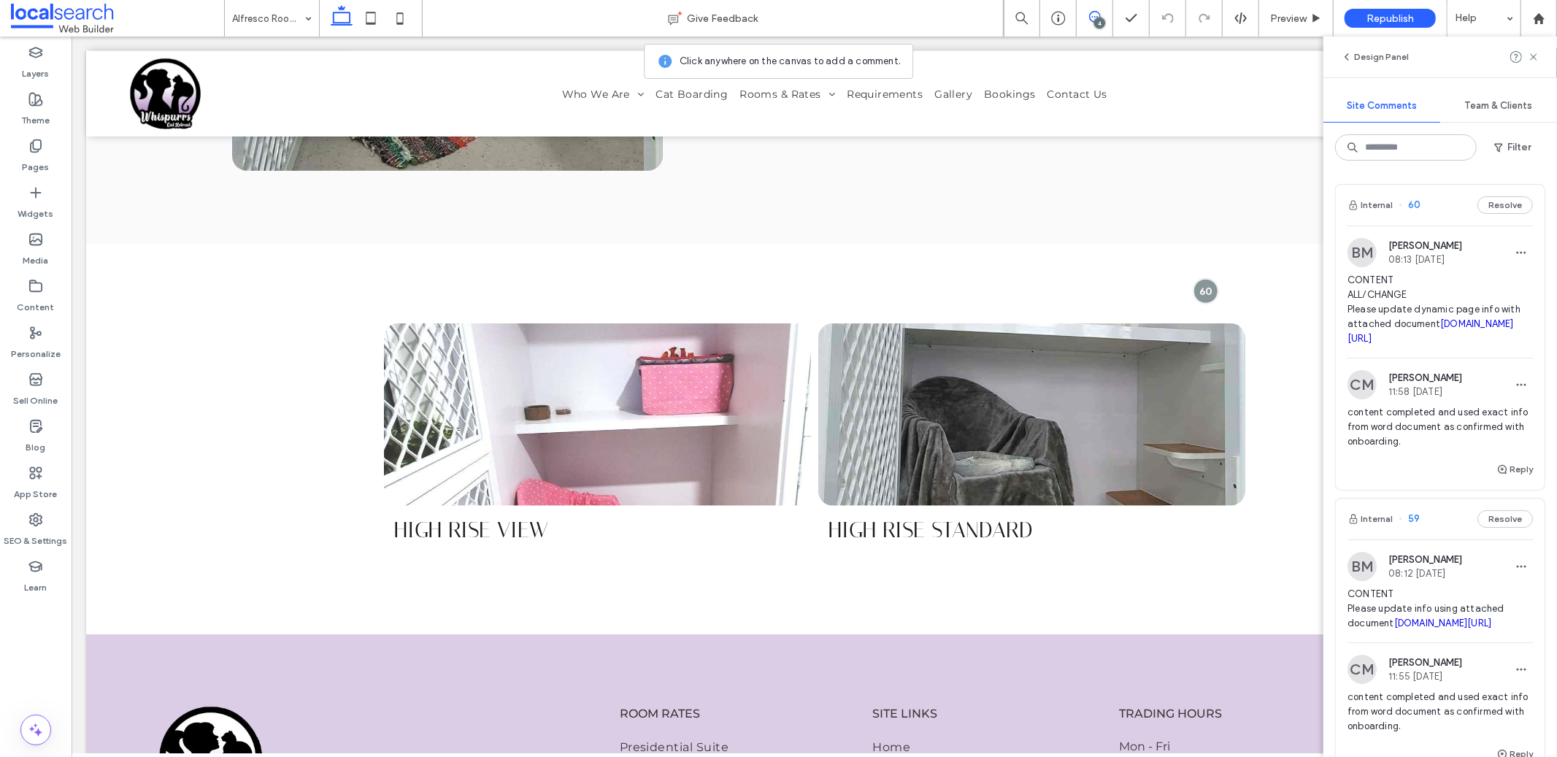
click at [1398, 627] on div at bounding box center [778, 378] width 1557 height 757
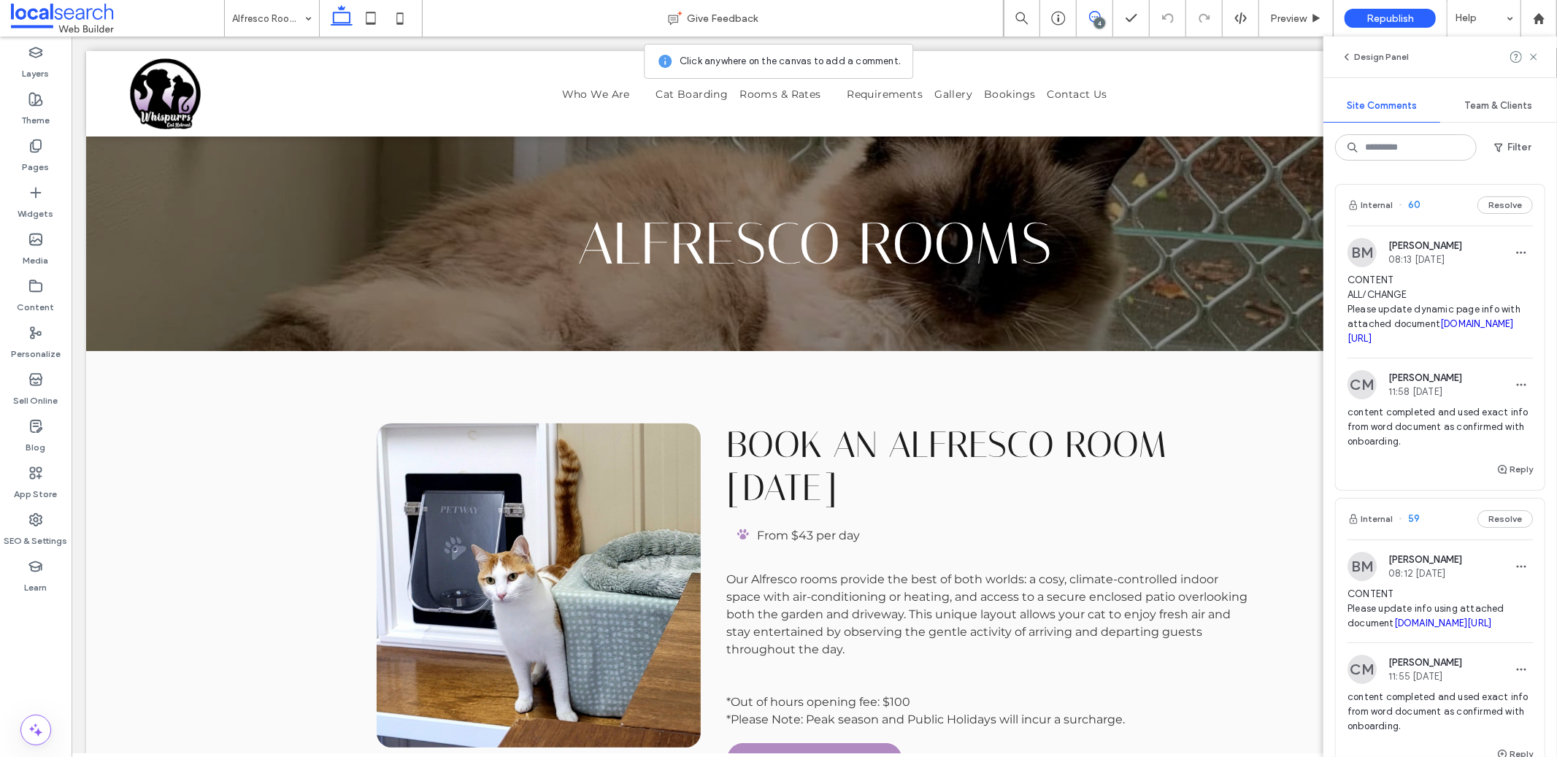
scroll to position [0, 0]
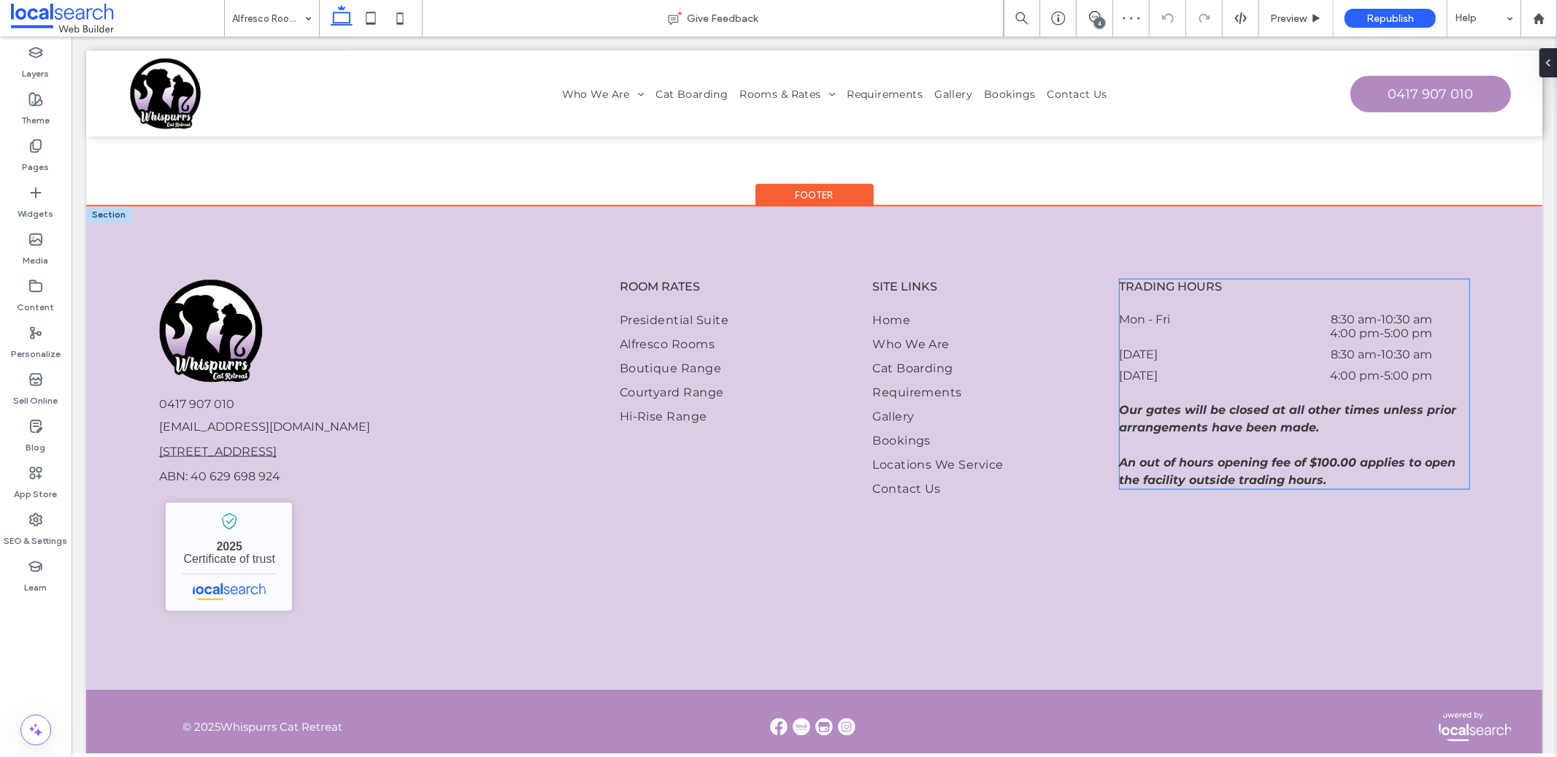
scroll to position [1454, 0]
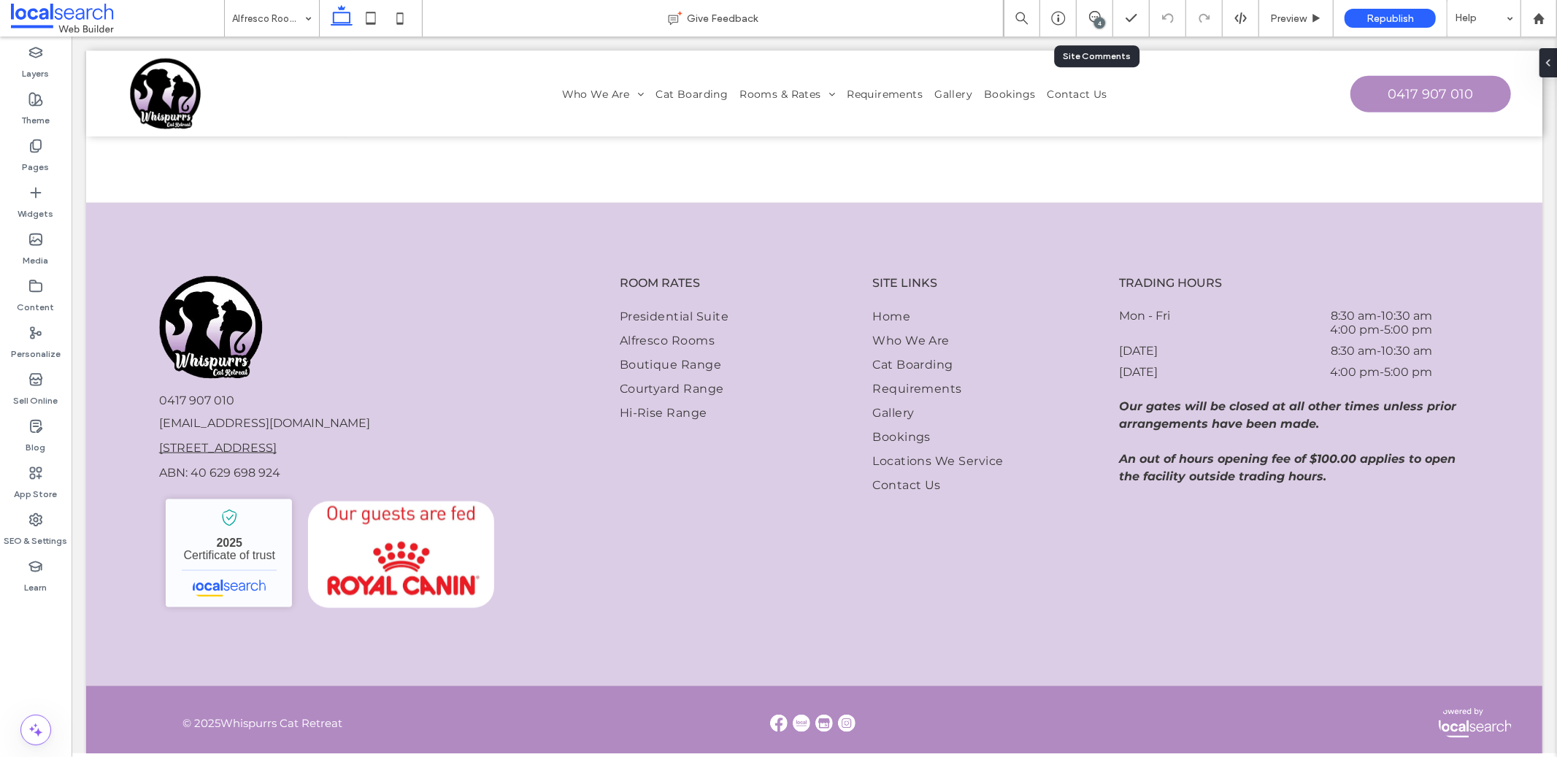
click at [1093, 7] on div "4" at bounding box center [1095, 18] width 37 height 37
click at [1094, 11] on icon at bounding box center [1095, 17] width 12 height 12
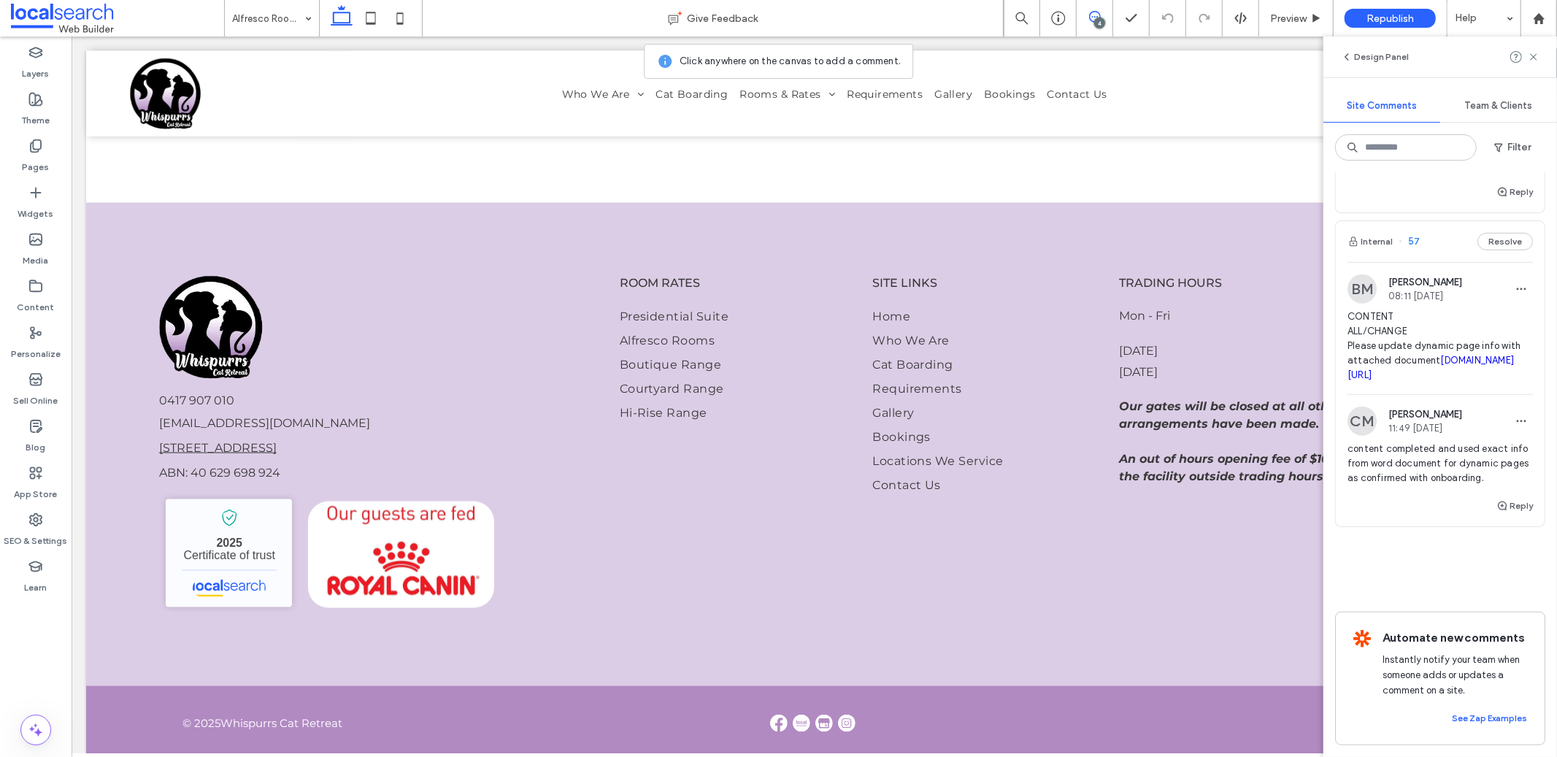
scroll to position [1019, 0]
click at [1400, 310] on span "CONTENT ALL/CHANGE Please update dynamic page info with attached document irp.c…" at bounding box center [1440, 346] width 185 height 73
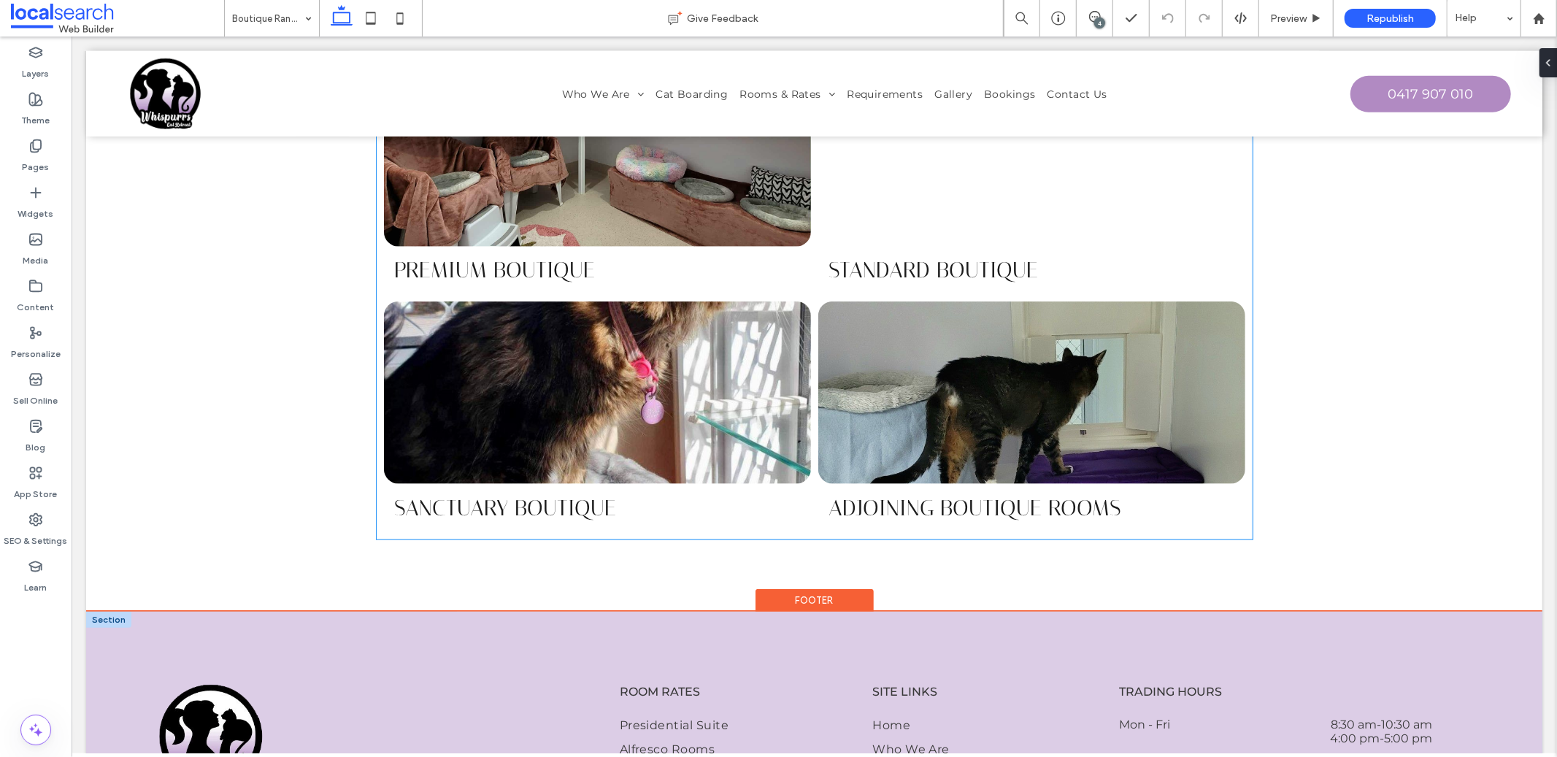
scroll to position [1288, 0]
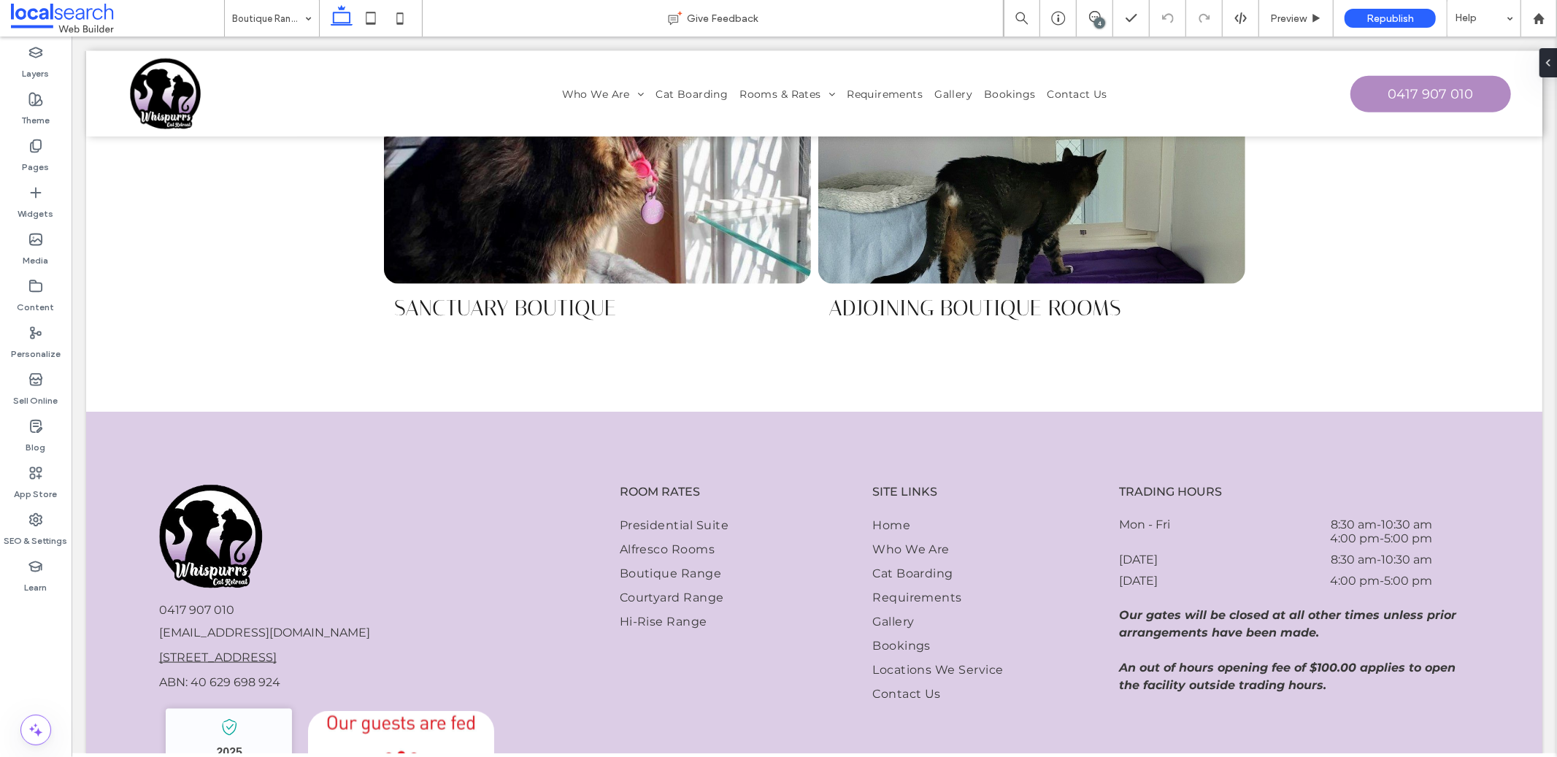
click at [1095, 23] on div "4" at bounding box center [1099, 23] width 11 height 11
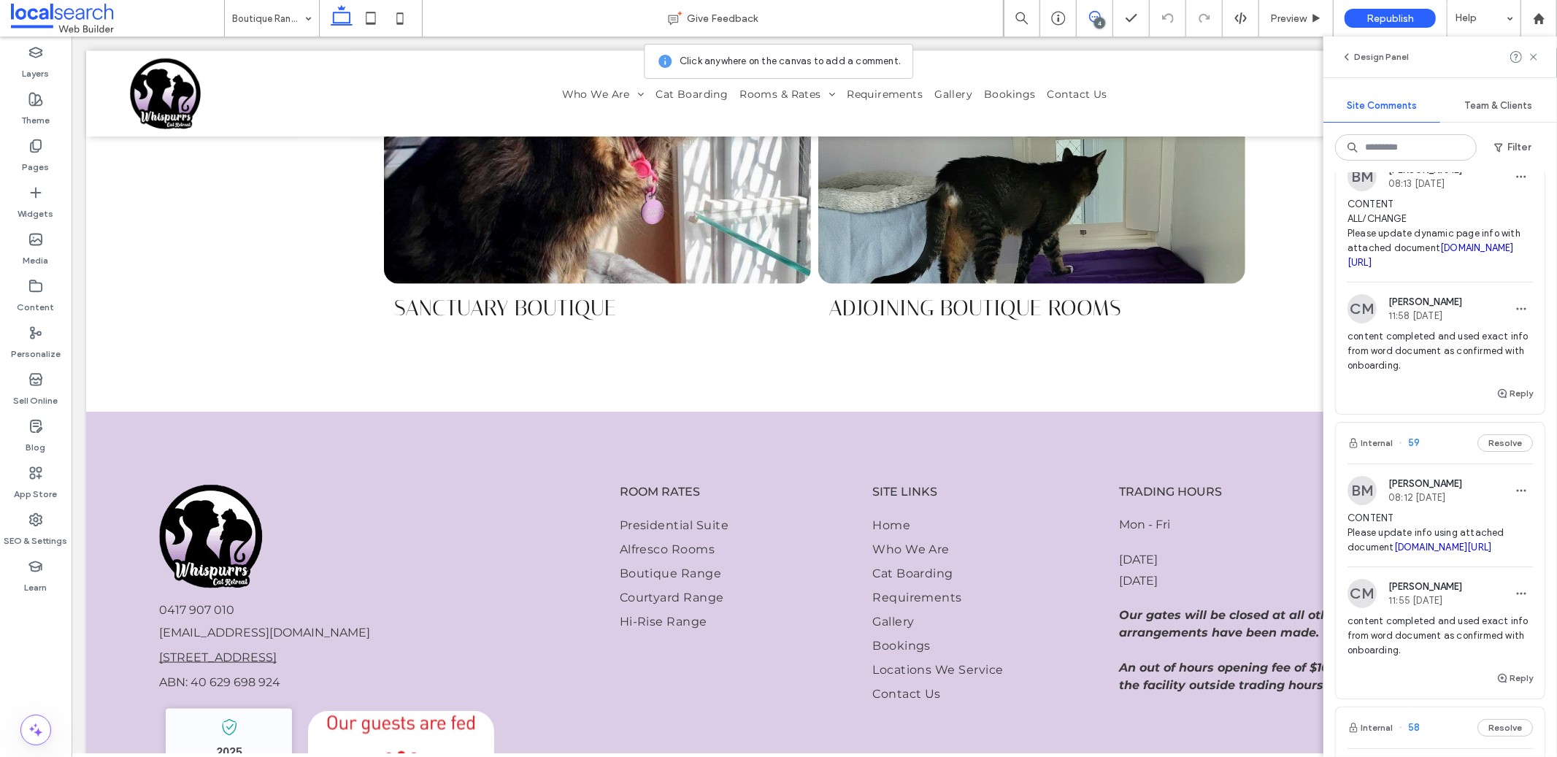
scroll to position [158, 0]
